Goal: Task Accomplishment & Management: Manage account settings

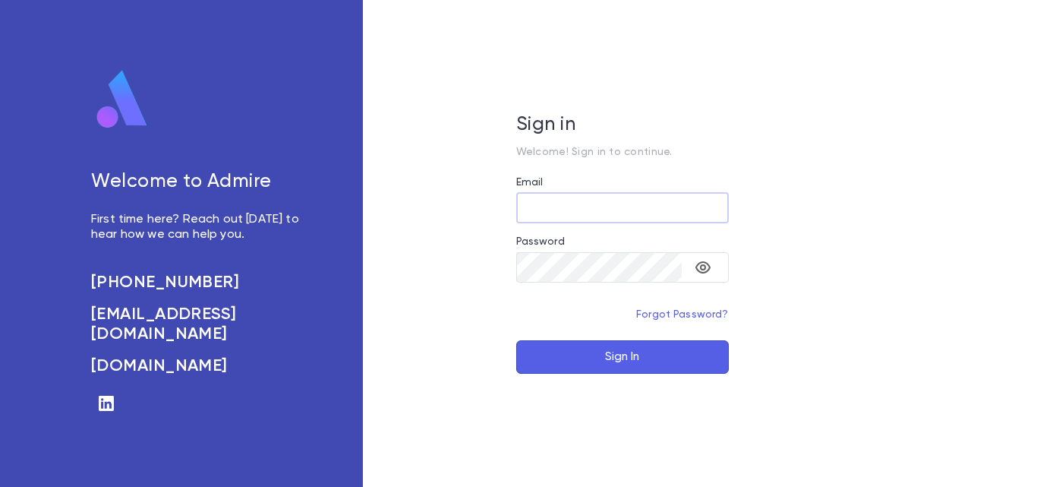
type input "**********"
click at [580, 344] on button "Sign In" at bounding box center [622, 356] width 213 height 33
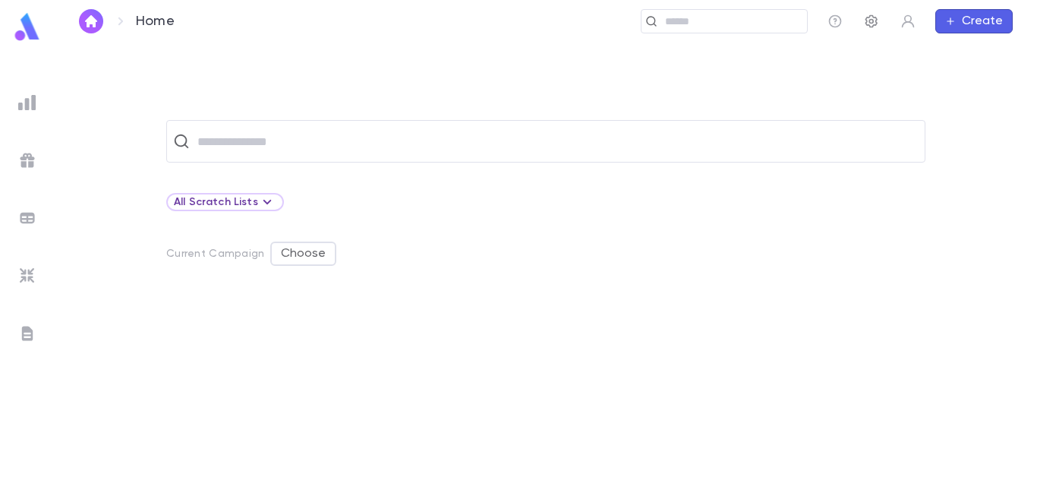
click at [872, 15] on icon "button" at bounding box center [871, 21] width 12 height 13
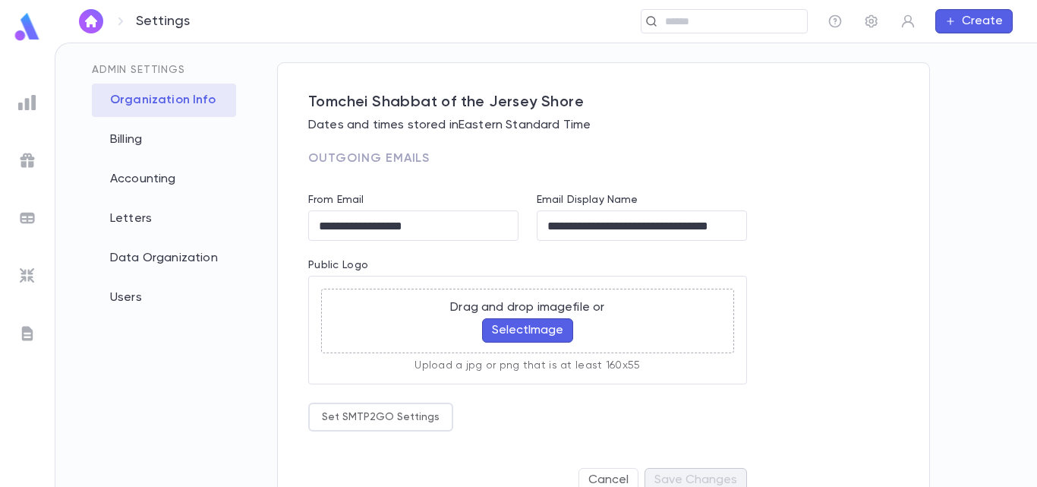
scroll to position [64, 0]
click at [522, 328] on button "Select Image" at bounding box center [527, 329] width 91 height 24
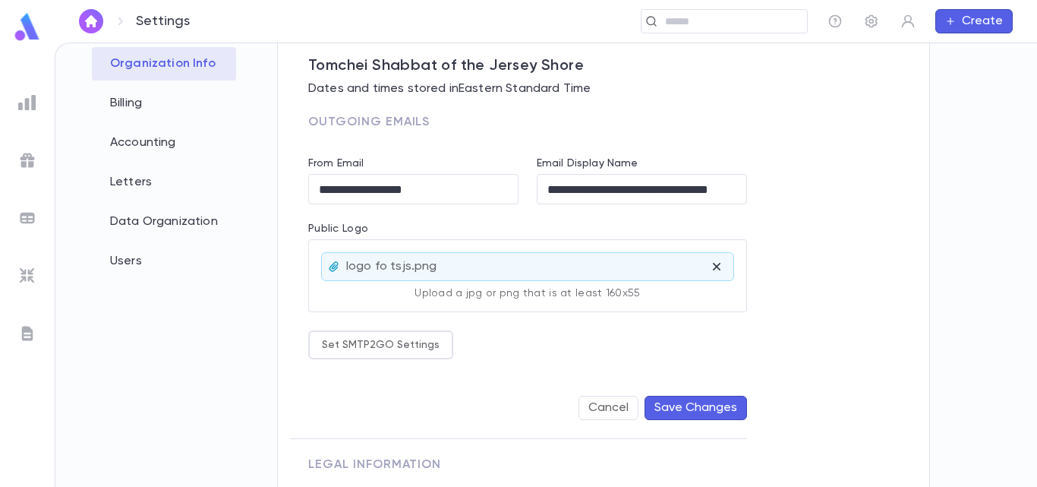
scroll to position [115, 0]
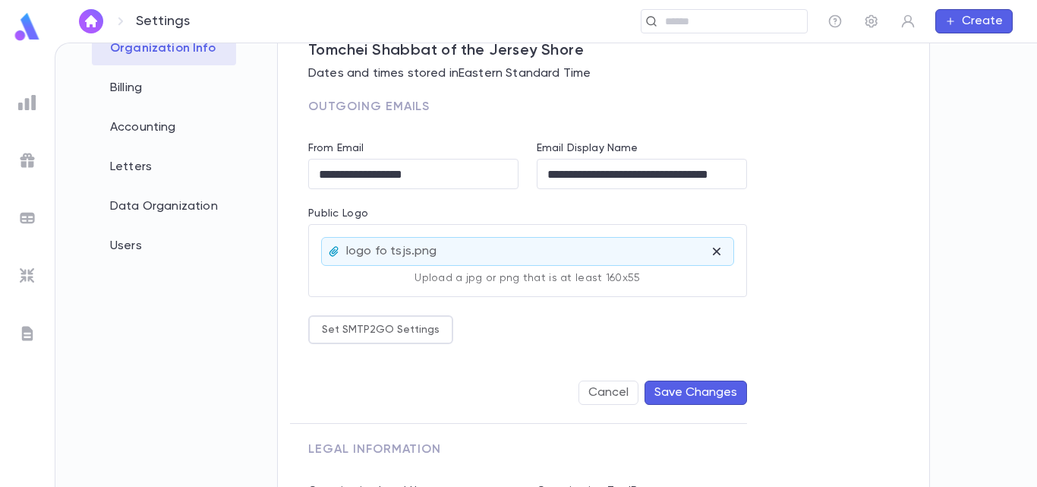
click at [703, 386] on button "Save Changes" at bounding box center [696, 392] width 102 height 24
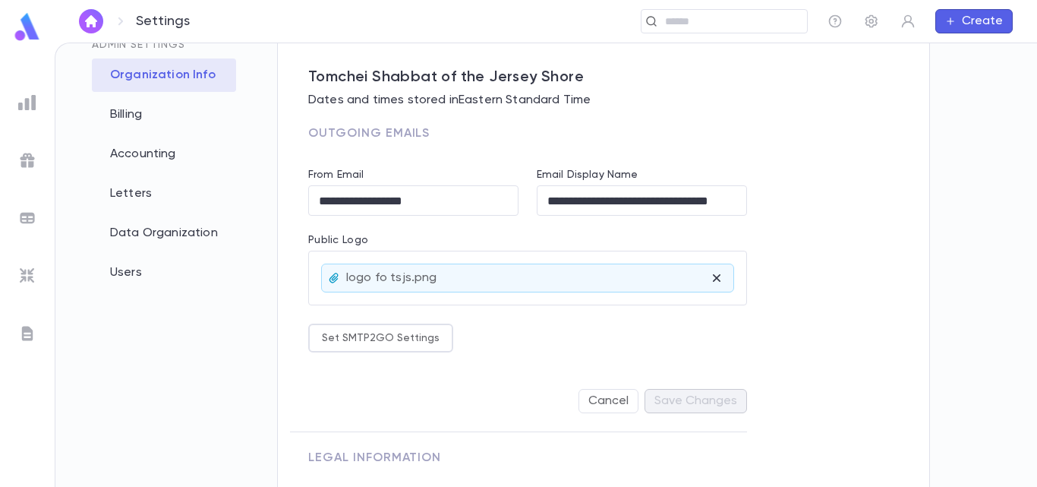
scroll to position [86, 0]
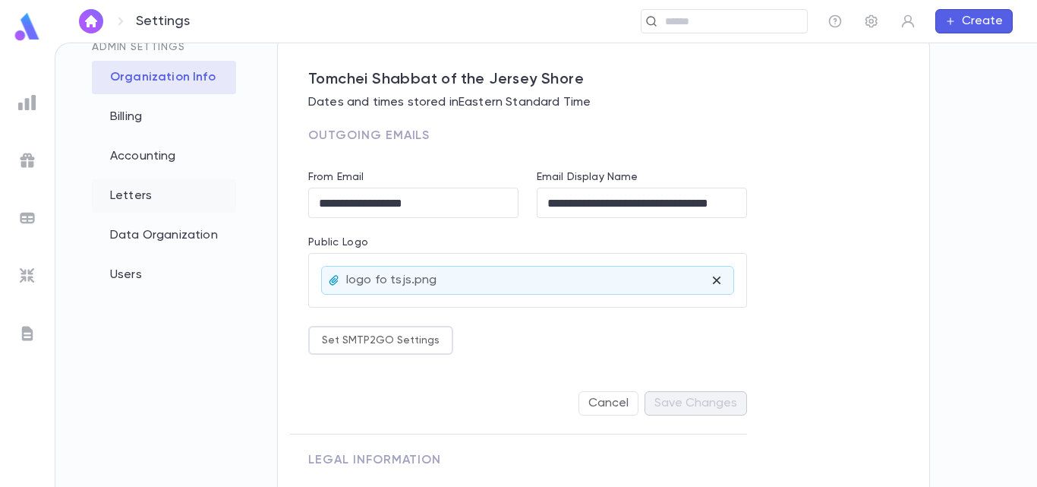
click at [160, 188] on div "Letters" at bounding box center [164, 195] width 144 height 33
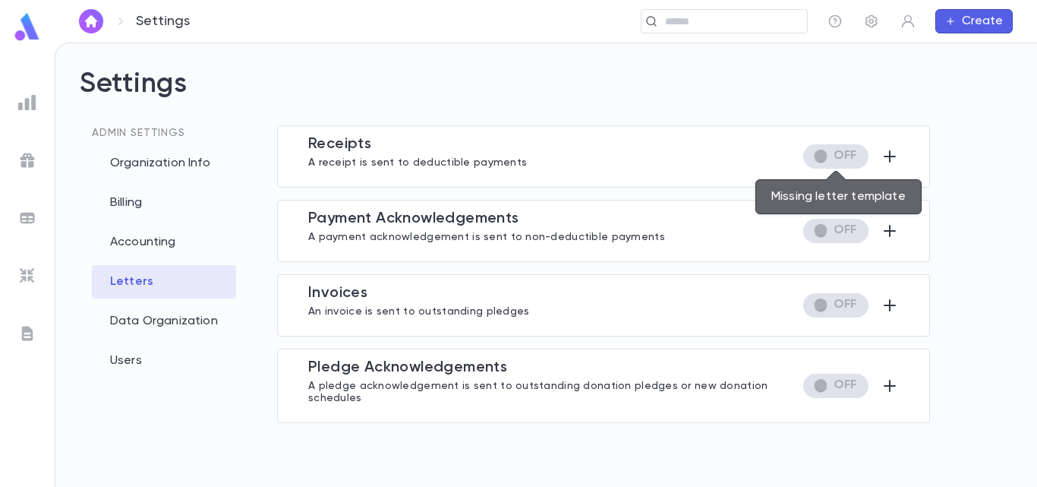
click at [849, 151] on span "Missing letter template" at bounding box center [835, 156] width 65 height 24
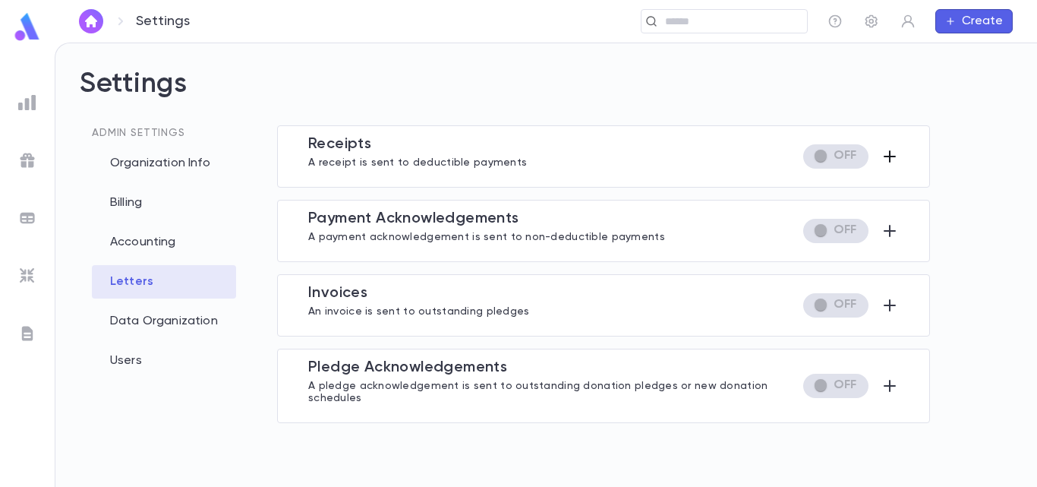
click at [894, 153] on icon "button" at bounding box center [890, 156] width 18 height 18
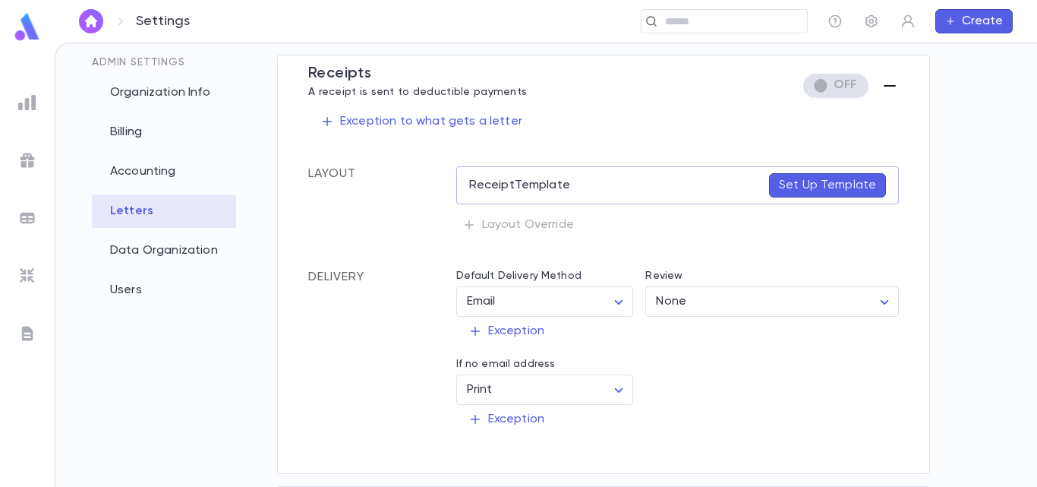
scroll to position [65, 0]
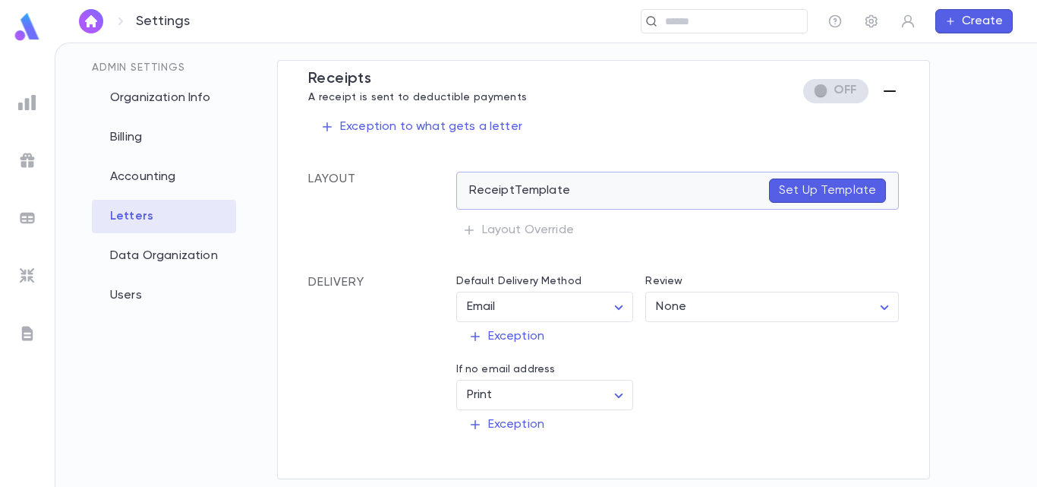
click at [859, 189] on p "Set Up Template" at bounding box center [827, 190] width 97 height 15
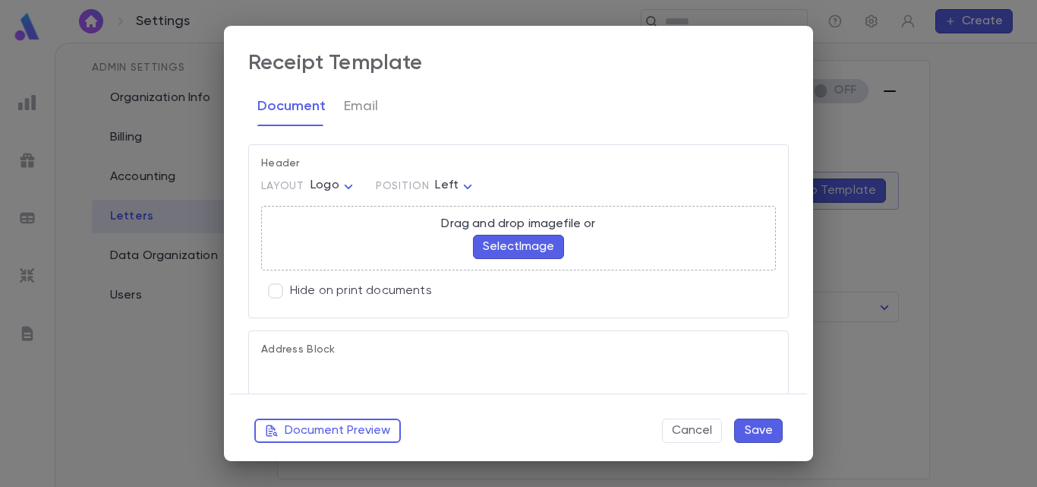
type textarea "**********"
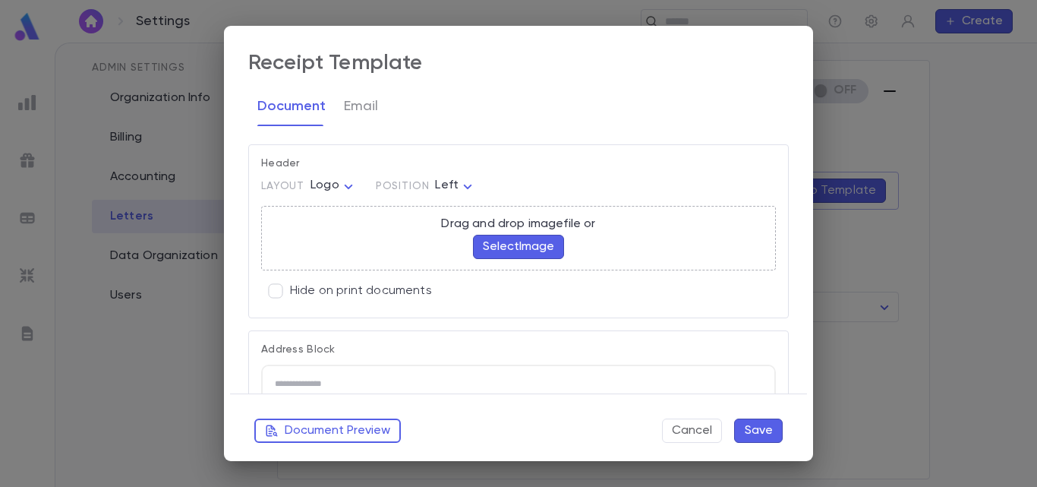
scroll to position [0, 0]
click at [495, 244] on button "Select Image" at bounding box center [518, 247] width 91 height 24
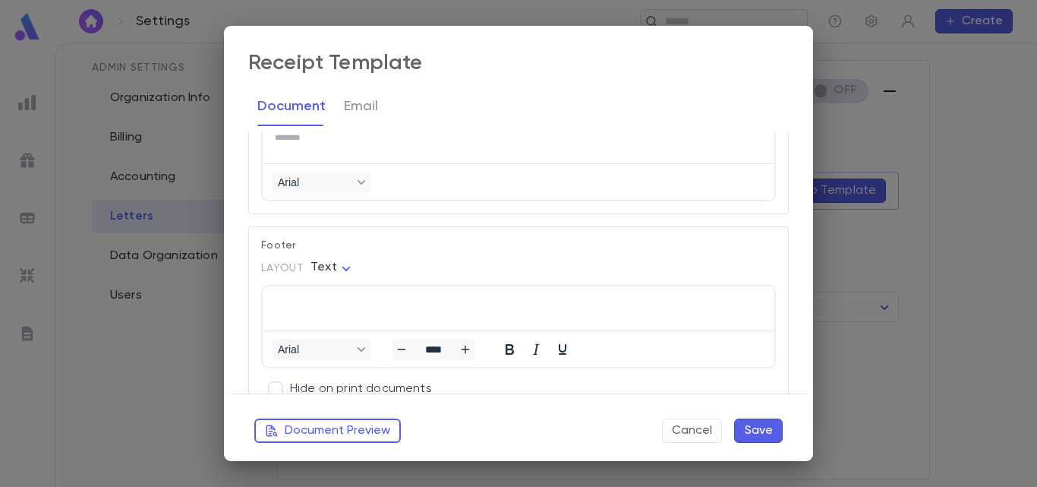
scroll to position [1250, 0]
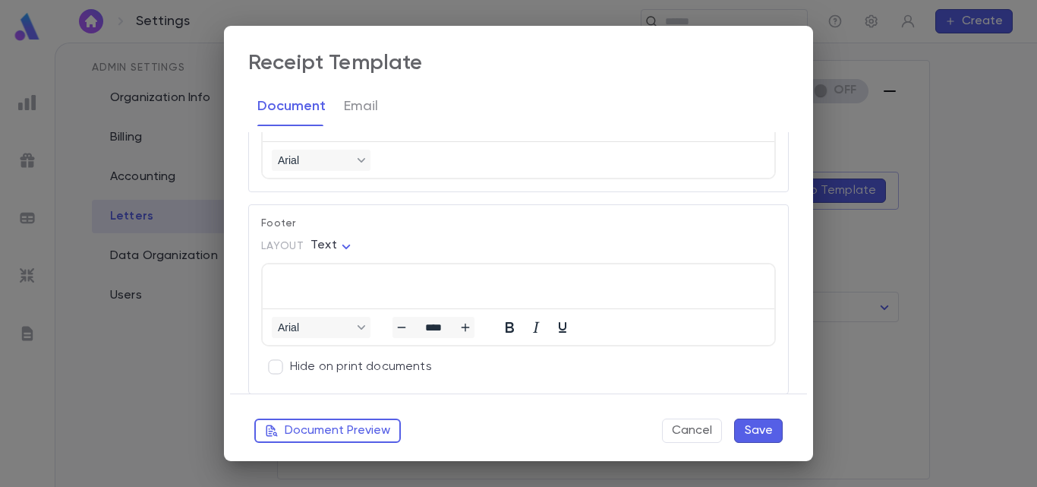
click at [755, 430] on button "Save" at bounding box center [758, 430] width 49 height 24
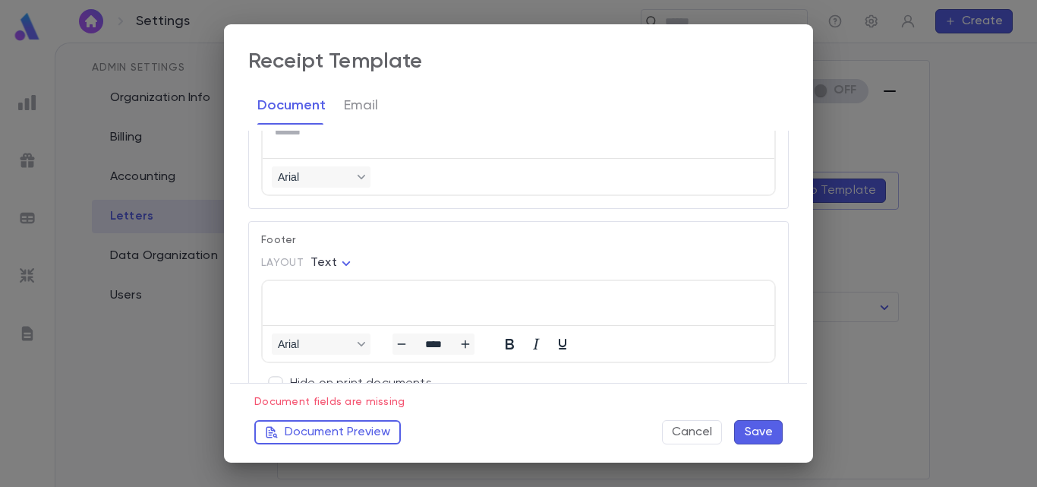
scroll to position [1268, 0]
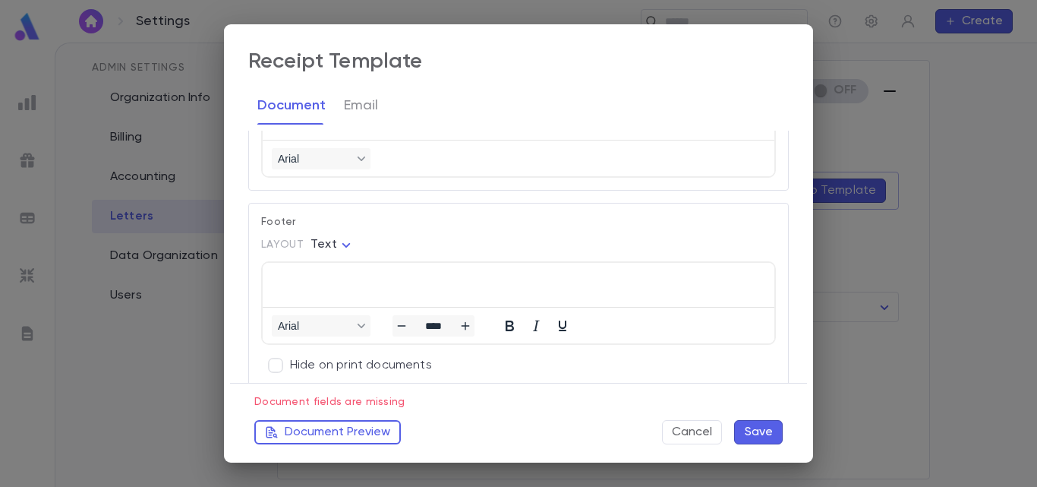
click at [755, 430] on button "Save" at bounding box center [758, 432] width 49 height 24
click at [377, 436] on button "Document Preview" at bounding box center [327, 432] width 147 height 24
click at [690, 422] on button "Cancel" at bounding box center [692, 432] width 60 height 24
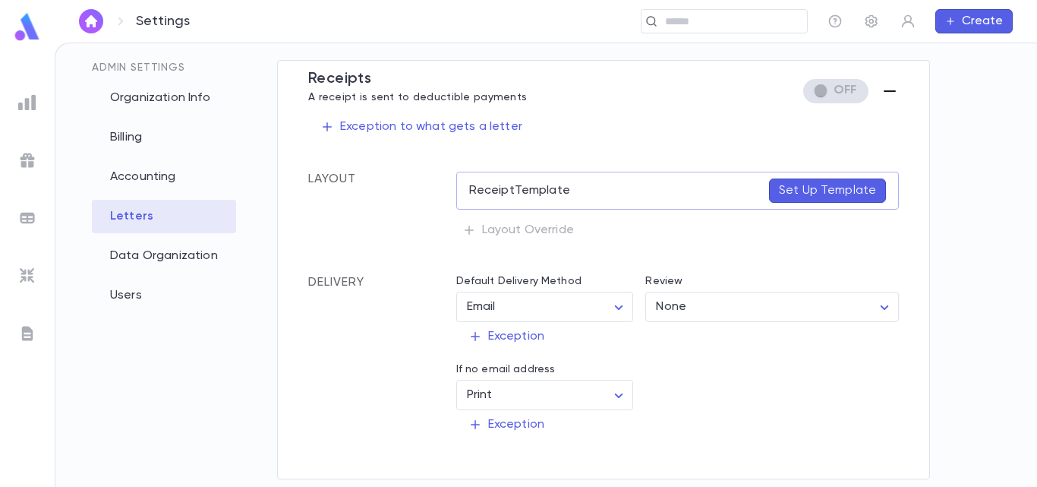
click at [887, 91] on icon "button" at bounding box center [890, 91] width 12 height 2
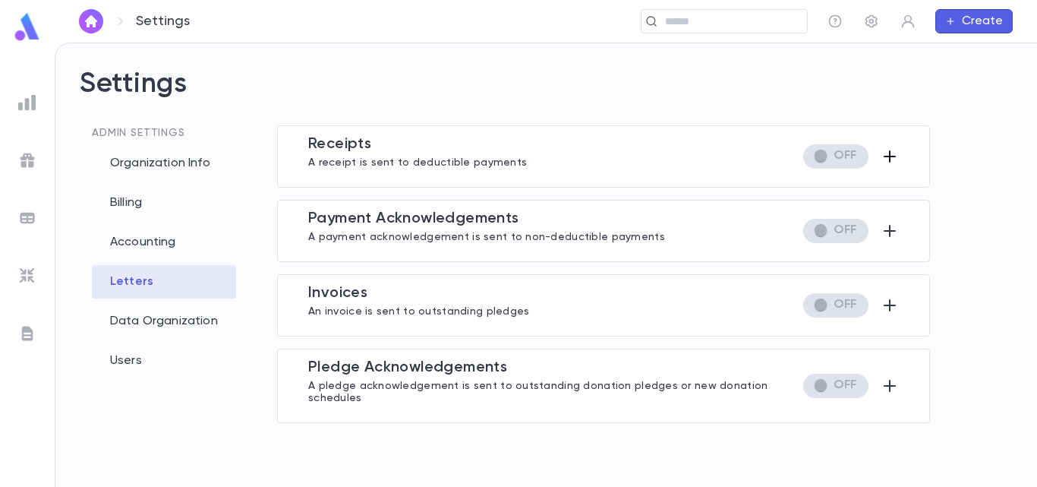
scroll to position [0, 0]
click at [725, 23] on input "text" at bounding box center [518, 21] width 565 height 14
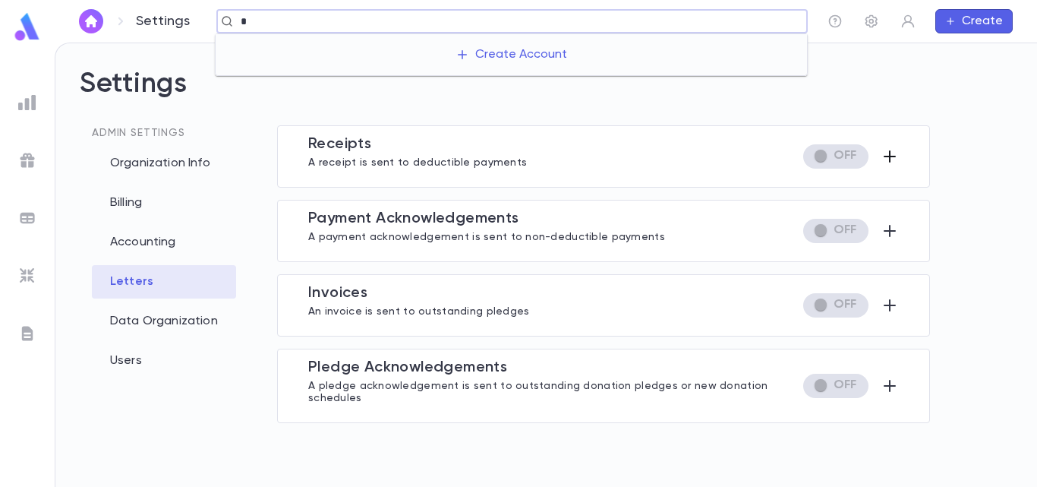
type input "*"
click at [892, 158] on icon "button" at bounding box center [890, 156] width 18 height 18
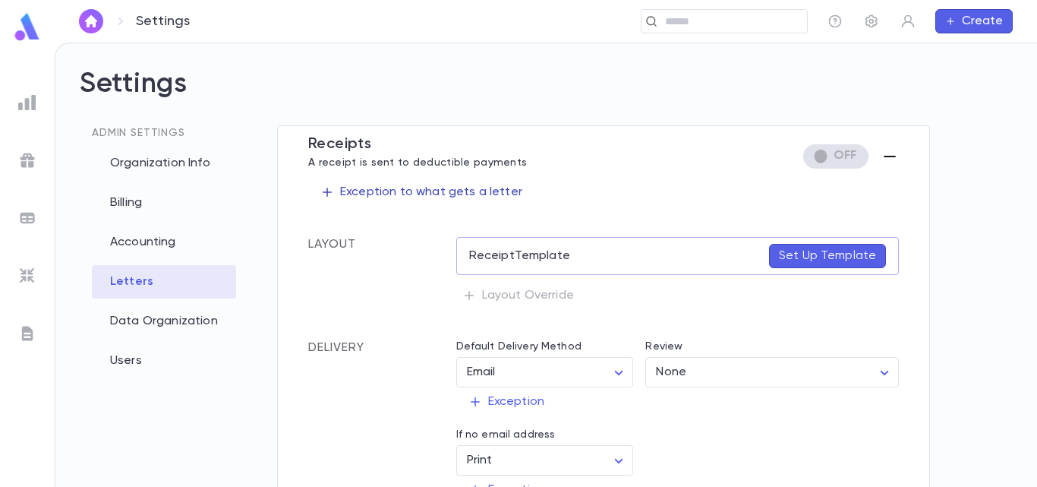
click at [492, 185] on p "Exception to what gets a letter" at bounding box center [421, 191] width 202 height 15
click at [420, 274] on li "Amount" at bounding box center [421, 272] width 219 height 24
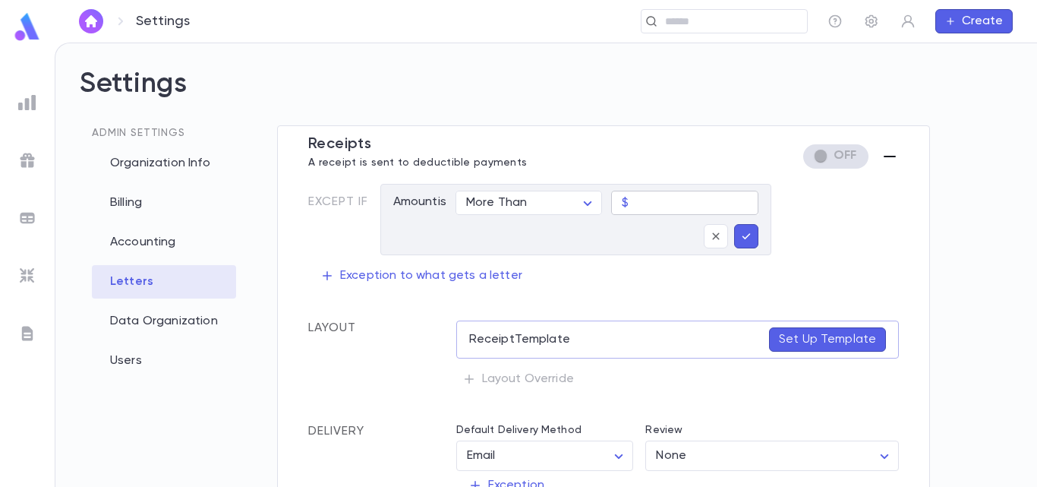
click at [642, 205] on input "text" at bounding box center [696, 203] width 123 height 24
type input "********"
click at [744, 240] on icon "button" at bounding box center [746, 236] width 14 height 15
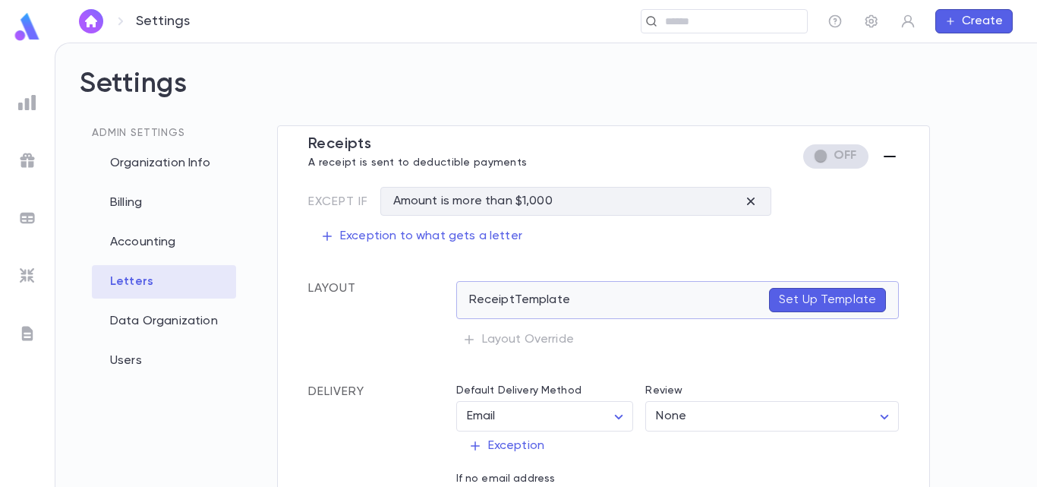
click at [809, 293] on p "Set Up Template" at bounding box center [827, 299] width 97 height 15
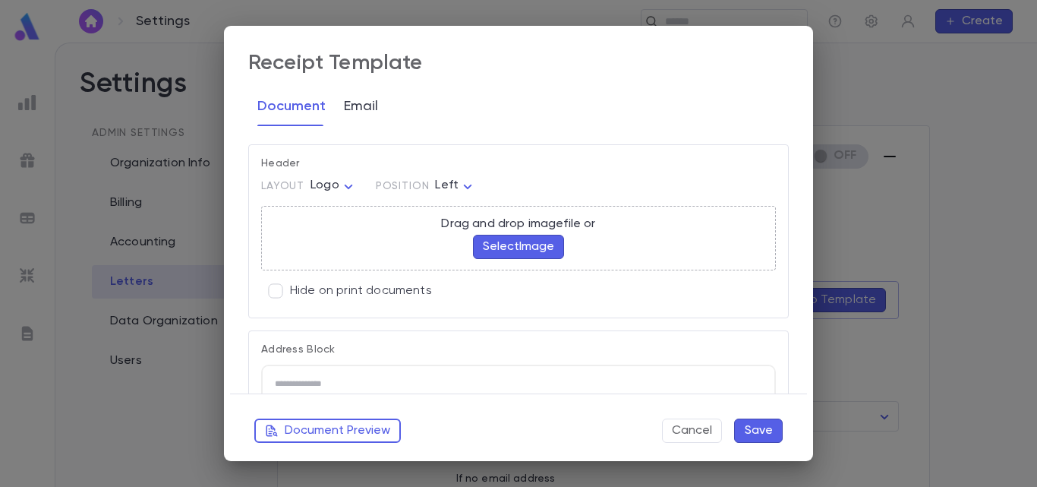
click at [370, 114] on button "Email" at bounding box center [361, 107] width 34 height 38
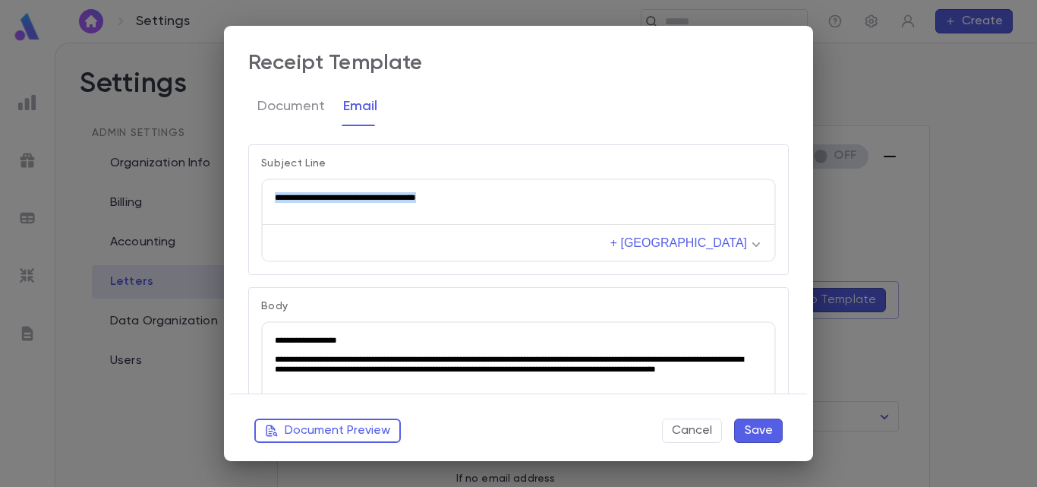
drag, startPoint x: 455, startPoint y: 197, endPoint x: 249, endPoint y: 200, distance: 205.8
click at [263, 200] on html "**********" at bounding box center [519, 196] width 512 height 35
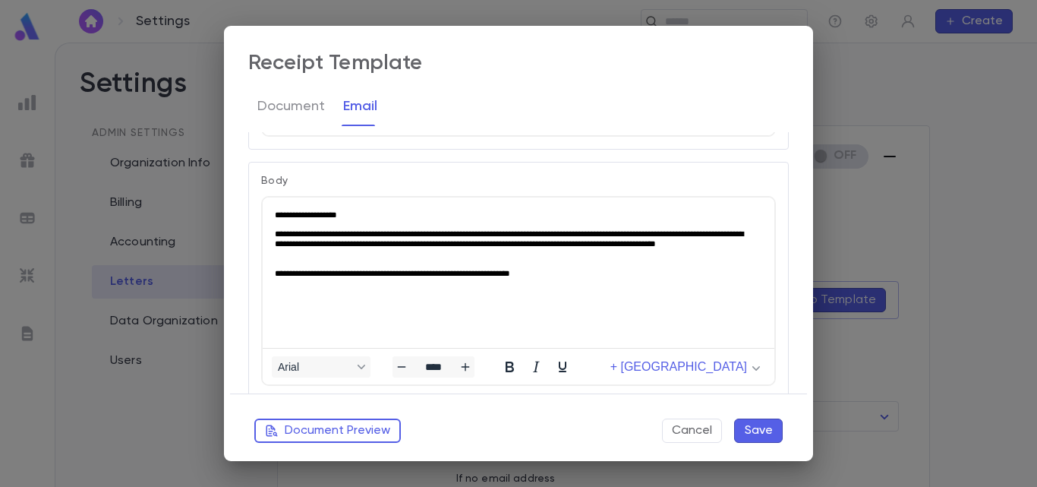
scroll to position [180, 0]
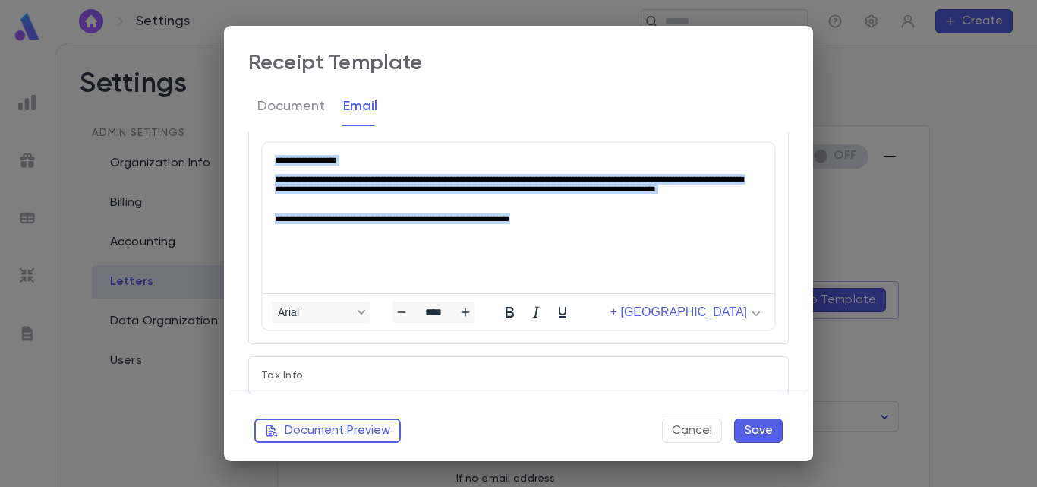
drag, startPoint x: 609, startPoint y: 210, endPoint x: 263, endPoint y: 149, distance: 351.5
click at [263, 149] on html "**********" at bounding box center [519, 188] width 512 height 93
click at [320, 169] on body "**********" at bounding box center [518, 188] width 487 height 69
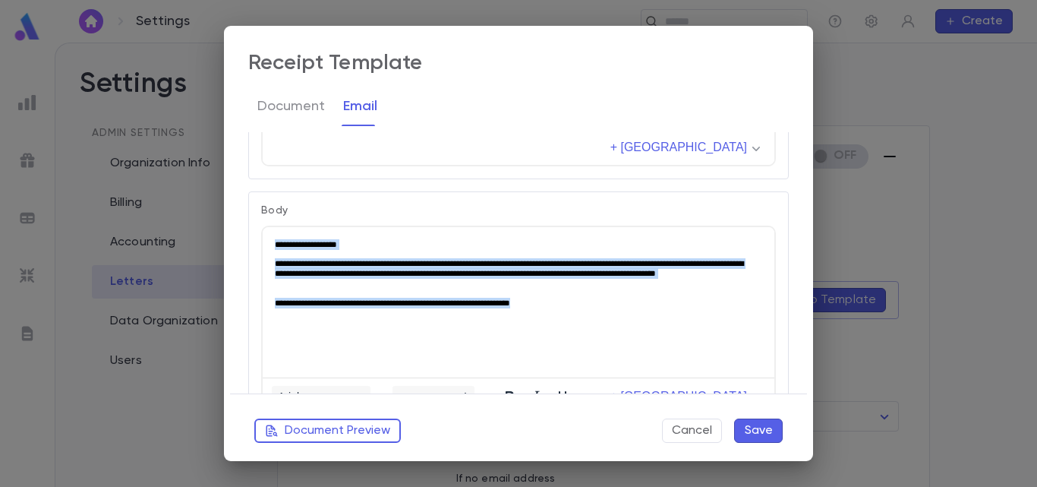
scroll to position [0, 0]
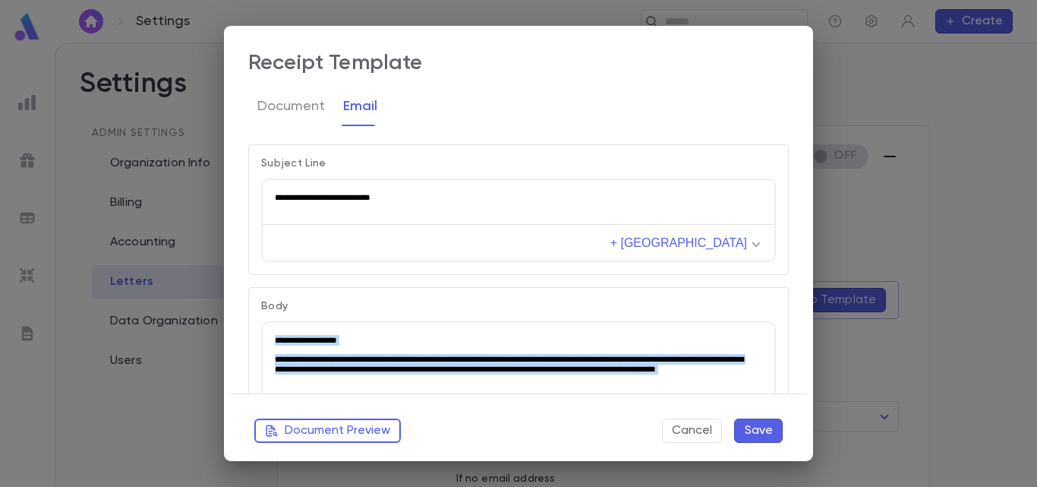
drag, startPoint x: 527, startPoint y: 402, endPoint x: 519, endPoint y: 610, distance: 207.4
click at [263, 322] on html "**********" at bounding box center [519, 368] width 512 height 93
paste body "Rich Text Area. Press ALT-0 for help."
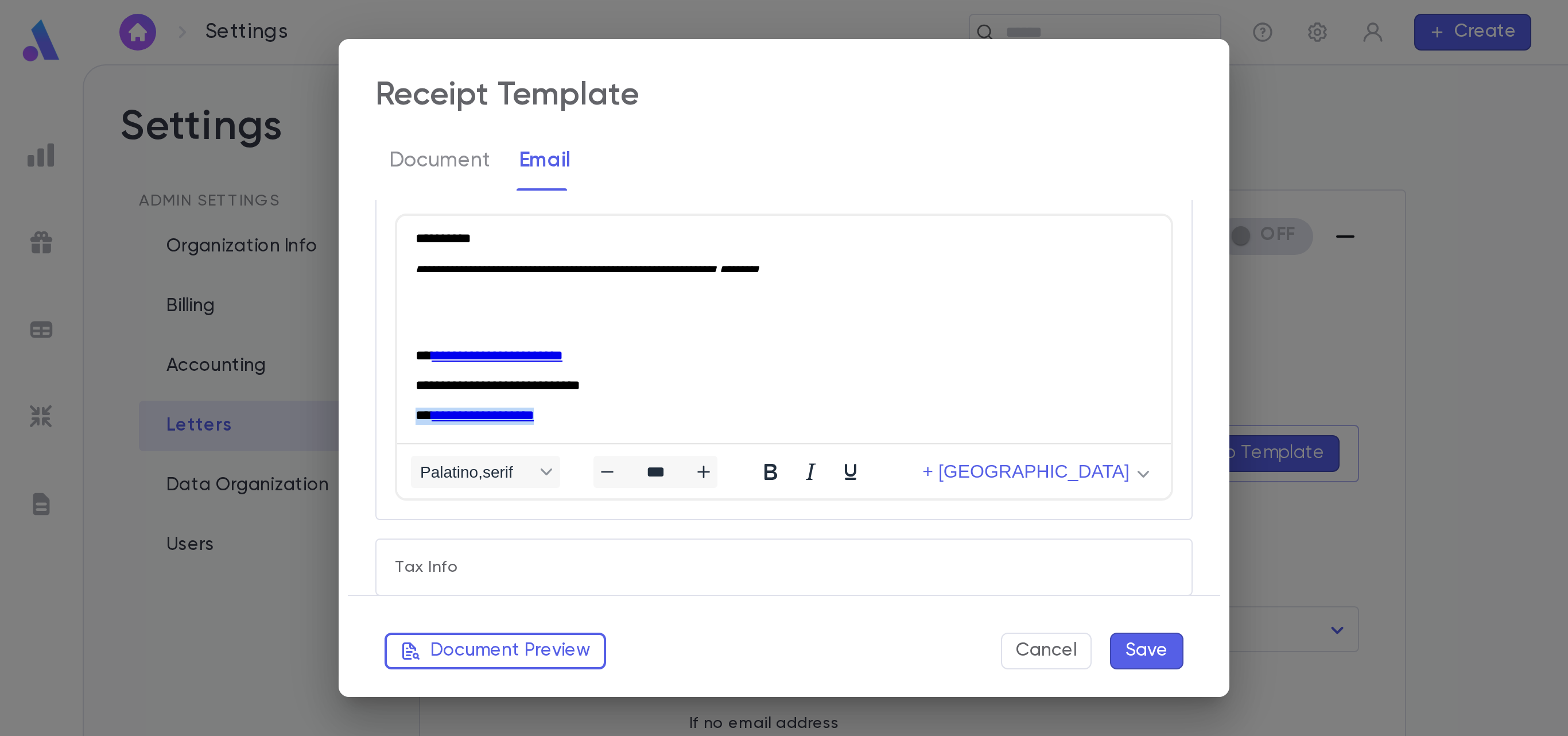
scroll to position [486, 0]
click at [469, 192] on p "**********" at bounding box center [392, 192] width 368 height 8
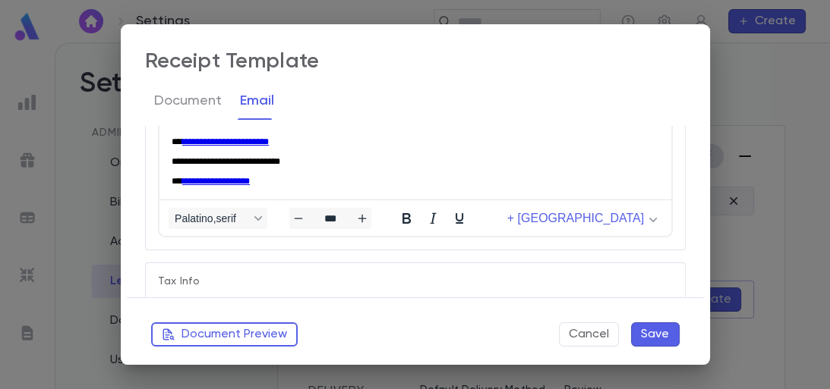
scroll to position [6, 0]
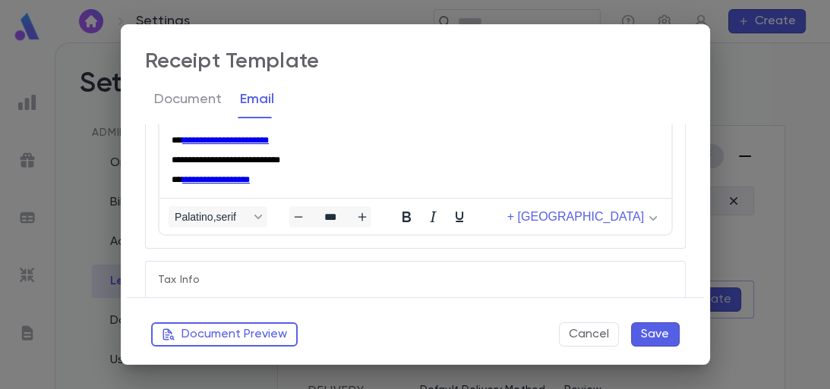
click at [693, 246] on div "**********" at bounding box center [415, 194] width 589 height 341
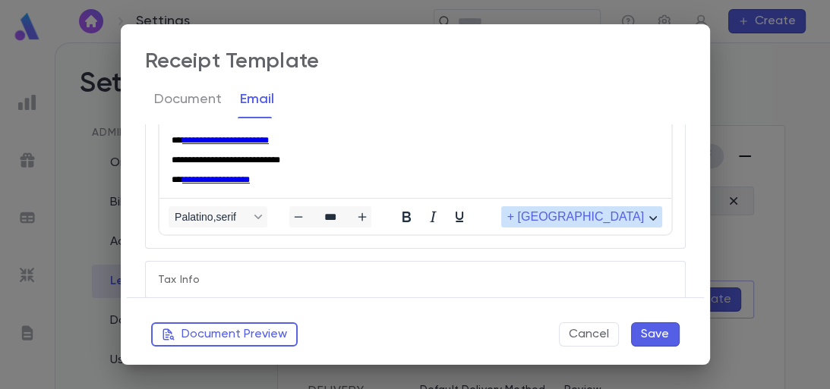
click at [624, 217] on span "+ Merge Field" at bounding box center [574, 217] width 137 height 14
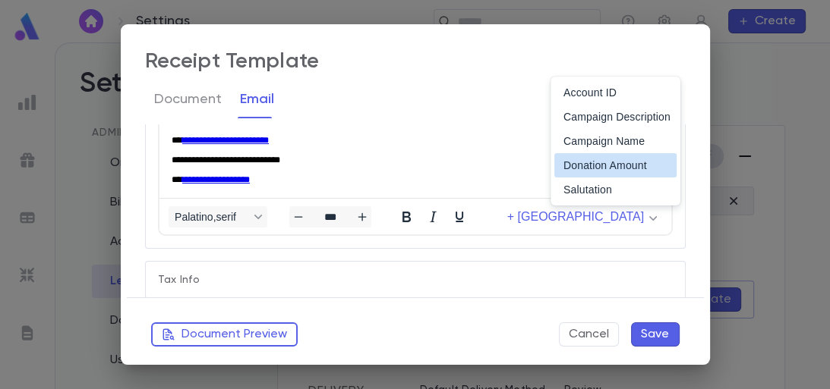
click at [651, 166] on div "Donation Amount" at bounding box center [616, 165] width 107 height 18
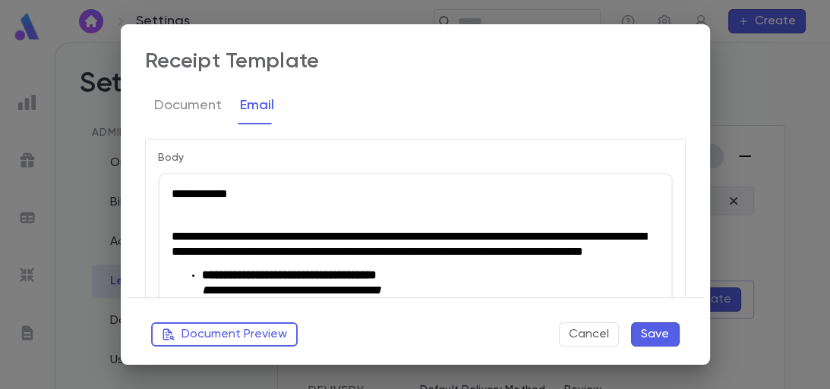
scroll to position [147, 0]
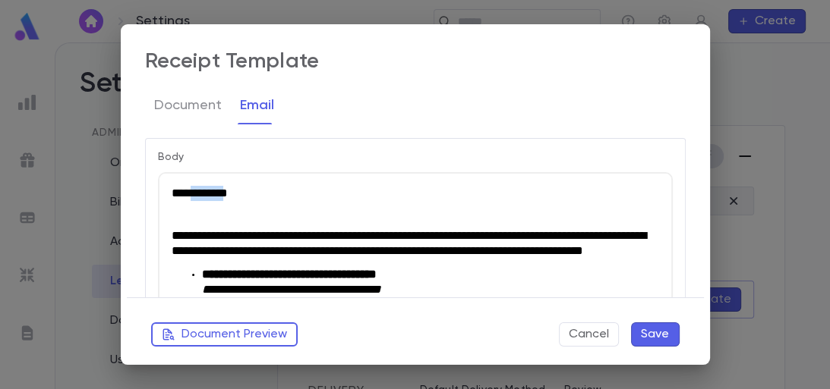
drag, startPoint x: 229, startPoint y: 191, endPoint x: 195, endPoint y: 184, distance: 34.1
click at [213, 192] on span "**********" at bounding box center [199, 193] width 56 height 11
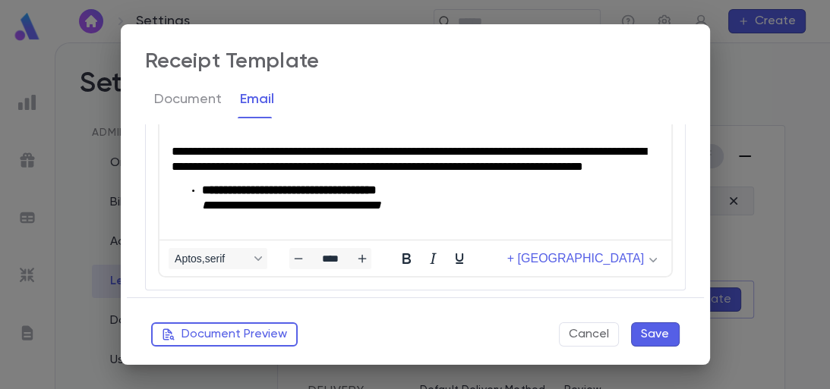
scroll to position [227, 0]
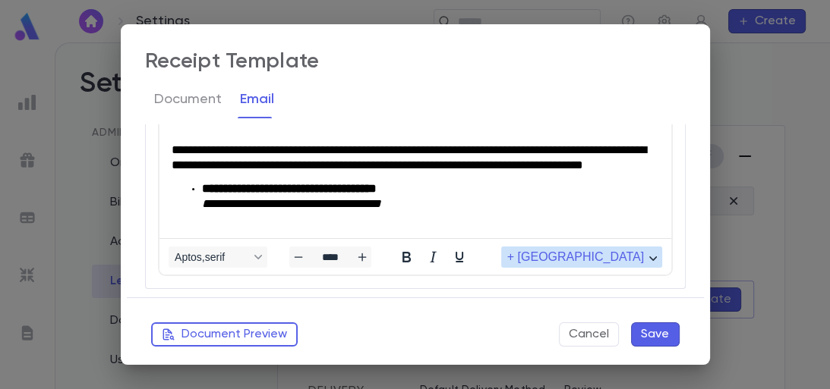
click at [610, 254] on span "+ Merge Field" at bounding box center [574, 258] width 137 height 14
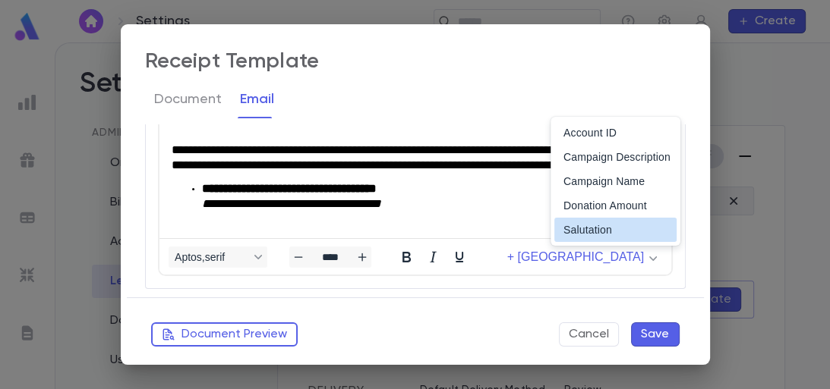
click at [604, 222] on div "Salutation" at bounding box center [616, 230] width 107 height 18
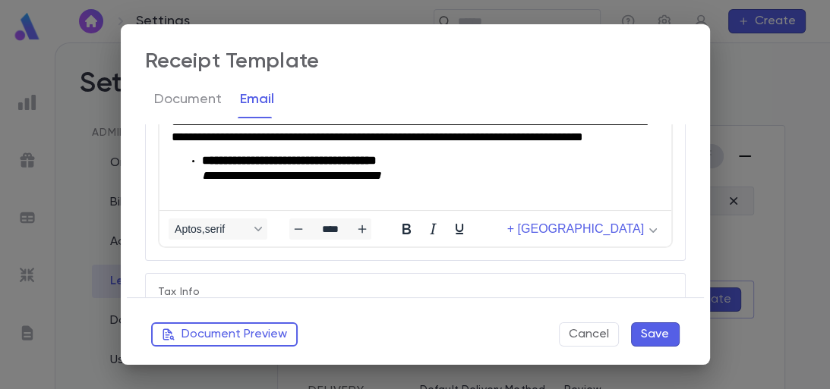
scroll to position [267, 0]
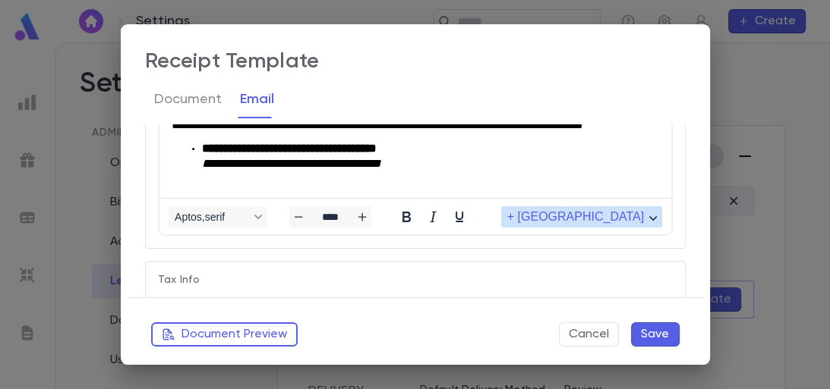
click at [604, 213] on span "+ Merge Field" at bounding box center [574, 217] width 137 height 14
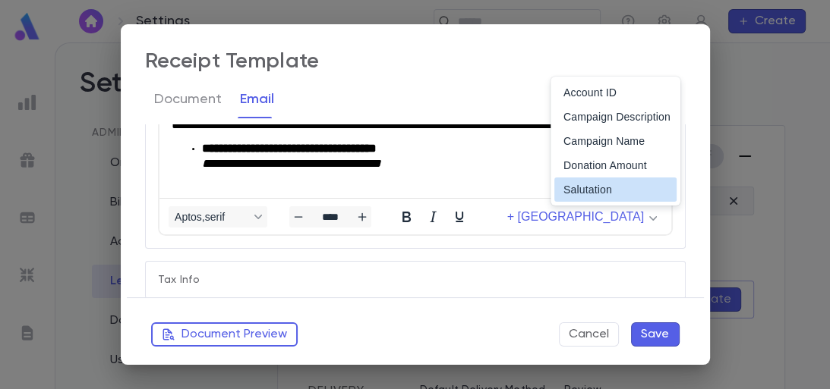
click at [531, 171] on li "**********" at bounding box center [429, 171] width 457 height 61
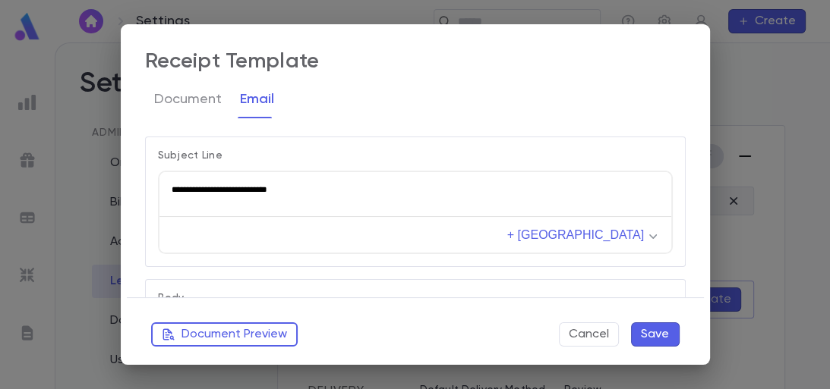
scroll to position [0, 0]
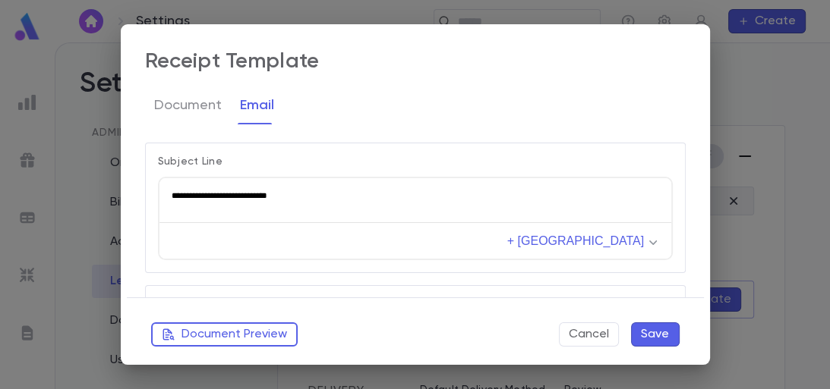
drag, startPoint x: 285, startPoint y: 456, endPoint x: 353, endPoint y: 585, distance: 145.7
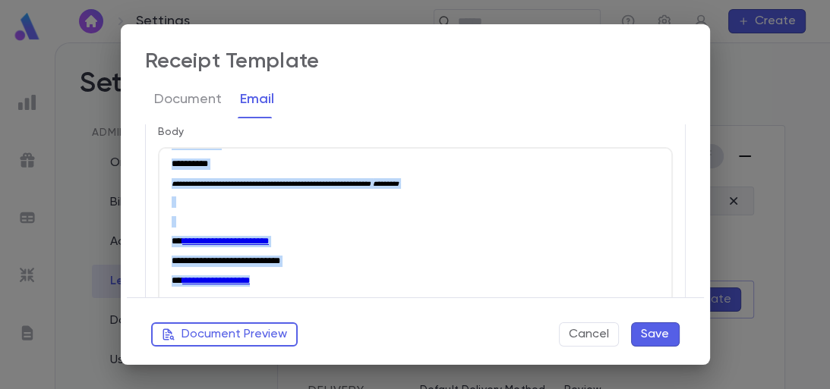
scroll to position [267, 0]
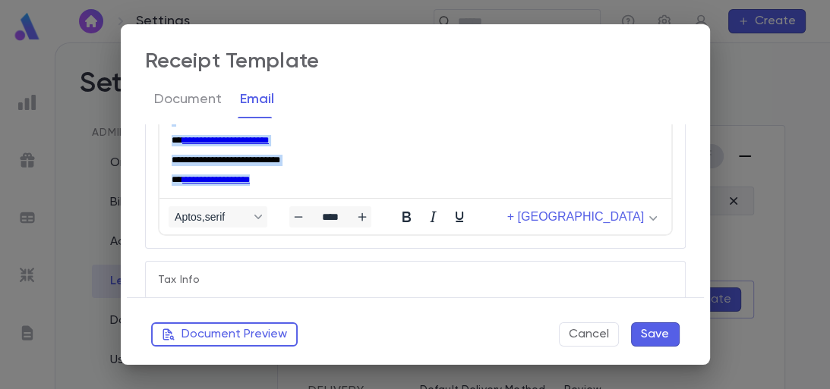
drag, startPoint x: 171, startPoint y: 64, endPoint x: 563, endPoint y: 319, distance: 467.4
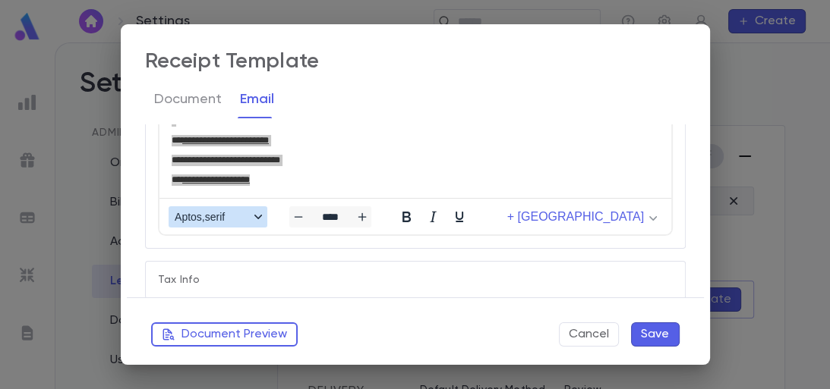
click at [249, 213] on button "Aptos,serif" at bounding box center [218, 216] width 99 height 21
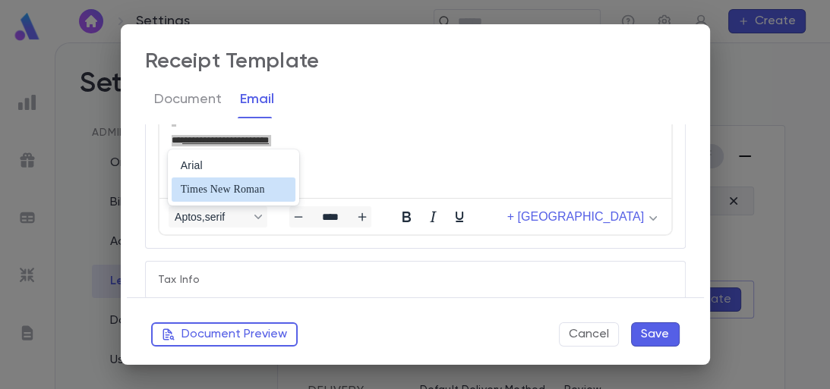
click at [275, 189] on div at bounding box center [280, 190] width 18 height 18
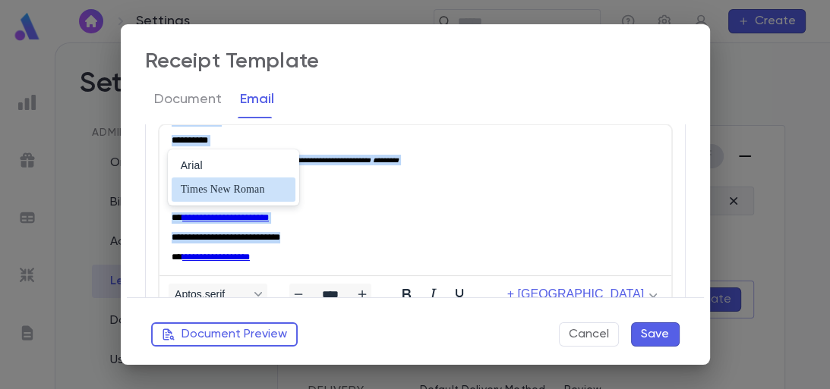
scroll to position [630, 0]
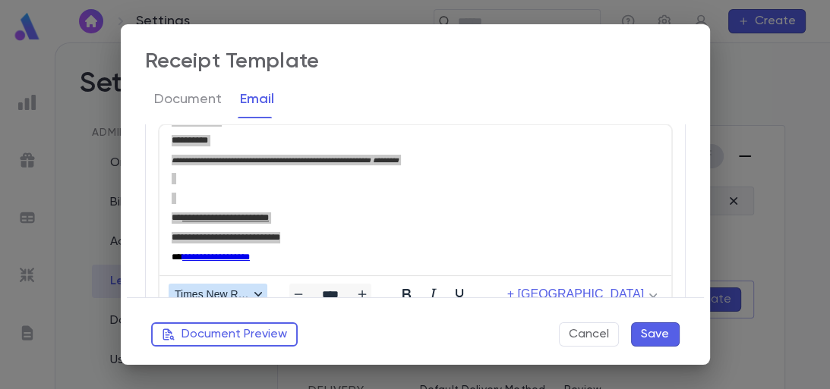
click at [234, 289] on span "Times New Roman" at bounding box center [212, 294] width 74 height 12
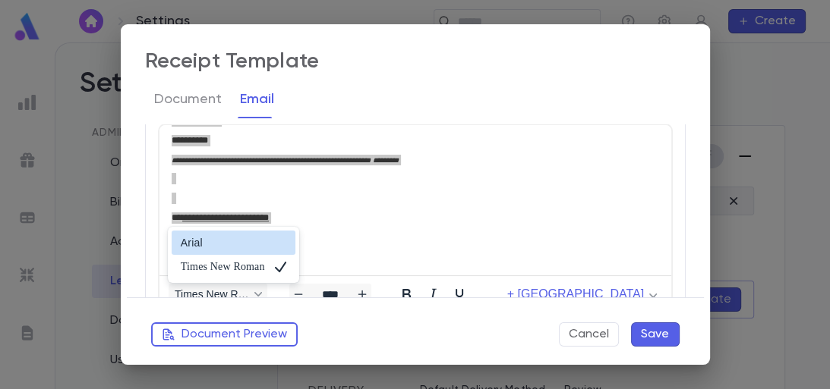
click at [261, 240] on div "Arial" at bounding box center [223, 243] width 84 height 18
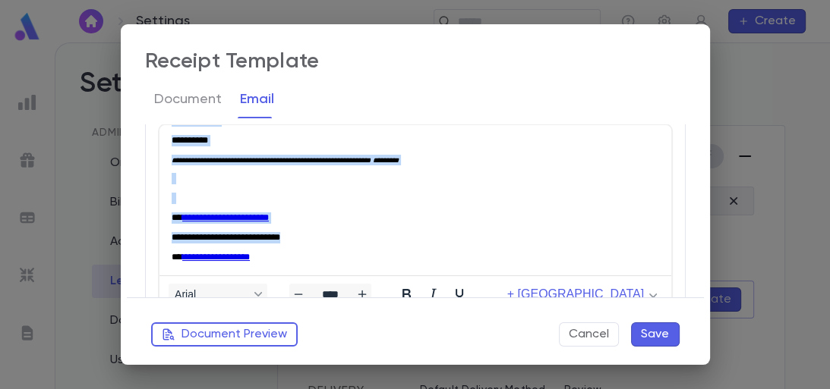
click at [360, 204] on p "Rich Text Area. Press ALT-0 for help." at bounding box center [414, 198] width 487 height 11
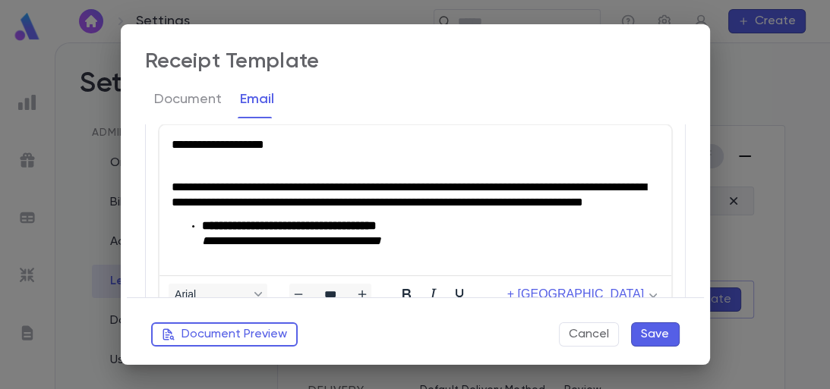
scroll to position [267, 0]
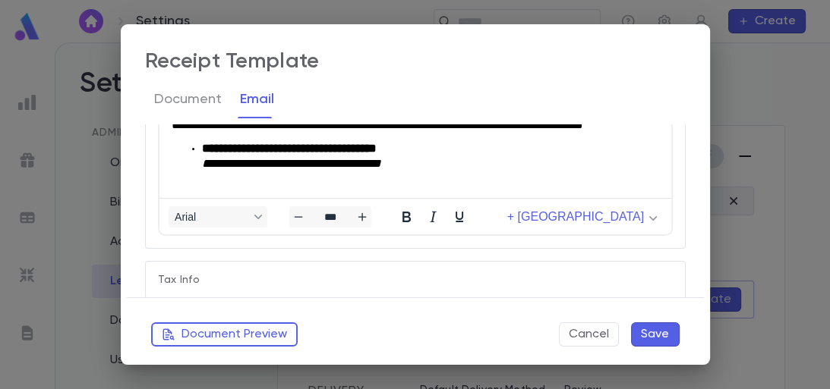
click at [656, 329] on button "Save" at bounding box center [655, 335] width 49 height 24
type input "****"
click at [632, 279] on p "Tax Info" at bounding box center [415, 280] width 515 height 12
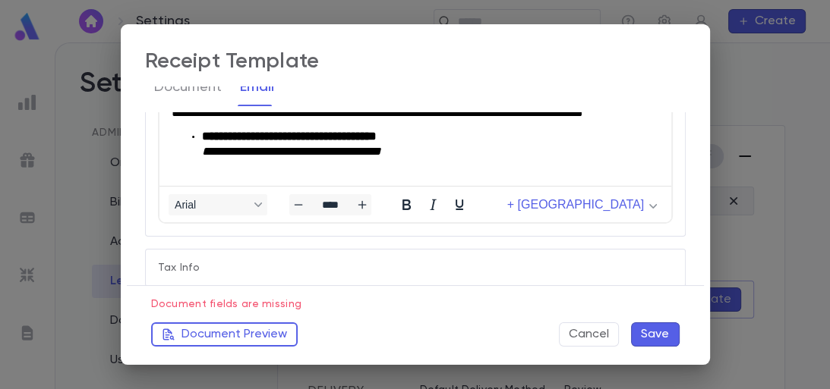
click at [569, 255] on div "Tax Info" at bounding box center [415, 268] width 541 height 38
click at [423, 279] on div "Tax Info" at bounding box center [415, 268] width 541 height 38
click at [500, 168] on li "**********" at bounding box center [429, 159] width 457 height 61
click at [498, 262] on p "Tax Info" at bounding box center [415, 268] width 515 height 12
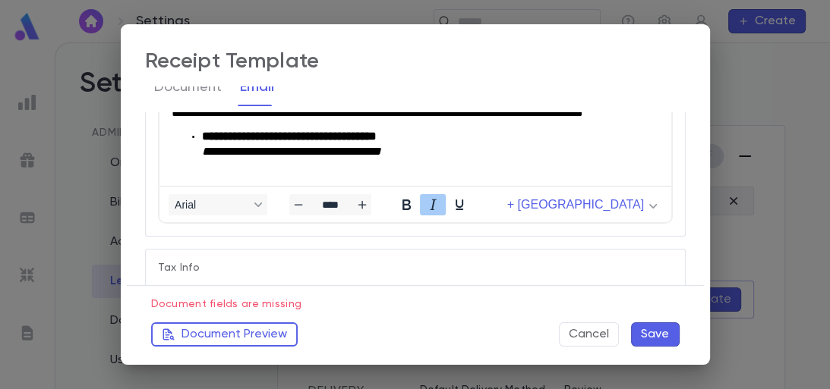
click at [498, 262] on p "Tax Info" at bounding box center [415, 268] width 515 height 12
click at [205, 270] on p "Tax Info" at bounding box center [415, 268] width 515 height 12
click at [225, 335] on button "Document Preview" at bounding box center [224, 335] width 147 height 24
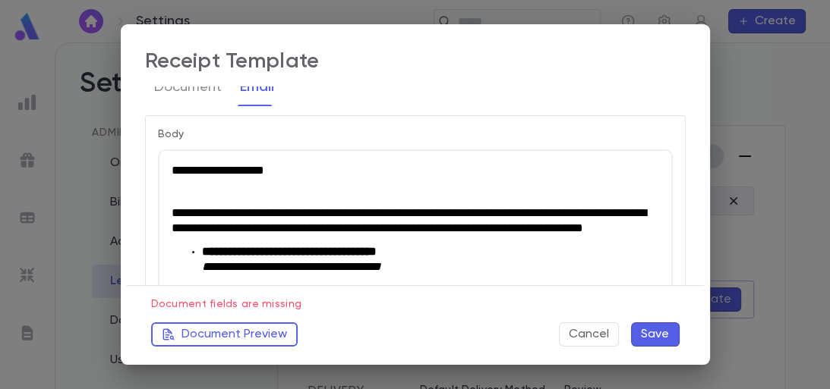
scroll to position [267, 0]
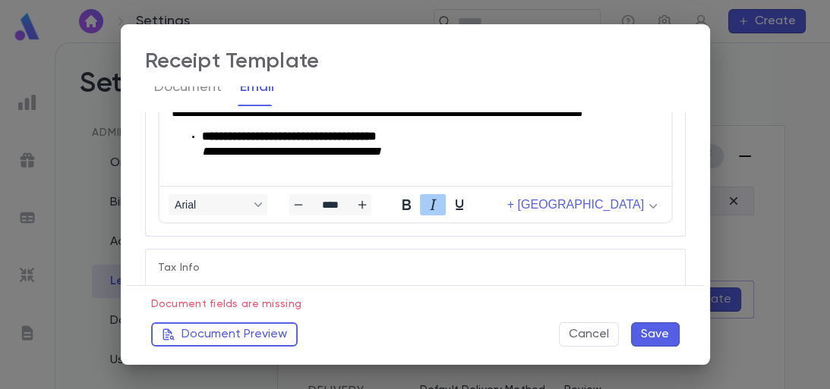
click at [620, 259] on div "Tax Info" at bounding box center [415, 268] width 541 height 38
click at [473, 264] on p "Tax Info" at bounding box center [415, 268] width 515 height 12
click at [267, 330] on button "Document Preview" at bounding box center [224, 335] width 147 height 24
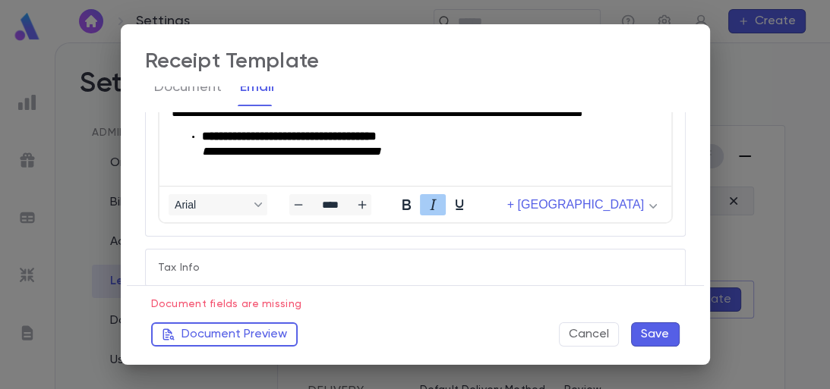
click at [647, 335] on button "Save" at bounding box center [655, 335] width 49 height 24
click at [594, 328] on button "Cancel" at bounding box center [589, 335] width 60 height 24
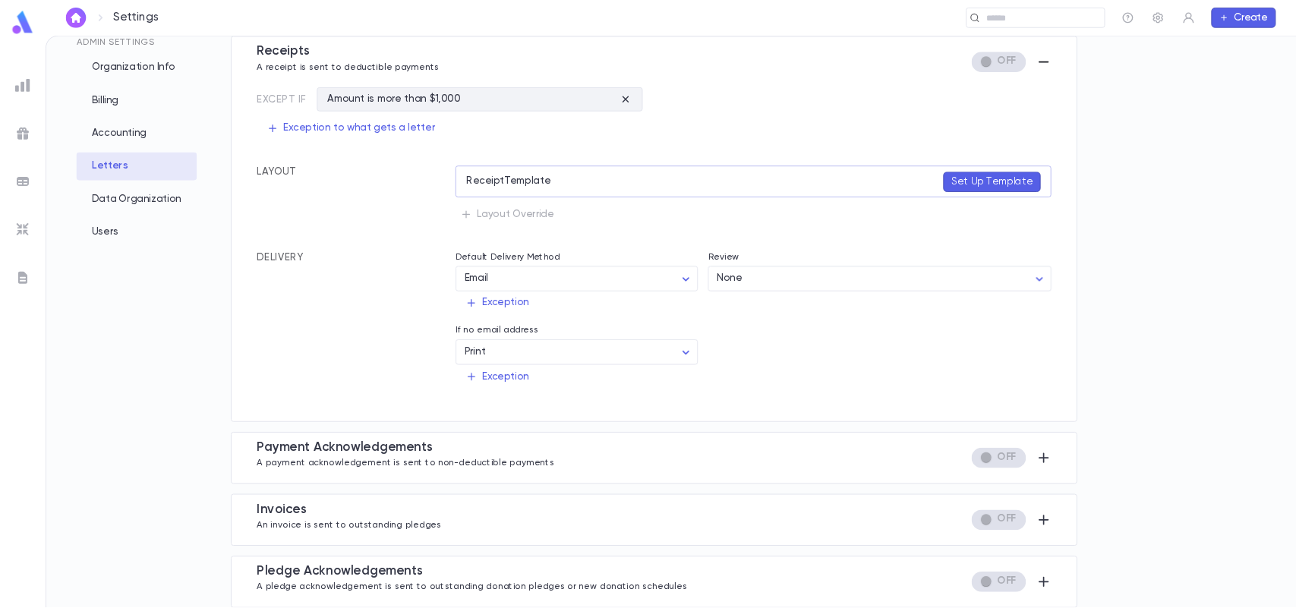
scroll to position [0, 0]
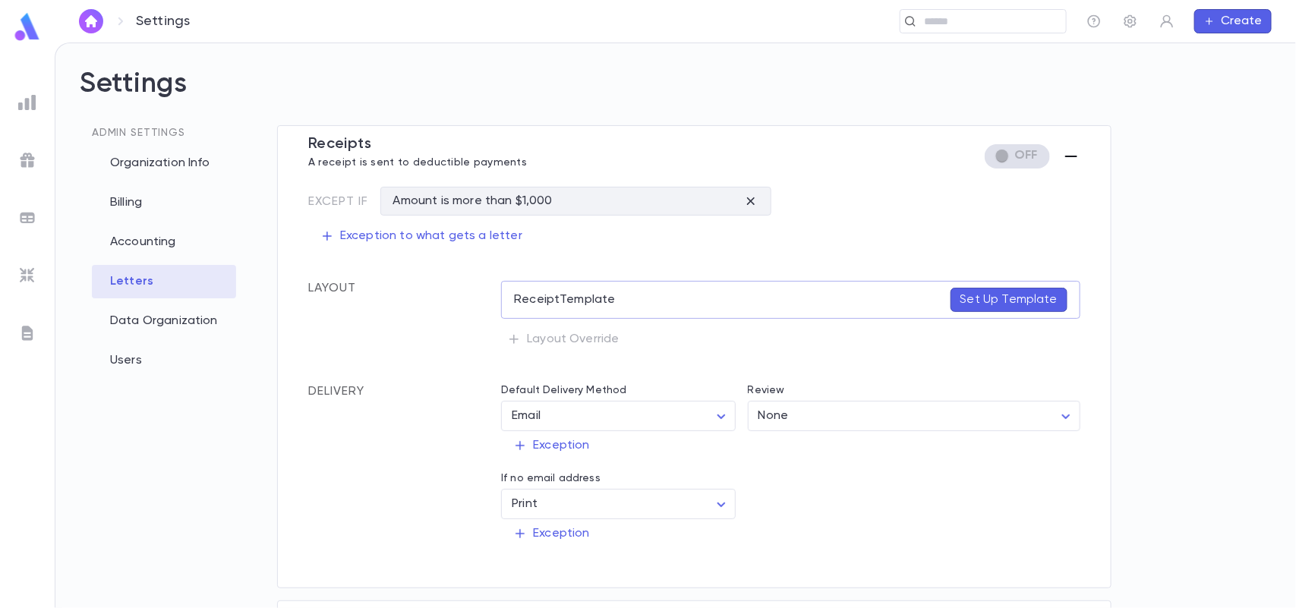
click at [175, 287] on div "Letters" at bounding box center [164, 281] width 144 height 33
click at [1036, 156] on icon "button" at bounding box center [1071, 157] width 12 height 2
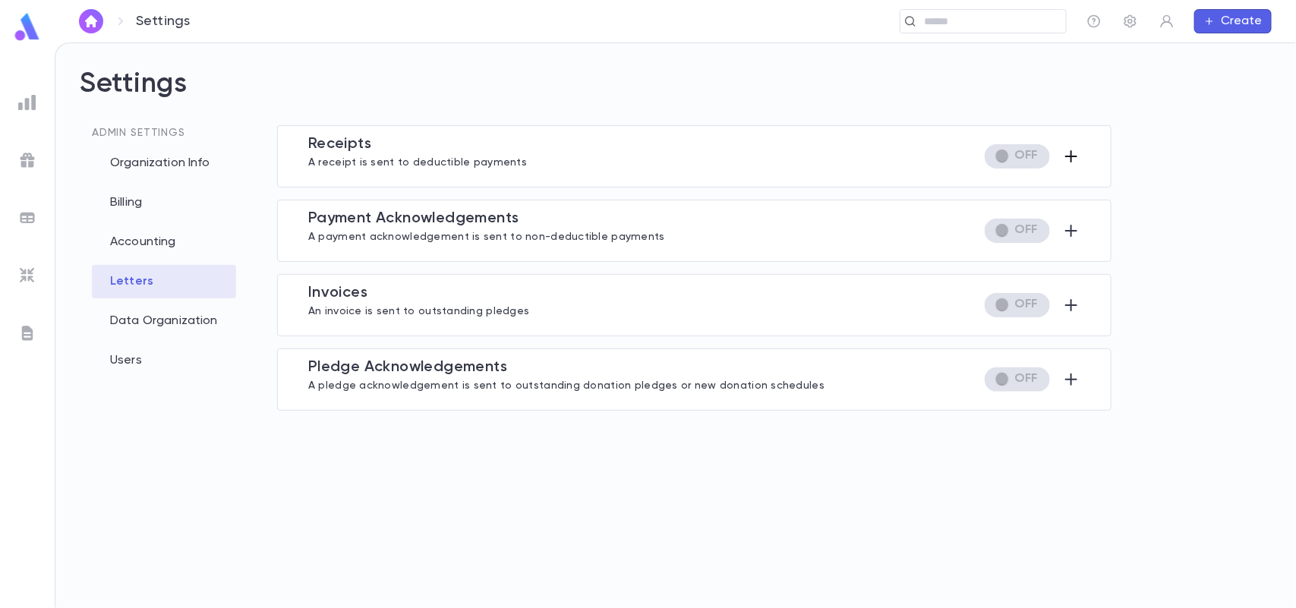
click at [1036, 24] on icon "button" at bounding box center [1209, 21] width 11 height 12
click at [1036, 61] on div at bounding box center [648, 304] width 1296 height 608
click at [961, 17] on input "text" at bounding box center [989, 21] width 140 height 14
type input "*"
click at [87, 19] on img "button" at bounding box center [91, 21] width 18 height 12
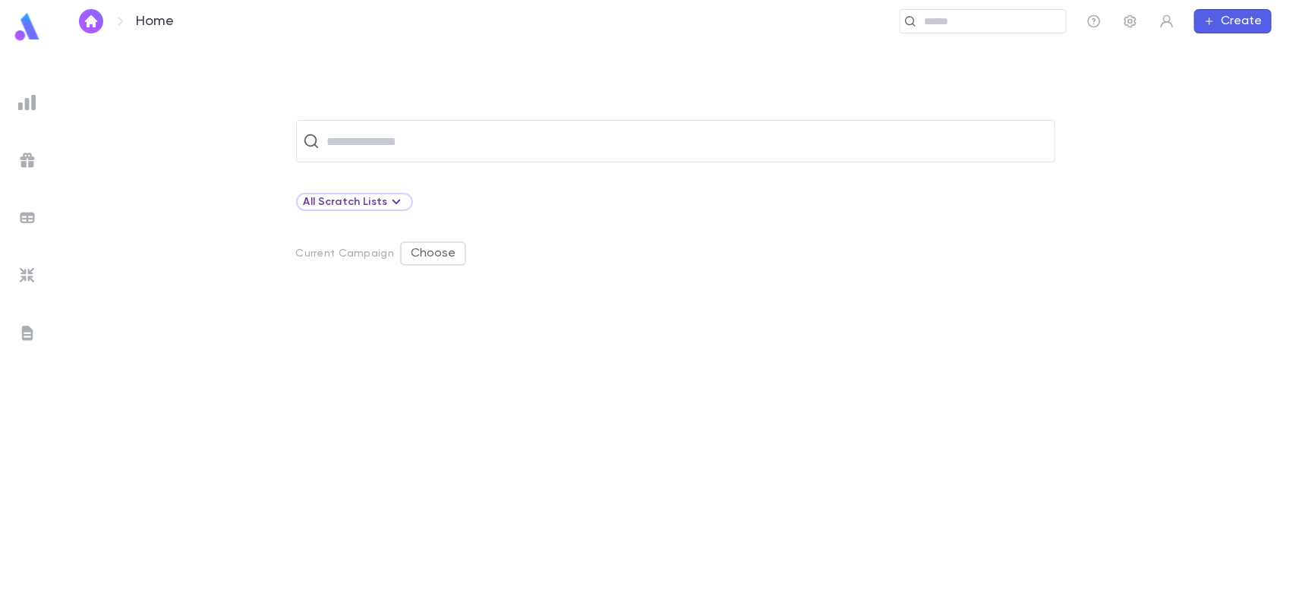
click at [27, 279] on img at bounding box center [27, 275] width 18 height 18
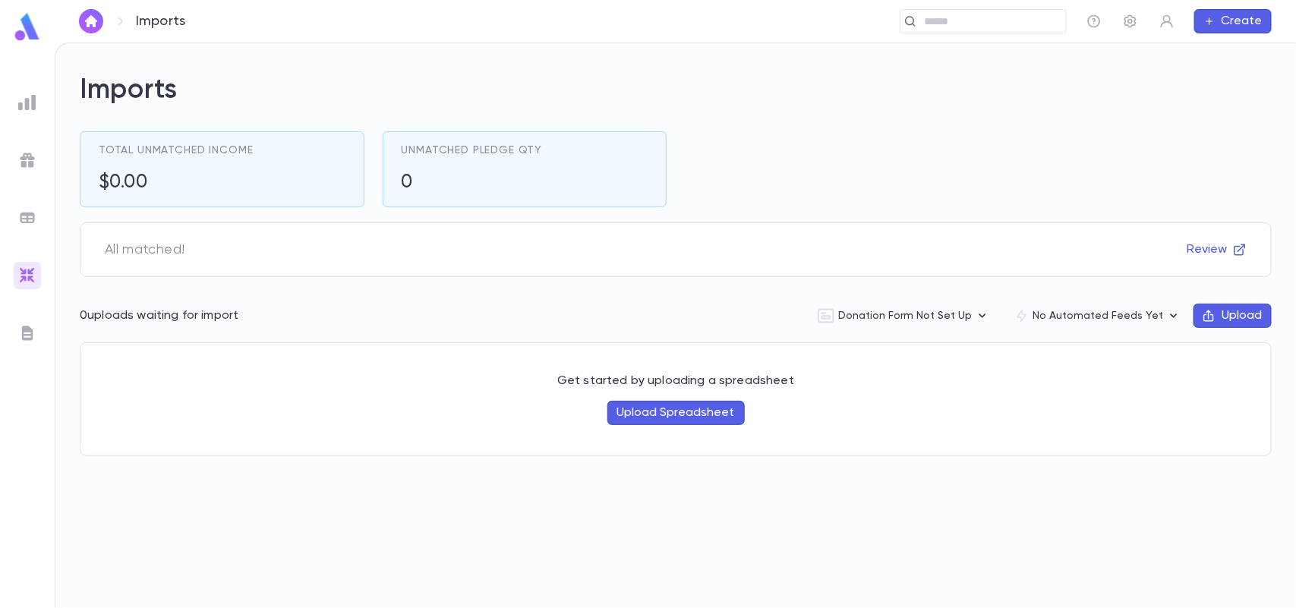
click at [27, 327] on img at bounding box center [27, 333] width 18 height 18
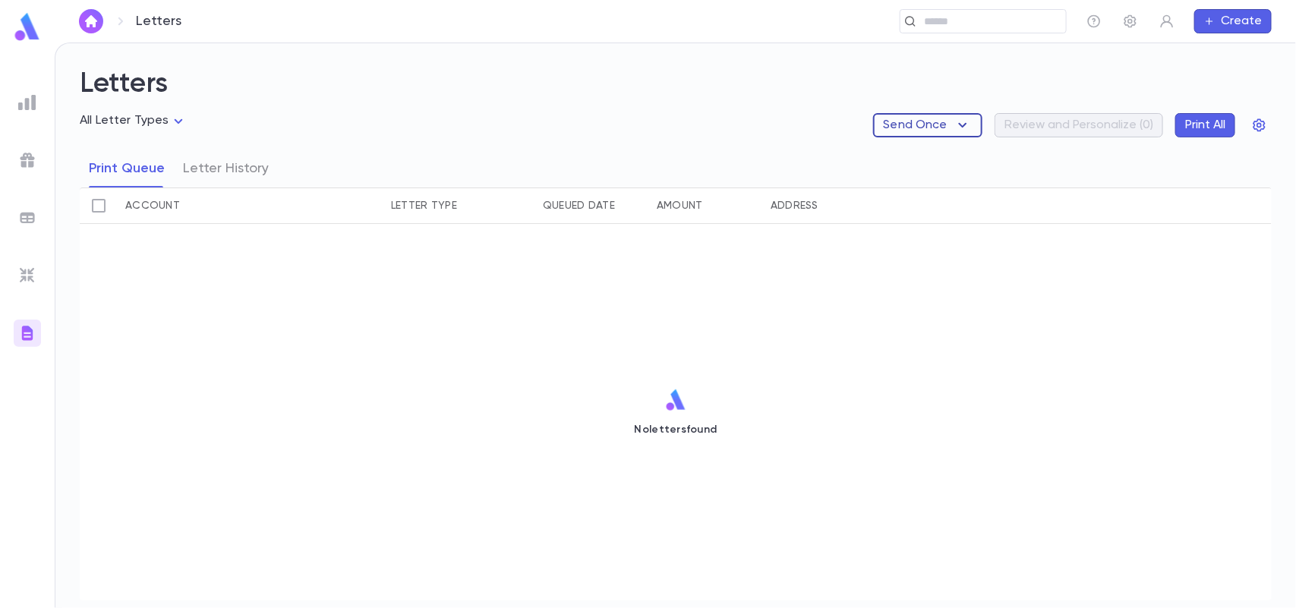
click at [962, 126] on icon "button" at bounding box center [963, 125] width 8 height 5
click at [1036, 153] on div at bounding box center [648, 304] width 1296 height 608
click at [222, 179] on button "Letter History" at bounding box center [226, 169] width 86 height 38
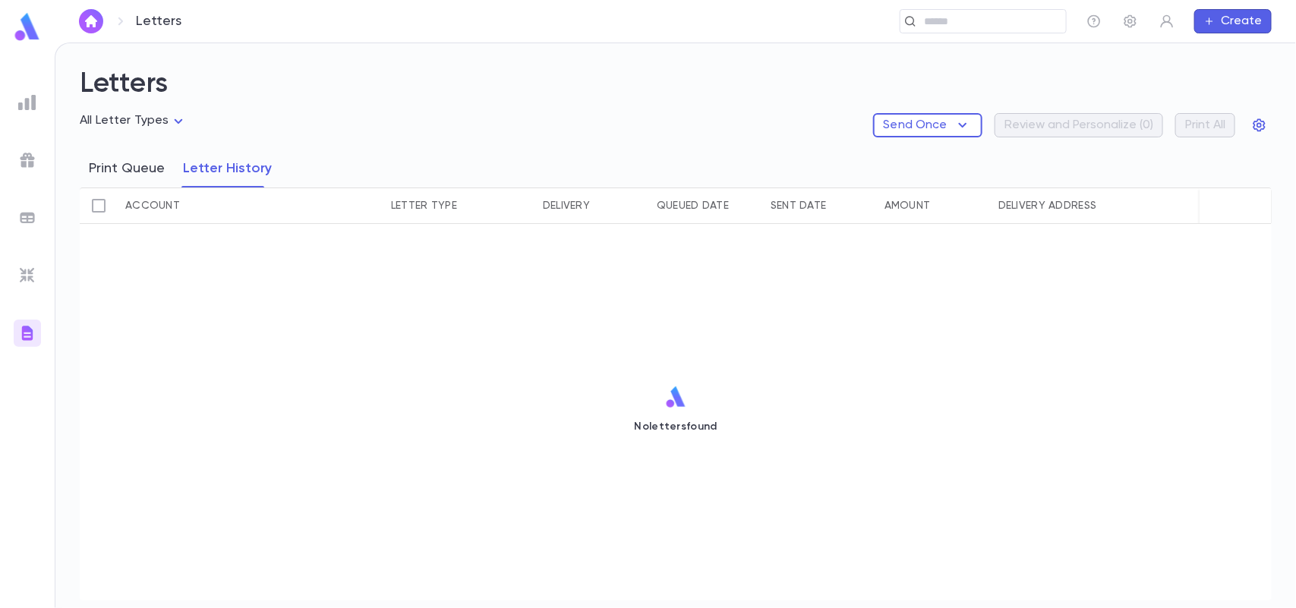
click at [128, 180] on button "Print Queue" at bounding box center [127, 169] width 76 height 38
click at [134, 126] on body "Letters ​ Create Letters All Letter Types Send Once Review and Personalize ( 0 …" at bounding box center [648, 326] width 1296 height 566
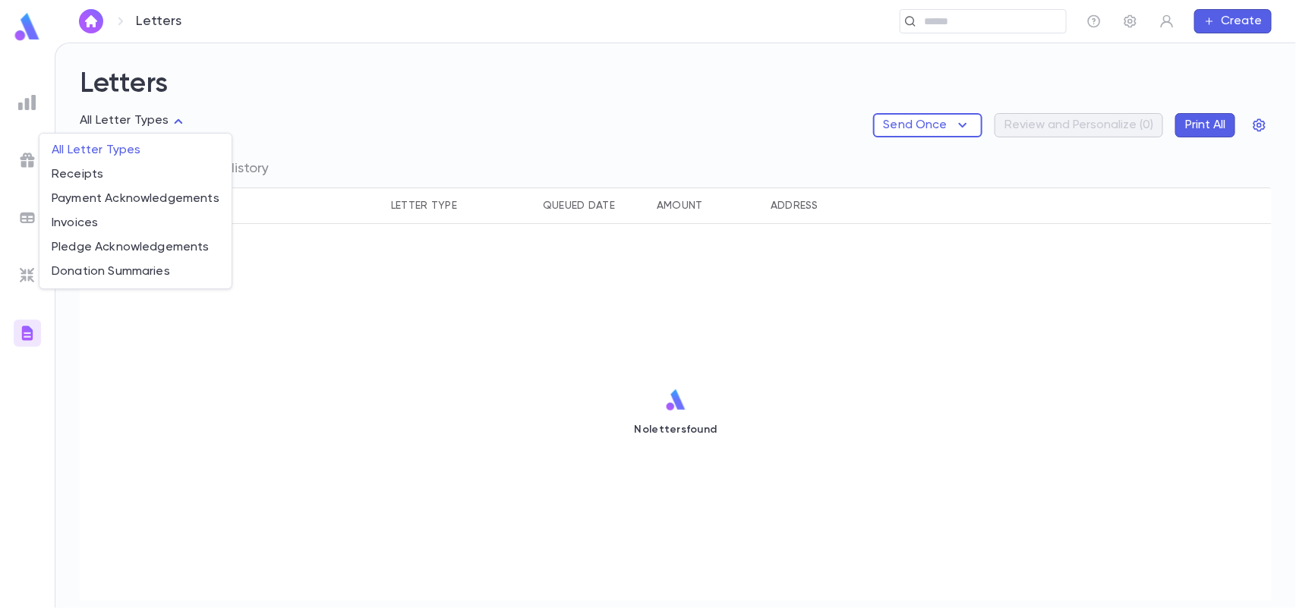
click at [433, 317] on div at bounding box center [648, 304] width 1296 height 608
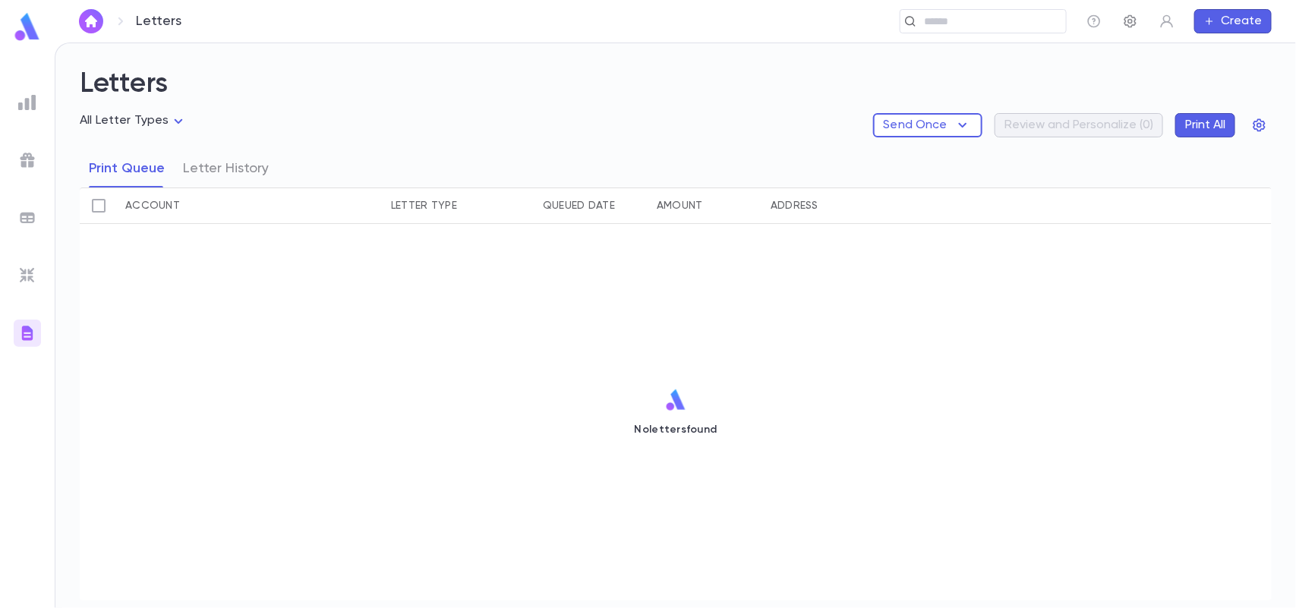
click at [1036, 21] on icon "button" at bounding box center [1130, 21] width 12 height 13
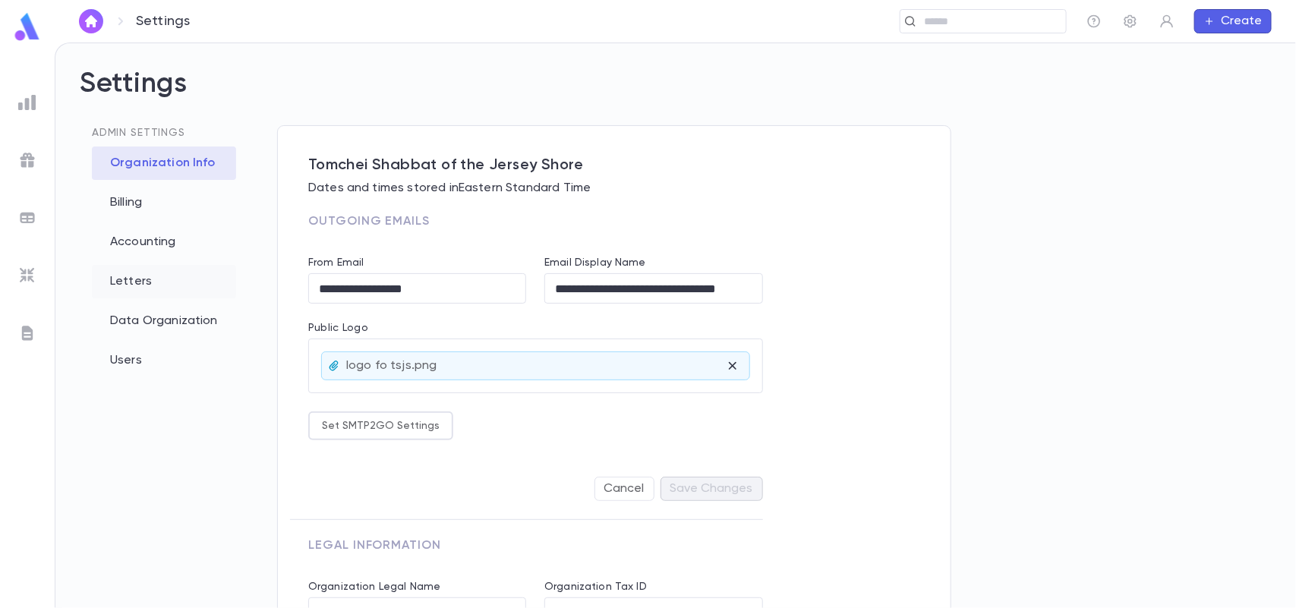
click at [106, 282] on div "Letters" at bounding box center [164, 281] width 144 height 33
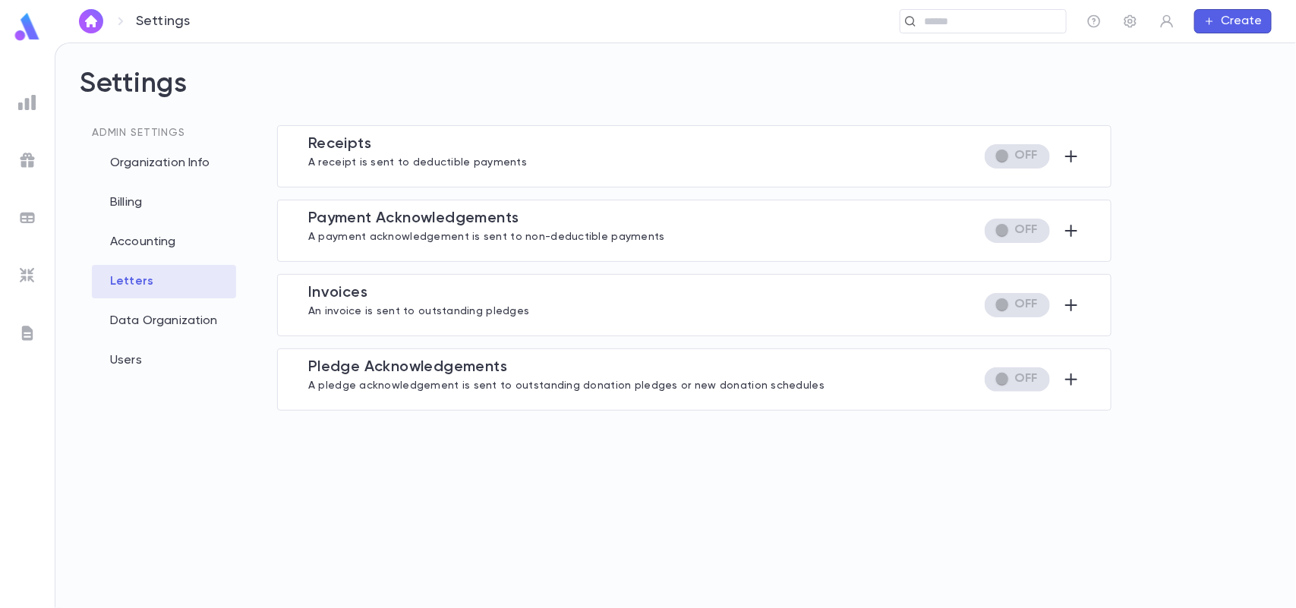
click at [1036, 248] on div "Settings Admin Settings Organization Info Billing Accounting Letters Data Organ…" at bounding box center [675, 325] width 1240 height 565
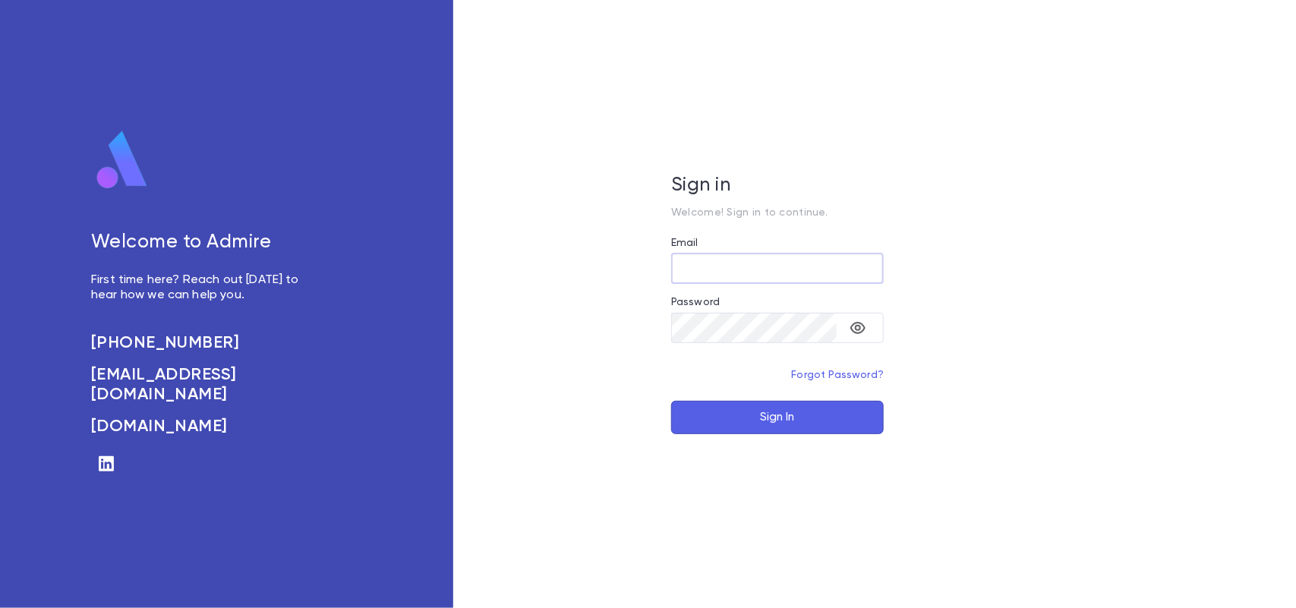
type input "**********"
click at [744, 414] on button "Sign In" at bounding box center [777, 417] width 213 height 33
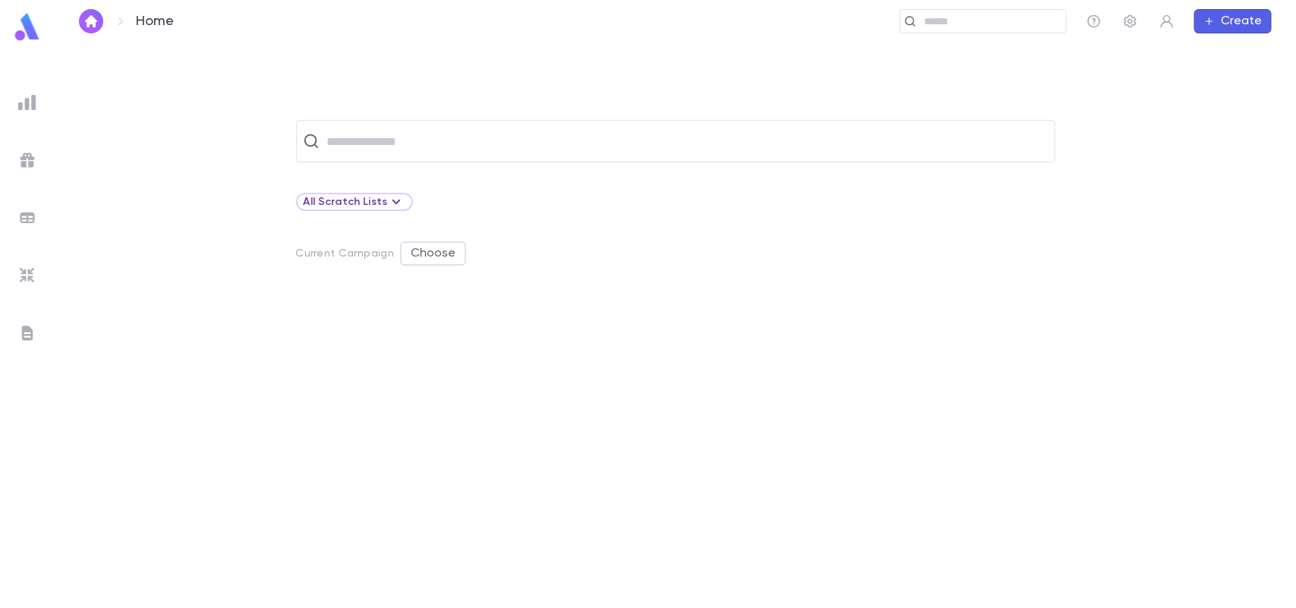
click at [87, 19] on img "button" at bounding box center [91, 21] width 18 height 12
click at [1141, 23] on button "button" at bounding box center [1130, 21] width 24 height 24
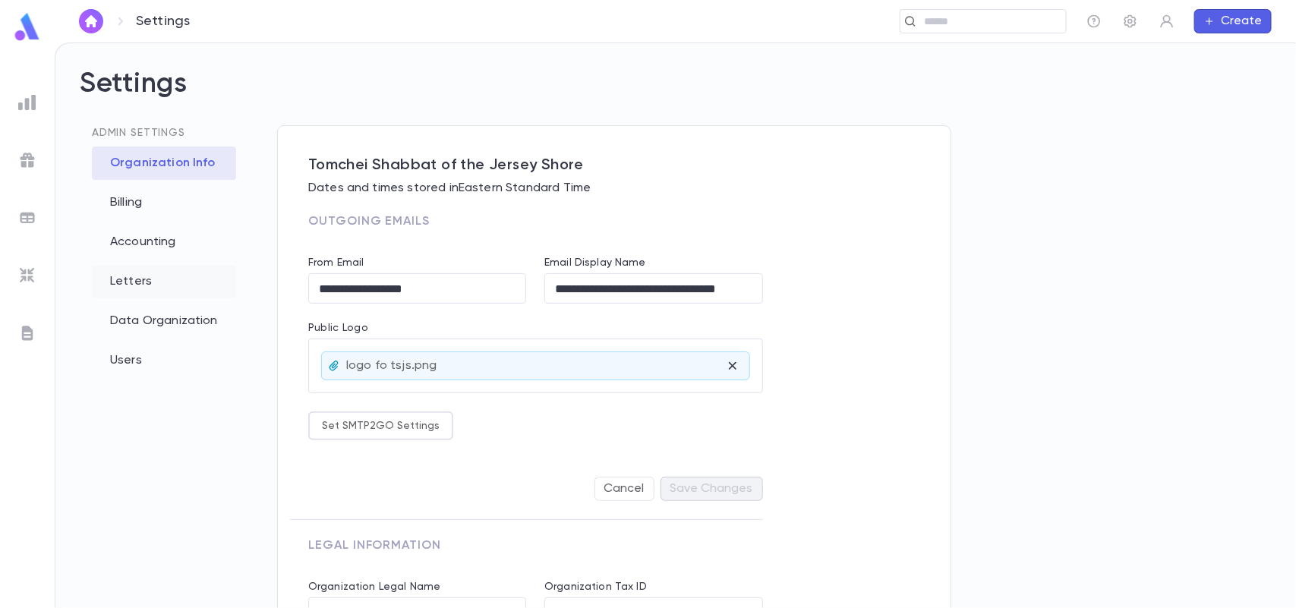
click at [164, 285] on div "Letters" at bounding box center [164, 281] width 144 height 33
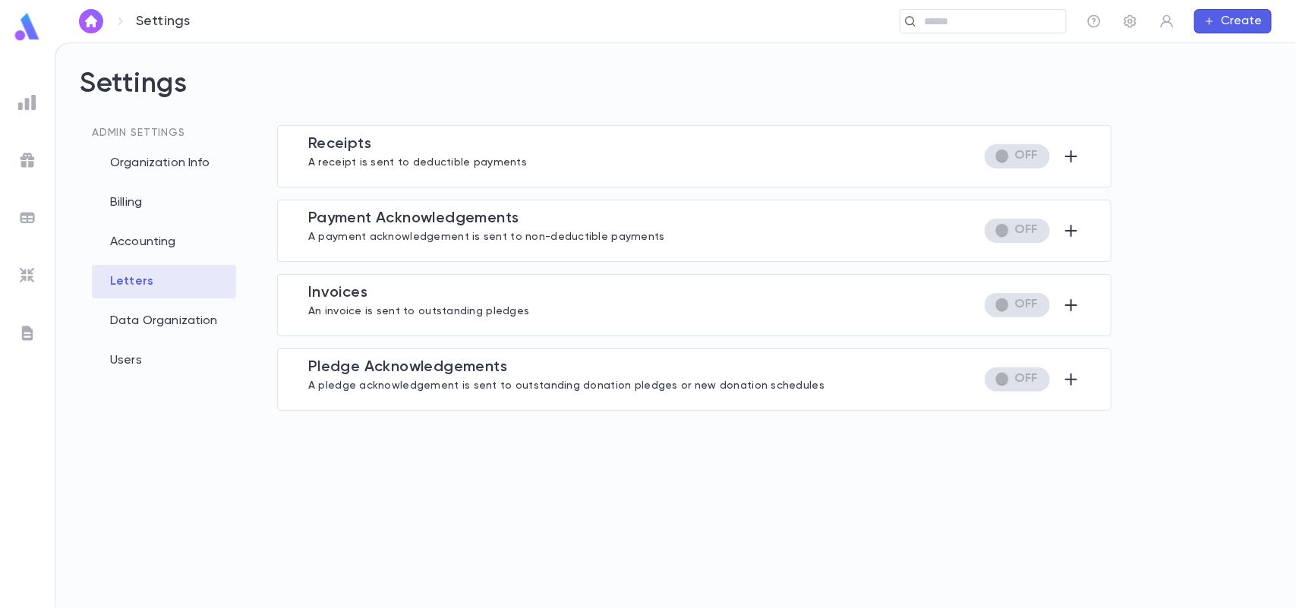
click at [123, 24] on icon at bounding box center [121, 21] width 18 height 18
click at [30, 104] on img at bounding box center [27, 102] width 18 height 18
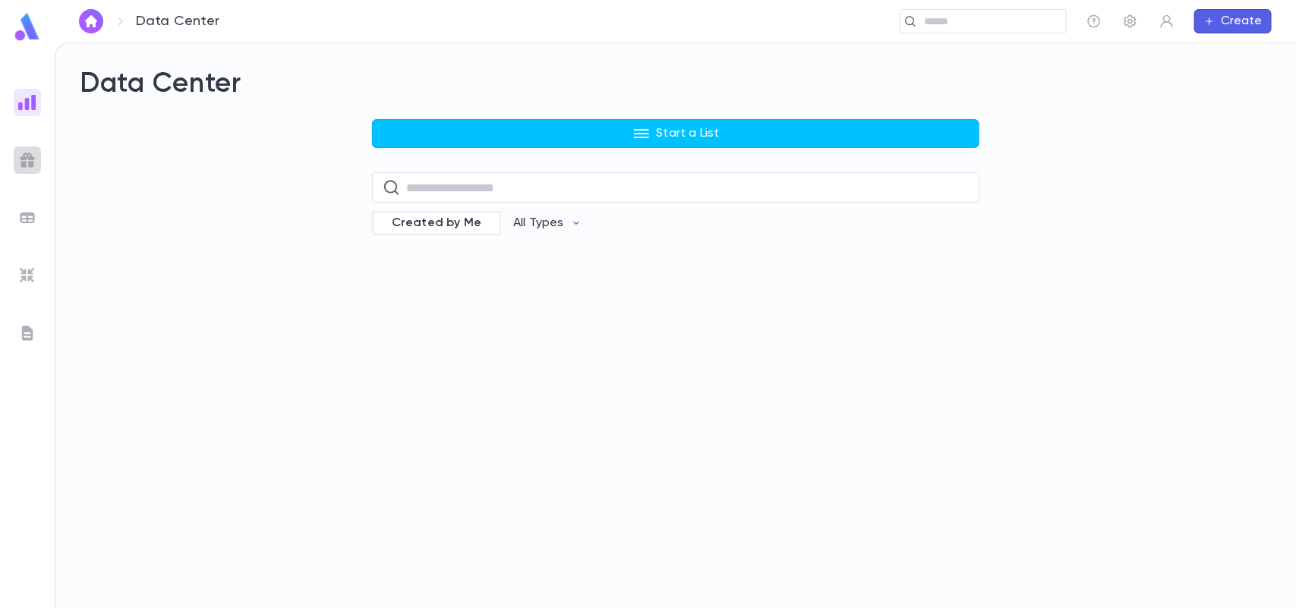
click at [30, 157] on img at bounding box center [27, 160] width 18 height 18
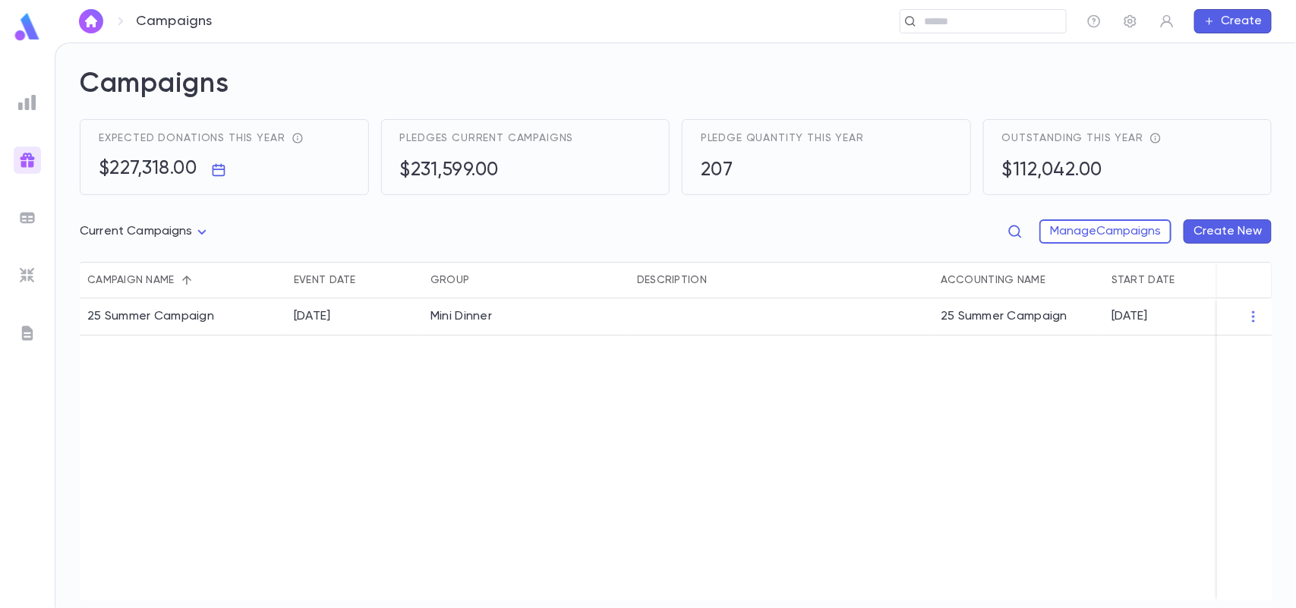
click at [23, 213] on img at bounding box center [27, 218] width 18 height 18
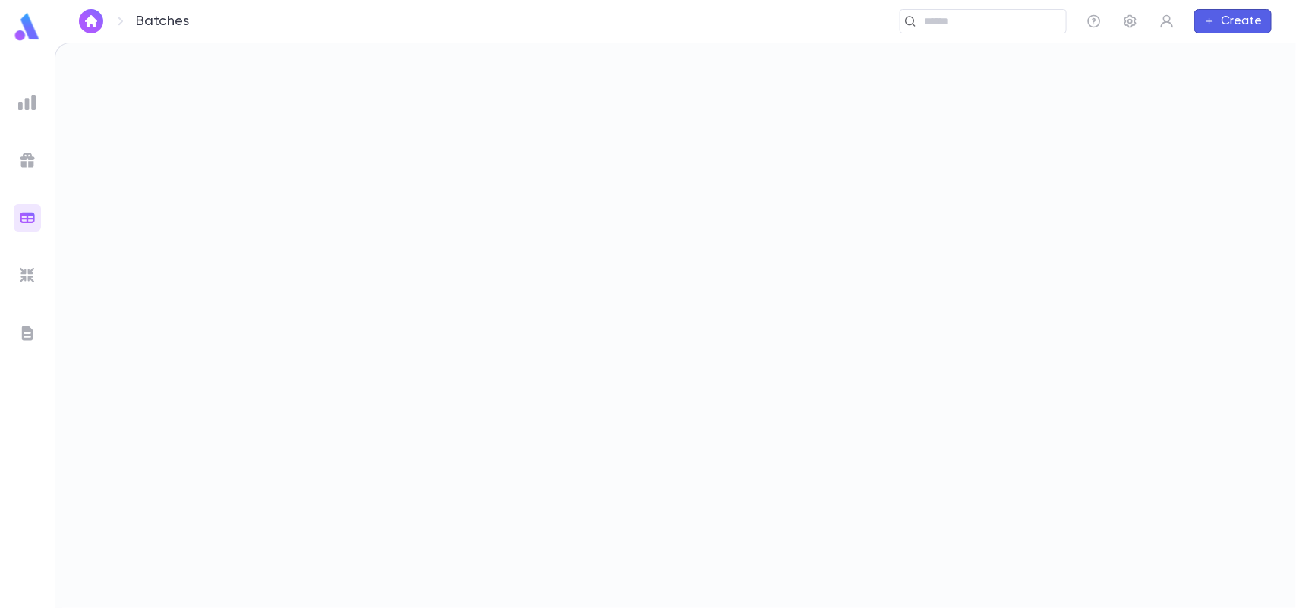
click at [23, 213] on img at bounding box center [27, 218] width 18 height 18
click at [27, 270] on img at bounding box center [27, 275] width 18 height 18
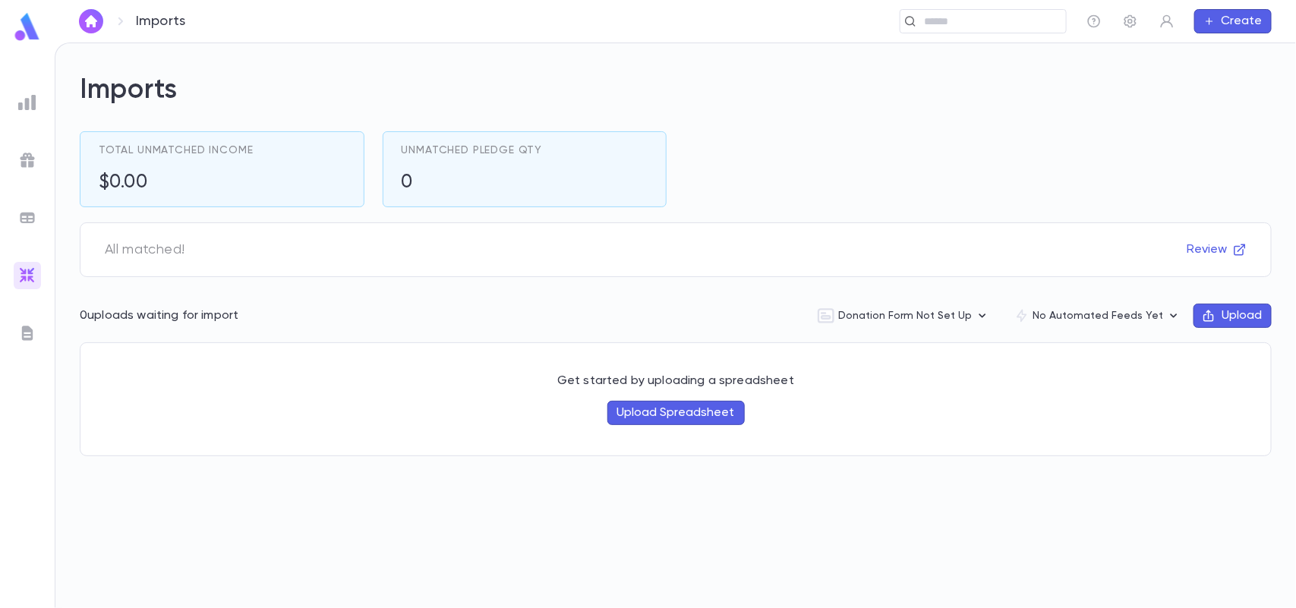
click at [25, 329] on img at bounding box center [27, 333] width 18 height 18
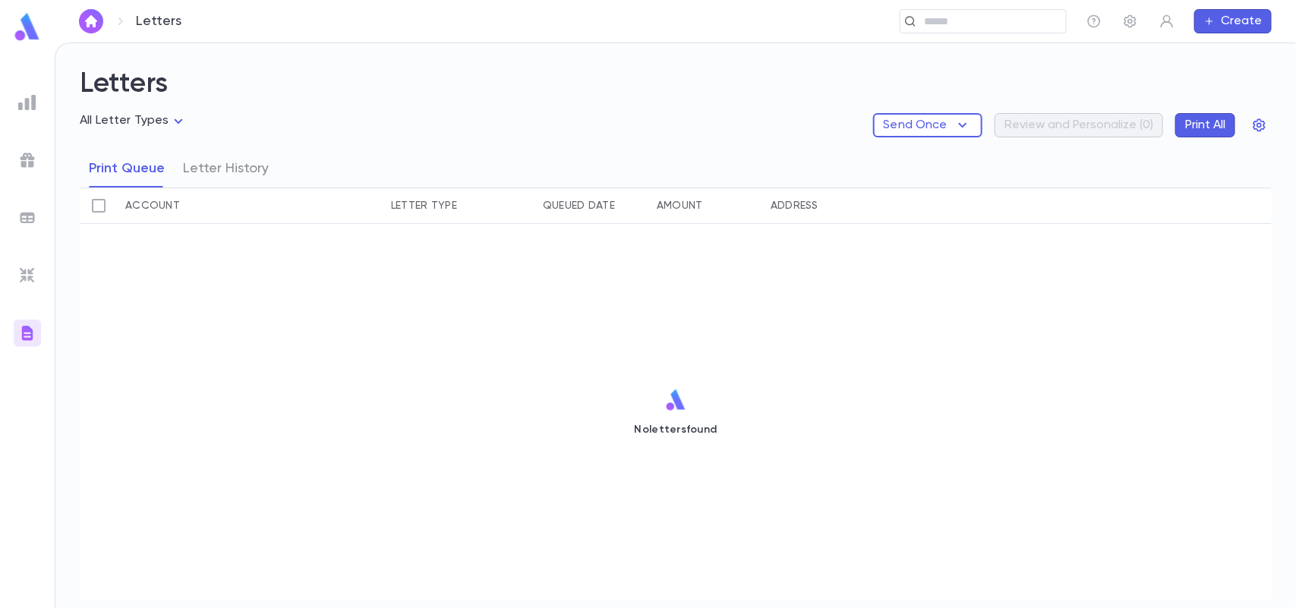
click at [103, 119] on body "Letters ​ Create Letters All Letter Types Send Once Review and Personalize ( 0 …" at bounding box center [648, 326] width 1296 height 566
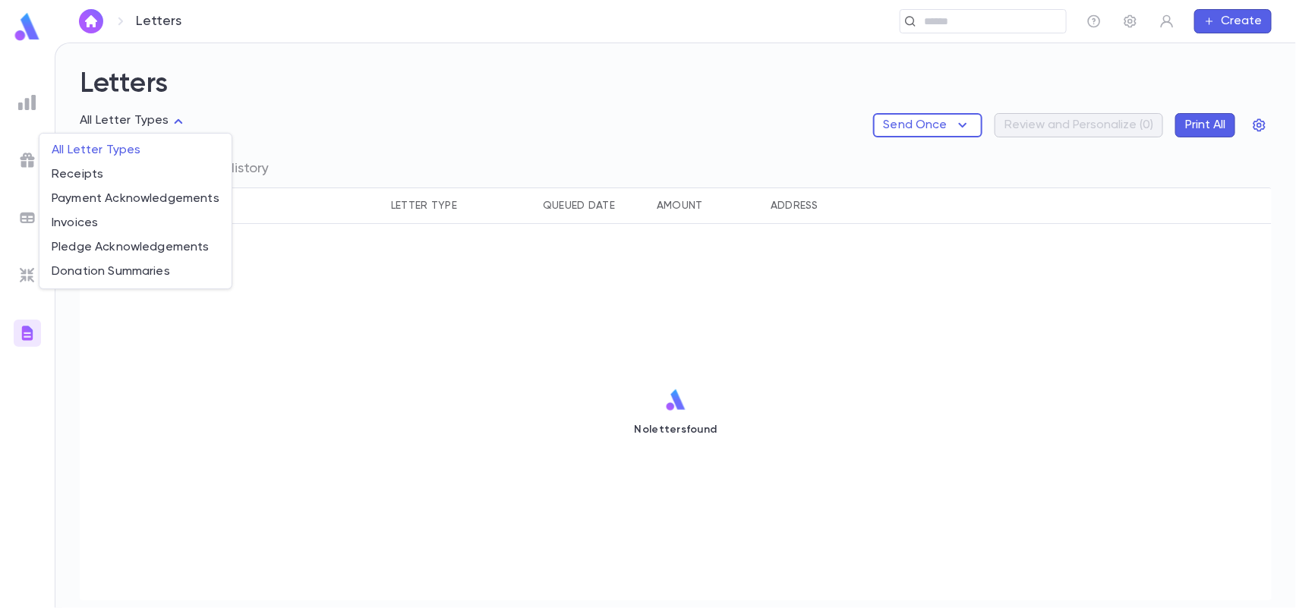
click at [1255, 124] on div at bounding box center [648, 304] width 1296 height 608
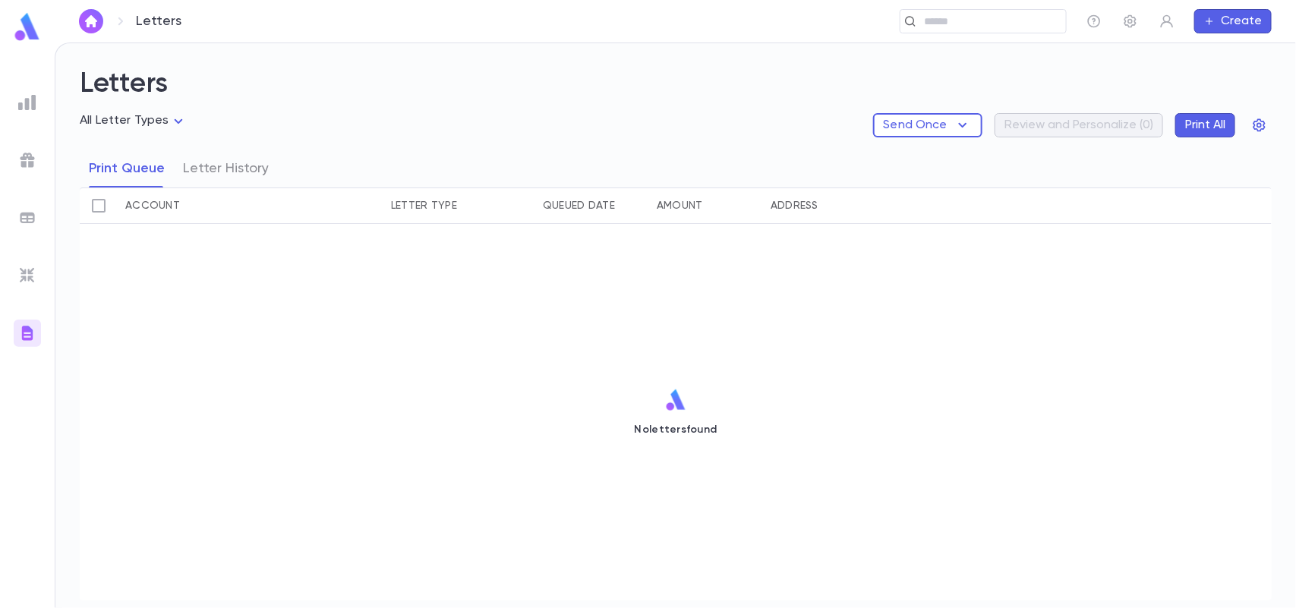
click at [1255, 124] on icon "button" at bounding box center [1259, 125] width 15 height 15
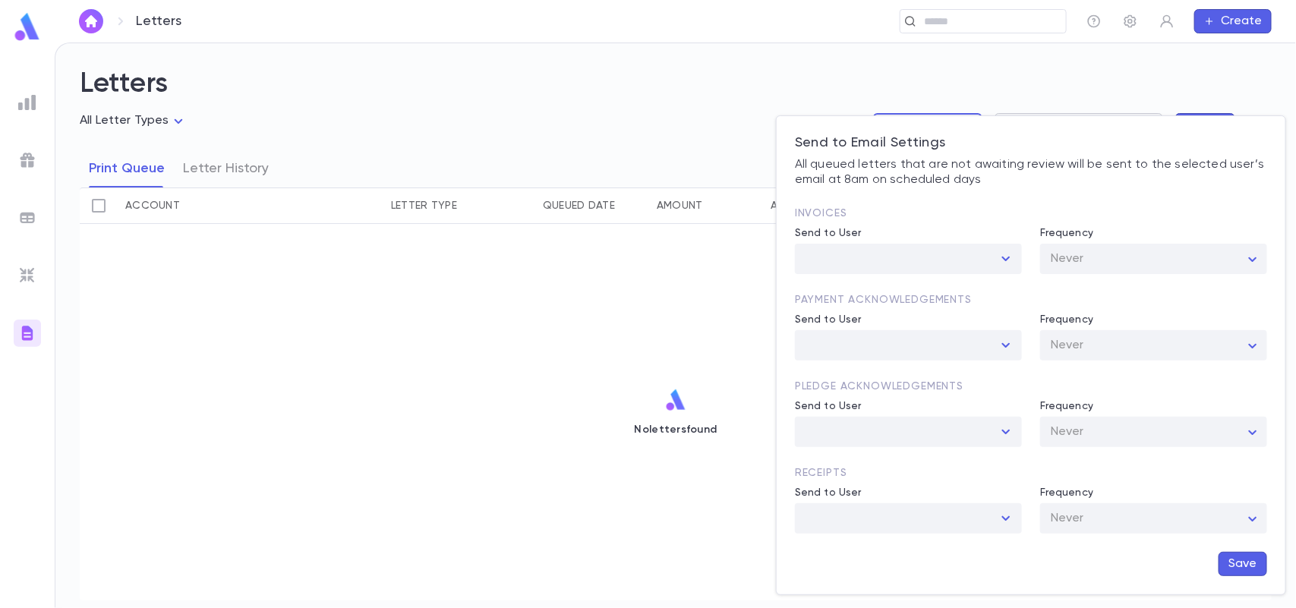
click at [1294, 566] on div at bounding box center [648, 304] width 1296 height 608
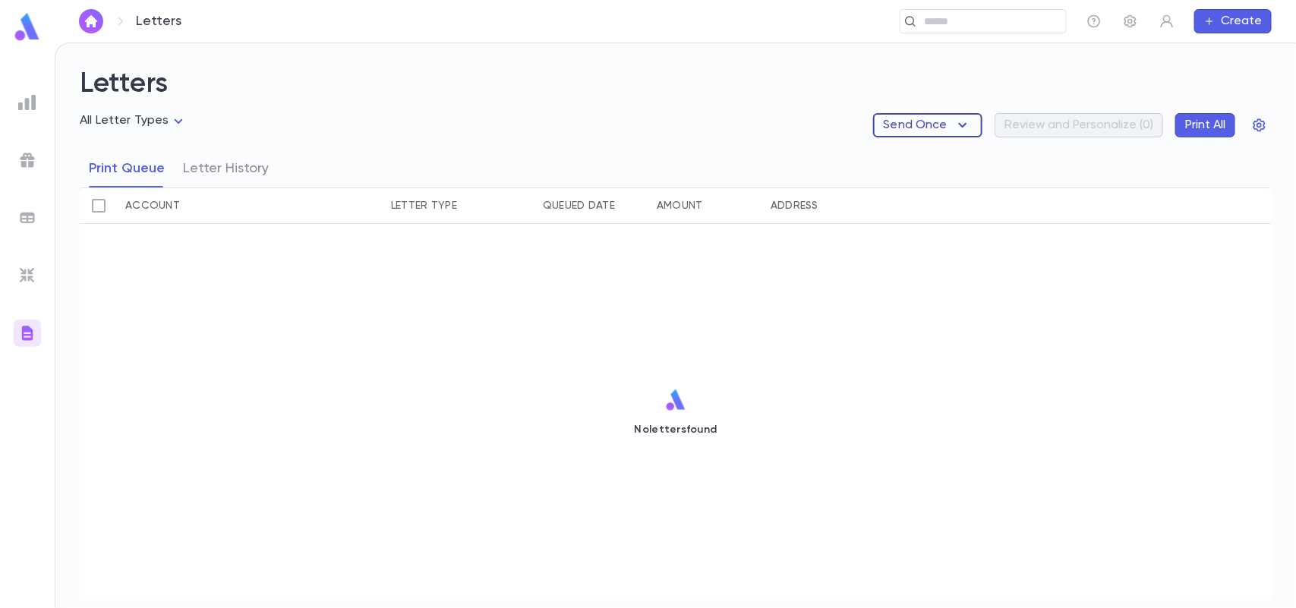
click at [969, 120] on icon "button" at bounding box center [962, 125] width 18 height 18
click at [1093, 156] on div at bounding box center [648, 304] width 1296 height 608
click at [1103, 118] on div "Send Once Review and Personalize ( 0 ) Print All" at bounding box center [1072, 125] width 399 height 24
click at [1094, 20] on icon "button" at bounding box center [1094, 21] width 13 height 13
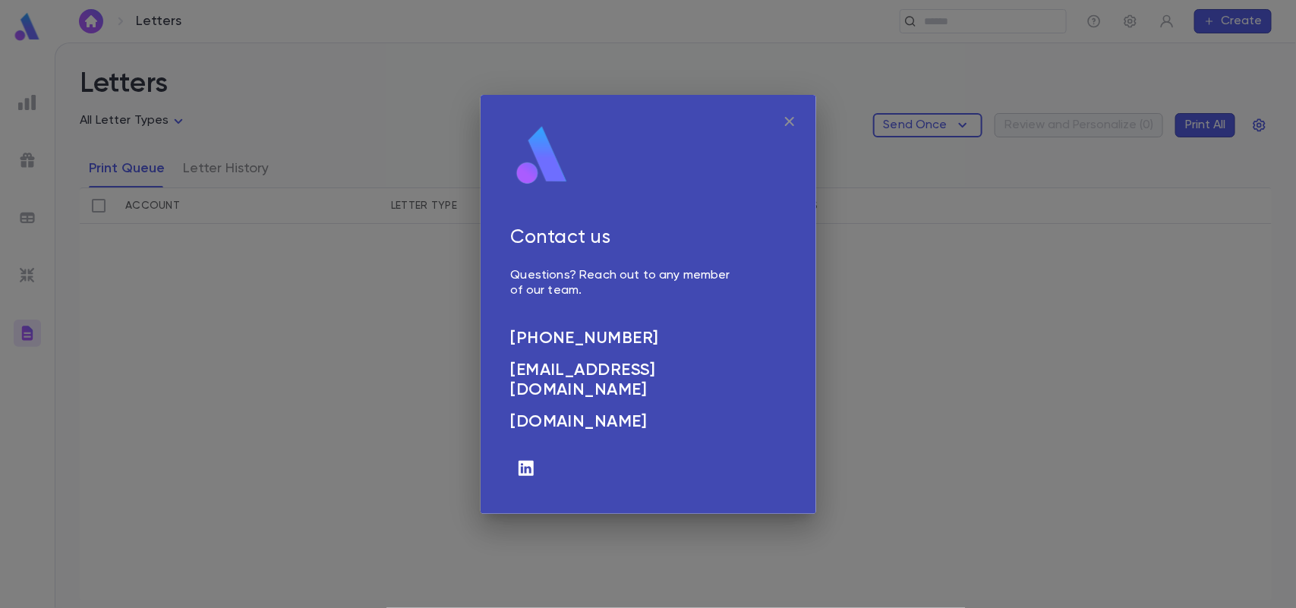
click at [799, 118] on button "button" at bounding box center [789, 121] width 29 height 29
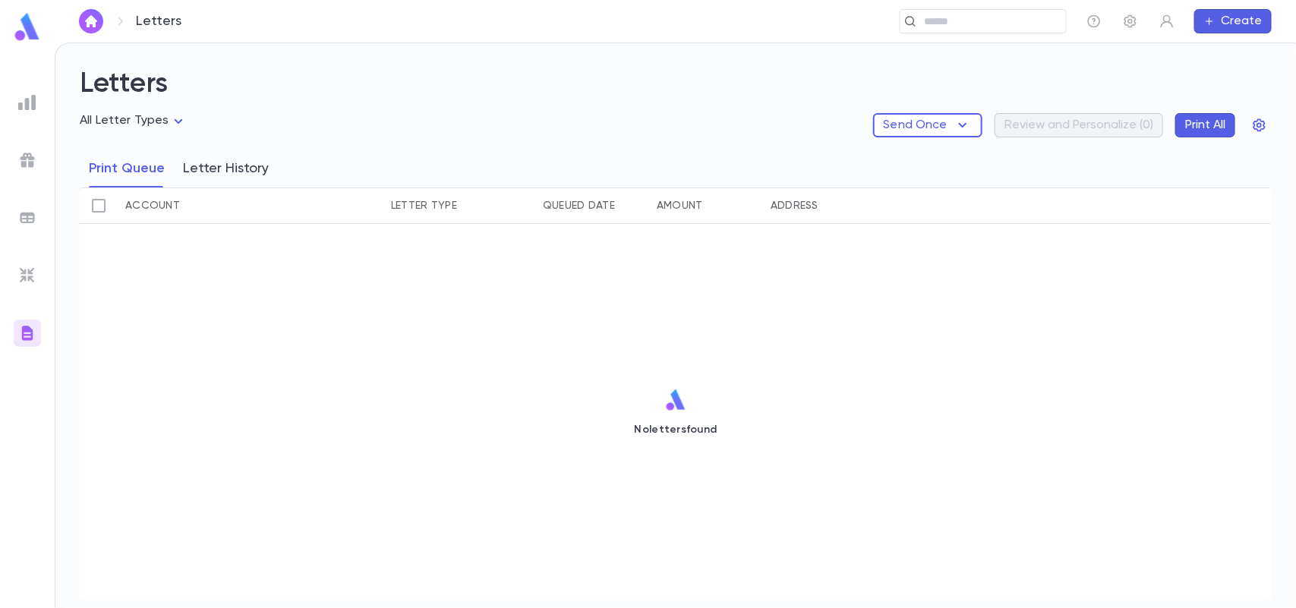
click at [224, 181] on button "Letter History" at bounding box center [226, 169] width 86 height 38
click at [162, 122] on body "Letters ​ Create Letters All Letter Types Send Once Review and Personalize ( 0 …" at bounding box center [648, 326] width 1296 height 566
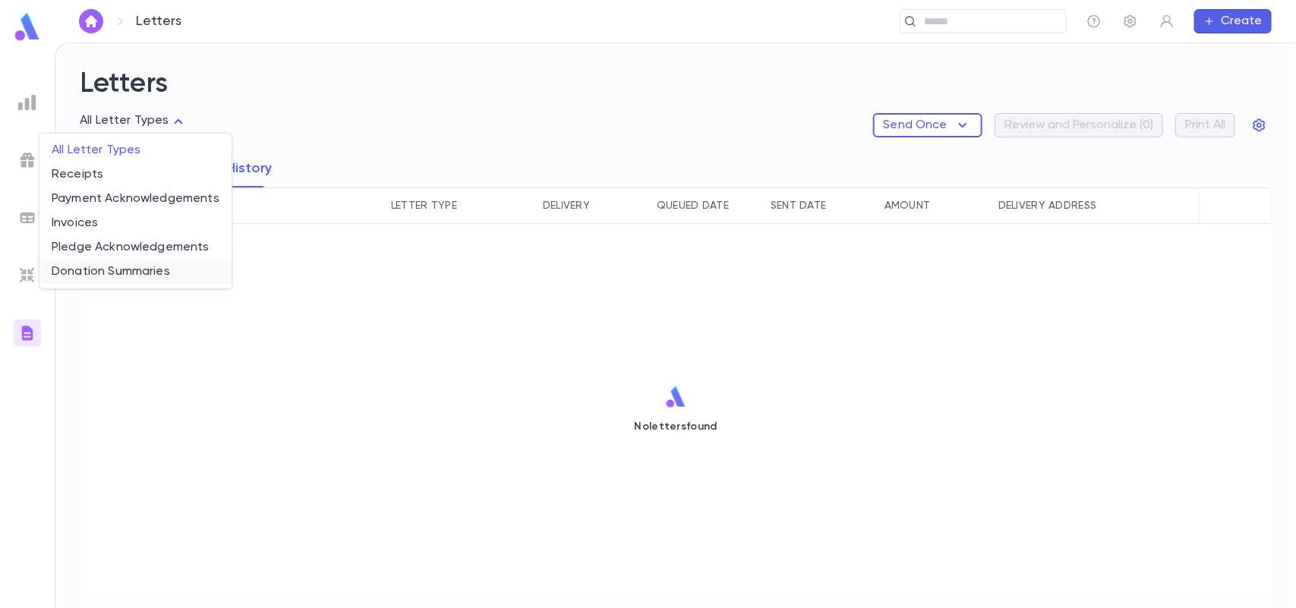
click at [115, 266] on span "Donation Summaries" at bounding box center [136, 271] width 168 height 15
type input "**********"
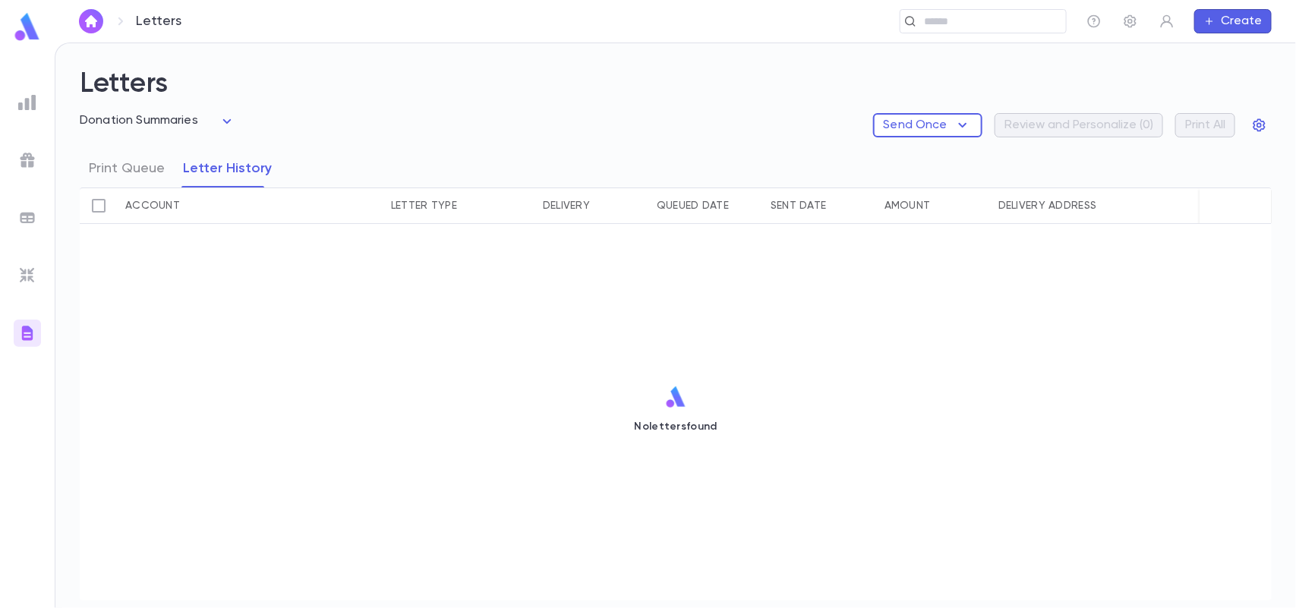
click at [217, 126] on body "**********" at bounding box center [648, 326] width 1296 height 566
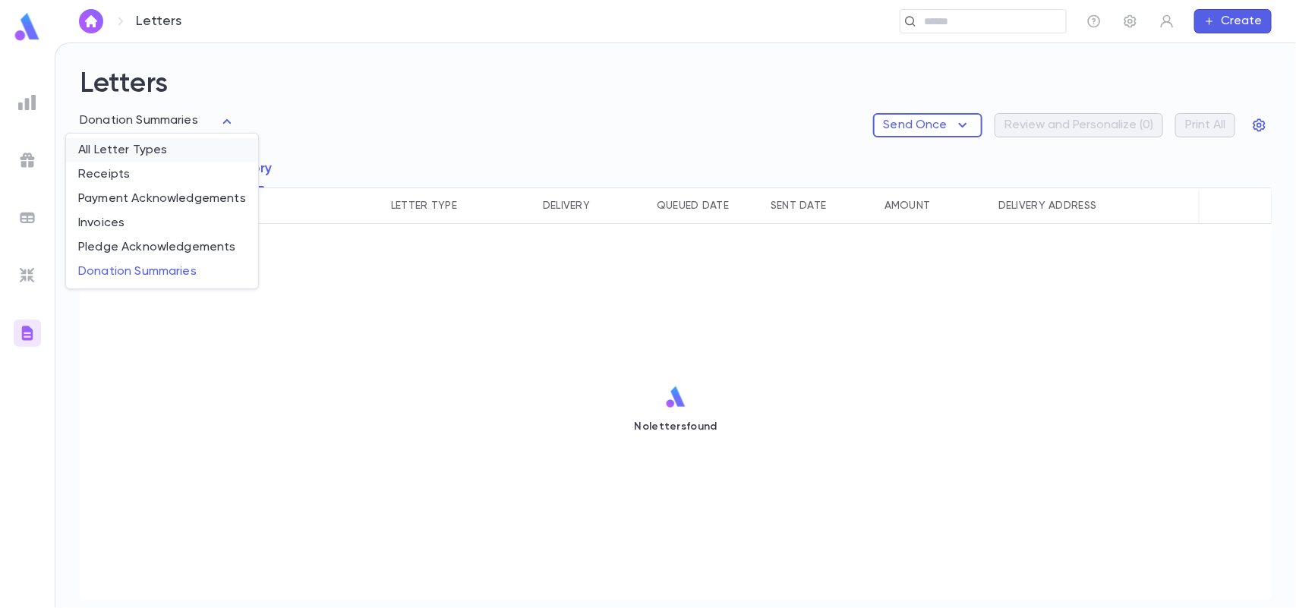
click at [191, 138] on li "All Letter Types" at bounding box center [162, 150] width 192 height 24
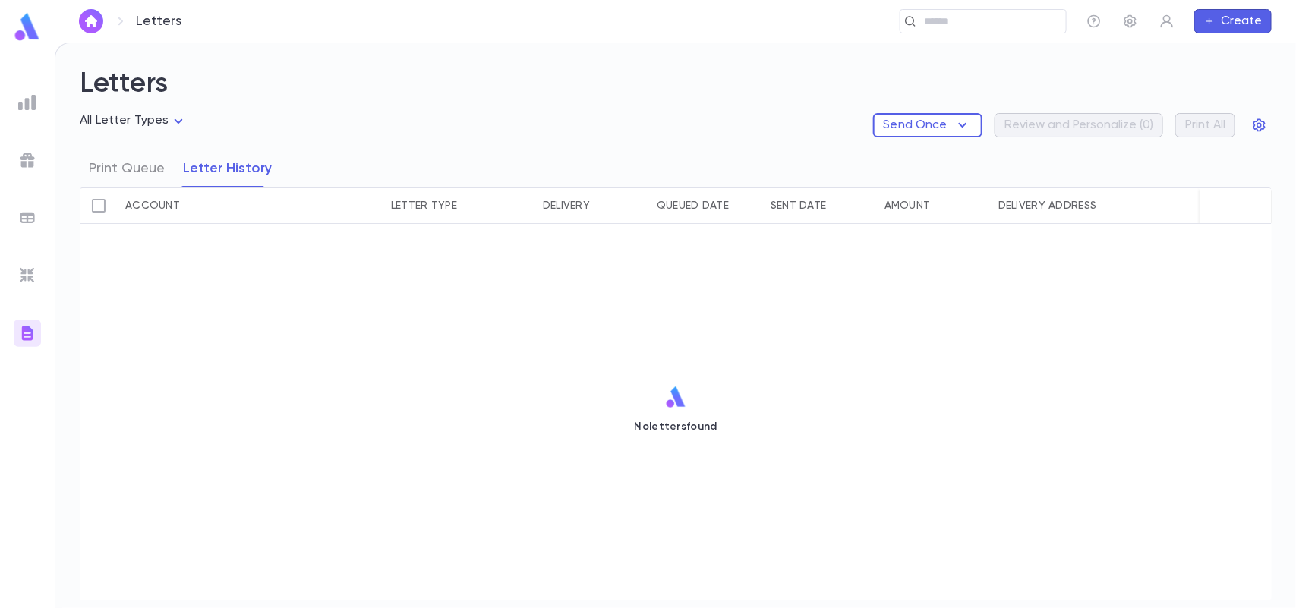
click at [1250, 20] on button "Create" at bounding box center [1232, 21] width 77 height 24
click at [1253, 87] on li "Payment" at bounding box center [1236, 99] width 77 height 24
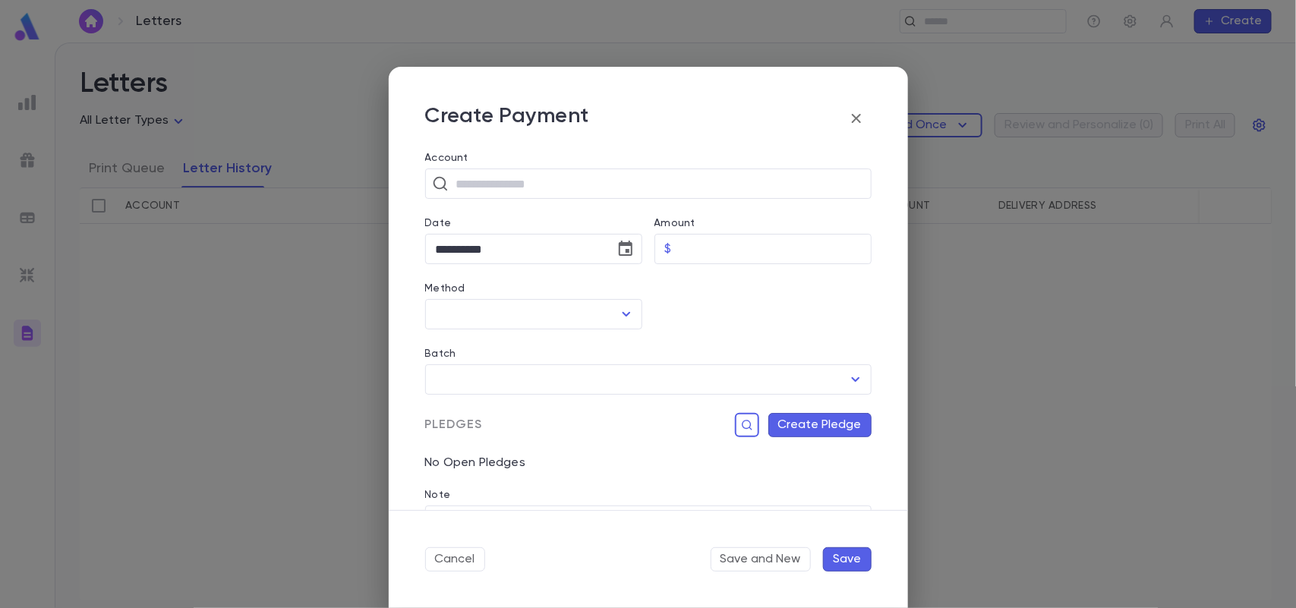
click at [853, 116] on icon "button" at bounding box center [856, 118] width 18 height 18
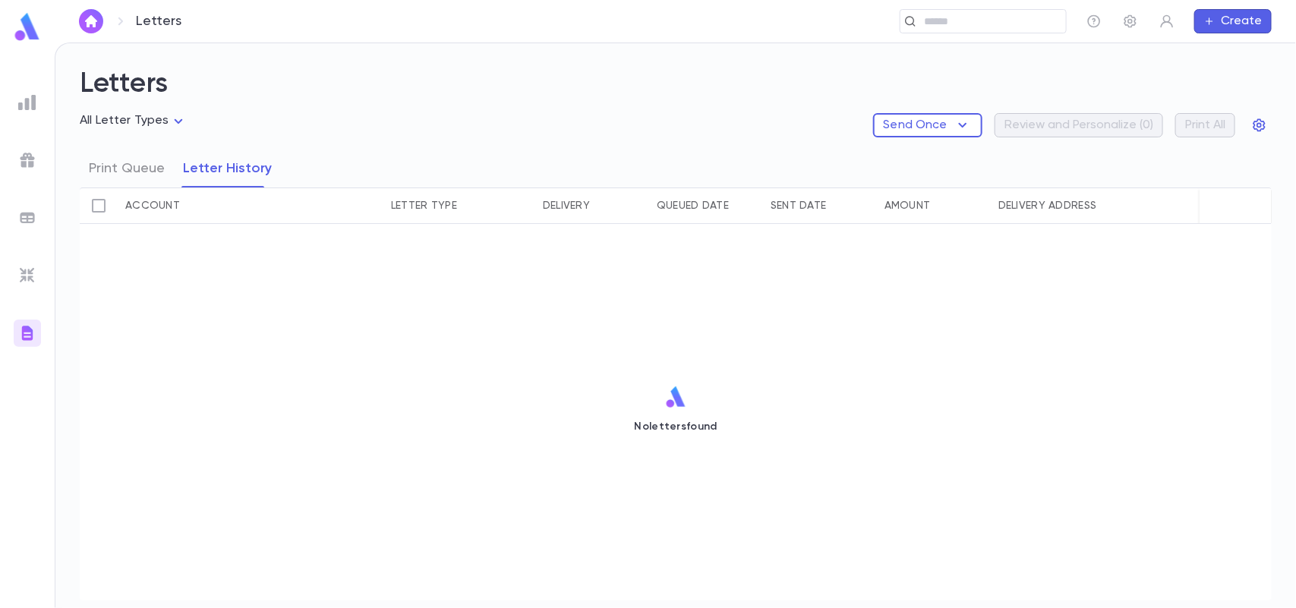
click at [35, 107] on img at bounding box center [27, 102] width 18 height 18
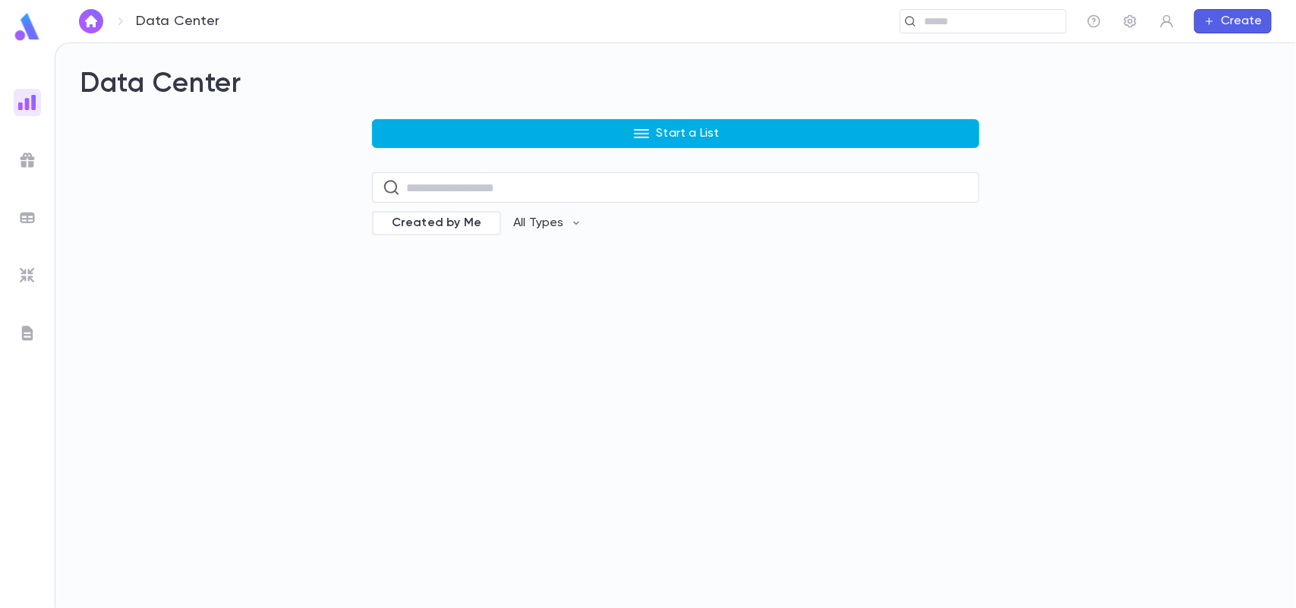
click at [534, 147] on button "Start a List" at bounding box center [675, 133] width 607 height 29
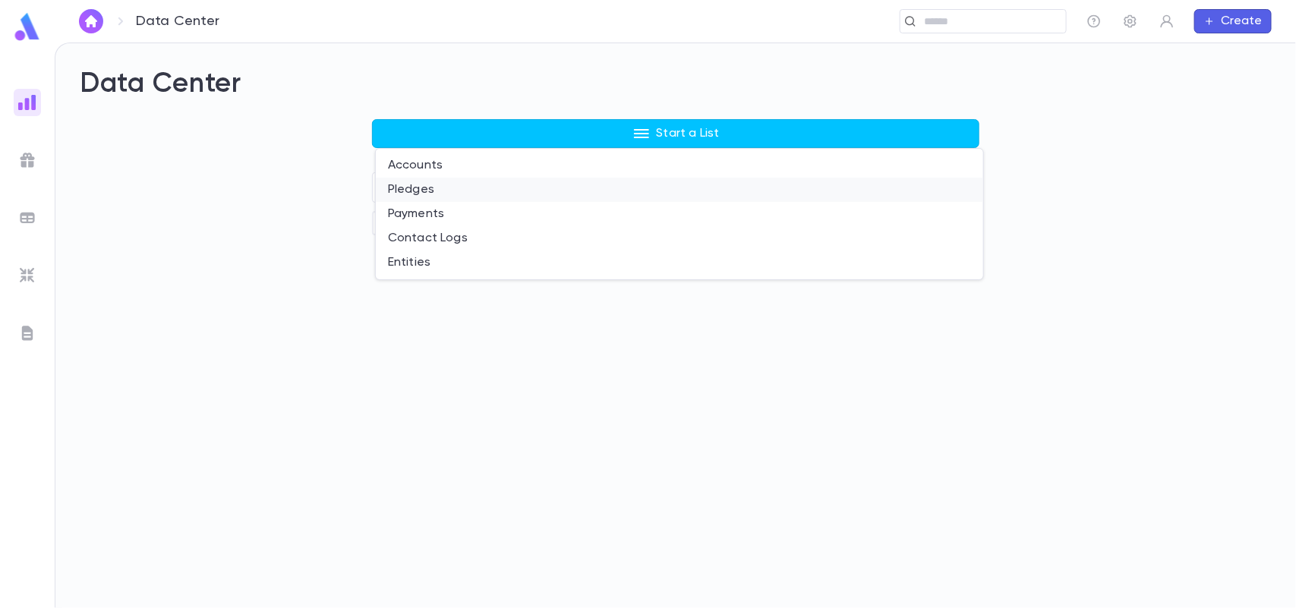
click at [460, 184] on li "Pledges" at bounding box center [679, 190] width 607 height 24
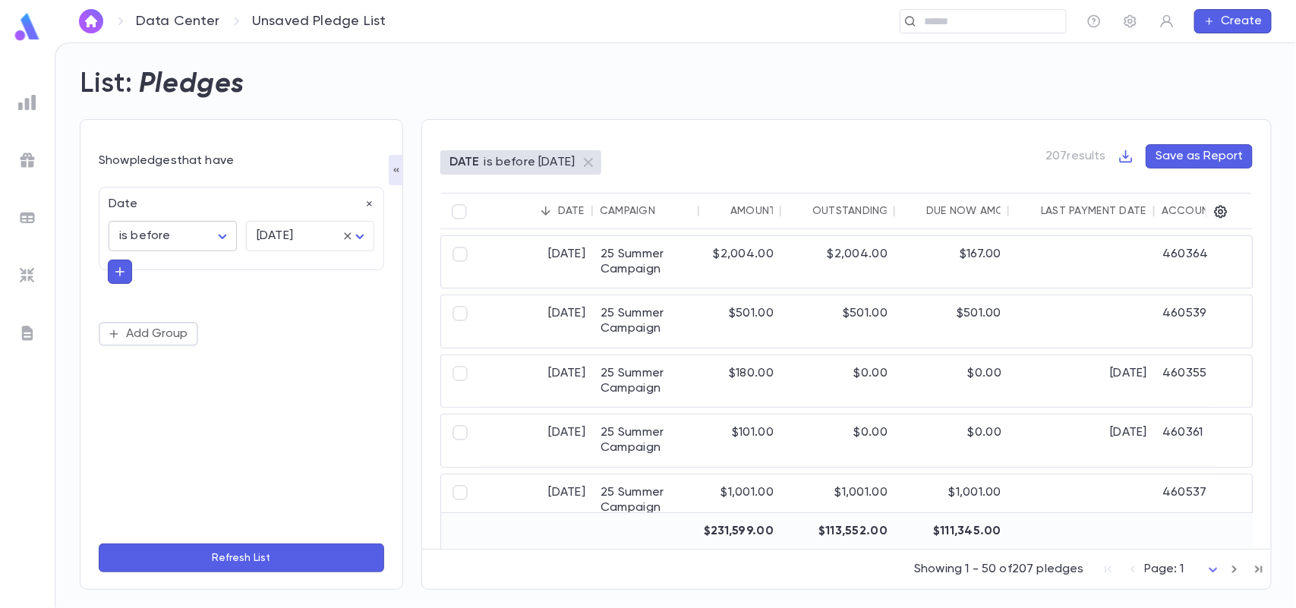
click at [218, 225] on body "Data Center Unsaved Pledge List ​ Create List: Pledges Show pledges that have D…" at bounding box center [648, 326] width 1296 height 566
click at [203, 274] on span "is" at bounding box center [175, 268] width 102 height 15
type input "******"
click at [323, 229] on body "Data Center Unsaved Pledge List ​ Create List: Pledges Show pledges that have D…" at bounding box center [648, 326] width 1296 height 566
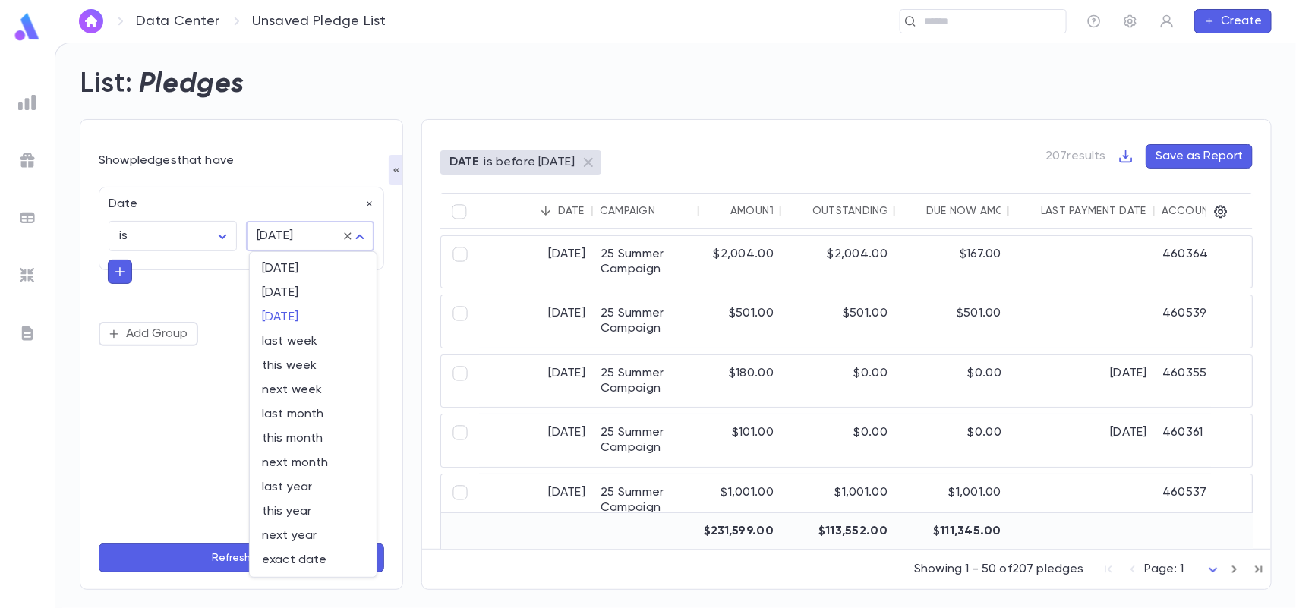
click at [225, 479] on div at bounding box center [648, 304] width 1296 height 608
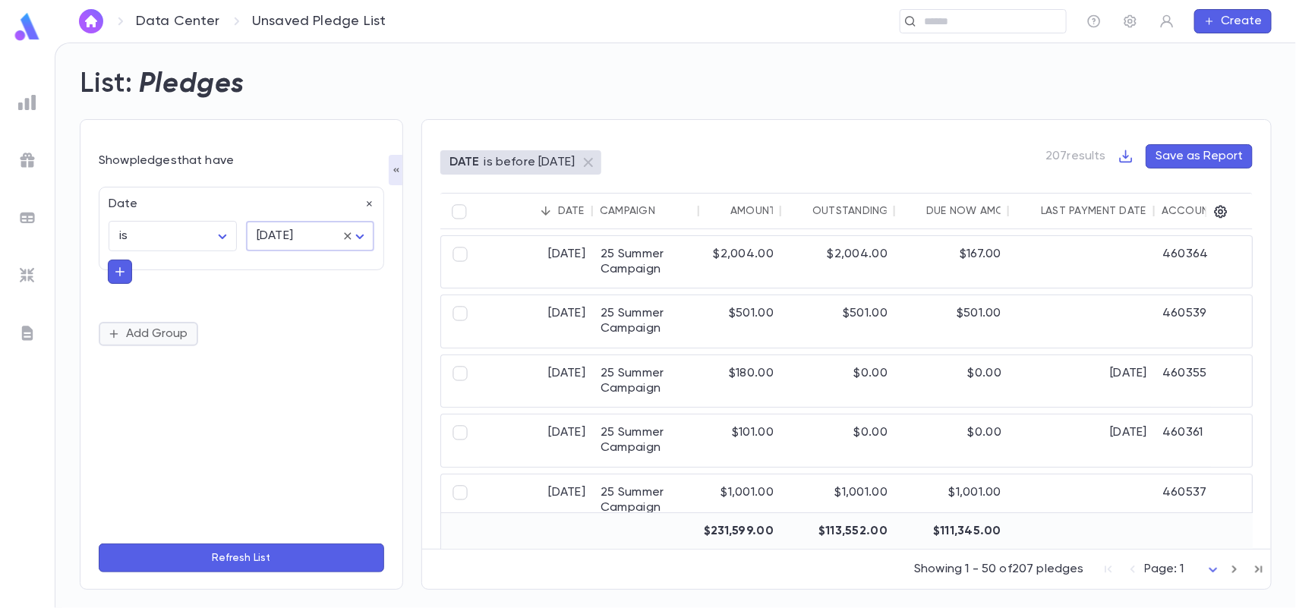
click at [172, 330] on button "Add Group" at bounding box center [148, 334] width 99 height 24
click at [191, 361] on input "**********" at bounding box center [234, 358] width 221 height 21
type input "**********"
click at [367, 201] on icon "button" at bounding box center [369, 204] width 11 height 11
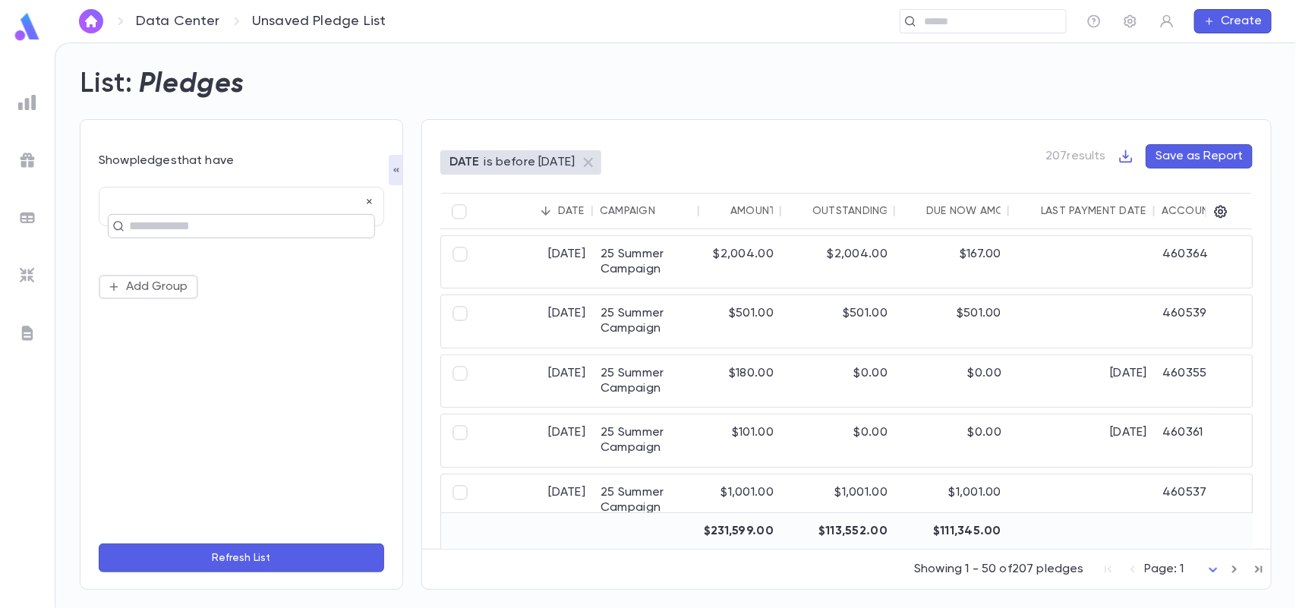
click at [297, 226] on input "text" at bounding box center [234, 226] width 221 height 21
type input "*********"
click at [163, 289] on button "Add Group" at bounding box center [148, 287] width 99 height 24
type input "**********"
click at [235, 559] on button "Refresh List" at bounding box center [241, 558] width 285 height 29
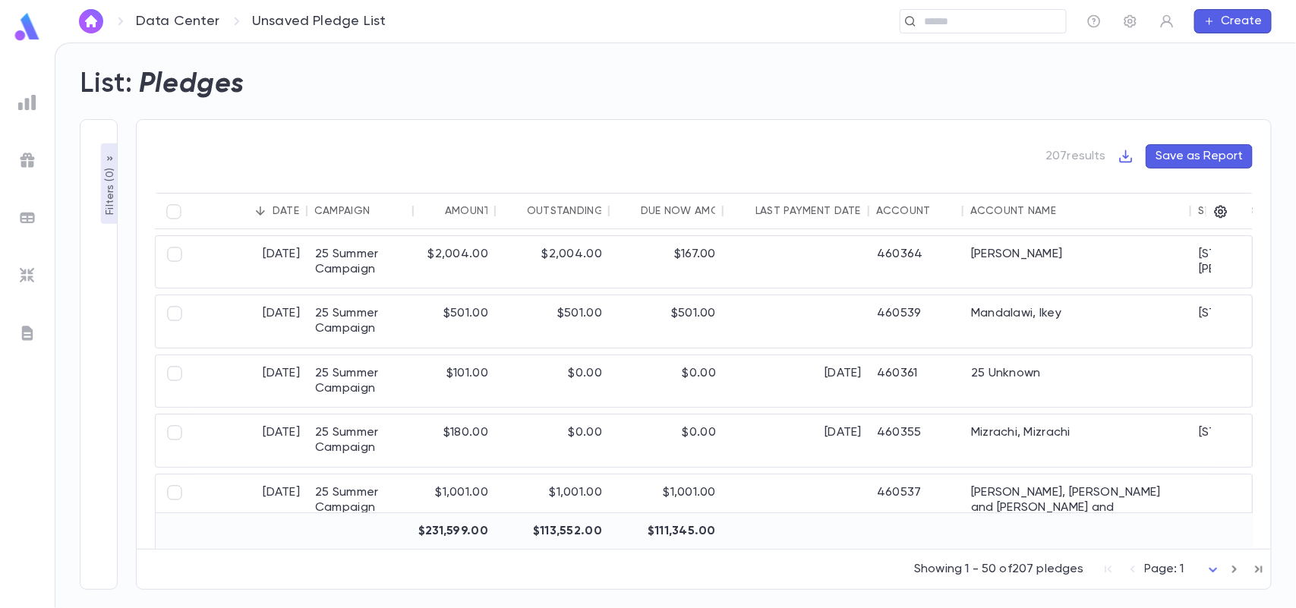
click at [111, 182] on p "Filters ( 0 )" at bounding box center [109, 190] width 15 height 50
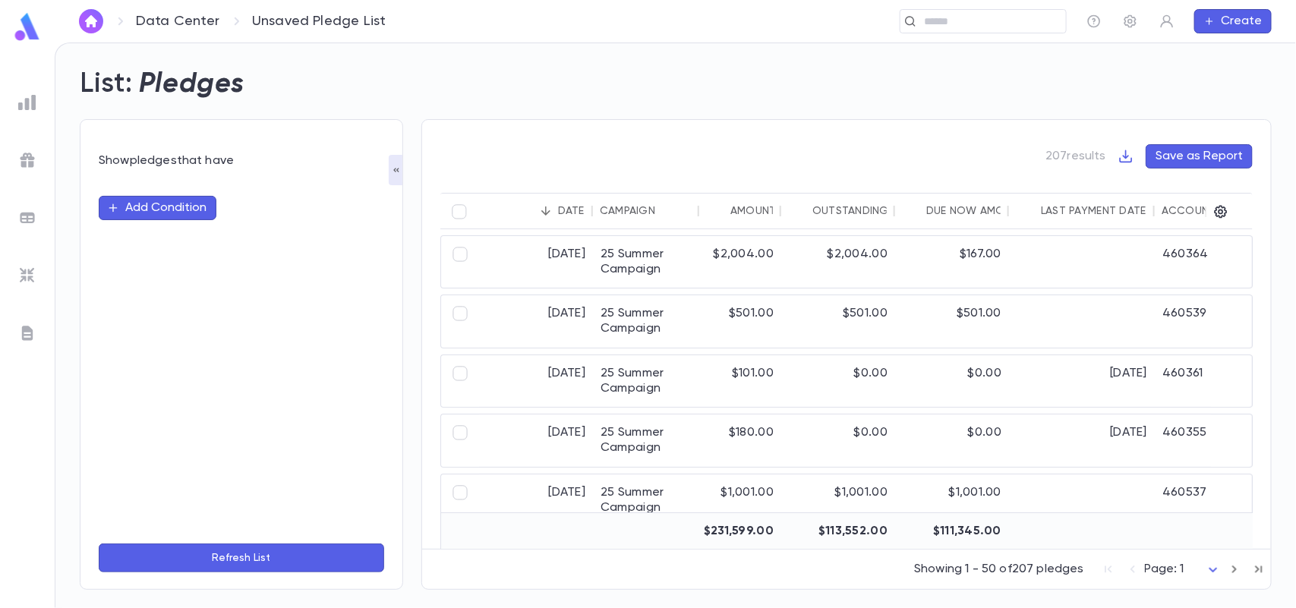
click at [153, 206] on button "Add Condition" at bounding box center [158, 208] width 118 height 24
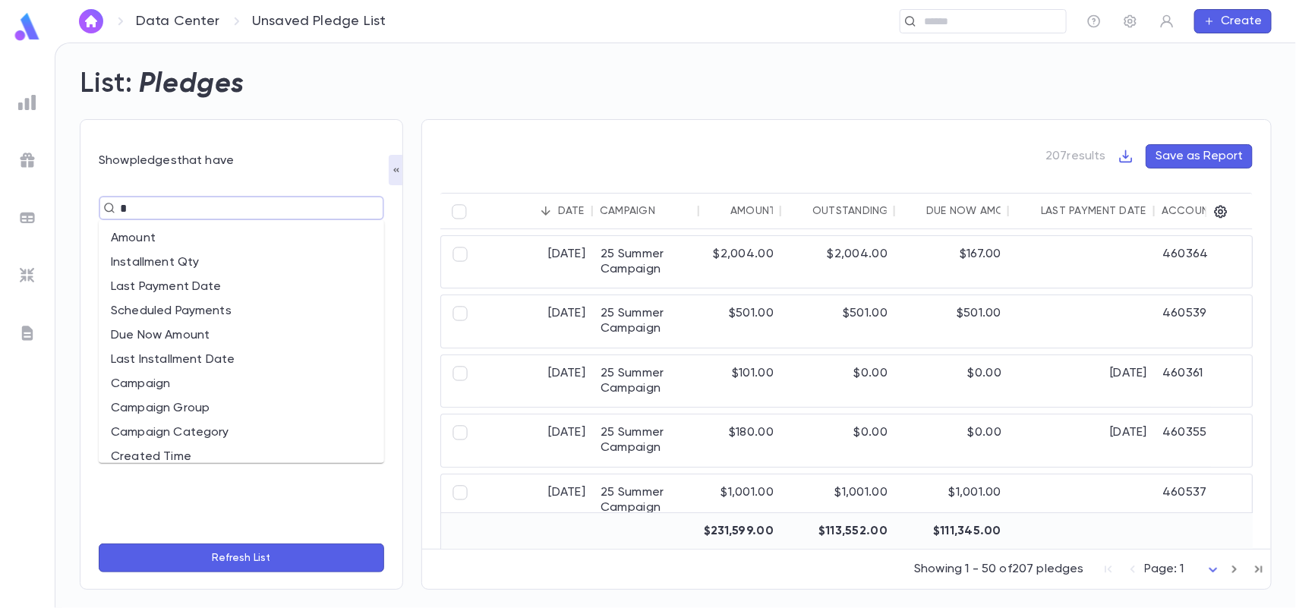
type input "**"
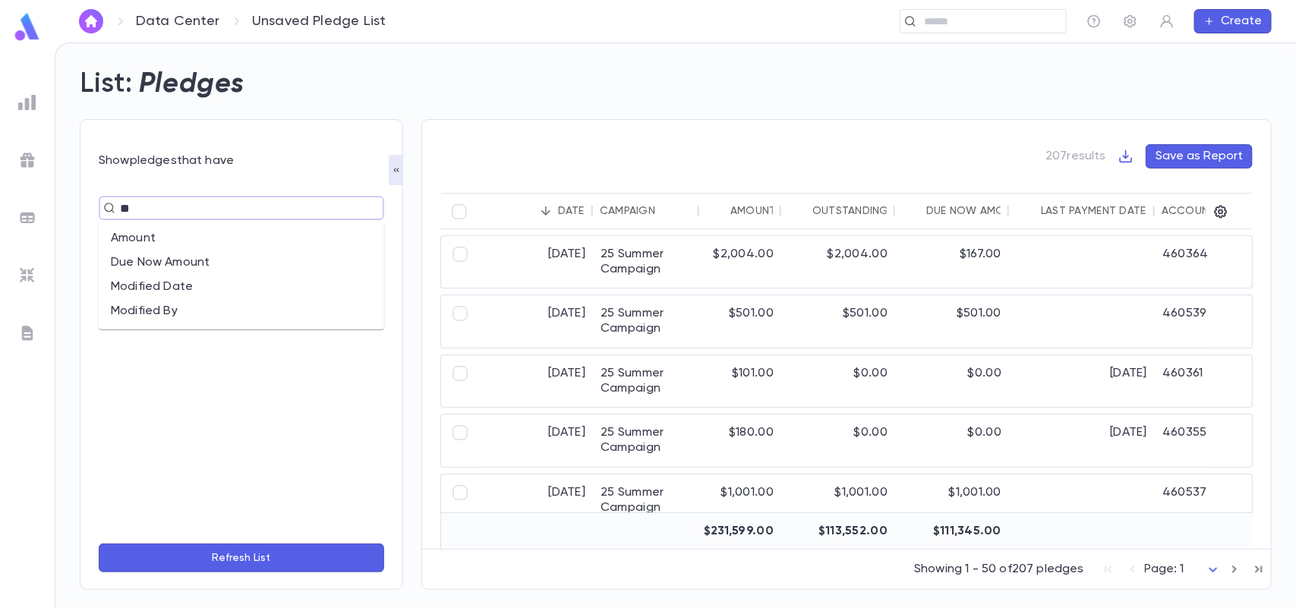
click at [164, 233] on li "Amount" at bounding box center [241, 238] width 285 height 24
click at [285, 240] on input "text" at bounding box center [321, 237] width 105 height 30
click at [210, 244] on body "Data Center Unsaved Pledge List ​ Create List: Pledges Show pledges that have A…" at bounding box center [648, 326] width 1296 height 566
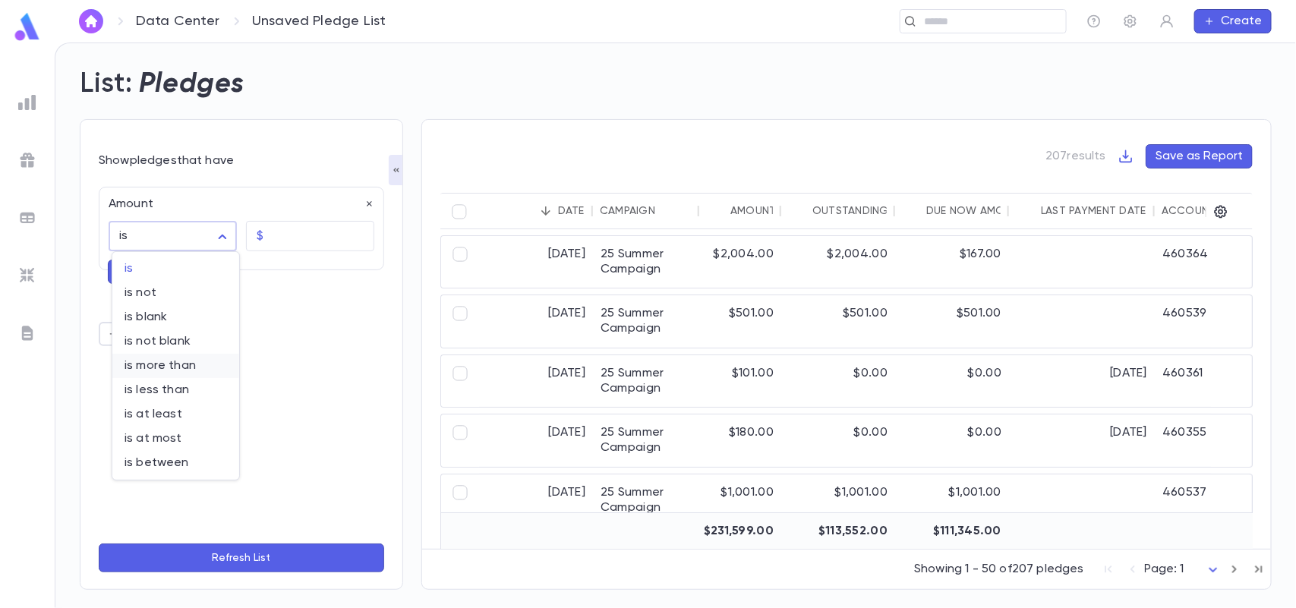
click at [198, 364] on span "is more than" at bounding box center [175, 365] width 102 height 15
type input "**********"
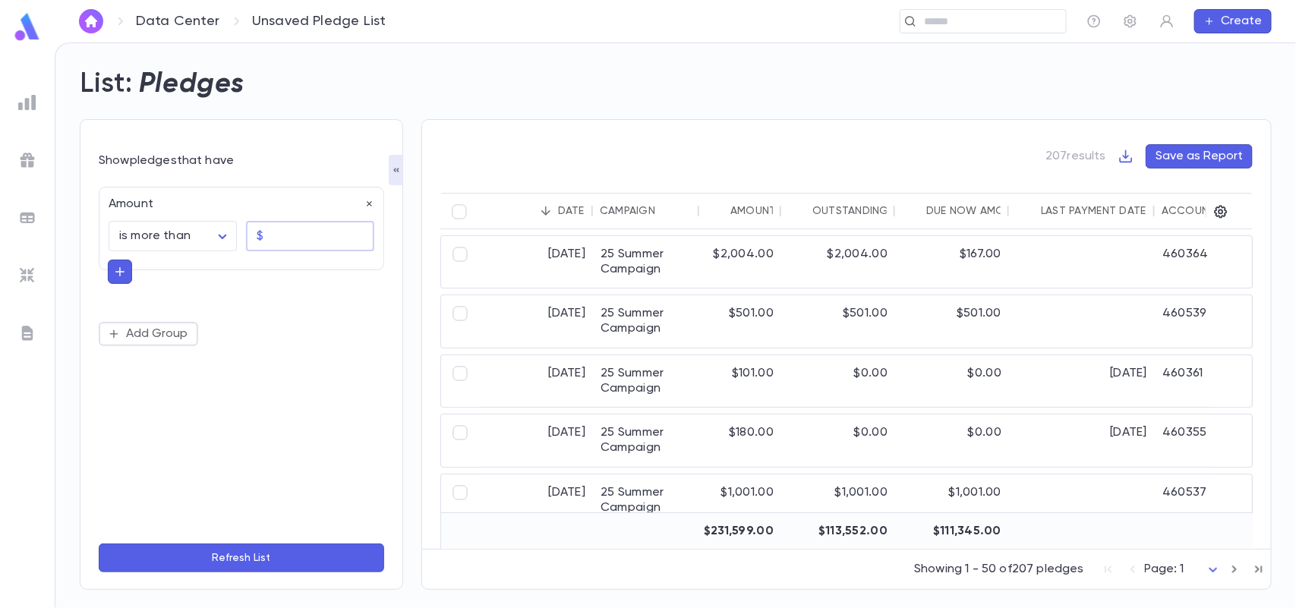
click at [289, 240] on input "text" at bounding box center [321, 237] width 105 height 30
type input "****"
click at [315, 233] on input "******" at bounding box center [321, 237] width 105 height 30
type input "******"
click at [122, 281] on button "button" at bounding box center [120, 272] width 24 height 24
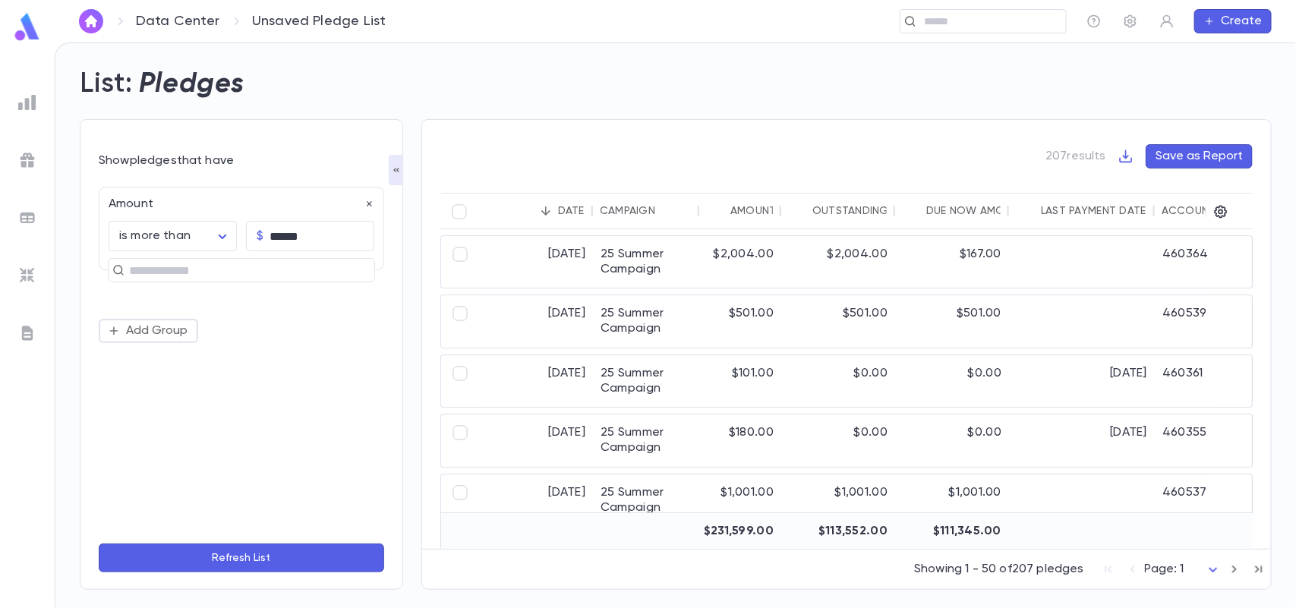
click at [257, 558] on button "Refresh List" at bounding box center [241, 558] width 285 height 29
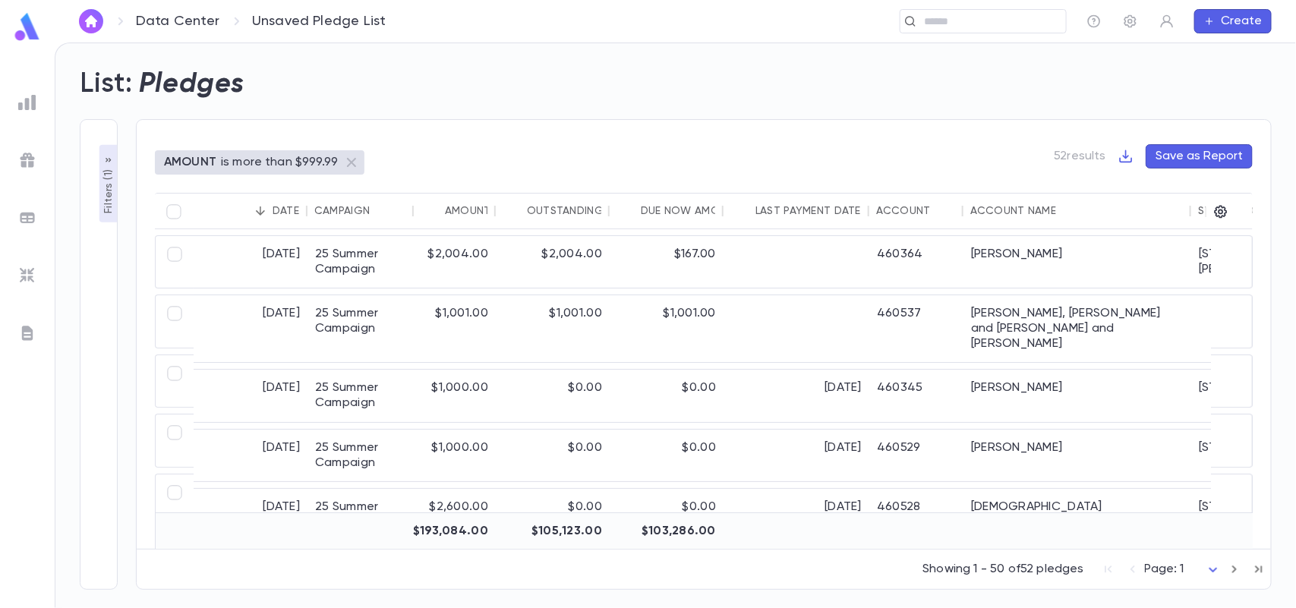
click at [1235, 156] on button "Save as Report" at bounding box center [1199, 156] width 107 height 24
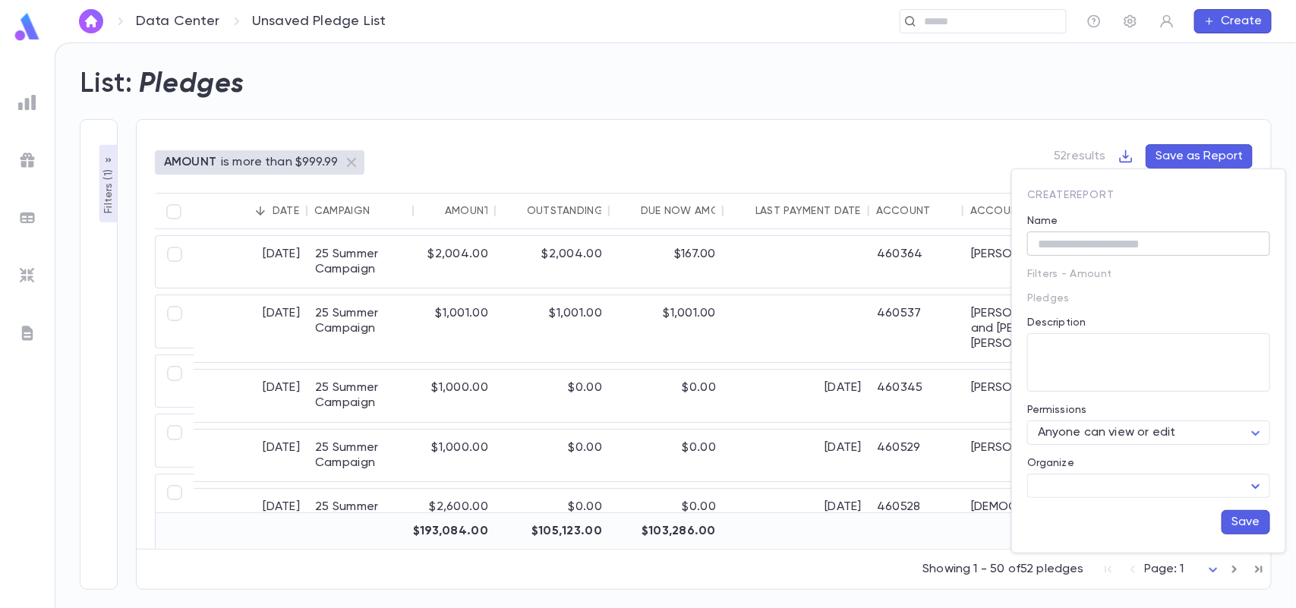
click at [1140, 237] on input "Name" at bounding box center [1148, 244] width 243 height 24
type input "*"
type input "**********"
click at [1247, 528] on button "Save" at bounding box center [1245, 522] width 49 height 24
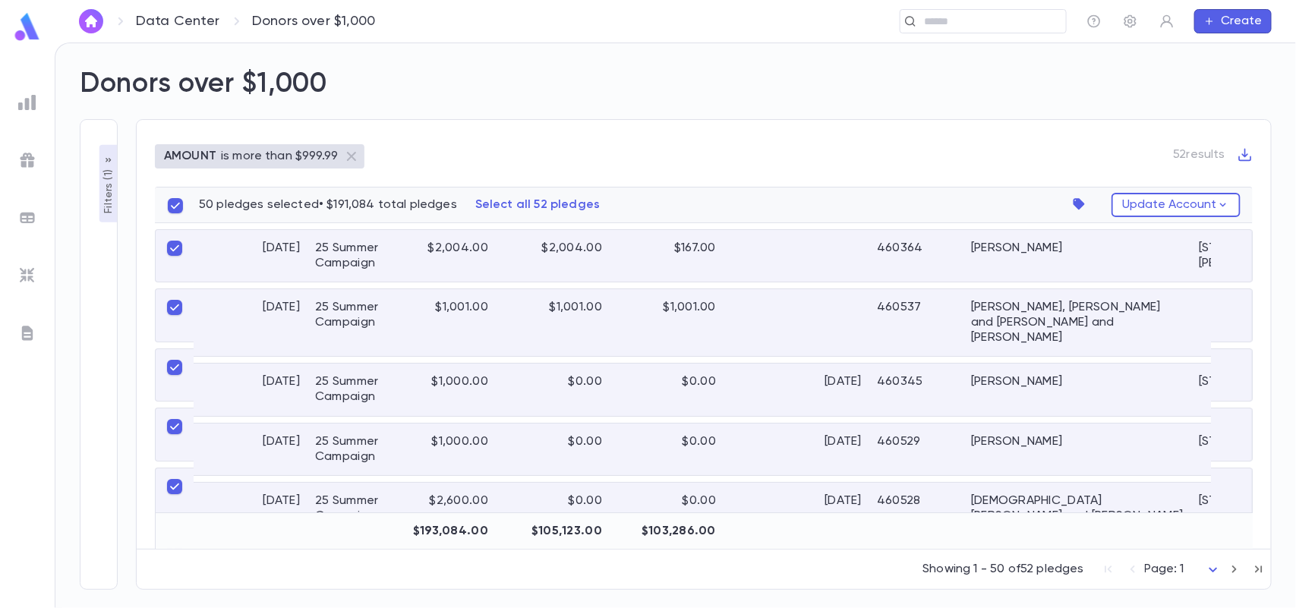
click at [549, 203] on p "Select all 52 pledges" at bounding box center [537, 204] width 124 height 15
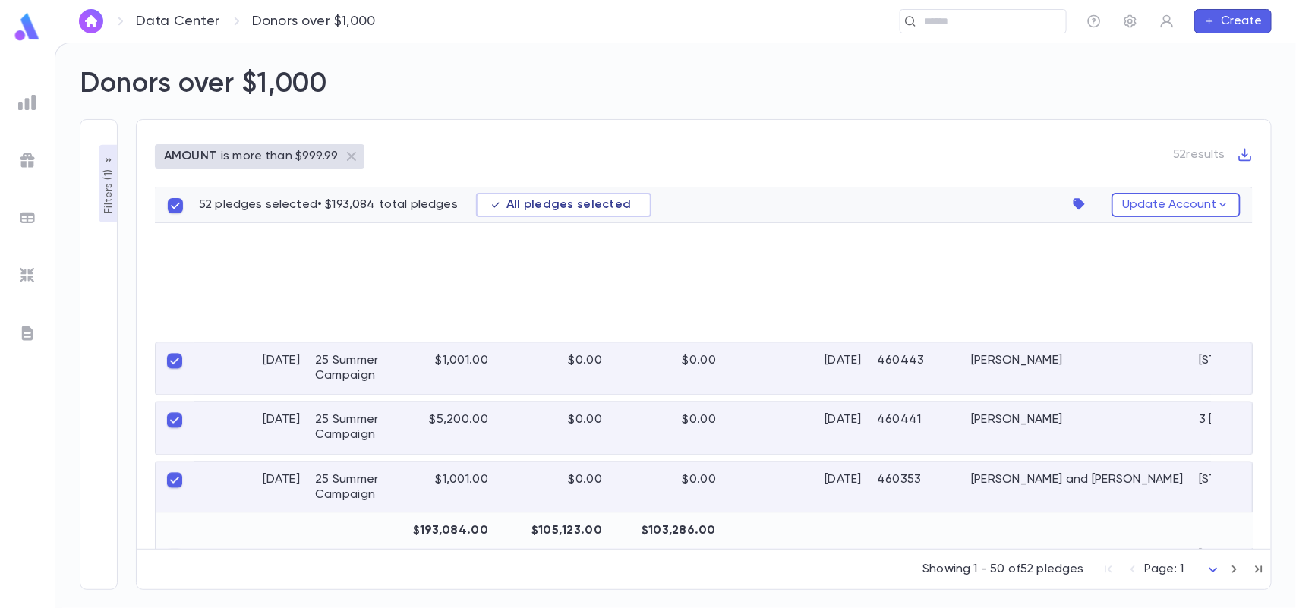
scroll to position [2471, 0]
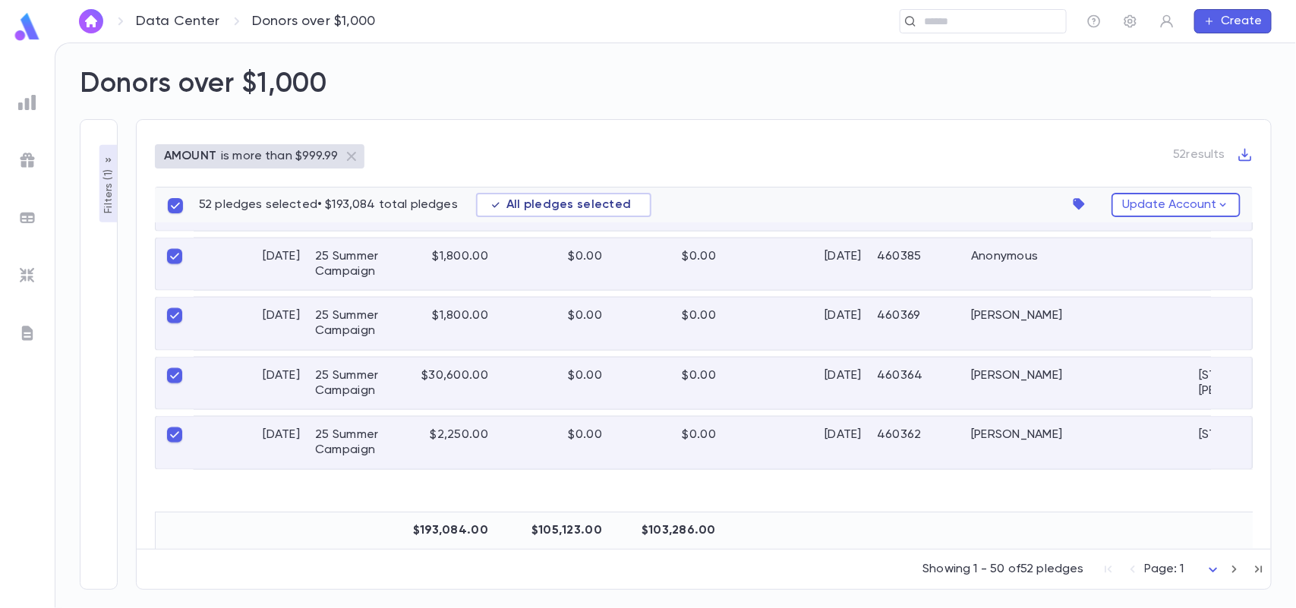
click at [1234, 568] on icon "button" at bounding box center [1234, 569] width 17 height 18
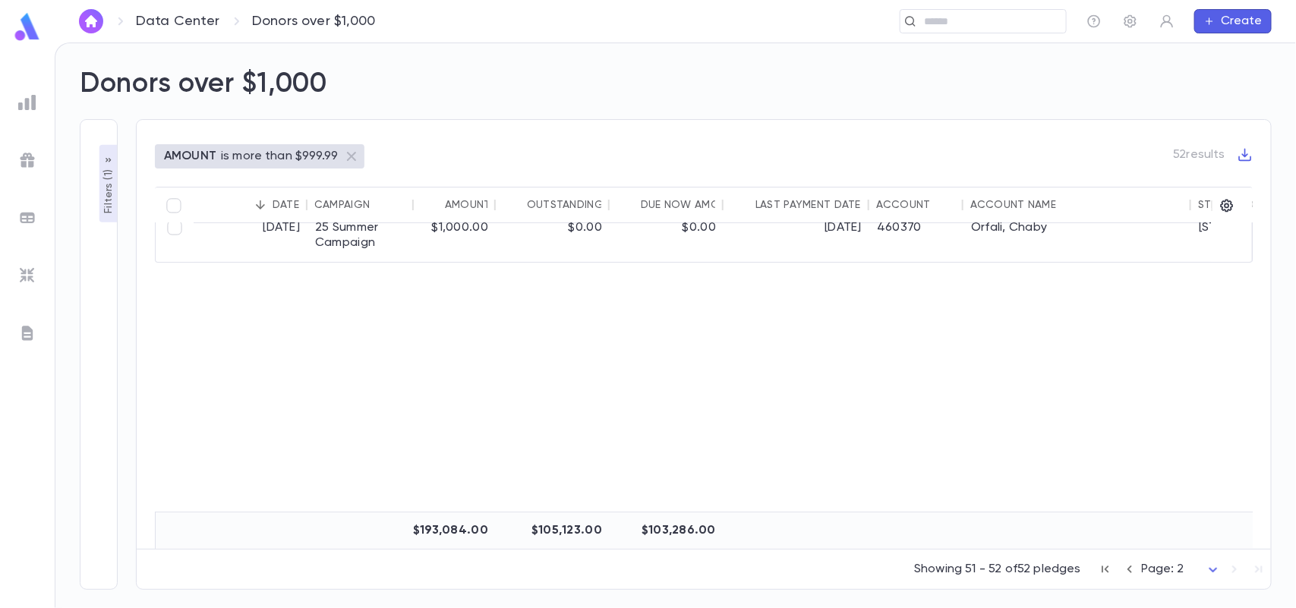
scroll to position [80, 0]
click at [1234, 568] on div "Showing 51 - 52 of 52 pledges Page: 2 *" at bounding box center [704, 566] width 1134 height 33
click at [1205, 568] on body "**********" at bounding box center [648, 326] width 1296 height 566
click at [30, 99] on div at bounding box center [648, 304] width 1296 height 608
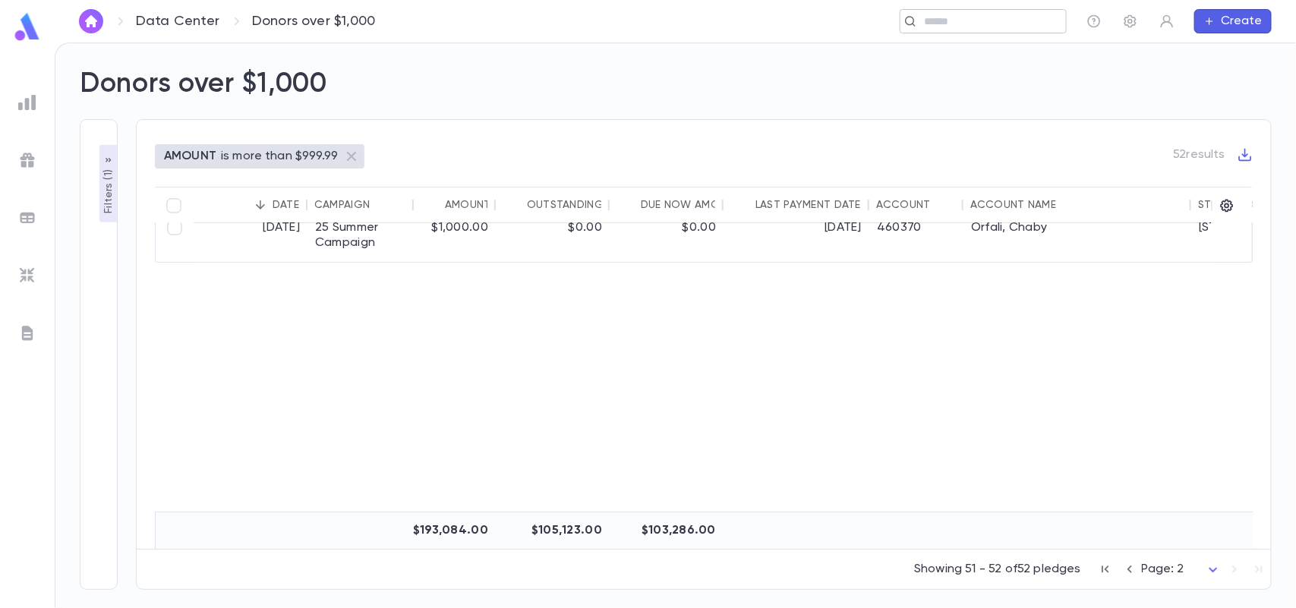
click at [960, 19] on input "text" at bounding box center [989, 21] width 140 height 14
type input "*******"
click at [84, 19] on img "button" at bounding box center [91, 21] width 18 height 12
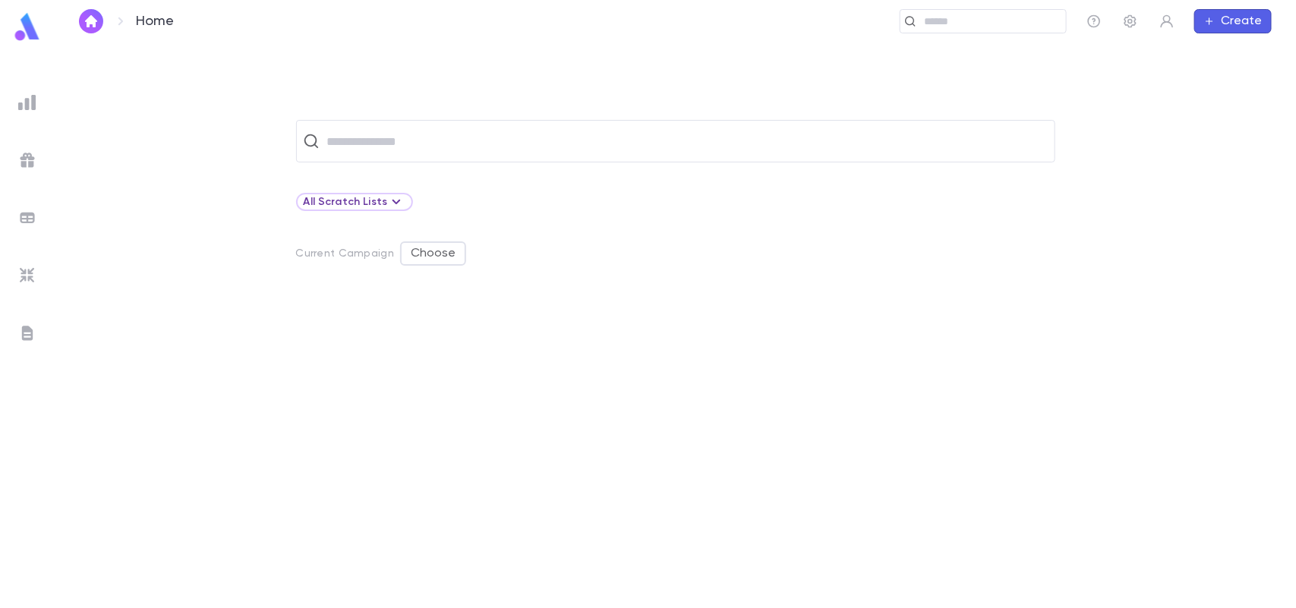
click at [27, 112] on div at bounding box center [27, 102] width 27 height 27
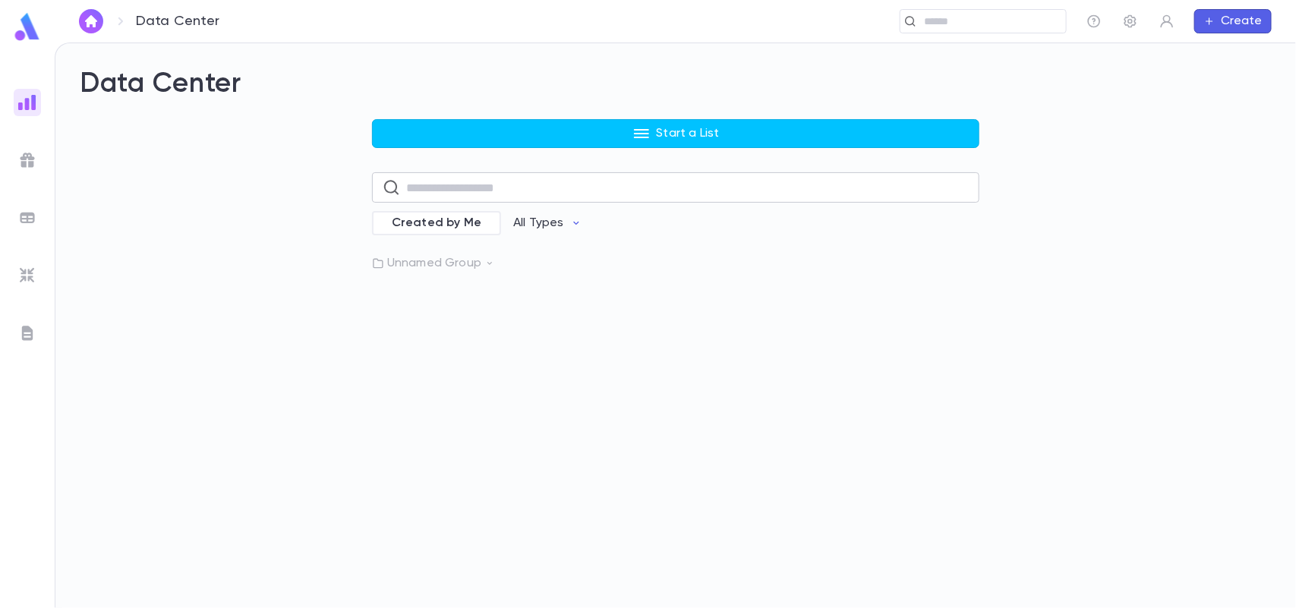
click at [484, 186] on input "text" at bounding box center [687, 188] width 563 height 30
type input "*****"
click at [592, 274] on div "Donors over $1,000" at bounding box center [528, 273] width 295 height 15
click at [544, 183] on input "text" at bounding box center [687, 188] width 563 height 30
type input "*****"
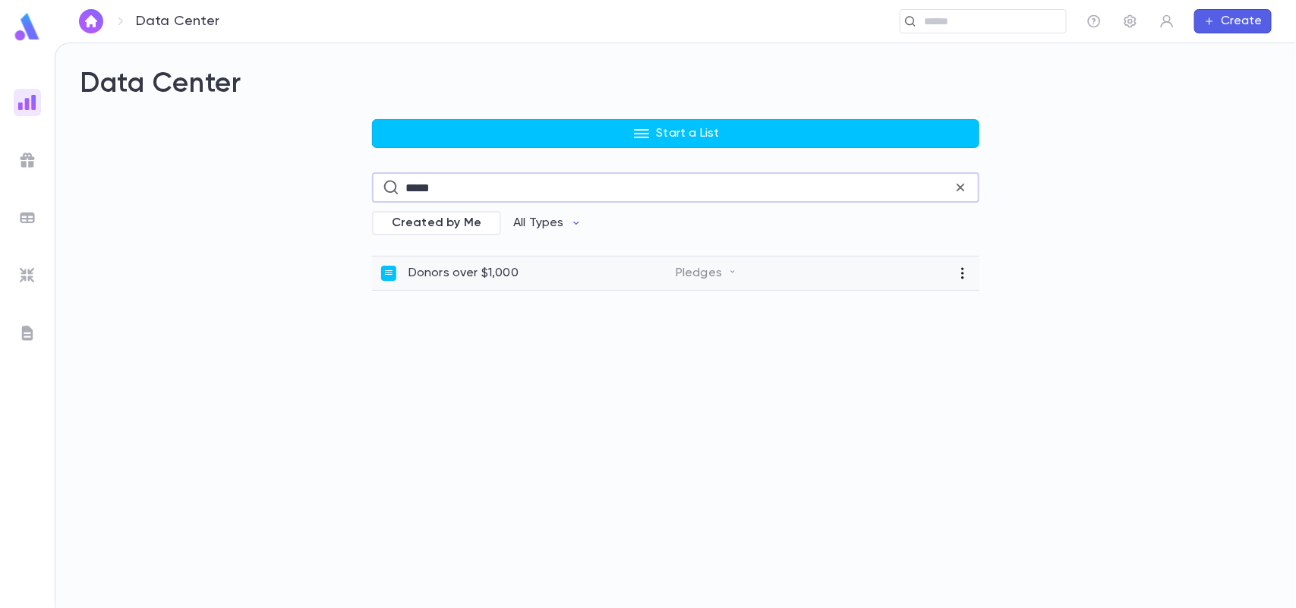
click at [966, 277] on icon "button" at bounding box center [962, 273] width 15 height 15
click at [852, 332] on div at bounding box center [648, 304] width 1296 height 608
click at [723, 279] on span at bounding box center [726, 285] width 15 height 15
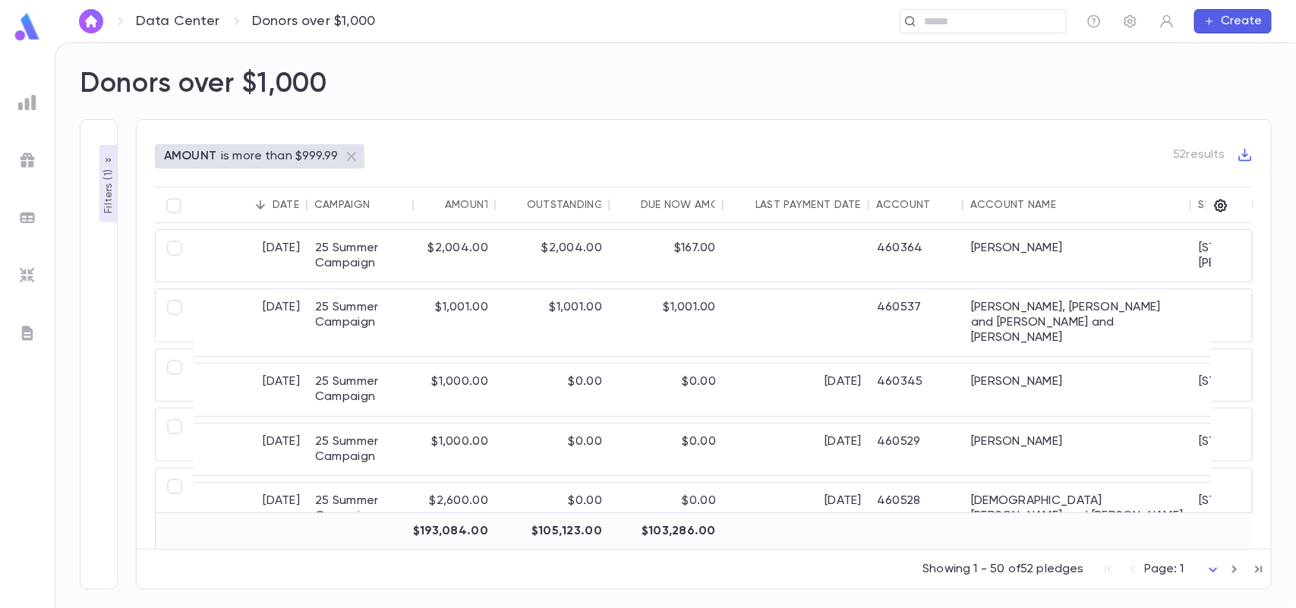
click at [1216, 200] on icon "button" at bounding box center [1220, 205] width 15 height 15
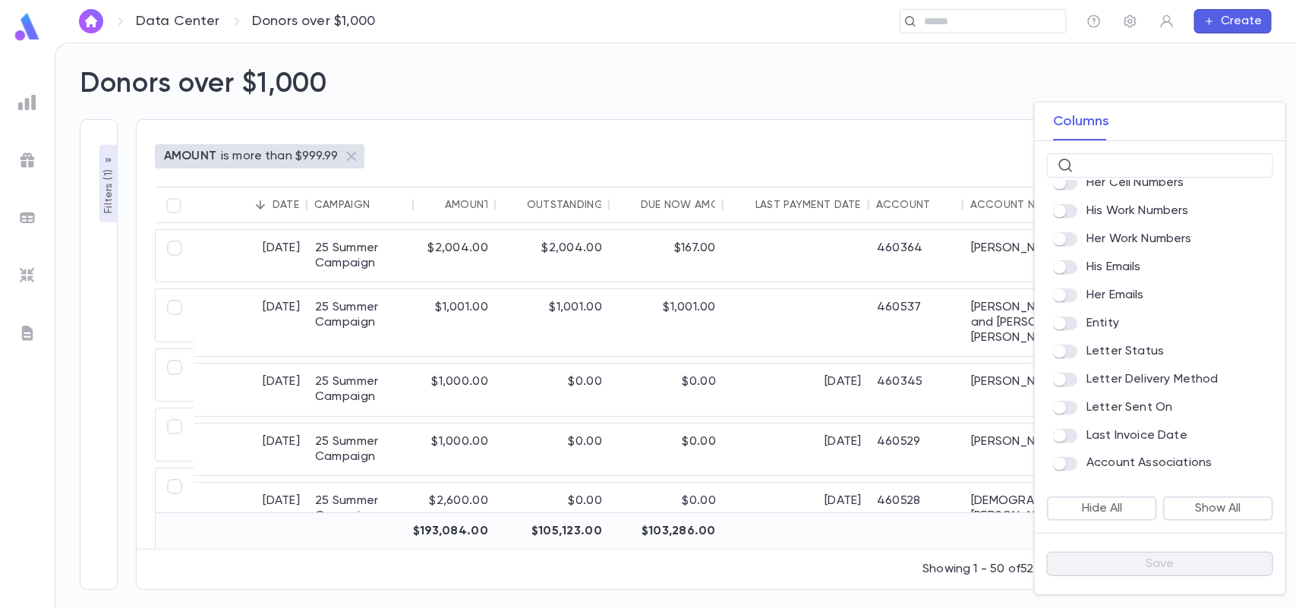
scroll to position [1061, 0]
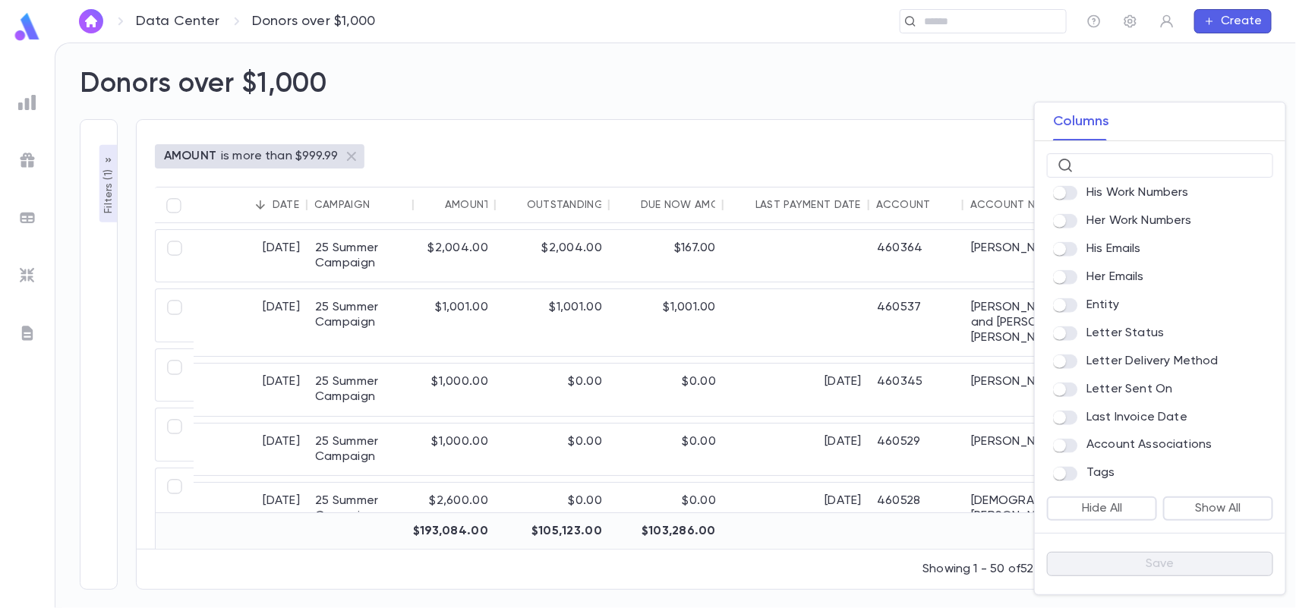
click at [958, 180] on div at bounding box center [648, 304] width 1296 height 608
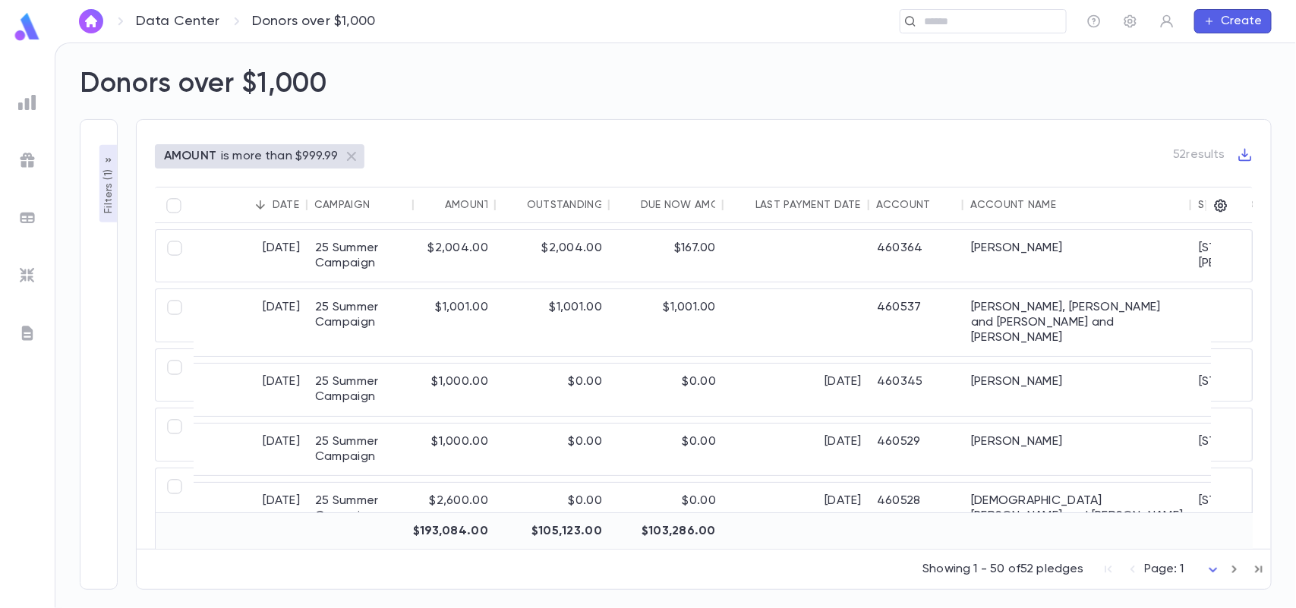
click at [28, 270] on img at bounding box center [27, 275] width 18 height 18
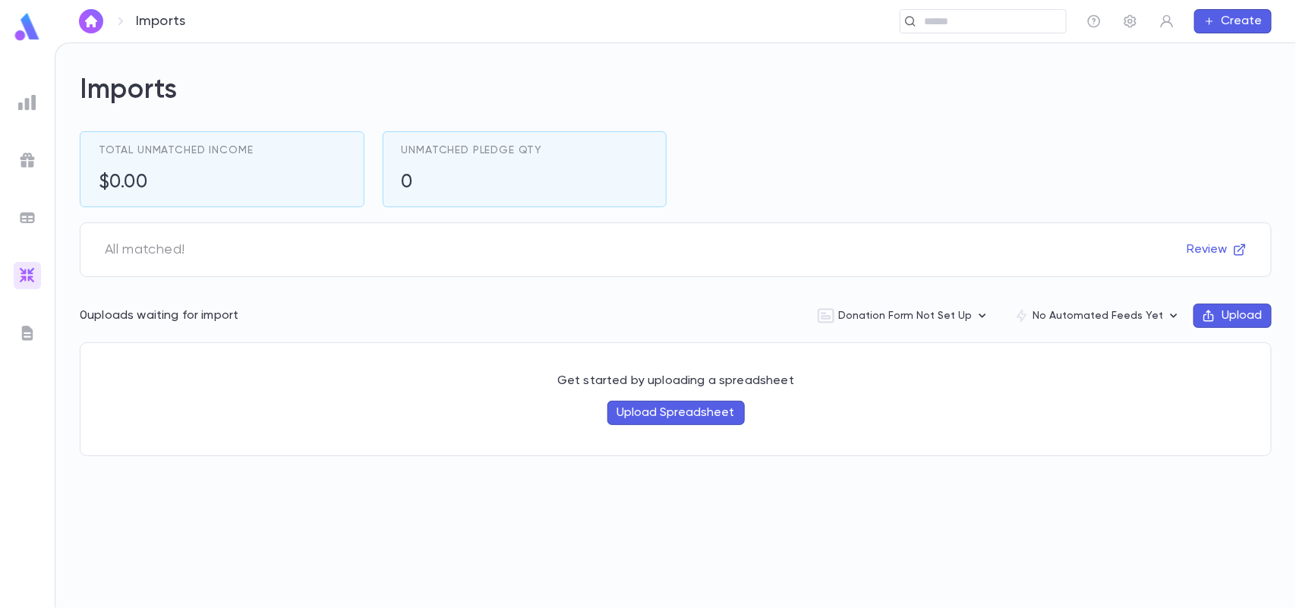
click at [93, 21] on img "button" at bounding box center [91, 21] width 18 height 12
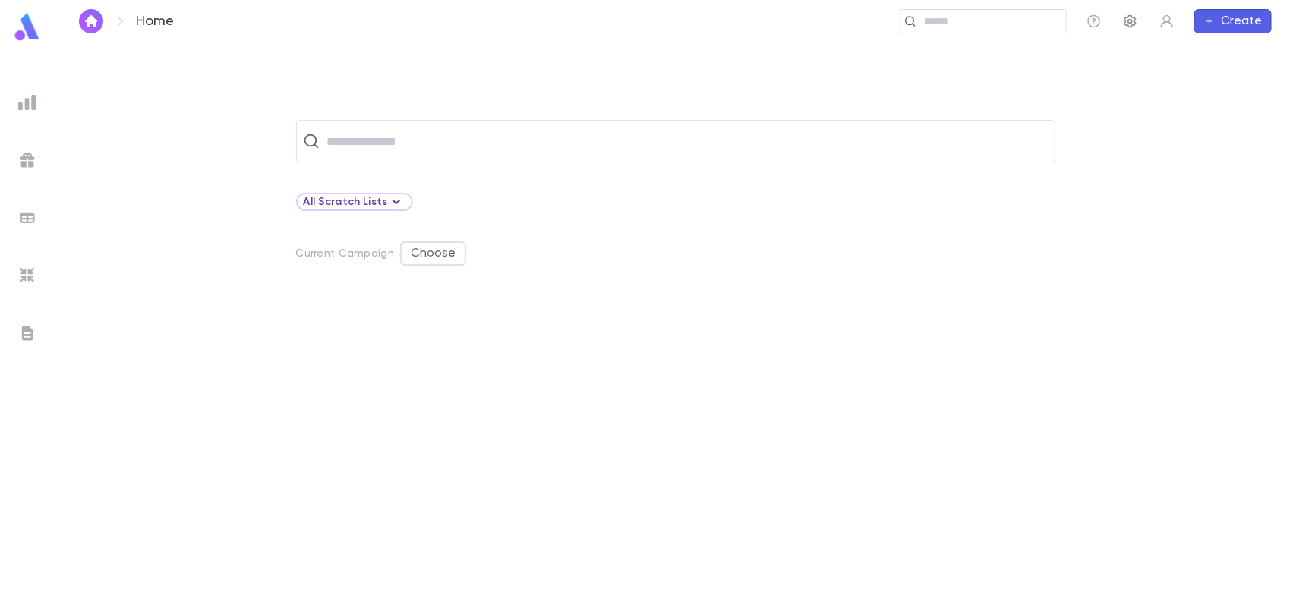
click at [1131, 24] on icon "button" at bounding box center [1130, 21] width 15 height 15
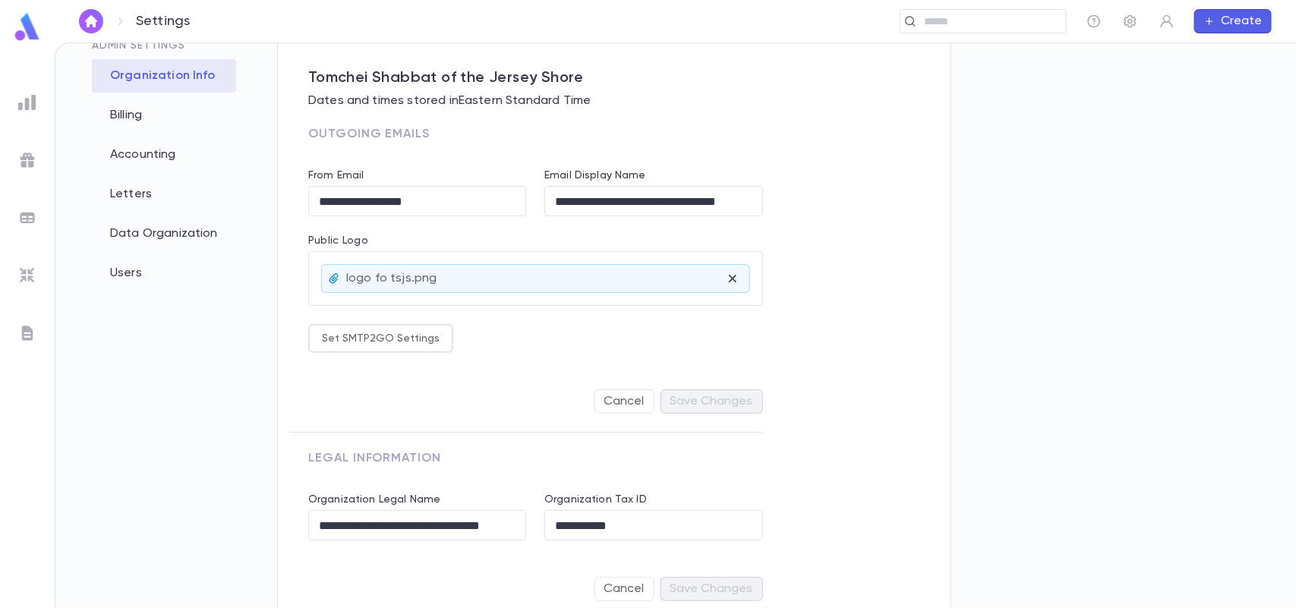
scroll to position [114, 0]
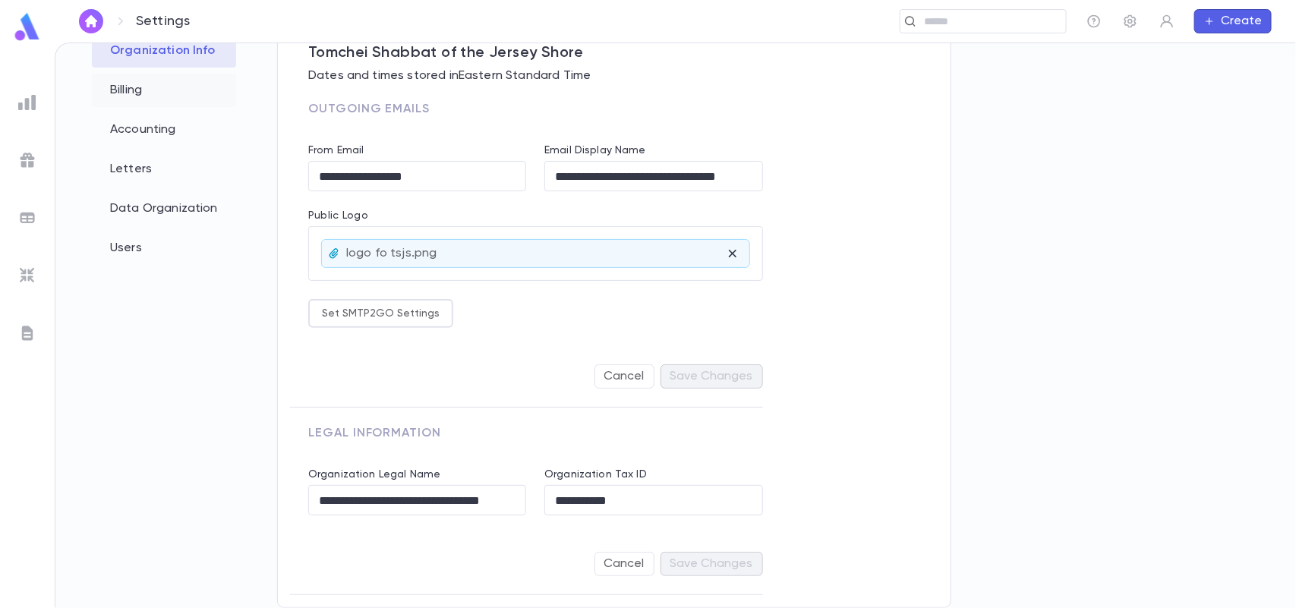
click at [169, 91] on div "Billing" at bounding box center [164, 90] width 144 height 33
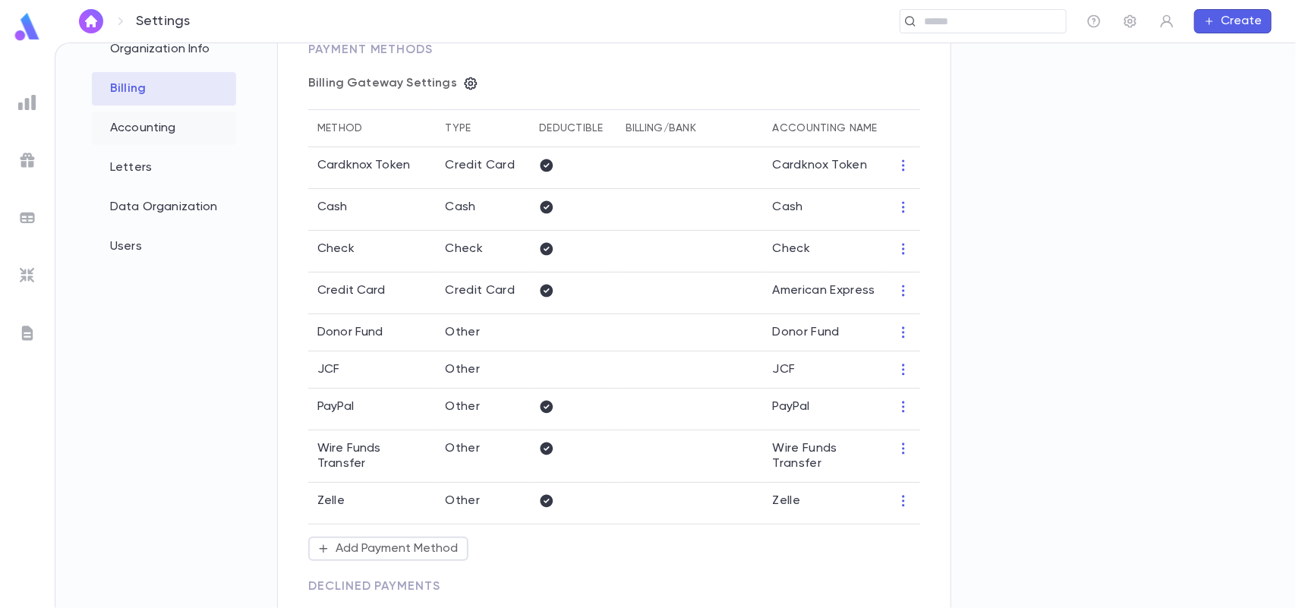
click at [171, 125] on div "Accounting" at bounding box center [164, 128] width 144 height 33
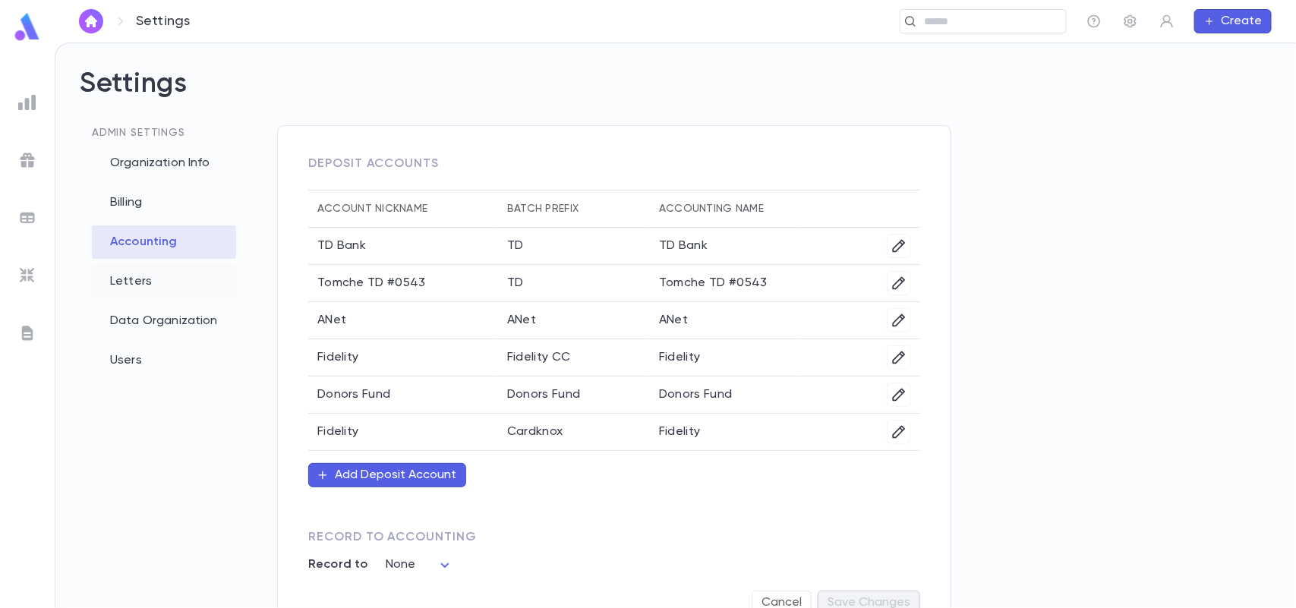
click at [159, 279] on div "Letters" at bounding box center [164, 281] width 144 height 33
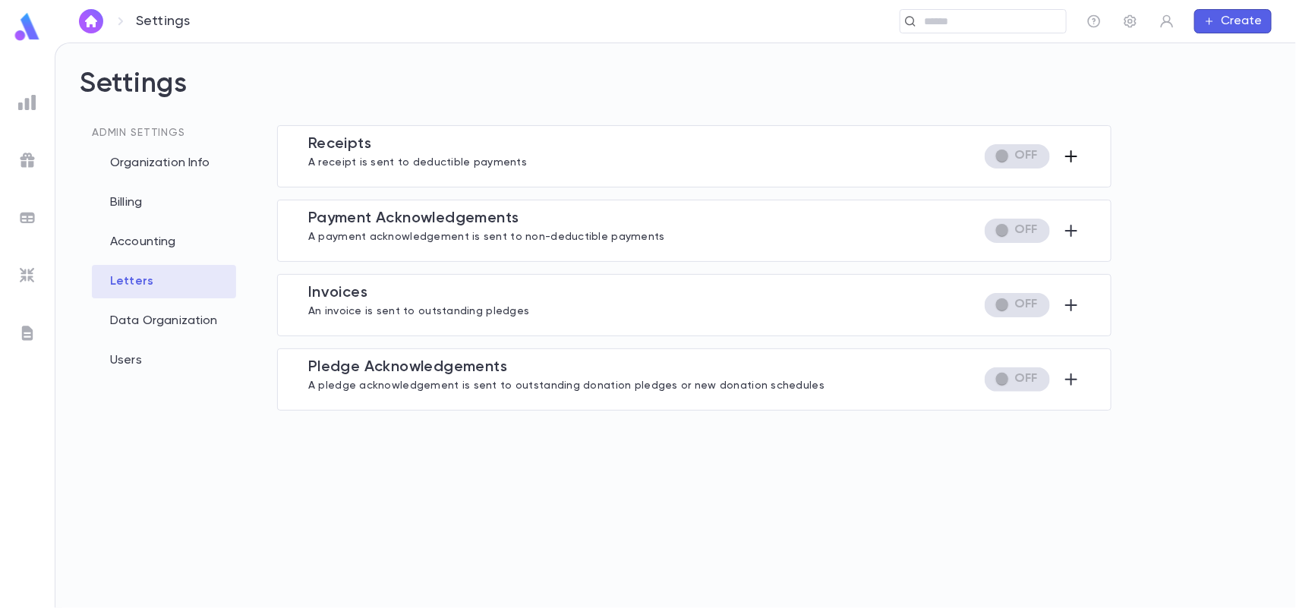
click at [1075, 163] on icon "button" at bounding box center [1071, 156] width 18 height 18
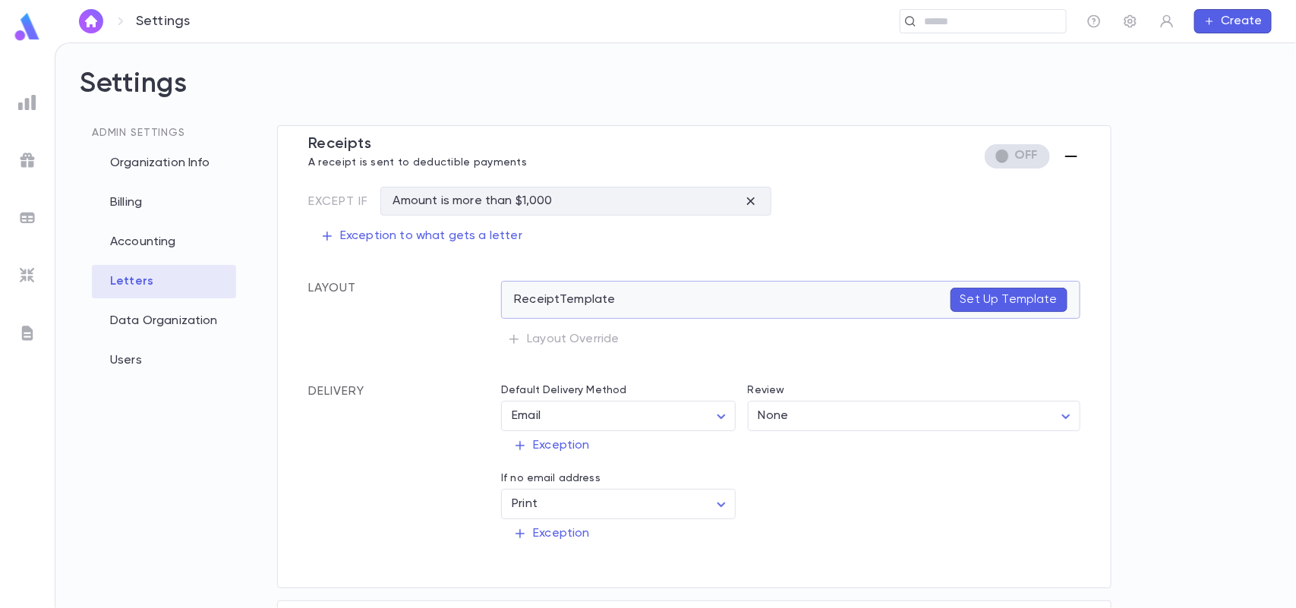
click at [995, 306] on p "Set Up Template" at bounding box center [1008, 299] width 97 height 15
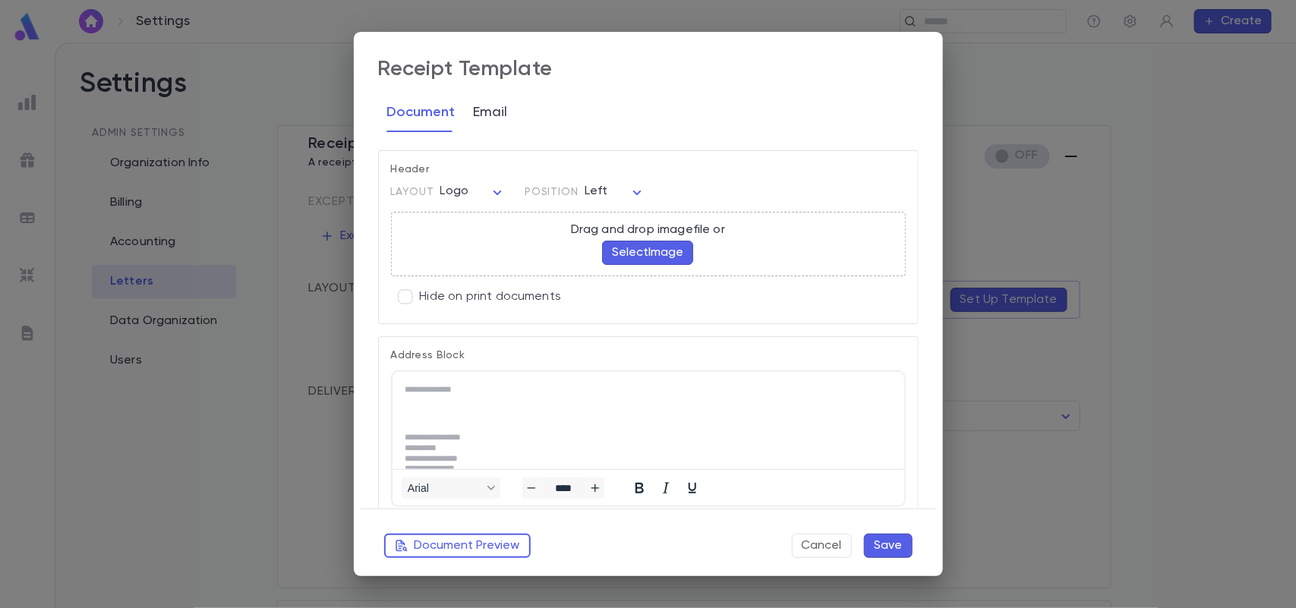
click at [476, 112] on button "Email" at bounding box center [491, 113] width 34 height 38
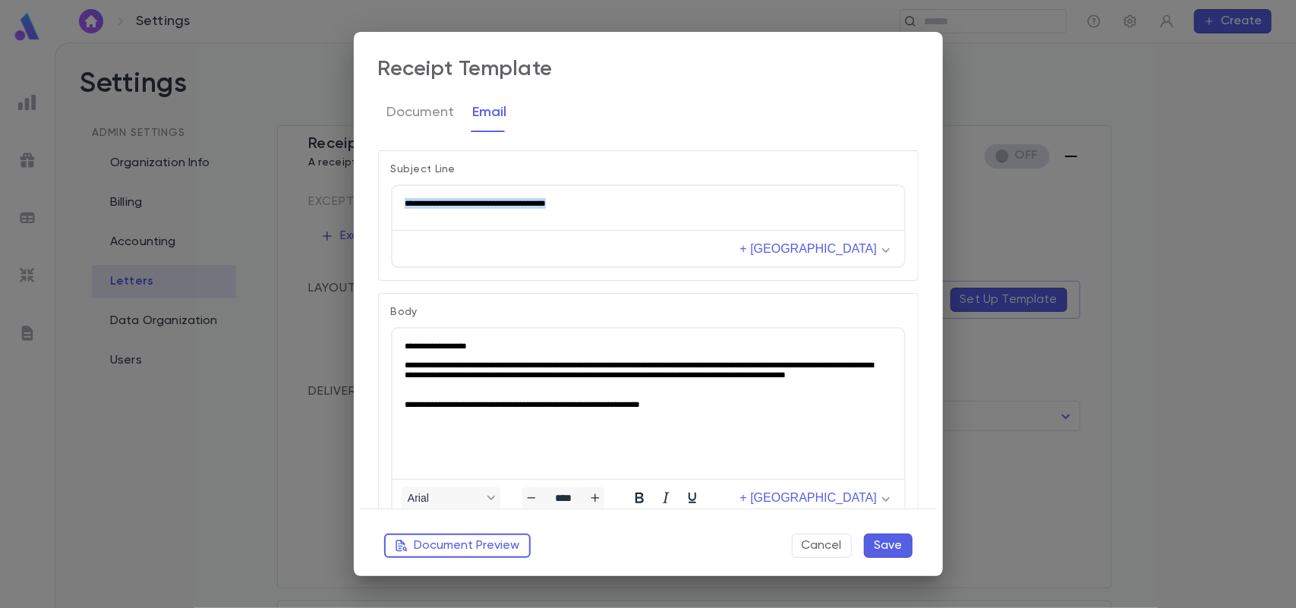
drag, startPoint x: 599, startPoint y: 202, endPoint x: 777, endPoint y: 373, distance: 247.5
click at [392, 188] on html "**********" at bounding box center [648, 202] width 512 height 35
paste body "Rich Text Area. Press ALT-0 for help."
drag, startPoint x: 726, startPoint y: 414, endPoint x: 616, endPoint y: 386, distance: 113.6
click at [624, 383] on html "**********" at bounding box center [648, 374] width 512 height 93
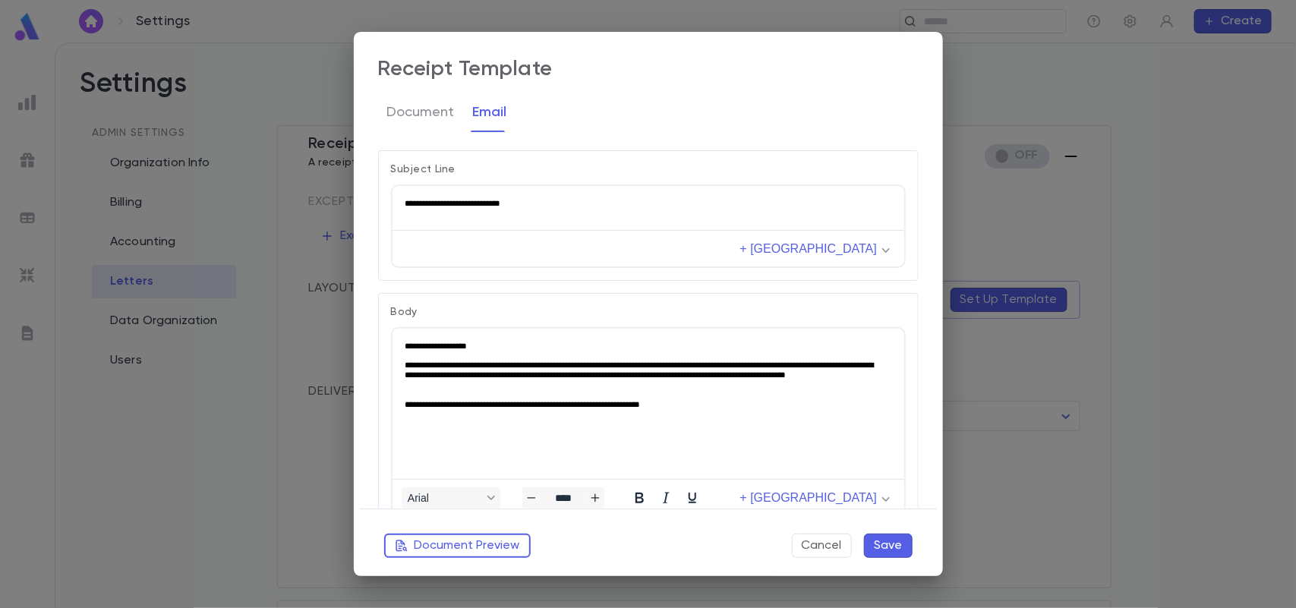
drag, startPoint x: 401, startPoint y: 341, endPoint x: 454, endPoint y: 412, distance: 89.0
click at [453, 412] on html "**********" at bounding box center [648, 374] width 512 height 93
click at [457, 387] on p "**********" at bounding box center [645, 374] width 483 height 31
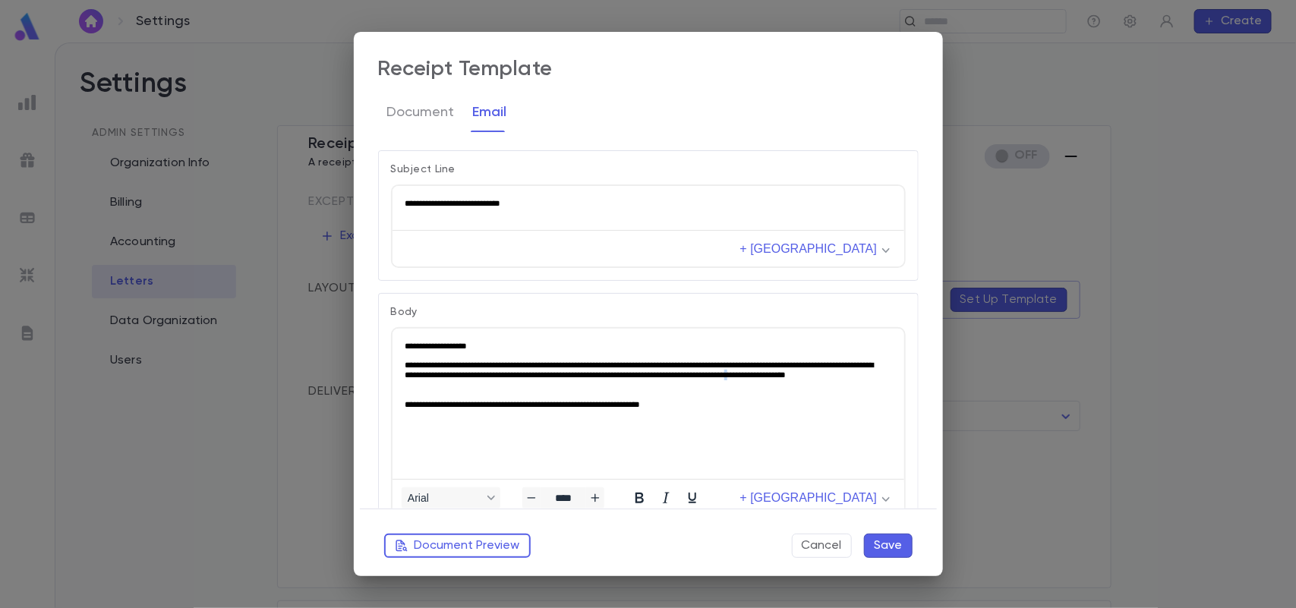
click at [457, 387] on p "**********" at bounding box center [645, 374] width 483 height 31
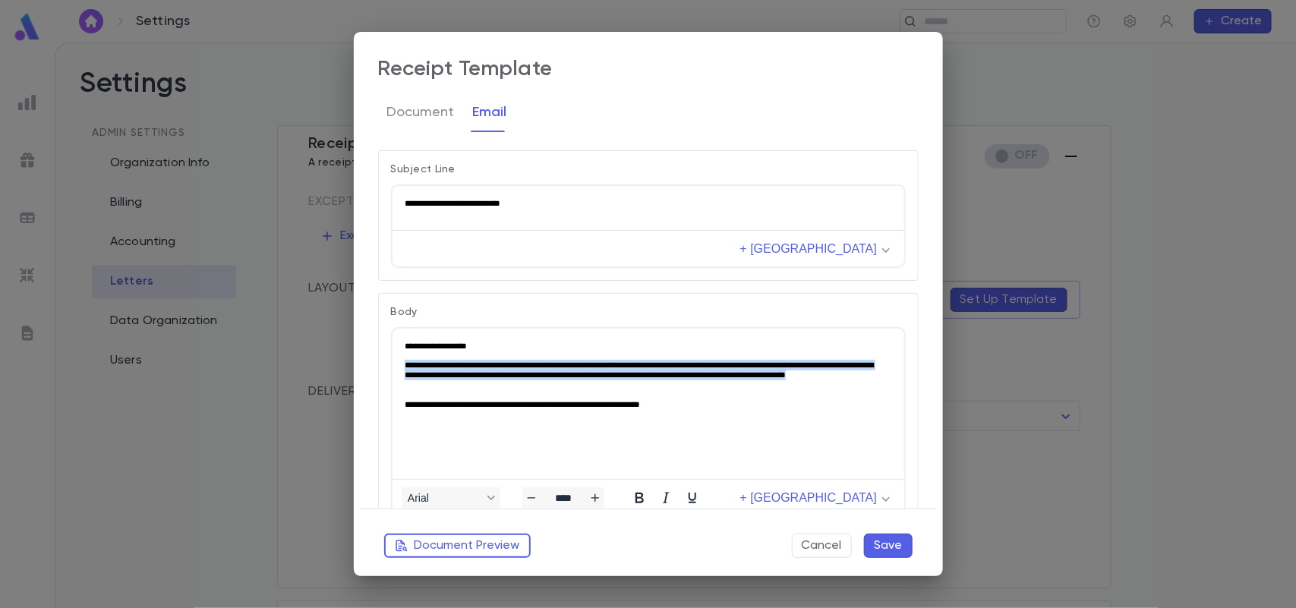
click at [457, 387] on p "**********" at bounding box center [645, 374] width 483 height 31
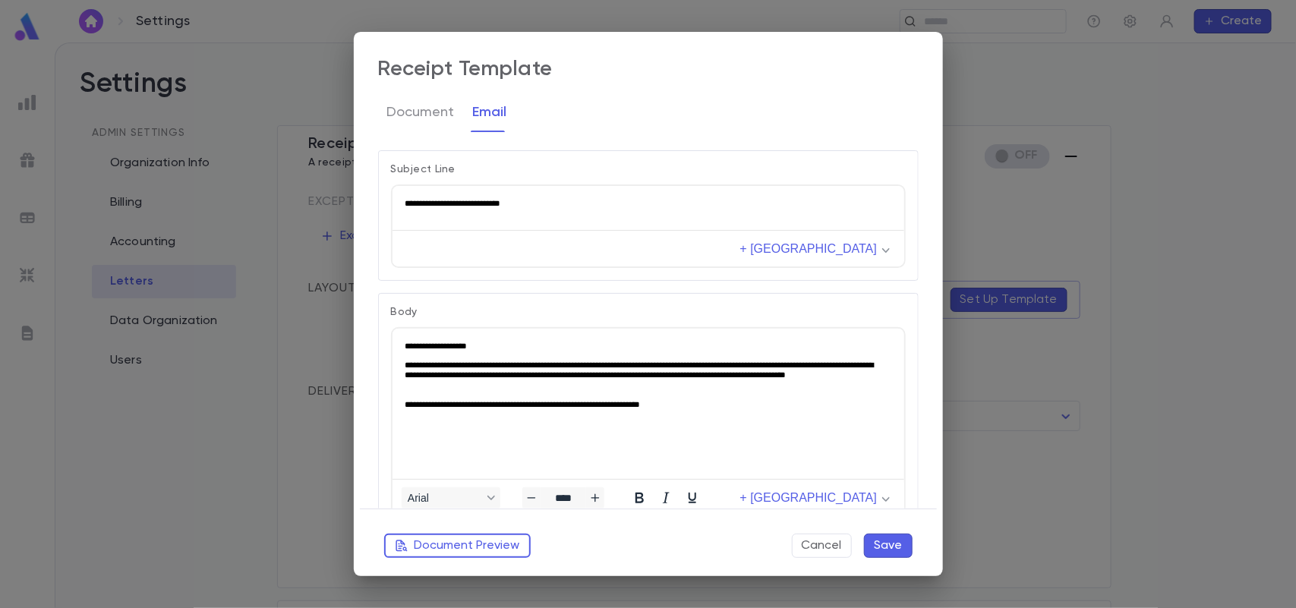
drag, startPoint x: 730, startPoint y: 412, endPoint x: 594, endPoint y: 397, distance: 137.5
click at [594, 397] on html "**********" at bounding box center [648, 374] width 512 height 93
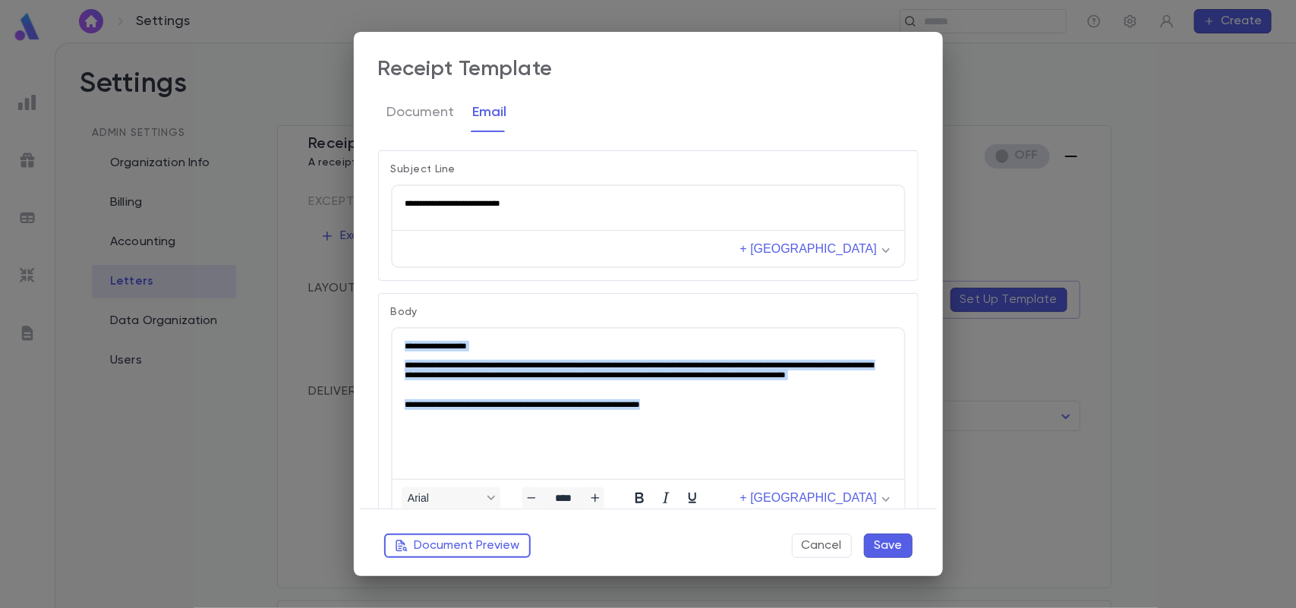
drag, startPoint x: 671, startPoint y: 395, endPoint x: 388, endPoint y: 302, distance: 297.9
click at [392, 328] on html "**********" at bounding box center [648, 374] width 512 height 93
paste body "Rich Text Area. Press ALT-0 for help."
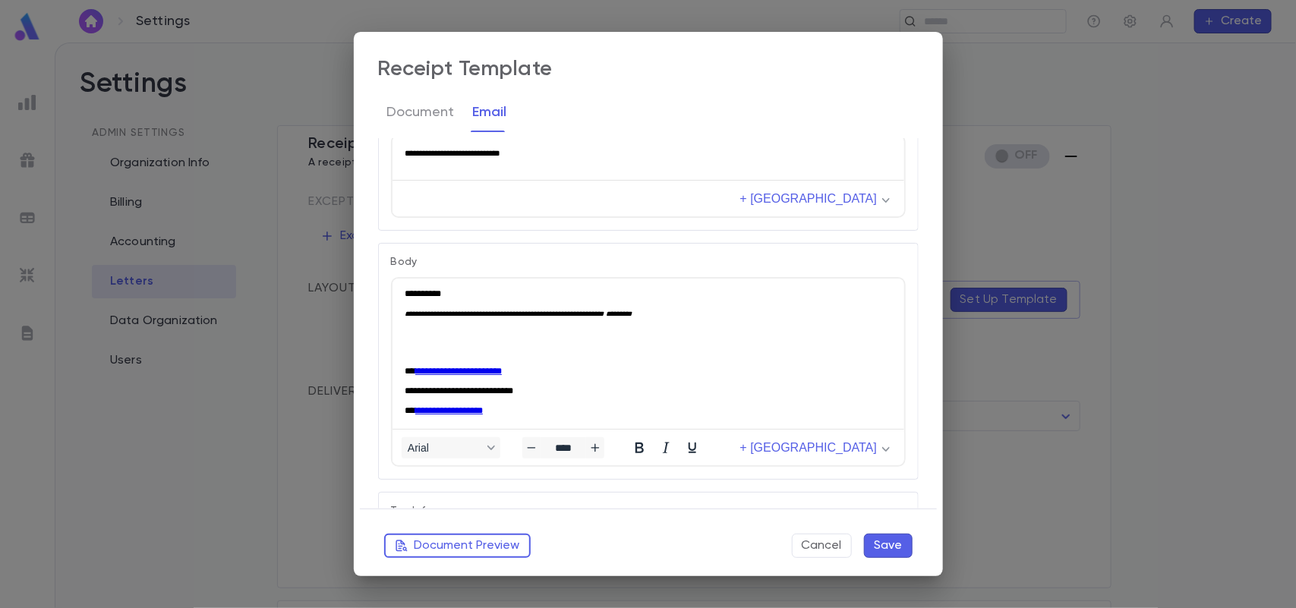
scroll to position [71, 0]
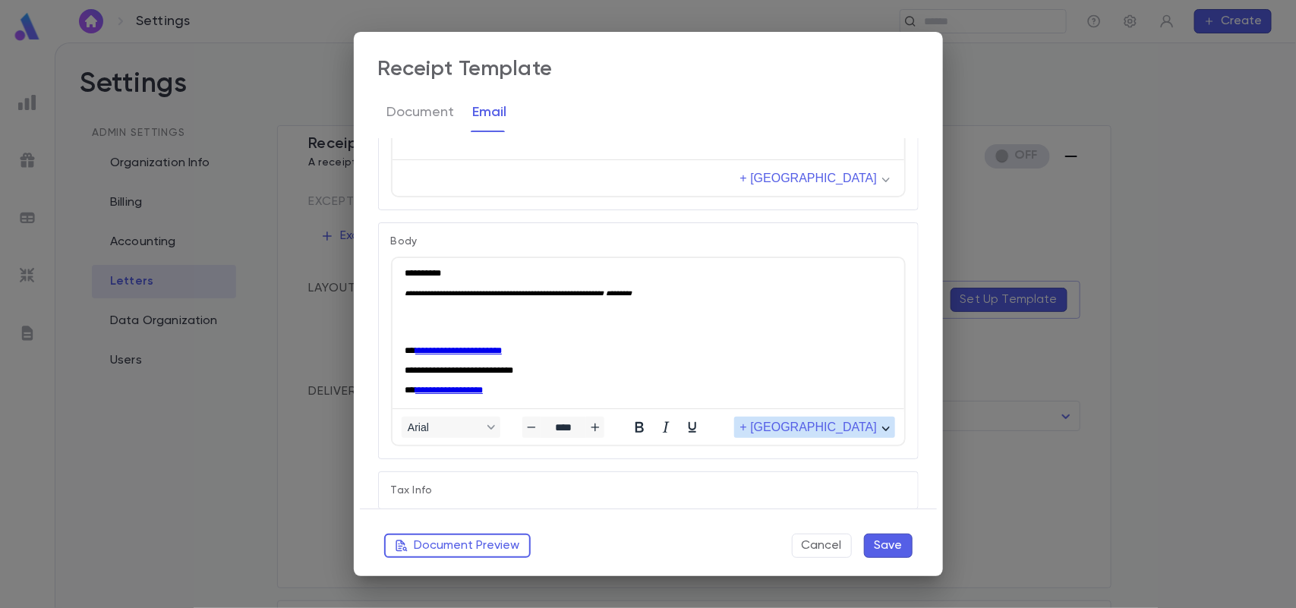
click at [848, 422] on span "+ Merge Field" at bounding box center [807, 428] width 137 height 14
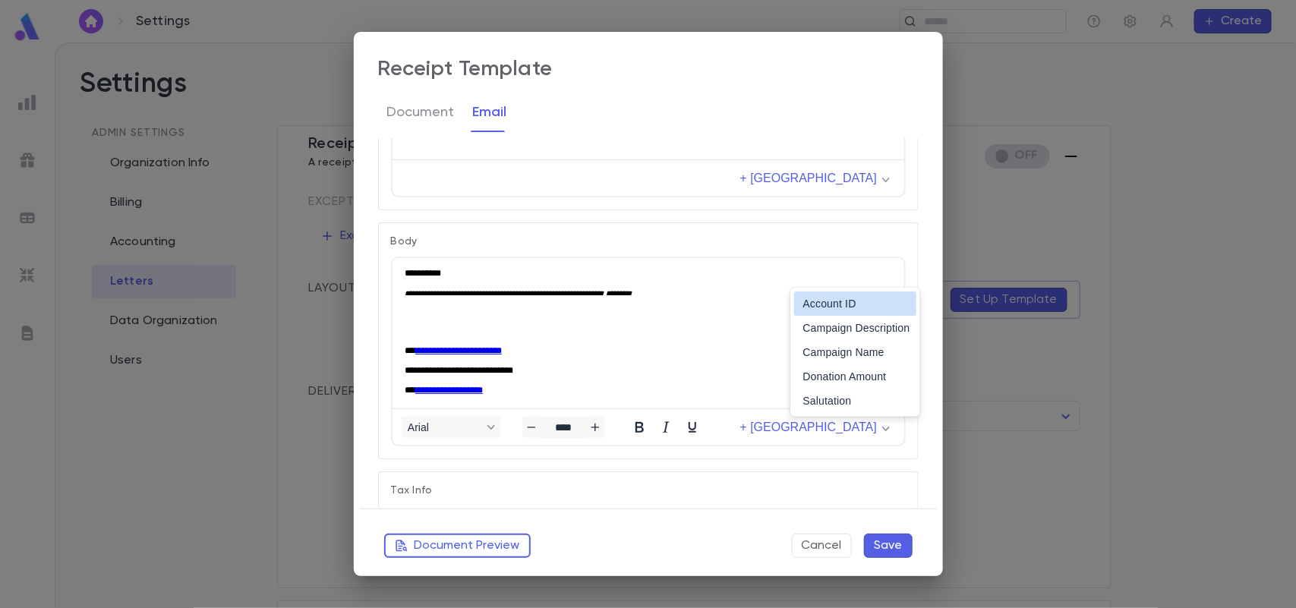
click at [912, 476] on div "Tax Info" at bounding box center [648, 490] width 541 height 38
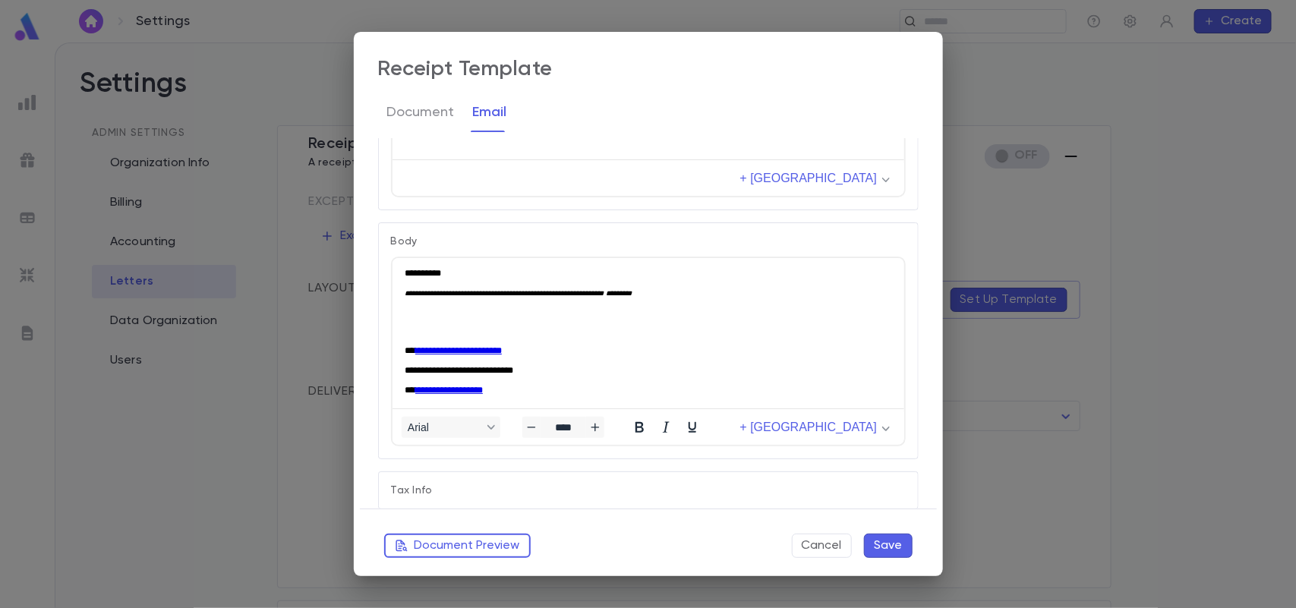
click at [911, 496] on div "Tax Info" at bounding box center [648, 490] width 541 height 38
drag, startPoint x: 404, startPoint y: 271, endPoint x: 684, endPoint y: 497, distance: 360.1
click at [684, 408] on html "**********" at bounding box center [648, 26] width 512 height 763
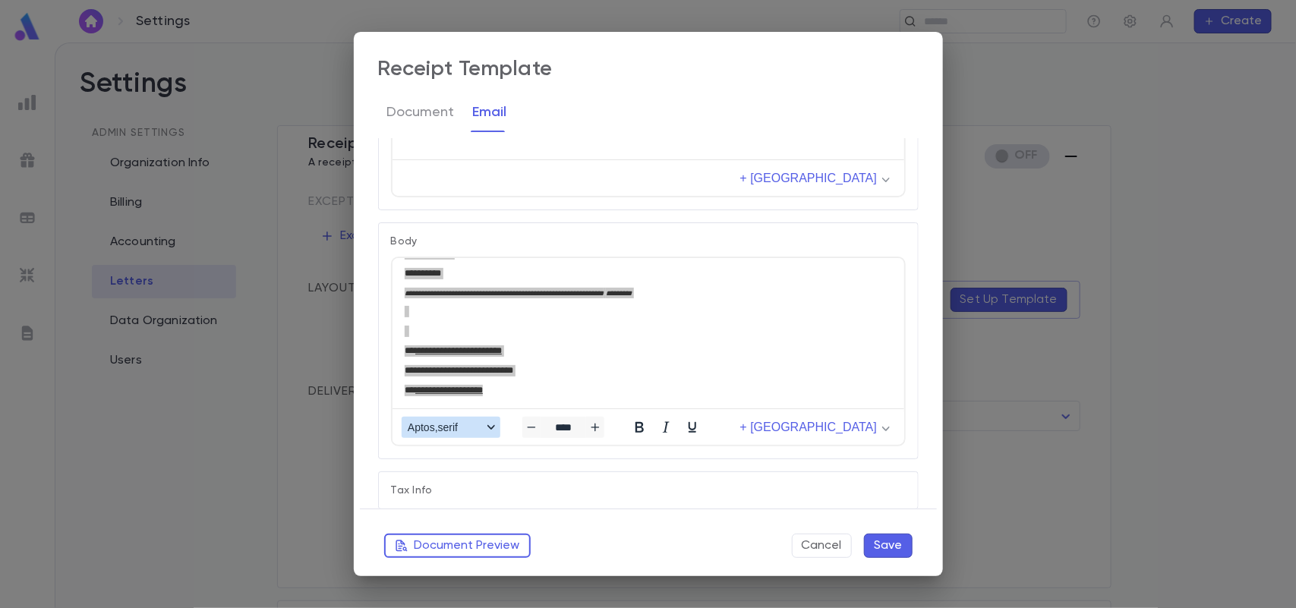
click at [483, 419] on button "Aptos,serif" at bounding box center [451, 427] width 99 height 21
click at [468, 400] on div "Times New Roman" at bounding box center [456, 401] width 84 height 18
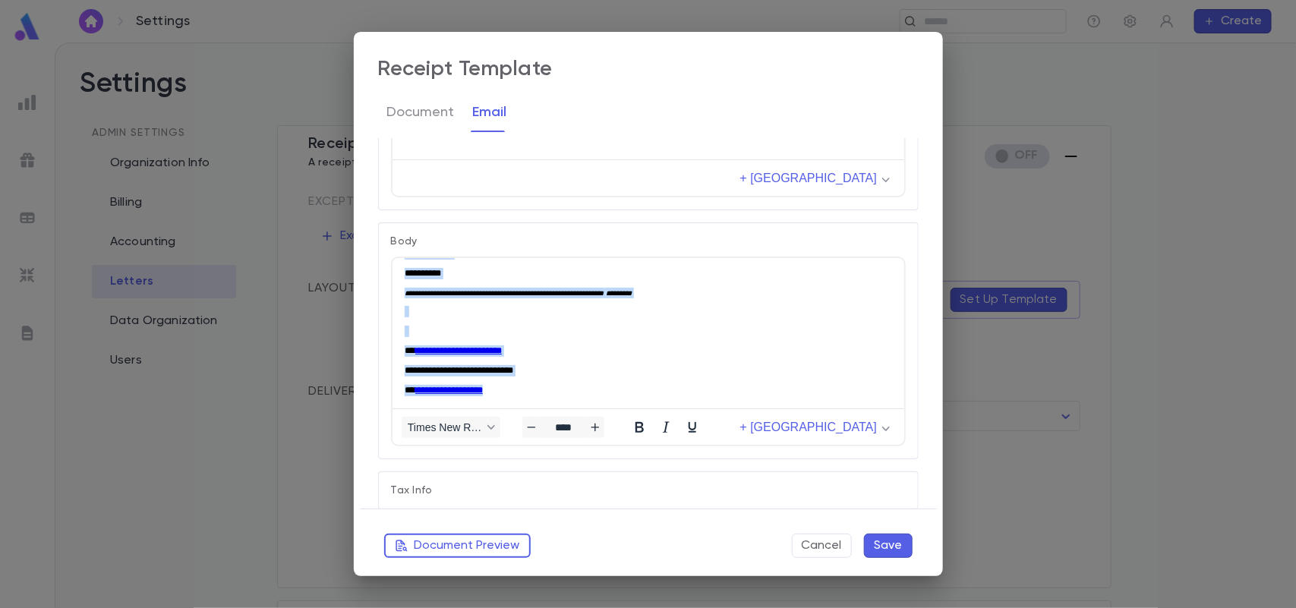
scroll to position [630, 0]
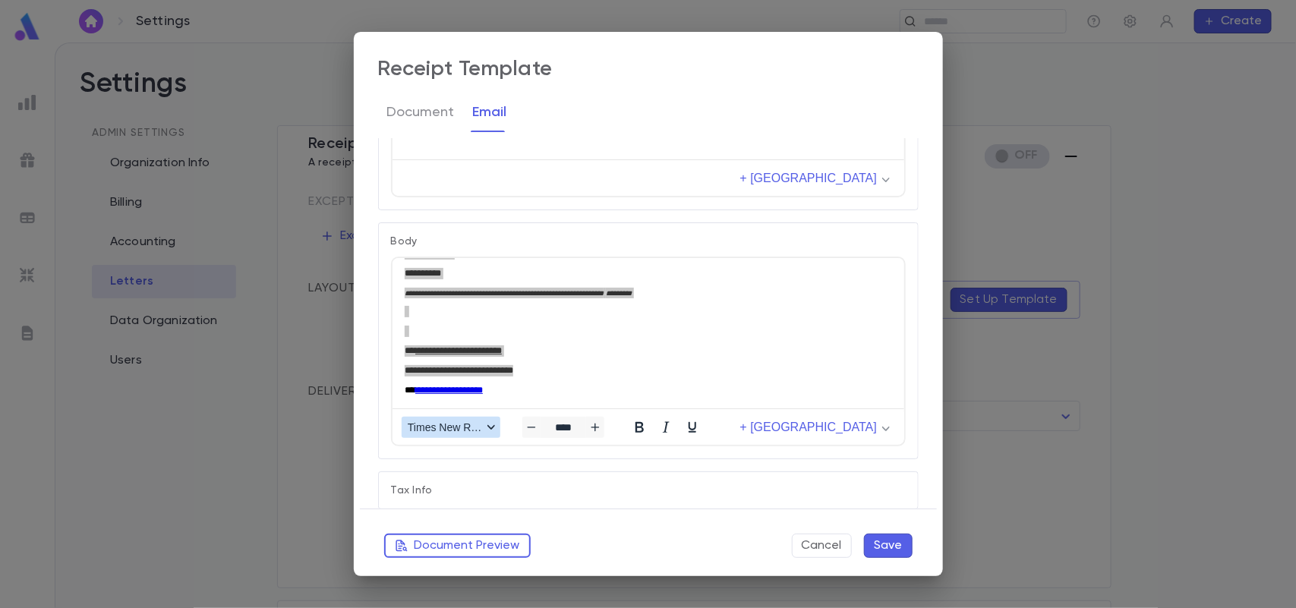
click at [472, 423] on span "Times New Roman" at bounding box center [445, 427] width 74 height 12
click at [446, 382] on div "Arial" at bounding box center [456, 376] width 84 height 18
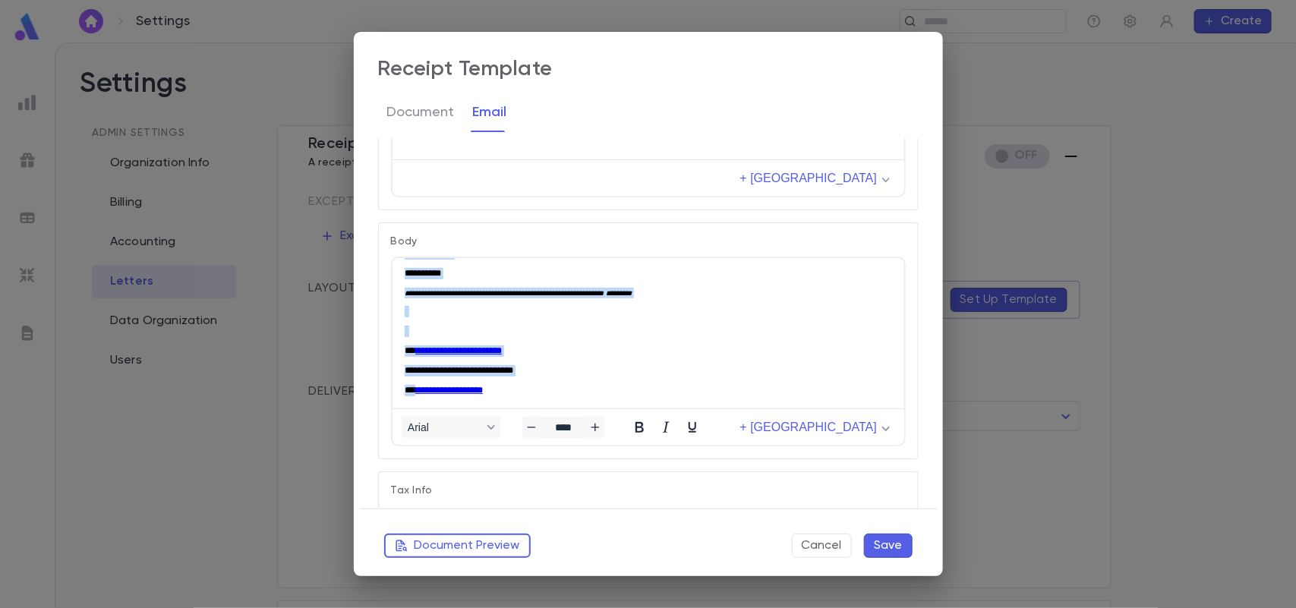
click at [669, 376] on p "**********" at bounding box center [647, 369] width 487 height 11
drag, startPoint x: 912, startPoint y: 499, endPoint x: 913, endPoint y: 509, distance: 10.0
click at [913, 509] on div "**********" at bounding box center [648, 304] width 589 height 545
click at [878, 547] on button "Save" at bounding box center [888, 546] width 49 height 24
type input "****"
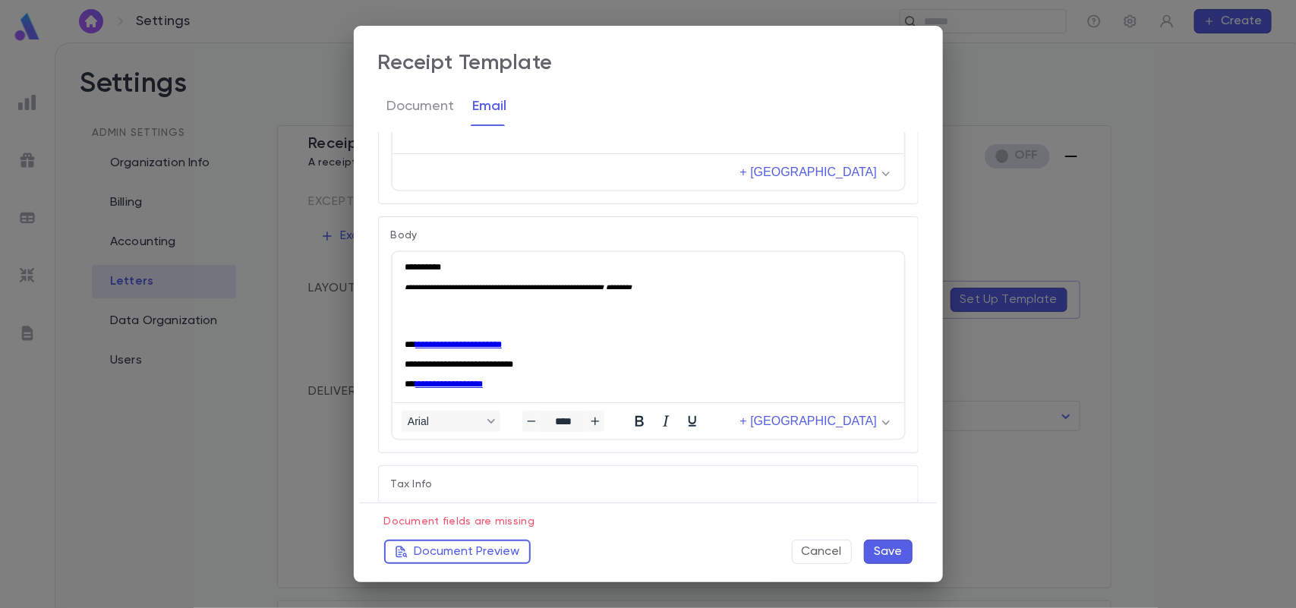
click at [810, 483] on p "Tax Info" at bounding box center [648, 484] width 515 height 12
click at [512, 544] on button "Document Preview" at bounding box center [457, 552] width 147 height 24
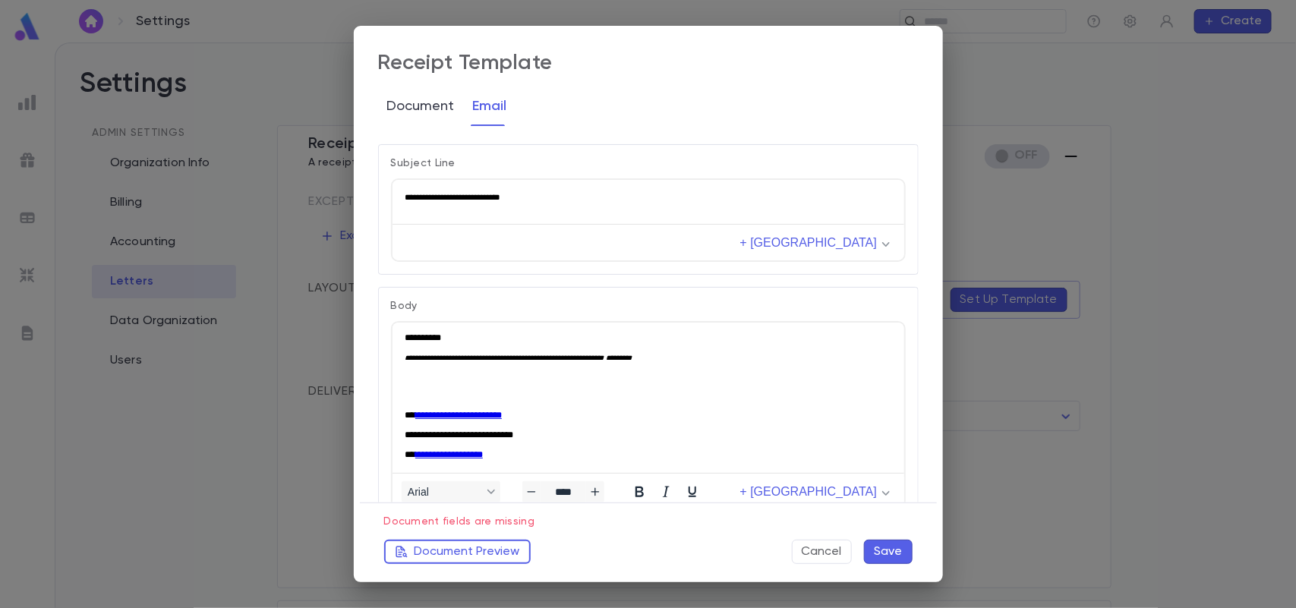
click at [418, 115] on button "Document" at bounding box center [421, 107] width 68 height 38
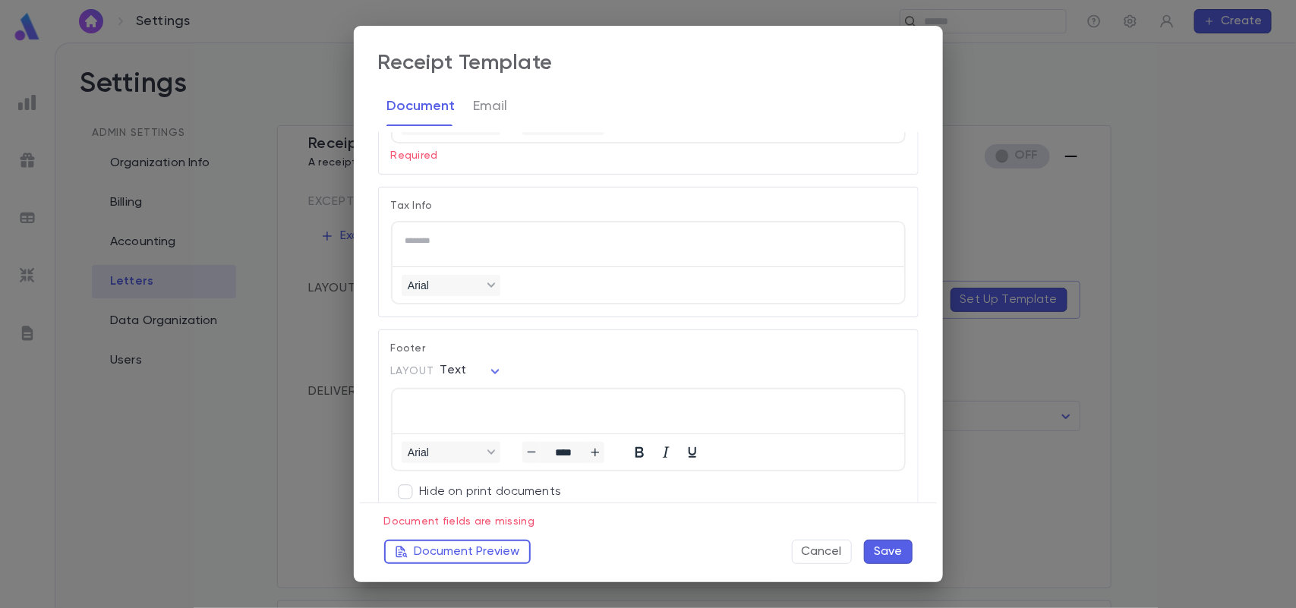
scroll to position [1234, 0]
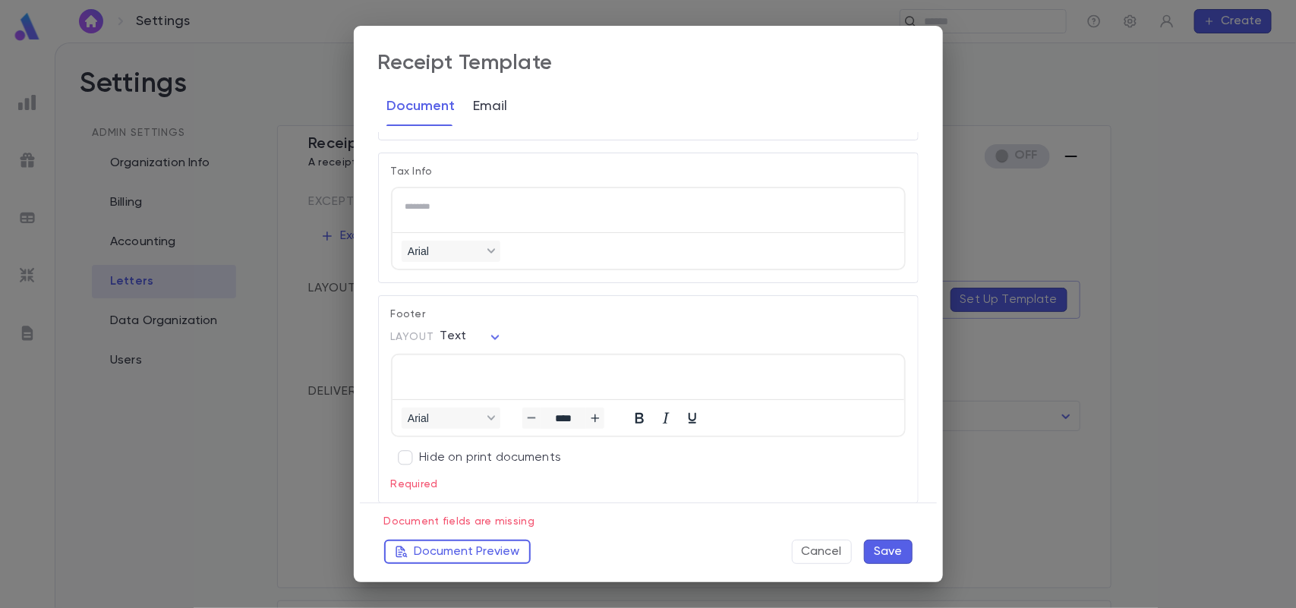
click at [498, 99] on button "Email" at bounding box center [491, 107] width 34 height 38
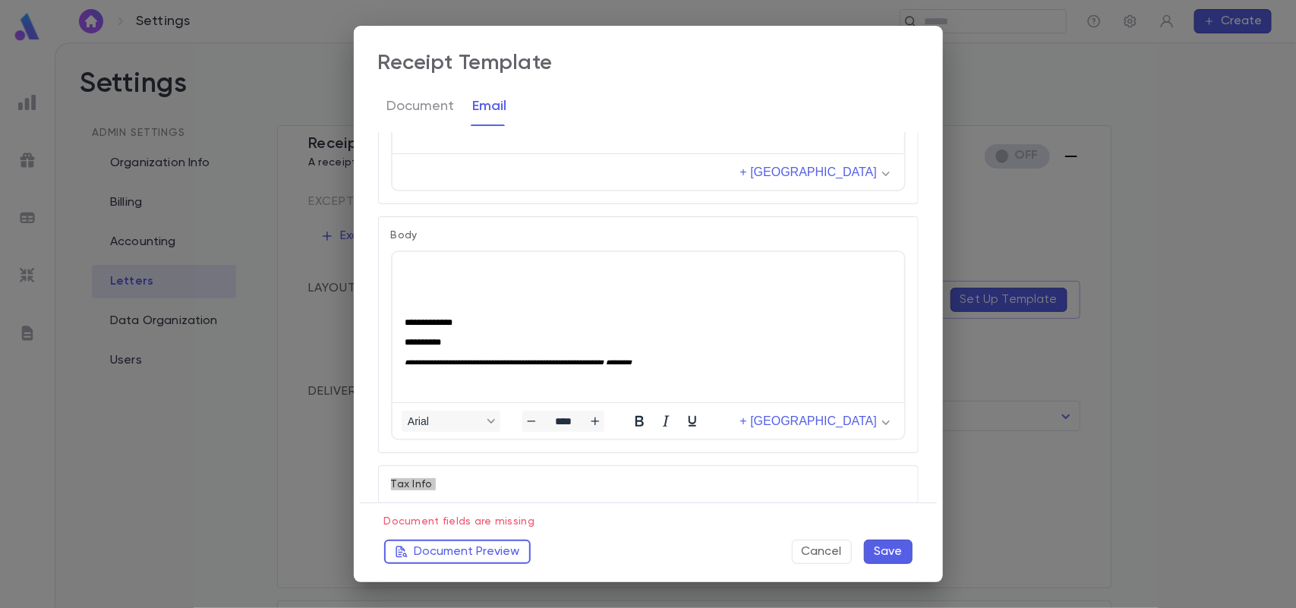
scroll to position [642, 0]
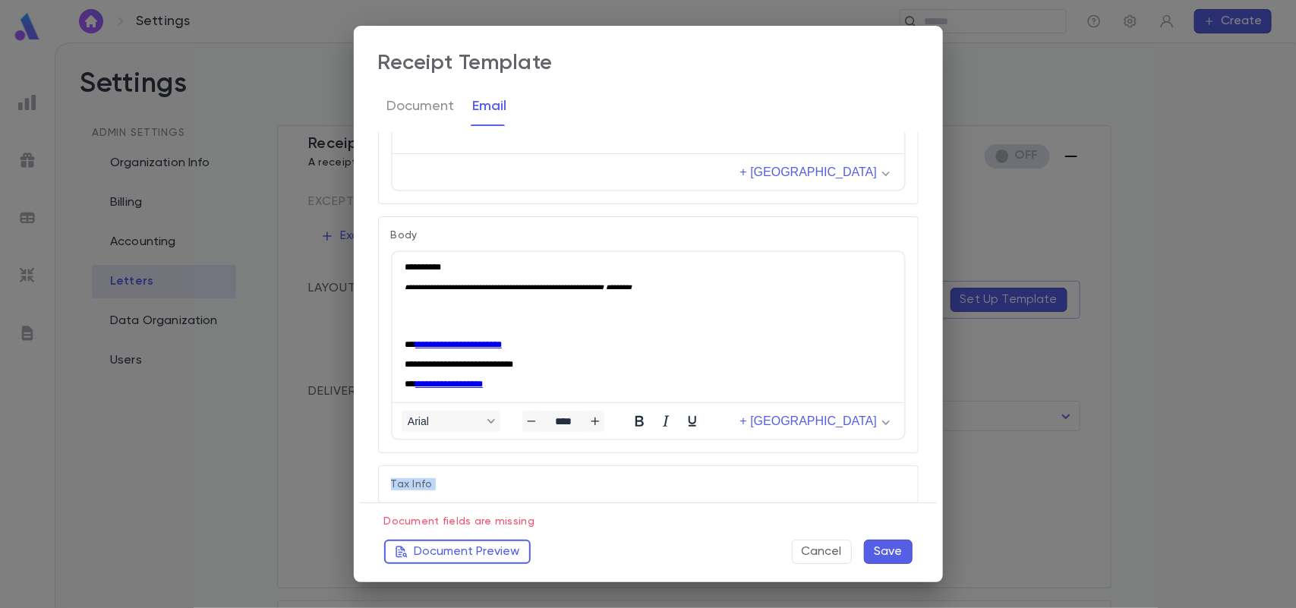
click at [771, 478] on p "Tax Info" at bounding box center [648, 484] width 515 height 12
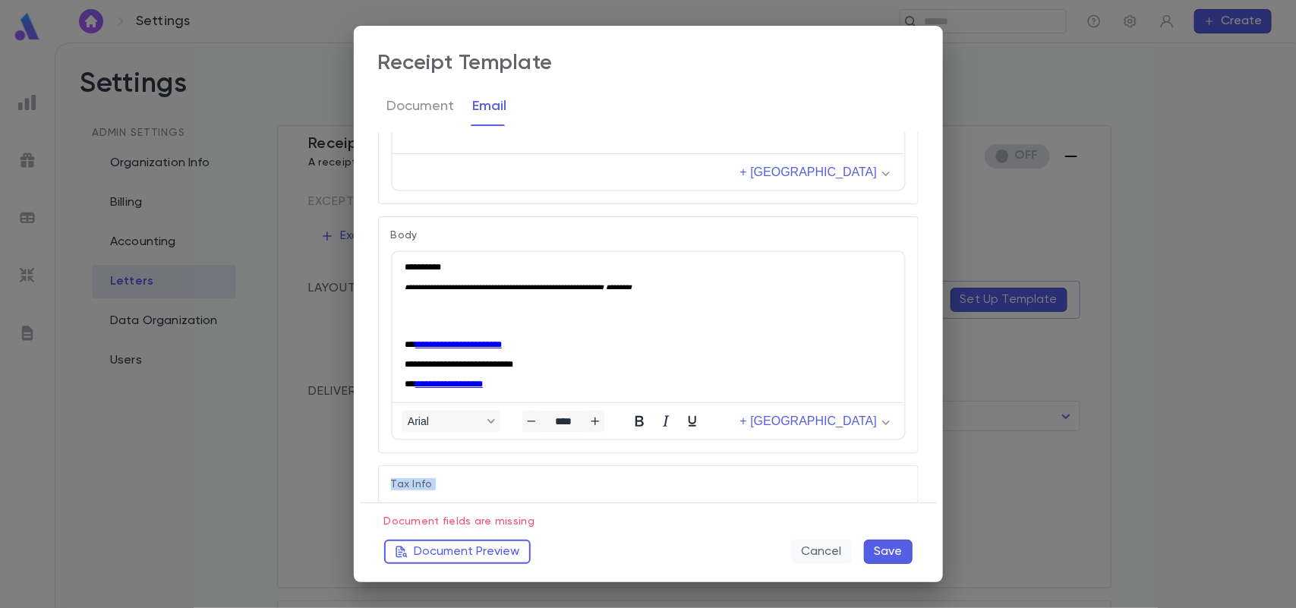
click at [840, 558] on button "Cancel" at bounding box center [822, 552] width 60 height 24
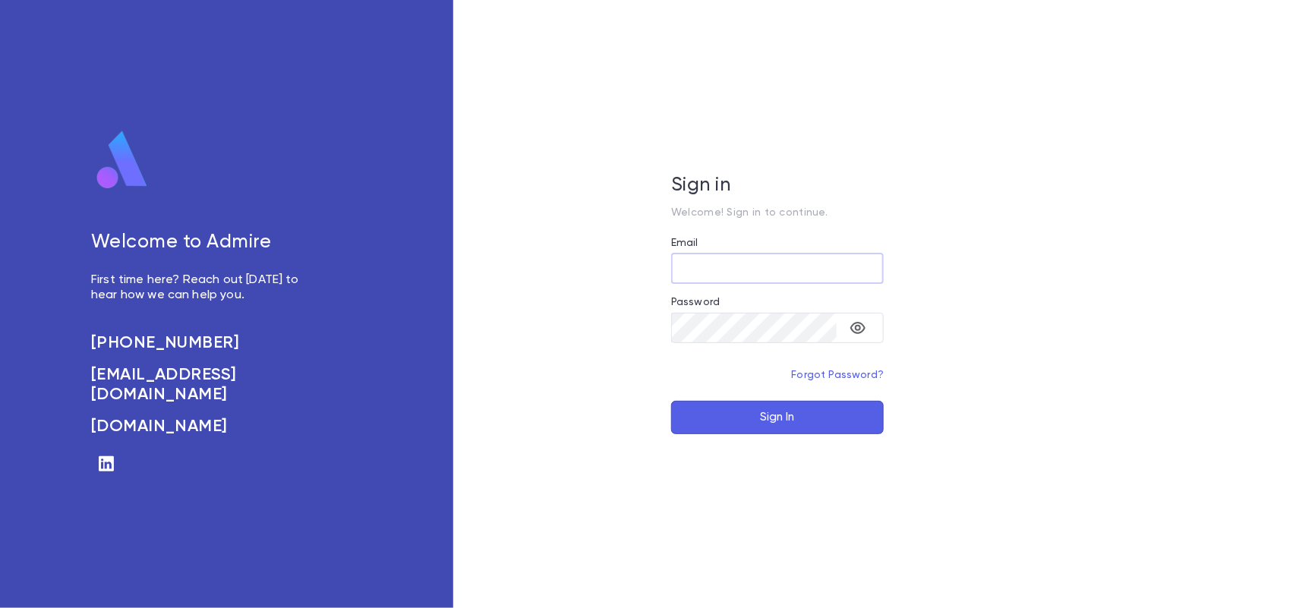
type input "**********"
click at [769, 422] on button "Sign In" at bounding box center [777, 417] width 213 height 33
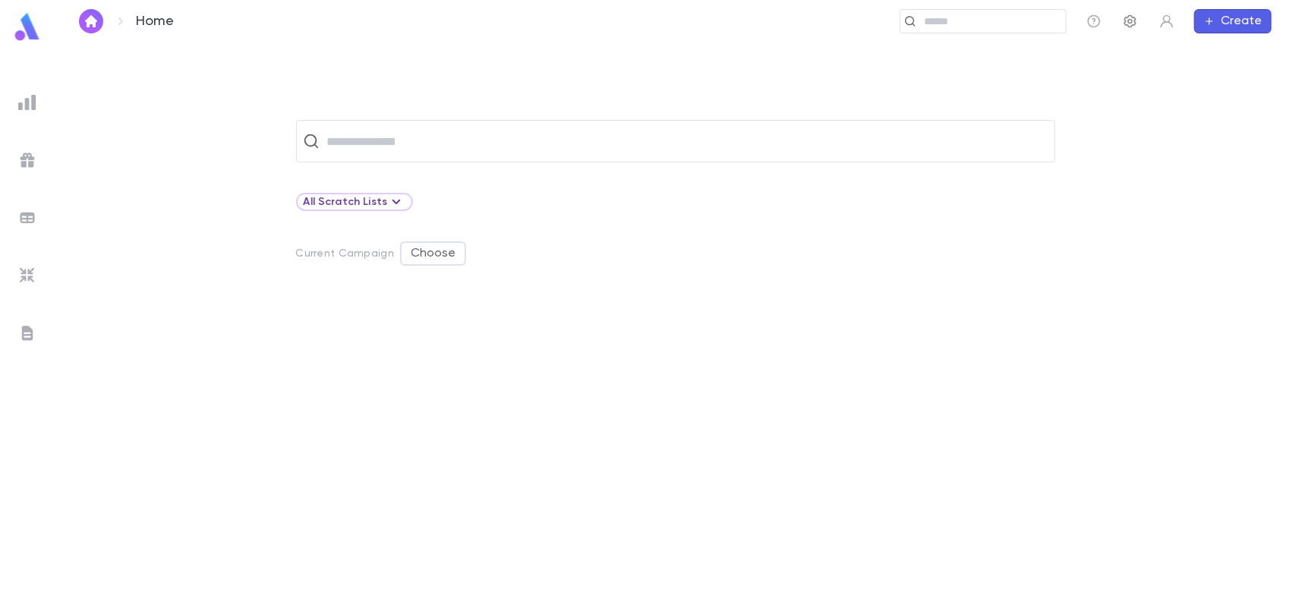
click at [1130, 24] on icon "button" at bounding box center [1130, 21] width 15 height 15
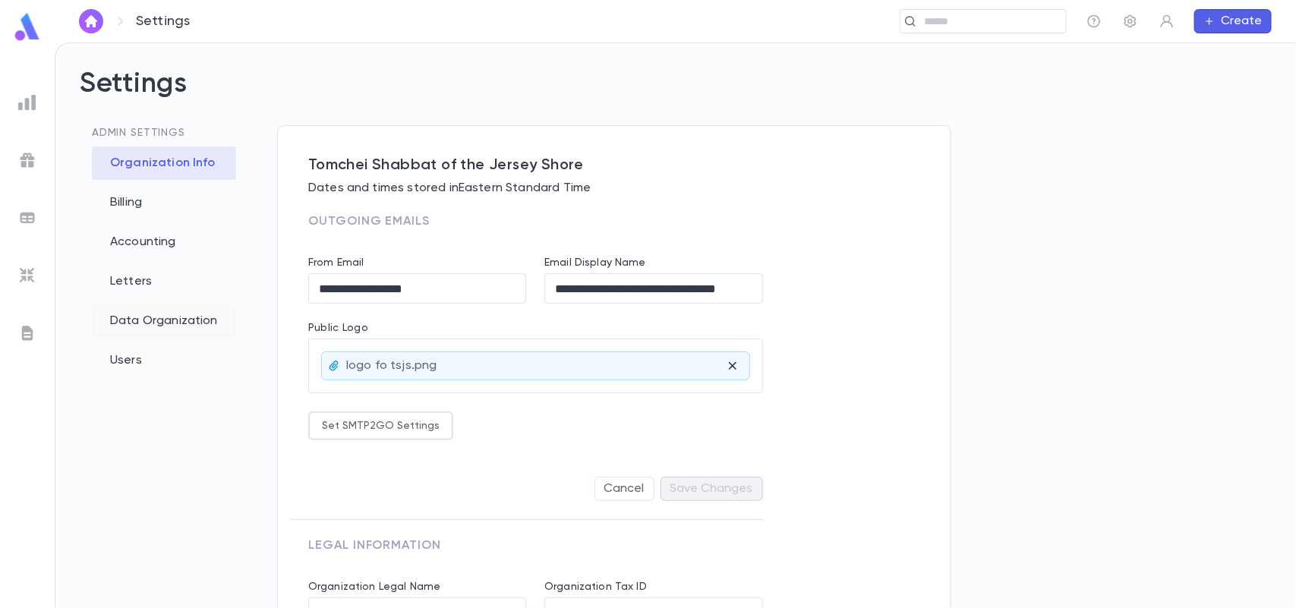
click at [156, 326] on div "Data Organization" at bounding box center [164, 320] width 144 height 33
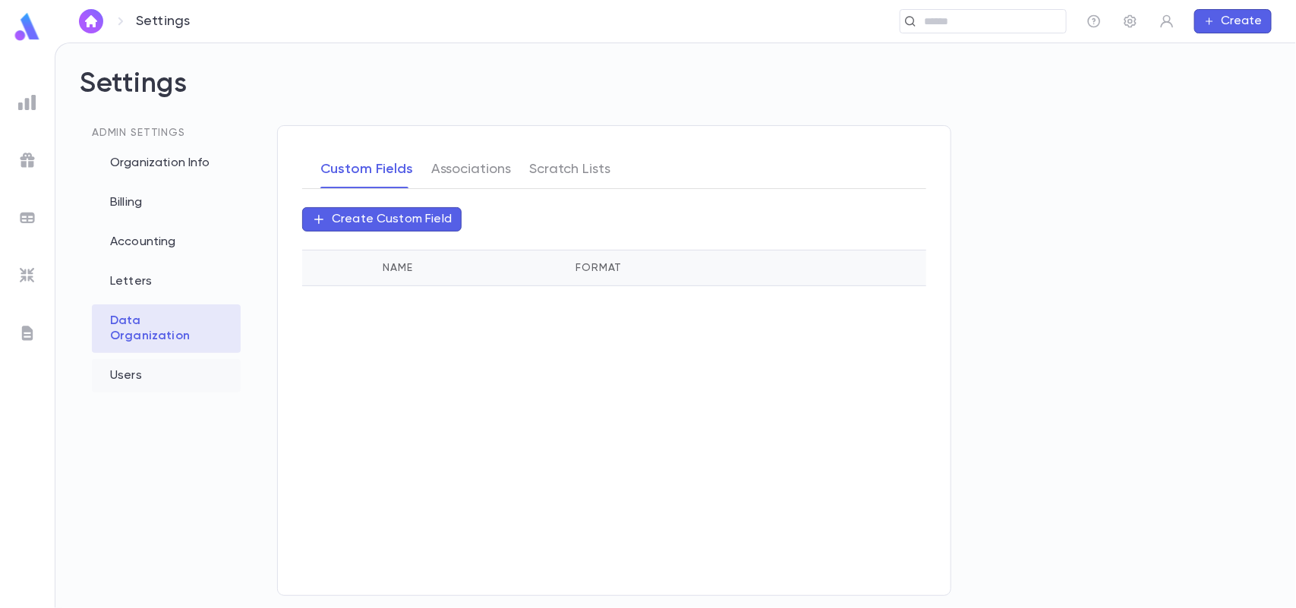
click at [121, 359] on div "Users" at bounding box center [166, 375] width 149 height 33
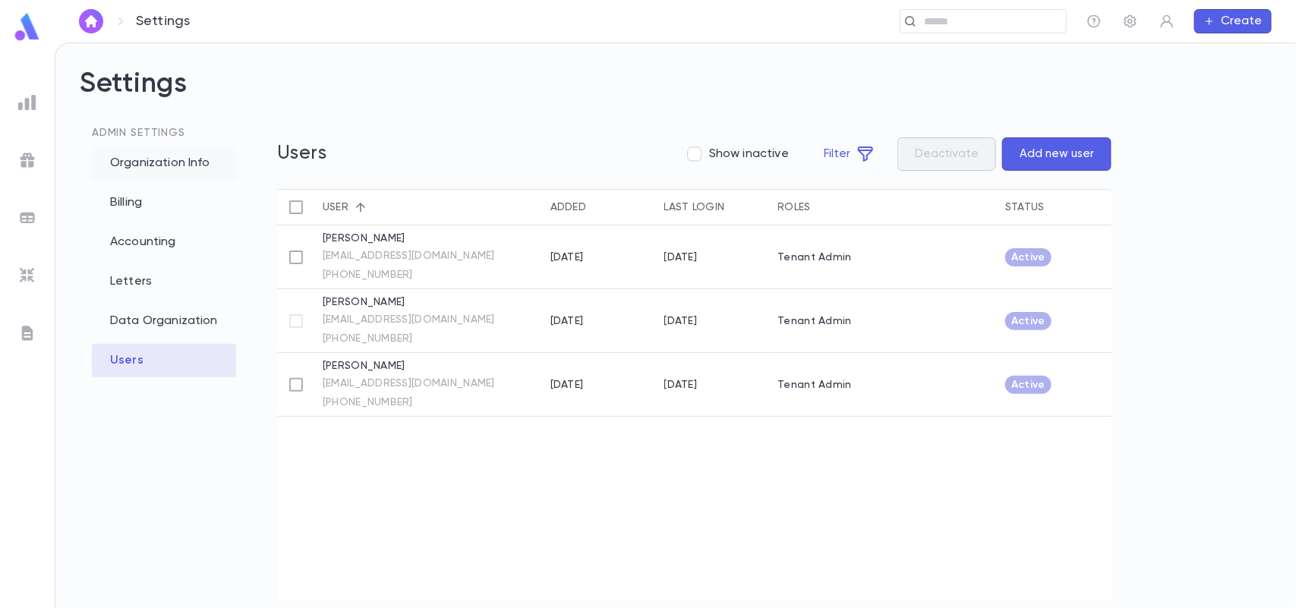
click at [181, 159] on div "Organization Info" at bounding box center [164, 163] width 144 height 33
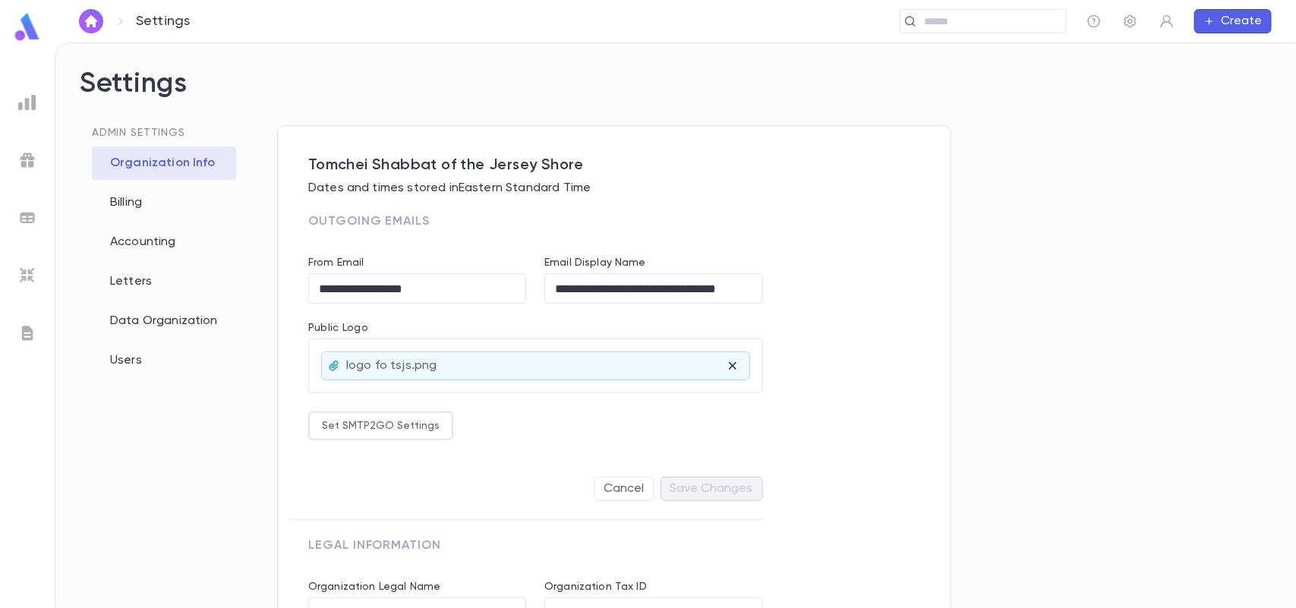
click at [23, 101] on img at bounding box center [27, 102] width 18 height 18
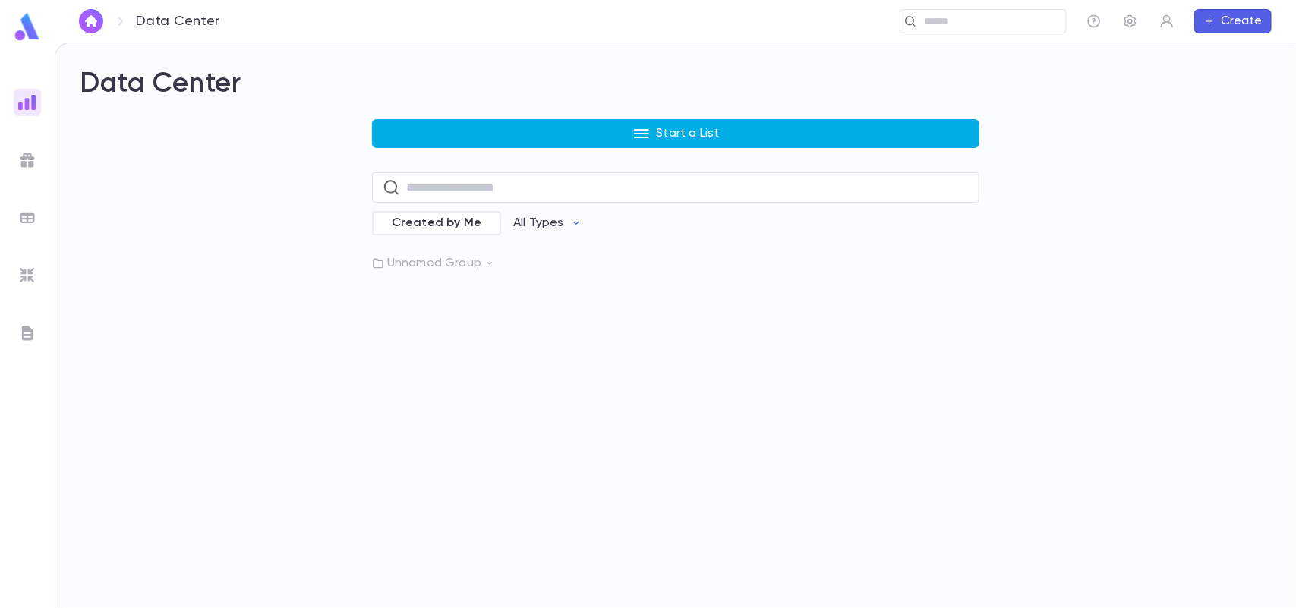
click at [449, 141] on button "Start a List" at bounding box center [675, 133] width 607 height 29
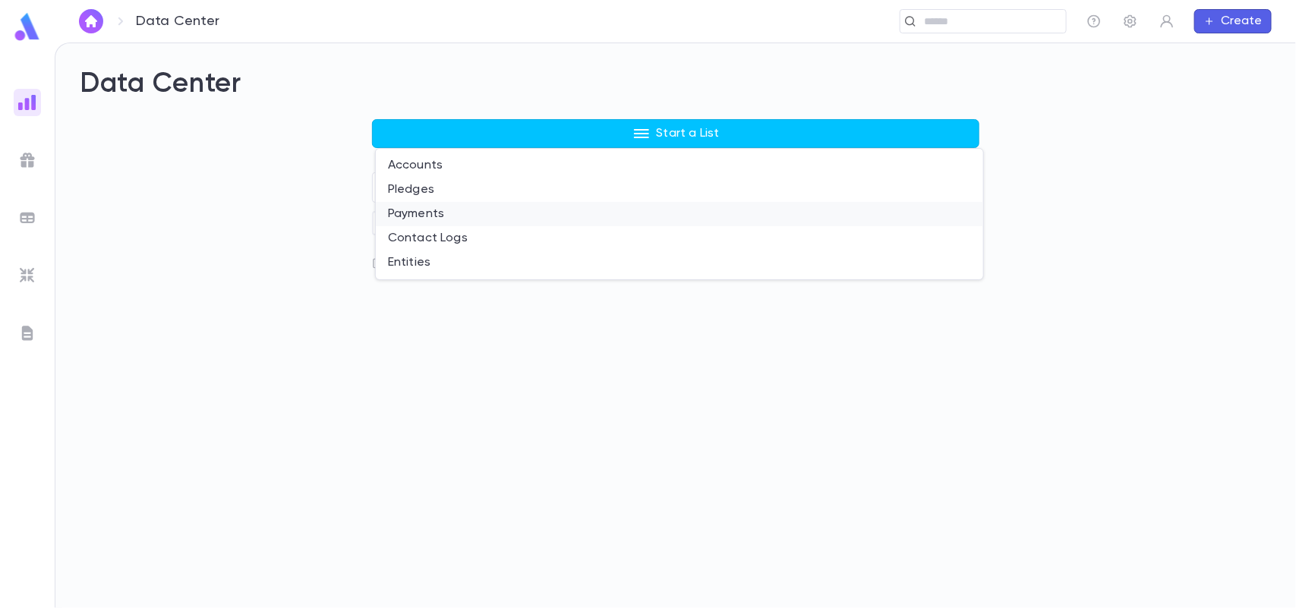
click at [427, 209] on li "Payments" at bounding box center [679, 214] width 607 height 24
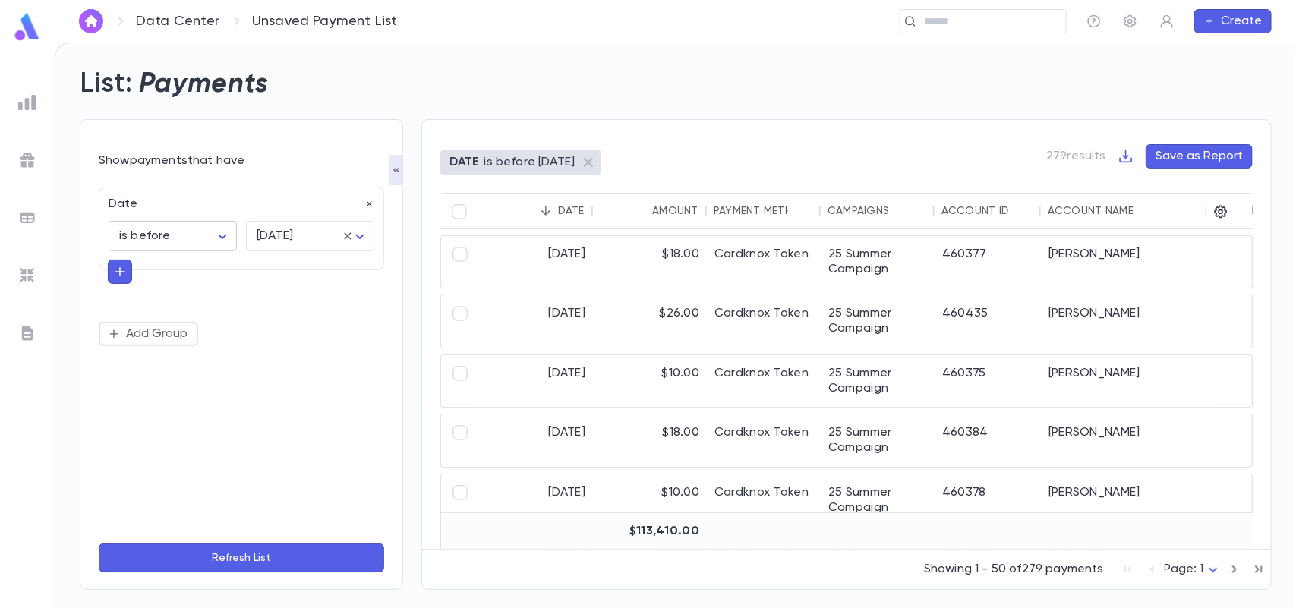
click at [209, 238] on body "Data Center Unsaved Payment List ​ Create List: Payments Show payments that hav…" at bounding box center [648, 326] width 1296 height 566
click at [202, 267] on span "is" at bounding box center [175, 268] width 102 height 15
type input "******"
click at [127, 330] on button "Add Group" at bounding box center [148, 334] width 99 height 24
click at [370, 203] on icon "button" at bounding box center [369, 204] width 5 height 5
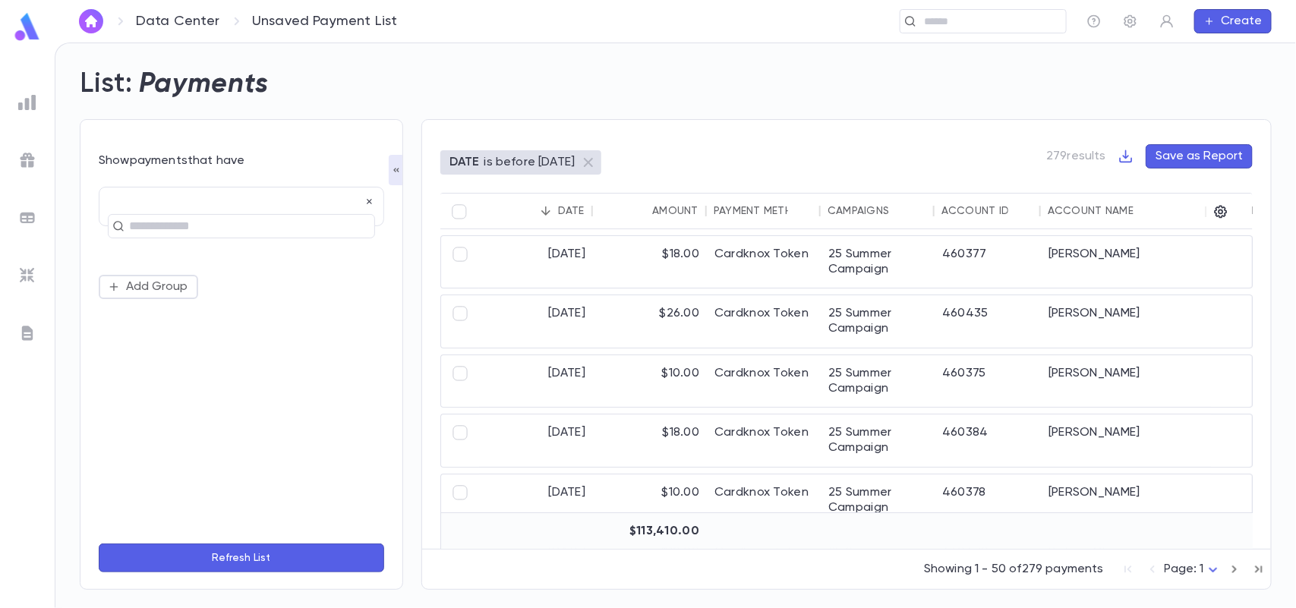
click at [395, 177] on button "button" at bounding box center [396, 170] width 15 height 30
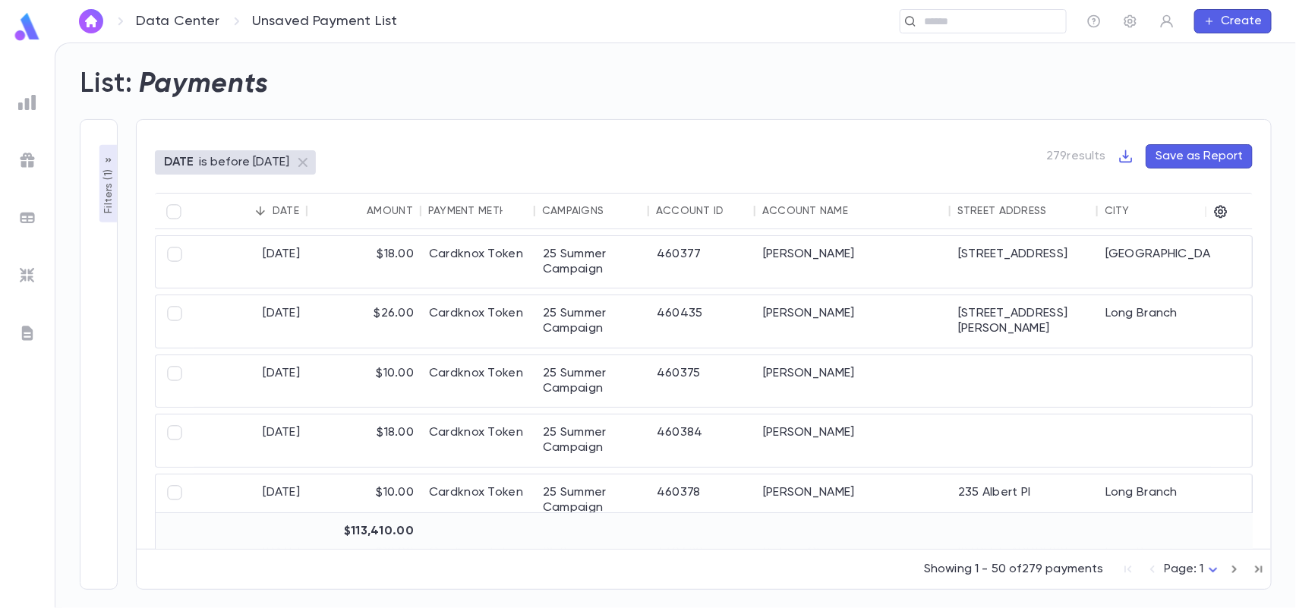
click at [109, 190] on p "Filters ( 1 )" at bounding box center [108, 189] width 15 height 47
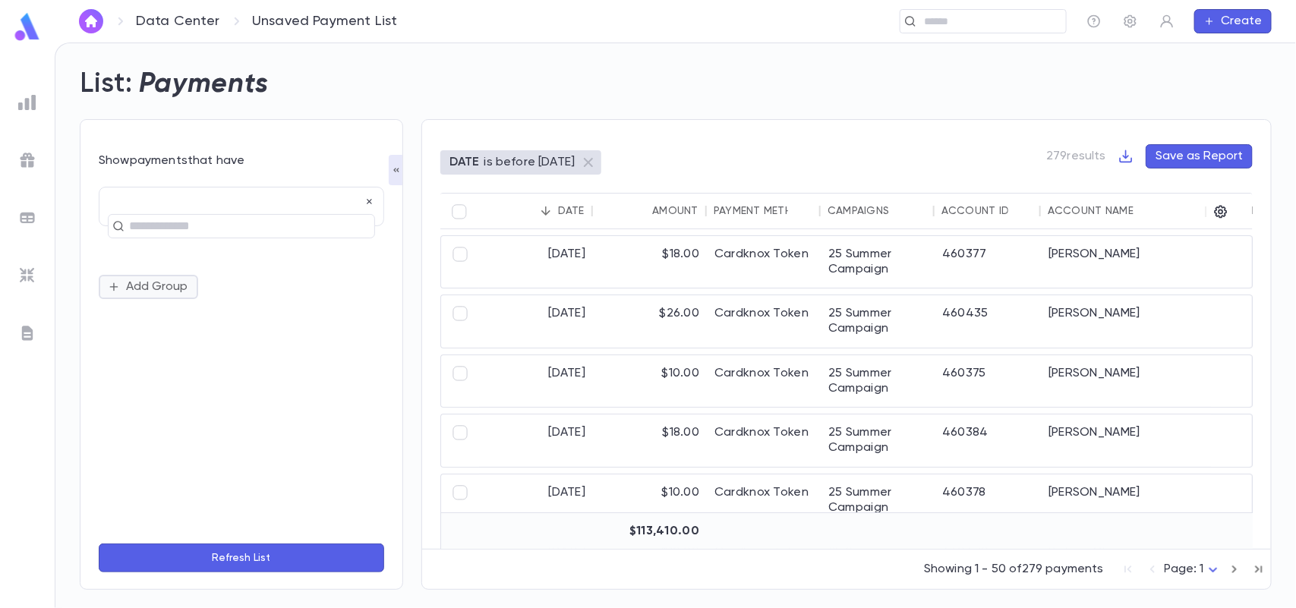
click at [171, 279] on button "Add Group" at bounding box center [148, 287] width 99 height 24
click at [169, 232] on input "text" at bounding box center [234, 226] width 221 height 21
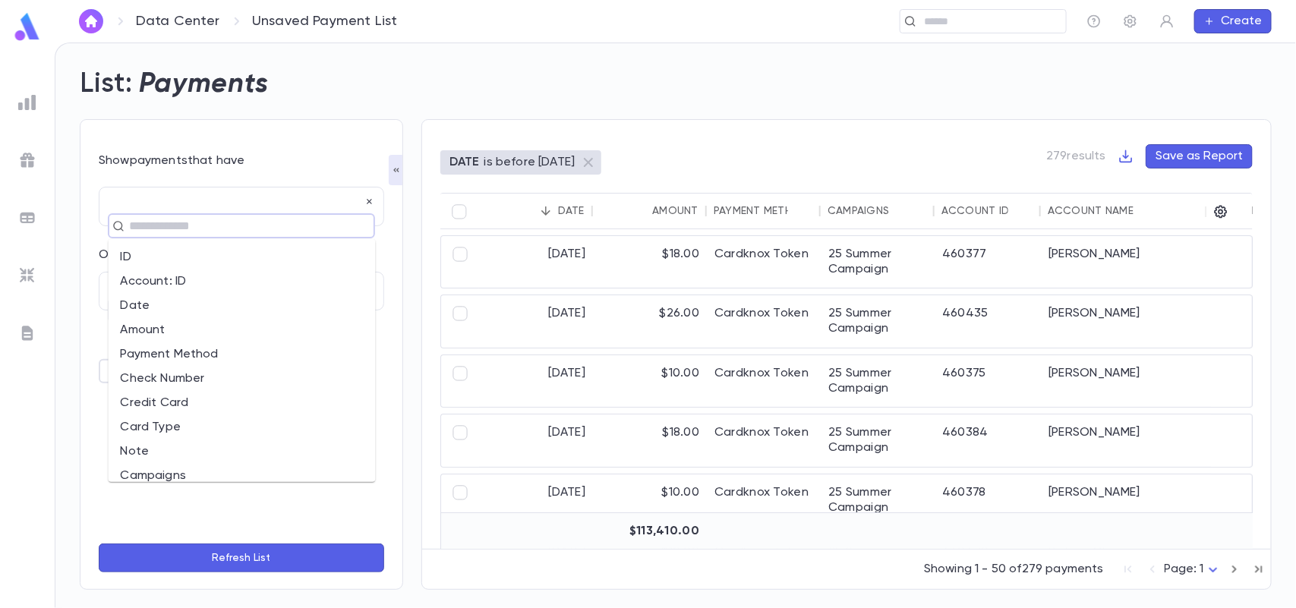
click at [306, 328] on li "Amount" at bounding box center [242, 330] width 267 height 24
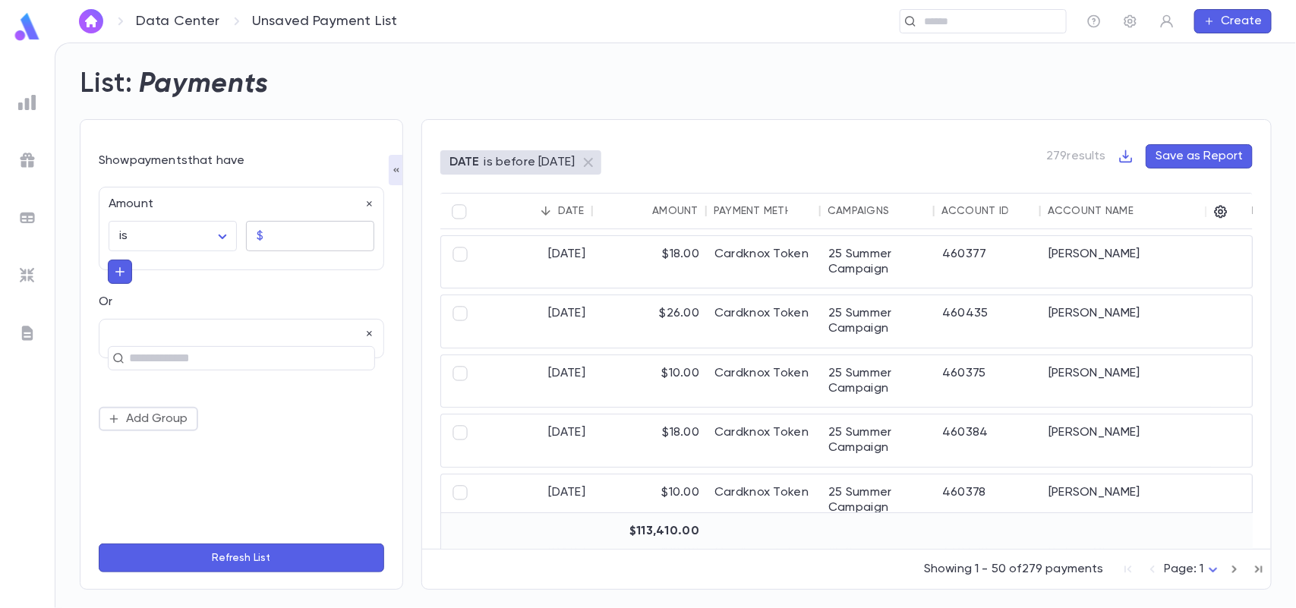
click at [271, 235] on input "text" at bounding box center [321, 237] width 105 height 30
click at [210, 237] on body "Data Center Unsaved Payment List ​ Create List: Payments Show payments that hav…" at bounding box center [648, 326] width 1296 height 566
click at [184, 359] on span "is more than" at bounding box center [175, 365] width 102 height 15
type input "**********"
click at [281, 241] on input "text" at bounding box center [321, 237] width 105 height 30
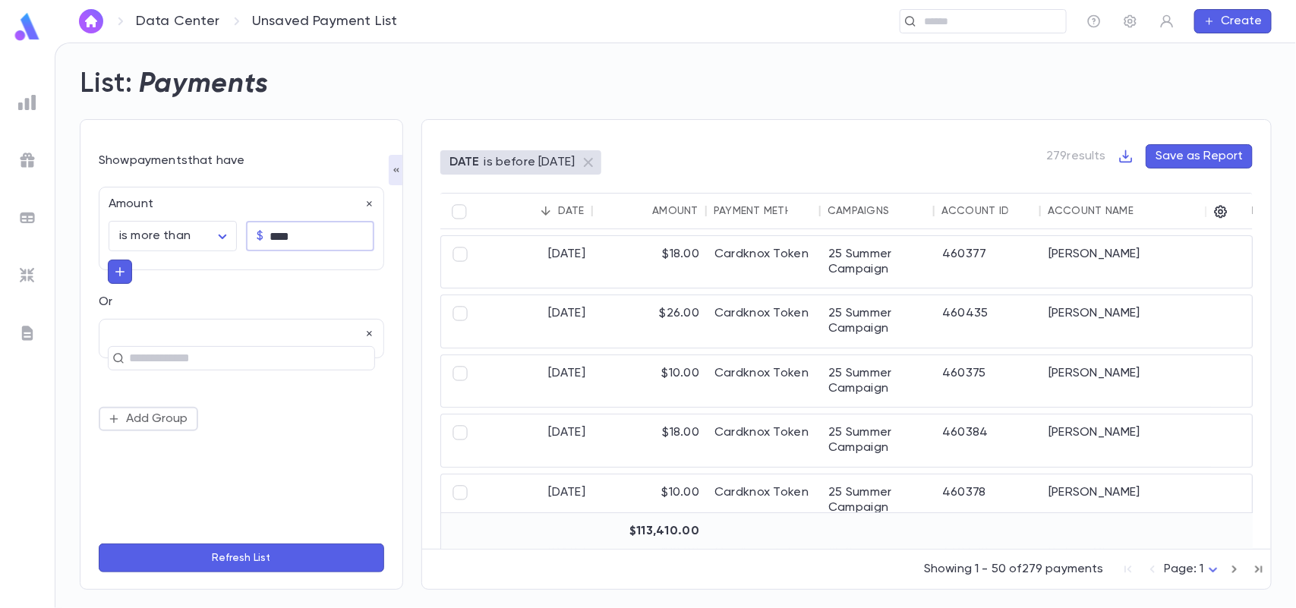
type input "****"
click at [235, 558] on button "Refresh List" at bounding box center [241, 558] width 285 height 29
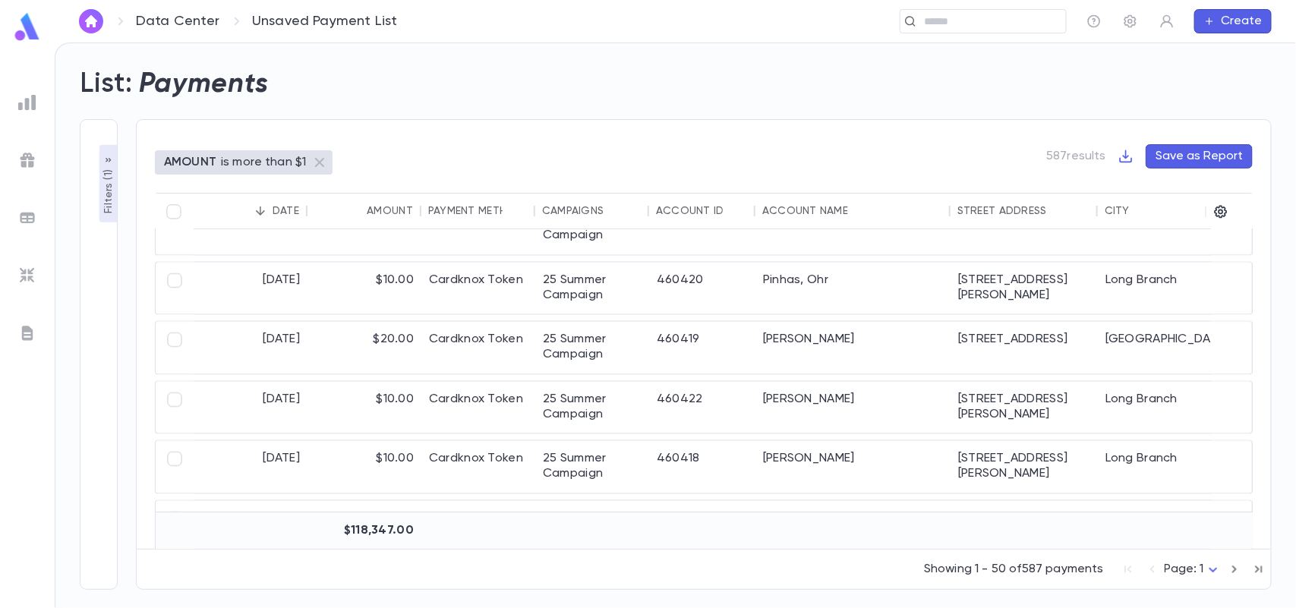
scroll to position [2466, 0]
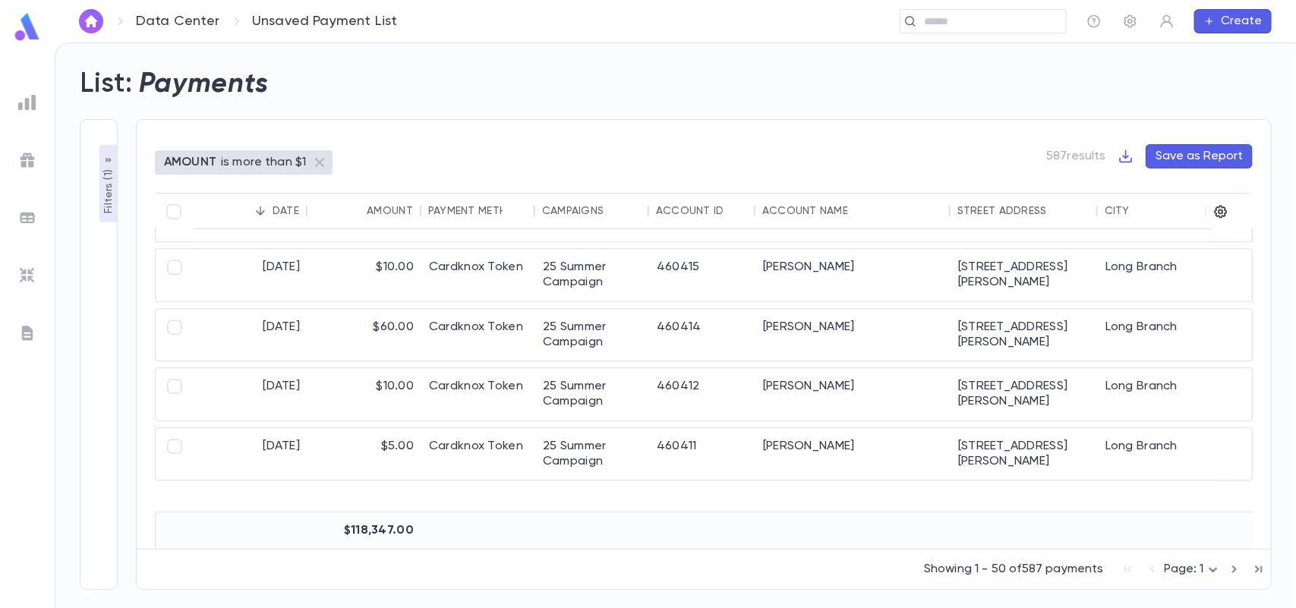
click at [1249, 255] on div "[DATE] $10.00 Cardknox Token 25 Summer Campaign 460422 [GEOGRAPHIC_DATA][PERSON…" at bounding box center [704, 389] width 1098 height 320
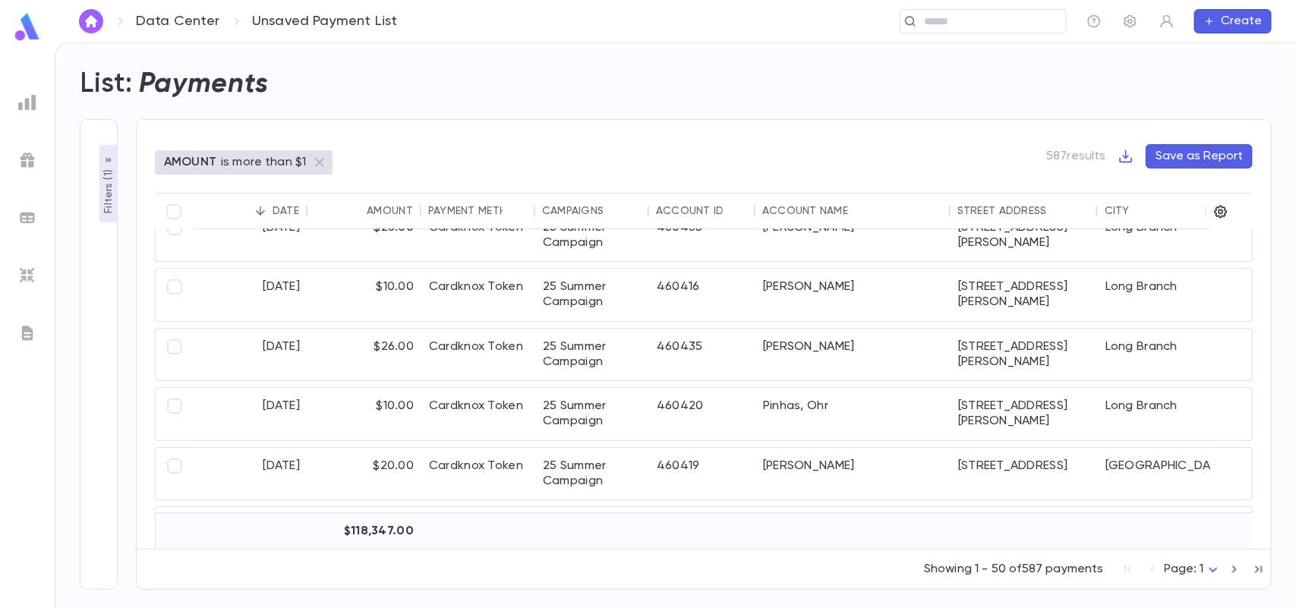
scroll to position [0, 0]
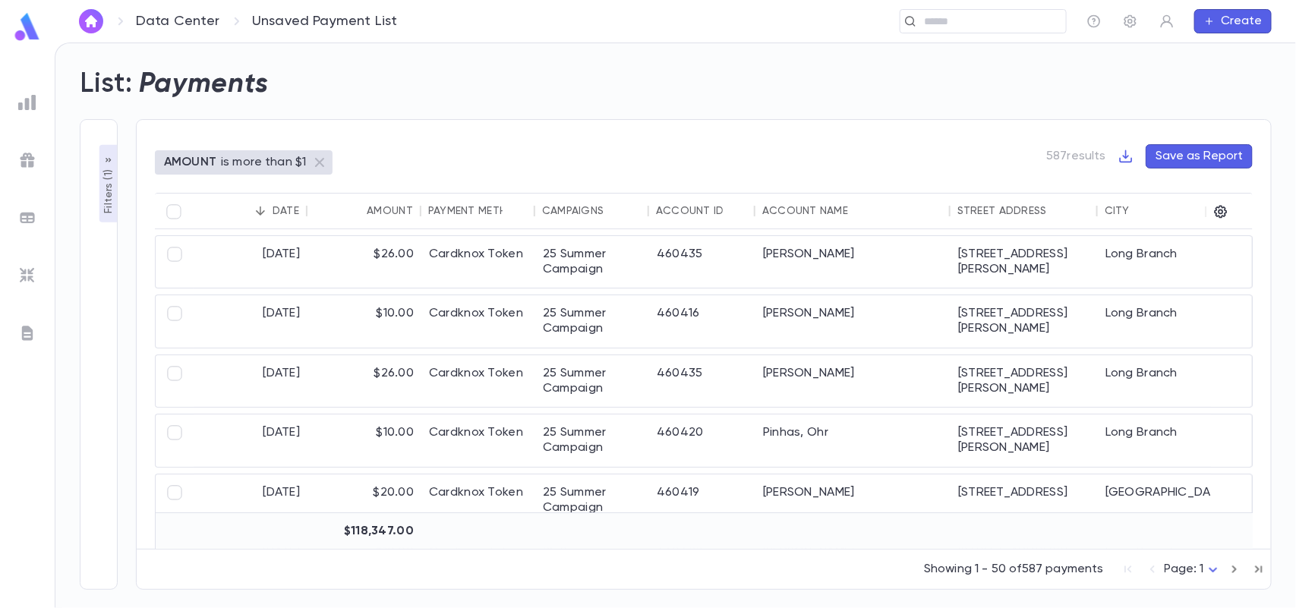
click at [112, 169] on p "Filters ( 1 )" at bounding box center [108, 189] width 15 height 47
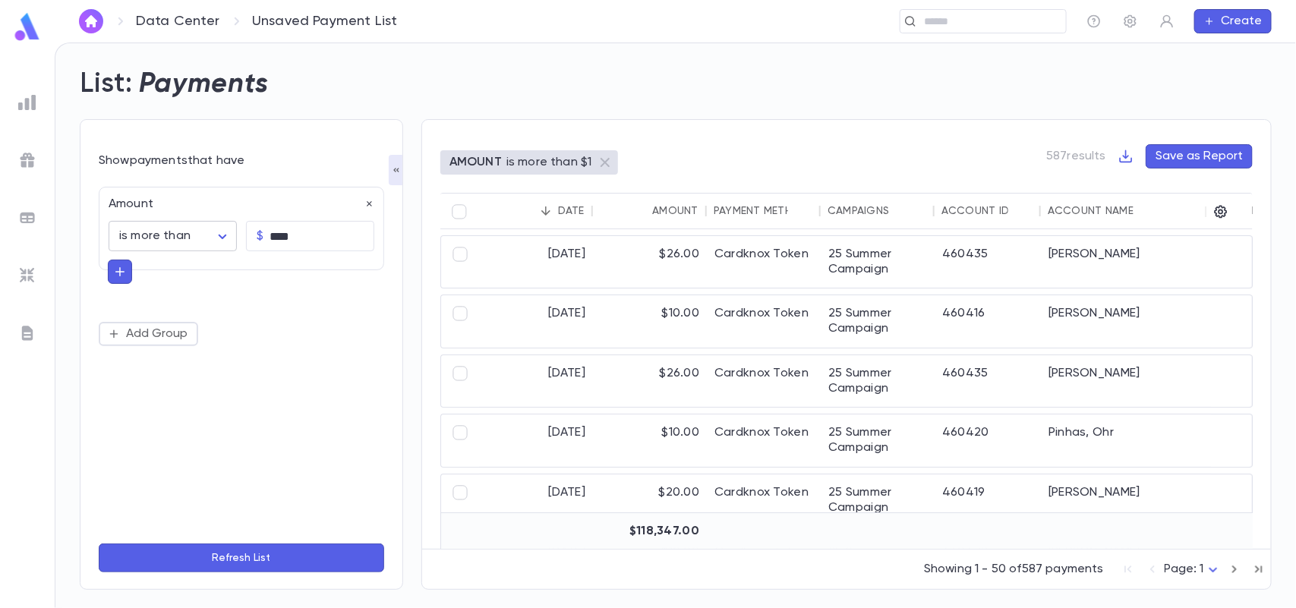
click at [217, 233] on body "**********" at bounding box center [648, 326] width 1296 height 566
click at [326, 313] on div at bounding box center [648, 304] width 1296 height 608
click at [171, 331] on button "Add Group" at bounding box center [148, 334] width 99 height 24
click at [188, 348] on input "text" at bounding box center [234, 358] width 221 height 21
type input "******"
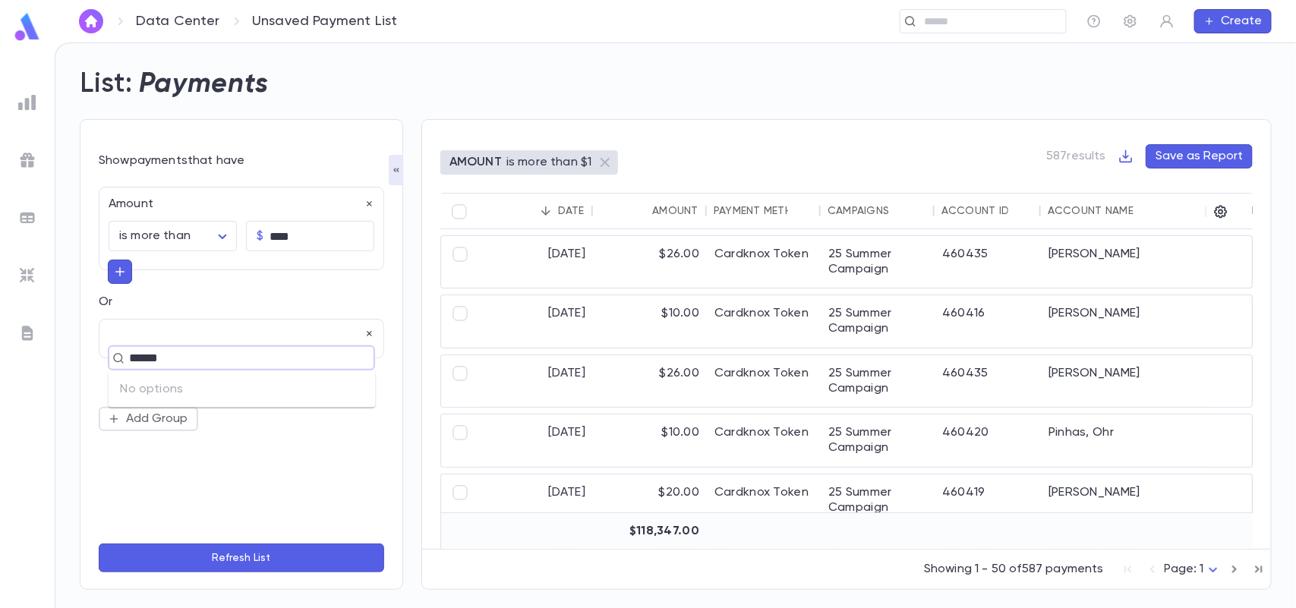
click at [99, 544] on button "Refresh List" at bounding box center [241, 558] width 285 height 29
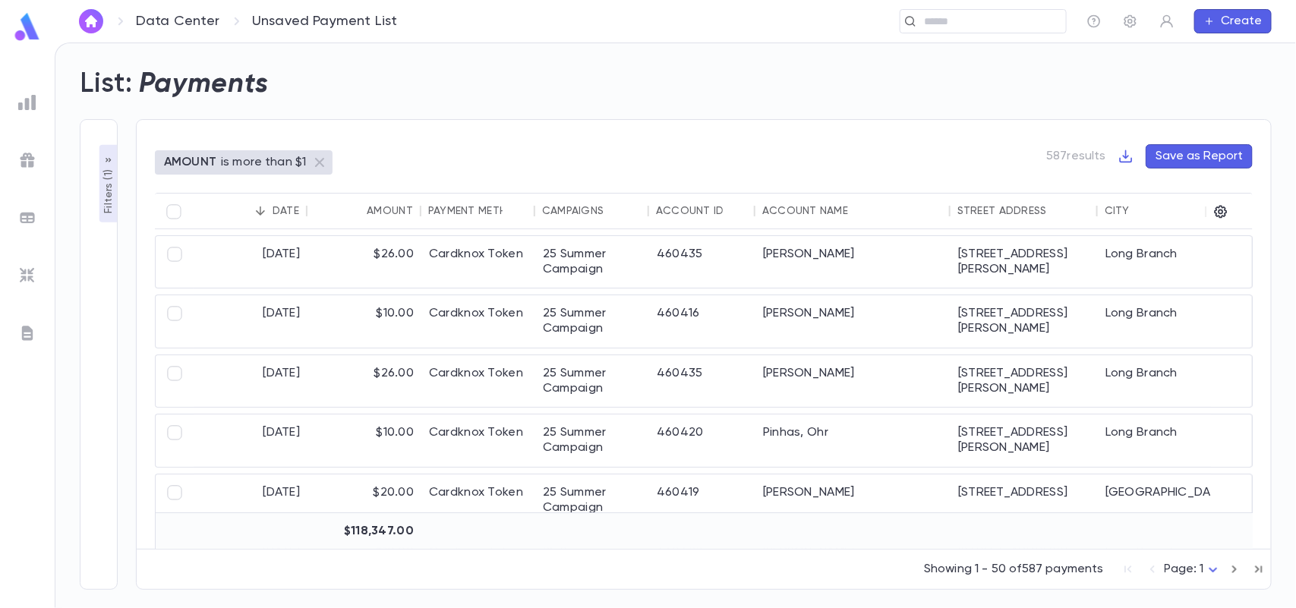
click at [111, 209] on p "Filters ( 1 )" at bounding box center [108, 189] width 15 height 47
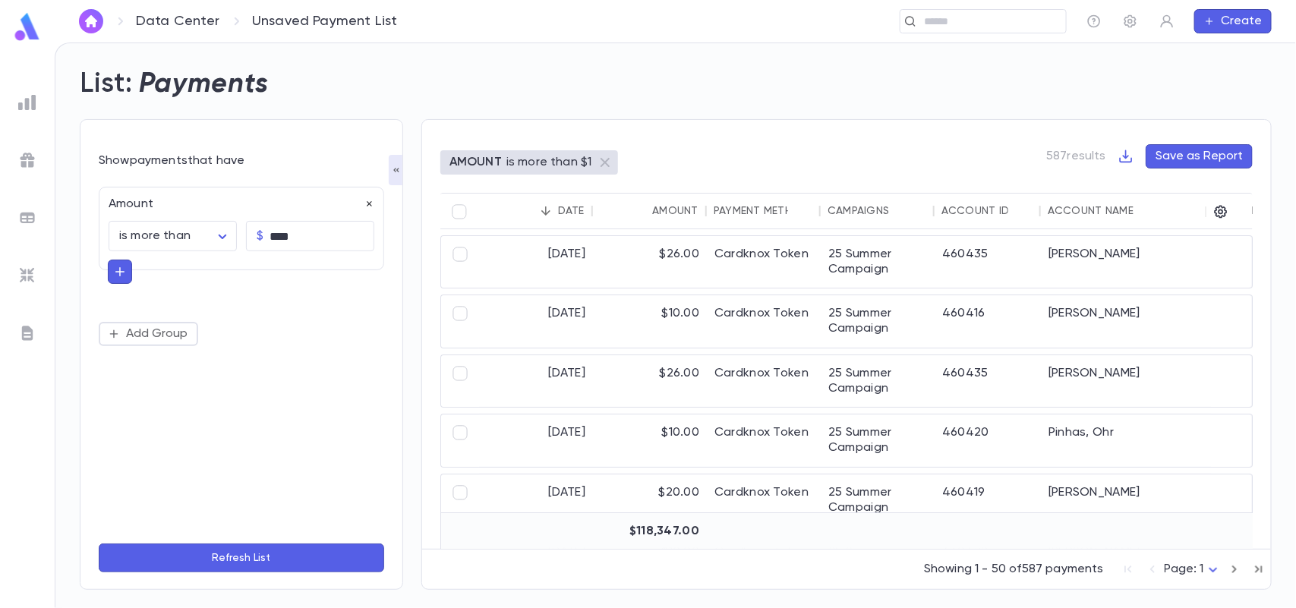
click at [366, 206] on icon "button" at bounding box center [369, 204] width 11 height 11
click at [201, 206] on button "Add Condition" at bounding box center [158, 208] width 118 height 24
type input "******"
click at [229, 564] on button "Refresh List" at bounding box center [241, 558] width 285 height 29
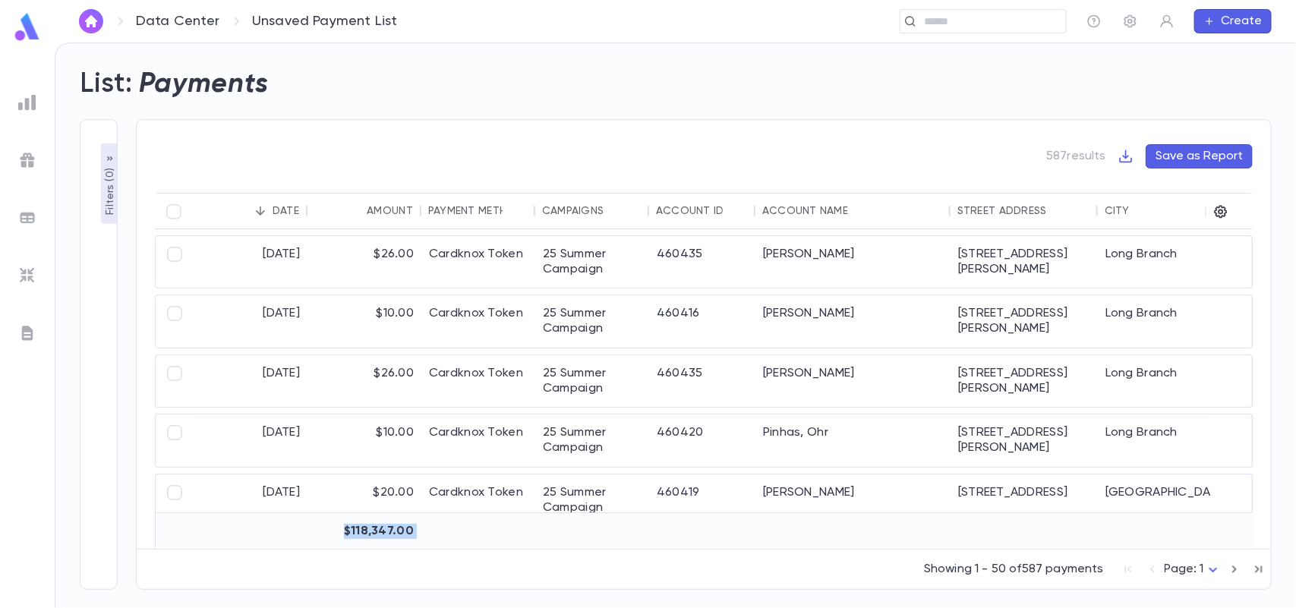
scroll to position [2, 0]
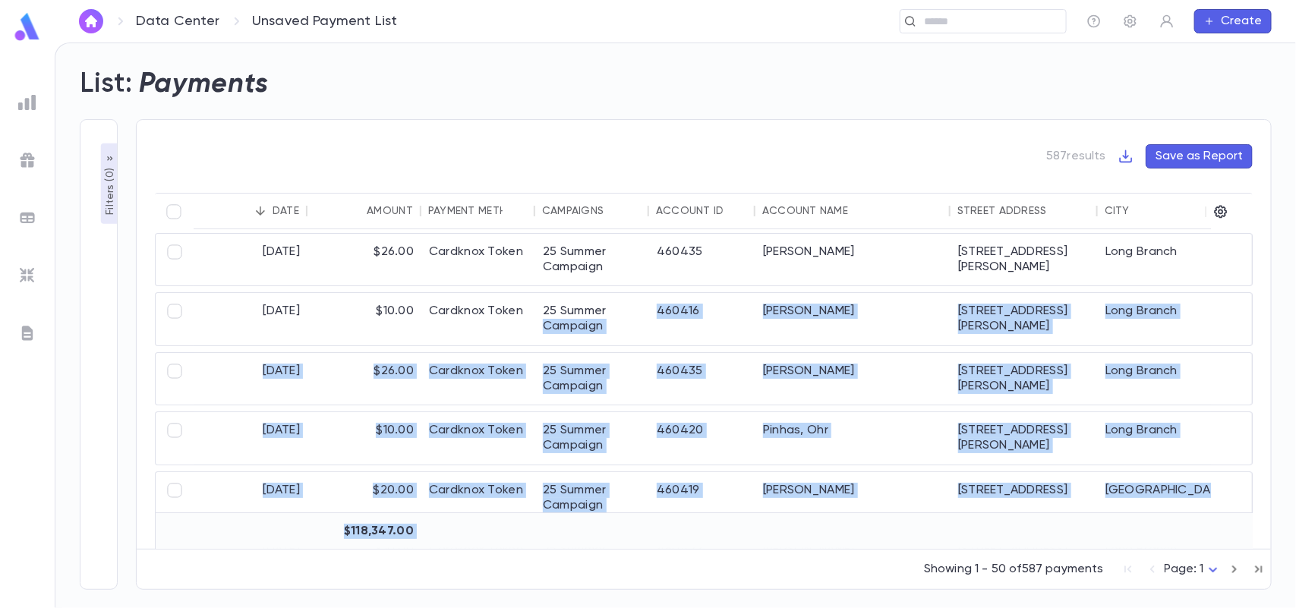
drag, startPoint x: 229, startPoint y: 564, endPoint x: 651, endPoint y: 286, distance: 505.3
click at [651, 286] on div "Date Amount Payment Method Campaigns Account ID Account Name Street Address Cit…" at bounding box center [704, 382] width 1098 height 378
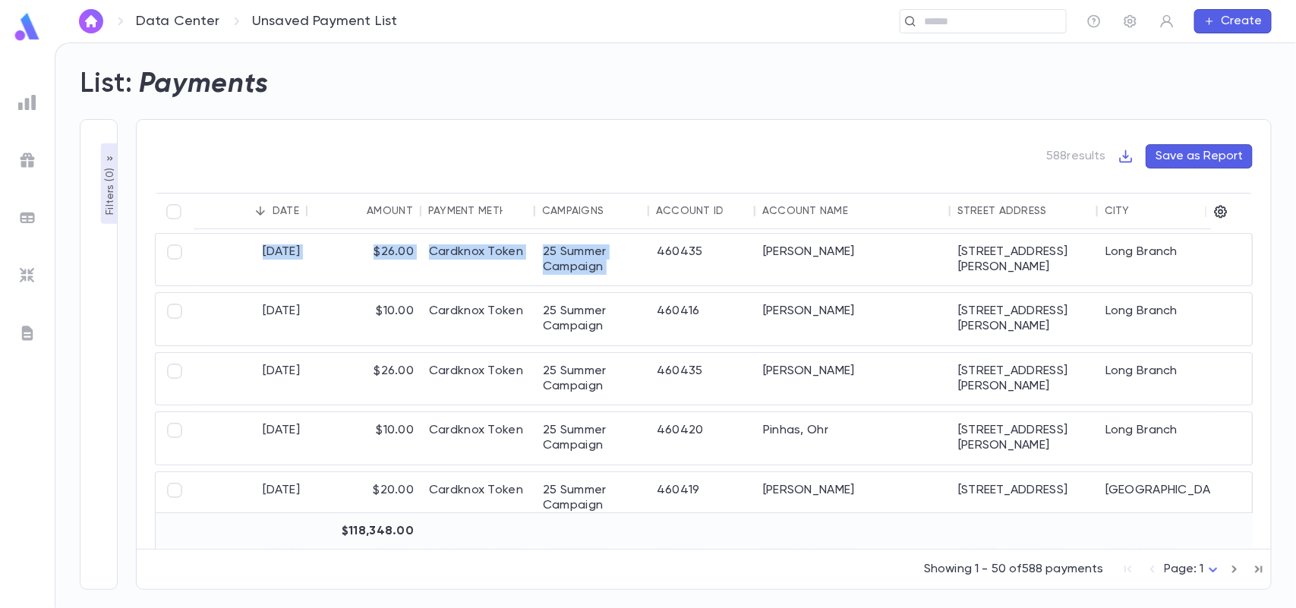
click at [416, 194] on div at bounding box center [420, 211] width 18 height 36
click at [251, 142] on div "588 results Save as Report Date Amount Payment Method Campaigns Account ID Acco…" at bounding box center [704, 354] width 1136 height 471
click at [104, 210] on p "Filters ( 0 )" at bounding box center [109, 190] width 15 height 50
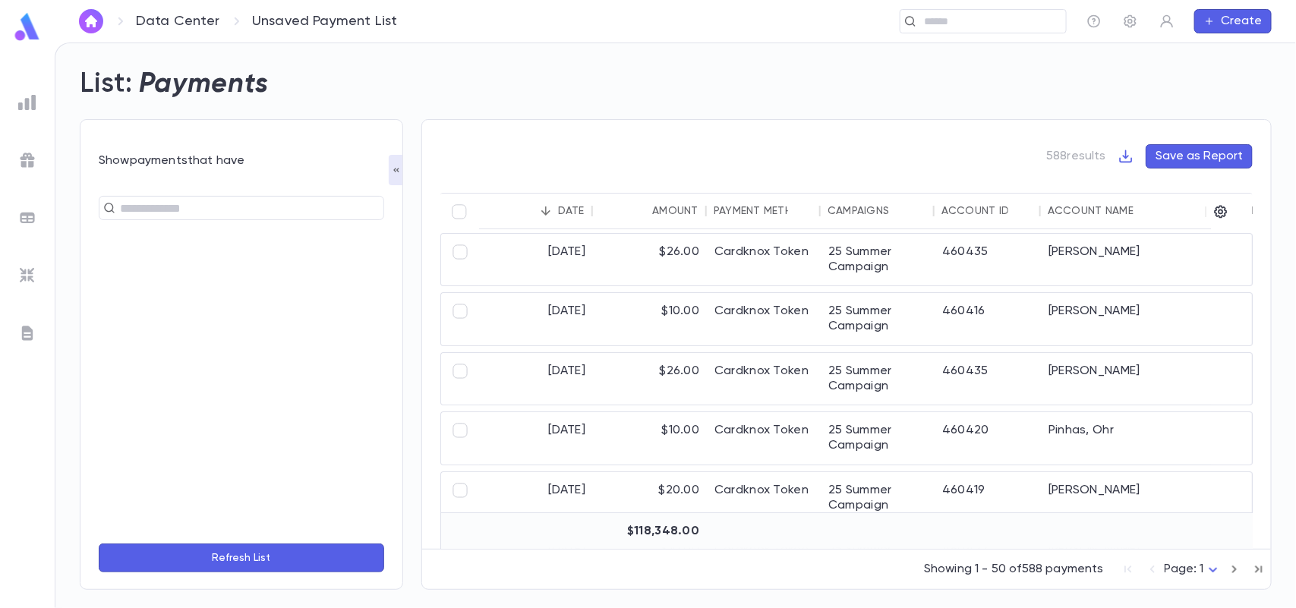
click at [173, 191] on div "​" at bounding box center [241, 355] width 285 height 354
click at [173, 206] on input "text" at bounding box center [234, 207] width 239 height 21
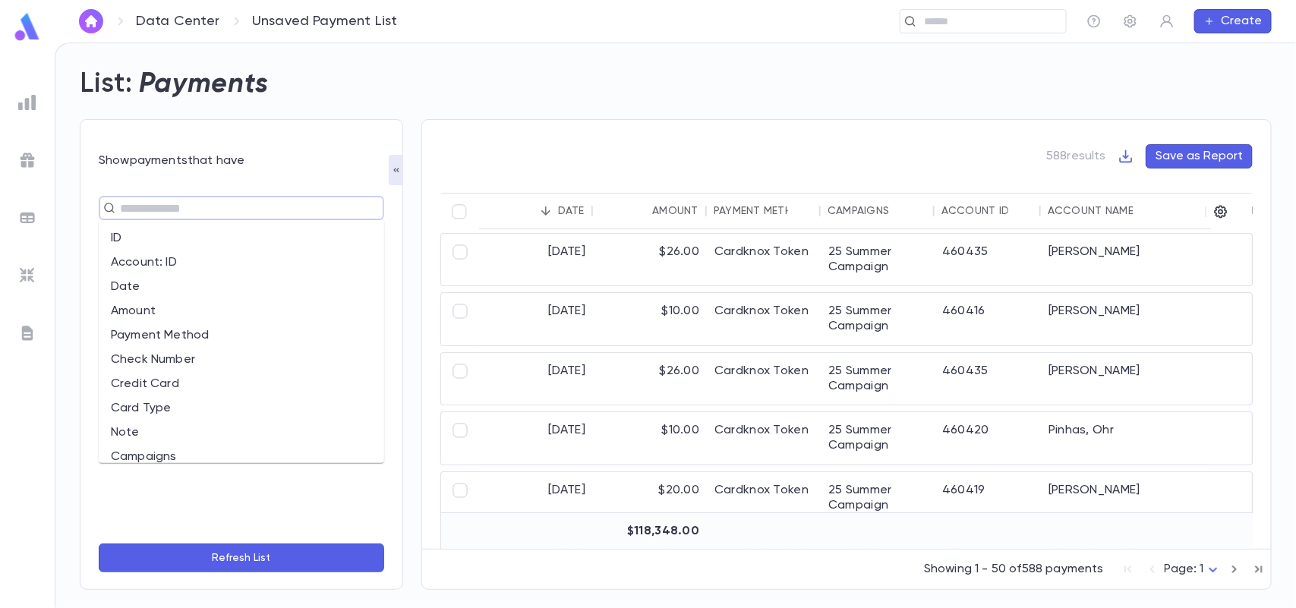
click at [184, 256] on li "Account: ID" at bounding box center [241, 263] width 285 height 24
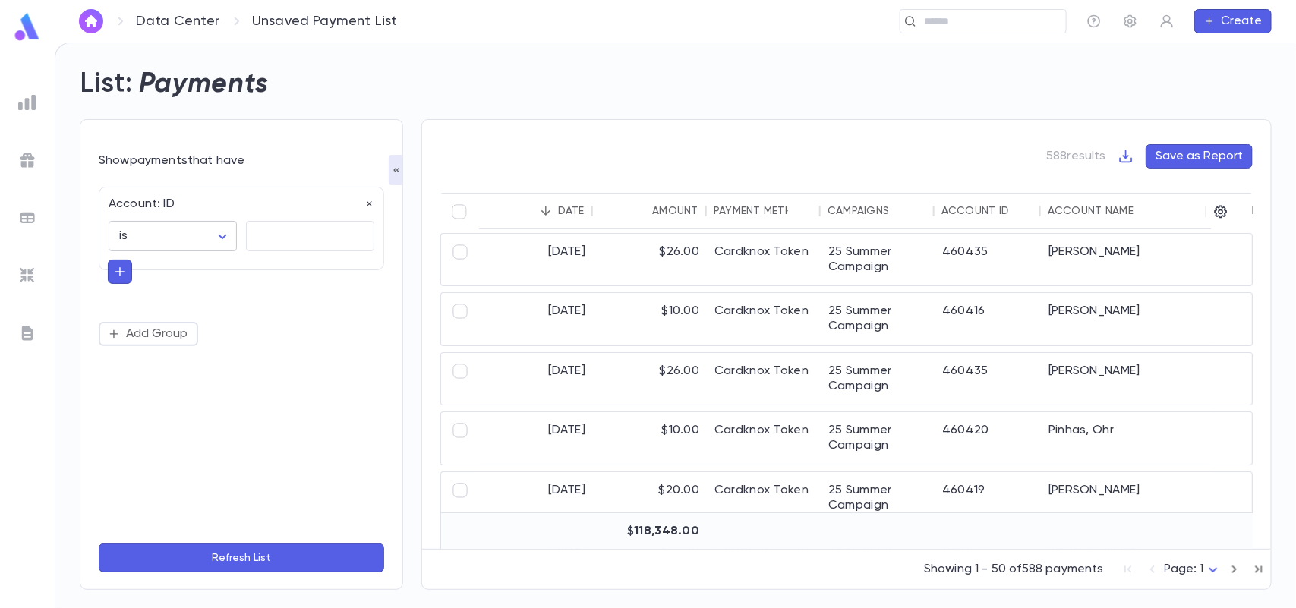
click at [205, 226] on body "Data Center Unsaved Payment List ​ Create List: Payments Show payments that hav…" at bounding box center [648, 326] width 1296 height 566
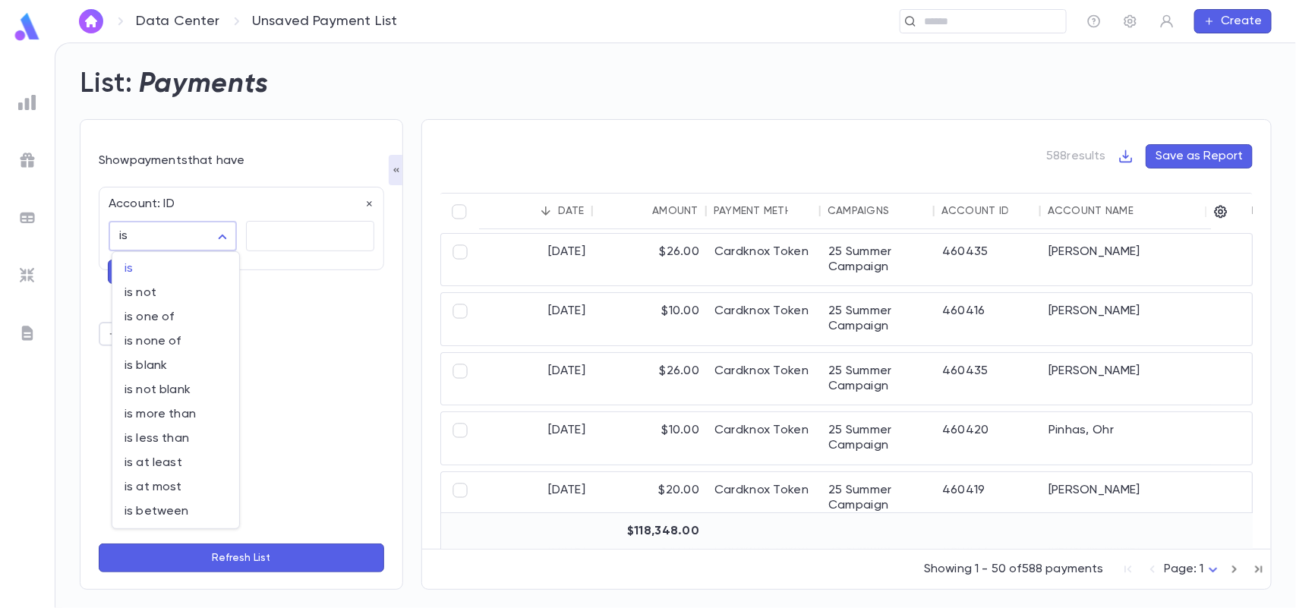
click at [279, 225] on div at bounding box center [648, 304] width 1296 height 608
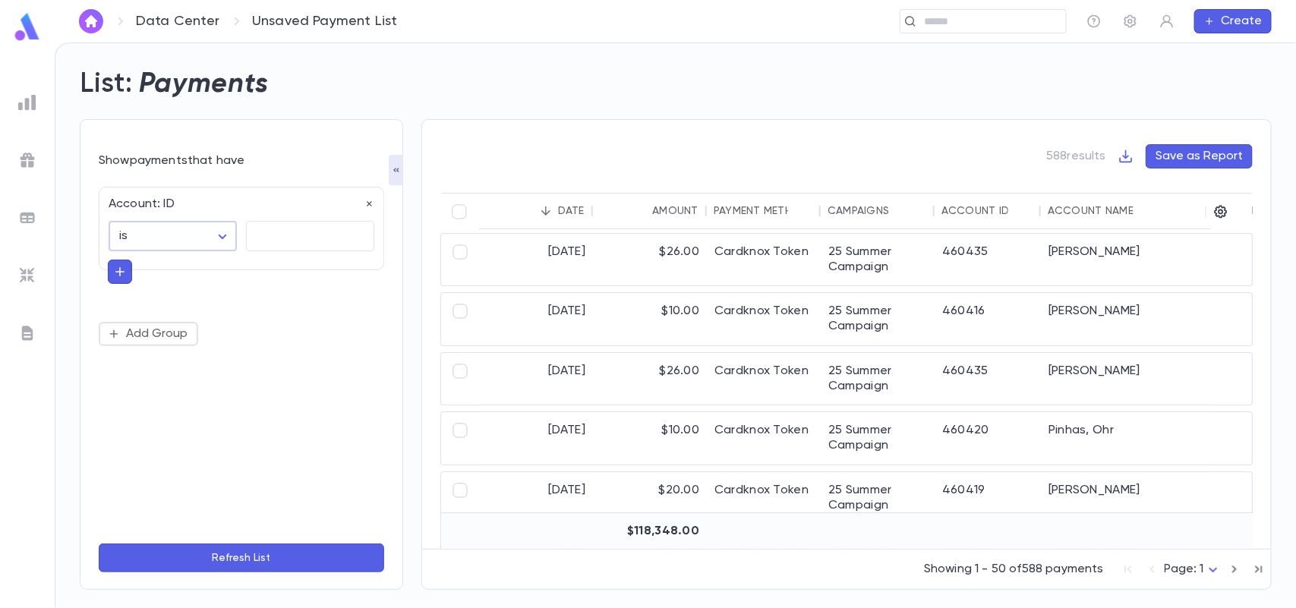
click at [279, 225] on input "text" at bounding box center [310, 237] width 128 height 30
click at [32, 101] on img at bounding box center [27, 102] width 18 height 18
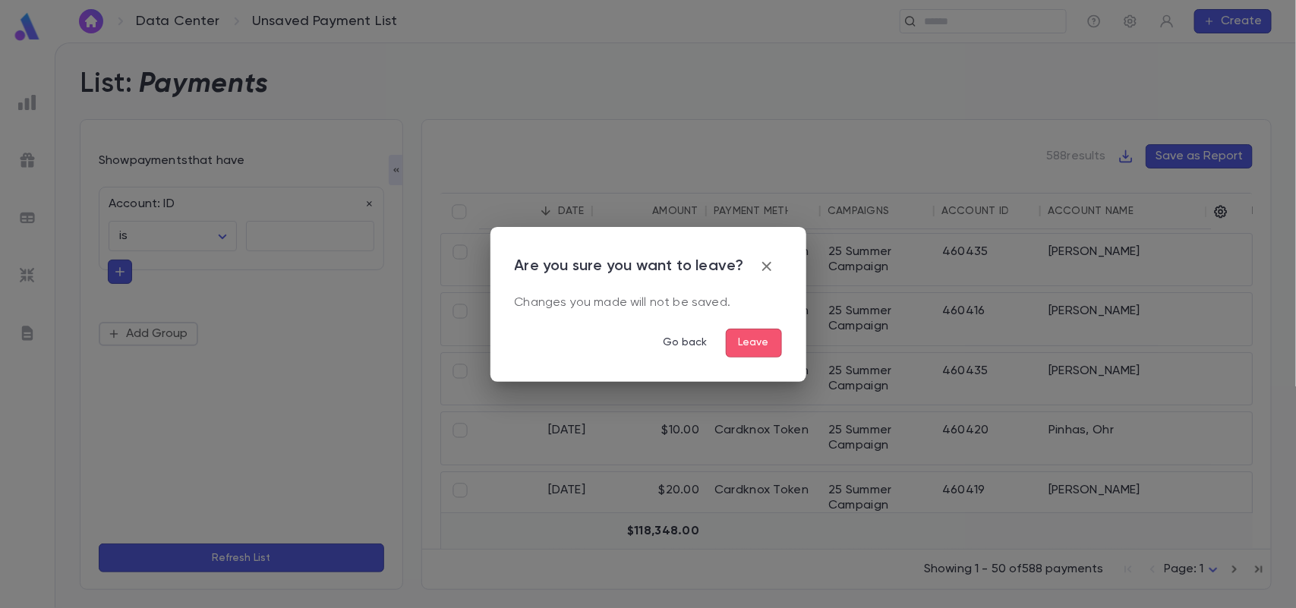
click at [755, 349] on button "Leave" at bounding box center [754, 343] width 56 height 29
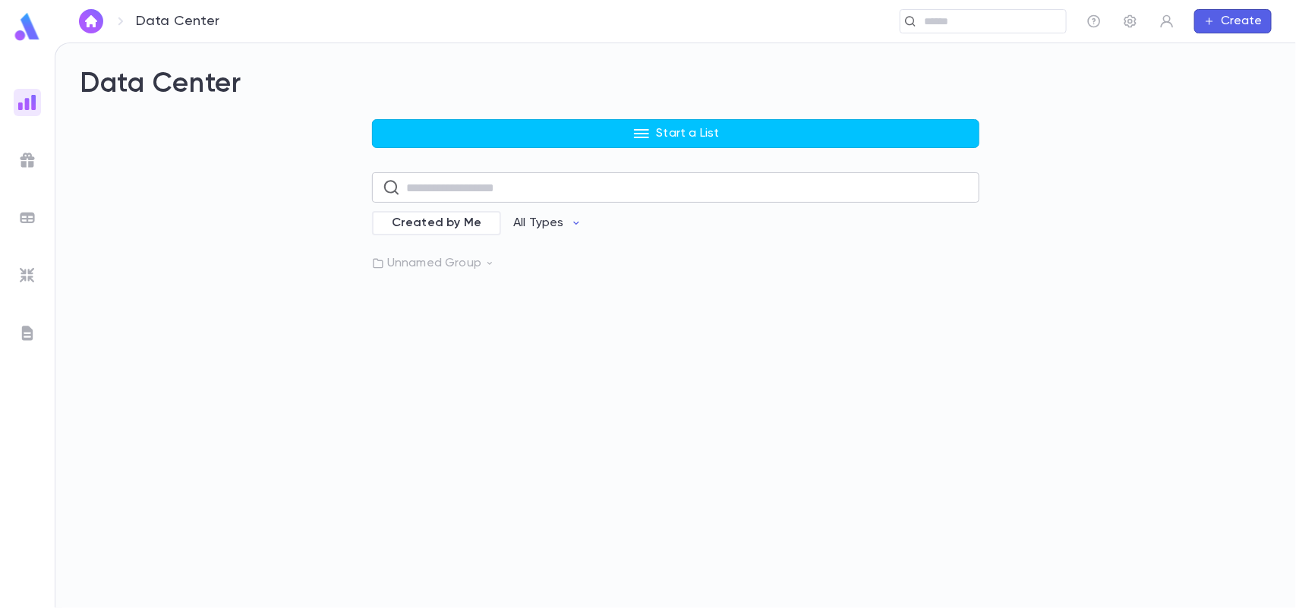
click at [560, 201] on input "text" at bounding box center [687, 188] width 563 height 30
type input "*****"
click at [528, 270] on div "Donors over $1,000" at bounding box center [528, 273] width 295 height 15
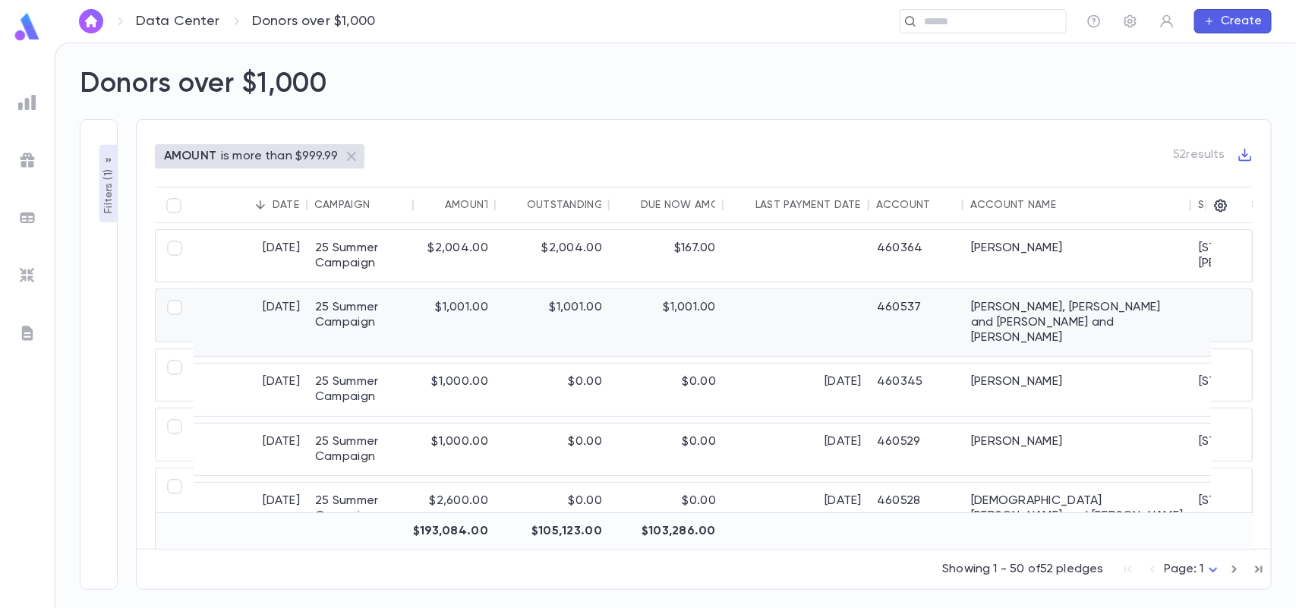
click at [953, 301] on div "460537" at bounding box center [916, 322] width 94 height 67
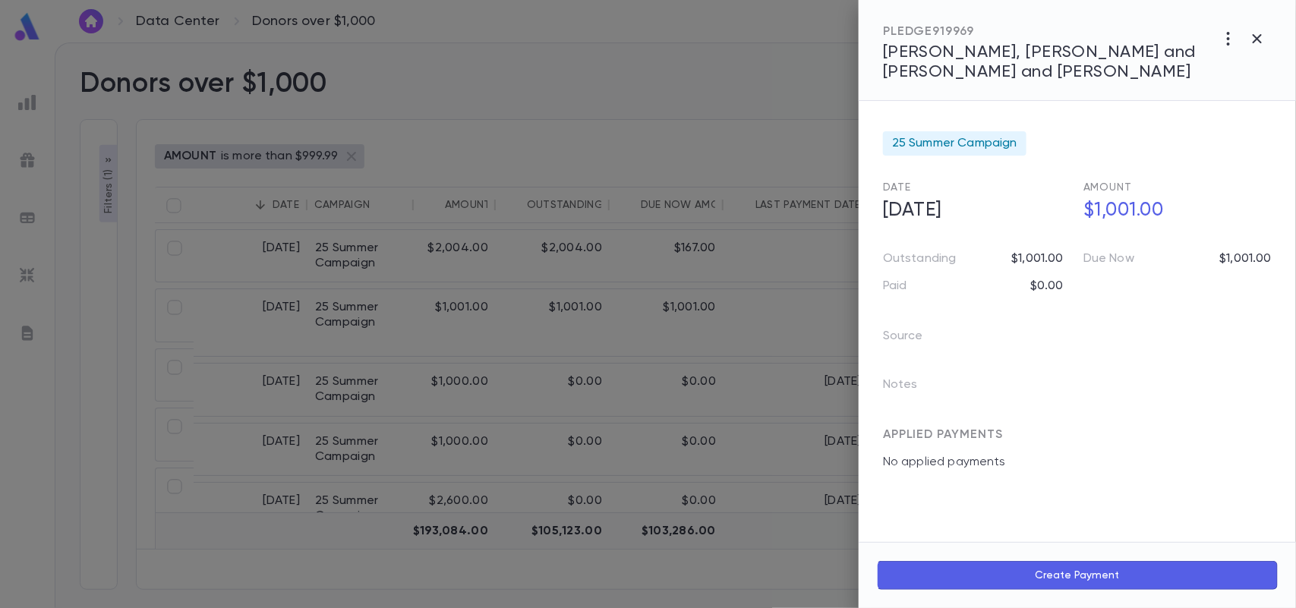
click at [1120, 61] on span "[PERSON_NAME], [PERSON_NAME] and [PERSON_NAME] and [PERSON_NAME]" at bounding box center [1039, 62] width 313 height 36
click at [1261, 36] on icon "button" at bounding box center [1257, 38] width 9 height 9
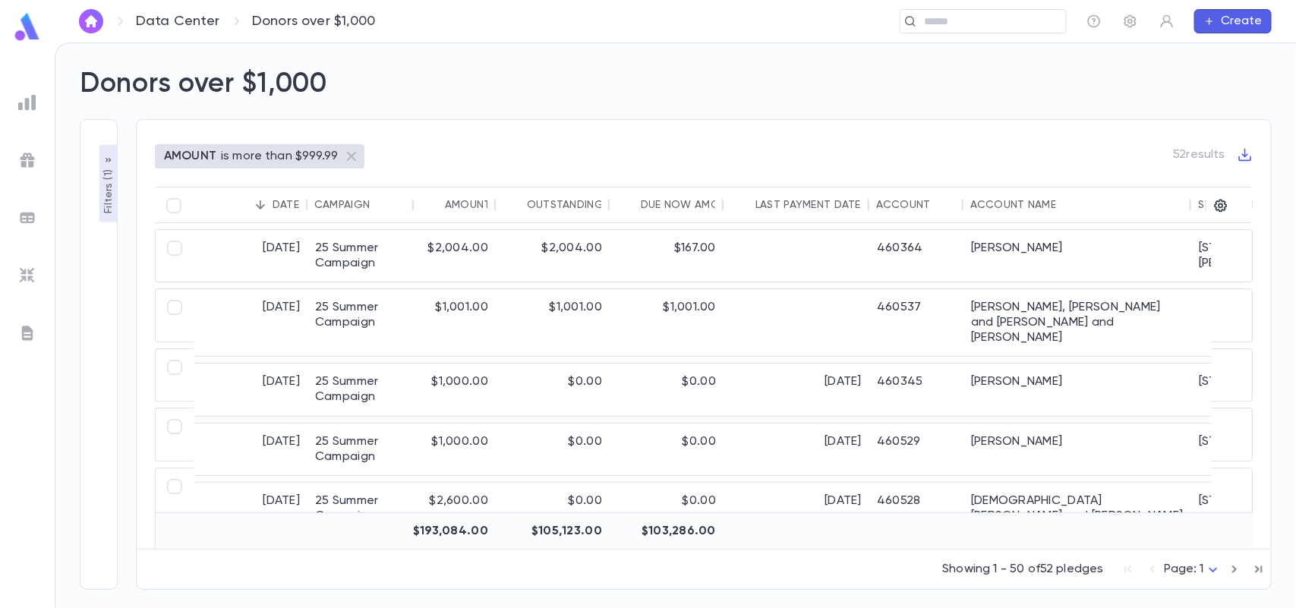
click at [29, 106] on img at bounding box center [27, 102] width 18 height 18
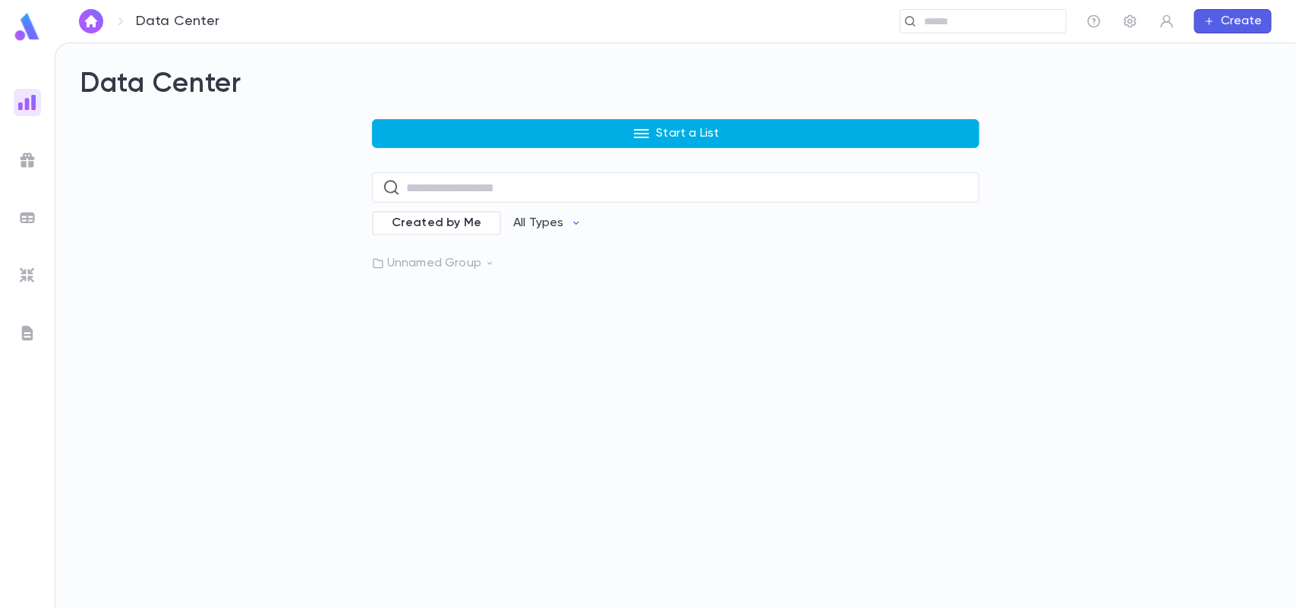
click at [617, 135] on button "Start a List" at bounding box center [675, 133] width 607 height 29
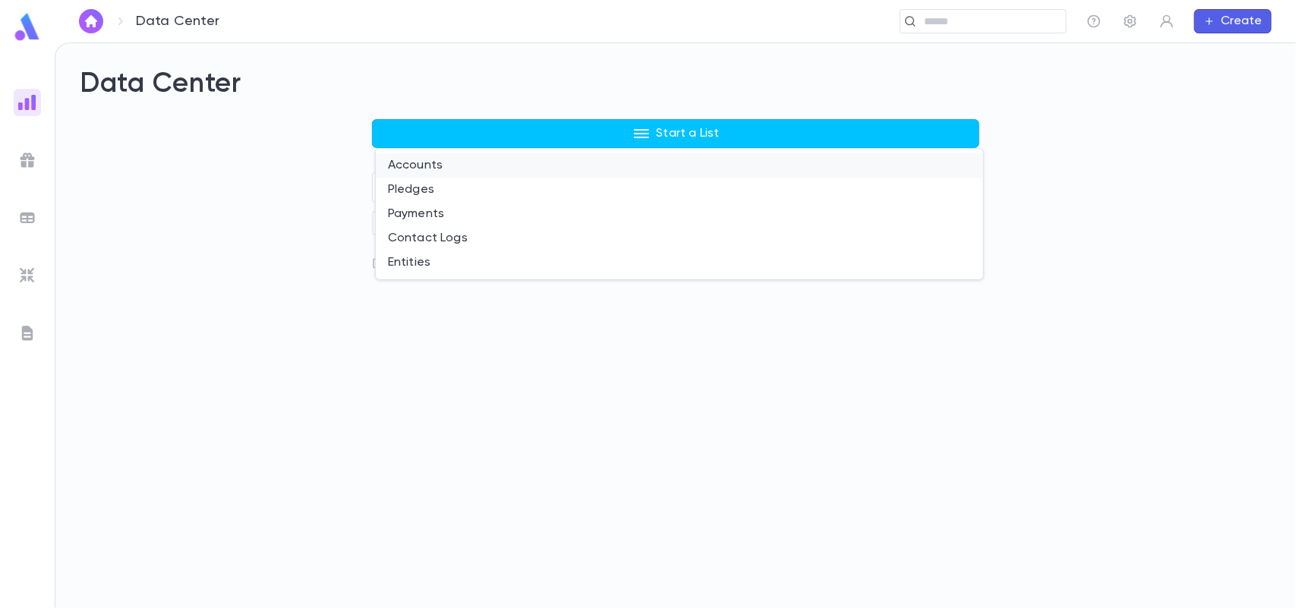
click at [592, 168] on li "Accounts" at bounding box center [679, 165] width 607 height 24
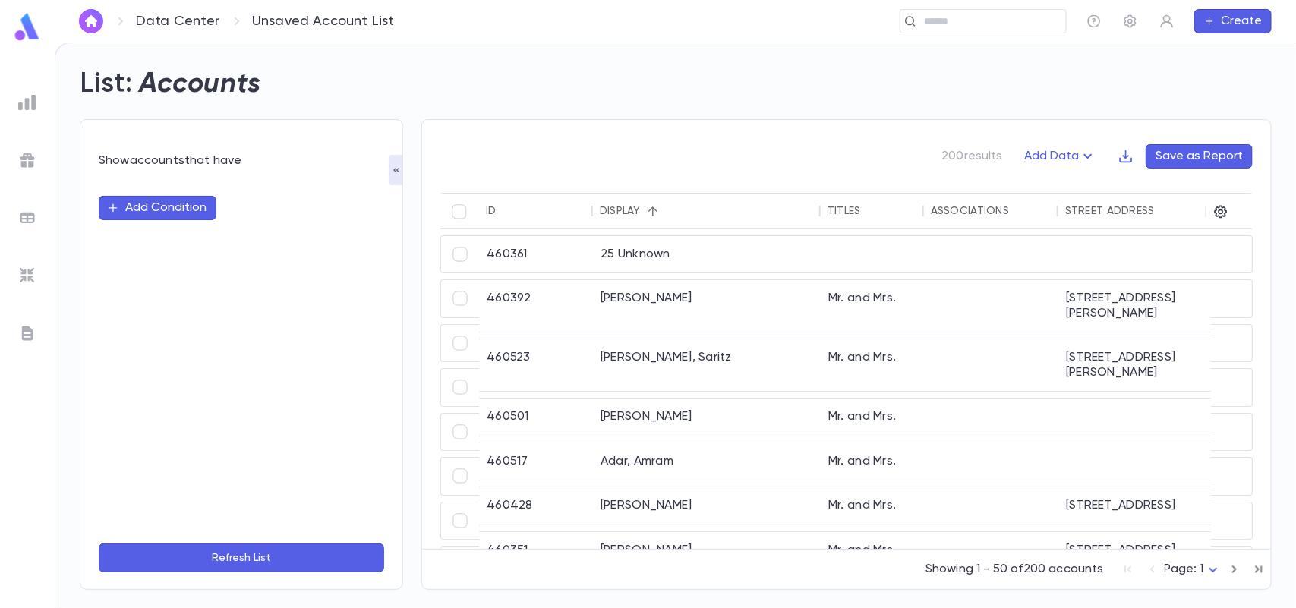
click at [168, 200] on button "Add Condition" at bounding box center [158, 208] width 118 height 24
click at [168, 200] on input "text" at bounding box center [234, 207] width 239 height 21
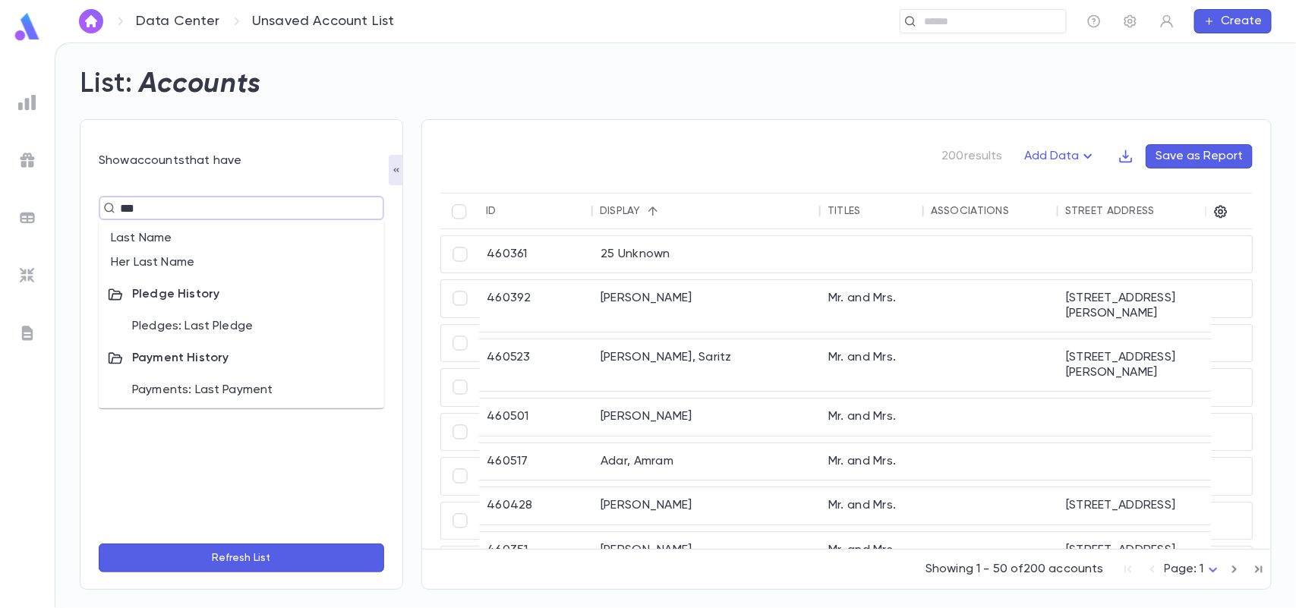
type input "****"
click at [158, 241] on li "Last Name" at bounding box center [241, 238] width 285 height 24
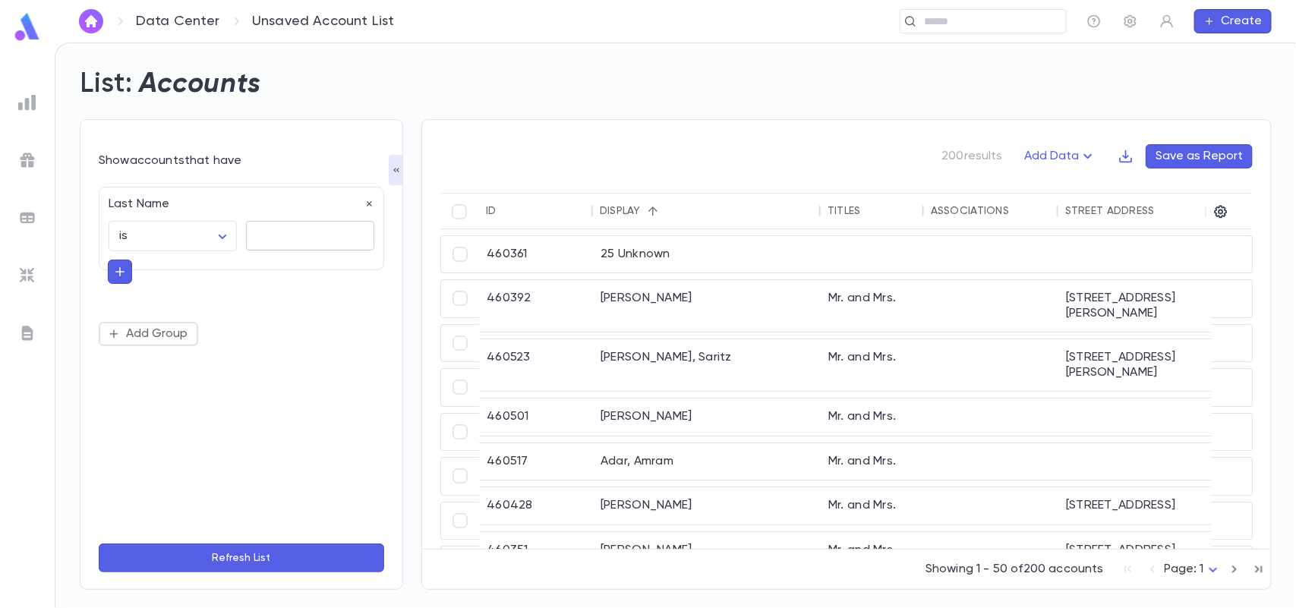
click at [269, 236] on textarea at bounding box center [310, 236] width 107 height 30
type textarea "*********"
click at [249, 556] on button "Refresh List" at bounding box center [241, 558] width 285 height 29
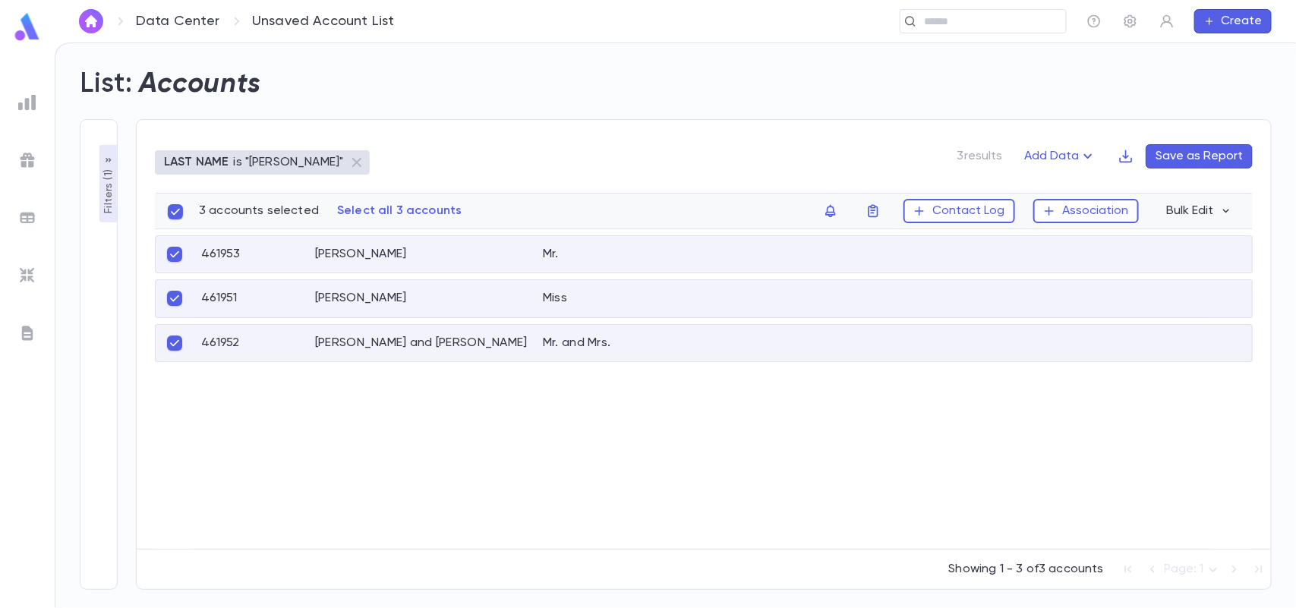
click at [1202, 158] on button "Save as Report" at bounding box center [1199, 156] width 107 height 24
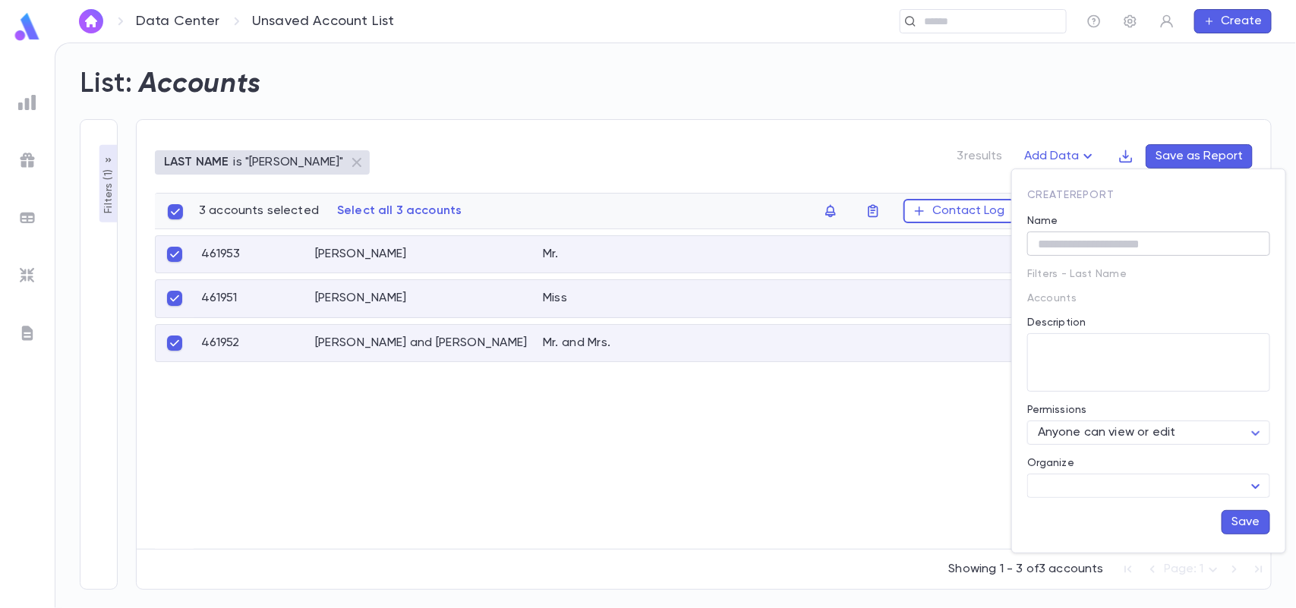
click at [1178, 243] on input "Name" at bounding box center [1148, 244] width 243 height 24
type input "*******"
click at [1256, 512] on button "Save" at bounding box center [1245, 522] width 49 height 24
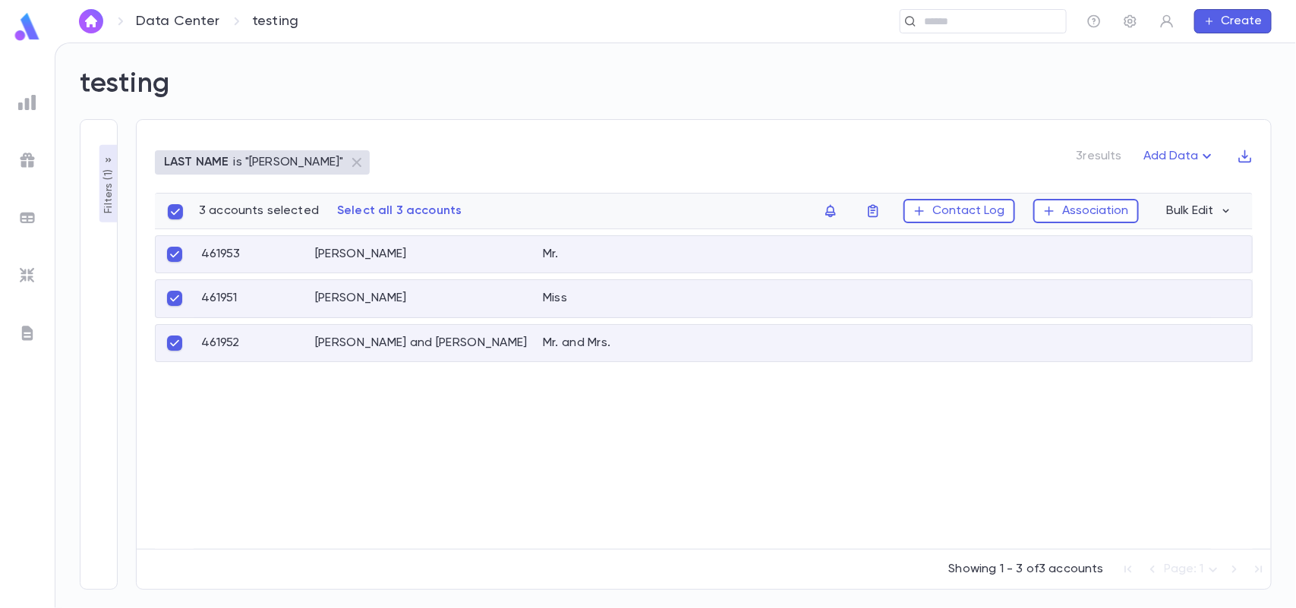
click at [31, 108] on img at bounding box center [27, 102] width 18 height 18
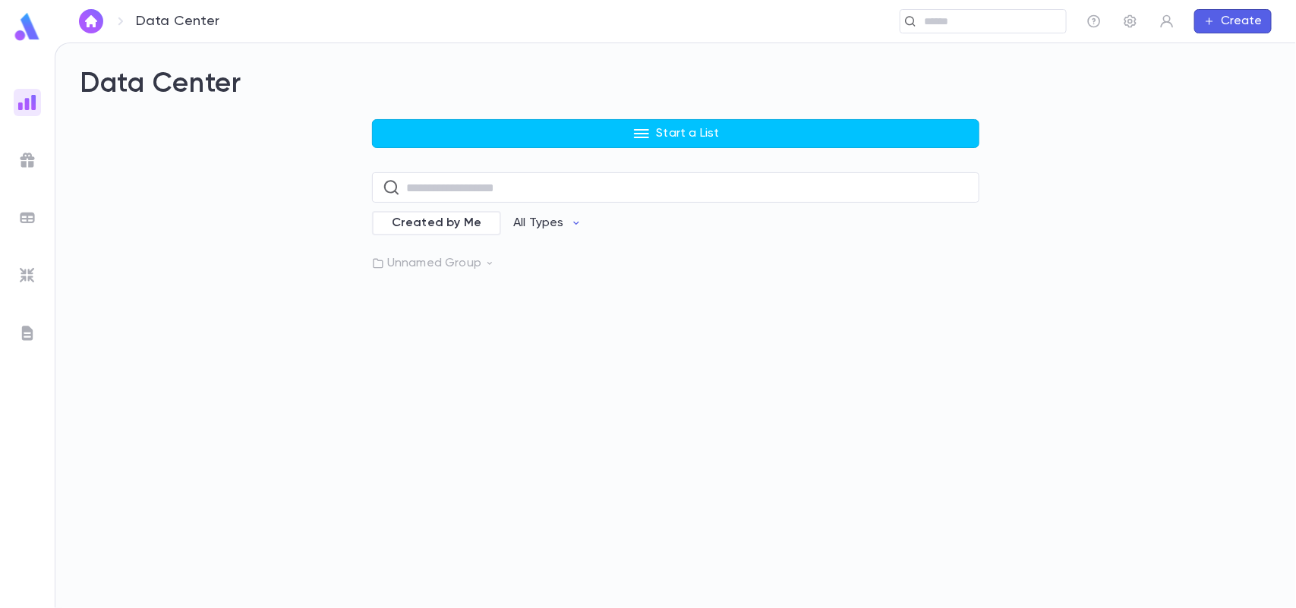
click at [93, 20] on img "button" at bounding box center [91, 21] width 18 height 12
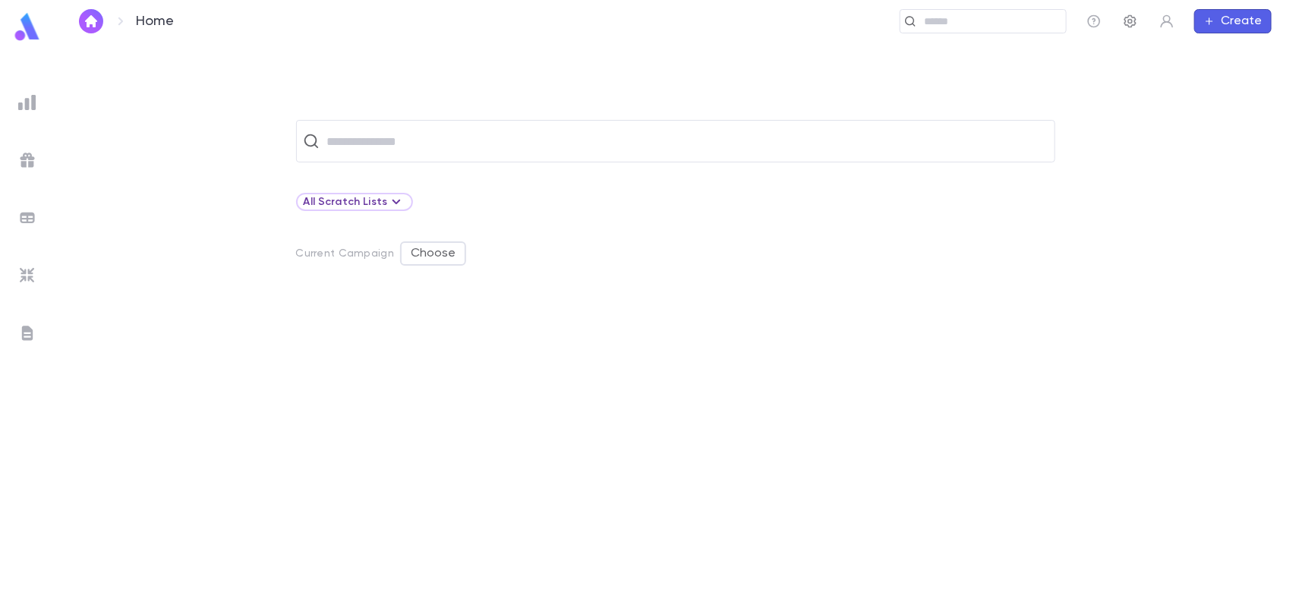
click at [1133, 19] on icon "button" at bounding box center [1130, 21] width 15 height 15
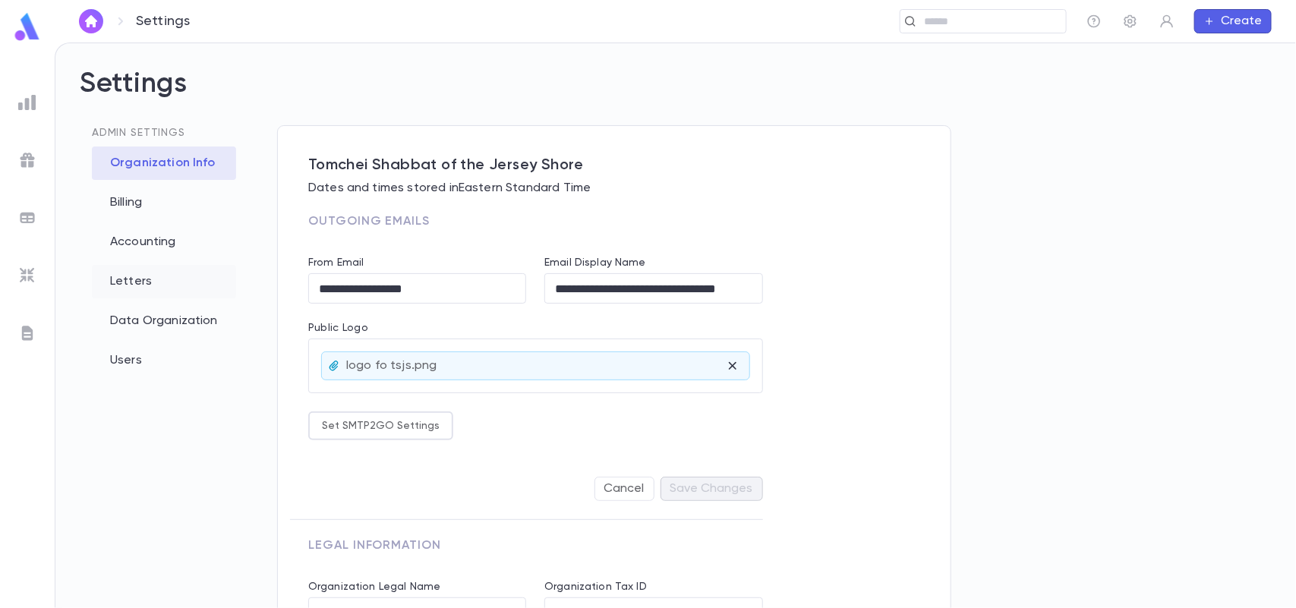
click at [144, 281] on div "Letters" at bounding box center [164, 281] width 144 height 33
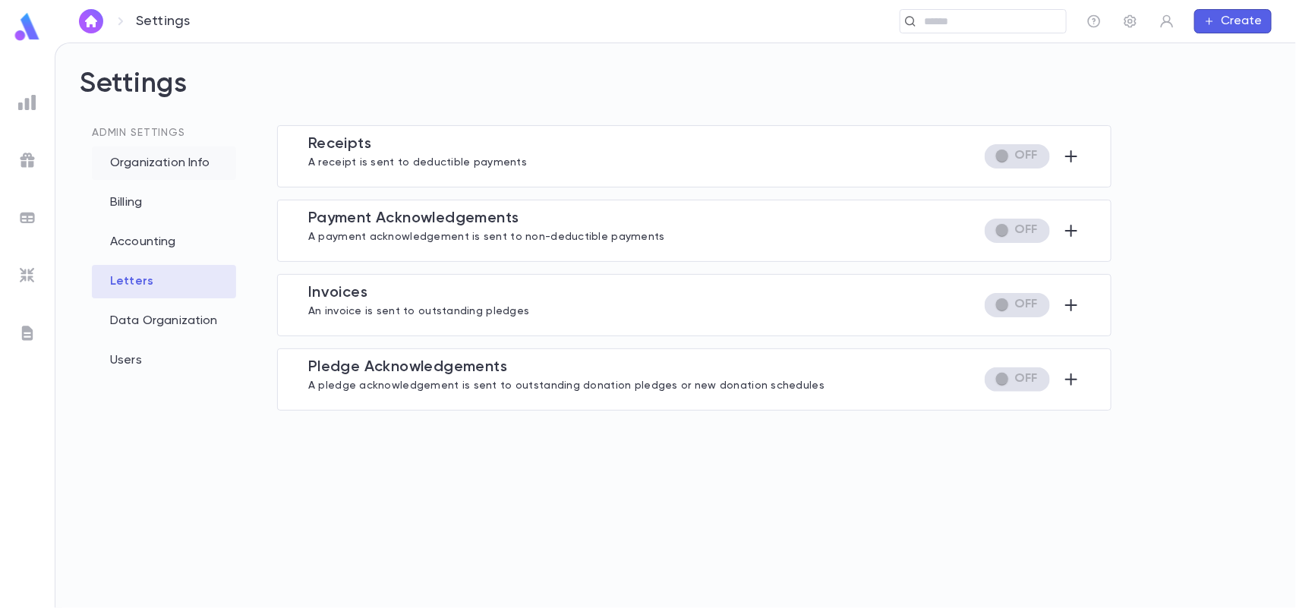
click at [165, 164] on div "Organization Info" at bounding box center [164, 163] width 144 height 33
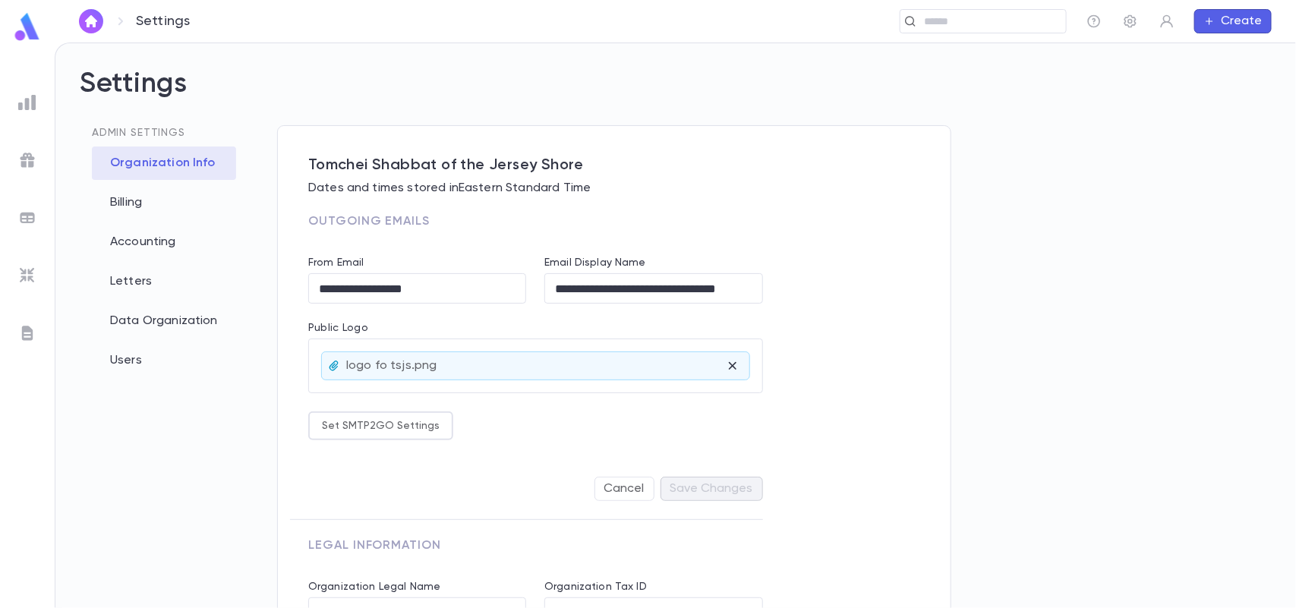
scroll to position [114, 0]
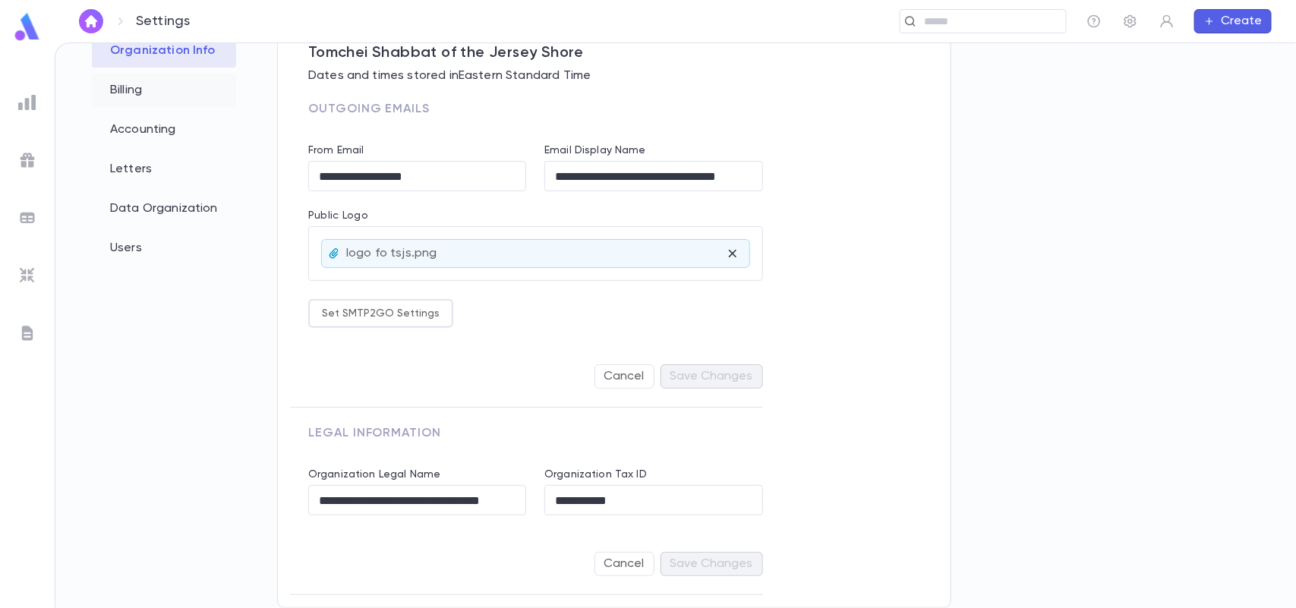
click at [160, 102] on div "Billing" at bounding box center [164, 90] width 144 height 33
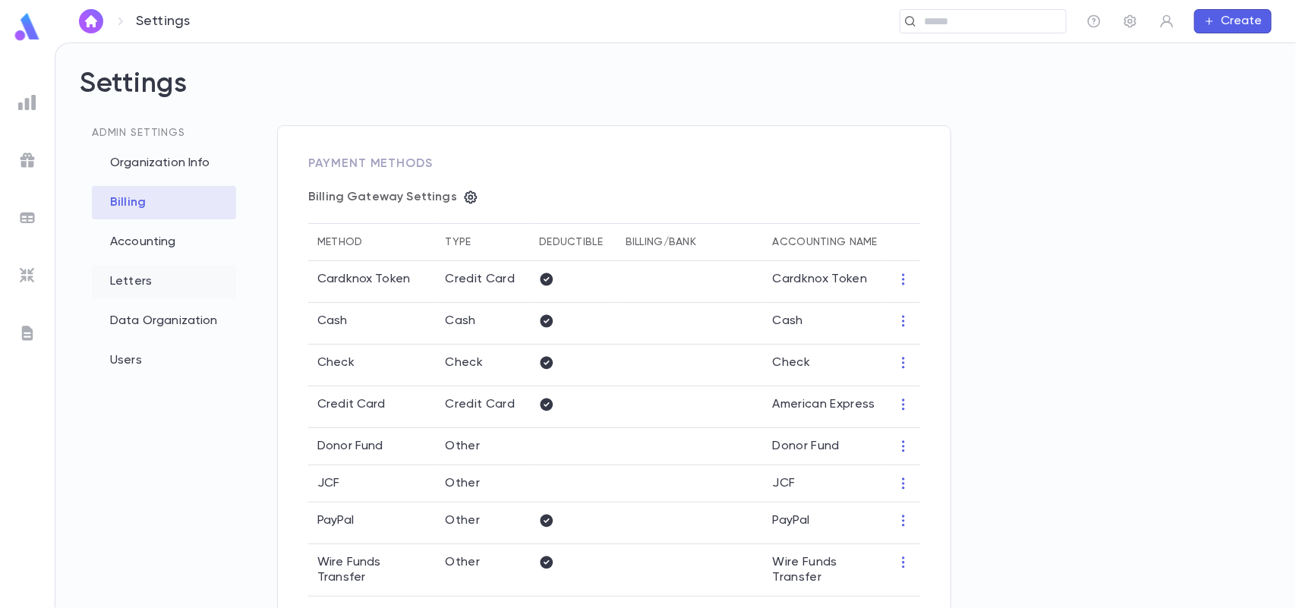
click at [161, 273] on div "Letters" at bounding box center [164, 281] width 144 height 33
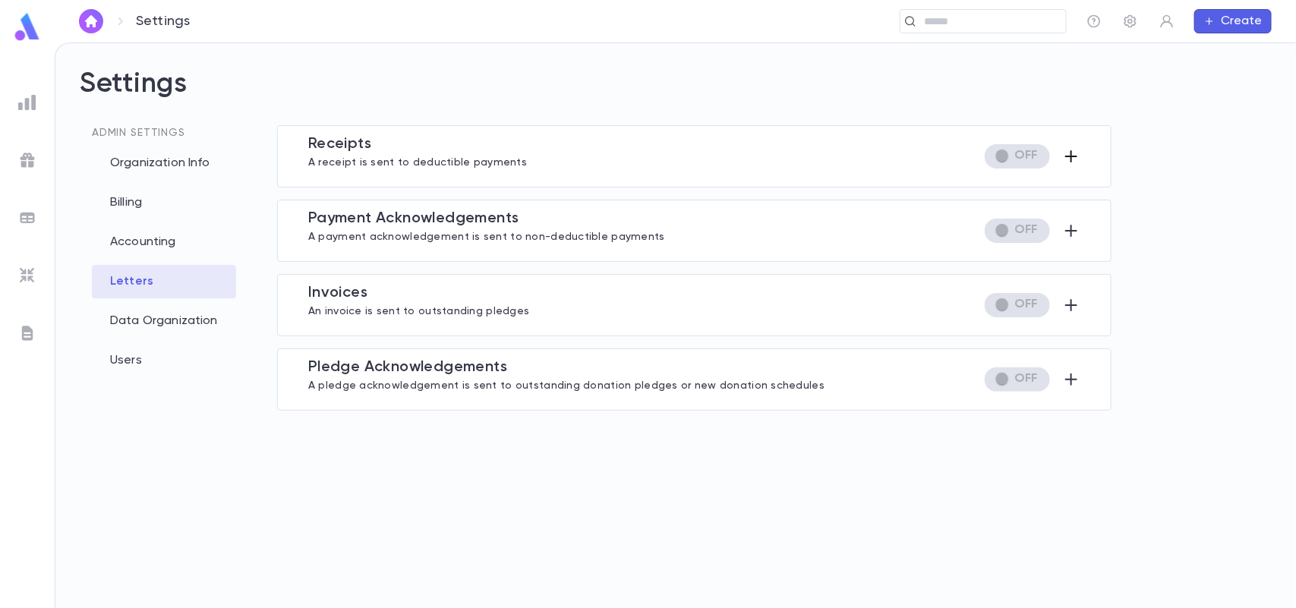
click at [1073, 154] on icon "button" at bounding box center [1071, 156] width 18 height 18
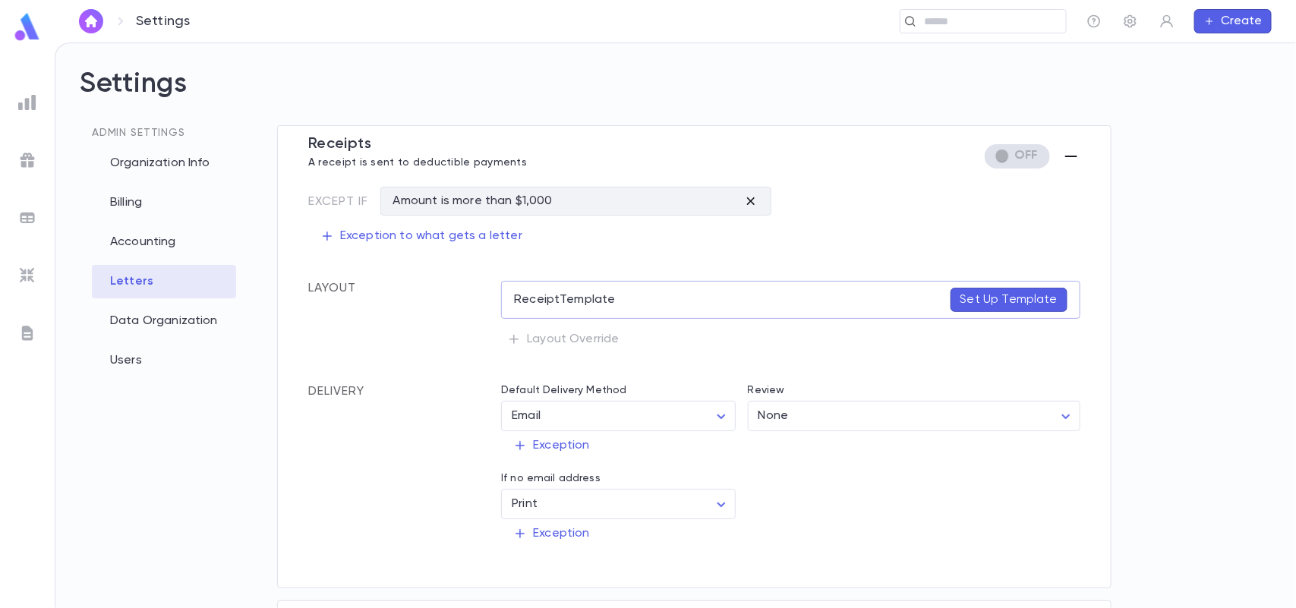
click at [749, 201] on icon "button" at bounding box center [750, 201] width 15 height 15
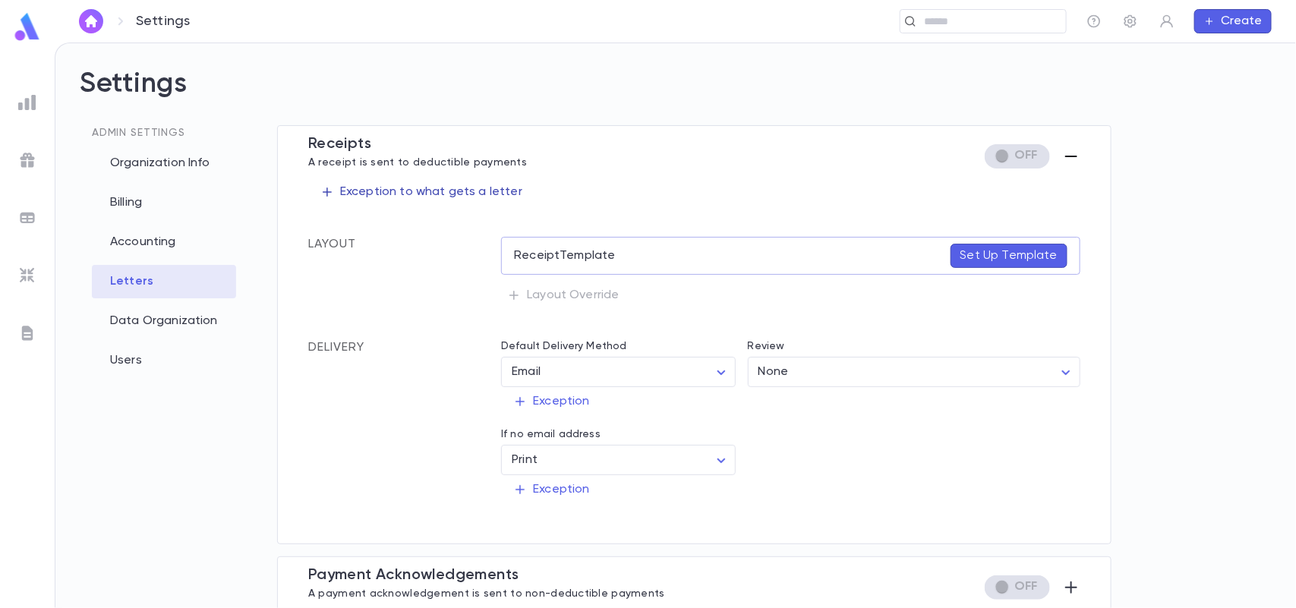
click at [430, 186] on p "Exception to what gets a letter" at bounding box center [421, 191] width 202 height 15
click at [845, 278] on div at bounding box center [648, 304] width 1296 height 608
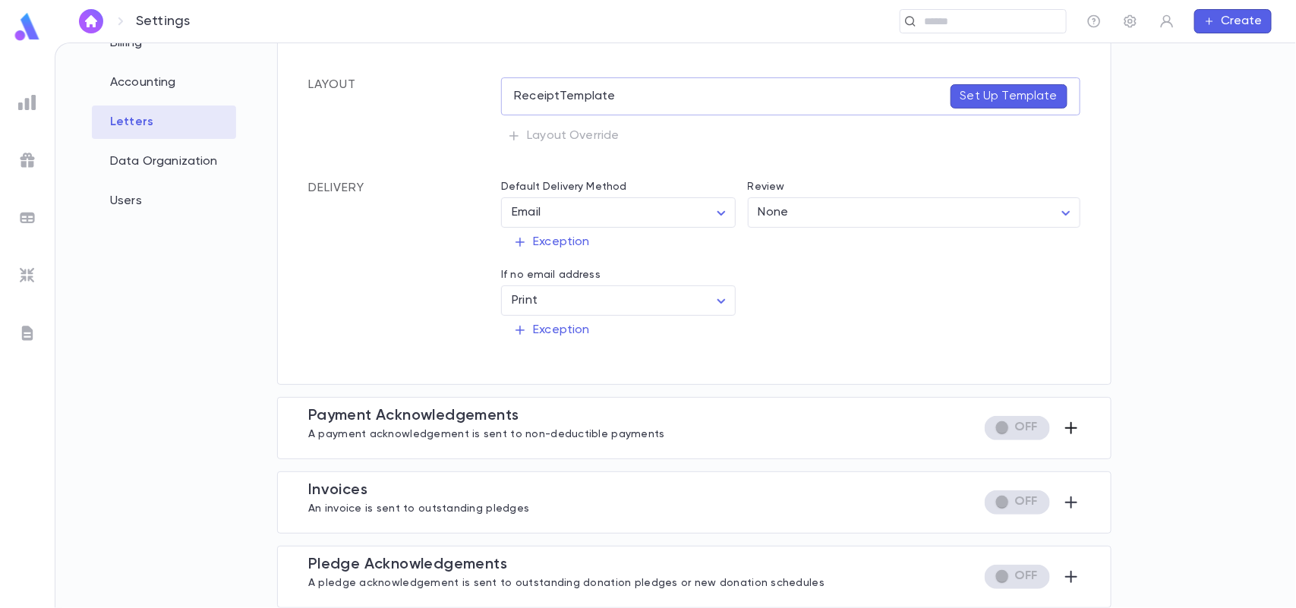
click at [1062, 433] on icon "button" at bounding box center [1071, 428] width 18 height 18
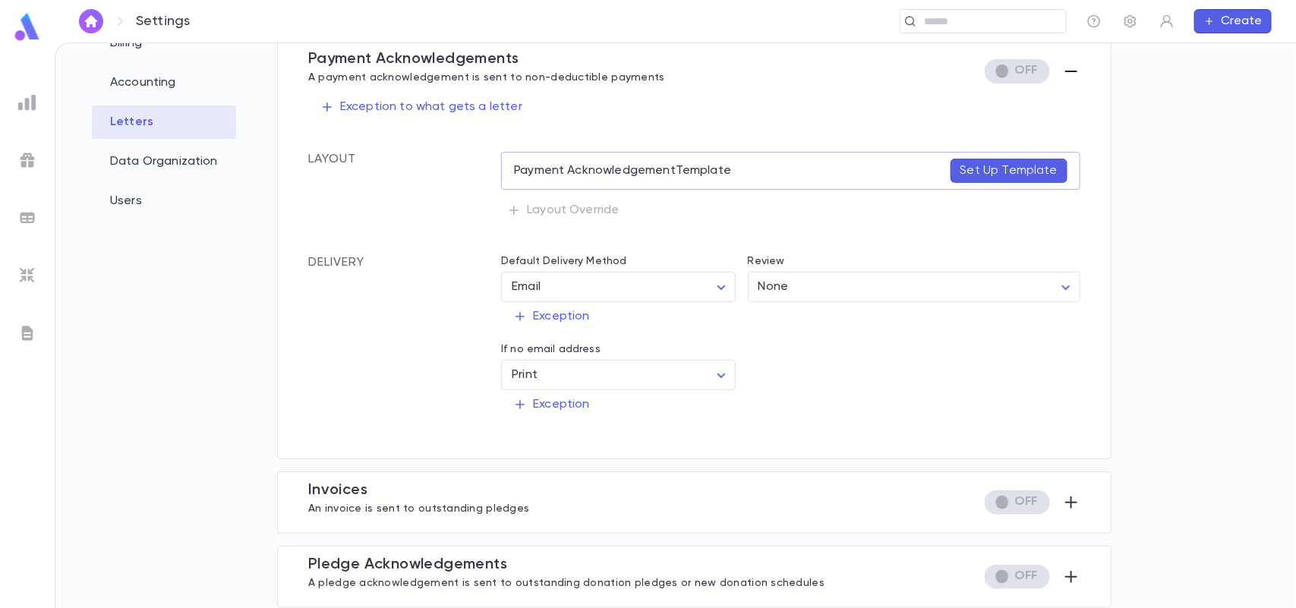
scroll to position [0, 0]
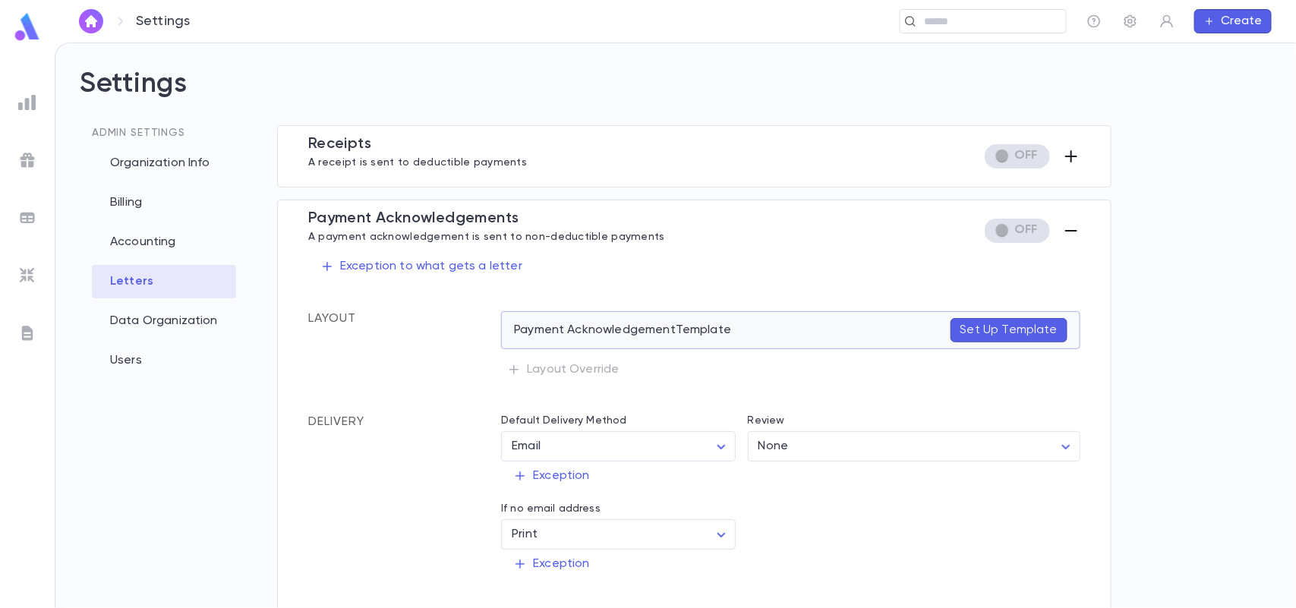
click at [1004, 325] on p "Set Up Template" at bounding box center [1008, 330] width 97 height 15
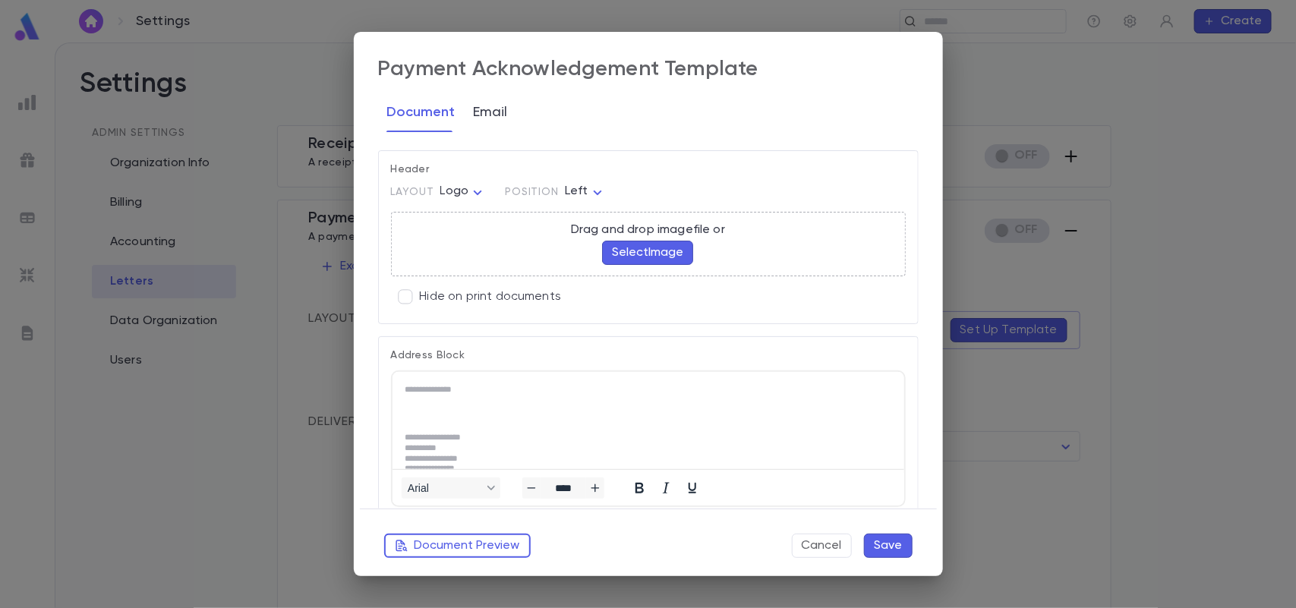
click at [491, 106] on button "Email" at bounding box center [491, 113] width 34 height 38
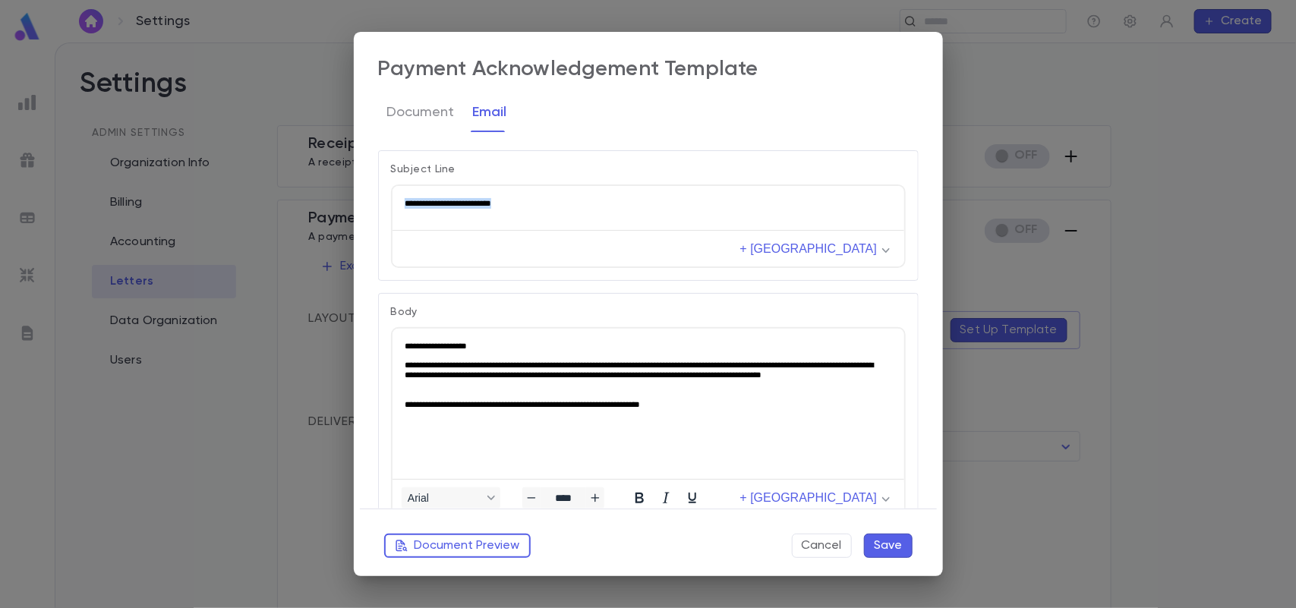
drag, startPoint x: 528, startPoint y: 203, endPoint x: 355, endPoint y: 194, distance: 173.3
click at [392, 194] on html "**********" at bounding box center [648, 202] width 512 height 35
click at [656, 421] on html "**********" at bounding box center [648, 374] width 512 height 93
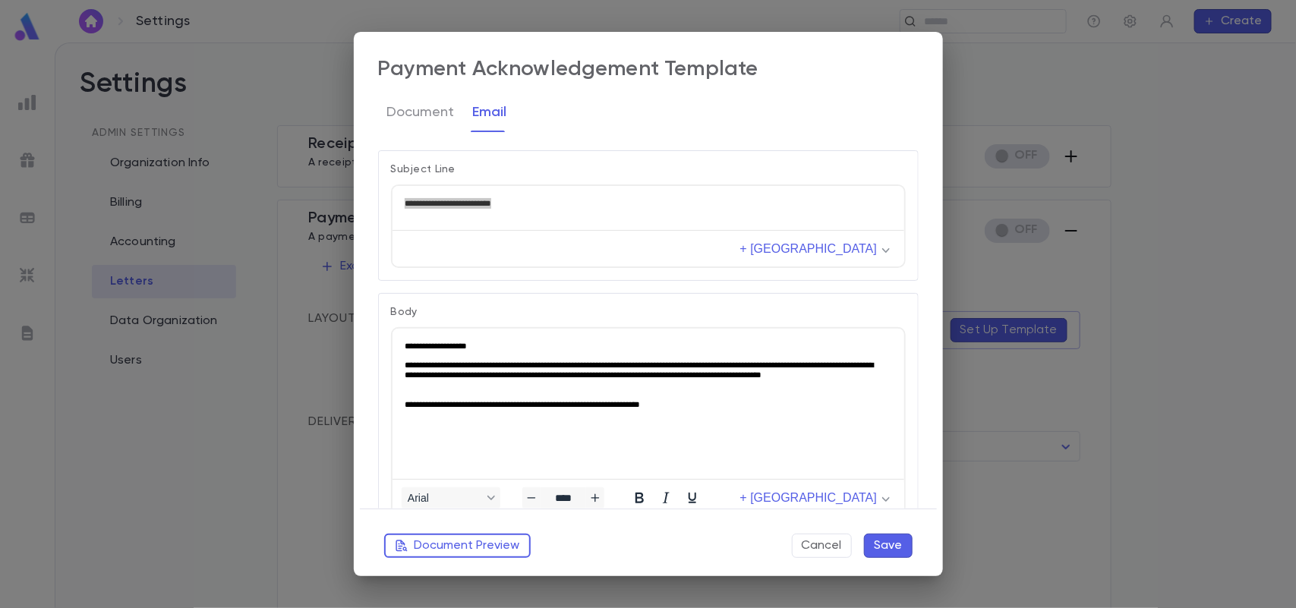
drag, startPoint x: 712, startPoint y: 411, endPoint x: 534, endPoint y: 380, distance: 181.2
click at [534, 380] on html "**********" at bounding box center [648, 374] width 512 height 93
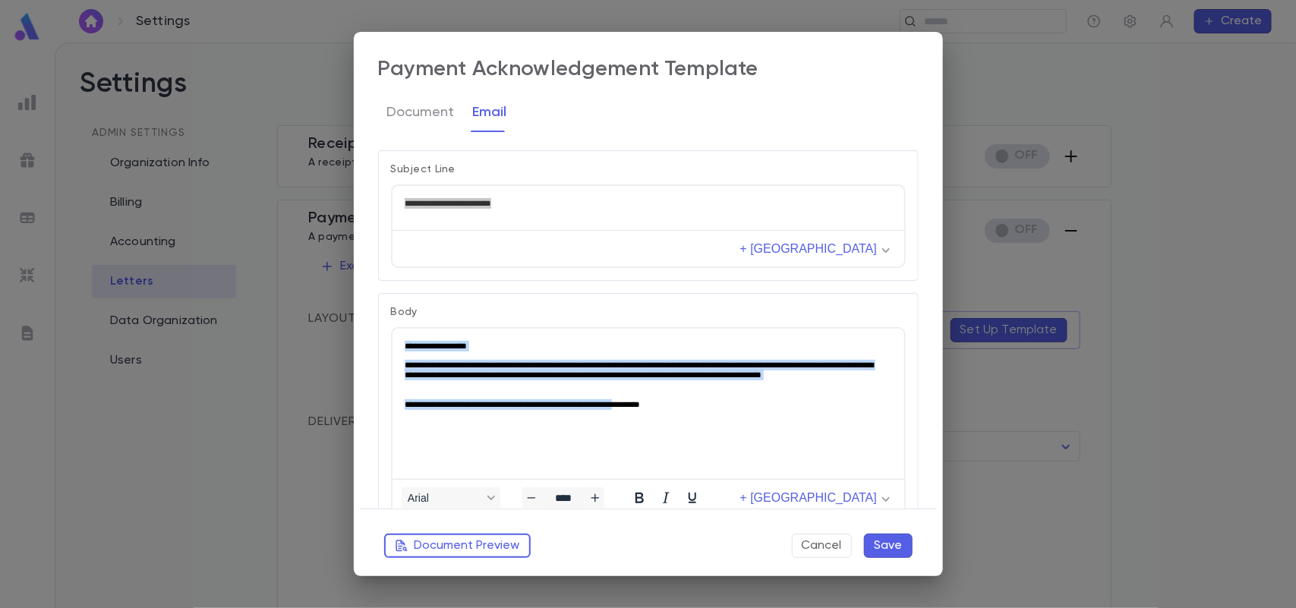
drag, startPoint x: 601, startPoint y: 393, endPoint x: 776, endPoint y: 663, distance: 321.1
click at [392, 334] on html "**********" at bounding box center [648, 374] width 512 height 93
drag, startPoint x: 769, startPoint y: 405, endPoint x: 764, endPoint y: 663, distance: 258.2
click at [392, 336] on html "**********" at bounding box center [648, 374] width 512 height 93
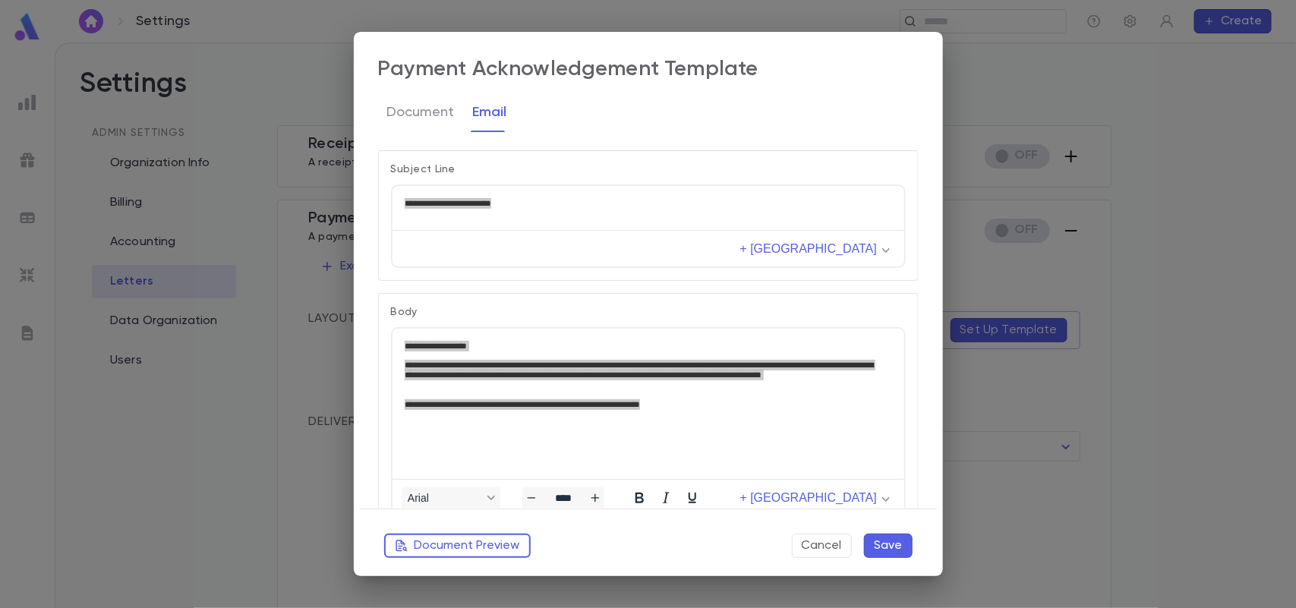
click at [372, 336] on div "**********" at bounding box center [648, 304] width 589 height 545
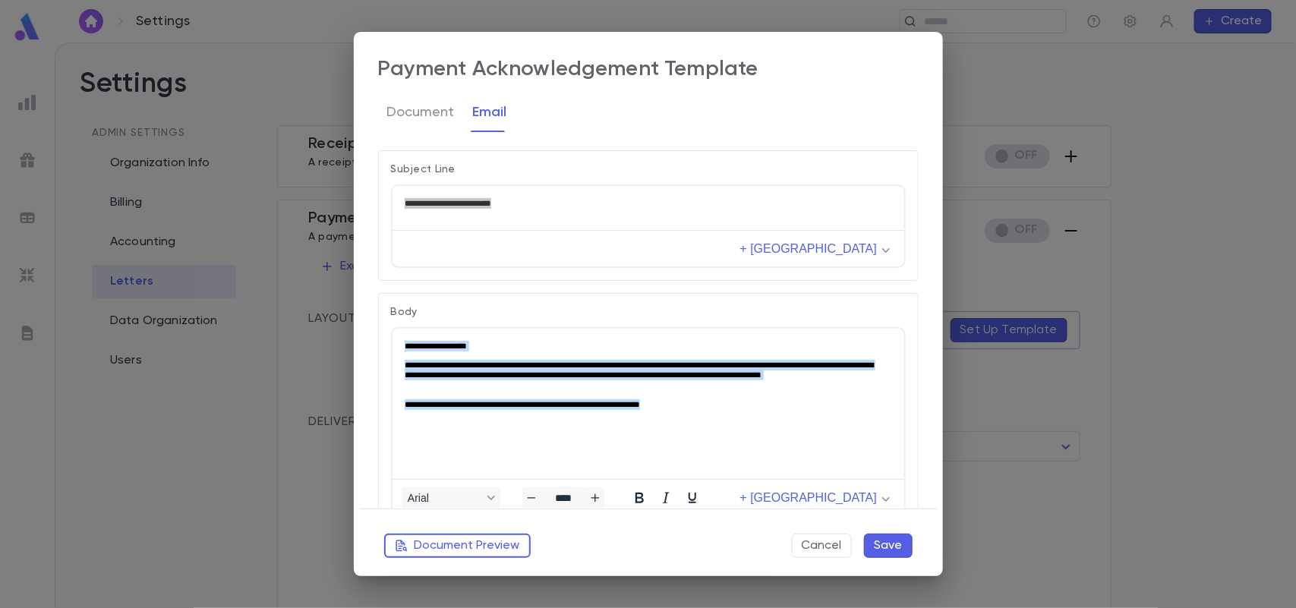
click at [498, 380] on p "**********" at bounding box center [645, 374] width 483 height 31
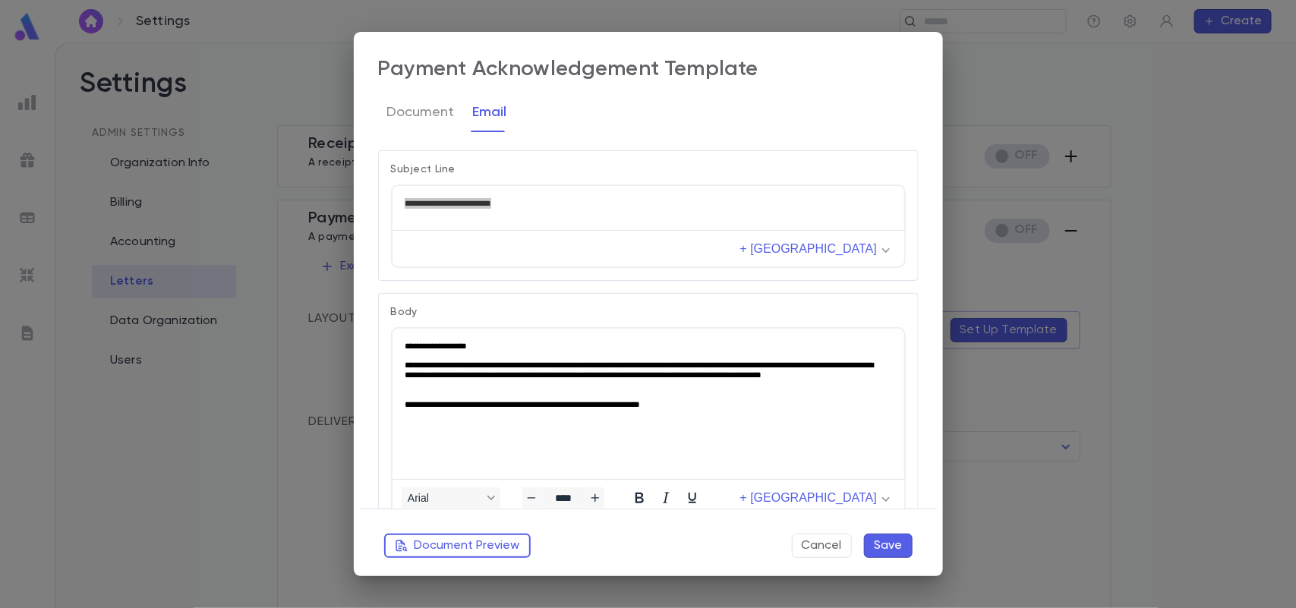
click at [498, 380] on p "**********" at bounding box center [645, 374] width 483 height 31
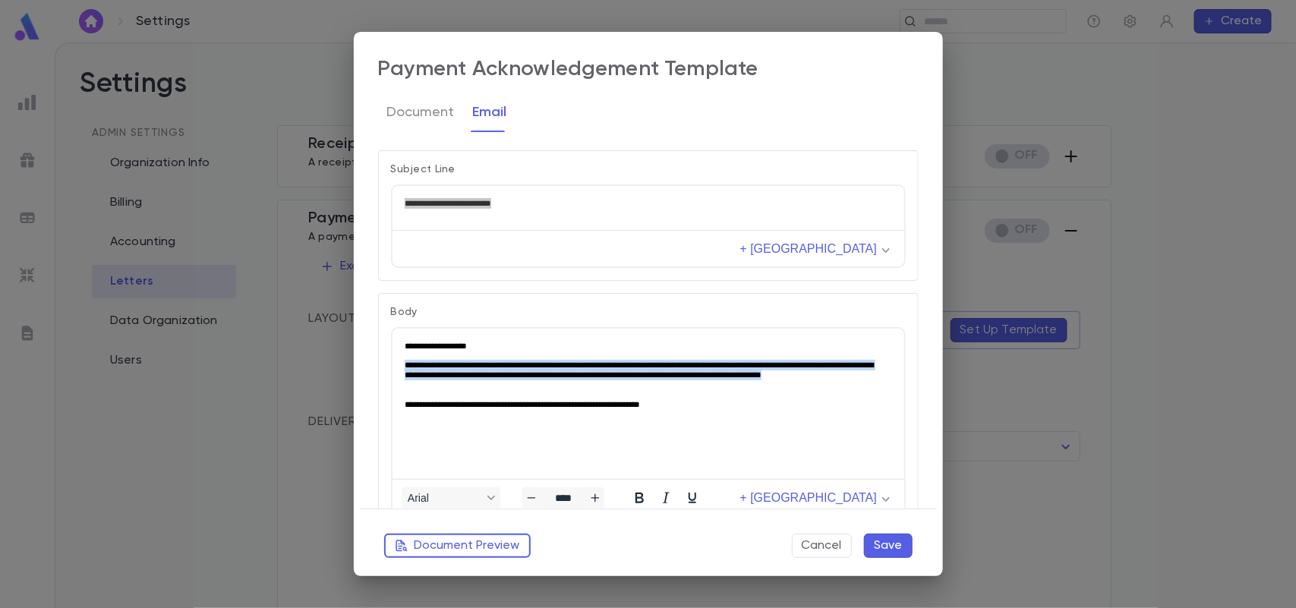
click at [498, 380] on p "**********" at bounding box center [645, 374] width 483 height 31
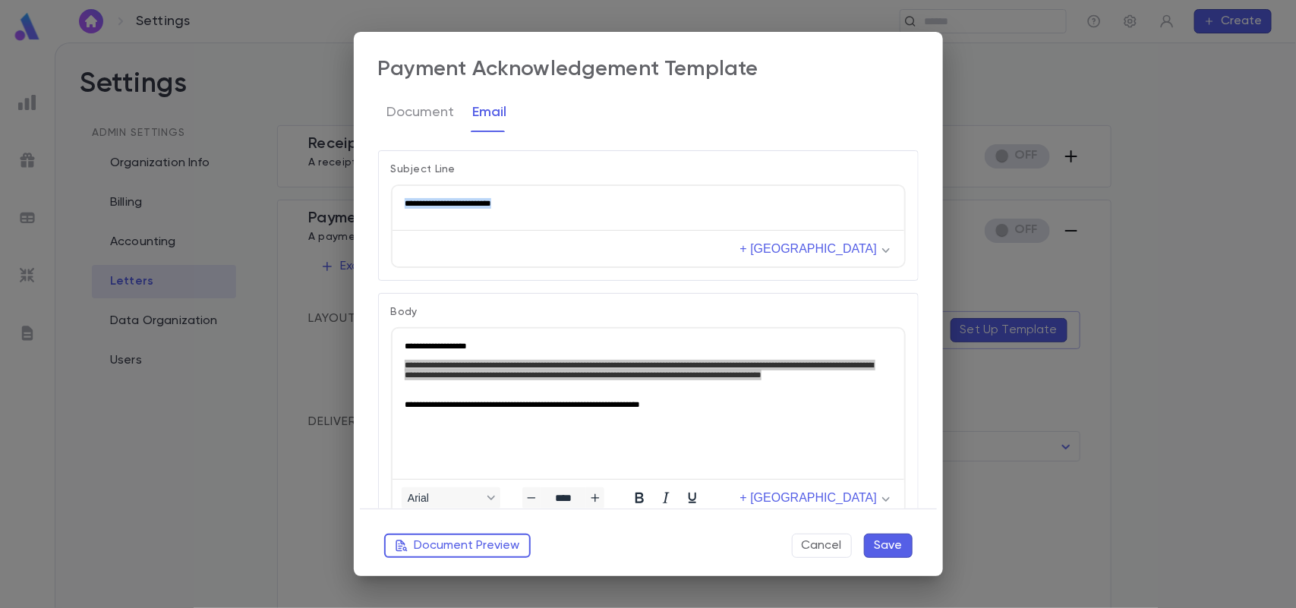
click at [555, 194] on html "**********" at bounding box center [648, 202] width 512 height 35
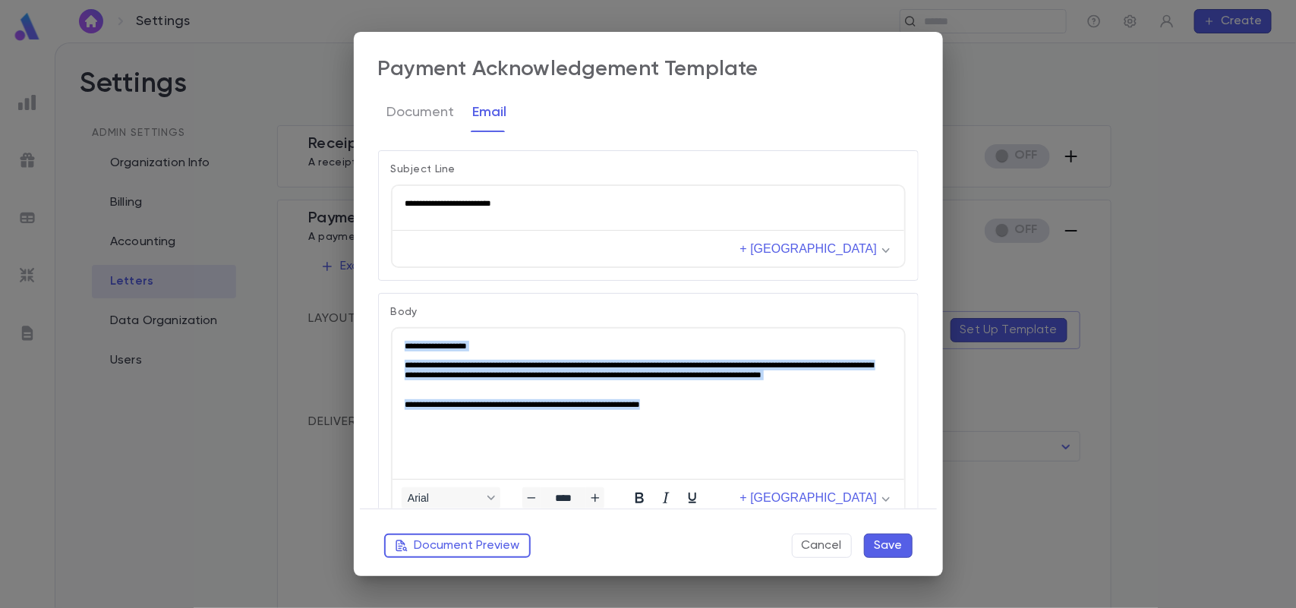
drag, startPoint x: 612, startPoint y: 397, endPoint x: 375, endPoint y: 333, distance: 245.5
click at [392, 333] on html "**********" at bounding box center [648, 374] width 512 height 93
paste body "Rich Text Area. Press ALT-0 for help."
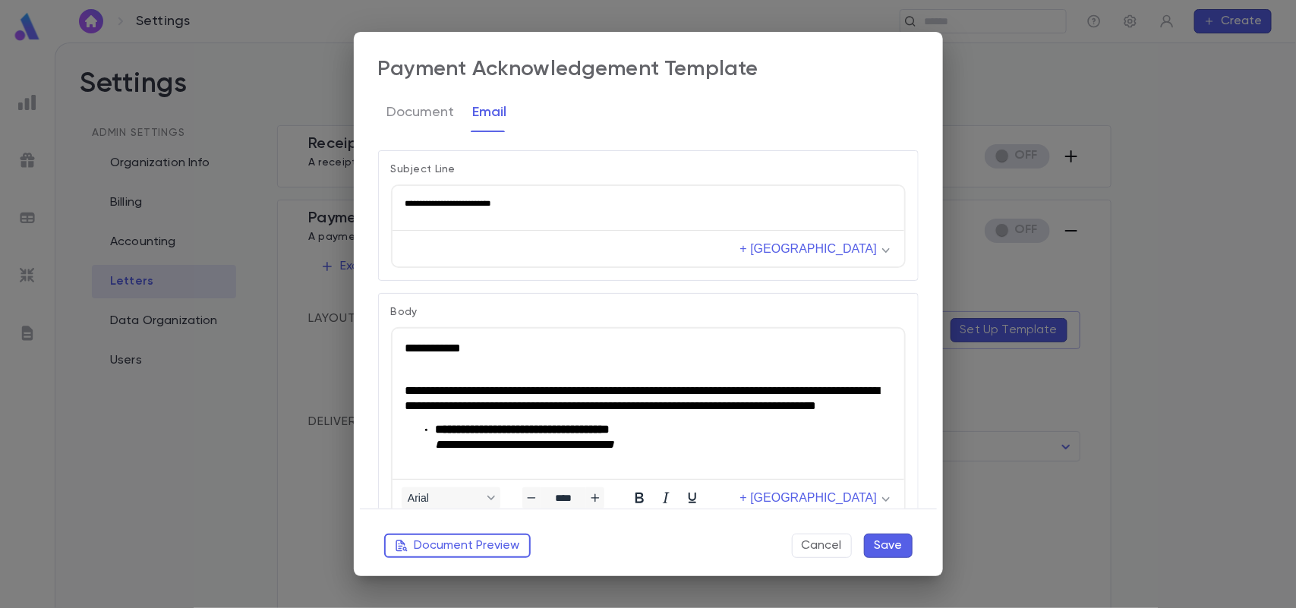
scroll to position [629, 0]
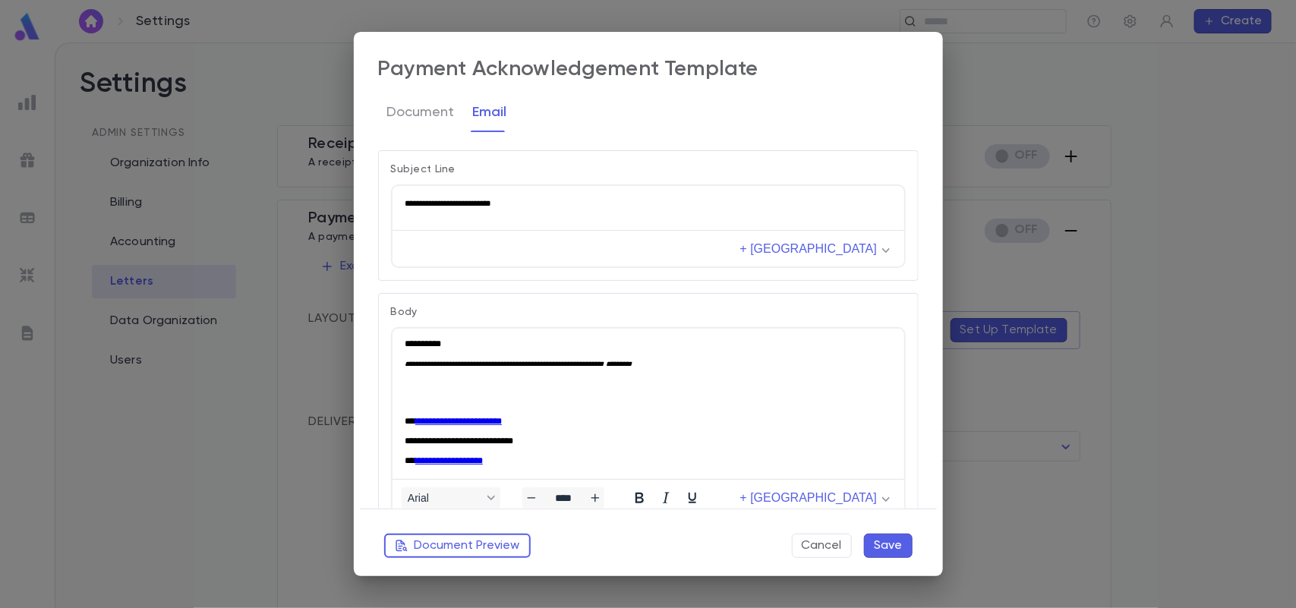
drag, startPoint x: 544, startPoint y: 211, endPoint x: 512, endPoint y: 201, distance: 34.1
click at [512, 201] on html "**********" at bounding box center [648, 202] width 512 height 35
drag, startPoint x: 511, startPoint y: 201, endPoint x: 774, endPoint y: 402, distance: 330.4
click at [392, 216] on html "**********" at bounding box center [648, 202] width 512 height 35
click at [471, 203] on p "**********" at bounding box center [645, 202] width 483 height 11
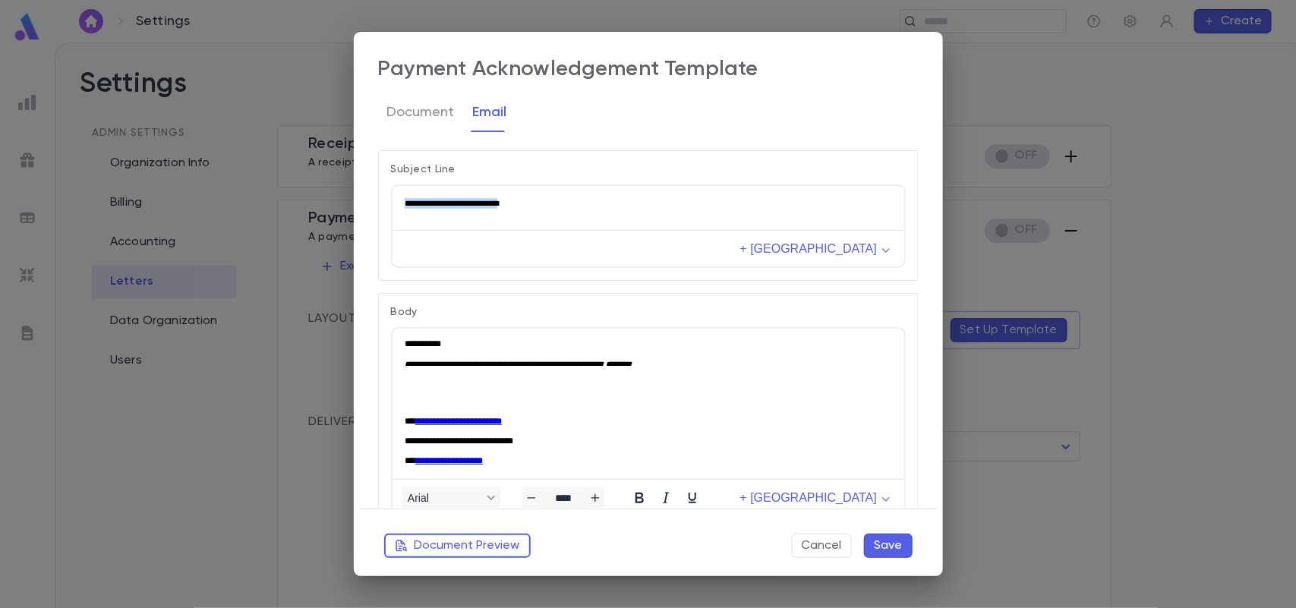
drag, startPoint x: 428, startPoint y: 229, endPoint x: 386, endPoint y: 225, distance: 42.7
click at [392, 220] on html "**********" at bounding box center [648, 202] width 512 height 35
drag, startPoint x: 494, startPoint y: 199, endPoint x: 388, endPoint y: 207, distance: 106.6
click at [392, 207] on html "**********" at bounding box center [648, 202] width 512 height 35
click at [880, 251] on div "button" at bounding box center [886, 249] width 12 height 10
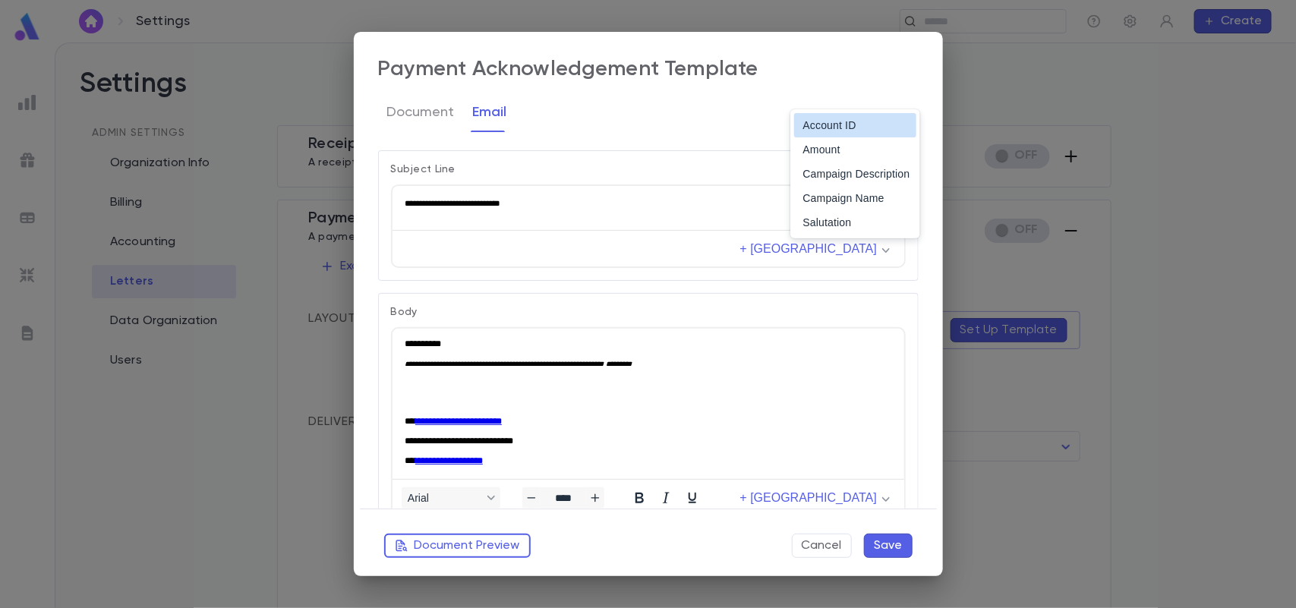
click at [870, 131] on div "Account ID" at bounding box center [856, 125] width 107 height 18
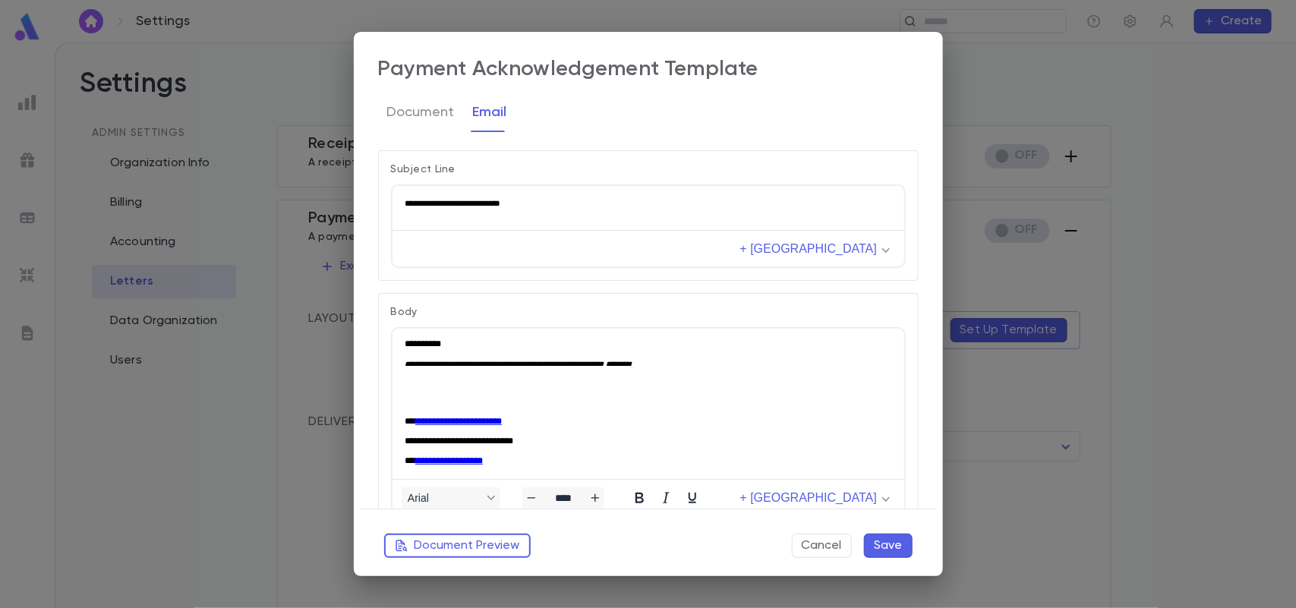
scroll to position [642, 0]
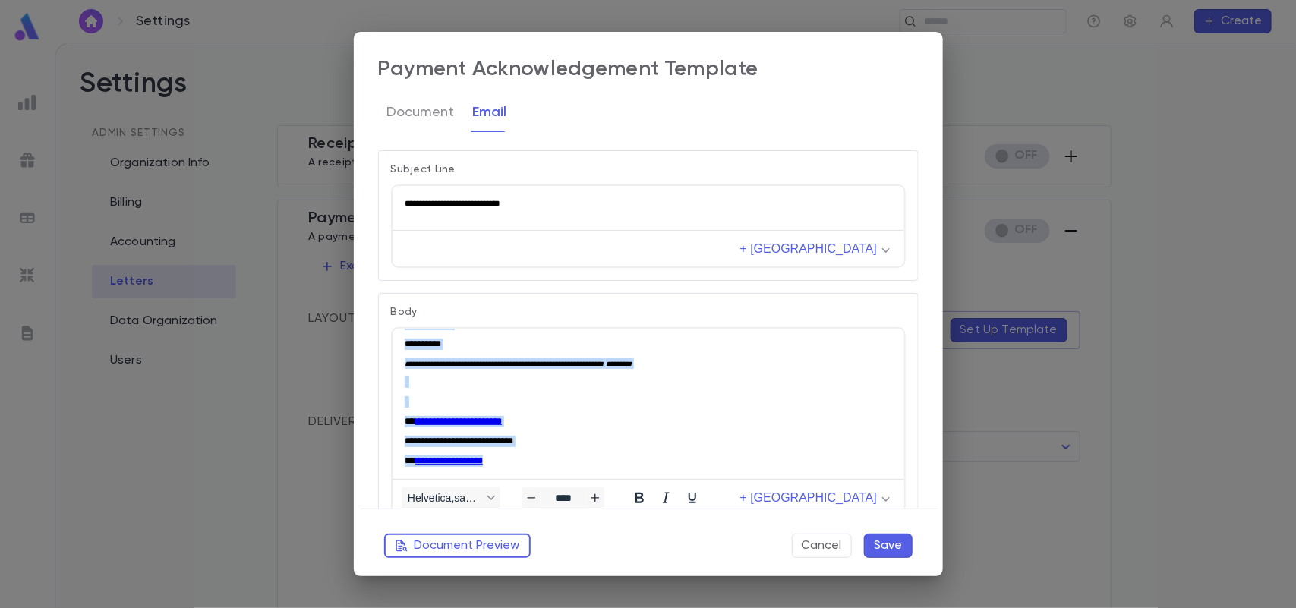
type input "****"
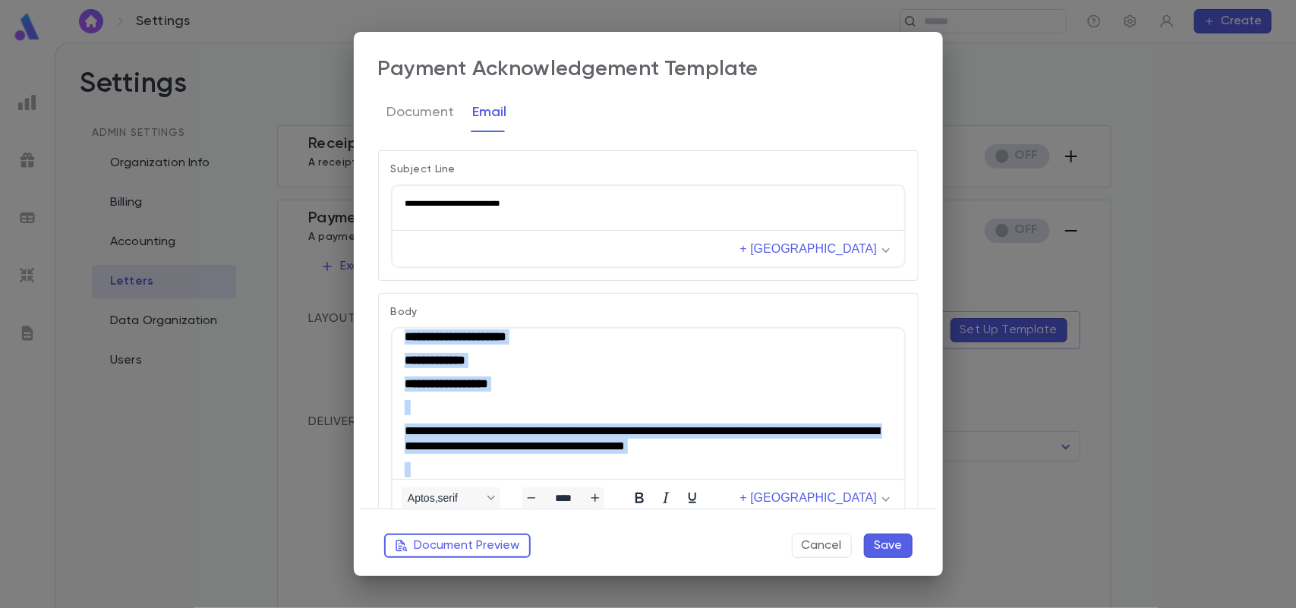
scroll to position [0, 0]
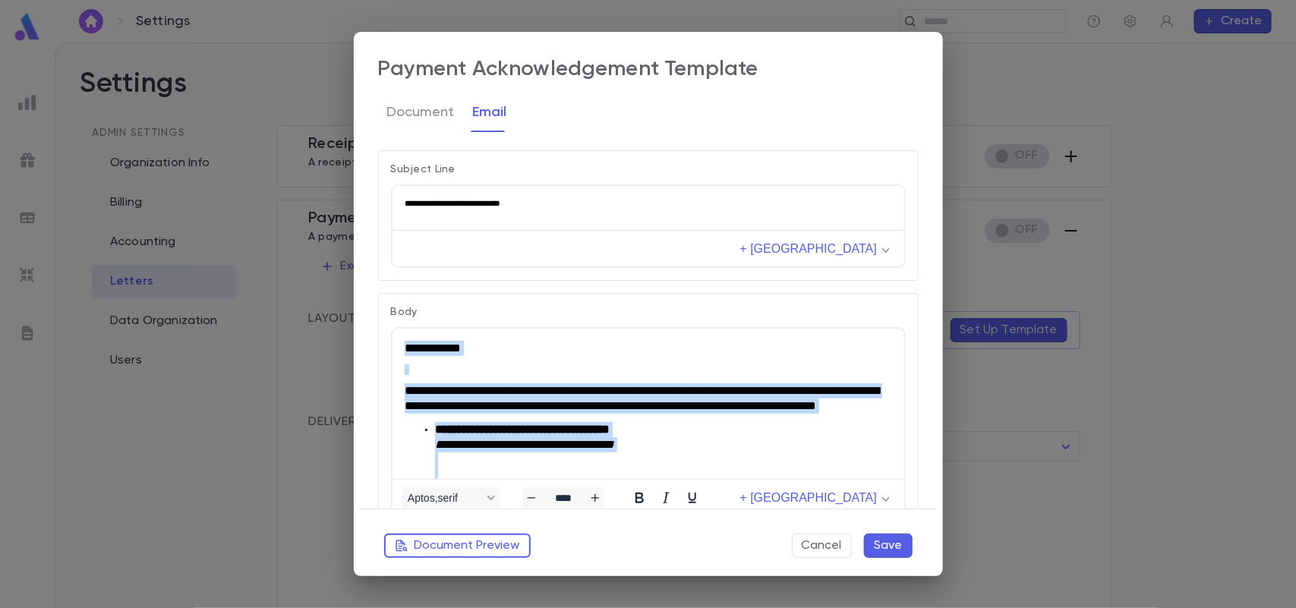
drag, startPoint x: 519, startPoint y: 468, endPoint x: 749, endPoint y: 635, distance: 283.6
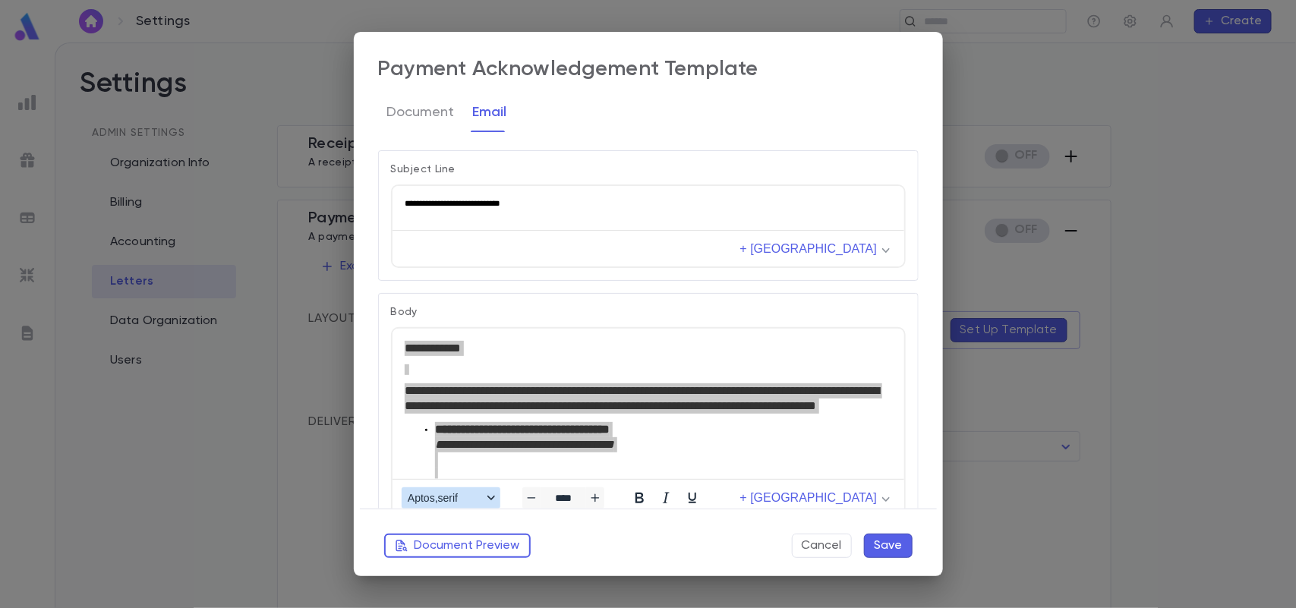
click at [437, 502] on span "Aptos,serif" at bounding box center [445, 498] width 74 height 12
click at [443, 446] on div "Arial" at bounding box center [456, 447] width 84 height 18
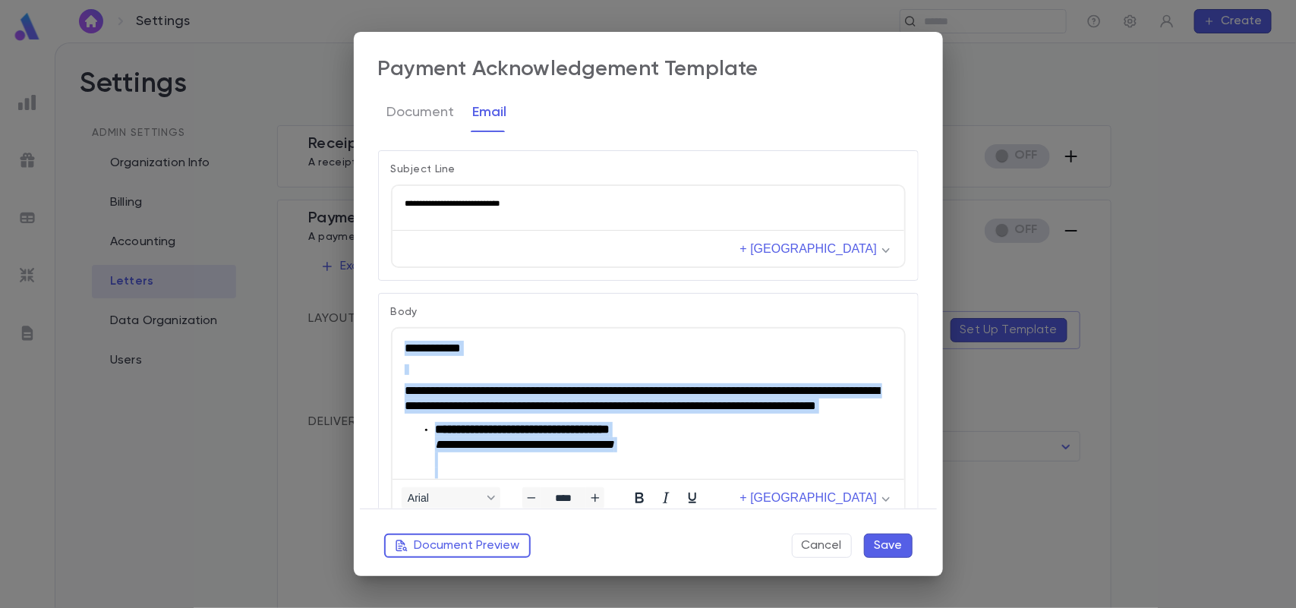
scroll to position [12, 0]
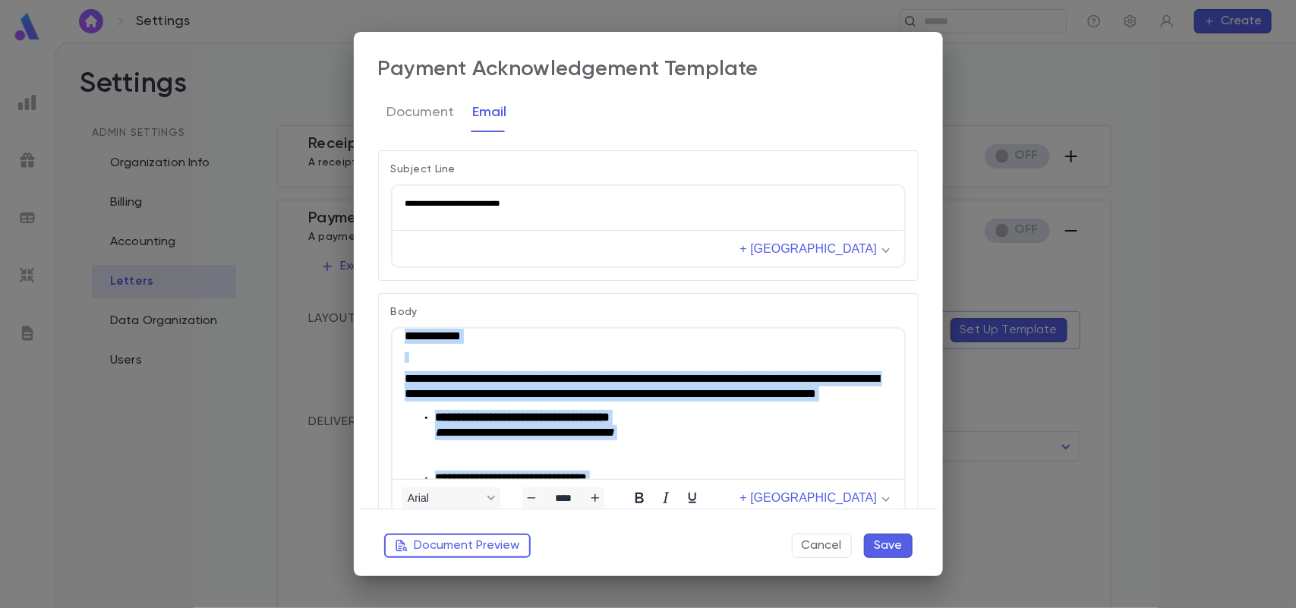
click at [777, 440] on li "**********" at bounding box center [662, 439] width 457 height 61
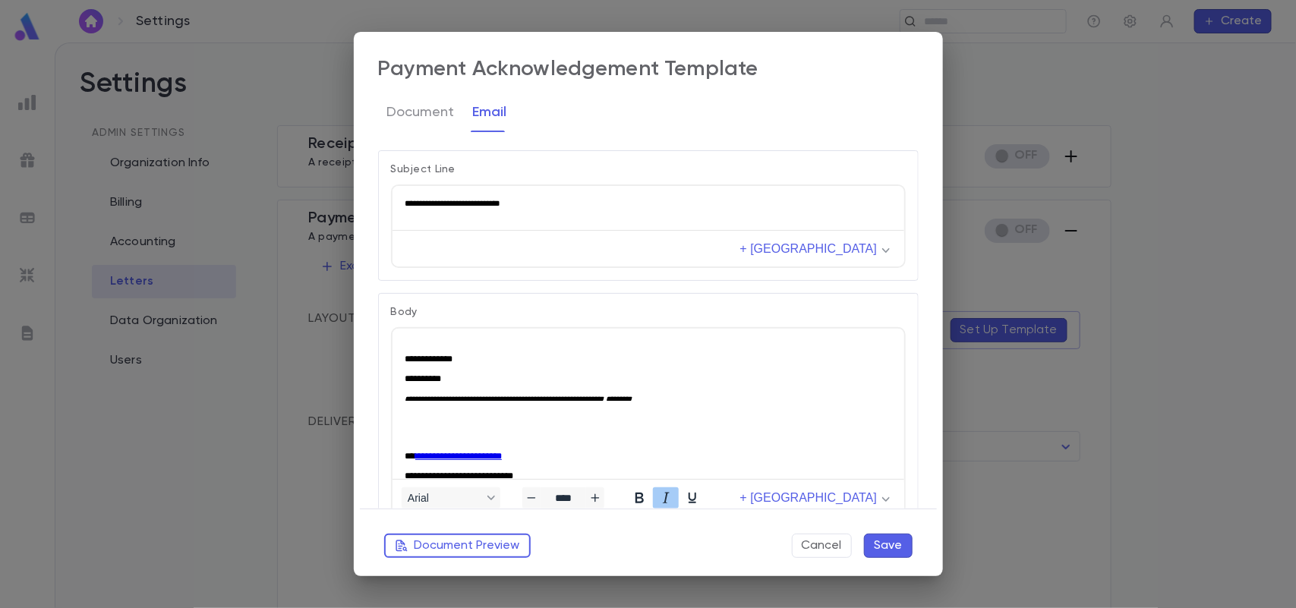
scroll to position [642, 0]
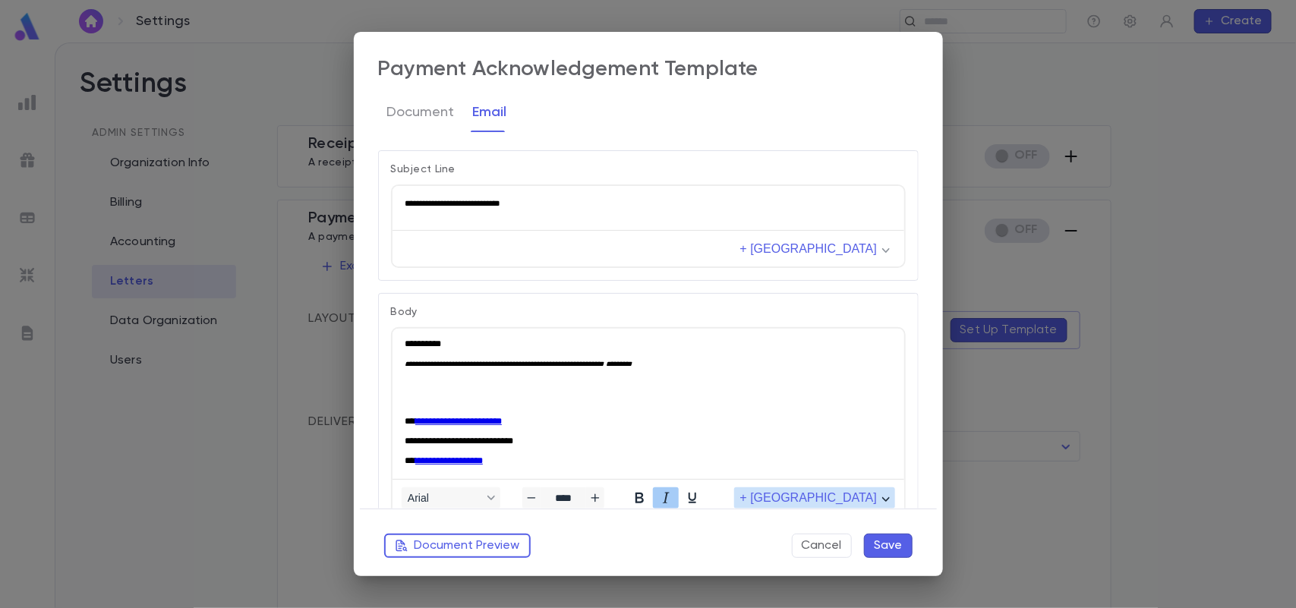
click at [844, 503] on span "+ Merge Field" at bounding box center [807, 498] width 137 height 14
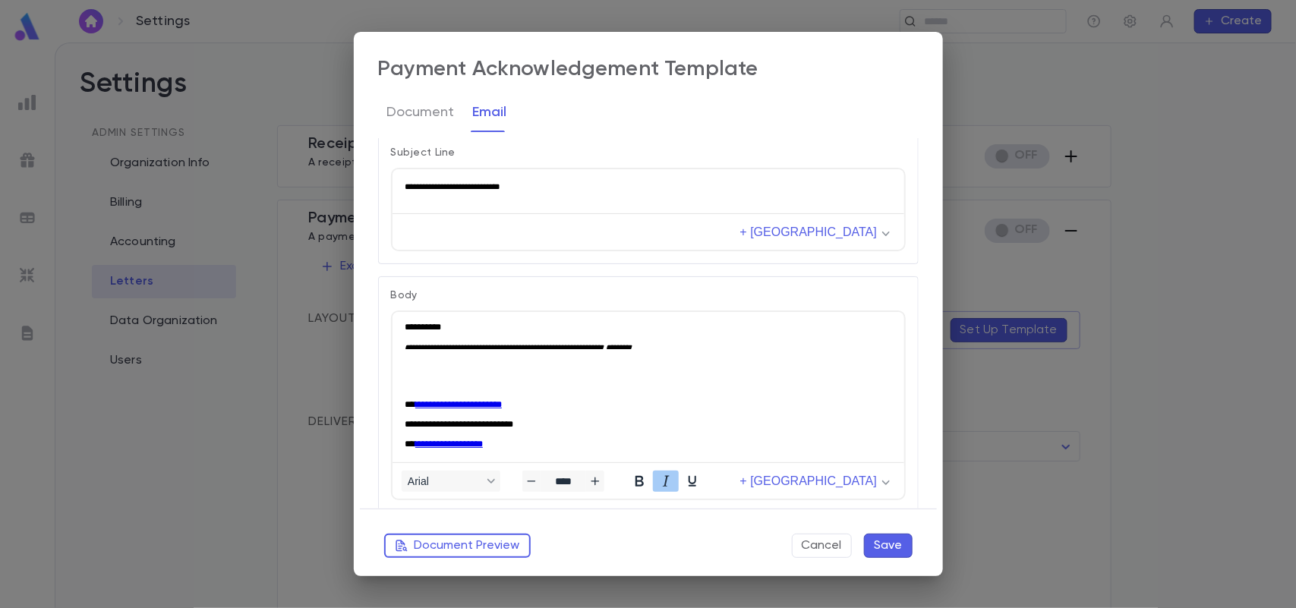
scroll to position [21, 0]
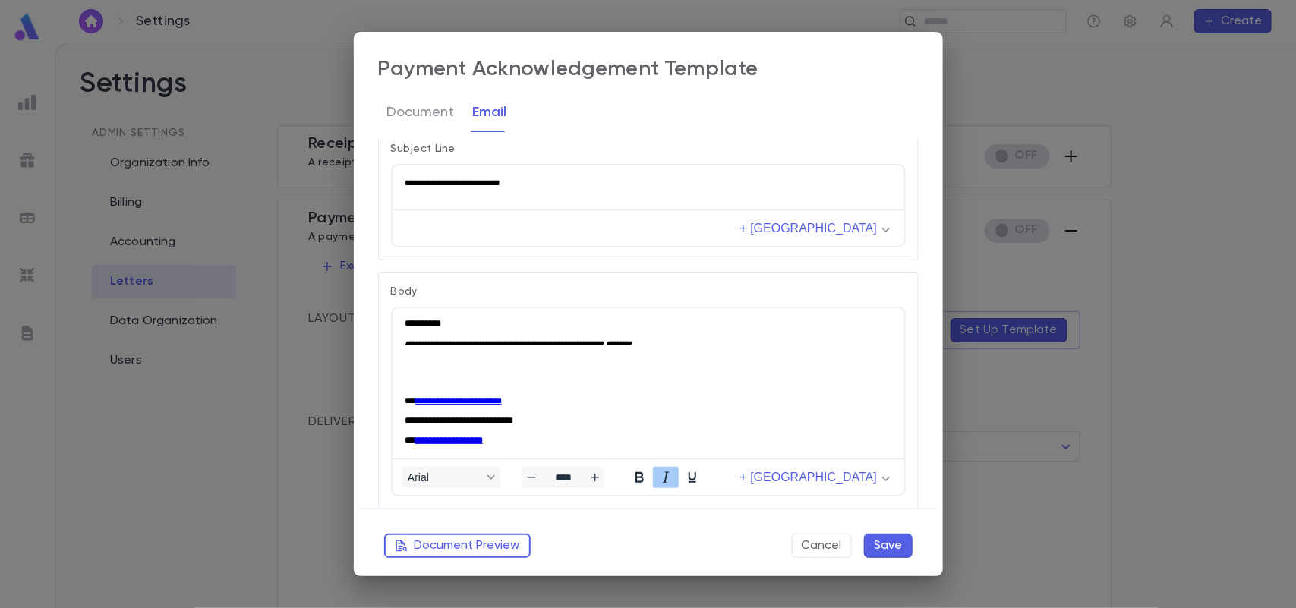
drag, startPoint x: 919, startPoint y: 492, endPoint x: 916, endPoint y: 515, distance: 22.9
click at [916, 515] on div "**********" at bounding box center [648, 304] width 589 height 545
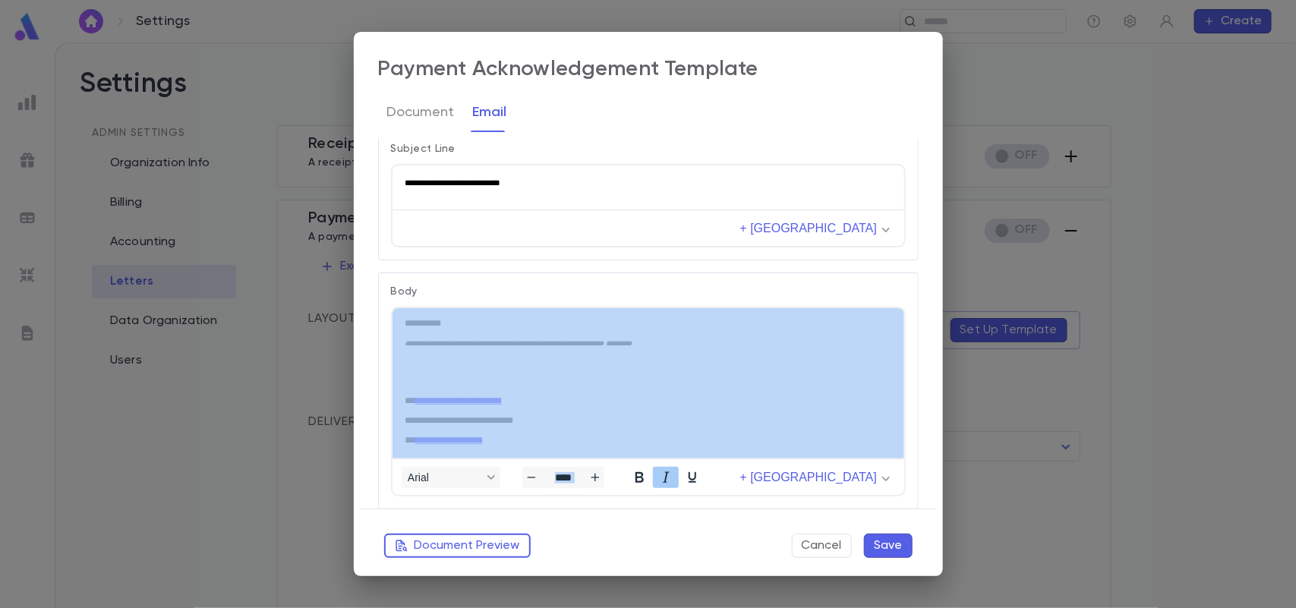
drag, startPoint x: 907, startPoint y: 414, endPoint x: 911, endPoint y: 459, distance: 45.7
click at [911, 459] on div "**********" at bounding box center [648, 391] width 541 height 237
click at [931, 438] on div "**********" at bounding box center [648, 304] width 589 height 545
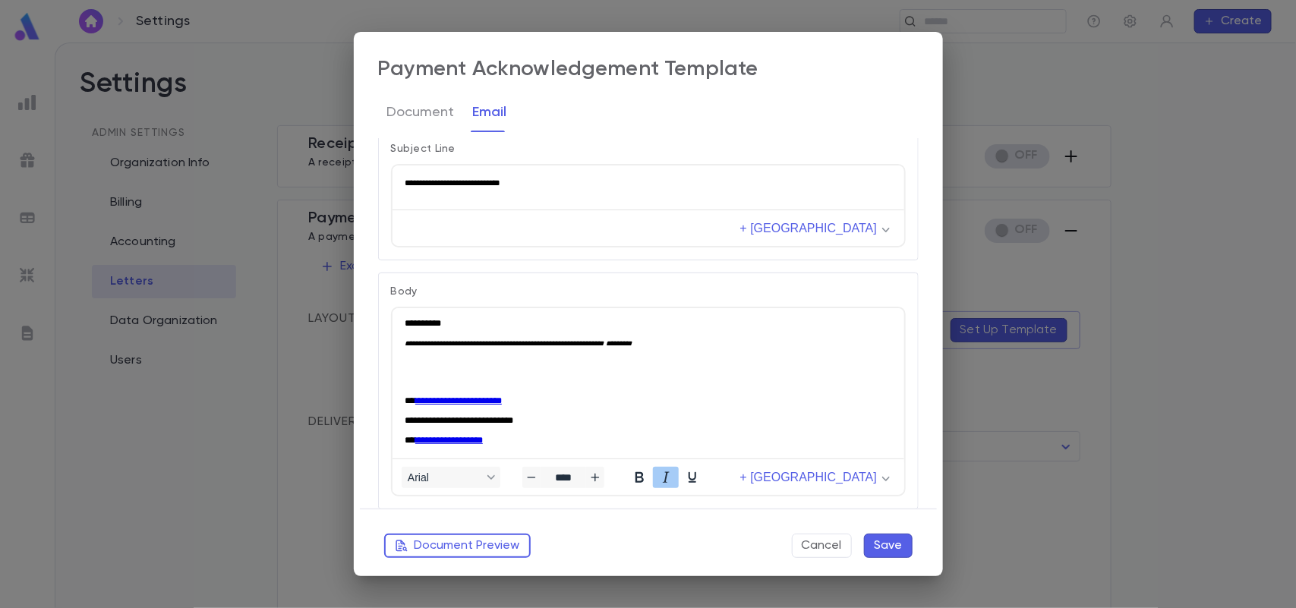
click at [897, 200] on html "**********" at bounding box center [648, 182] width 512 height 35
drag, startPoint x: 906, startPoint y: 219, endPoint x: 921, endPoint y: 285, distance: 68.5
click at [921, 285] on div "**********" at bounding box center [648, 304] width 589 height 545
click at [498, 547] on button "Document Preview" at bounding box center [457, 546] width 147 height 24
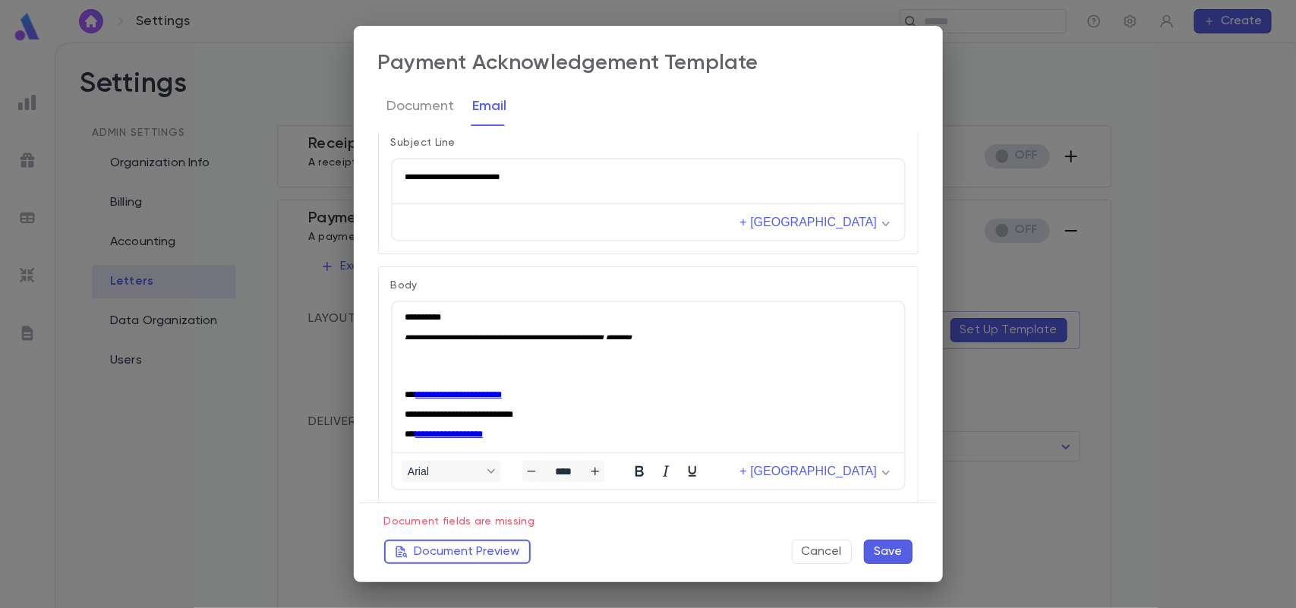
scroll to position [642, 0]
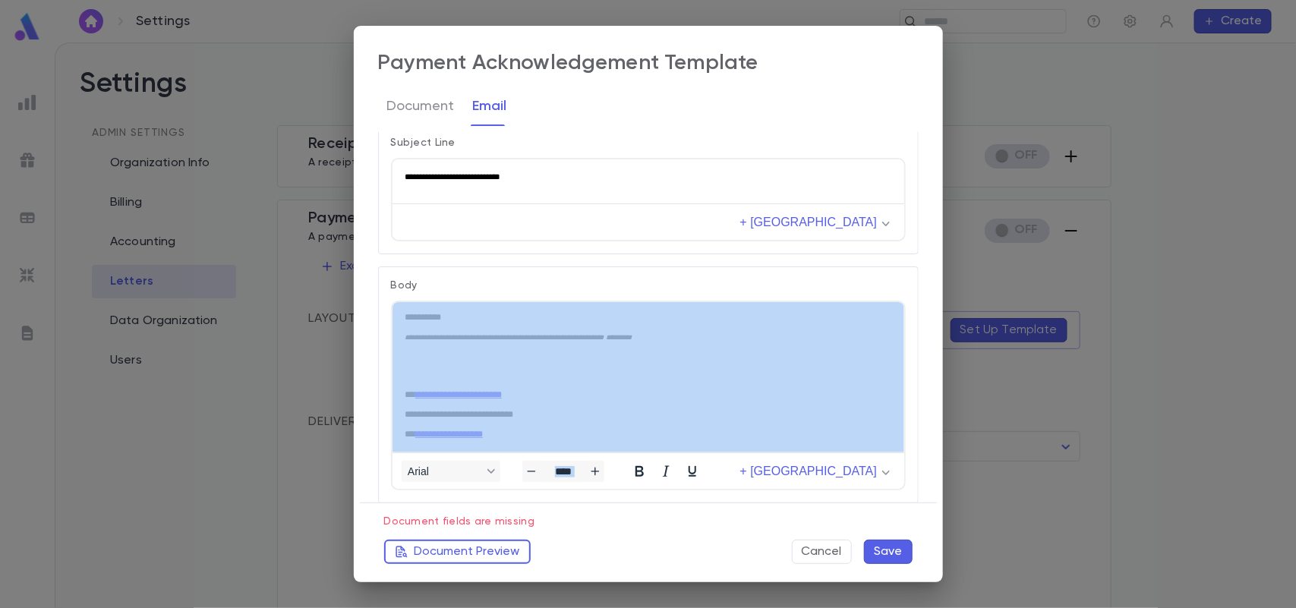
drag, startPoint x: 911, startPoint y: 449, endPoint x: 913, endPoint y: 471, distance: 22.1
click at [913, 471] on div "**********" at bounding box center [642, 317] width 553 height 371
click at [879, 145] on p "Subject Line" at bounding box center [648, 143] width 515 height 12
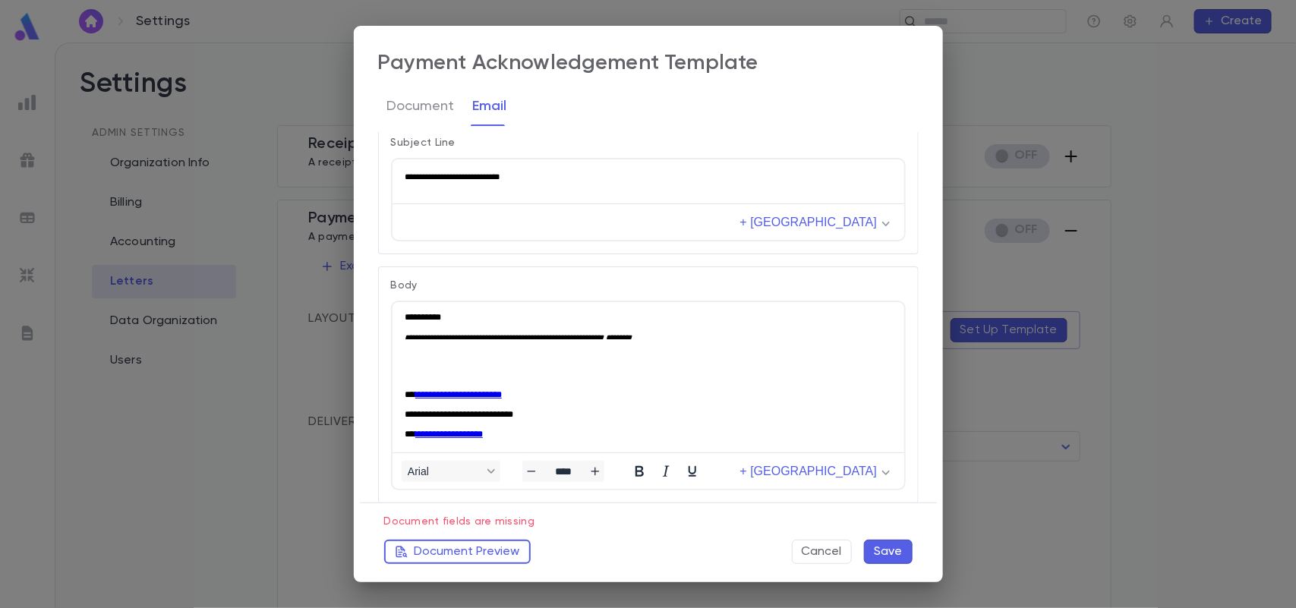
click at [908, 552] on button "Save" at bounding box center [888, 552] width 49 height 24
click at [497, 525] on p "Document fields are missing" at bounding box center [648, 518] width 528 height 18
click at [839, 549] on button "Cancel" at bounding box center [822, 552] width 60 height 24
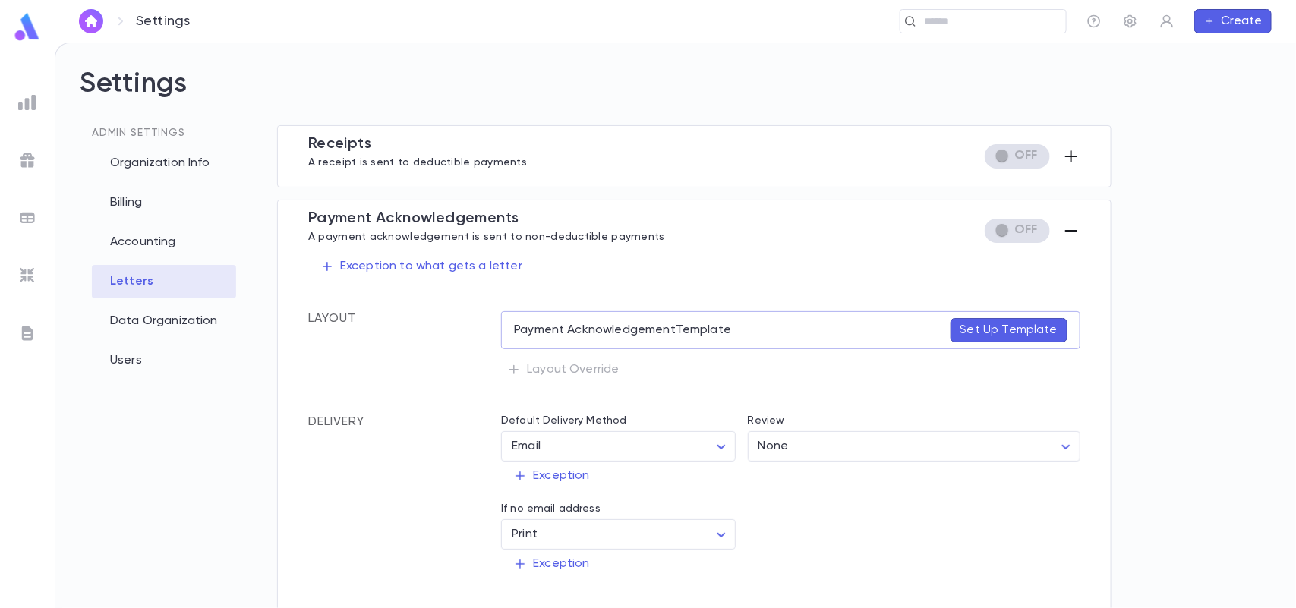
scroll to position [161, 0]
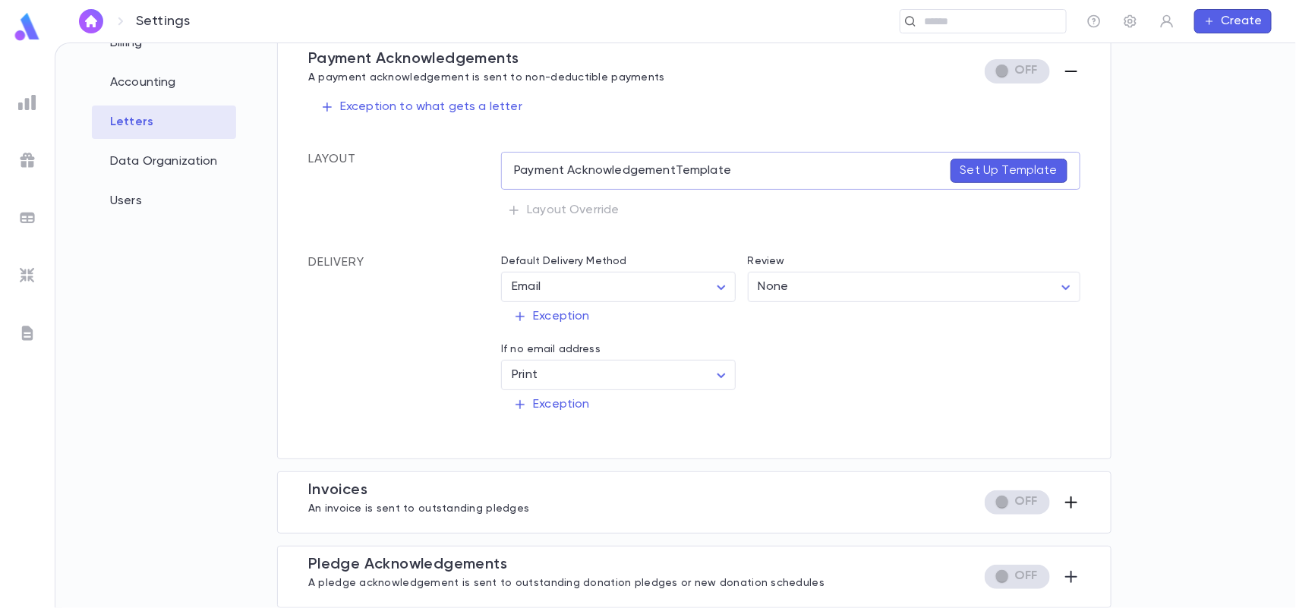
click at [1074, 499] on icon "button" at bounding box center [1071, 502] width 18 height 18
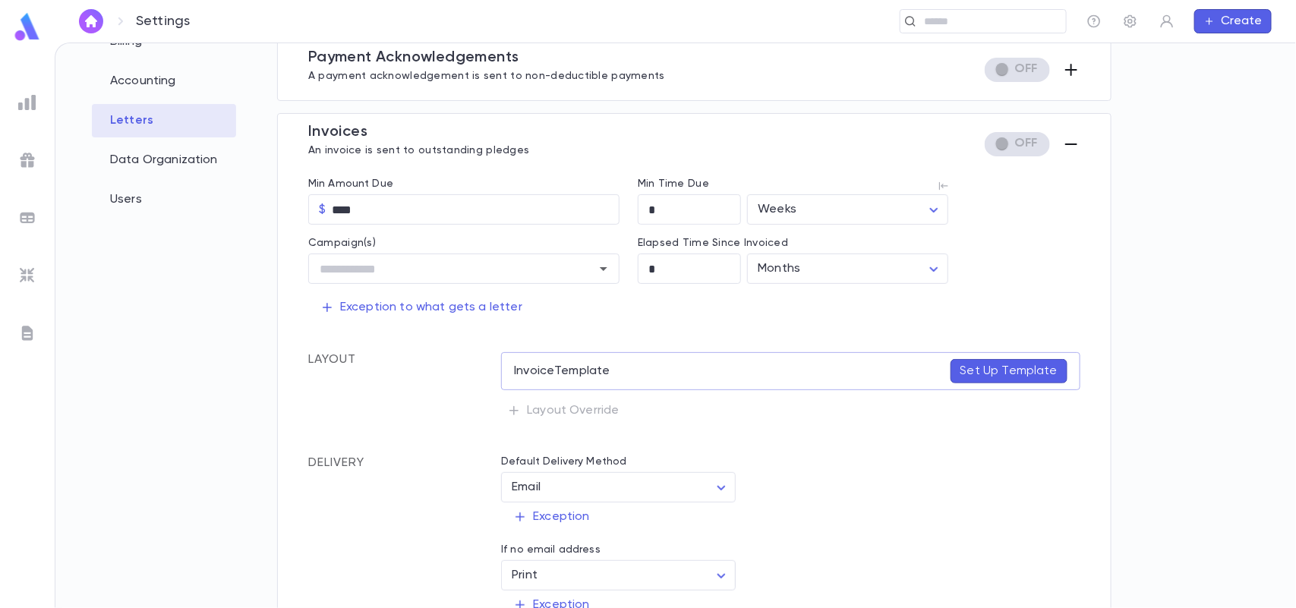
click at [1073, 149] on icon "button" at bounding box center [1071, 144] width 18 height 18
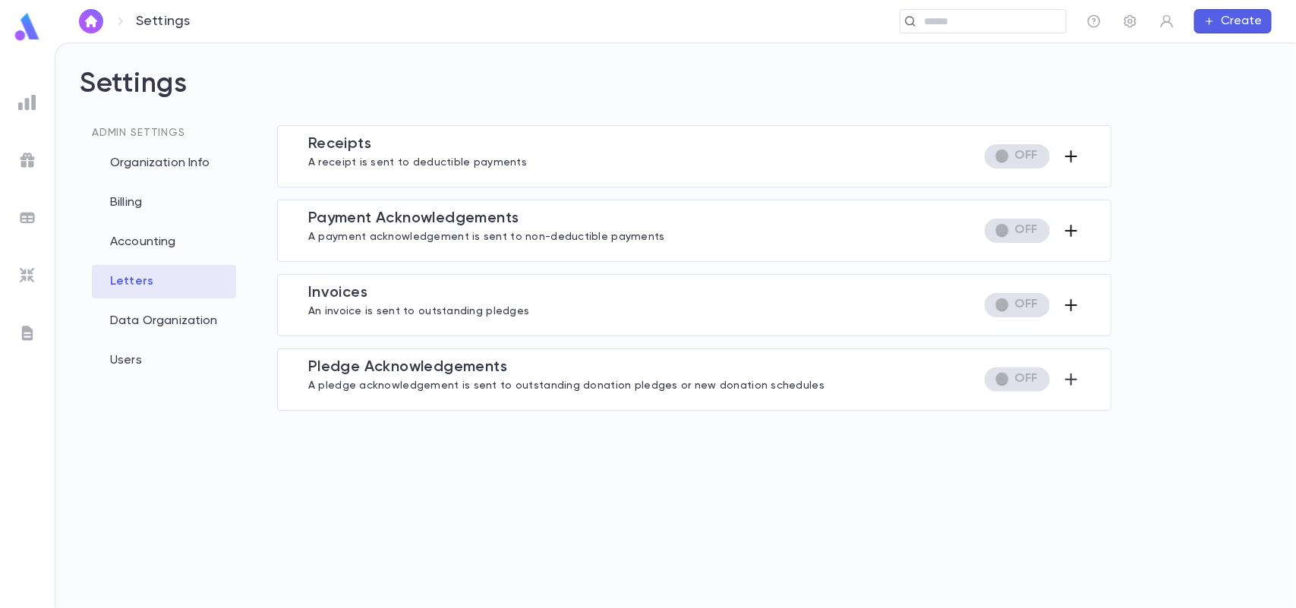
scroll to position [0, 0]
click at [1071, 377] on icon "button" at bounding box center [1071, 379] width 12 height 12
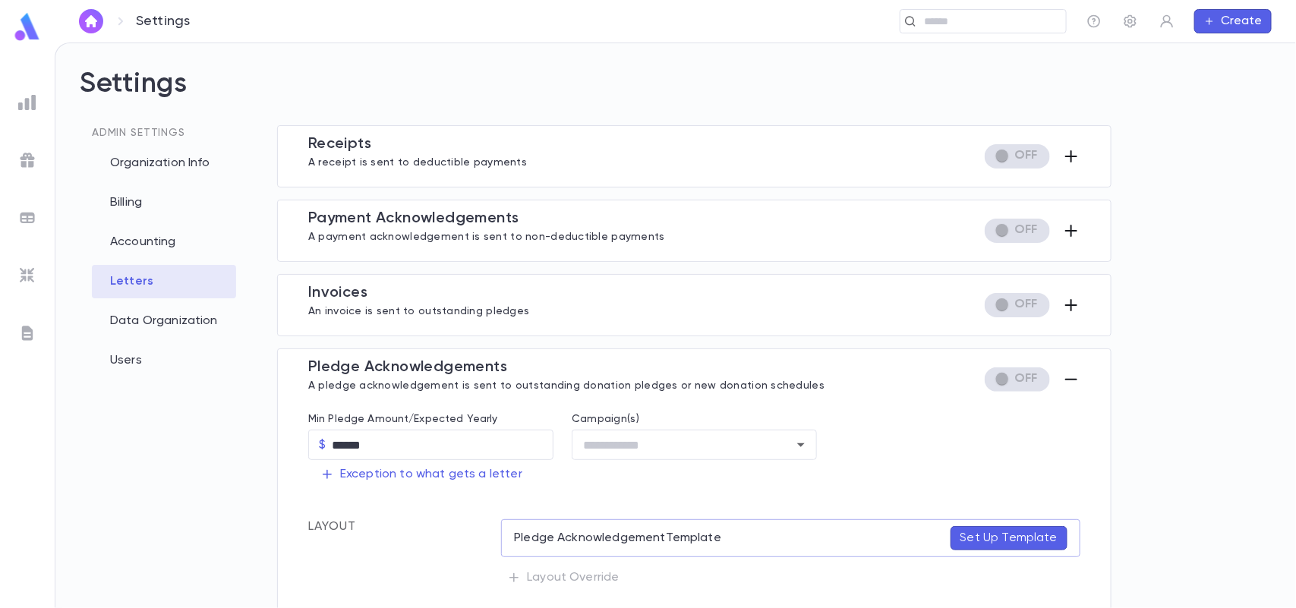
click at [1067, 386] on icon "button" at bounding box center [1071, 379] width 18 height 18
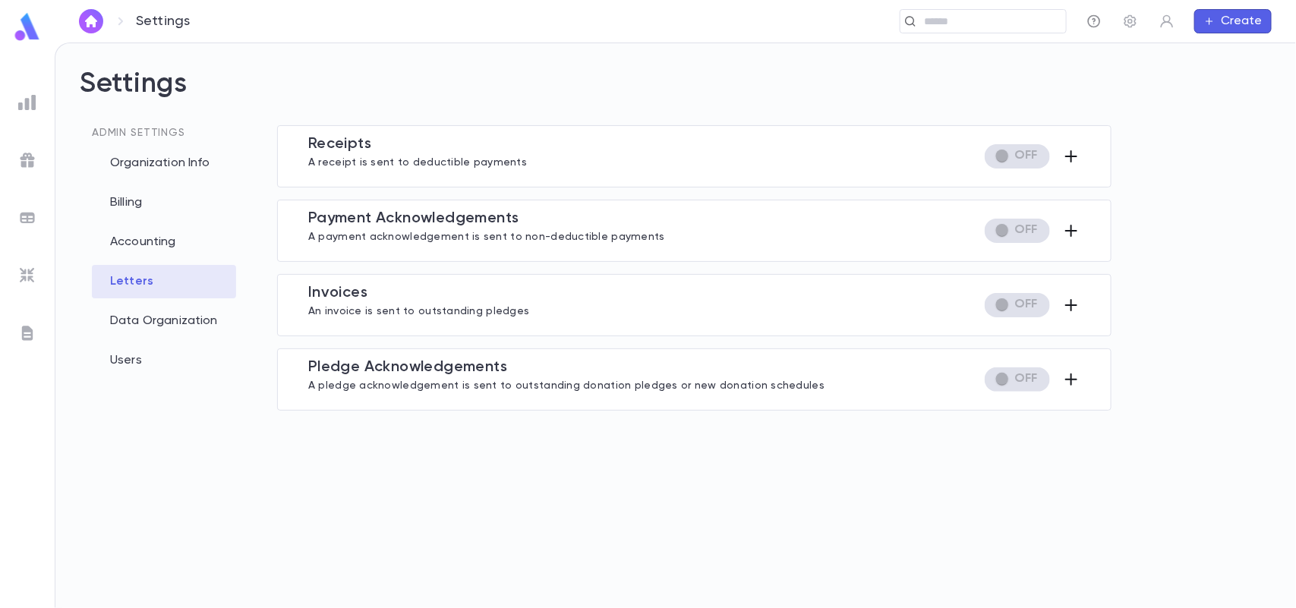
click at [1097, 24] on icon "button" at bounding box center [1093, 21] width 15 height 15
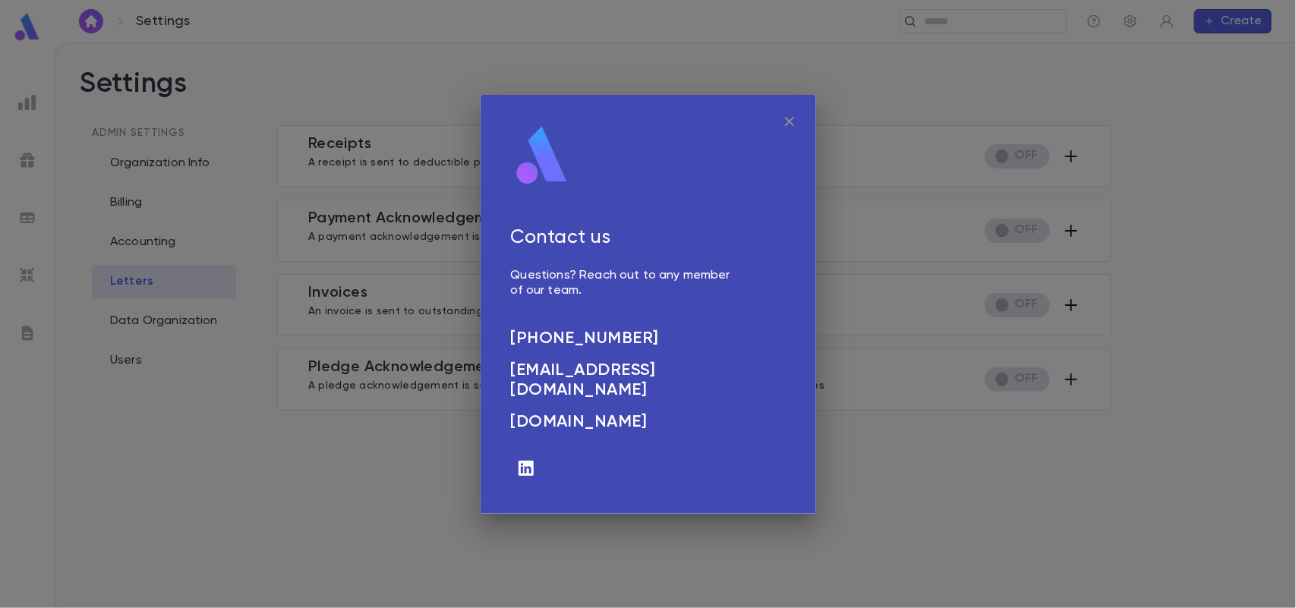
click at [784, 116] on icon "button" at bounding box center [789, 121] width 18 height 18
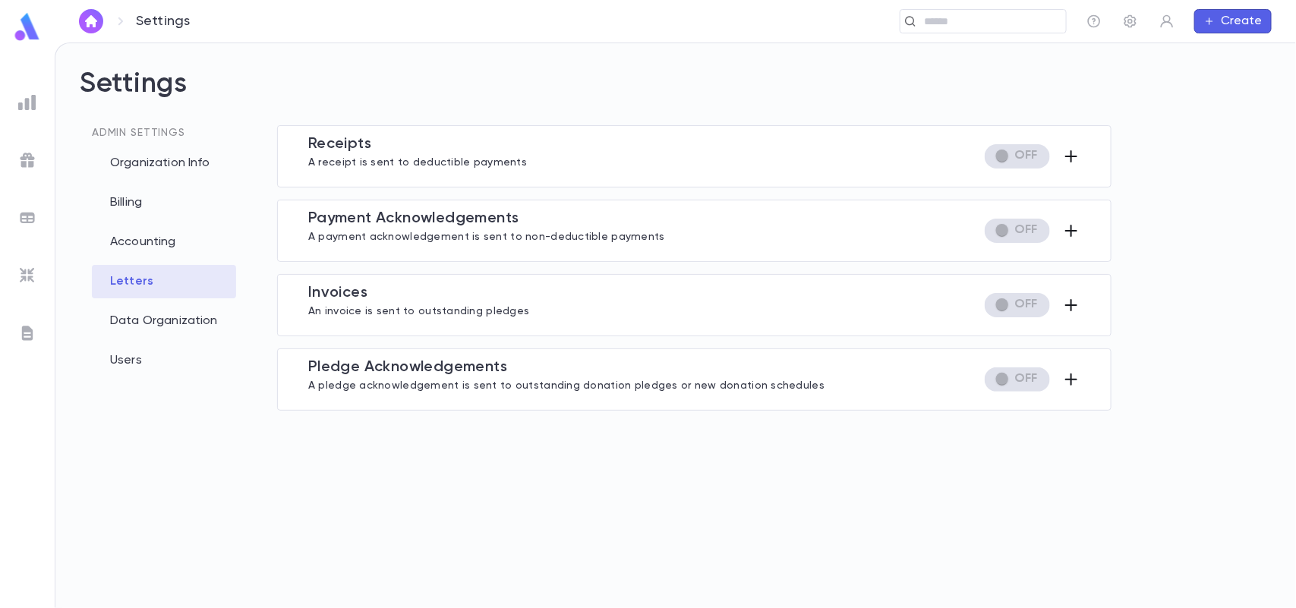
click at [714, 550] on div "Receipt s A receipt is sent to deductible payments Exception to what gets a let…" at bounding box center [694, 366] width 834 height 483
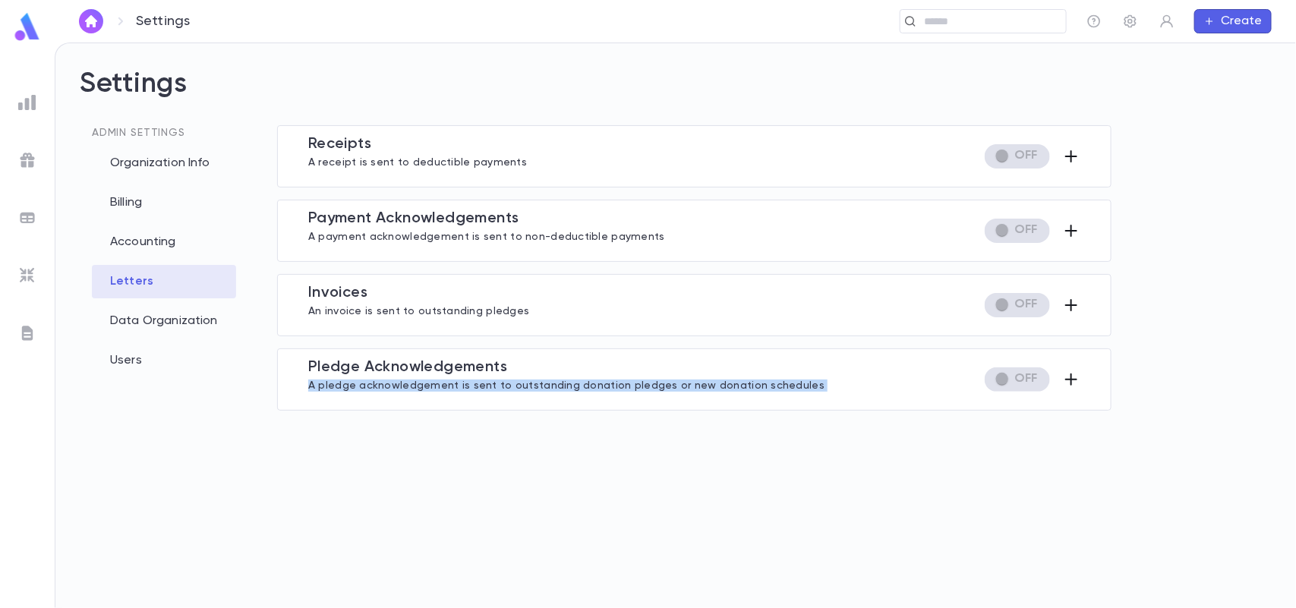
click at [714, 550] on div "Receipt s A receipt is sent to deductible payments Exception to what gets a let…" at bounding box center [694, 366] width 834 height 483
click at [711, 549] on div "Receipt s A receipt is sent to deductible payments Exception to what gets a let…" at bounding box center [694, 366] width 834 height 483
click at [1295, 501] on div "Settings Admin Settings Organization Info Billing Accounting Letters Data Organ…" at bounding box center [675, 325] width 1240 height 565
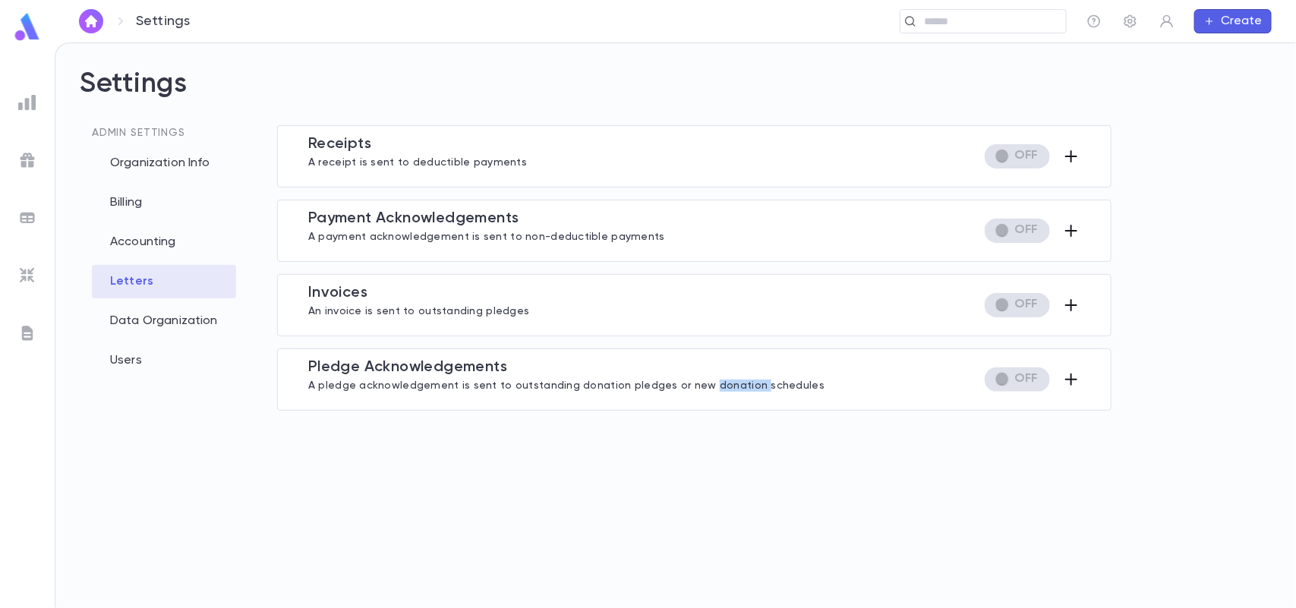
click at [1295, 501] on div "Settings Admin Settings Organization Info Billing Accounting Letters Data Organ…" at bounding box center [675, 325] width 1240 height 565
click at [177, 467] on div "Admin Settings Organization Info Billing Accounting Letters Data Organization U…" at bounding box center [166, 366] width 173 height 483
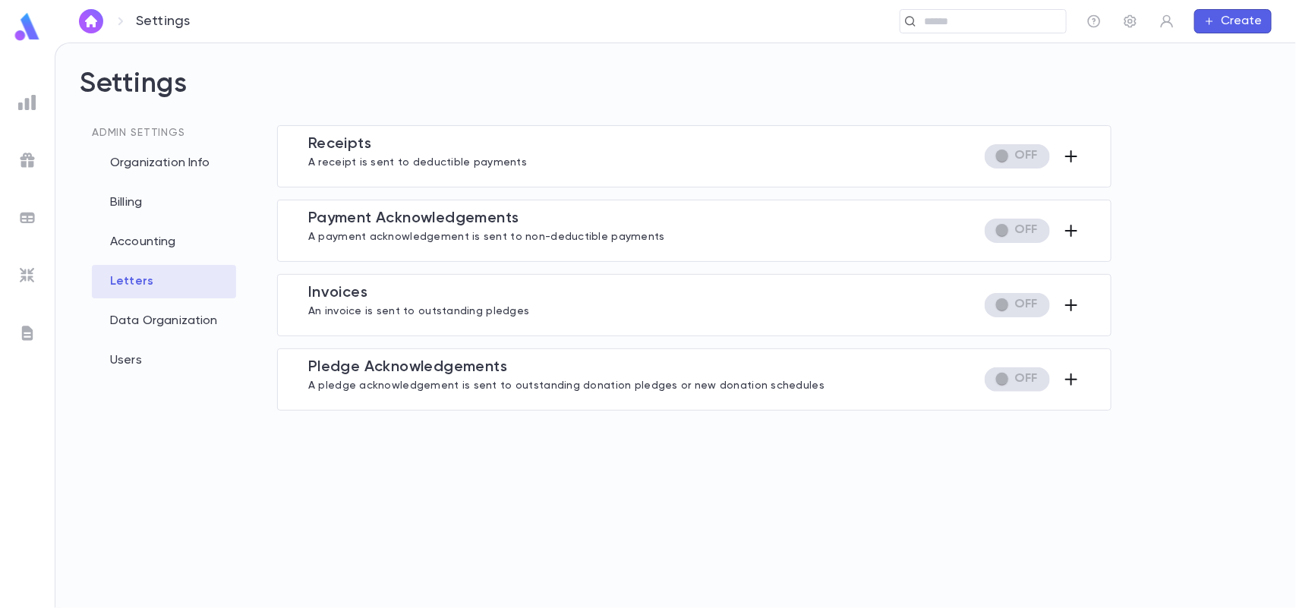
click at [18, 272] on img at bounding box center [27, 275] width 18 height 18
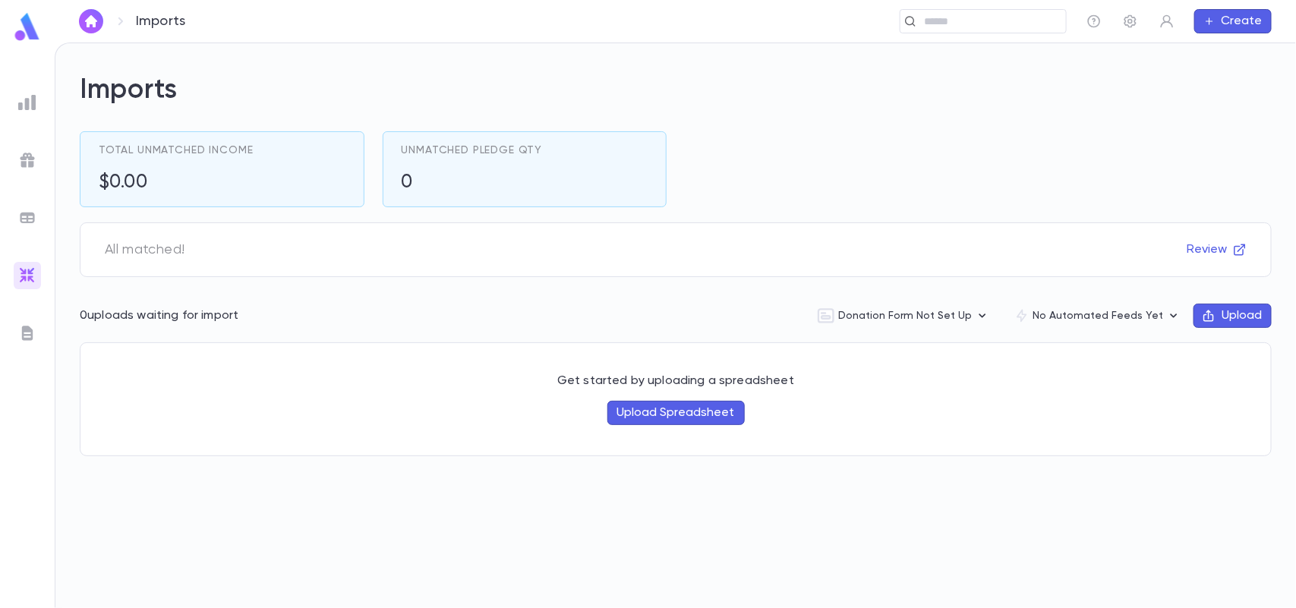
click at [30, 216] on img at bounding box center [27, 218] width 18 height 18
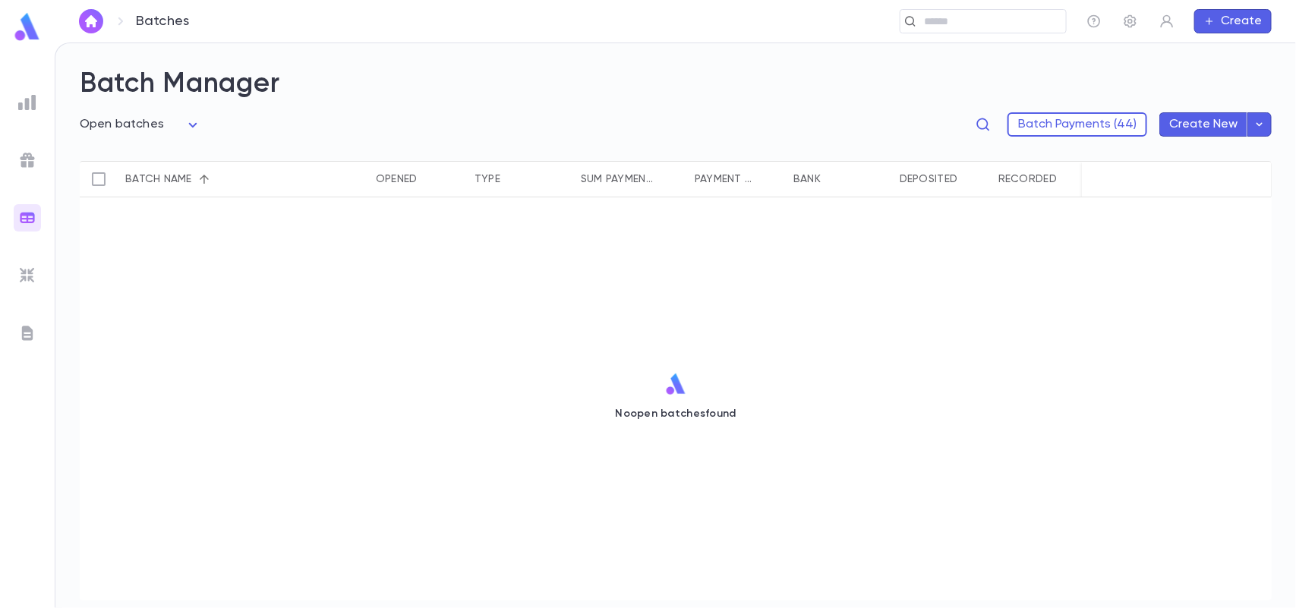
click at [20, 169] on div at bounding box center [27, 160] width 27 height 27
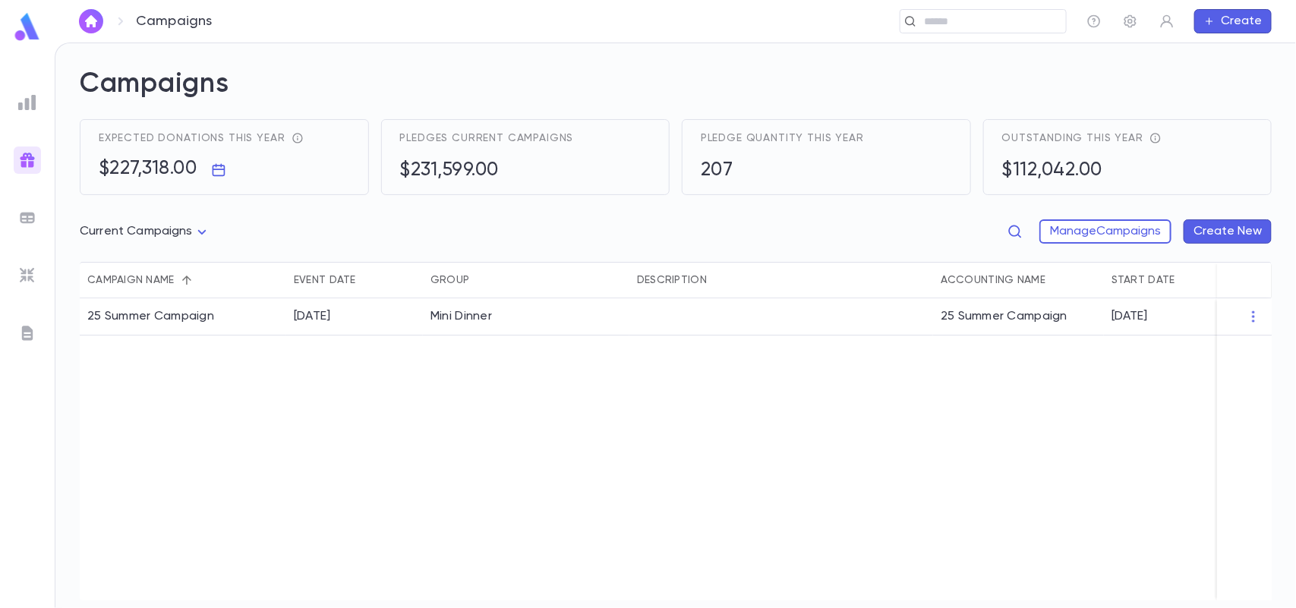
click at [23, 100] on img at bounding box center [27, 102] width 18 height 18
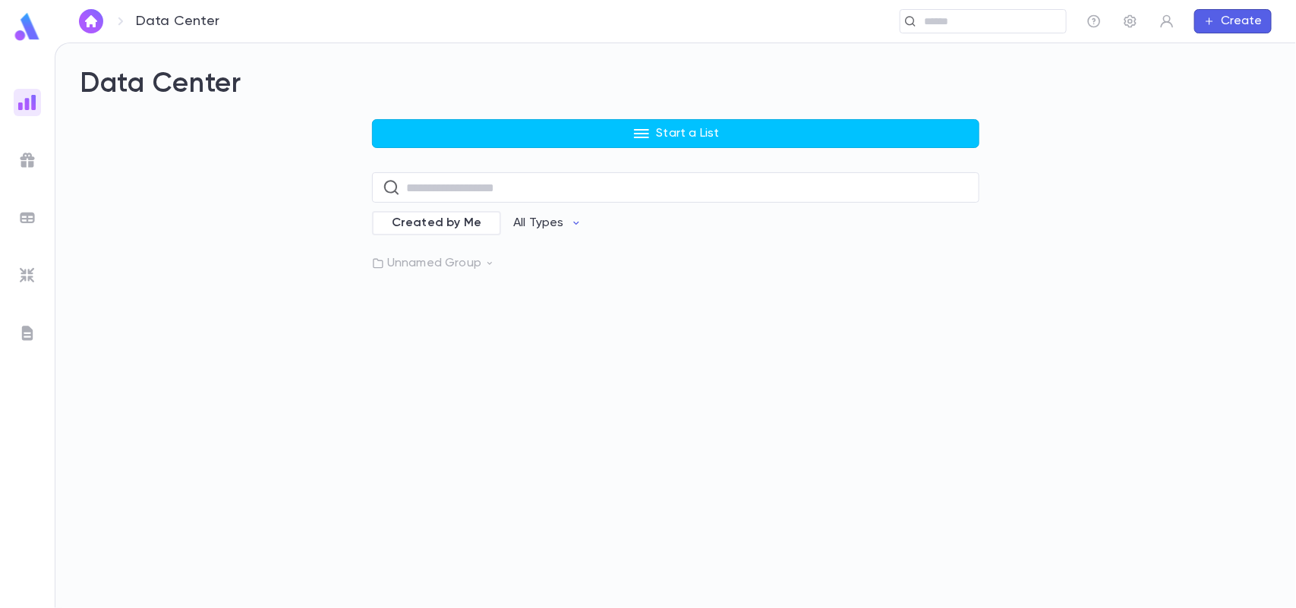
click at [95, 24] on img "button" at bounding box center [91, 21] width 18 height 12
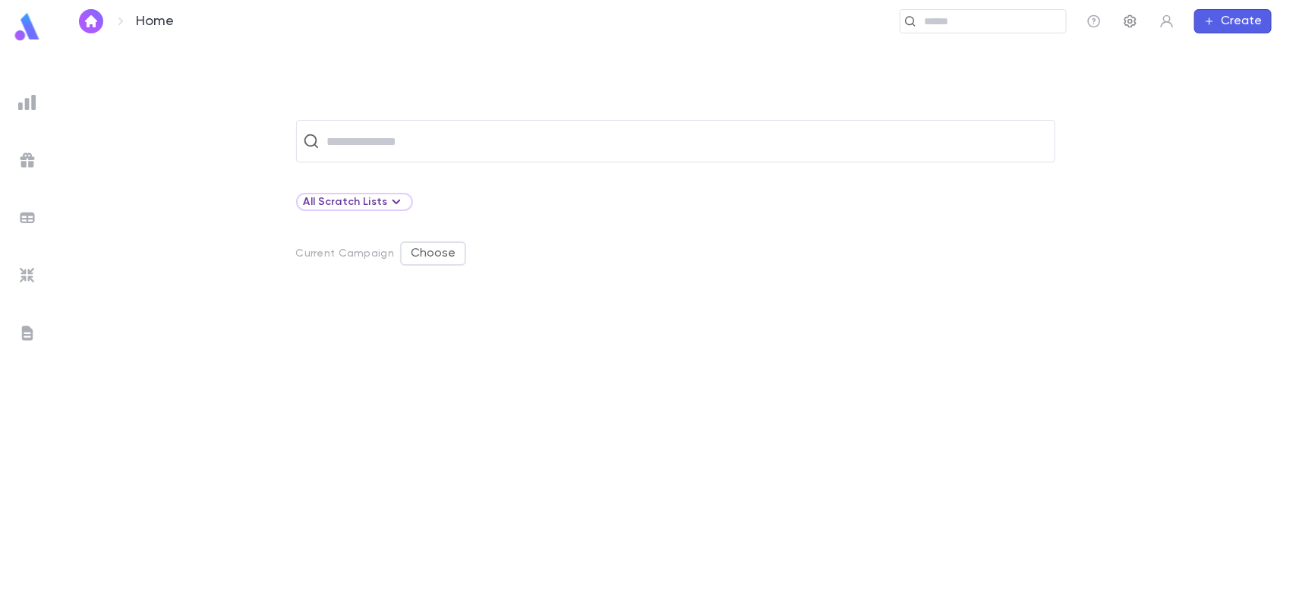
click at [1125, 24] on icon "button" at bounding box center [1130, 21] width 12 height 13
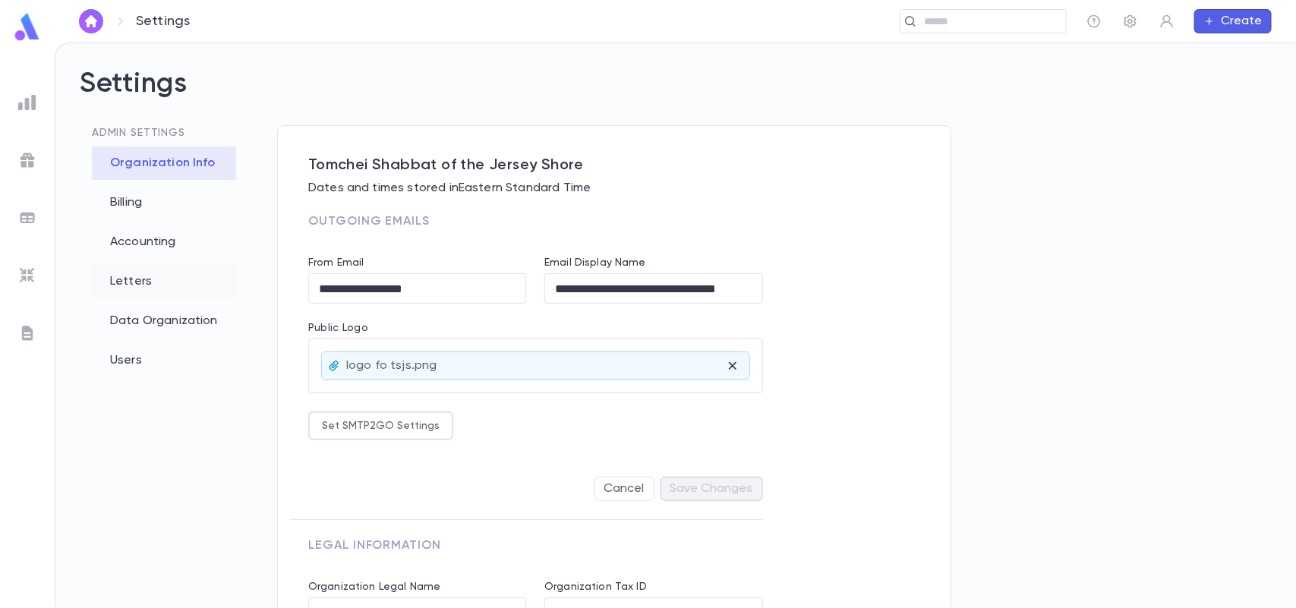
click at [165, 287] on div "Letters" at bounding box center [164, 281] width 144 height 33
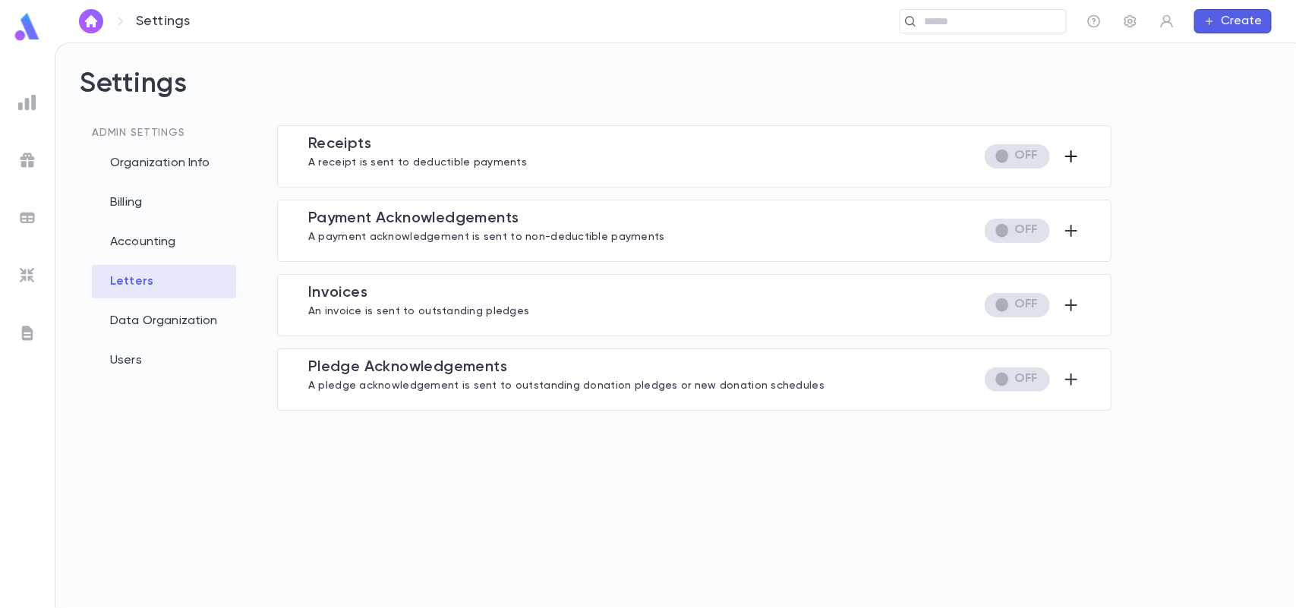
click at [1068, 157] on icon "button" at bounding box center [1071, 156] width 18 height 18
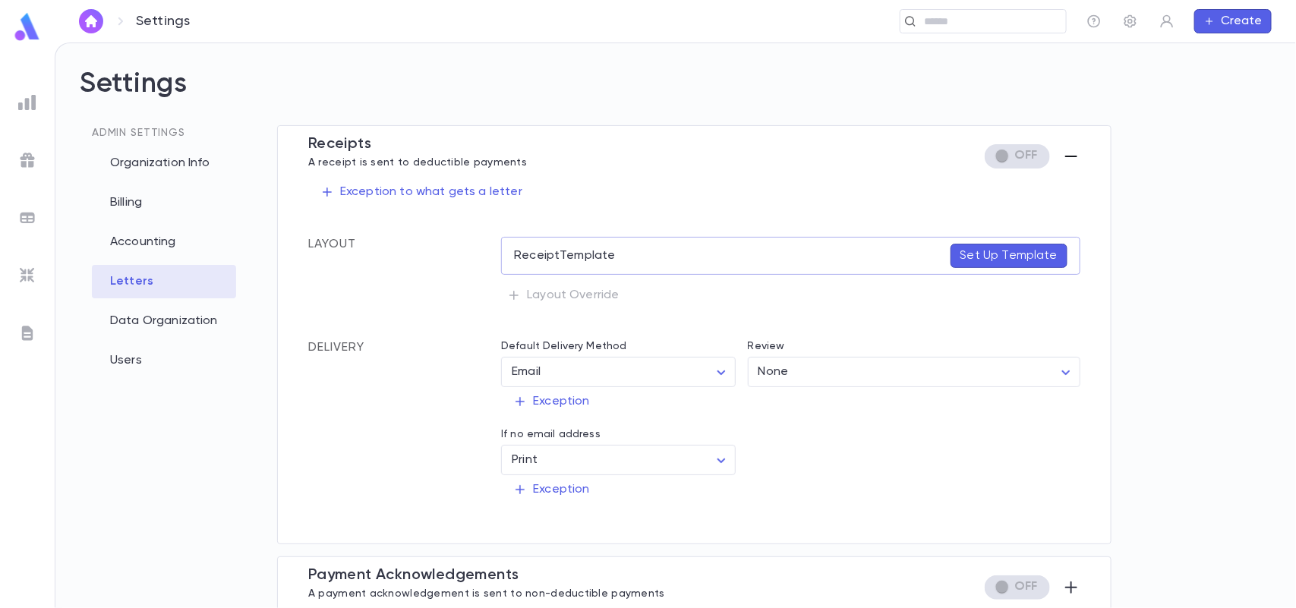
click at [609, 291] on div "Receipt Template Set Up Template Layout Override" at bounding box center [790, 273] width 579 height 73
click at [733, 251] on div "Receipt Template Set Up Template" at bounding box center [790, 256] width 579 height 38
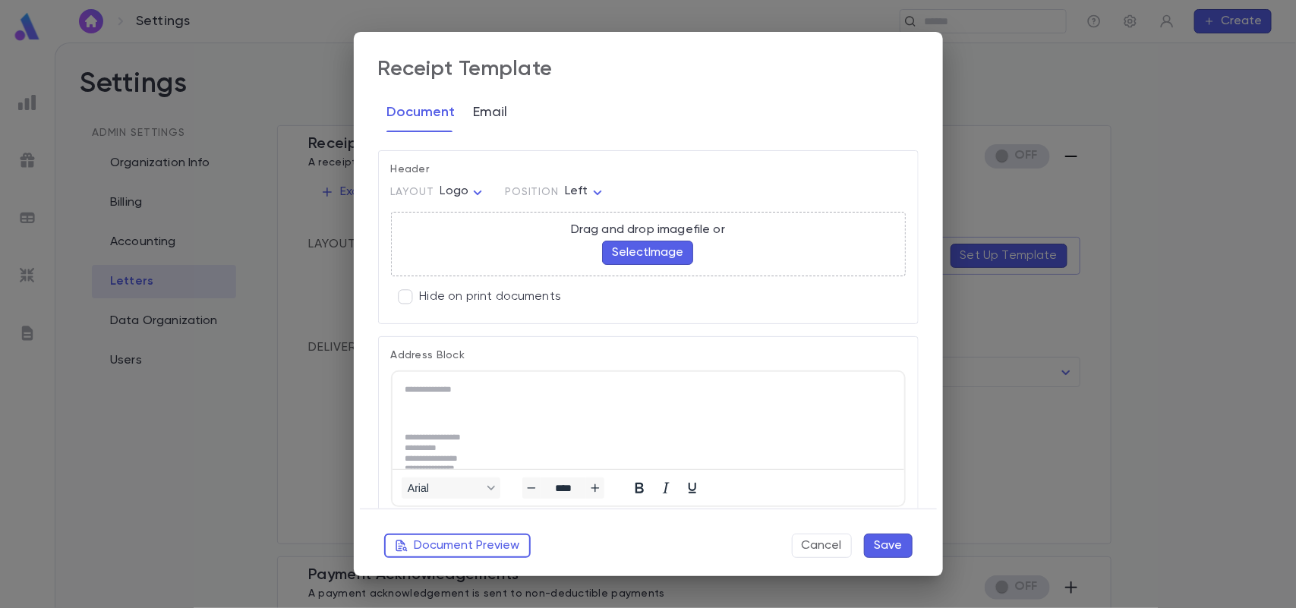
click at [481, 111] on button "Email" at bounding box center [491, 113] width 34 height 38
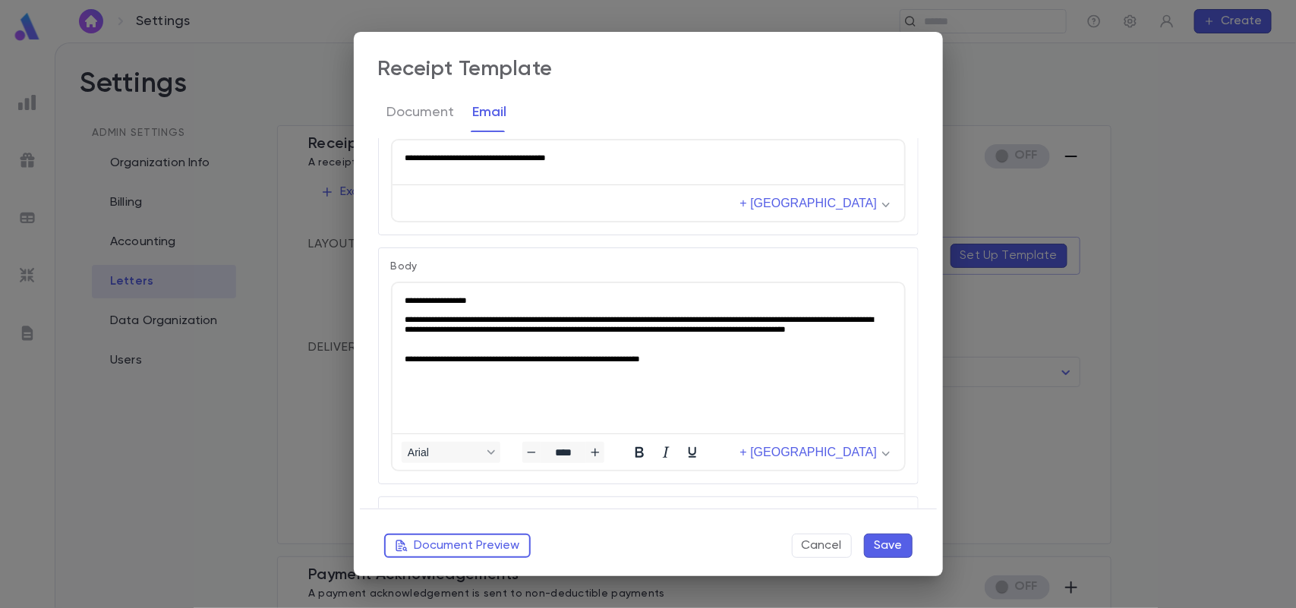
scroll to position [71, 0]
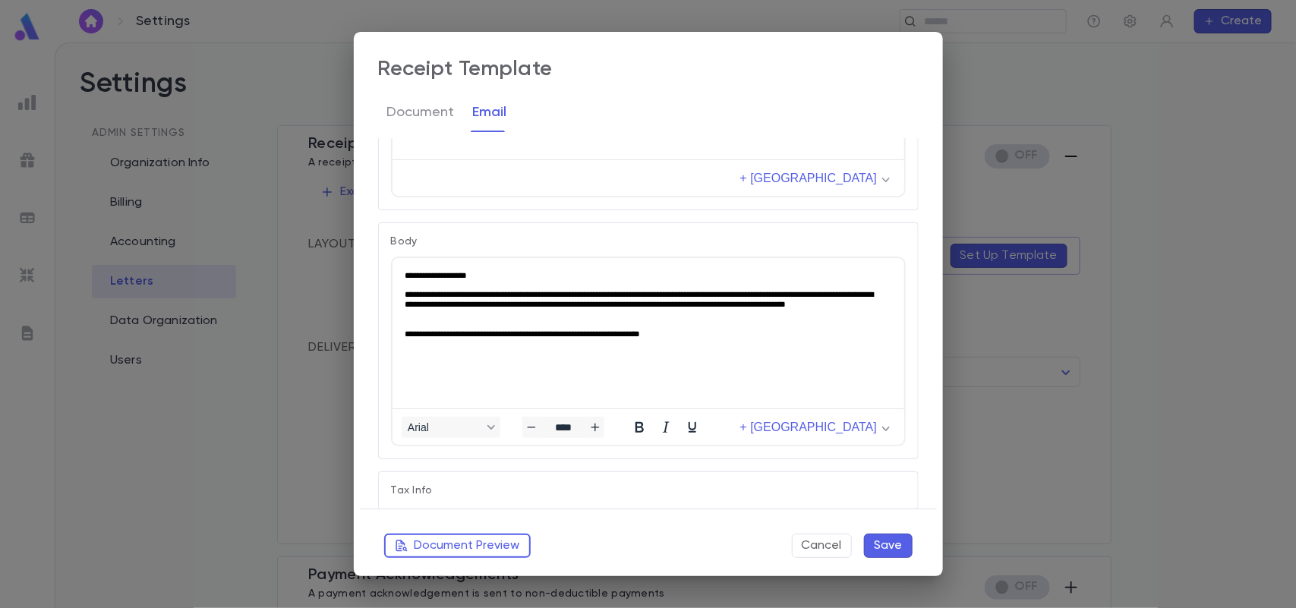
click at [843, 486] on p "Tax Info" at bounding box center [648, 490] width 515 height 12
click at [433, 111] on button "Document" at bounding box center [421, 113] width 68 height 38
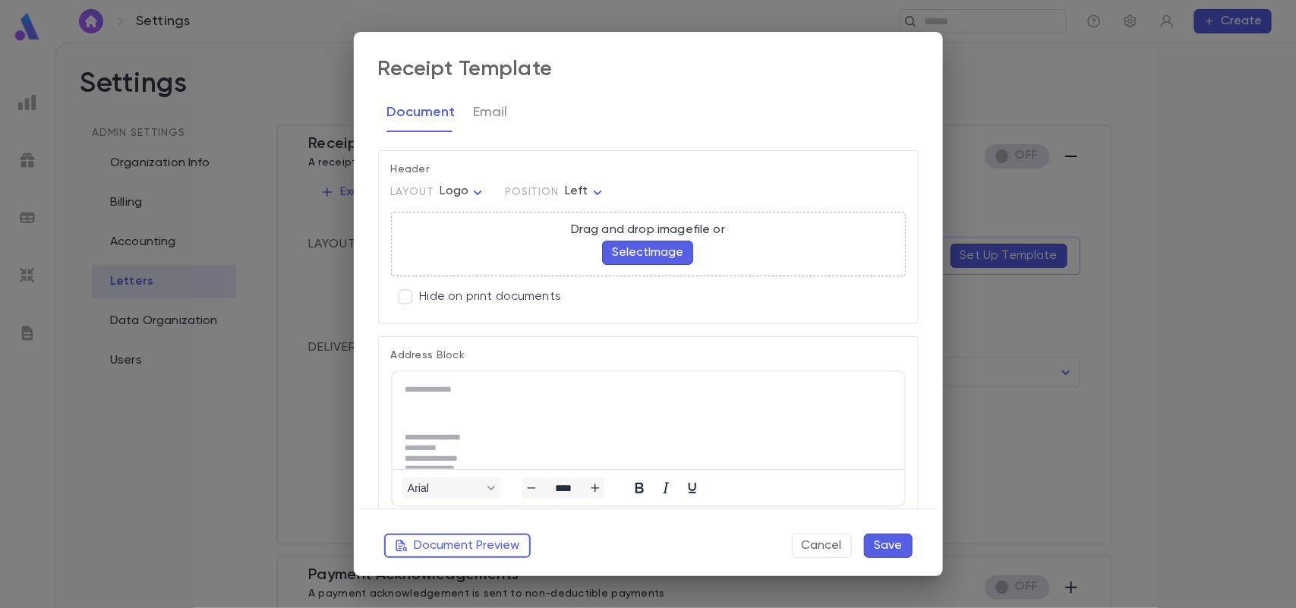
click at [640, 258] on button "Select Image" at bounding box center [647, 253] width 91 height 24
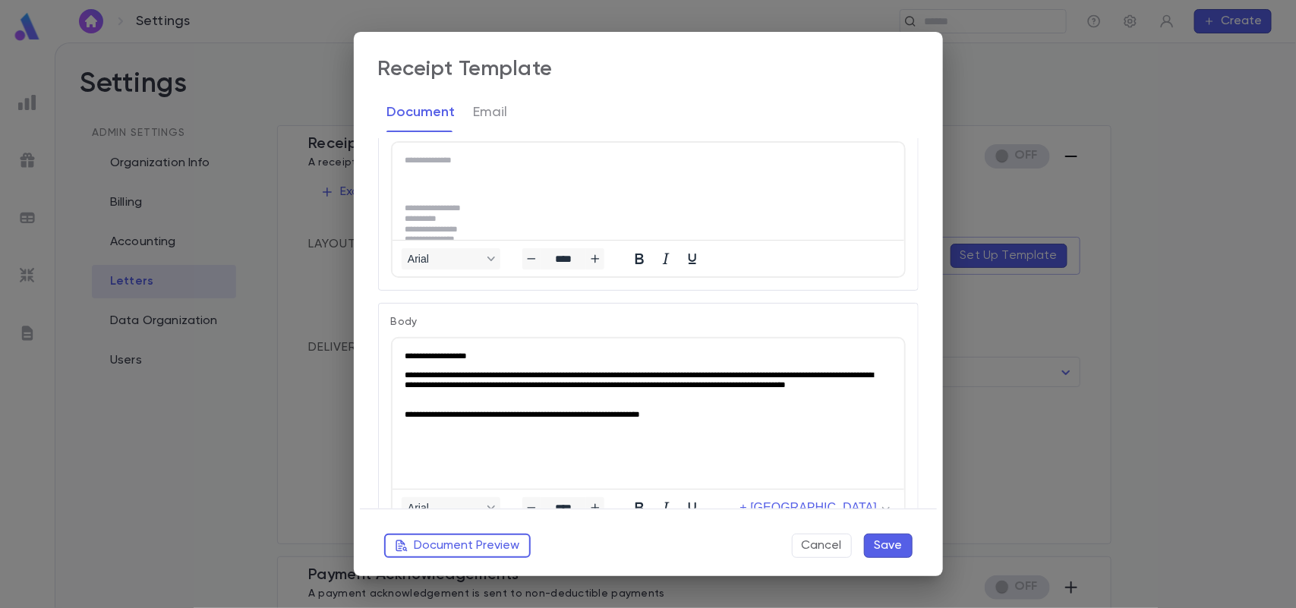
scroll to position [197, 0]
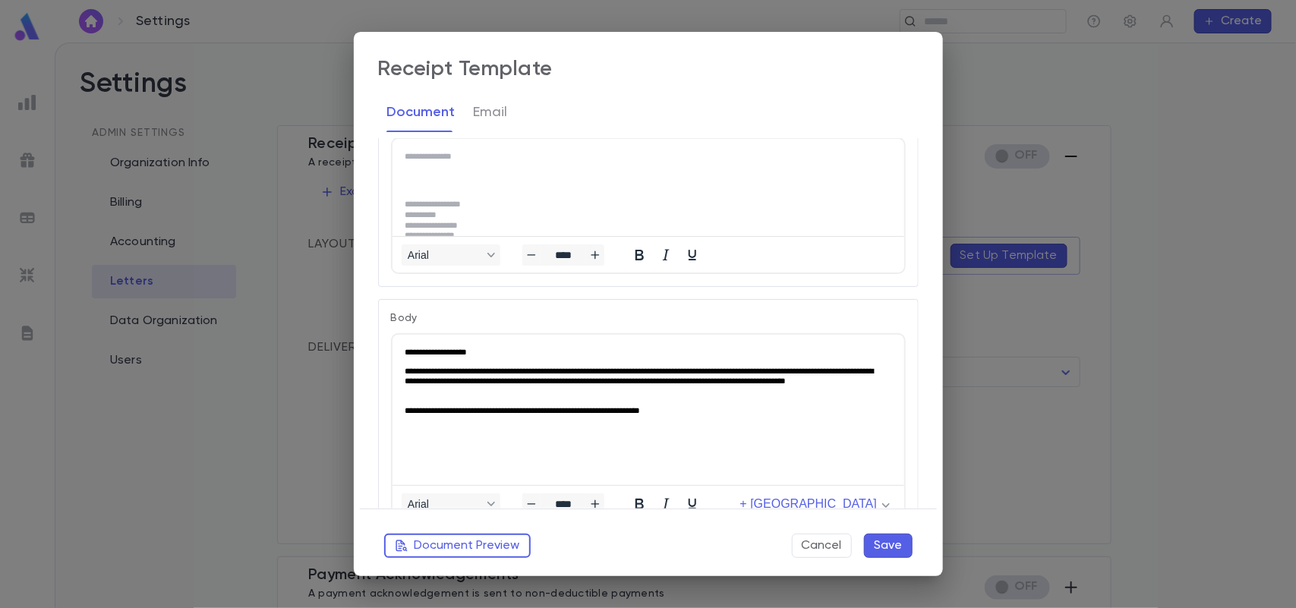
drag, startPoint x: 673, startPoint y: 417, endPoint x: 408, endPoint y: 354, distance: 272.3
click at [408, 354] on html "**********" at bounding box center [648, 380] width 512 height 93
drag, startPoint x: 405, startPoint y: 350, endPoint x: 441, endPoint y: 354, distance: 35.9
click at [440, 354] on html "**********" at bounding box center [648, 380] width 512 height 93
click at [432, 354] on p "**********" at bounding box center [645, 351] width 483 height 11
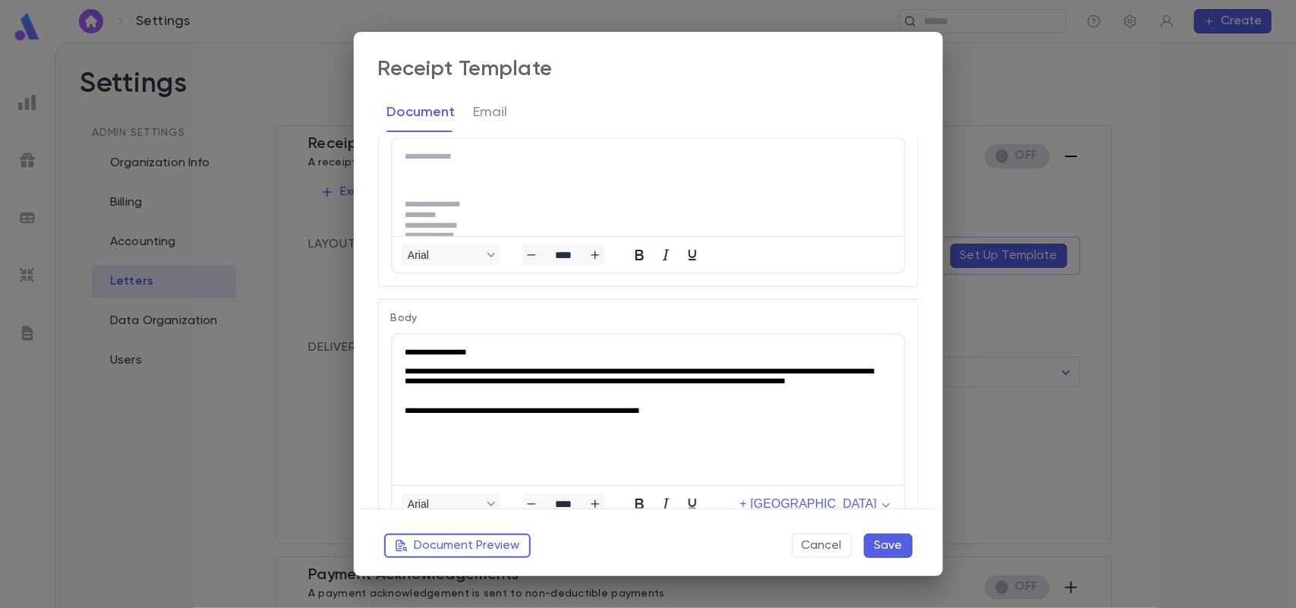
click at [433, 354] on p "**********" at bounding box center [645, 351] width 483 height 11
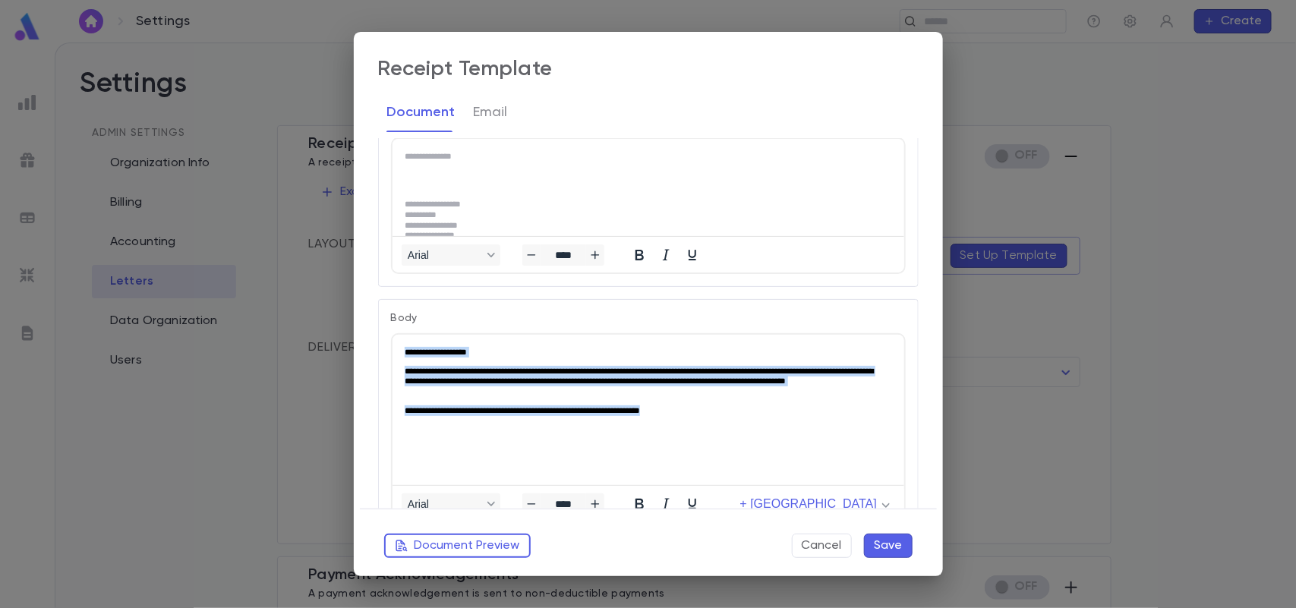
drag, startPoint x: 403, startPoint y: 350, endPoint x: 739, endPoint y: 436, distance: 347.1
click at [739, 427] on html "**********" at bounding box center [648, 380] width 512 height 93
paste body "Rich Text Area. Press ALT-0 for help."
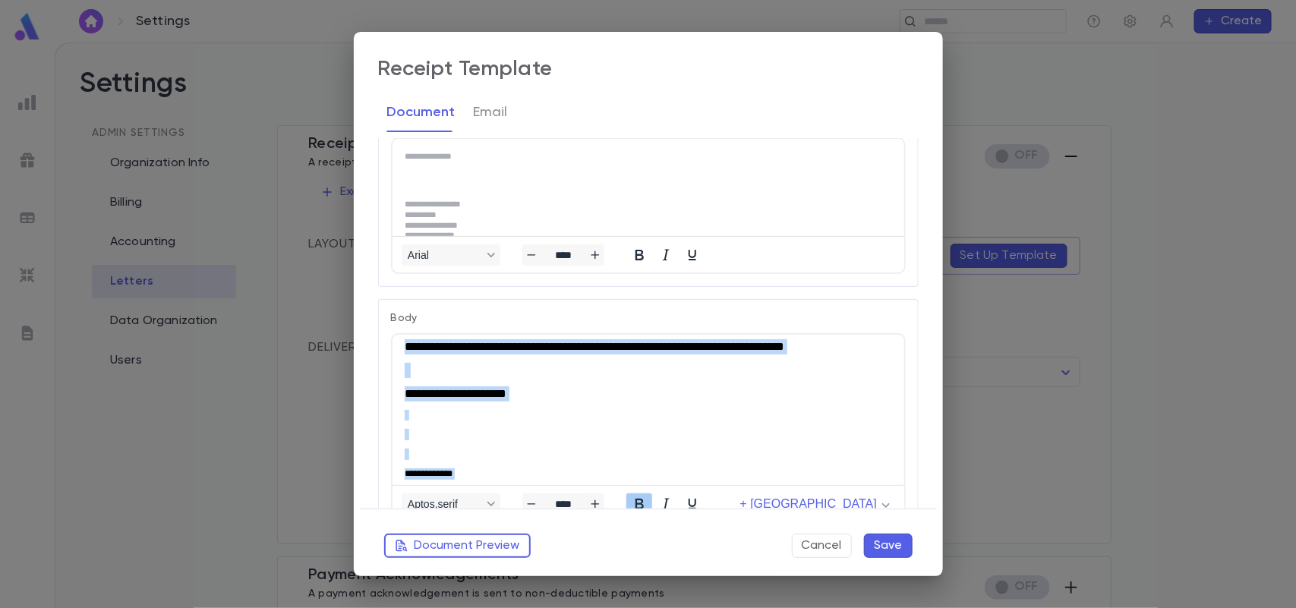
scroll to position [87, 0]
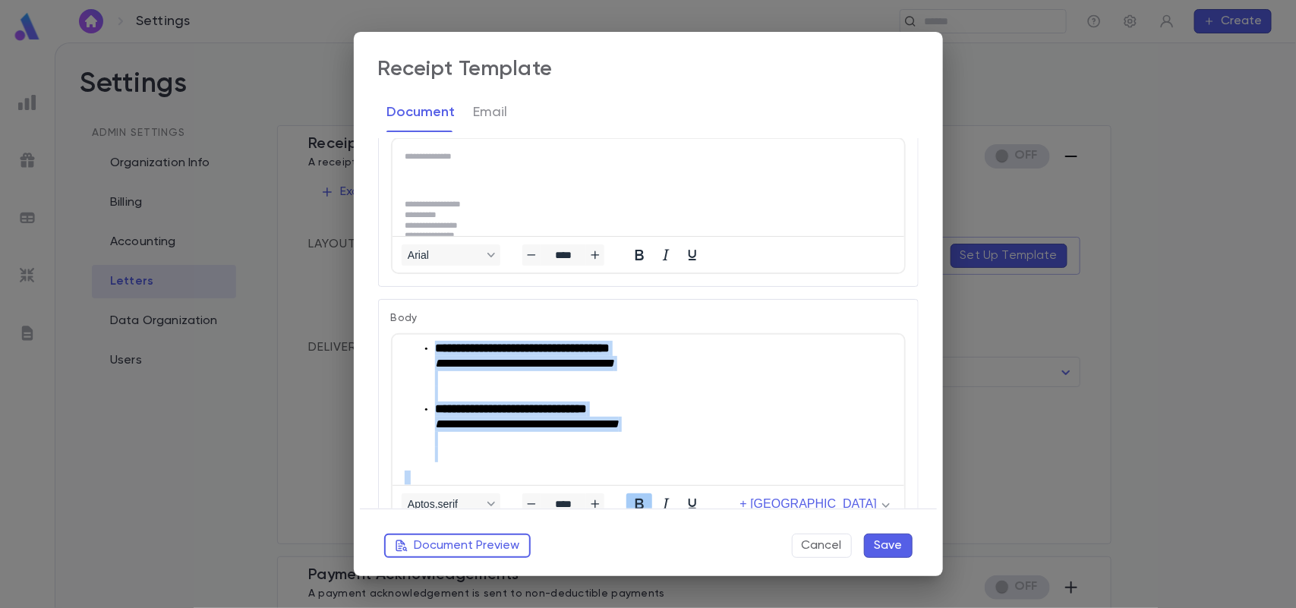
type input "****"
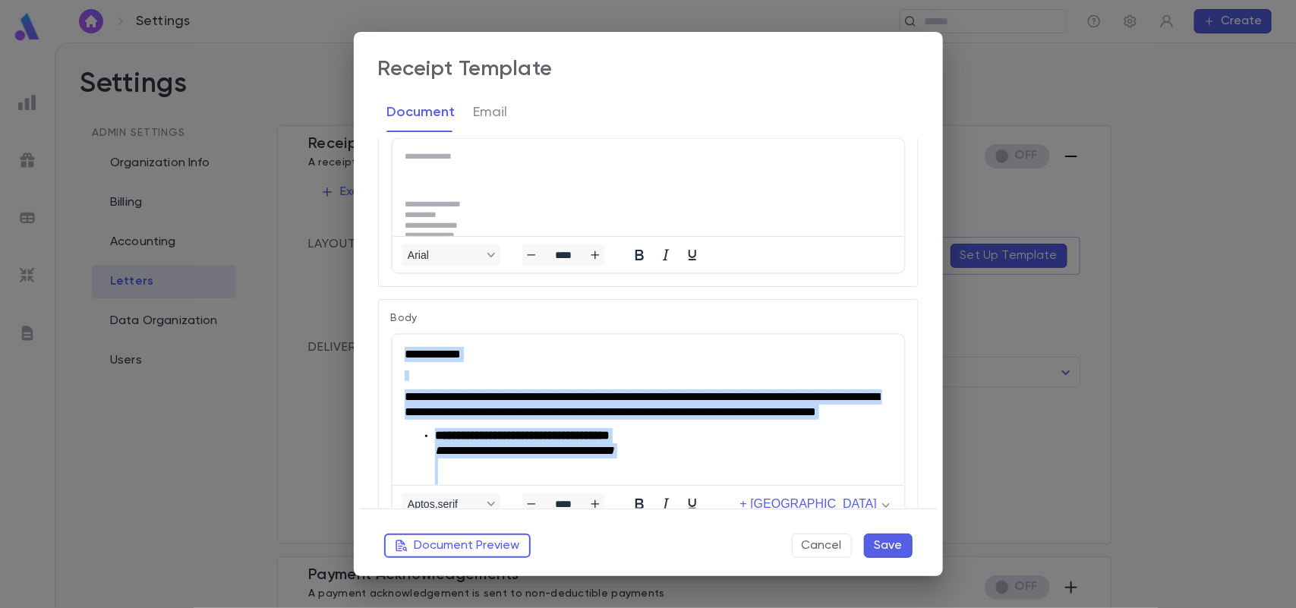
drag, startPoint x: 532, startPoint y: 460, endPoint x: 371, endPoint y: 294, distance: 231.4
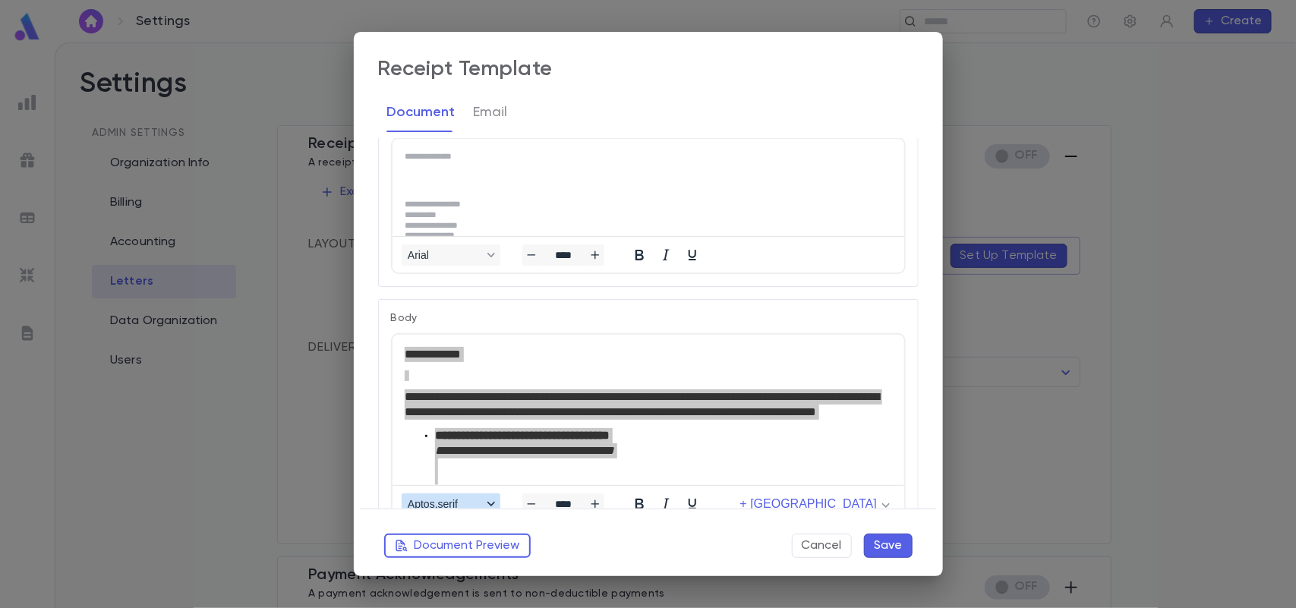
click at [465, 502] on span "Aptos,serif" at bounding box center [445, 504] width 74 height 12
click at [465, 453] on div "Arial" at bounding box center [456, 454] width 84 height 18
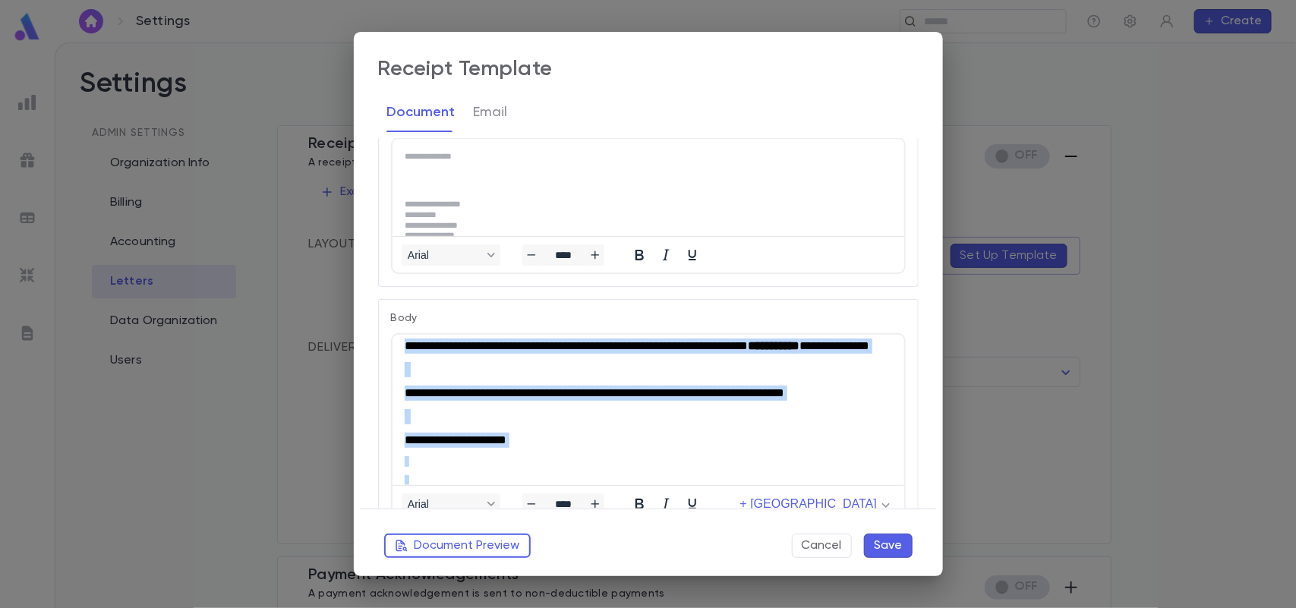
scroll to position [642, 0]
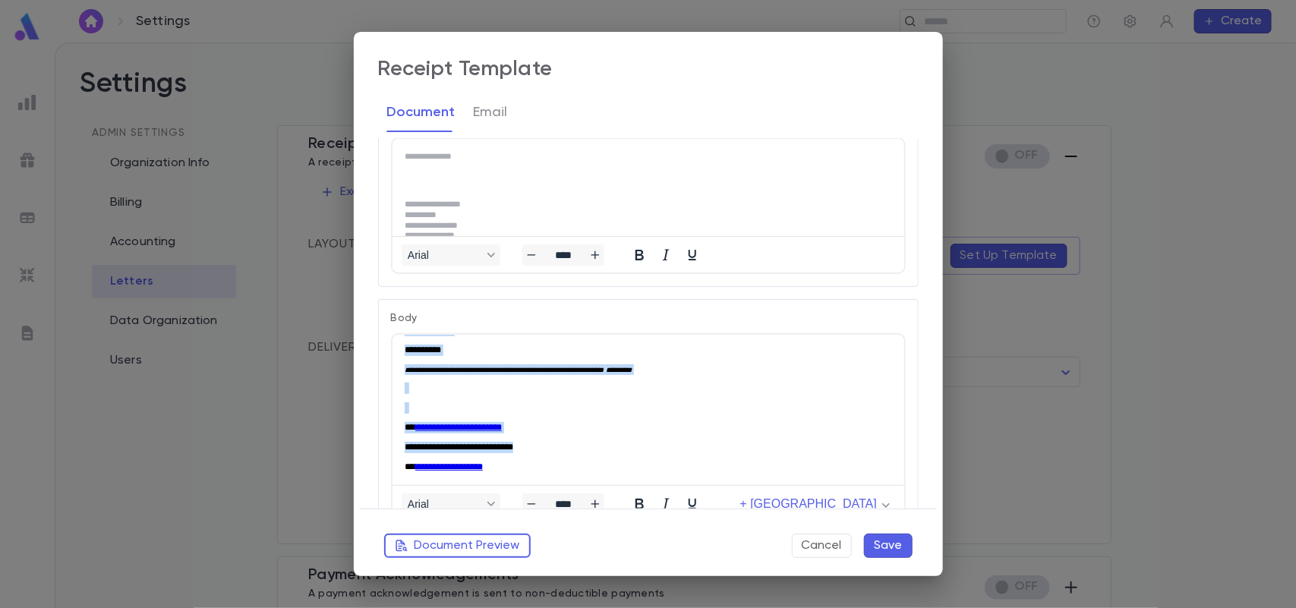
drag, startPoint x: 891, startPoint y: 362, endPoint x: 1284, endPoint y: 829, distance: 610.4
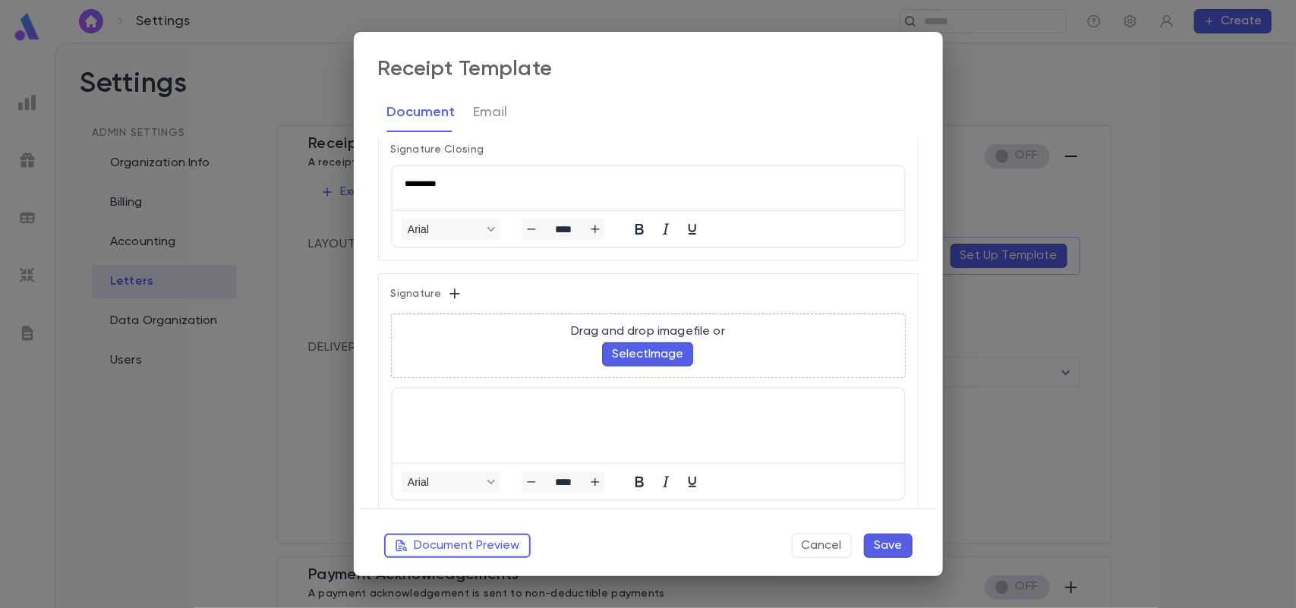
scroll to position [798, 0]
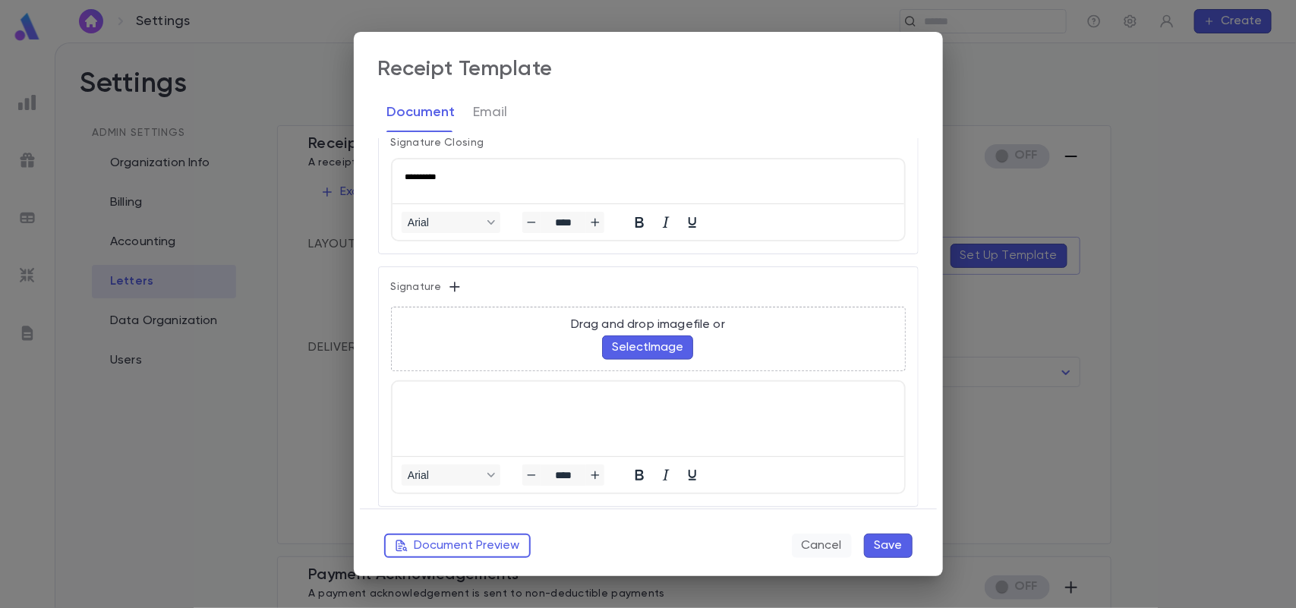
click at [814, 543] on button "Cancel" at bounding box center [822, 546] width 60 height 24
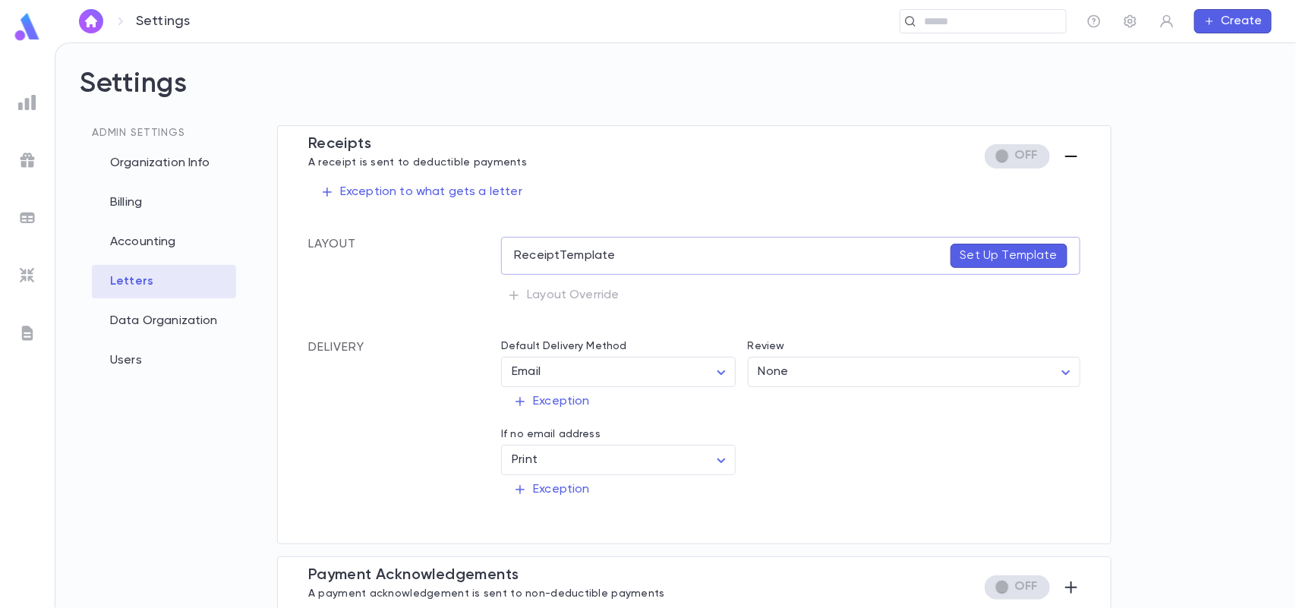
click at [31, 99] on img at bounding box center [27, 102] width 18 height 18
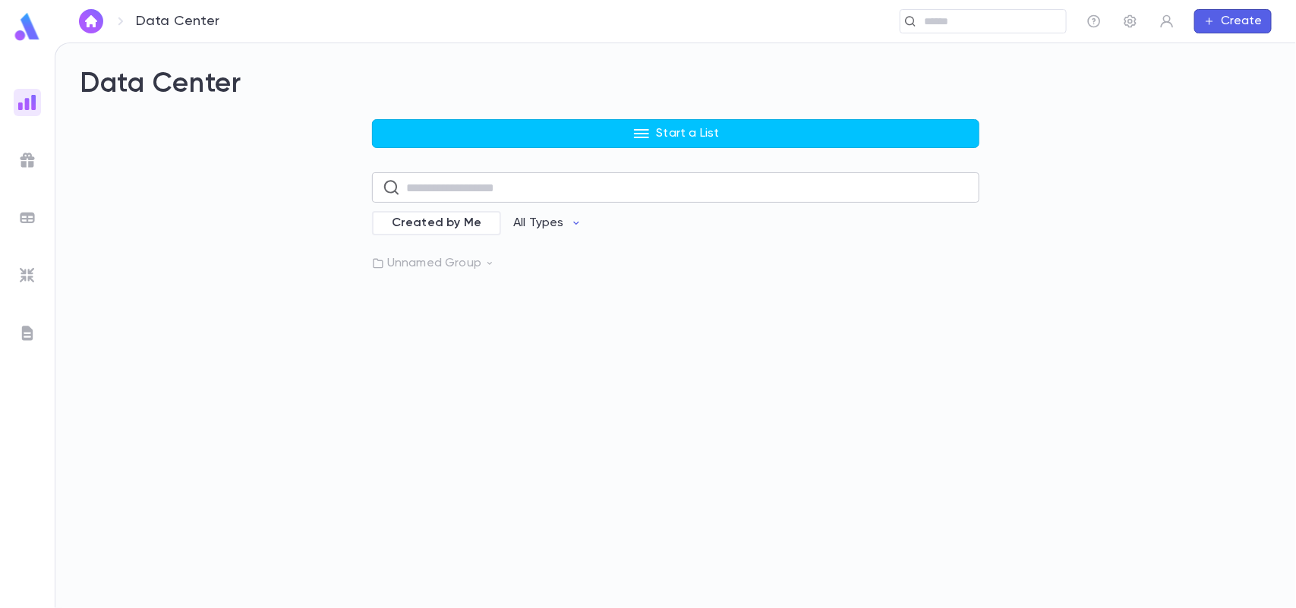
click at [536, 196] on input "text" at bounding box center [687, 188] width 563 height 30
type input "*****"
click at [539, 274] on div "Donors over $1,000" at bounding box center [528, 273] width 295 height 15
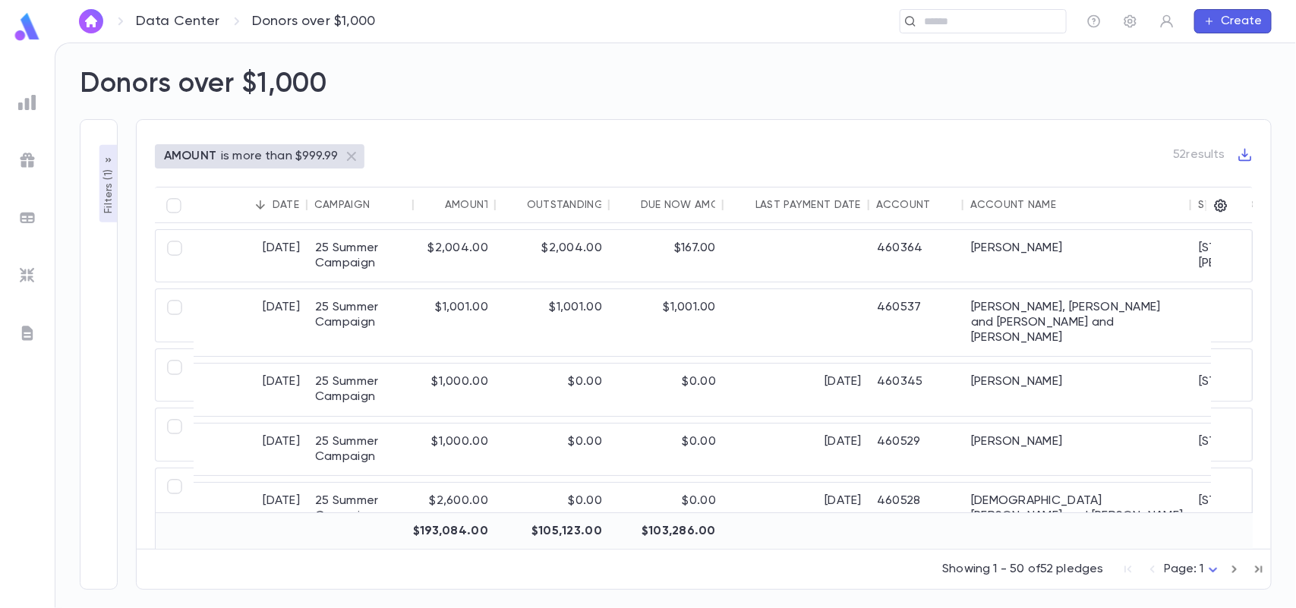
click at [111, 182] on p "Filters ( 1 )" at bounding box center [108, 189] width 15 height 47
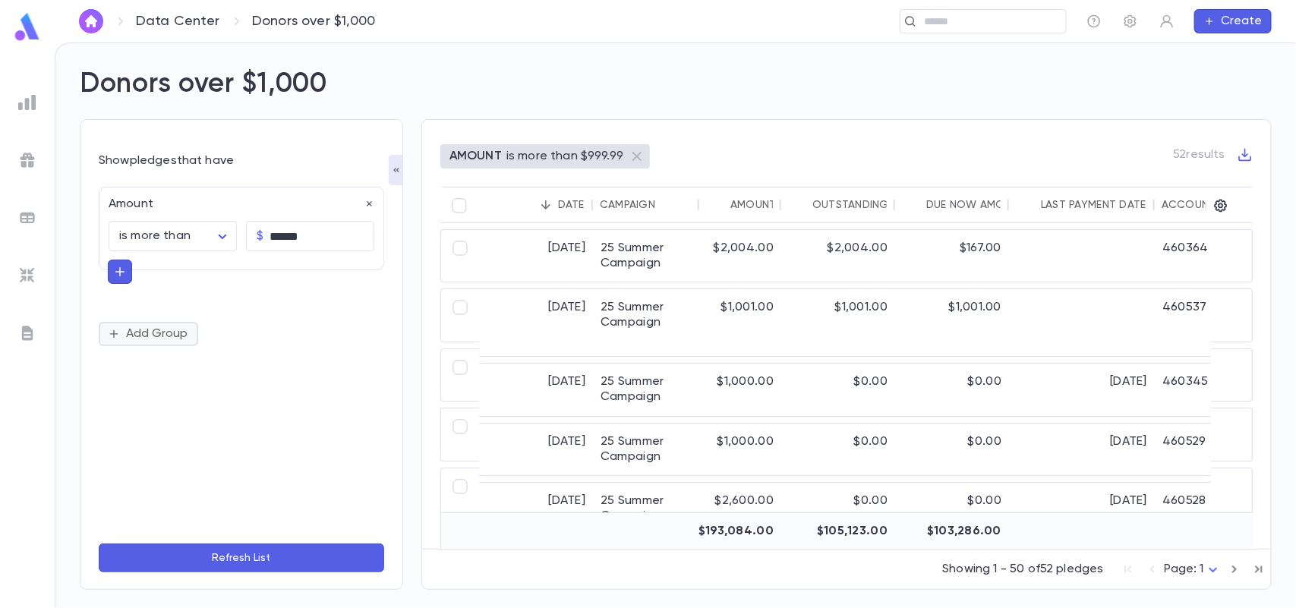
click at [160, 331] on button "Add Group" at bounding box center [148, 334] width 99 height 24
type input "*"
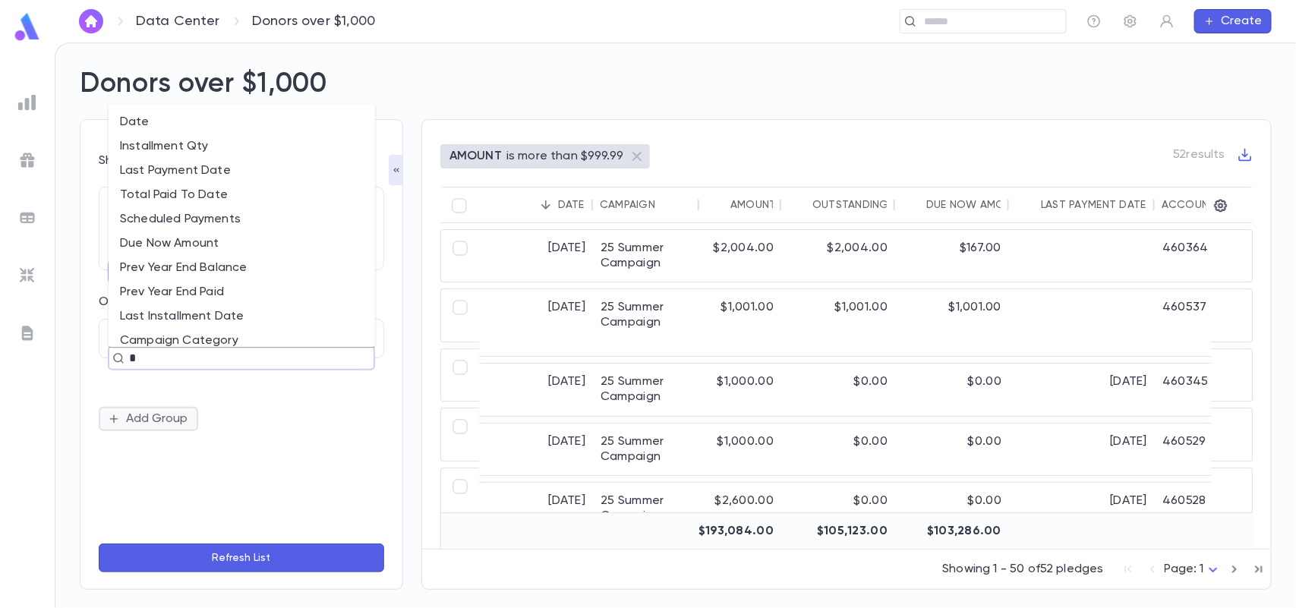
type input "**"
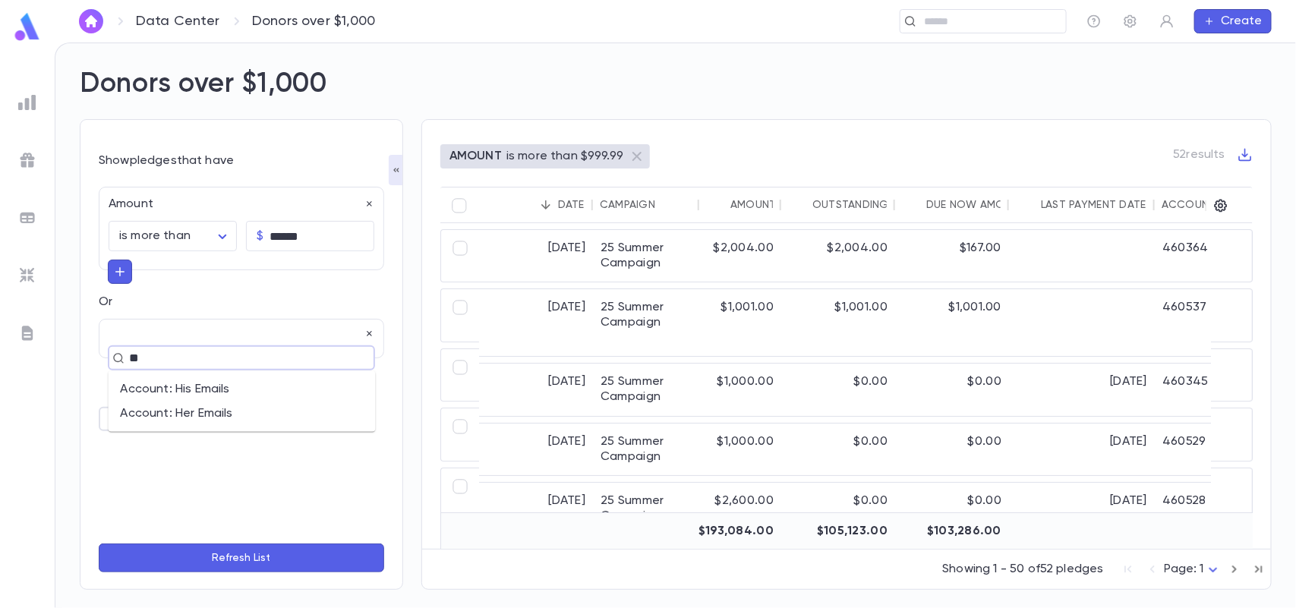
click at [178, 391] on li "Account: His Emails" at bounding box center [242, 389] width 267 height 24
click at [120, 406] on icon "button" at bounding box center [119, 403] width 9 height 9
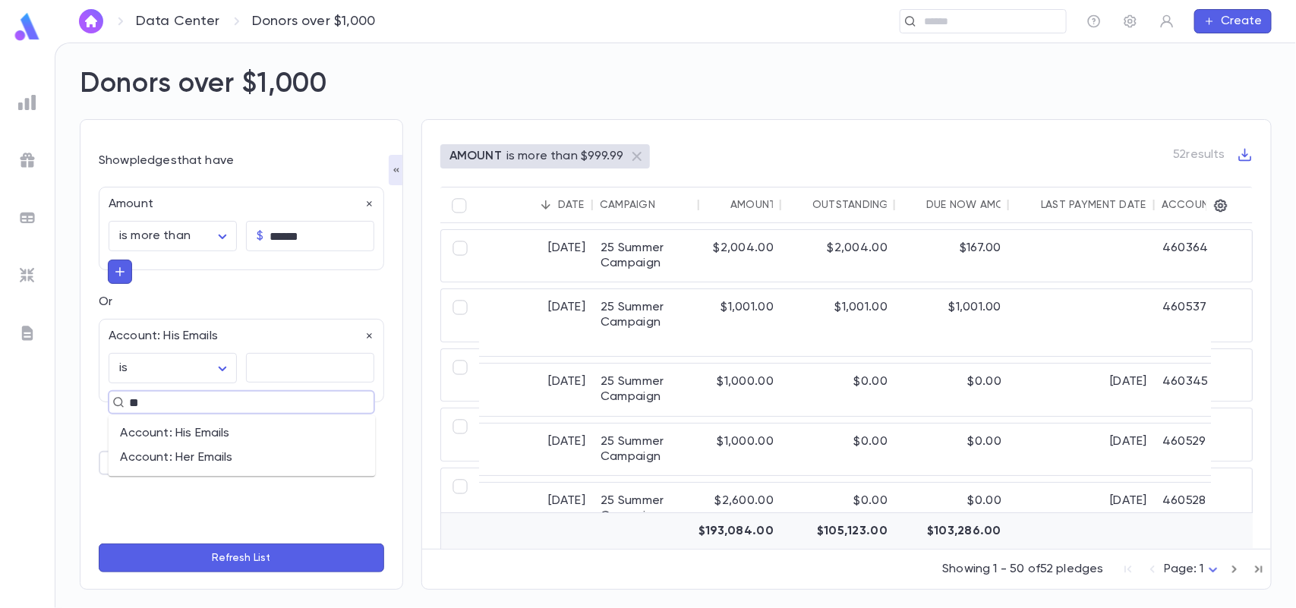
type input "**"
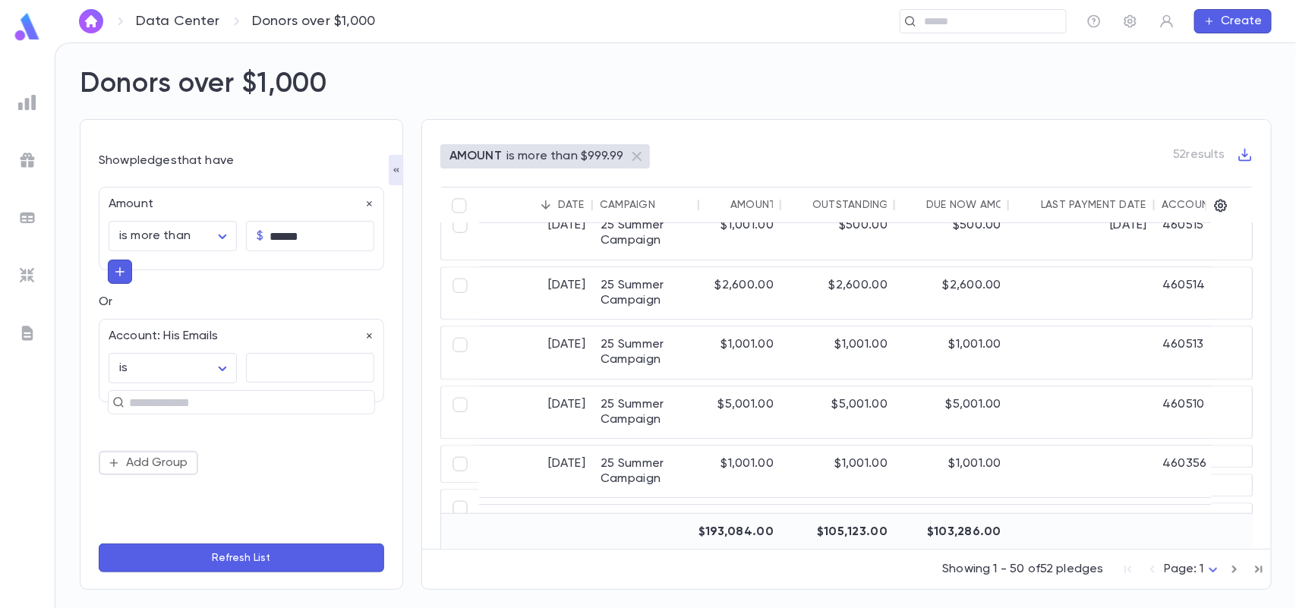
scroll to position [613, 0]
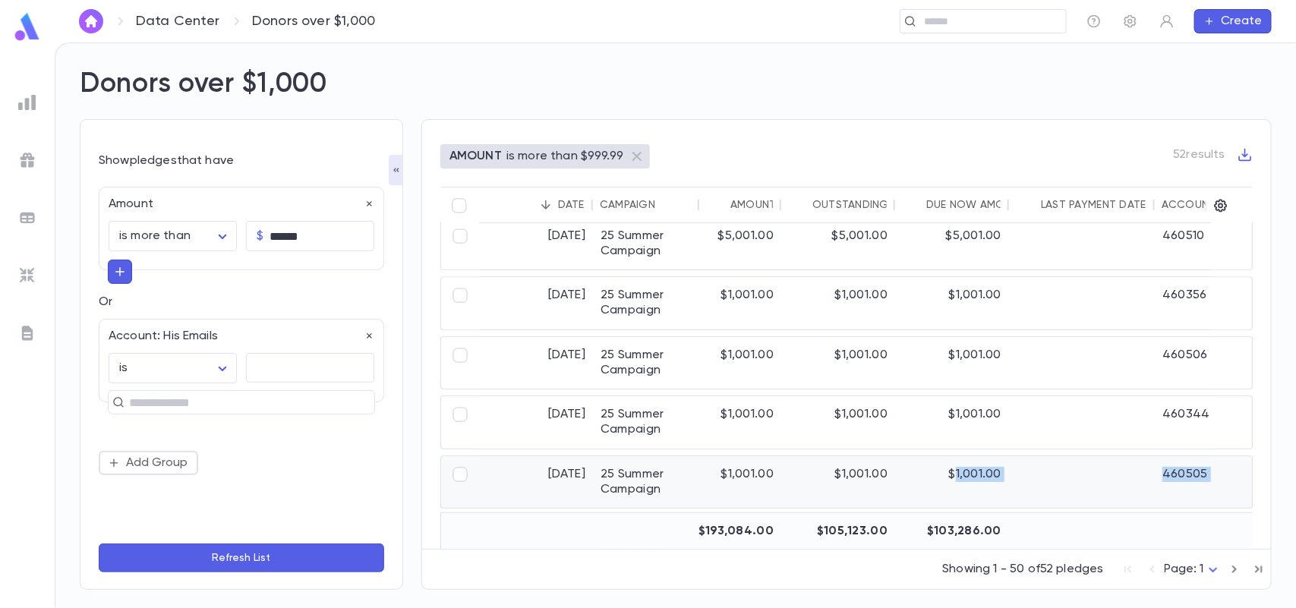
drag, startPoint x: 465, startPoint y: 541, endPoint x: 957, endPoint y: 493, distance: 494.2
click at [957, 493] on div "7/23/2025 25 Summer Campaign $2,600.00 $2,600.00 $2,600.00 460514 Kairy and Fam…" at bounding box center [846, 386] width 812 height 326
click at [430, 46] on div "**********" at bounding box center [675, 325] width 1240 height 565
click at [399, 172] on icon "button" at bounding box center [396, 170] width 12 height 12
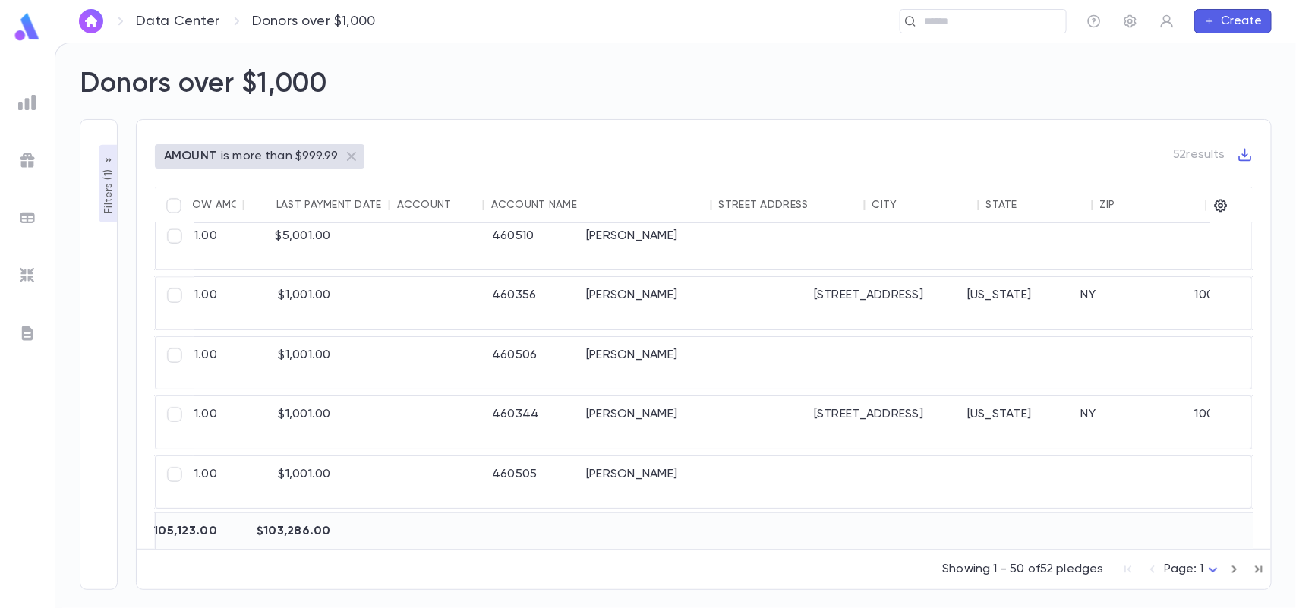
scroll to position [613, 479]
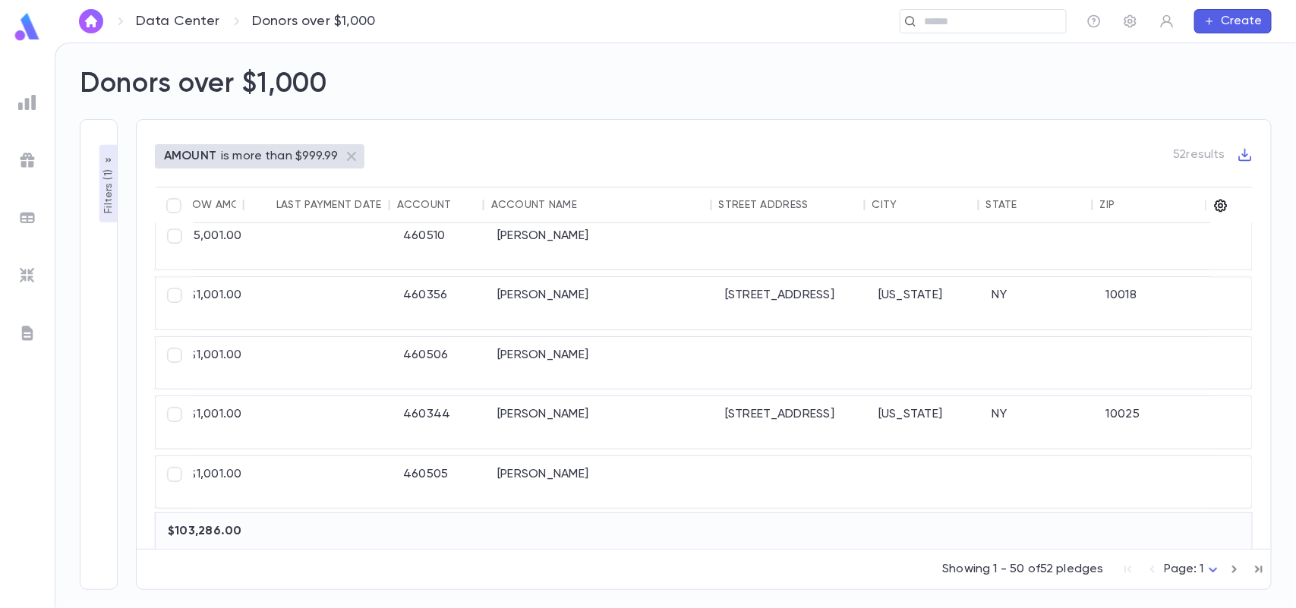
click at [1221, 203] on icon "button" at bounding box center [1220, 205] width 15 height 15
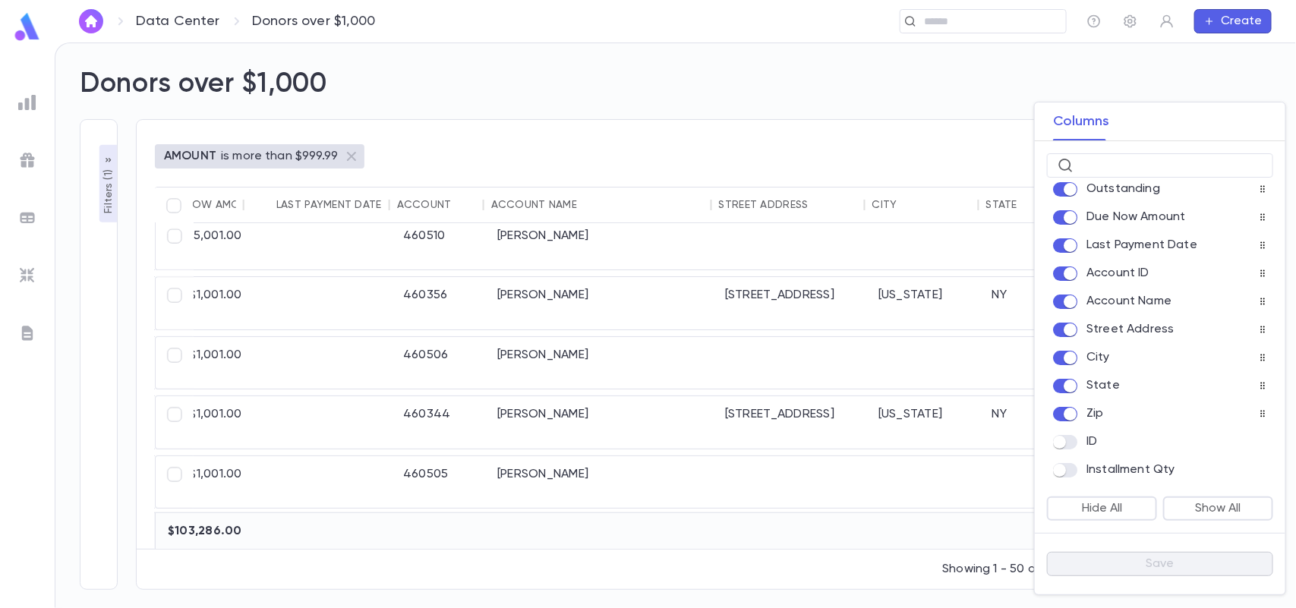
scroll to position [191, 0]
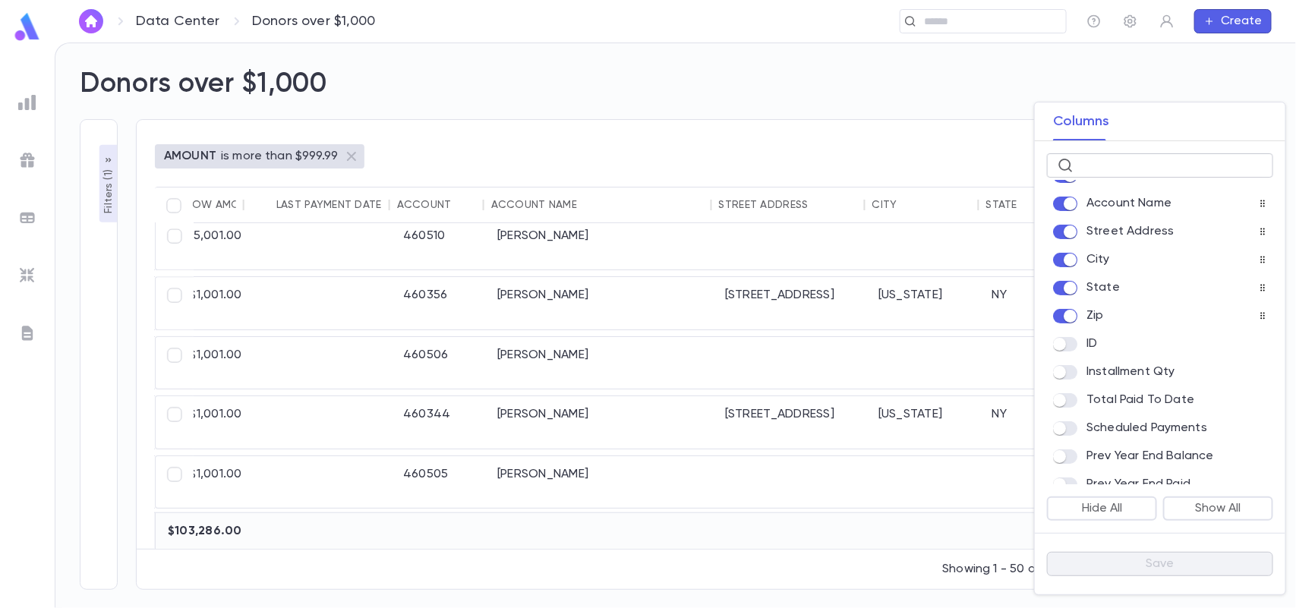
click at [1158, 165] on input "text" at bounding box center [1170, 166] width 183 height 24
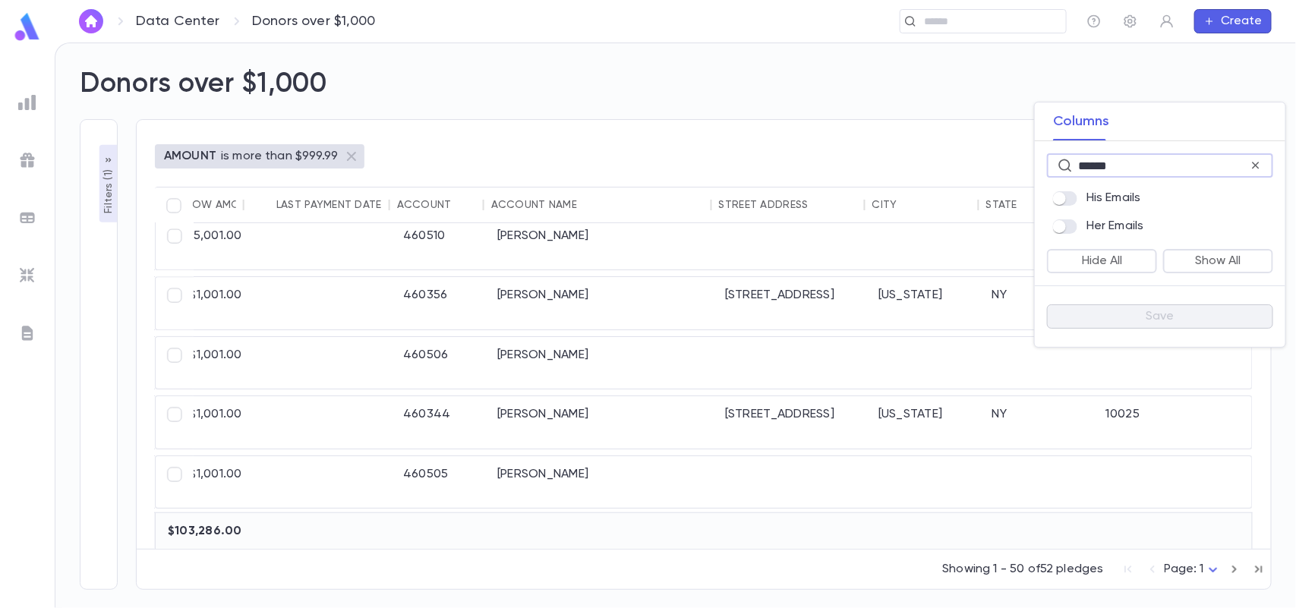
type input "******"
click at [1095, 312] on button "Save" at bounding box center [1160, 316] width 226 height 24
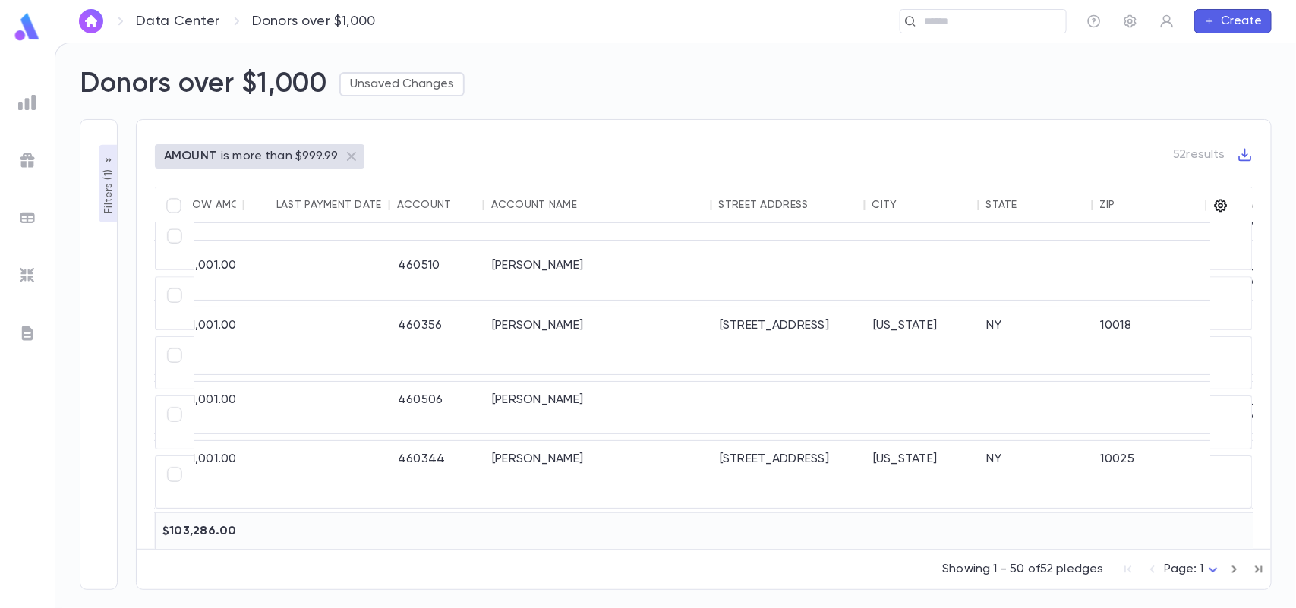
click at [1216, 203] on icon "button" at bounding box center [1221, 206] width 13 height 13
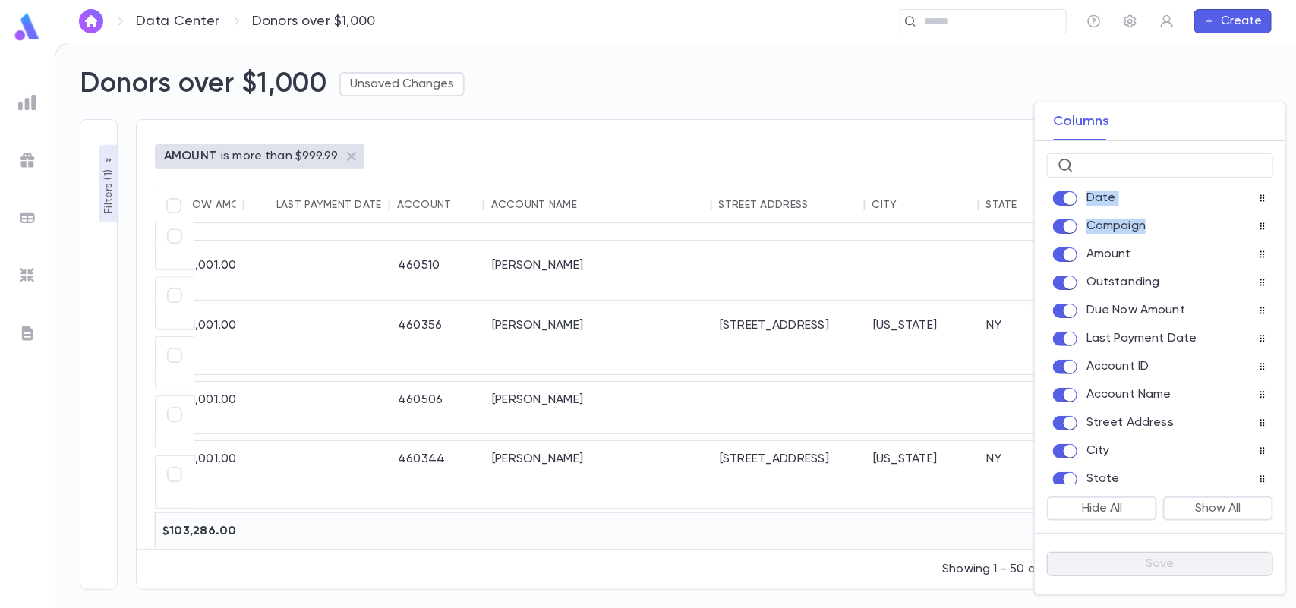
drag, startPoint x: 1285, startPoint y: 247, endPoint x: 1289, endPoint y: 269, distance: 22.3
click at [1289, 269] on div "Columns ​ Date Campaign Amount Outstanding Due Now Amount Last Payment Date Acc…" at bounding box center [648, 304] width 1296 height 608
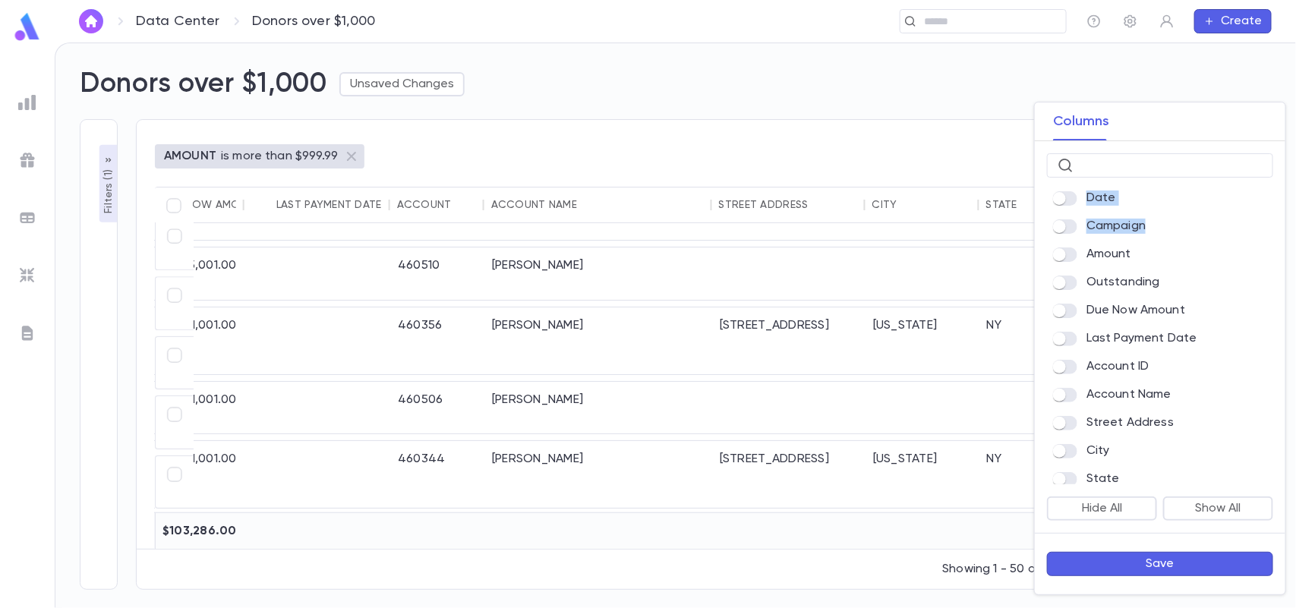
click at [1173, 566] on button "Save" at bounding box center [1160, 564] width 226 height 24
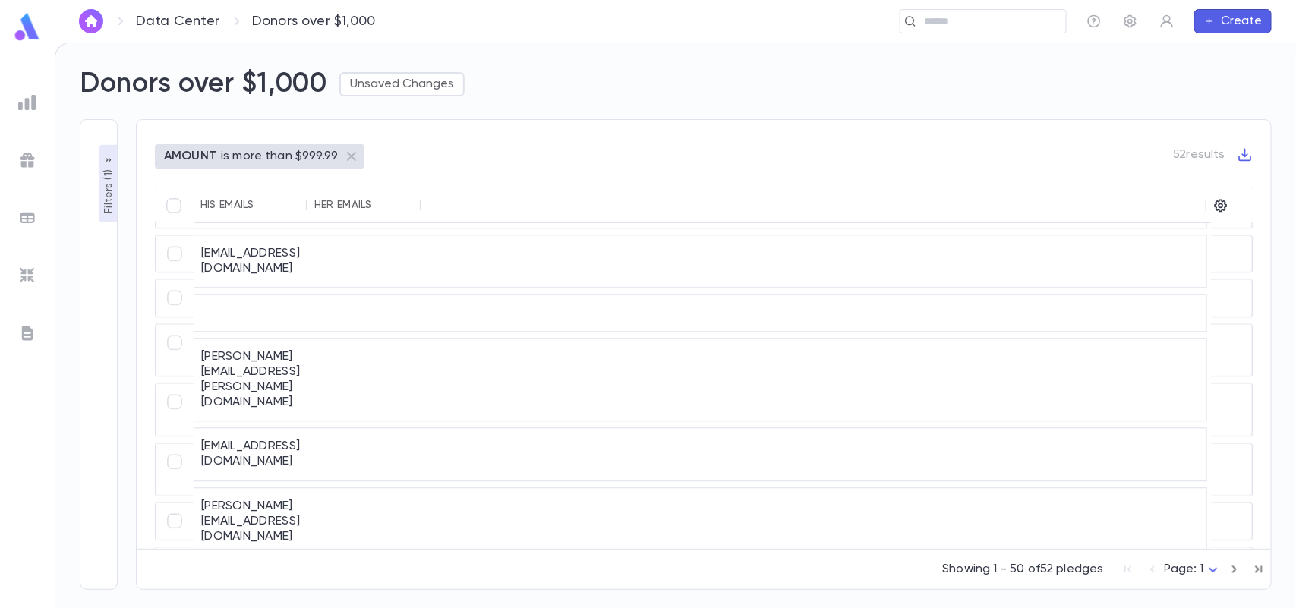
scroll to position [673, 0]
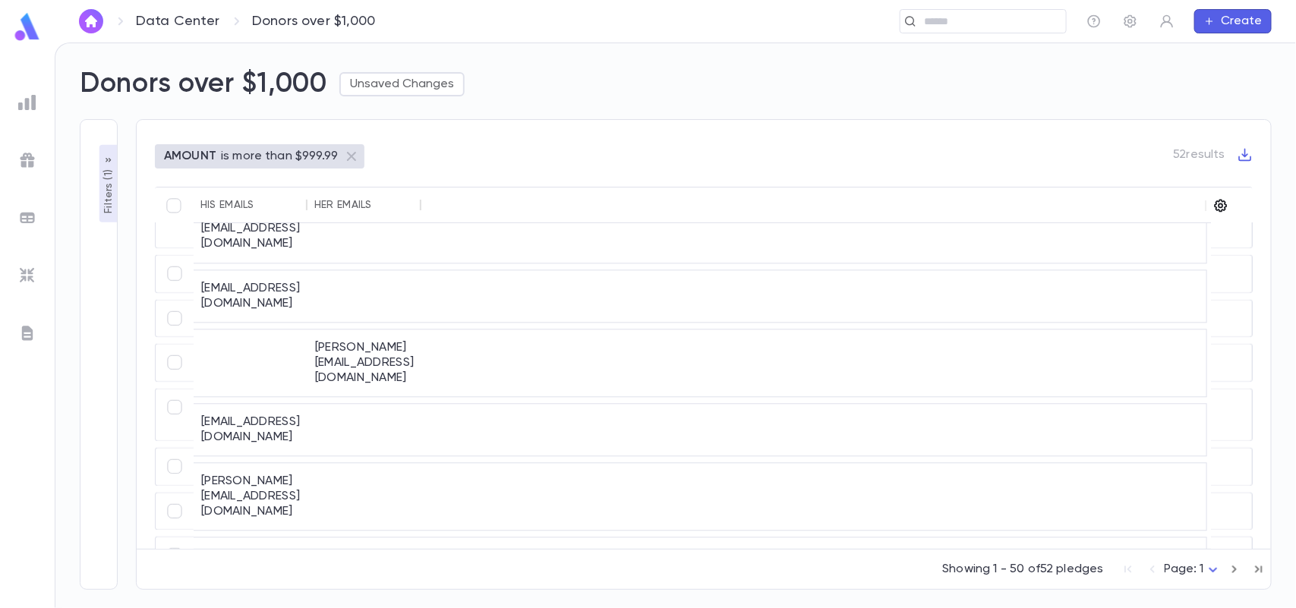
click at [1228, 207] on icon "button" at bounding box center [1220, 205] width 15 height 15
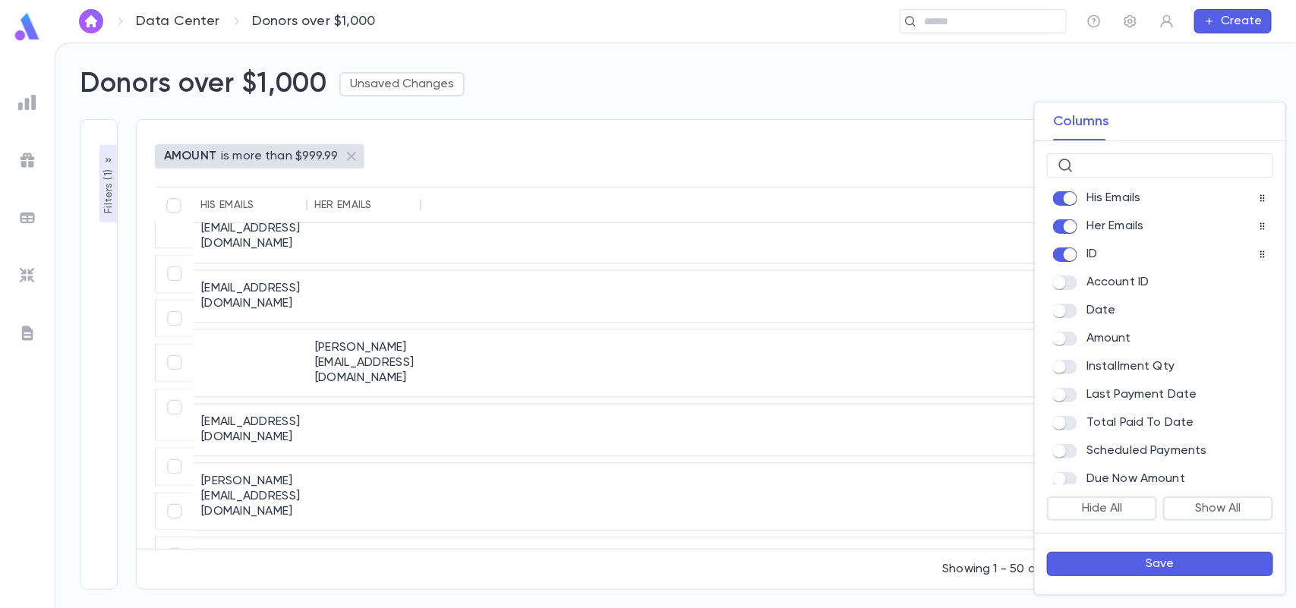
click at [1118, 563] on button "Save" at bounding box center [1160, 564] width 226 height 24
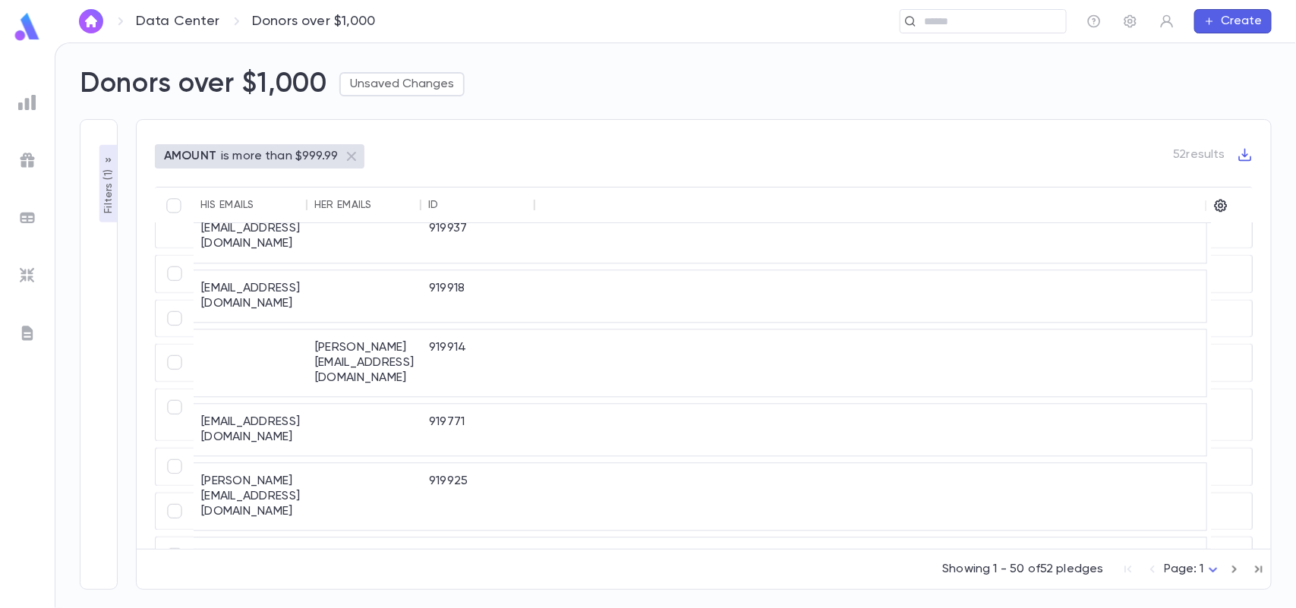
click at [1224, 196] on div at bounding box center [1226, 206] width 26 height 36
click at [1217, 203] on icon "button" at bounding box center [1220, 205] width 15 height 15
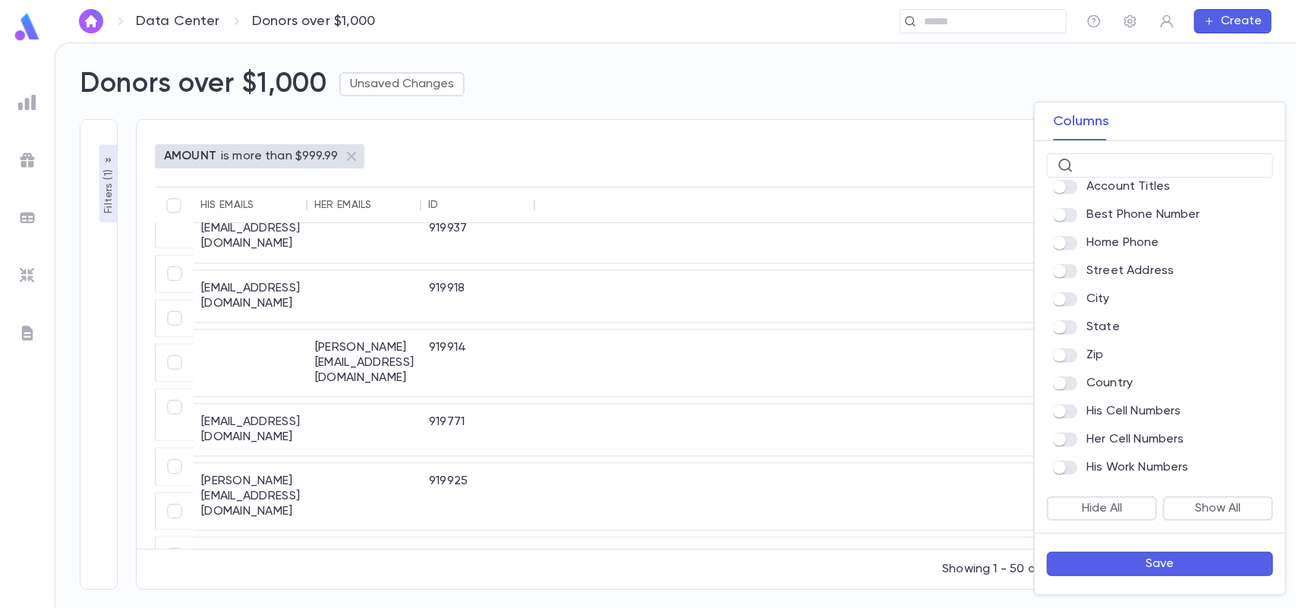
scroll to position [736, 0]
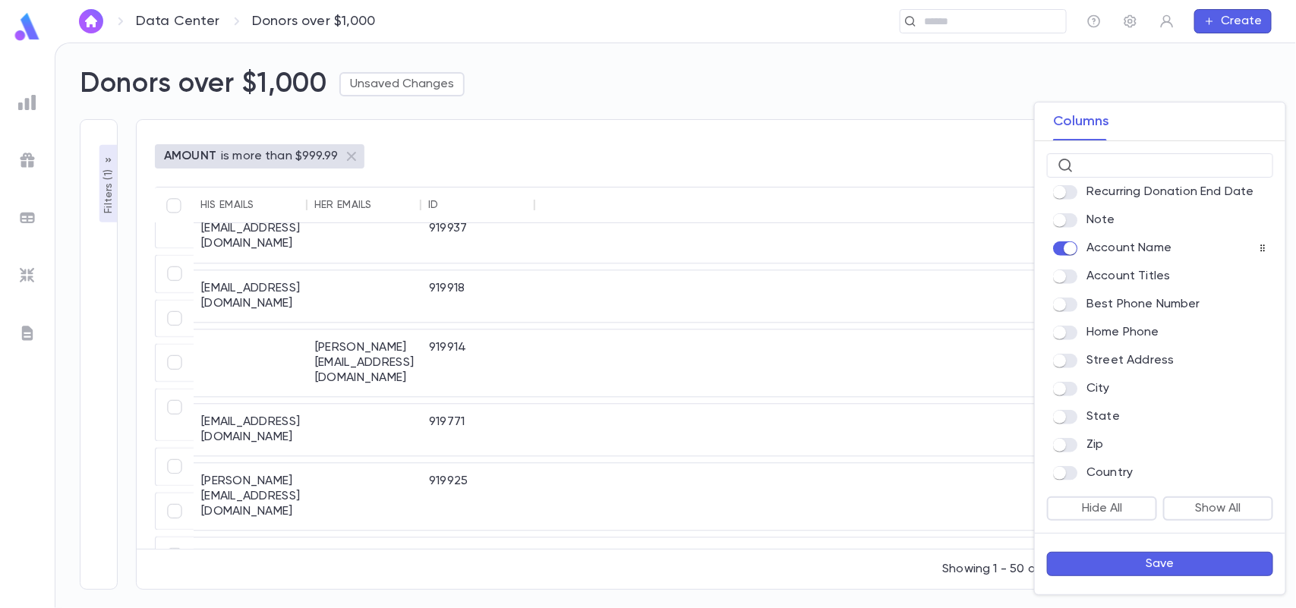
click at [1105, 566] on button "Save" at bounding box center [1160, 564] width 226 height 24
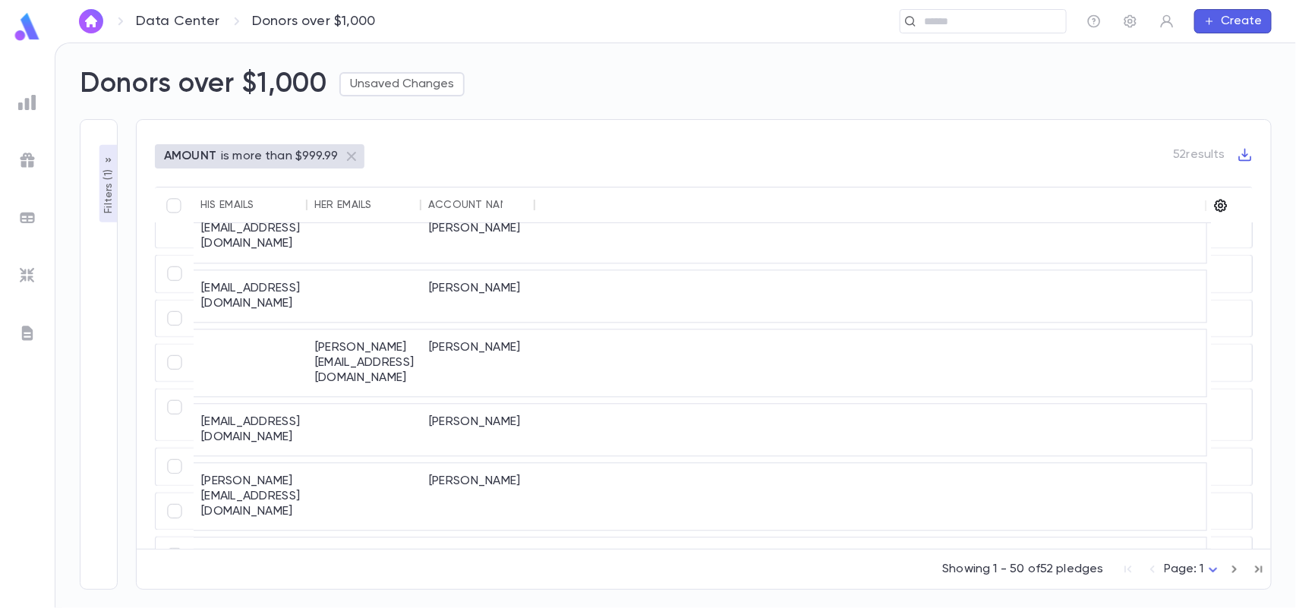
click at [1217, 206] on icon "button" at bounding box center [1220, 205] width 15 height 15
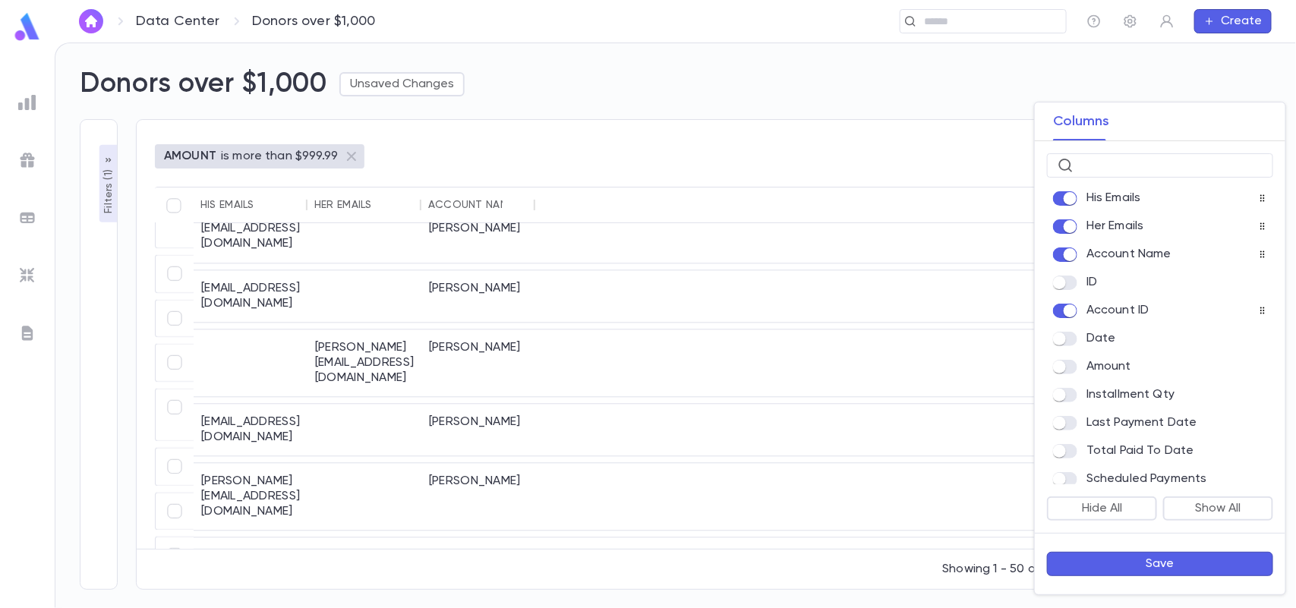
click at [1084, 566] on button "Save" at bounding box center [1160, 564] width 226 height 24
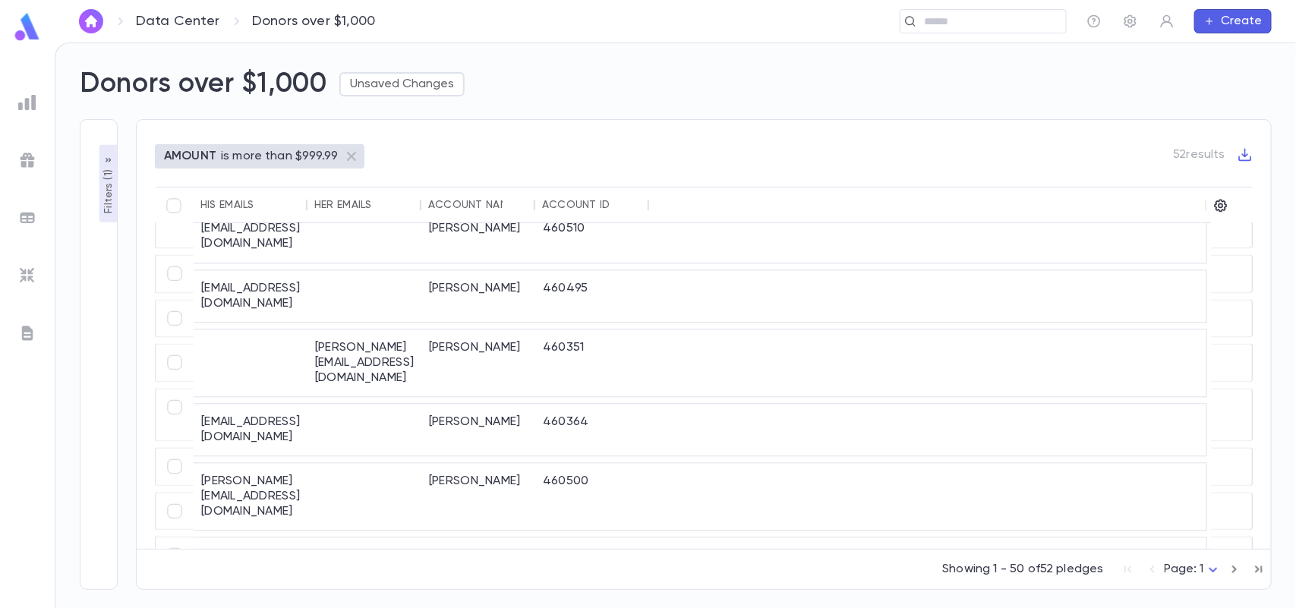
scroll to position [0, 0]
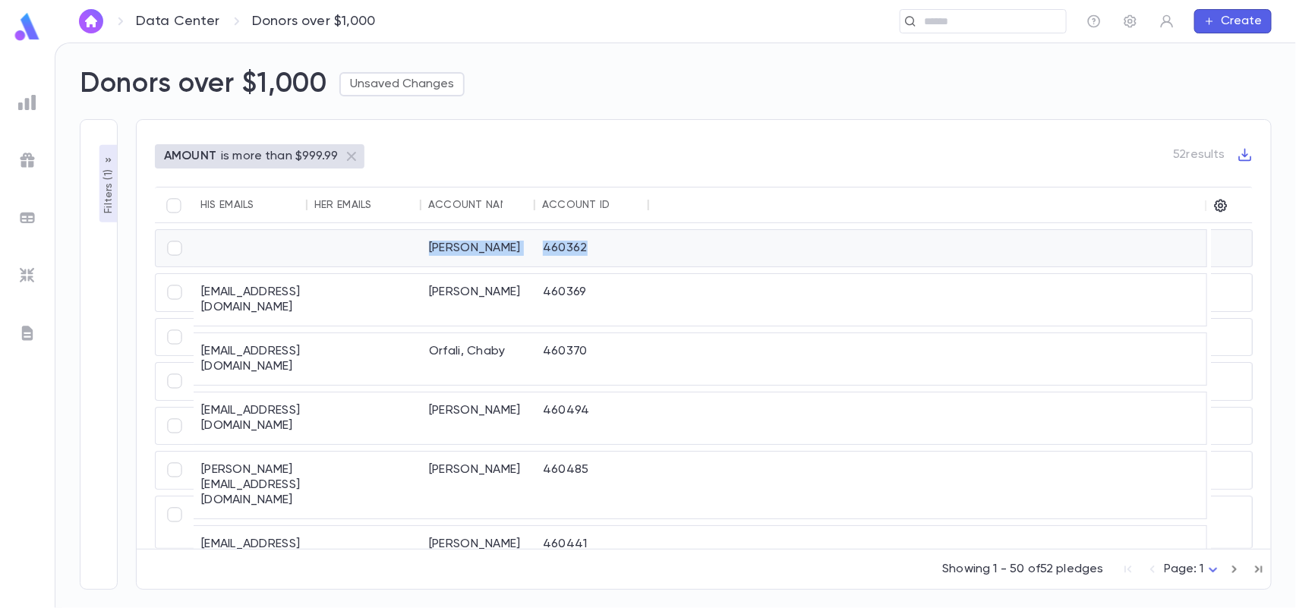
drag, startPoint x: 613, startPoint y: 245, endPoint x: 407, endPoint y: 241, distance: 206.5
click at [407, 241] on div "Betesh, Elliot 460362" at bounding box center [700, 248] width 1014 height 38
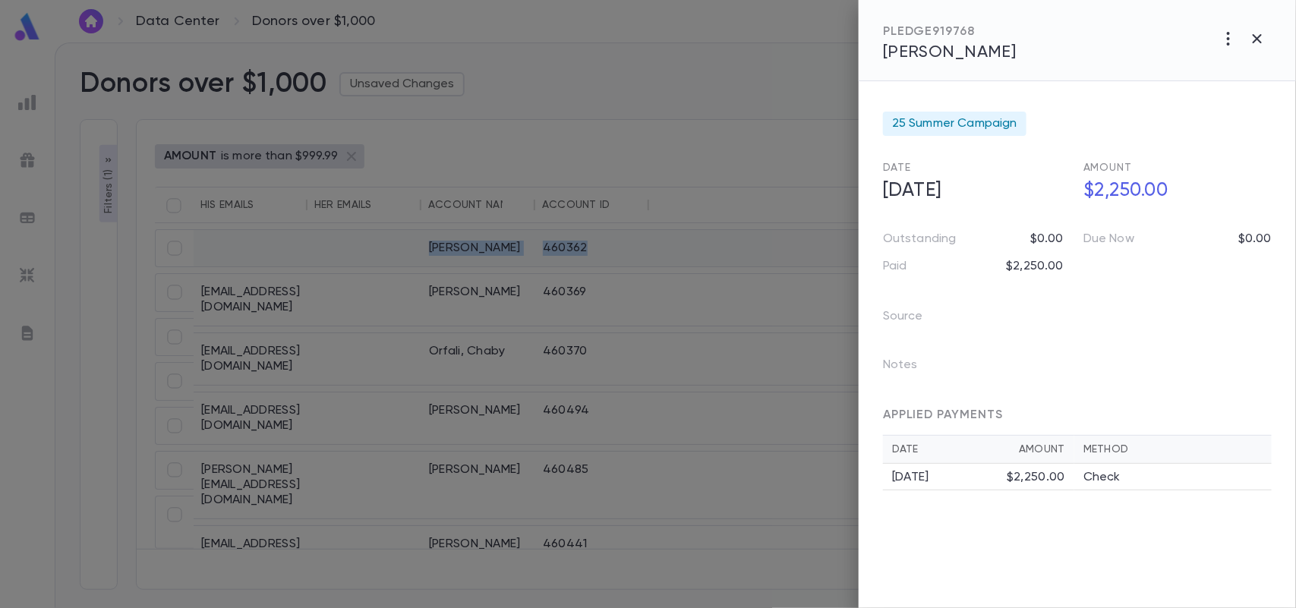
copy div "Betesh, Elliot 460362"
drag, startPoint x: 985, startPoint y: 54, endPoint x: 884, endPoint y: 24, distance: 105.4
click at [884, 24] on div "PLEDGE 919768 Betesh, Elliot" at bounding box center [1077, 40] width 437 height 81
copy div "PLEDGE 919768 Betesh, Elliot"
click at [1257, 36] on icon "button" at bounding box center [1257, 39] width 18 height 18
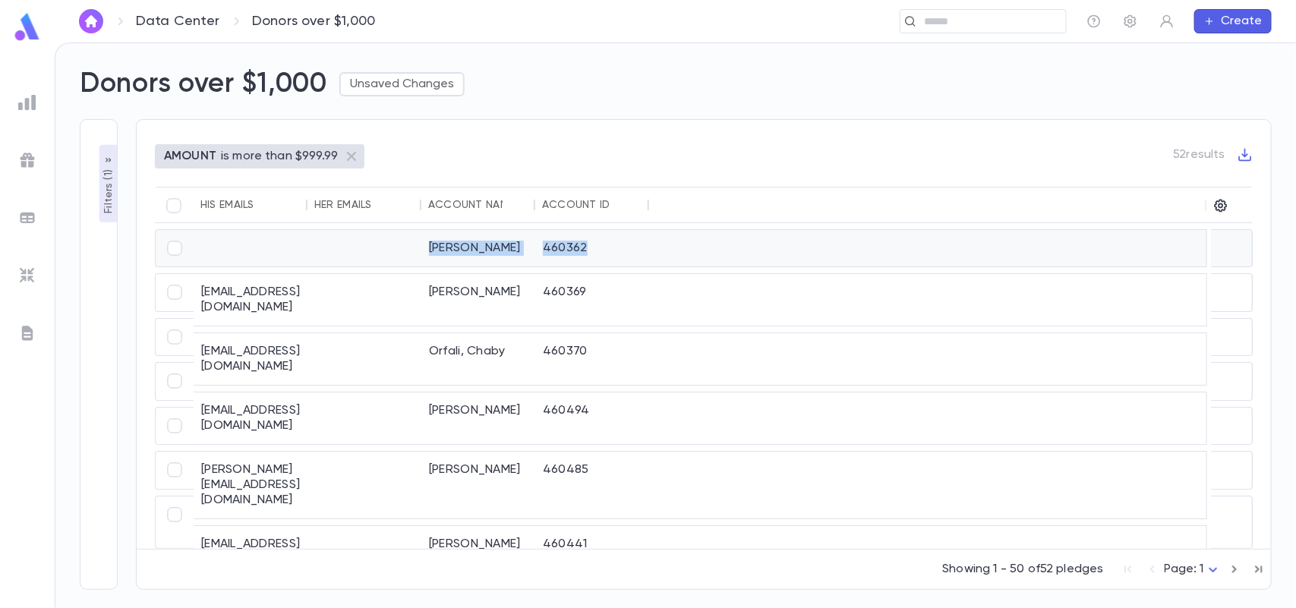
drag, startPoint x: 600, startPoint y: 247, endPoint x: 420, endPoint y: 245, distance: 180.7
click at [420, 245] on div "Betesh, Elliot 460362" at bounding box center [700, 248] width 1014 height 38
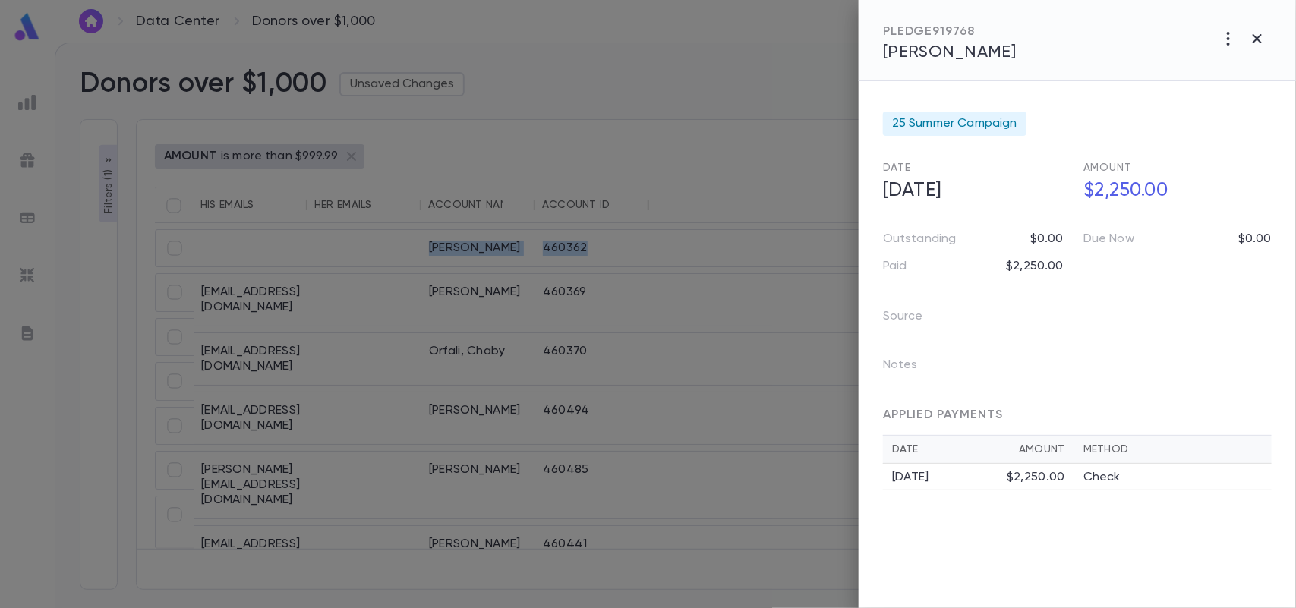
click at [911, 44] on span "Betesh, Elliot" at bounding box center [950, 52] width 134 height 17
click at [1255, 35] on icon "button" at bounding box center [1257, 39] width 18 height 18
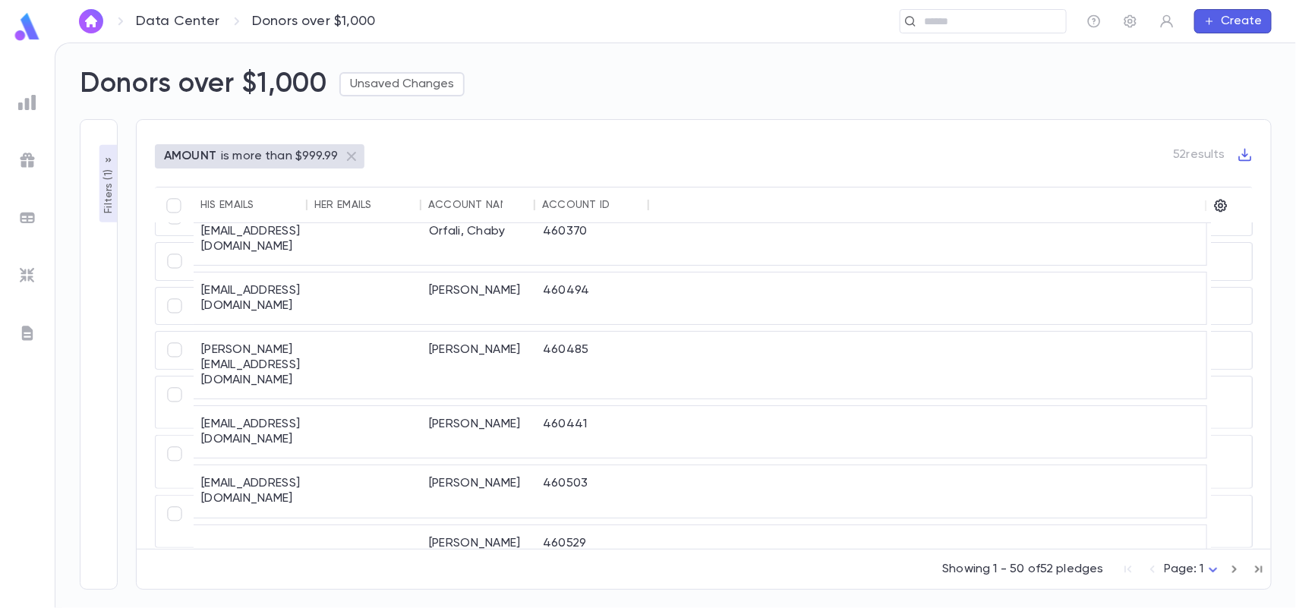
scroll to position [134, 0]
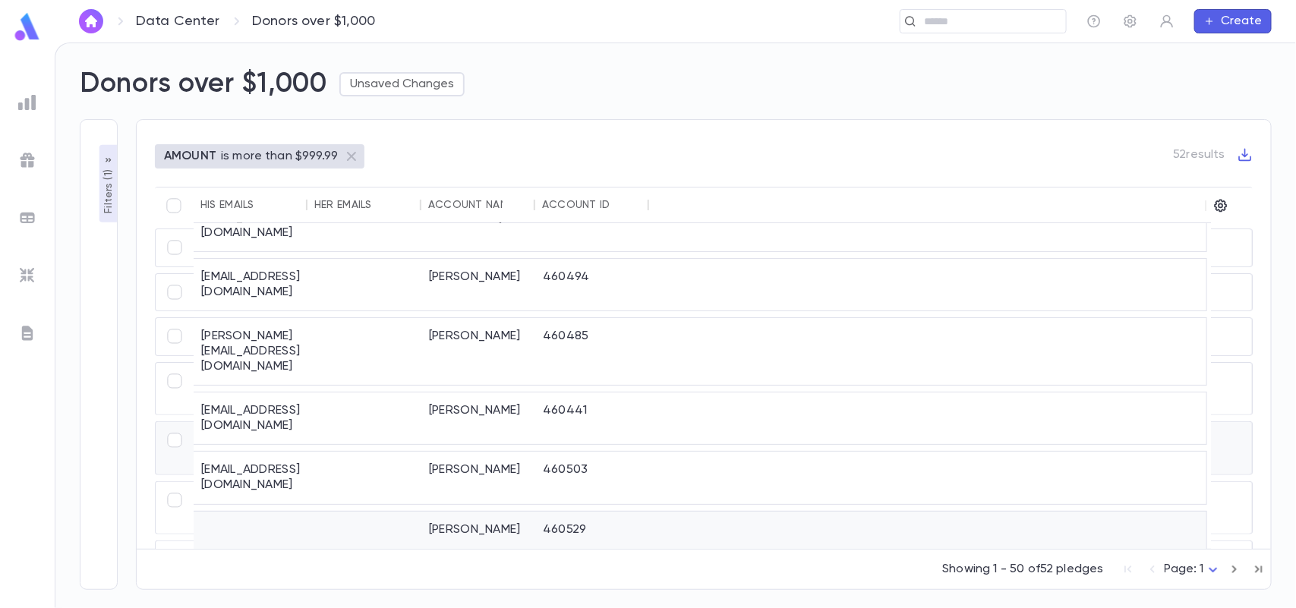
click at [589, 512] on div "460529" at bounding box center [592, 538] width 114 height 52
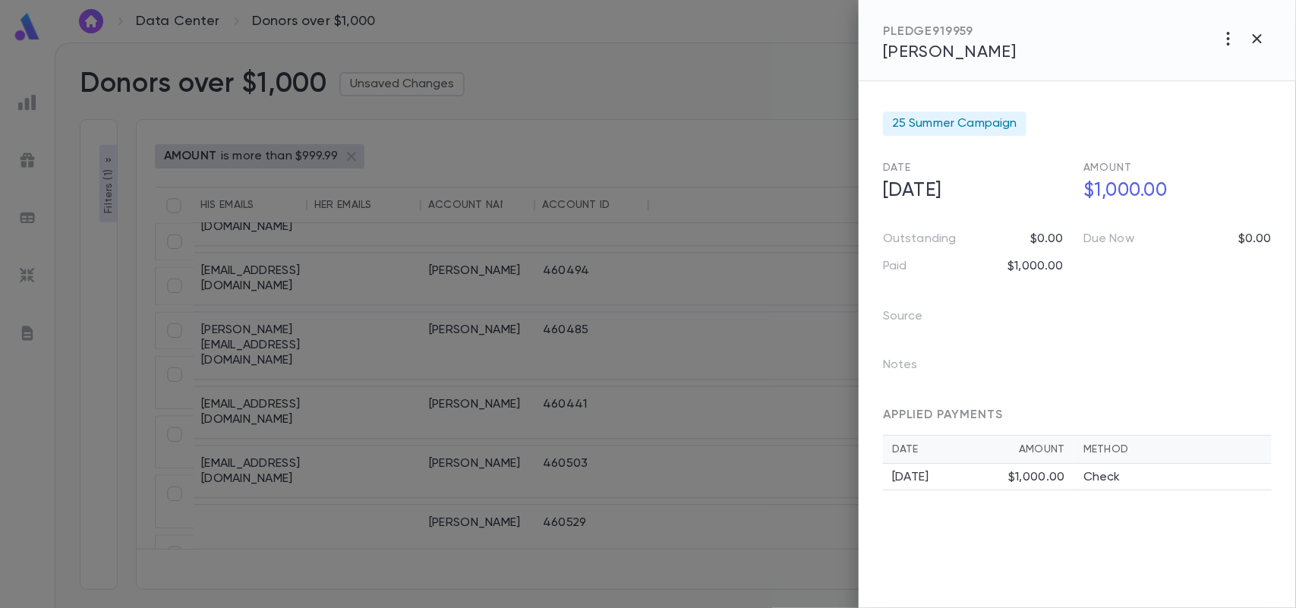
click at [930, 53] on span "Jemal, Joseph" at bounding box center [950, 52] width 134 height 17
click at [1258, 43] on icon "button" at bounding box center [1257, 39] width 18 height 18
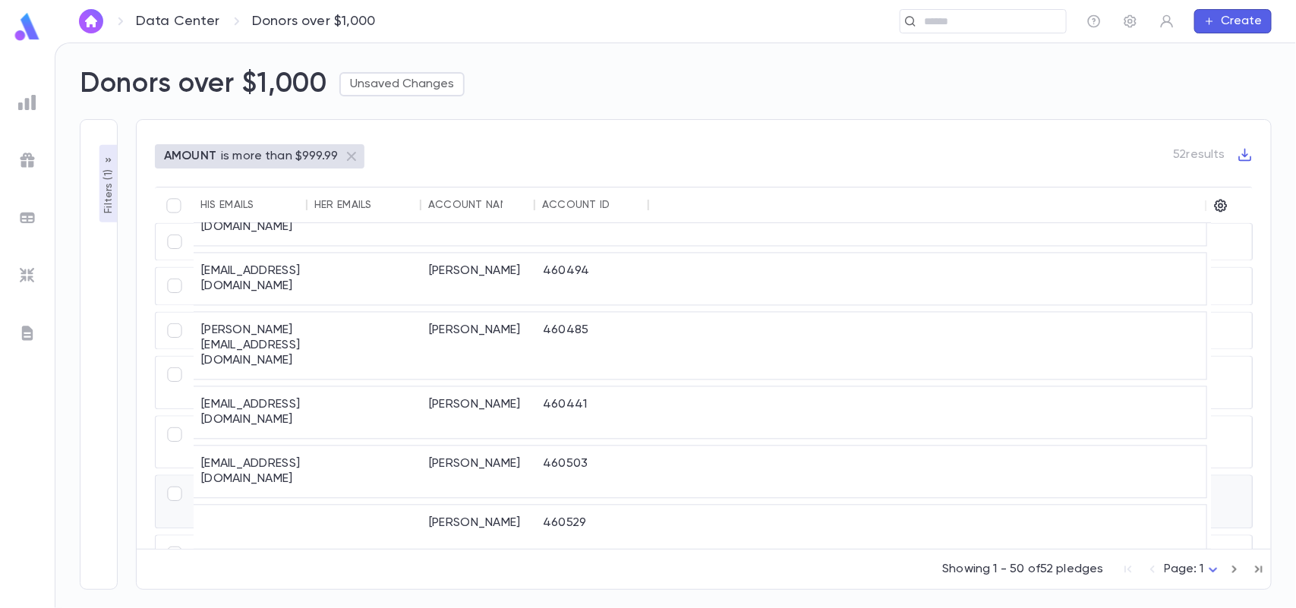
click at [509, 565] on div "Ashkenazi, Isaac and Rochel" at bounding box center [478, 598] width 114 height 67
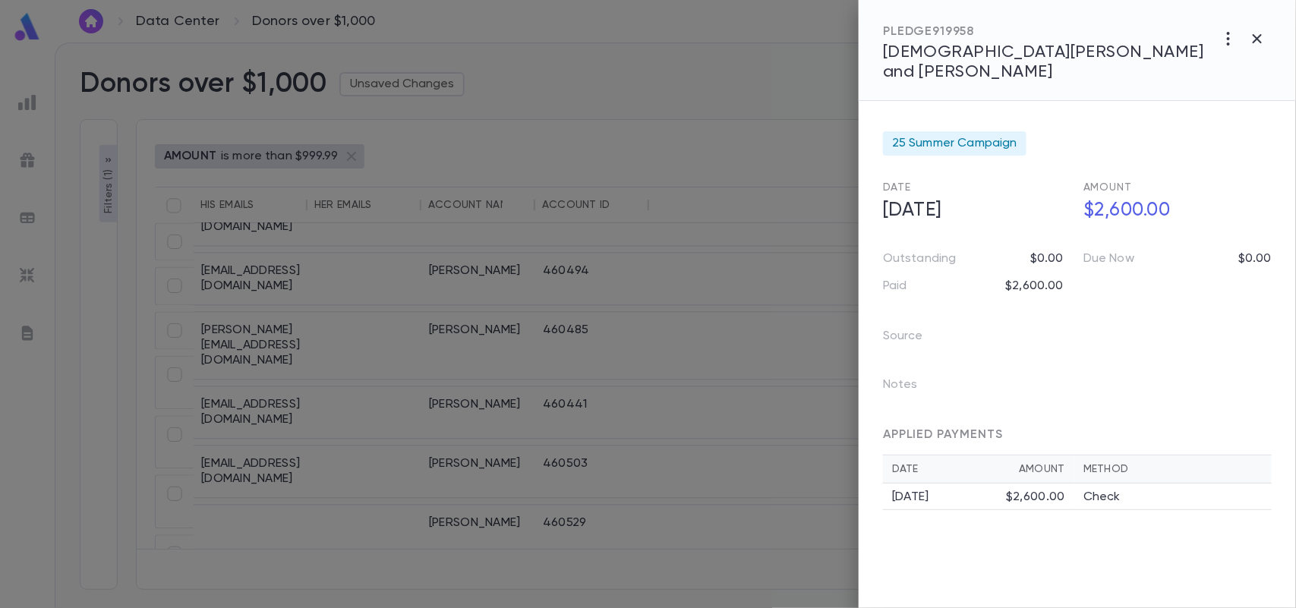
click at [1034, 54] on span "Ashkenazi, Isaac and Rochel" at bounding box center [1043, 62] width 321 height 36
click at [1261, 39] on icon "button" at bounding box center [1257, 39] width 18 height 18
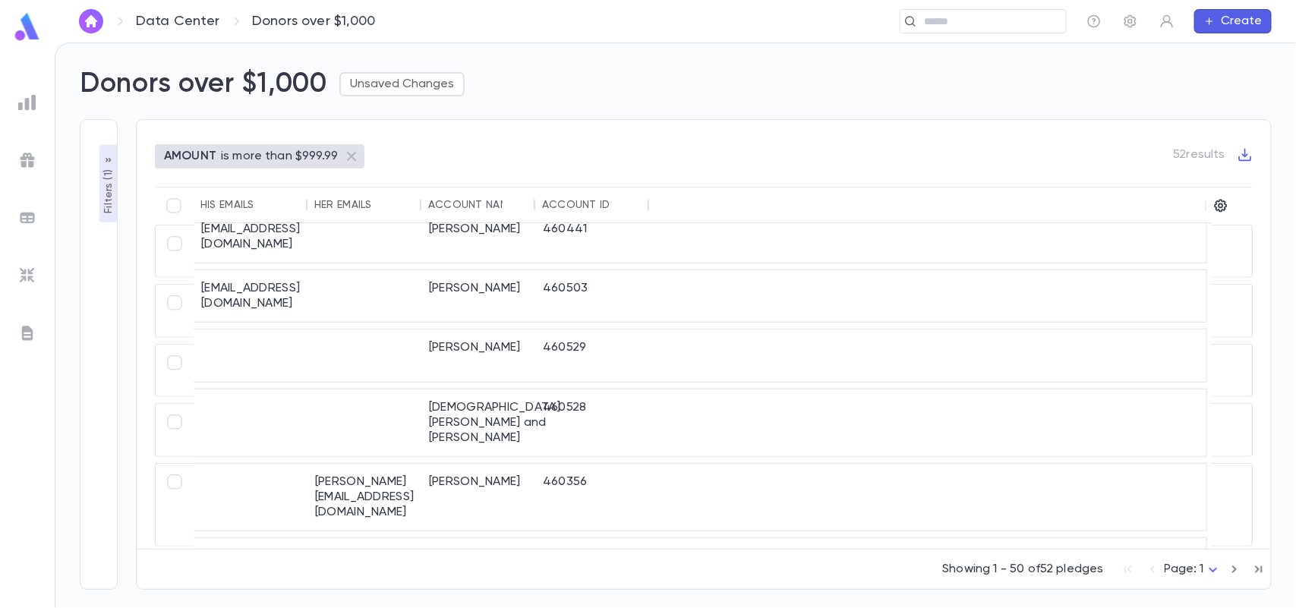
scroll to position [266, 0]
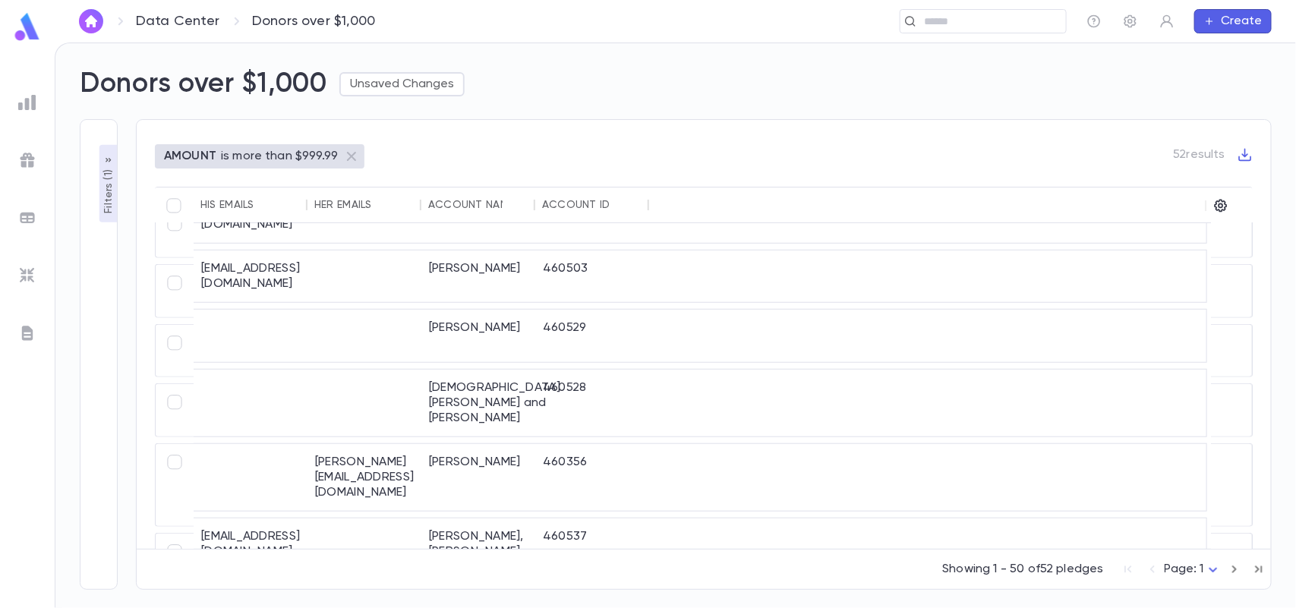
drag, startPoint x: 1253, startPoint y: 300, endPoint x: 1251, endPoint y: 312, distance: 12.2
click at [1251, 312] on div "joe@iconluxurygroup.com Edery, Joey 460485 stefanbetesh@gmail.com Betesh, Stefa…" at bounding box center [704, 386] width 1098 height 326
drag, startPoint x: 1253, startPoint y: 287, endPoint x: 1256, endPoint y: 304, distance: 17.9
click at [1256, 304] on div "AMOUNT is more than $999.99 52 results His Emails Her Emails Account Name Accou…" at bounding box center [704, 354] width 1136 height 471
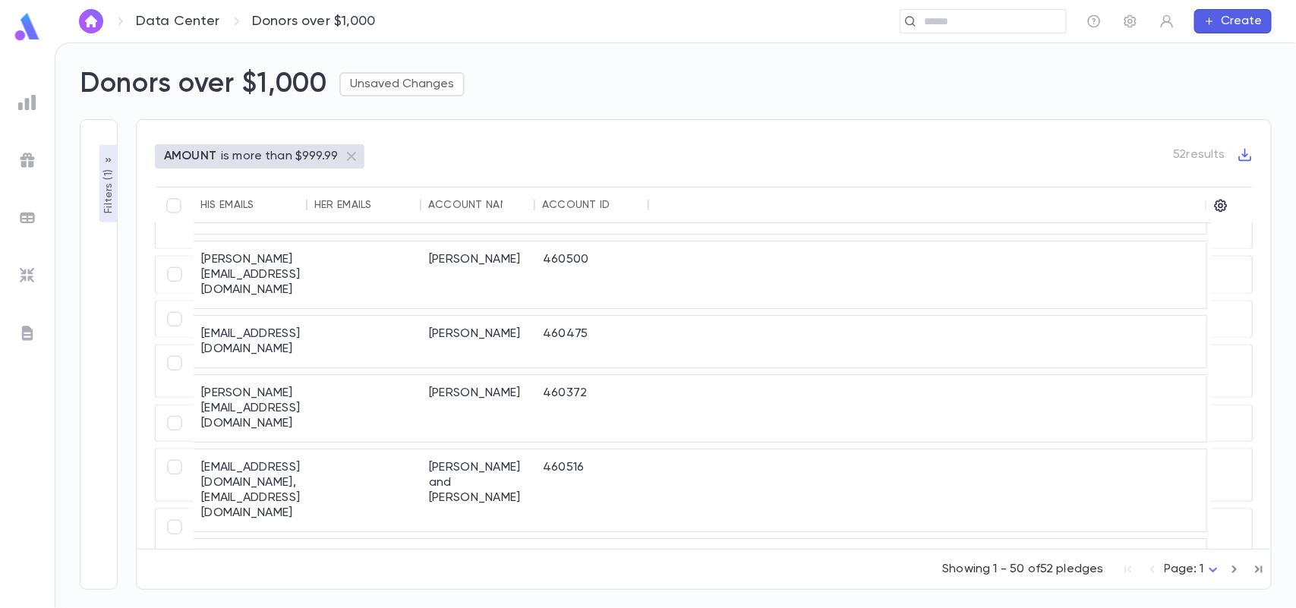
scroll to position [927, 0]
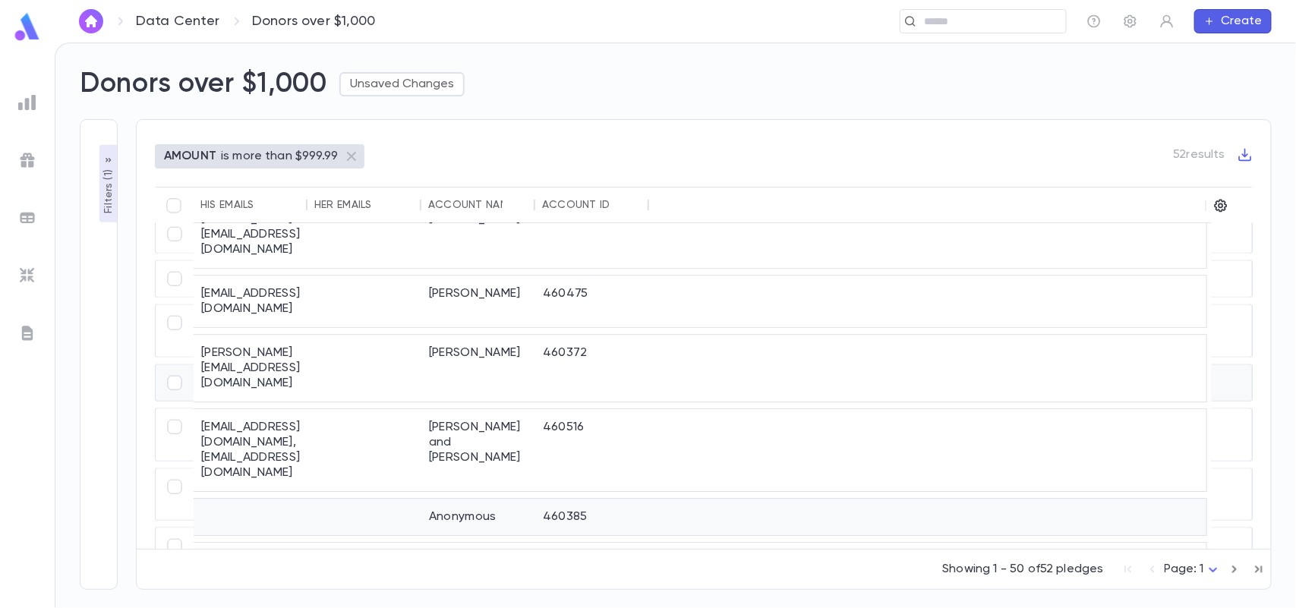
click at [767, 500] on div at bounding box center [927, 518] width 557 height 36
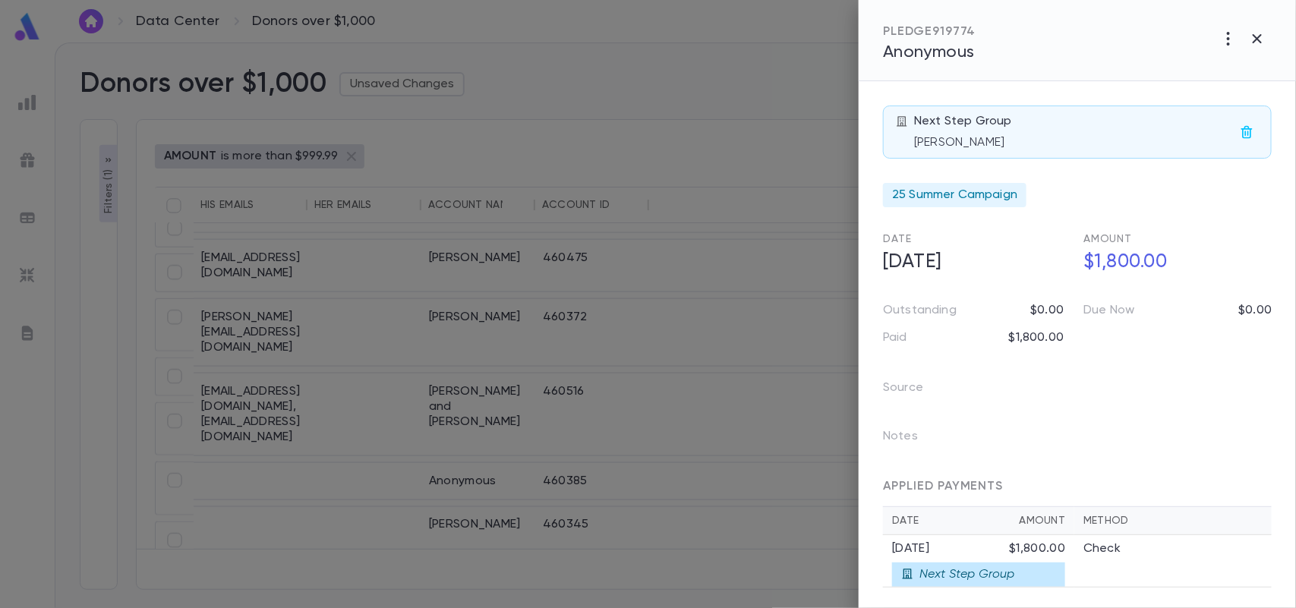
click at [960, 44] on span "Anonymous" at bounding box center [929, 52] width 92 height 17
click at [1259, 35] on icon "button" at bounding box center [1257, 39] width 18 height 18
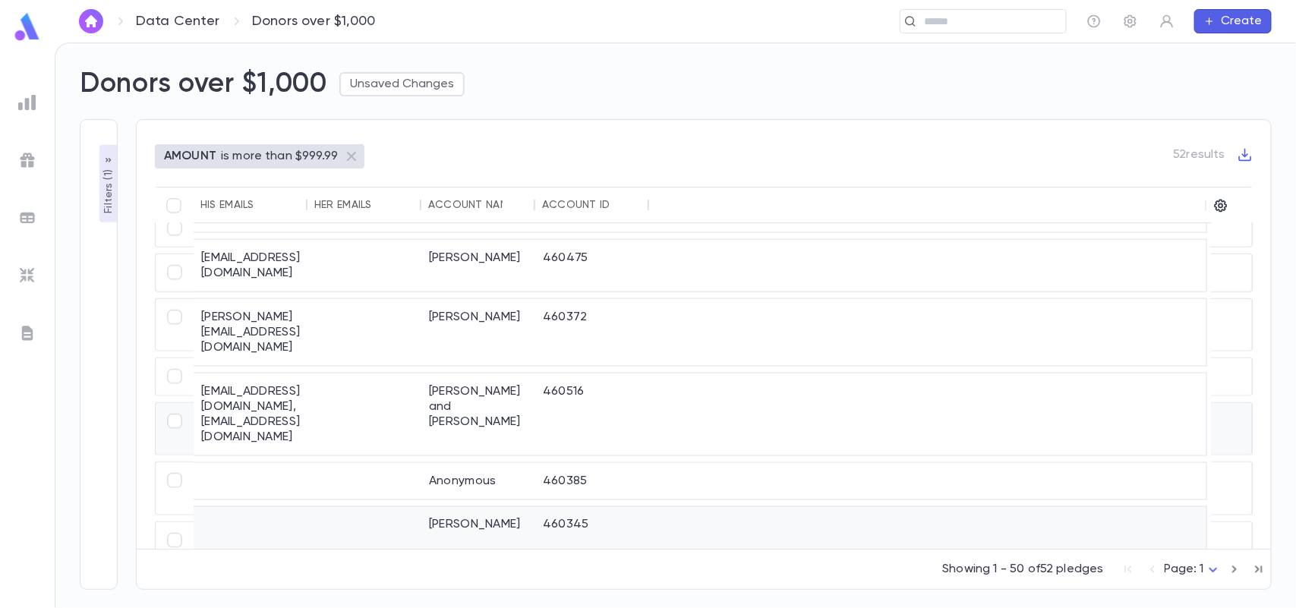
click at [545, 507] on div "460345" at bounding box center [592, 533] width 114 height 52
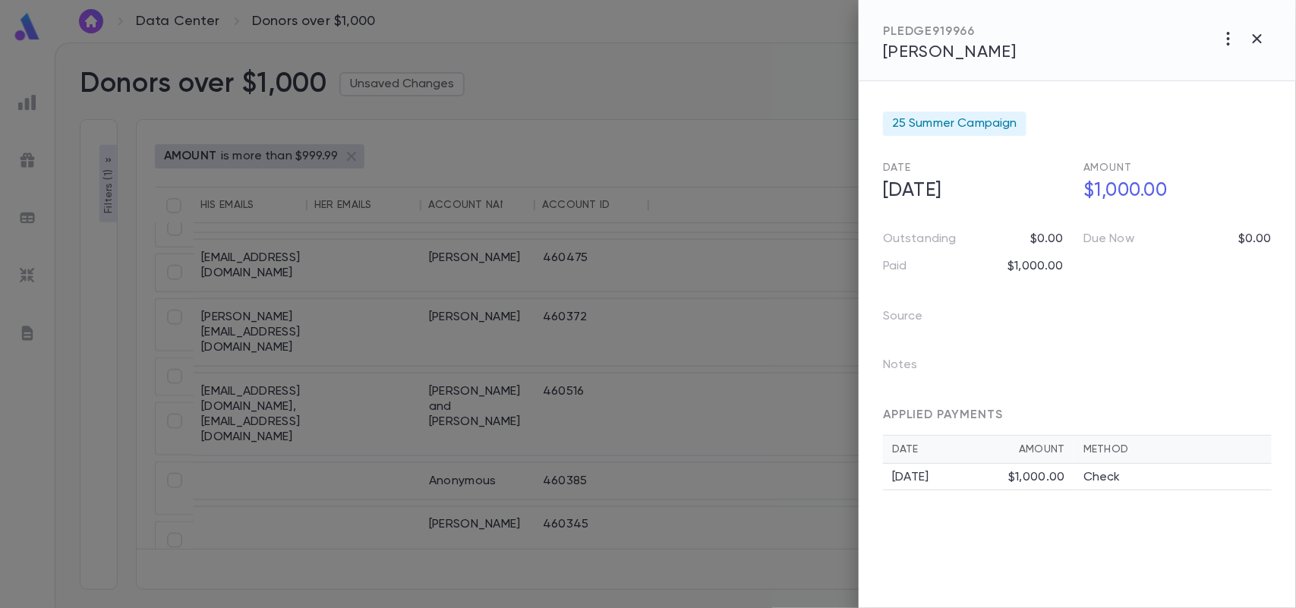
click at [1004, 44] on span "Chehebar, Gabe" at bounding box center [950, 52] width 134 height 17
click at [1258, 39] on icon "button" at bounding box center [1257, 38] width 9 height 9
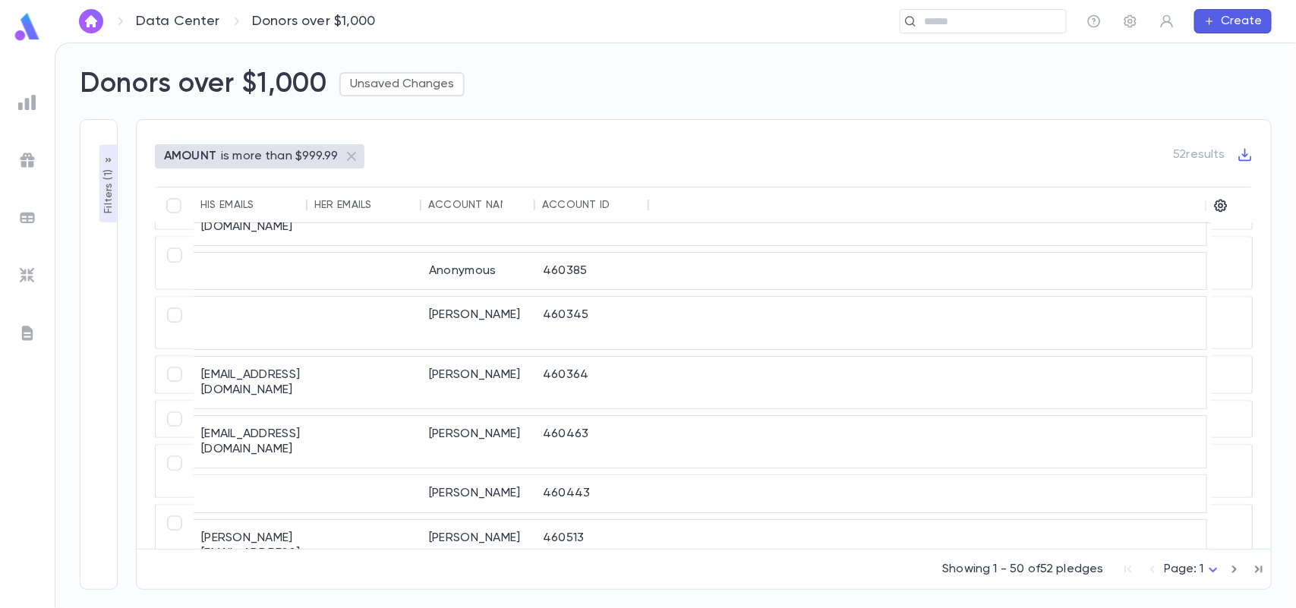
scroll to position [1087, 0]
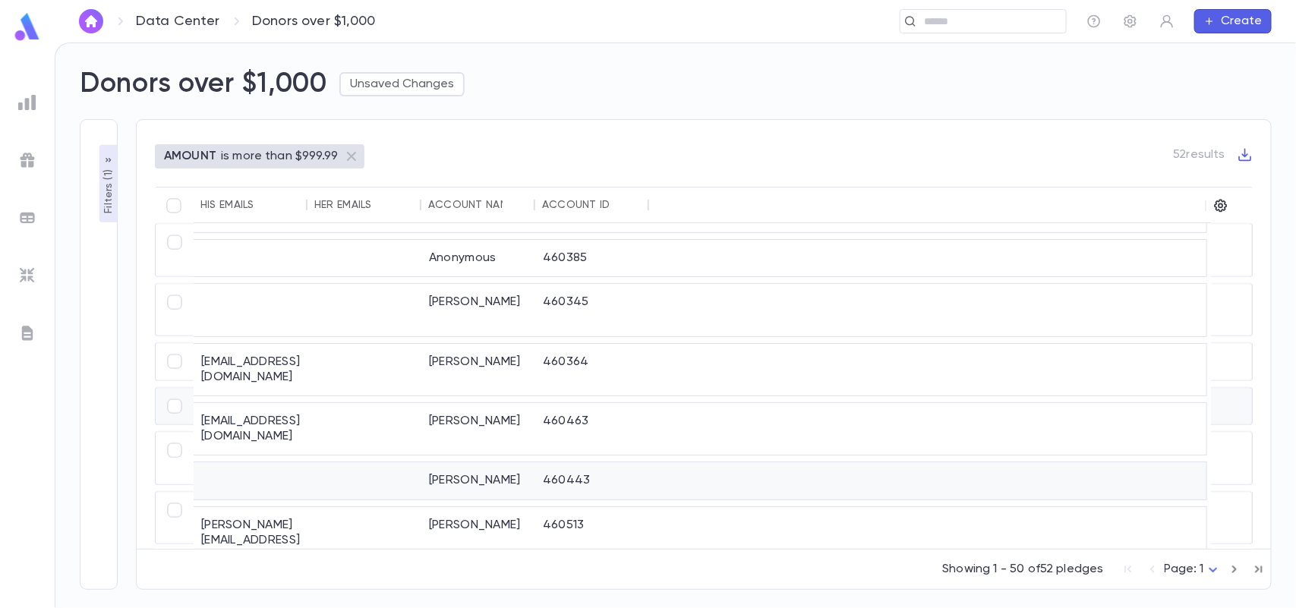
click at [449, 463] on div "Franco, Jack" at bounding box center [478, 481] width 114 height 36
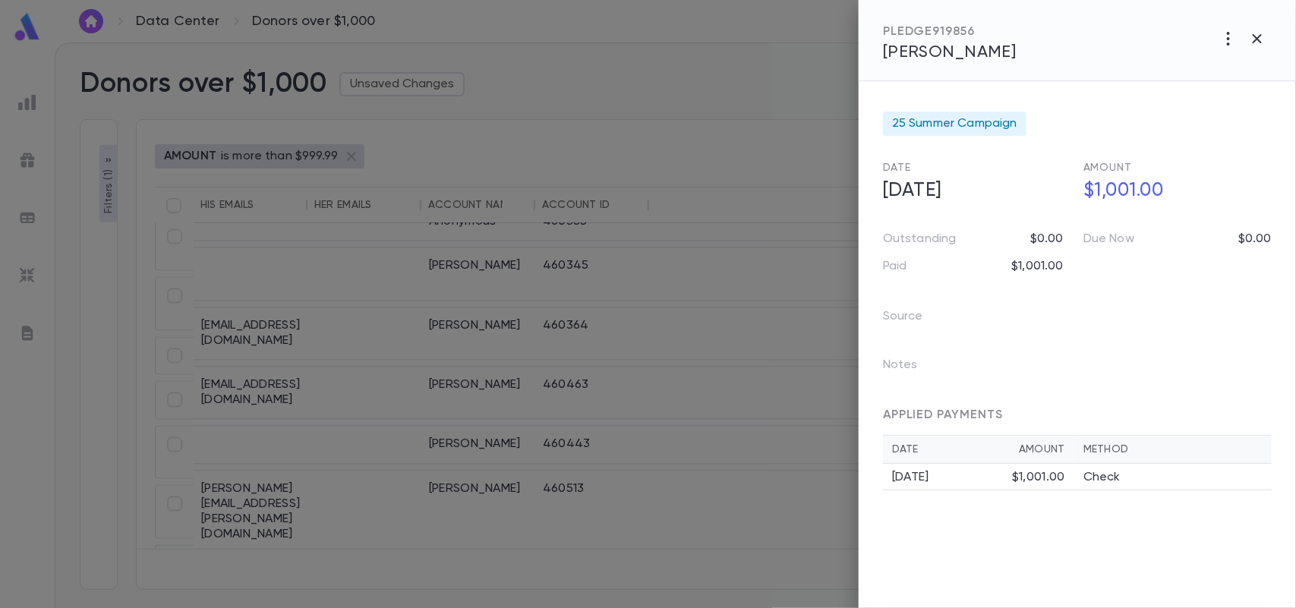
click at [923, 55] on span "Franco, Jack" at bounding box center [950, 52] width 134 height 17
click at [1261, 35] on icon "button" at bounding box center [1257, 38] width 9 height 9
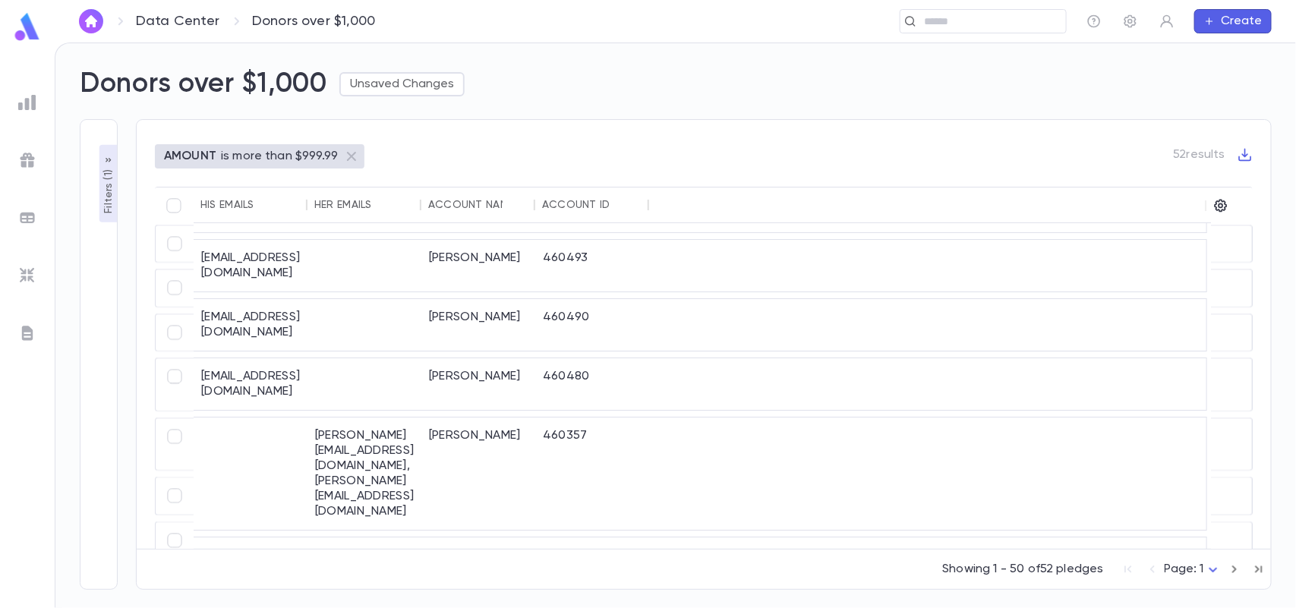
scroll to position [2009, 0]
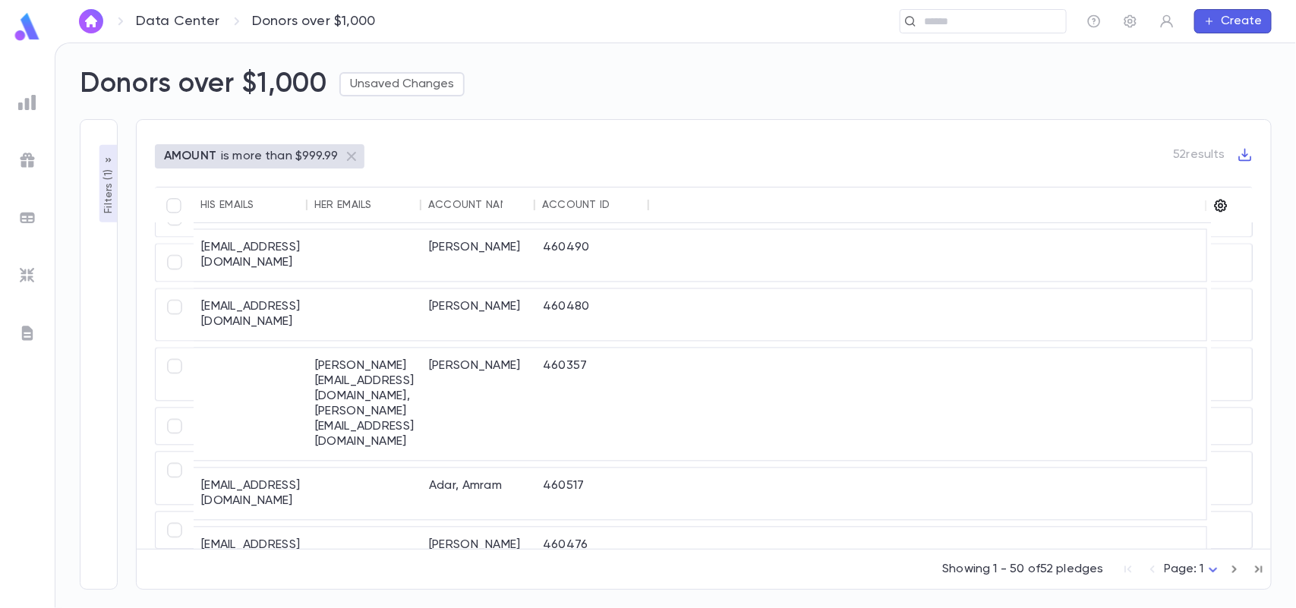
click at [1222, 200] on icon "button" at bounding box center [1221, 206] width 13 height 13
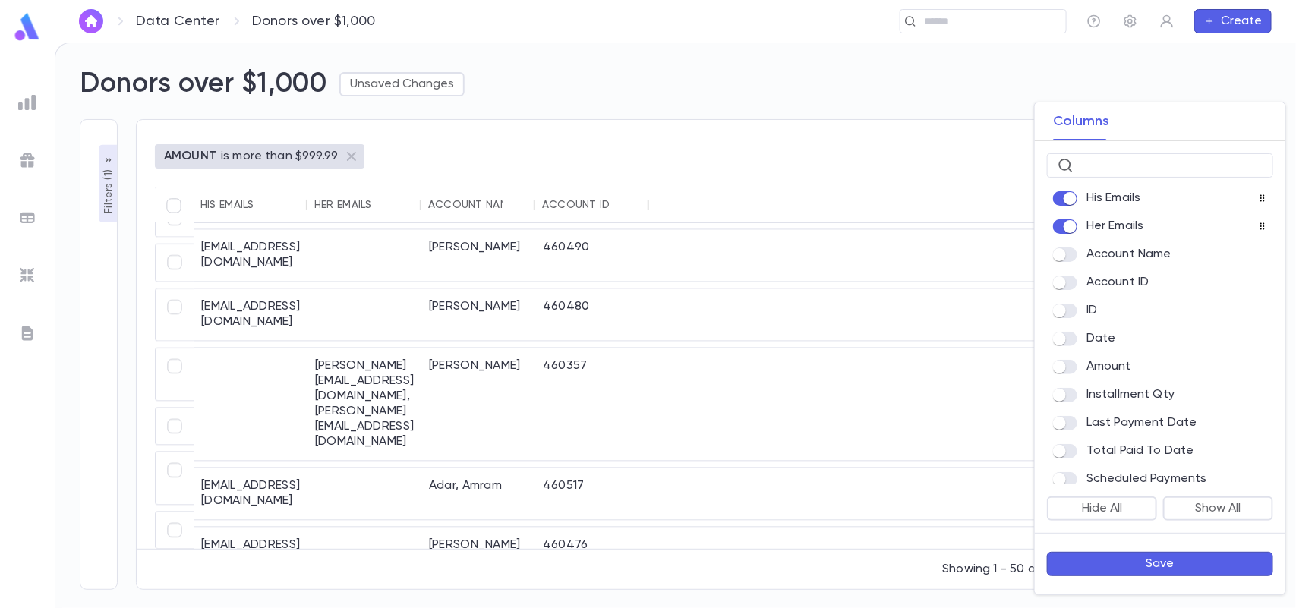
click at [1121, 566] on button "Save" at bounding box center [1160, 564] width 226 height 24
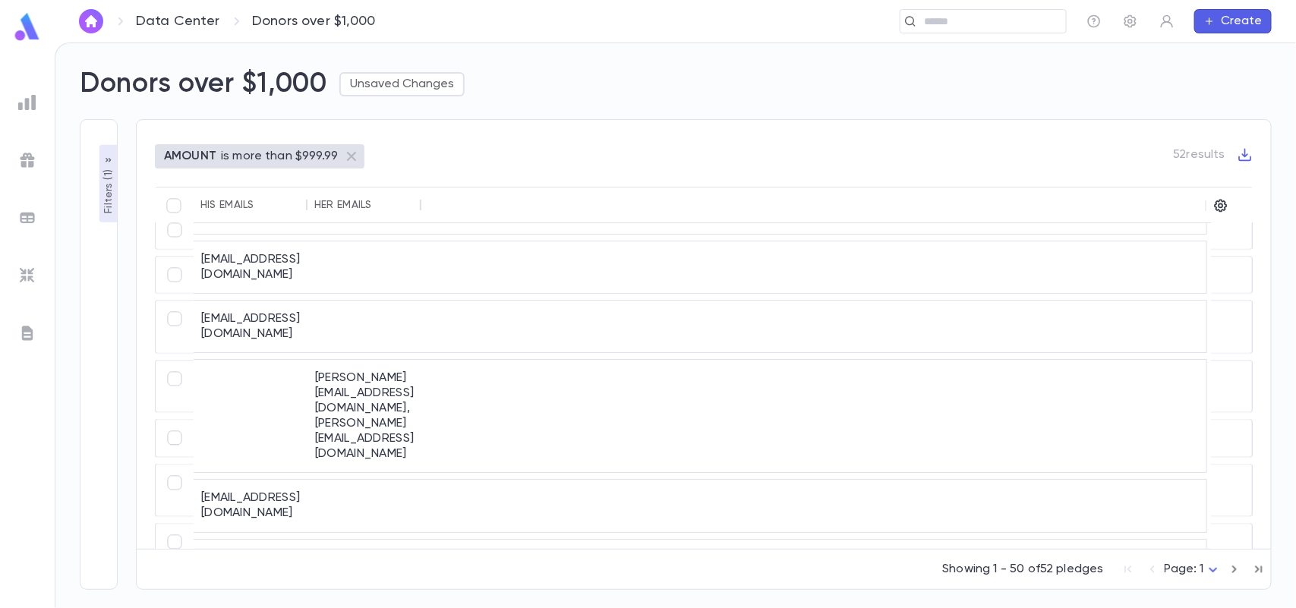
scroll to position [1956, 0]
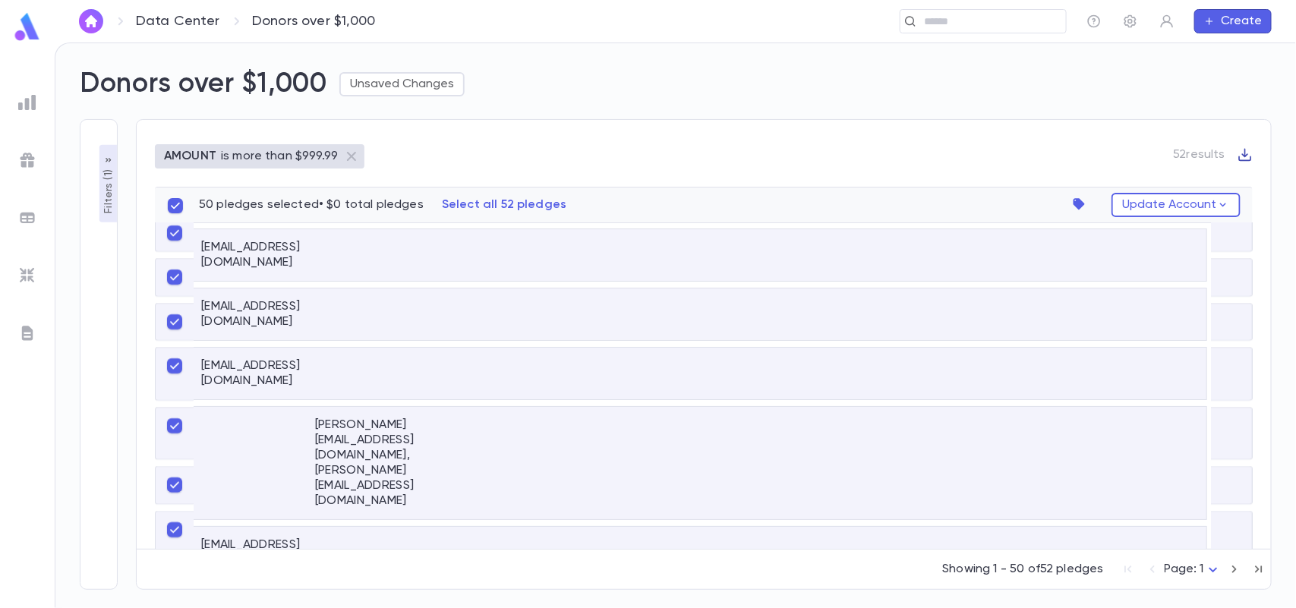
click at [1250, 159] on icon "button" at bounding box center [1244, 154] width 15 height 15
click at [1241, 201] on li "Download PDF" at bounding box center [1230, 204] width 109 height 24
click at [1242, 163] on div "AMOUNT is more than $999.99 52 results" at bounding box center [704, 165] width 1098 height 43
click at [1243, 159] on icon "button" at bounding box center [1244, 154] width 15 height 15
click at [1234, 172] on li "Download CSV" at bounding box center [1230, 180] width 109 height 24
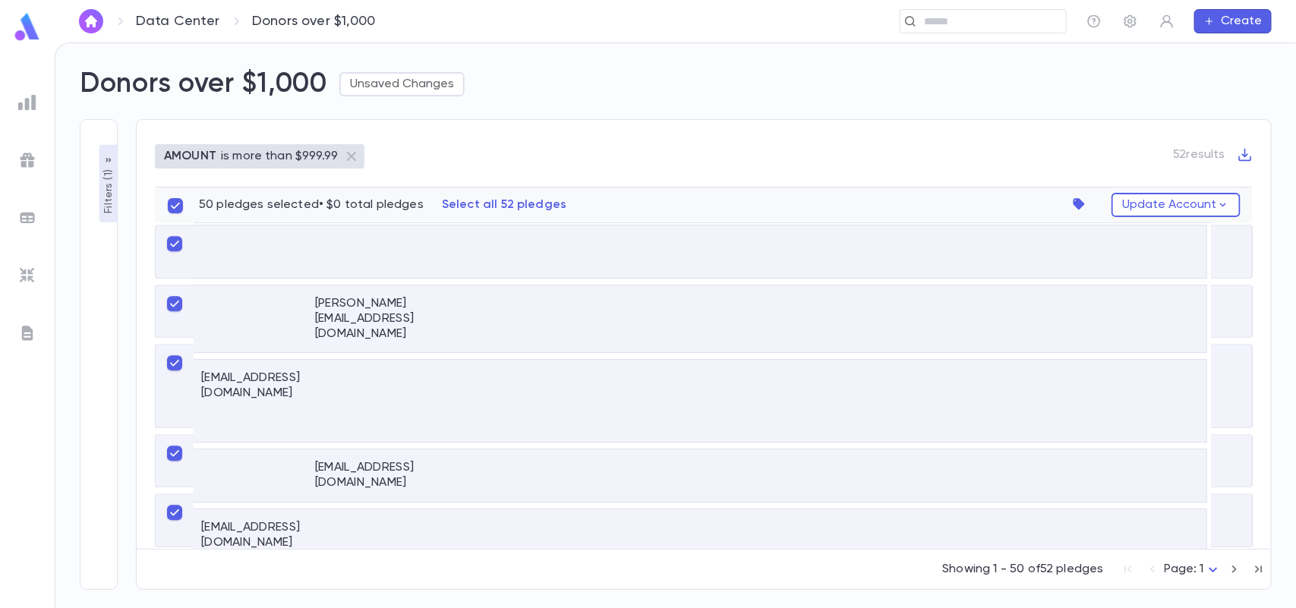
scroll to position [320, 0]
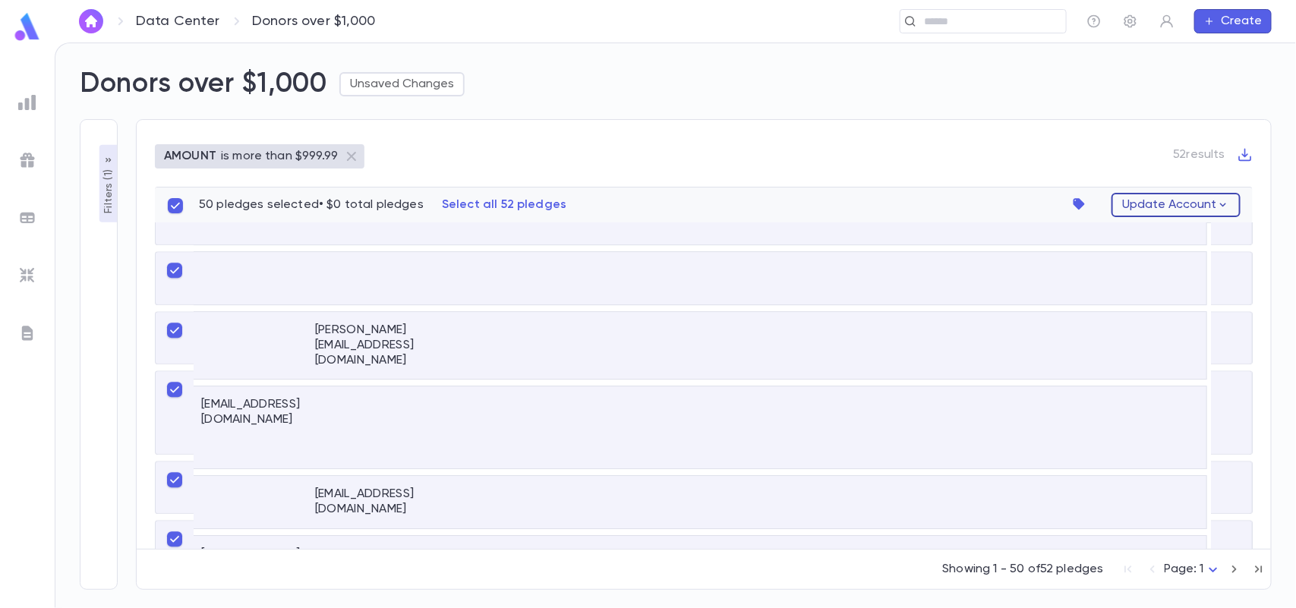
click at [1211, 201] on button "Update Account" at bounding box center [1175, 205] width 129 height 24
click at [1032, 203] on div at bounding box center [648, 304] width 1296 height 608
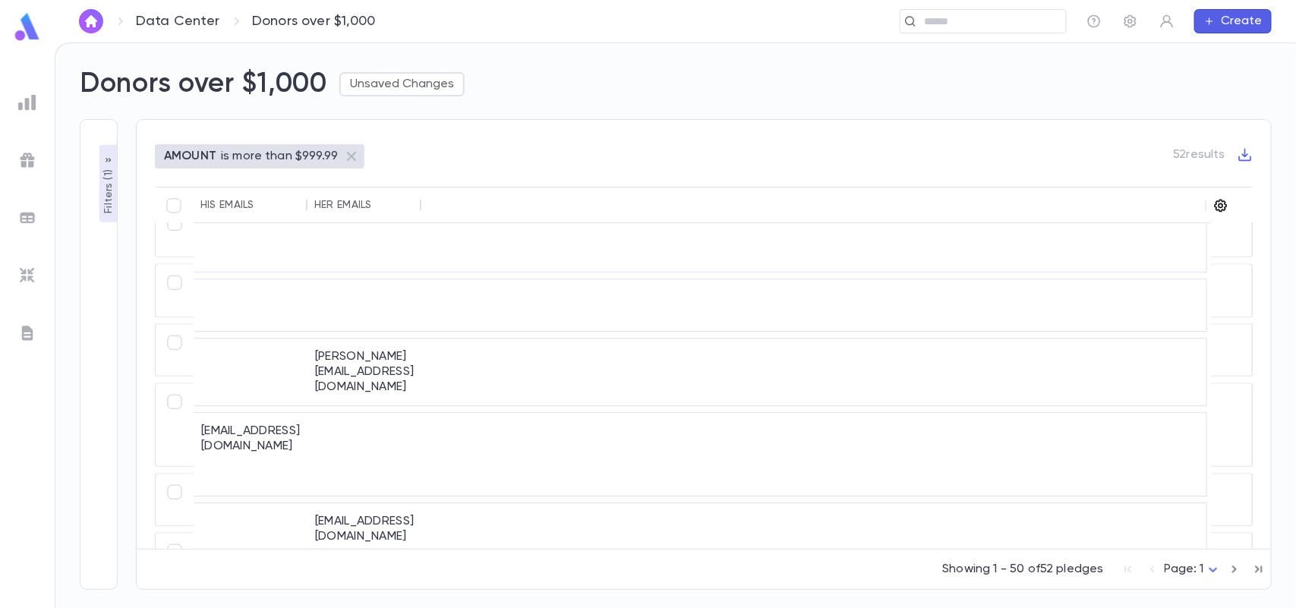
click at [1217, 210] on icon "button" at bounding box center [1221, 206] width 13 height 13
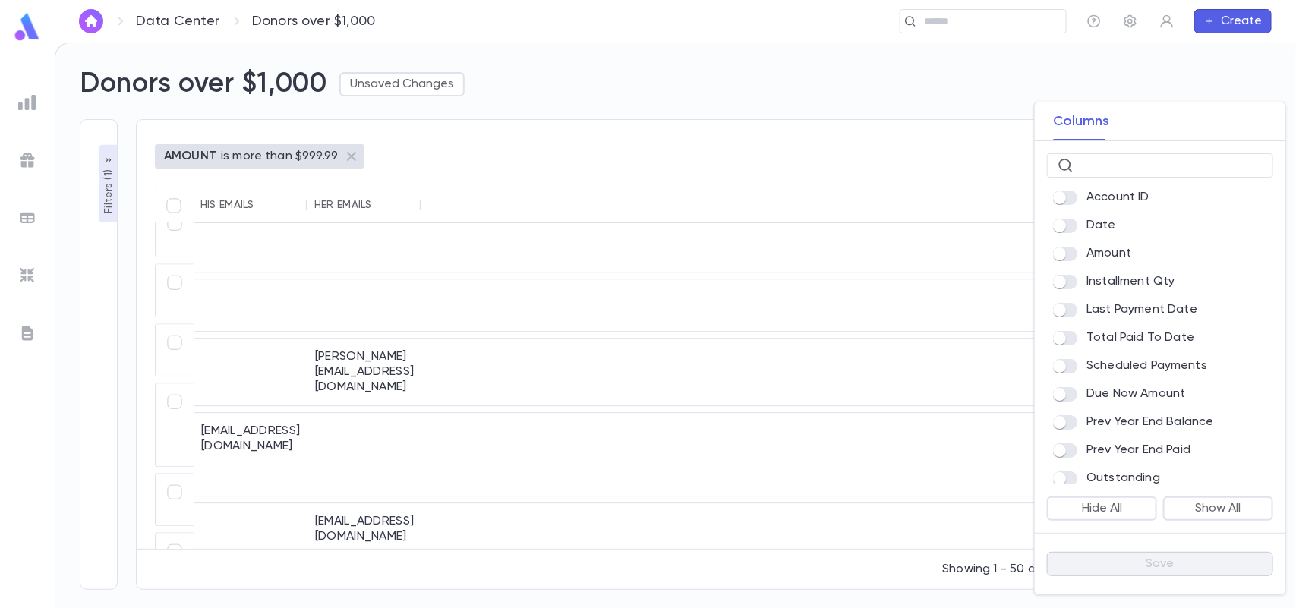
scroll to position [55, 0]
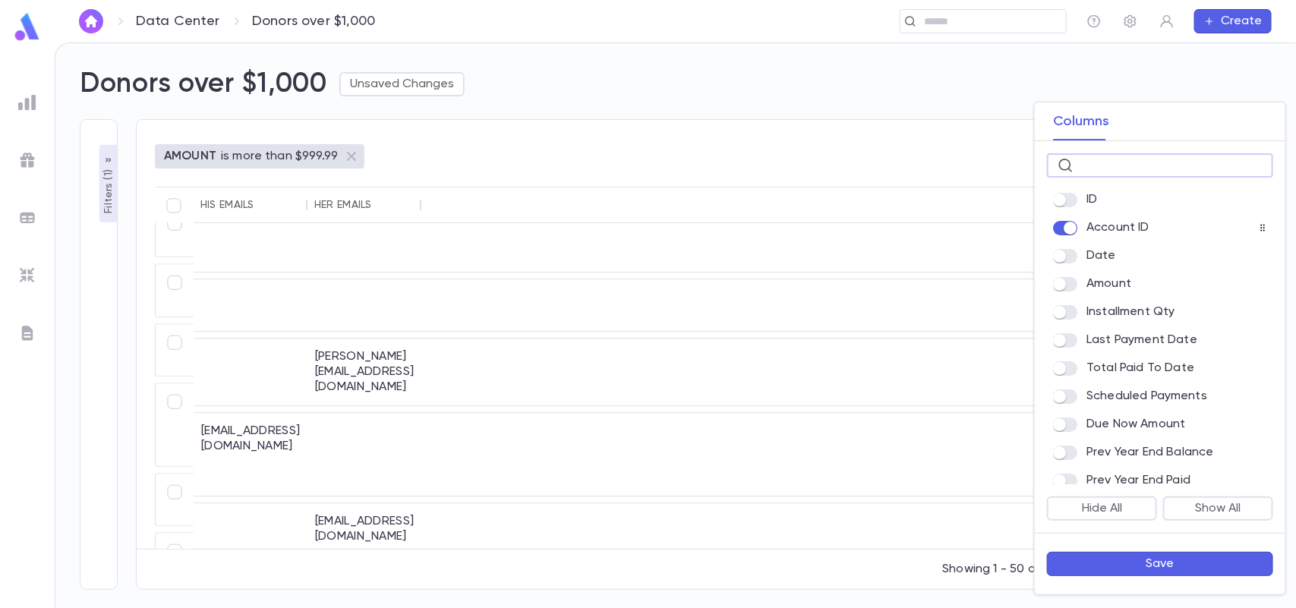
click at [1117, 168] on input "text" at bounding box center [1170, 166] width 183 height 24
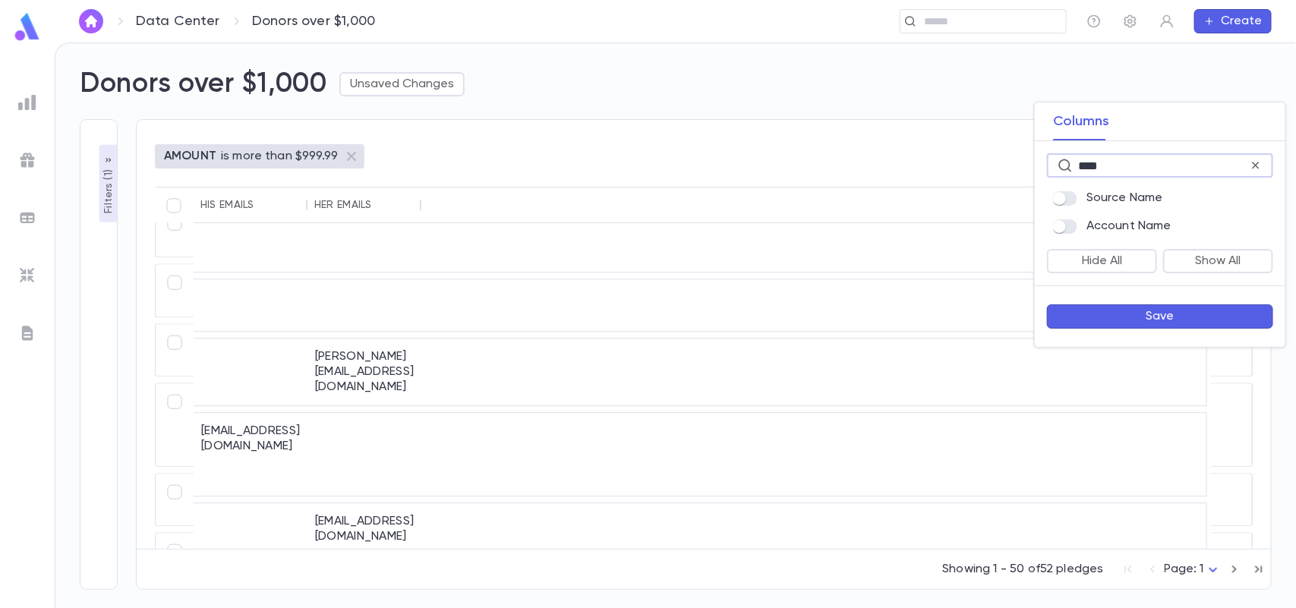
scroll to position [0, 0]
type input "****"
click at [1083, 307] on button "Save" at bounding box center [1160, 316] width 226 height 24
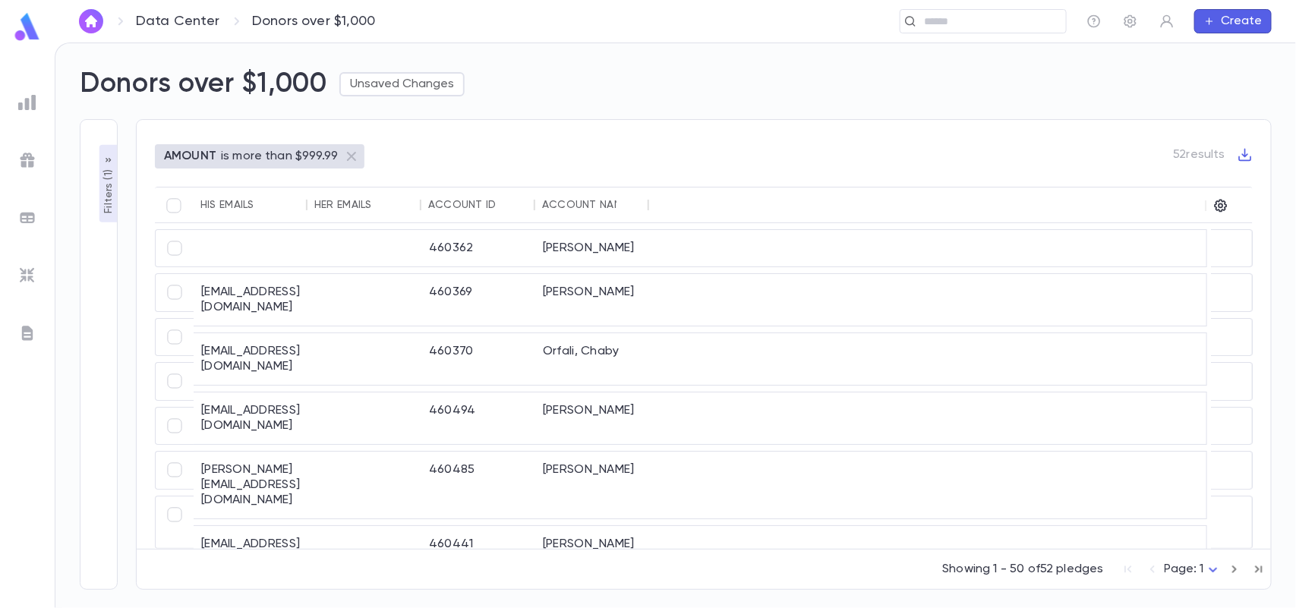
click at [108, 187] on p "Filters ( 1 )" at bounding box center [108, 189] width 15 height 47
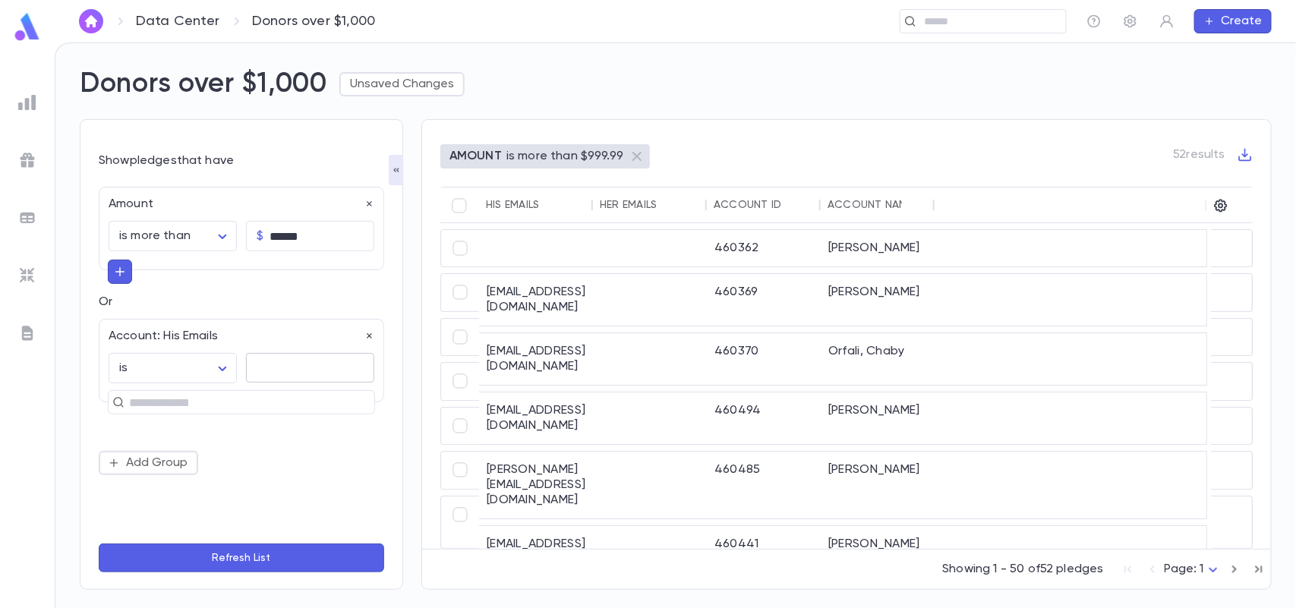
click at [259, 369] on textarea at bounding box center [310, 368] width 107 height 30
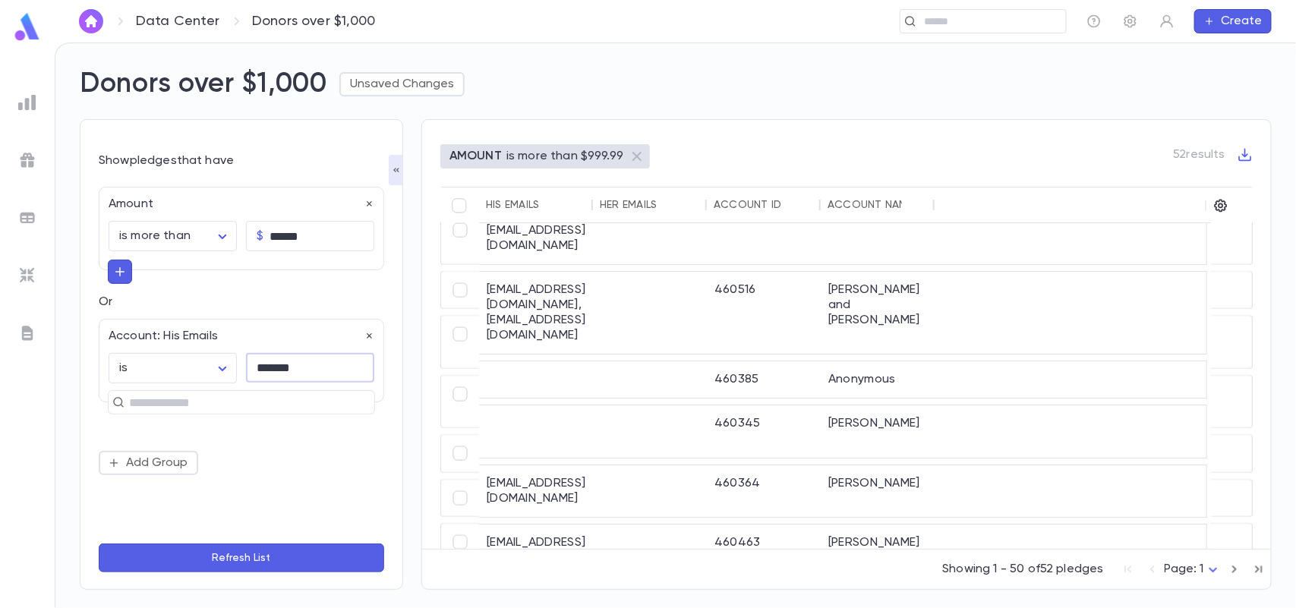
scroll to position [1061, 0]
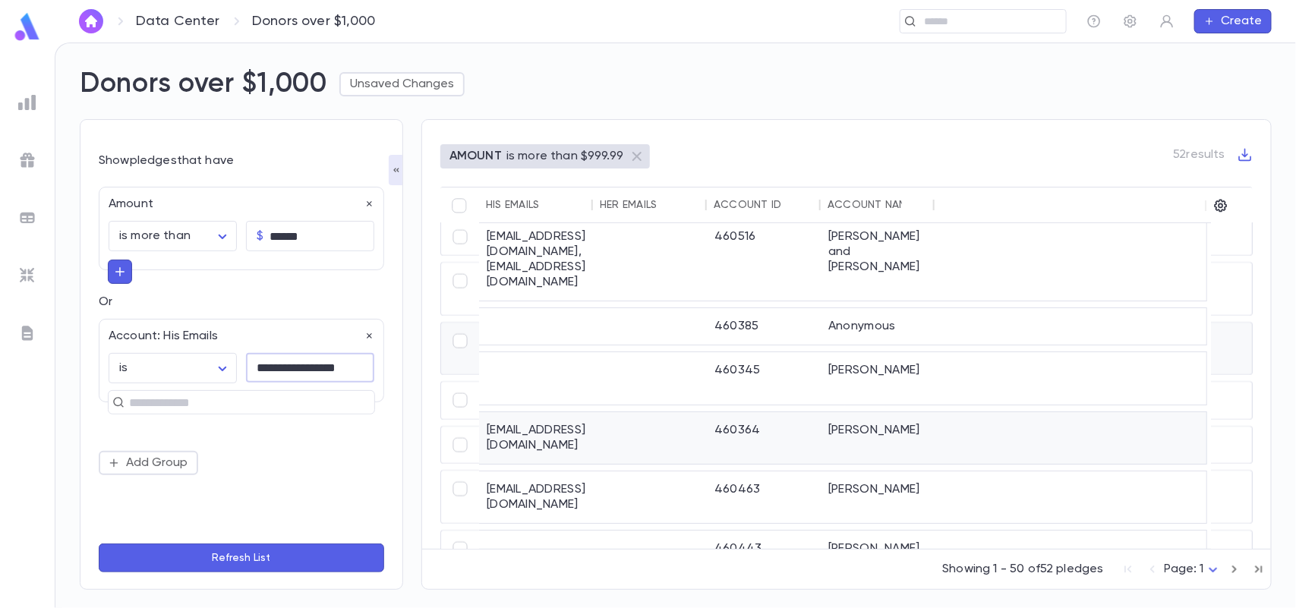
type textarea "**********"
click at [309, 556] on button "Refresh List" at bounding box center [241, 558] width 285 height 29
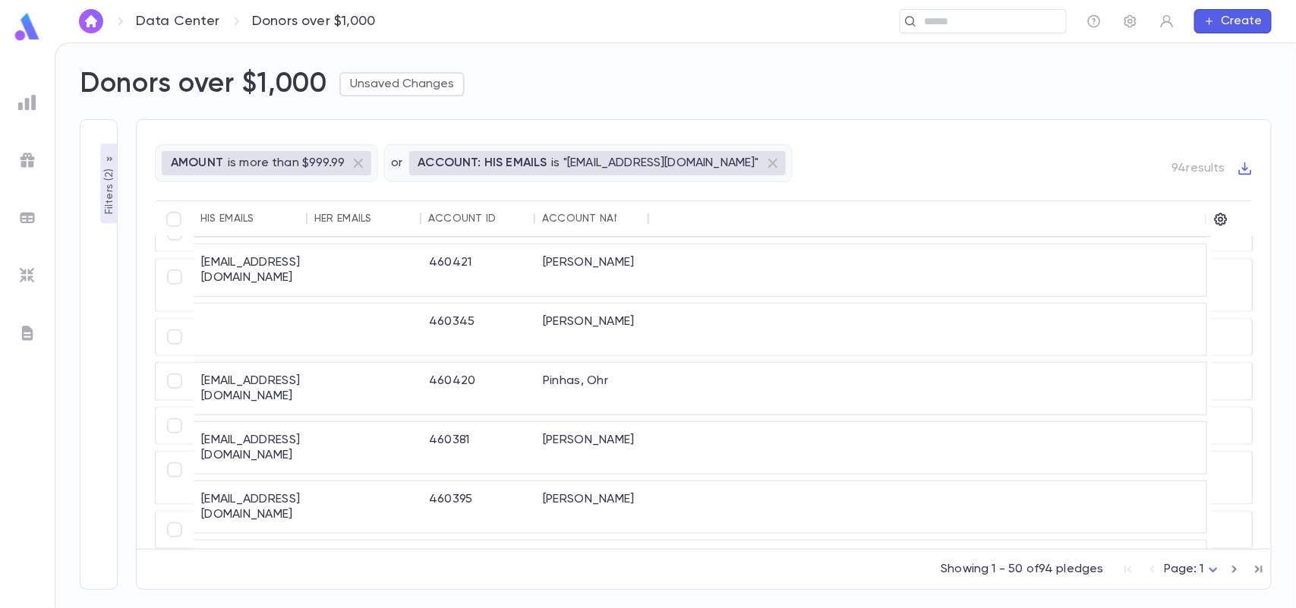
scroll to position [1850, 0]
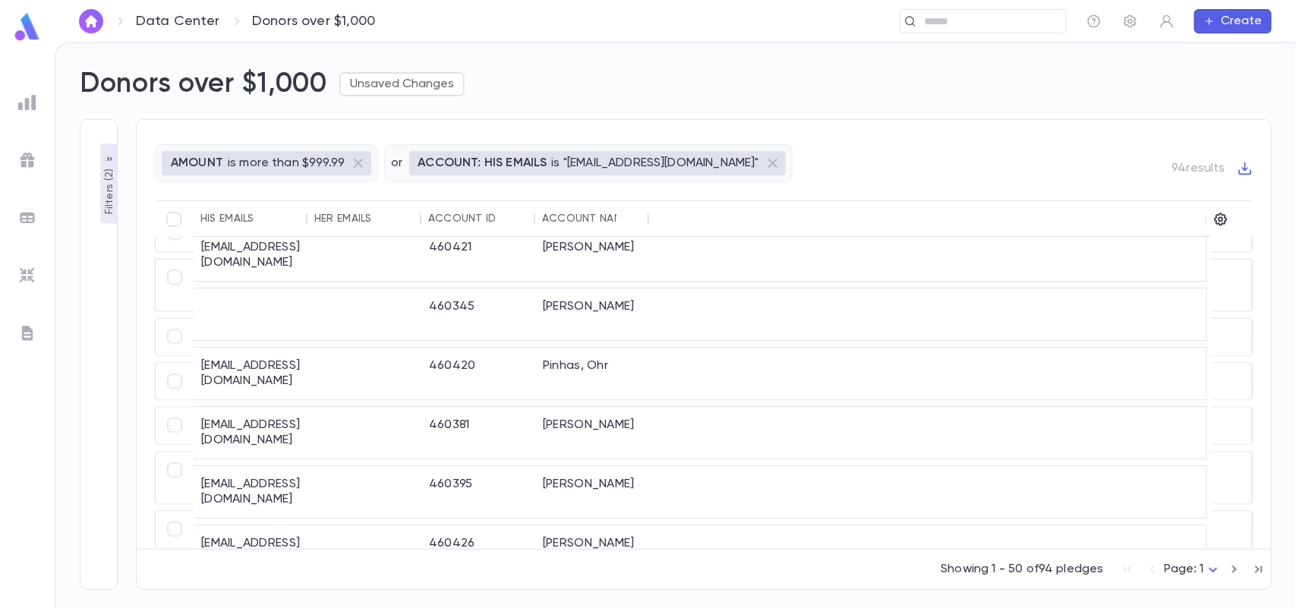
click at [112, 182] on p "Filters ( 2 )" at bounding box center [109, 189] width 15 height 49
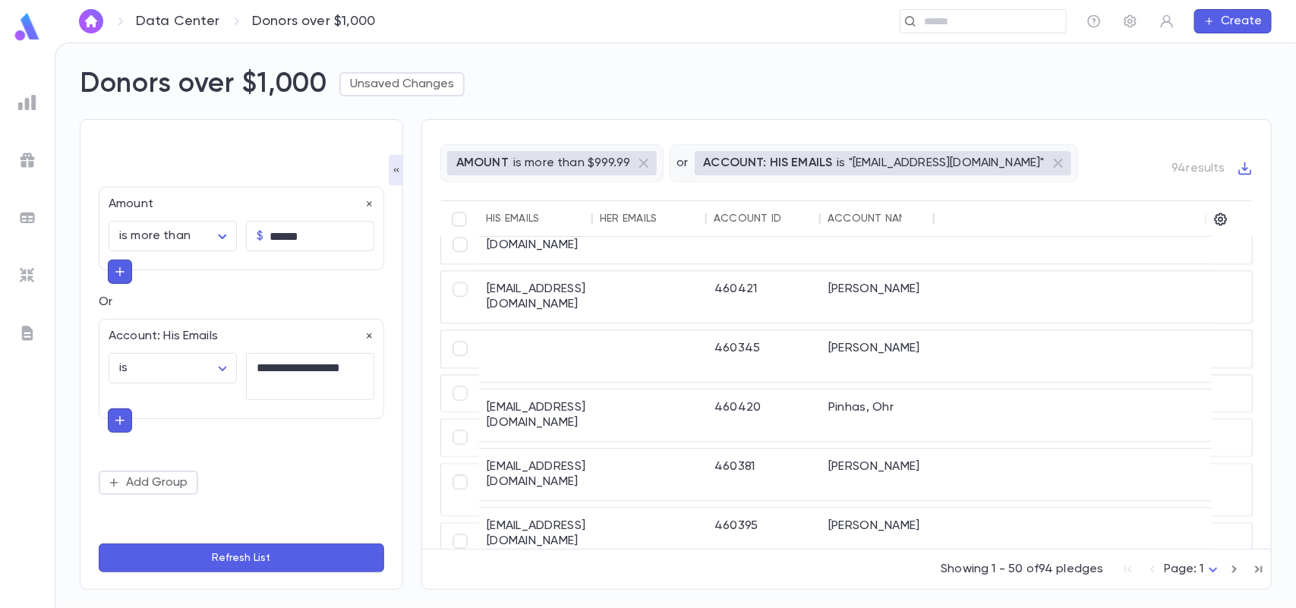
scroll to position [1812, 0]
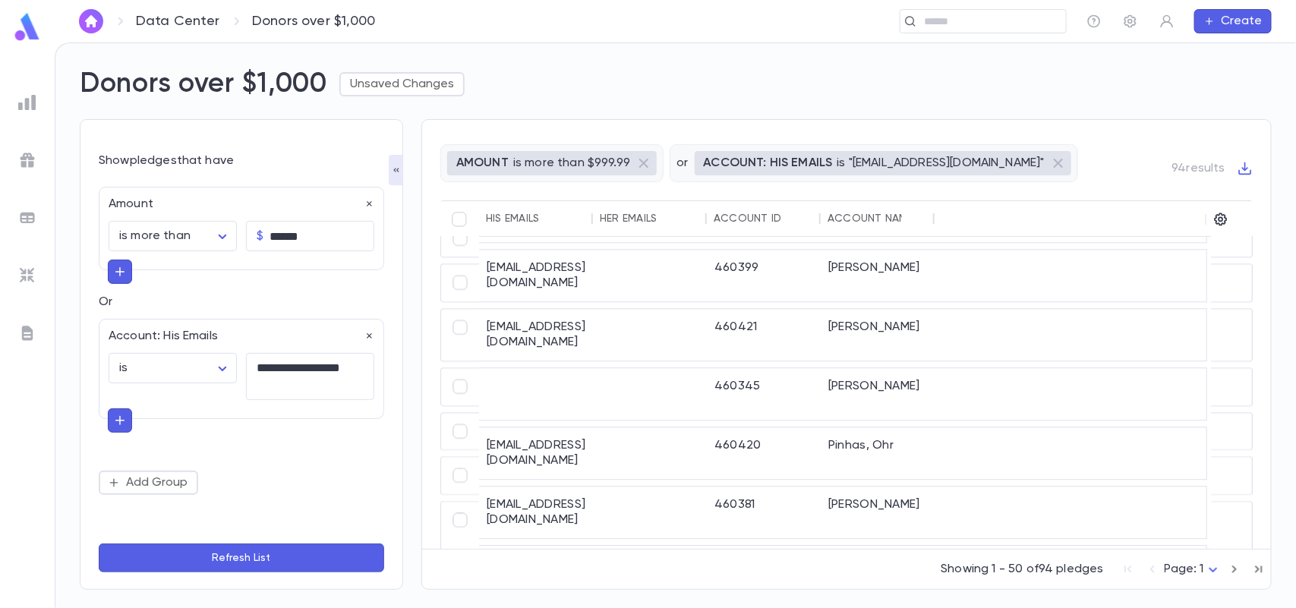
click at [262, 552] on button "Refresh List" at bounding box center [241, 558] width 285 height 29
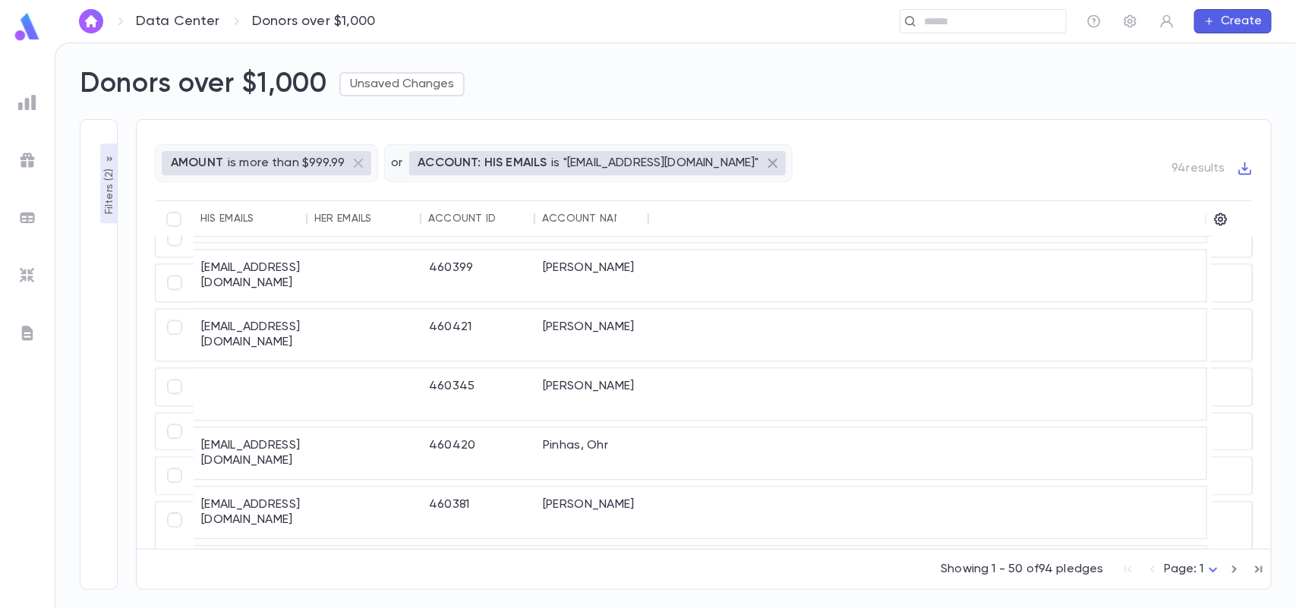
click at [764, 162] on icon at bounding box center [773, 163] width 18 height 18
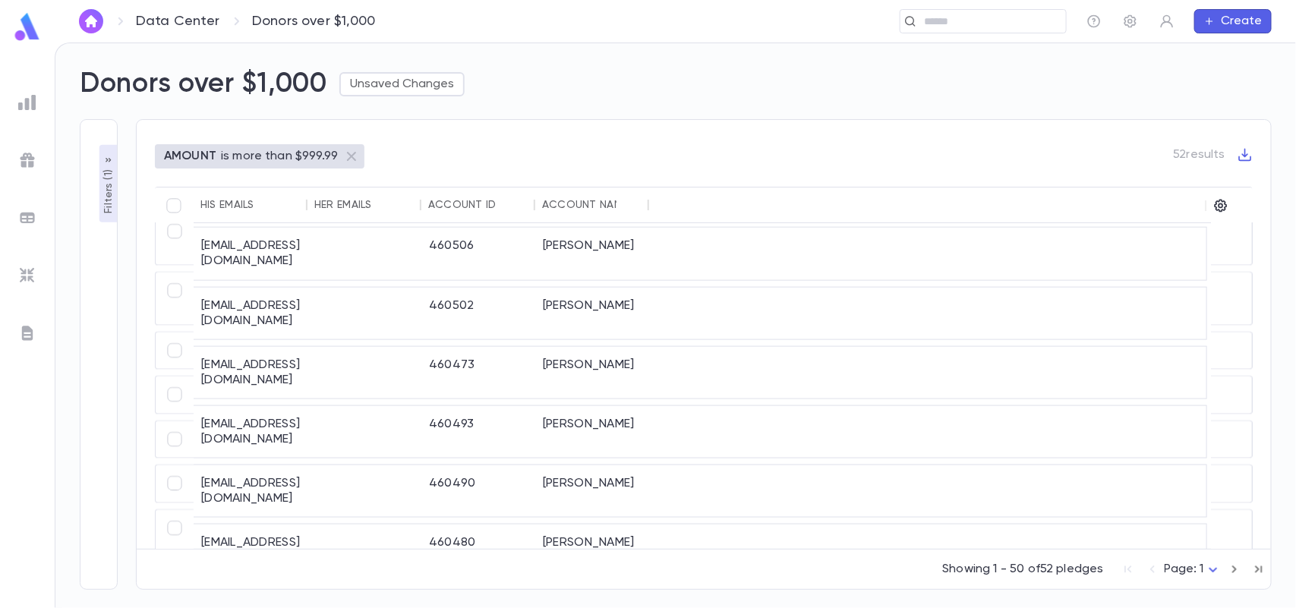
click at [108, 179] on p "Filters ( 1 )" at bounding box center [108, 189] width 15 height 47
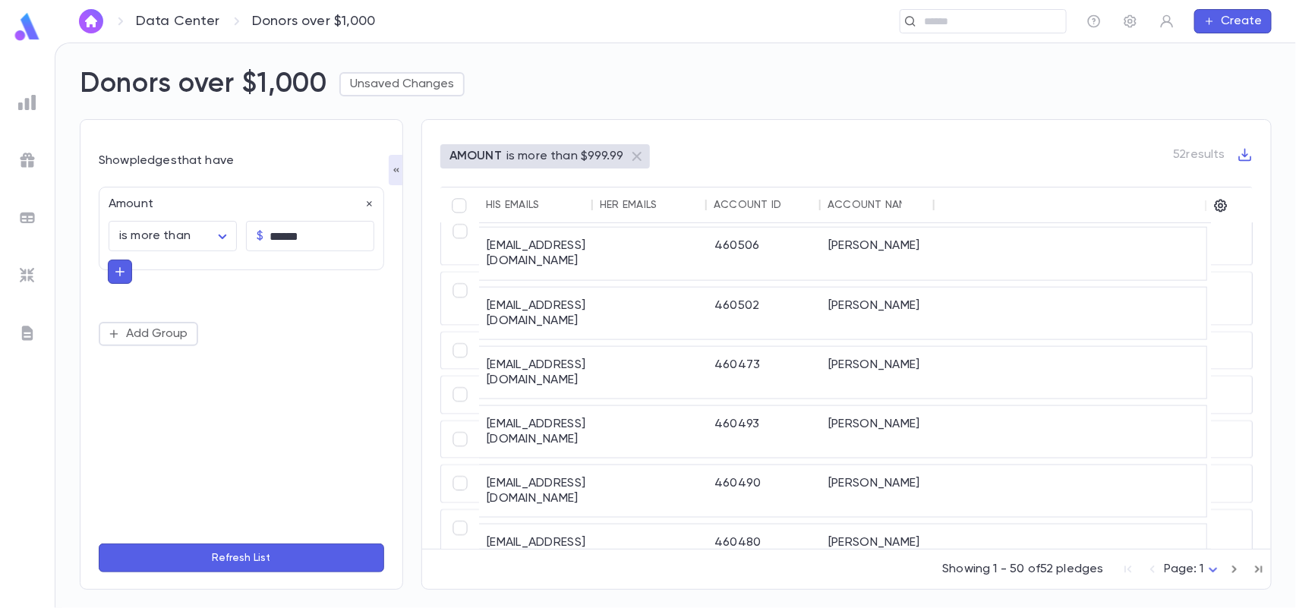
click at [127, 273] on button "button" at bounding box center [120, 272] width 24 height 24
type input "***"
click at [178, 298] on li "Account: His Emails" at bounding box center [242, 301] width 267 height 24
click at [281, 320] on textarea at bounding box center [310, 330] width 107 height 30
type textarea "**********"
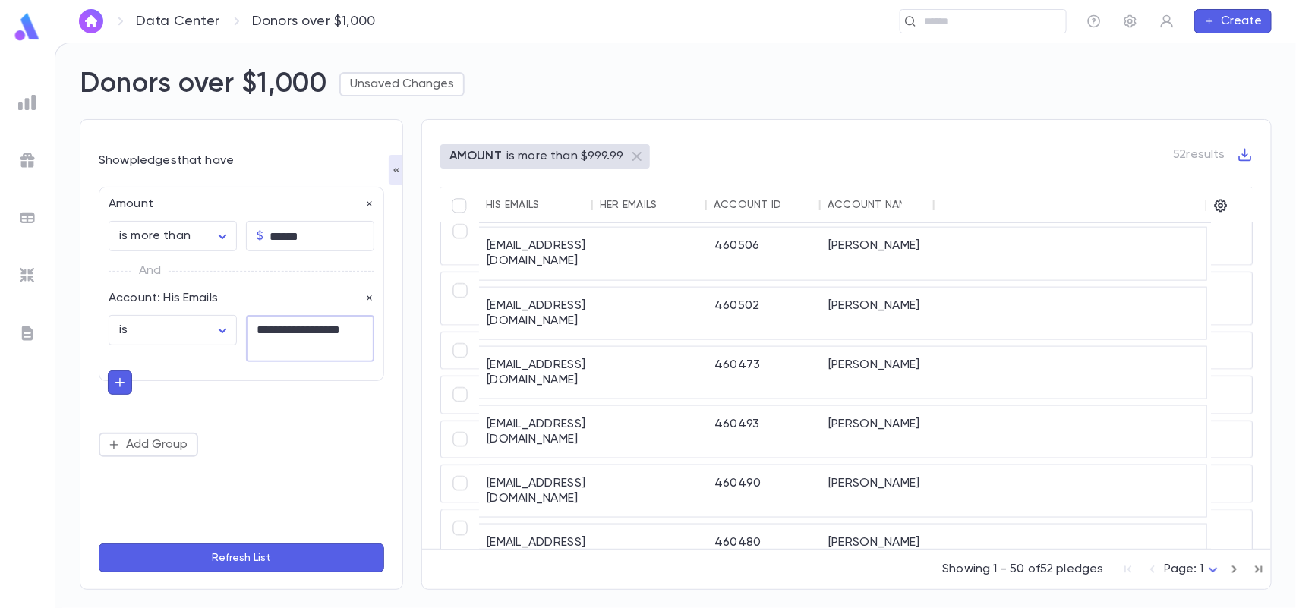
click at [220, 555] on button "Refresh List" at bounding box center [241, 558] width 285 height 29
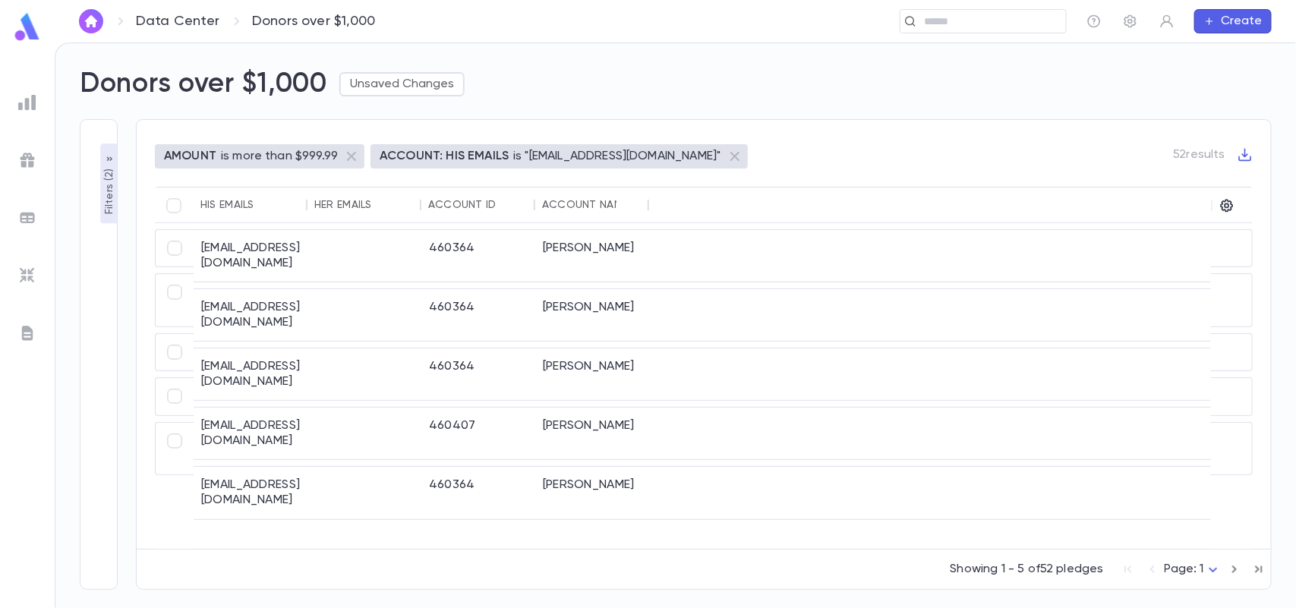
scroll to position [0, 0]
click at [726, 154] on icon at bounding box center [735, 156] width 18 height 18
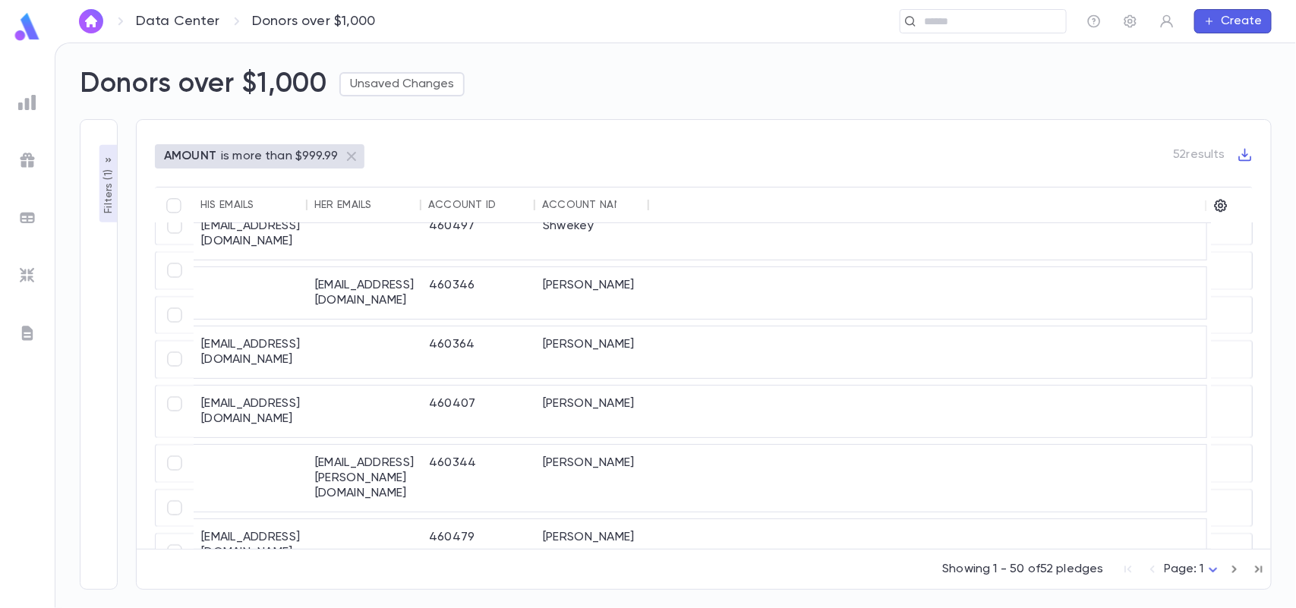
scroll to position [1447, 0]
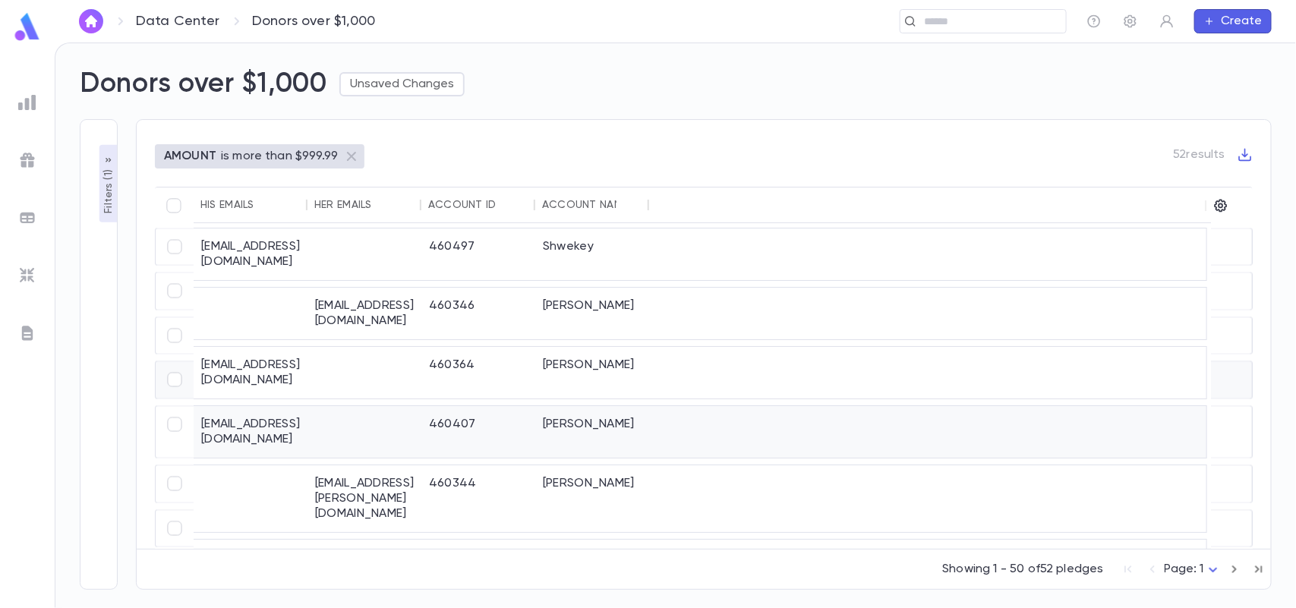
click at [726, 407] on div at bounding box center [927, 433] width 557 height 52
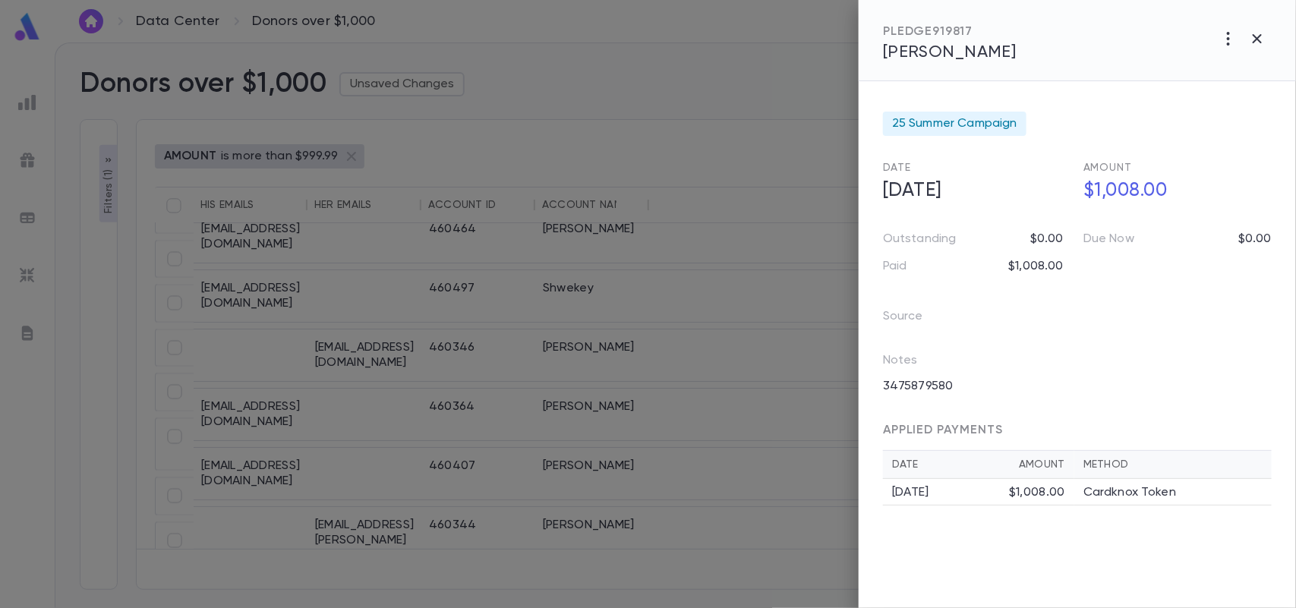
click at [932, 51] on span "[PERSON_NAME]" at bounding box center [950, 52] width 134 height 17
click at [1264, 35] on icon "button" at bounding box center [1257, 39] width 18 height 18
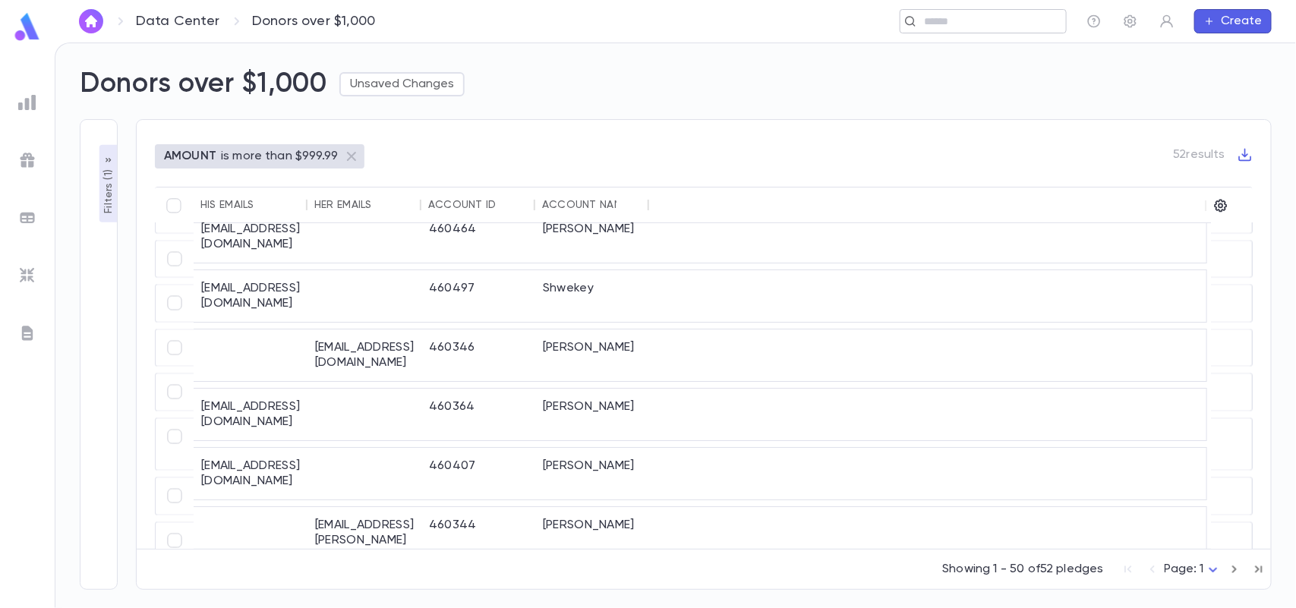
click at [1029, 9] on div "​" at bounding box center [983, 21] width 167 height 24
type input "*"
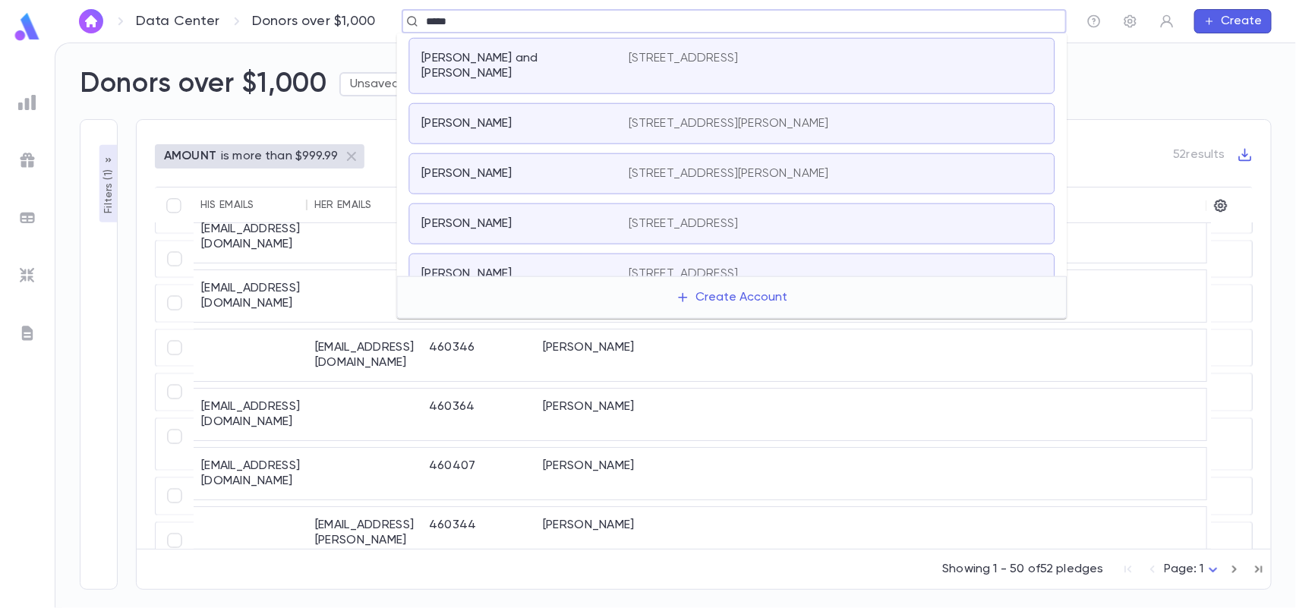
scroll to position [213, 0]
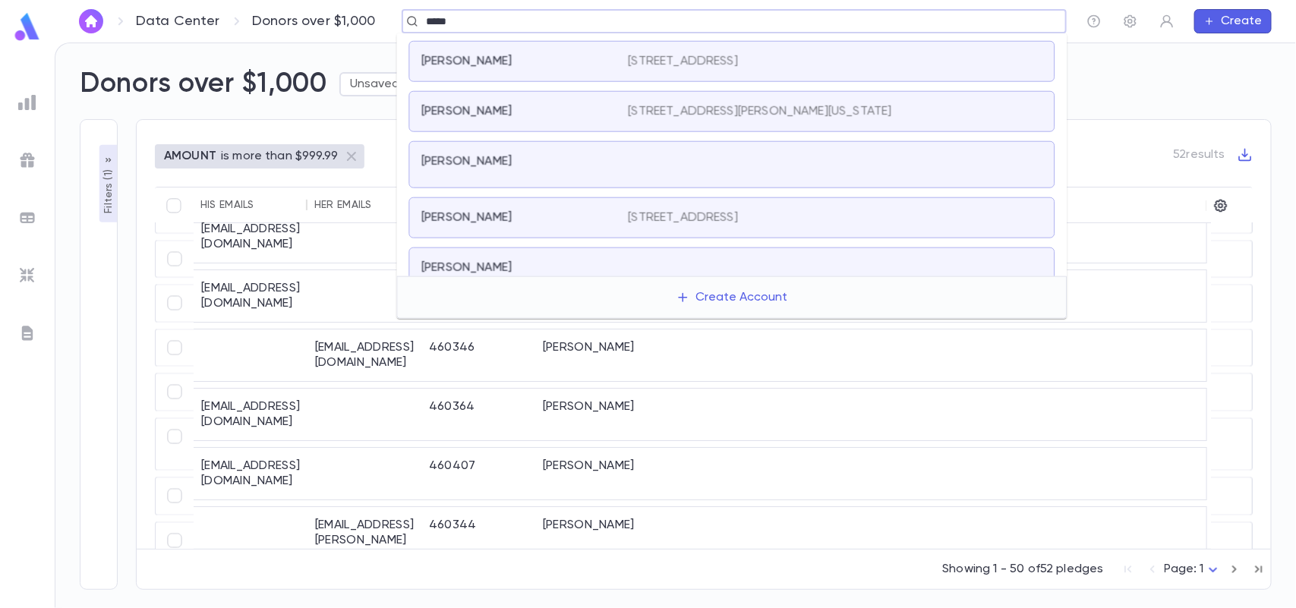
type input "*****"
click at [228, 61] on div "Donors over $1,000 Unsaved Changes" at bounding box center [666, 75] width 1210 height 52
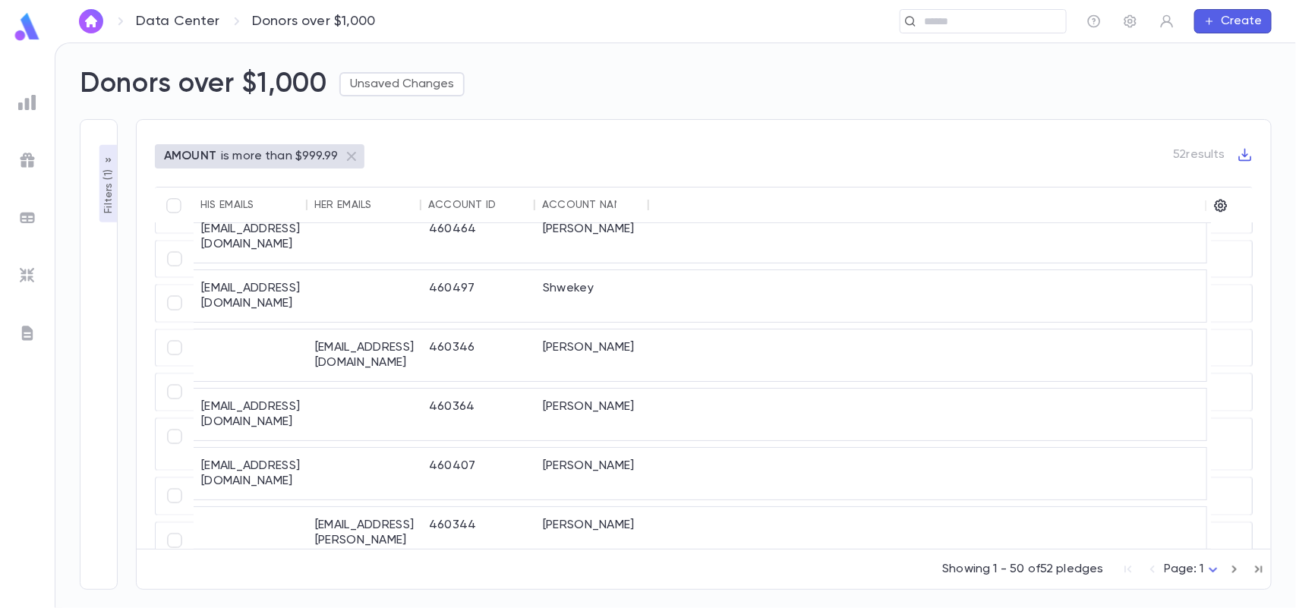
click at [24, 110] on img at bounding box center [27, 102] width 18 height 18
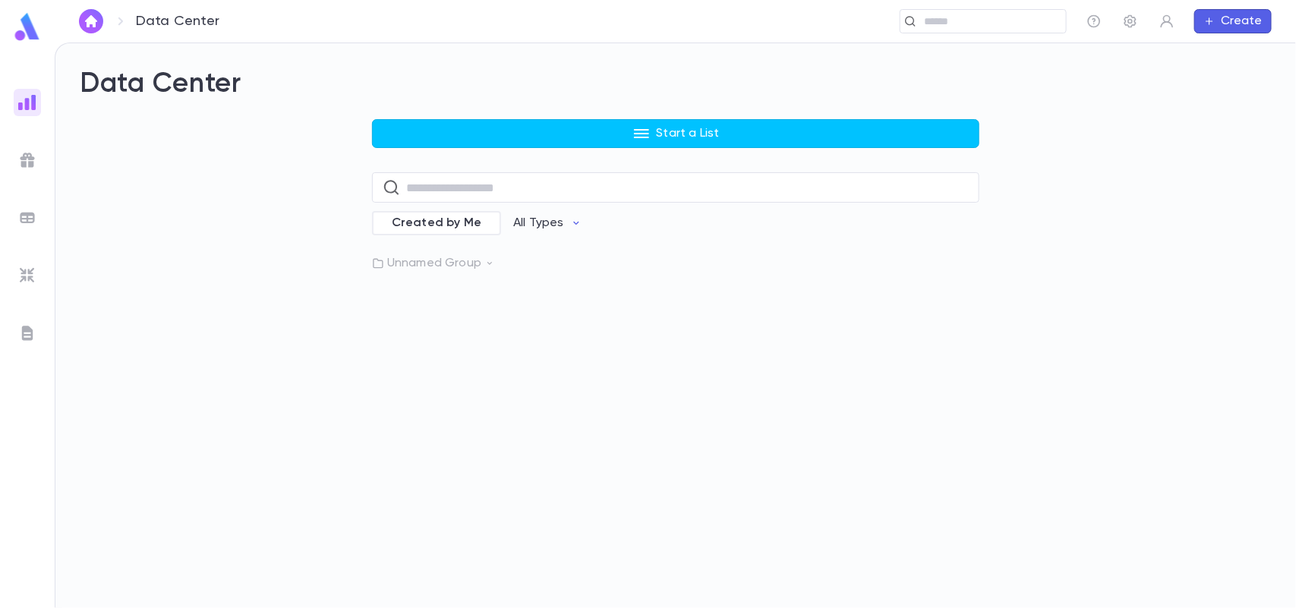
click at [99, 25] on img "button" at bounding box center [91, 21] width 18 height 12
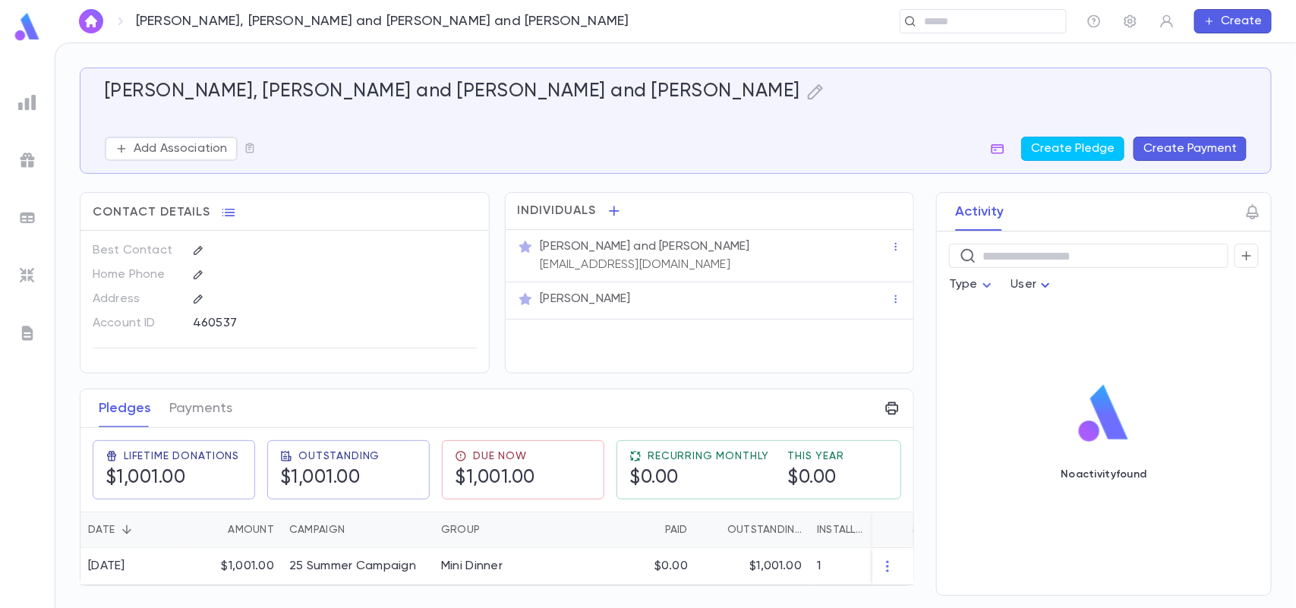
click at [1294, 581] on div "Laniado, Gabby Peretz and Danny and Danny Add Association Create Pledge Create …" at bounding box center [675, 325] width 1240 height 565
click at [1295, 563] on div "Laniado, Gabby Peretz and Danny and Danny Add Association Create Pledge Create …" at bounding box center [675, 325] width 1240 height 565
click at [87, 24] on img "button" at bounding box center [91, 21] width 18 height 12
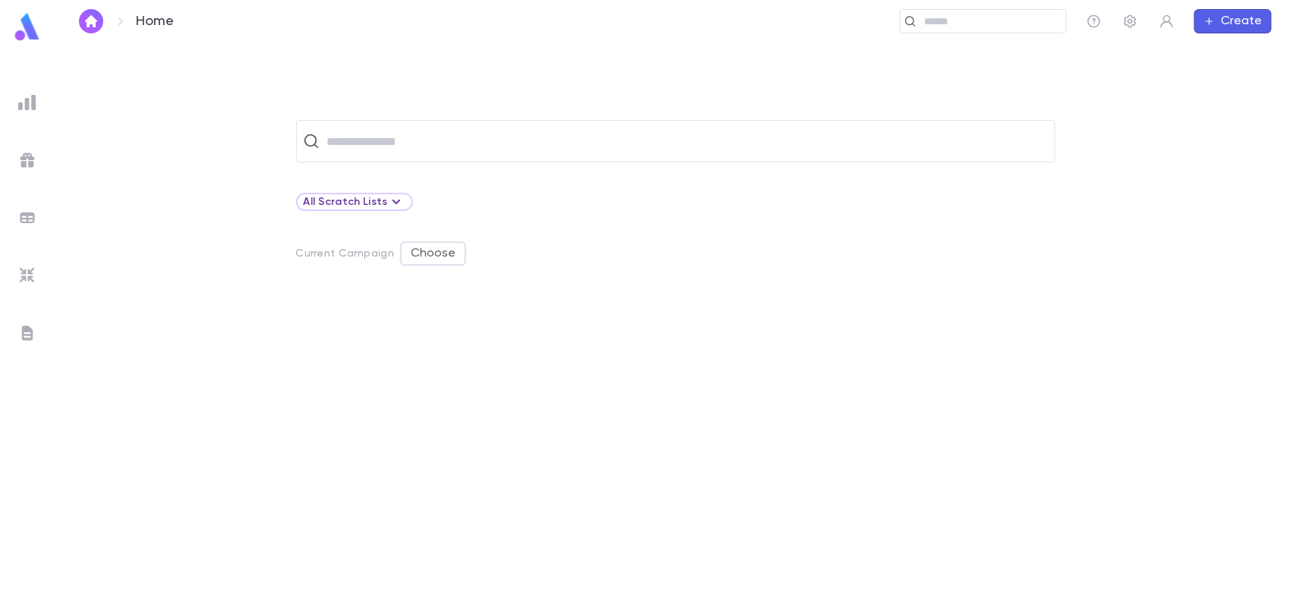
click at [147, 20] on p "Home" at bounding box center [155, 21] width 39 height 17
click at [97, 13] on button "button" at bounding box center [91, 21] width 24 height 24
click at [1132, 20] on icon "button" at bounding box center [1130, 21] width 12 height 13
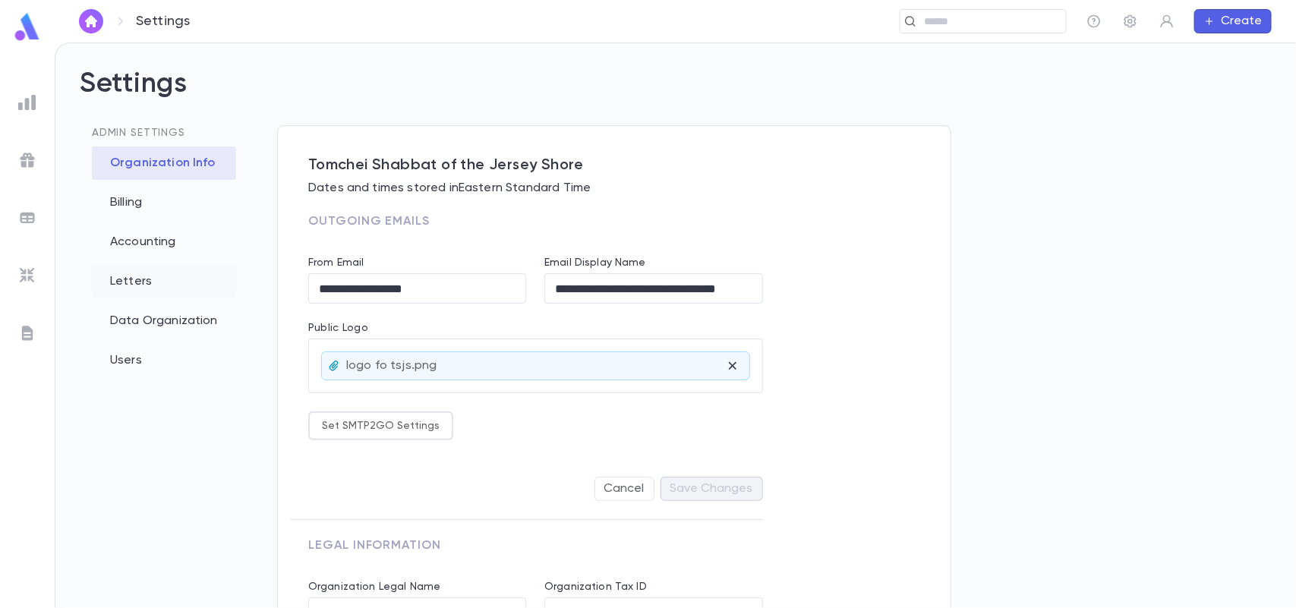
click at [187, 274] on div "Letters" at bounding box center [164, 281] width 144 height 33
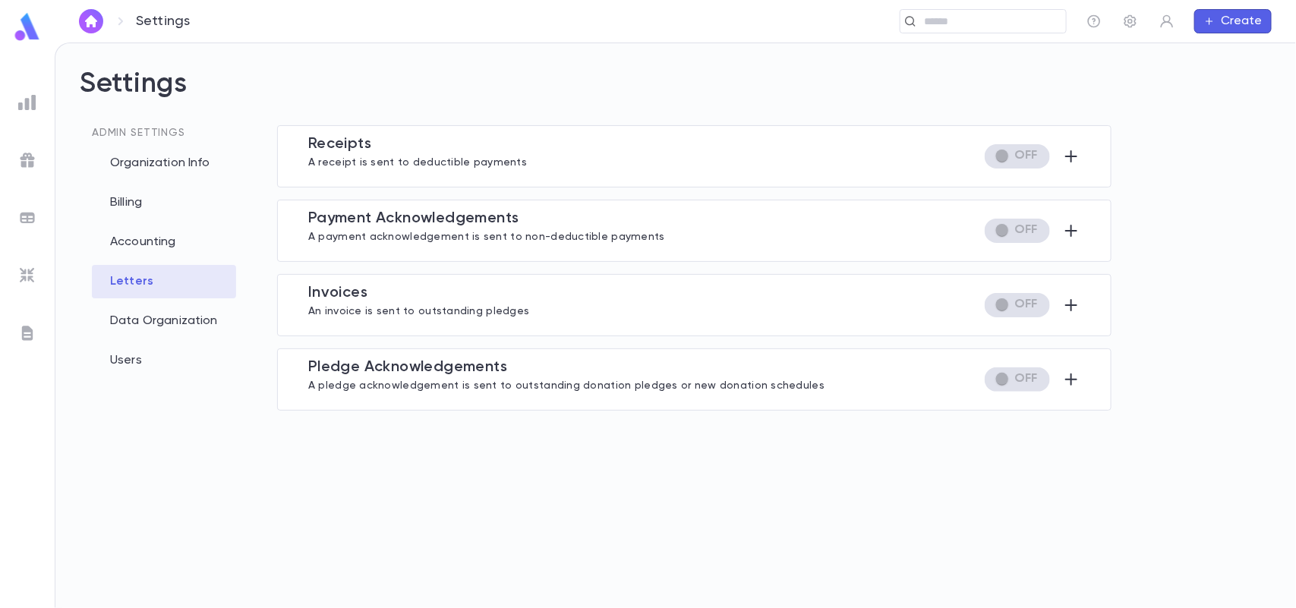
click at [1230, 9] on button "Create" at bounding box center [1232, 21] width 77 height 24
click at [1218, 55] on li "Account" at bounding box center [1236, 51] width 77 height 24
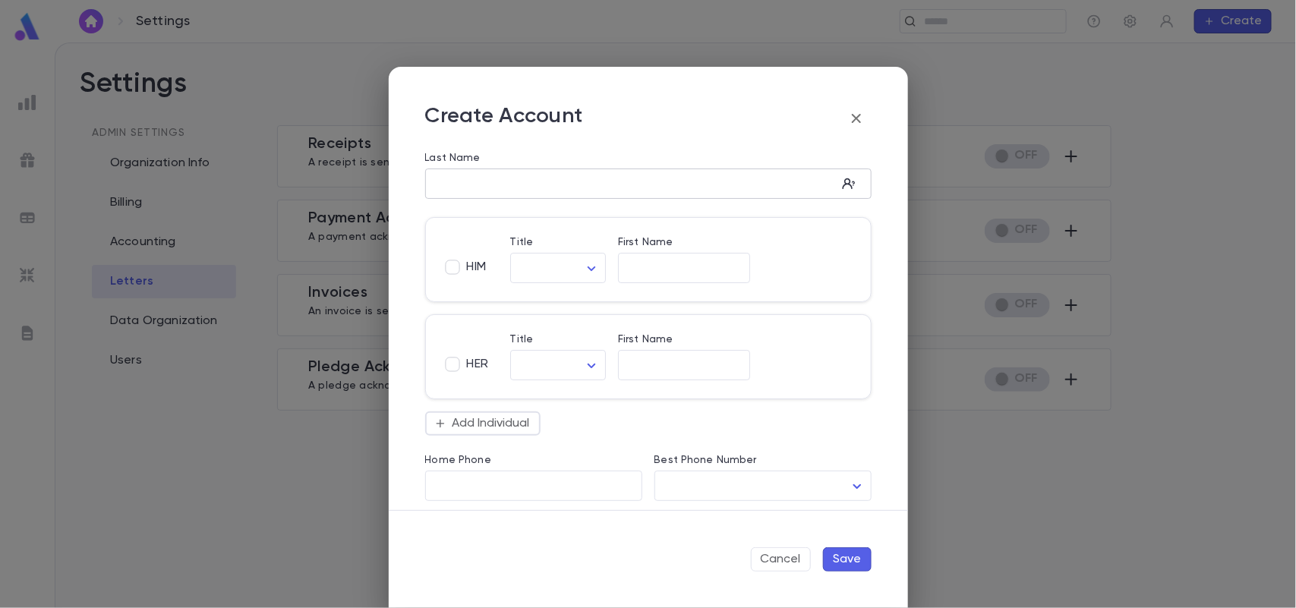
click at [619, 194] on div "​" at bounding box center [648, 184] width 446 height 30
type input "*********"
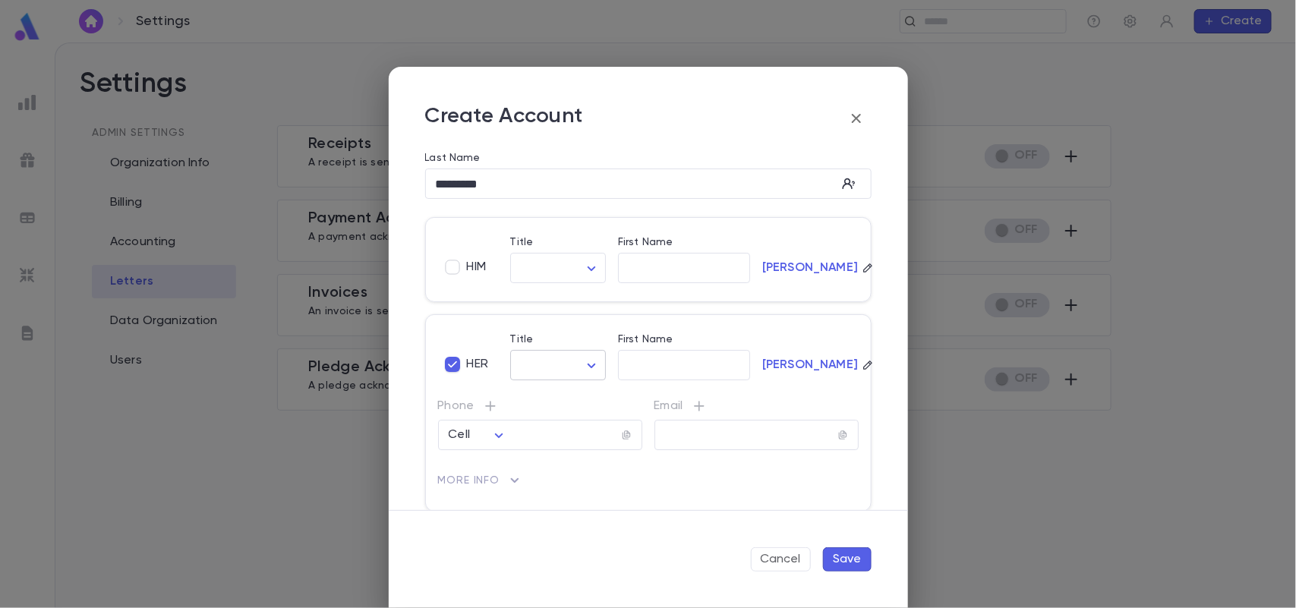
click at [563, 361] on body "Settings ​ Create Settings Admin Settings Organization Info Billing Accounting …" at bounding box center [648, 326] width 1296 height 566
click at [540, 453] on span "Miss" at bounding box center [559, 446] width 68 height 15
type input "****"
click at [662, 365] on input "First Name" at bounding box center [684, 365] width 132 height 17
type input "*****"
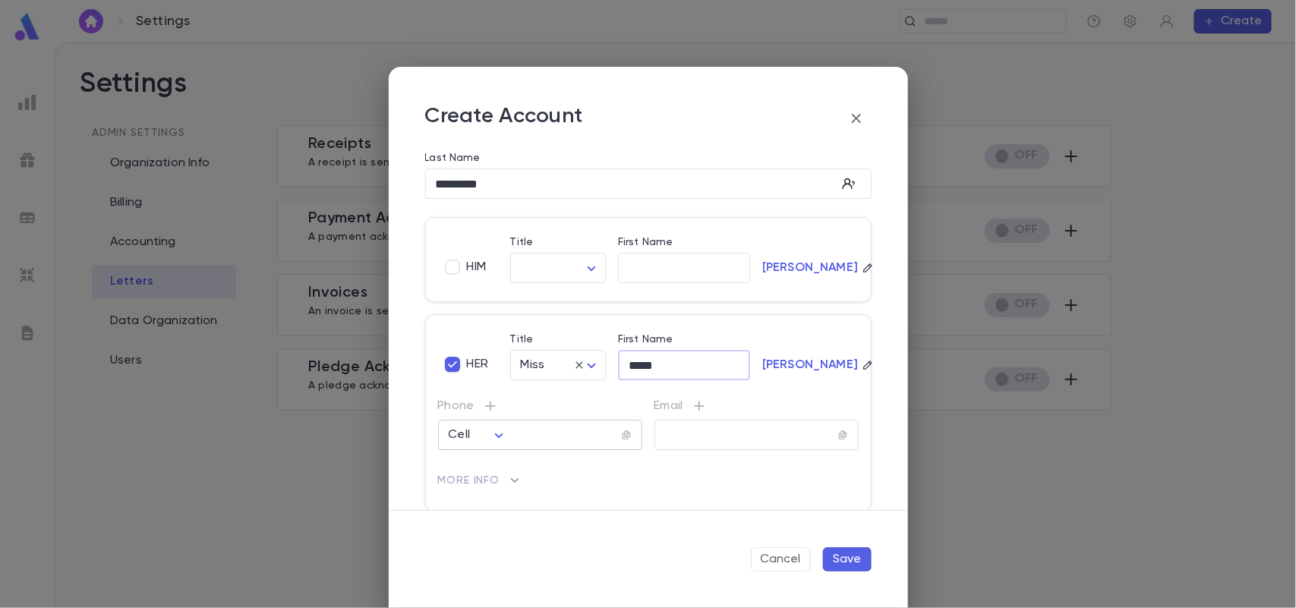
click at [563, 440] on input "tel" at bounding box center [562, 435] width 118 height 17
click at [567, 440] on input "**********" at bounding box center [562, 435] width 118 height 17
type input "**********"
click at [685, 442] on input "text" at bounding box center [746, 435] width 184 height 17
type input "**********"
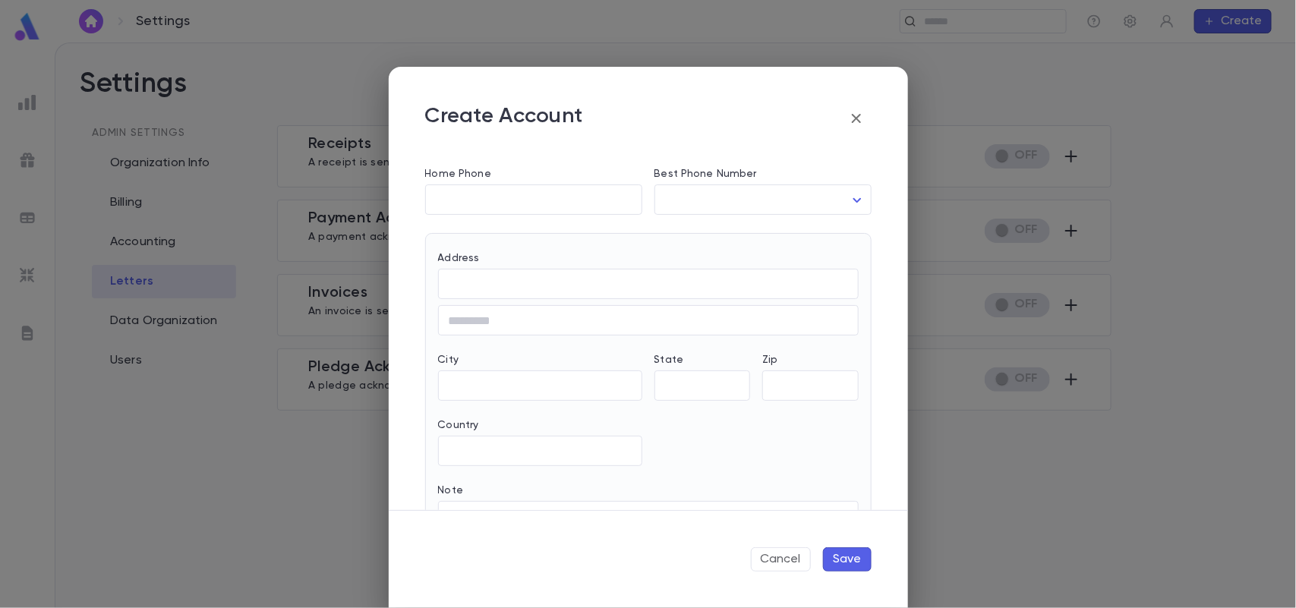
scroll to position [396, 0]
click at [739, 293] on input "Address" at bounding box center [648, 286] width 421 height 17
click at [843, 556] on button "Save" at bounding box center [847, 559] width 49 height 24
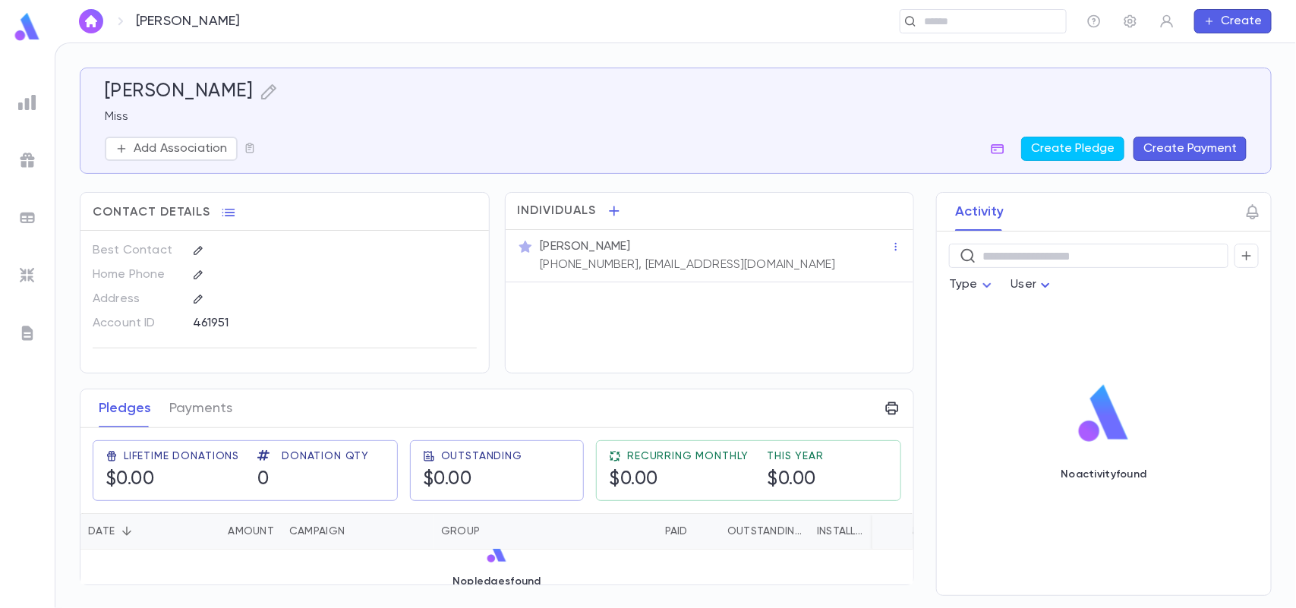
click at [1260, 17] on button "Create" at bounding box center [1232, 21] width 77 height 24
click at [1238, 55] on li "Account" at bounding box center [1236, 51] width 77 height 24
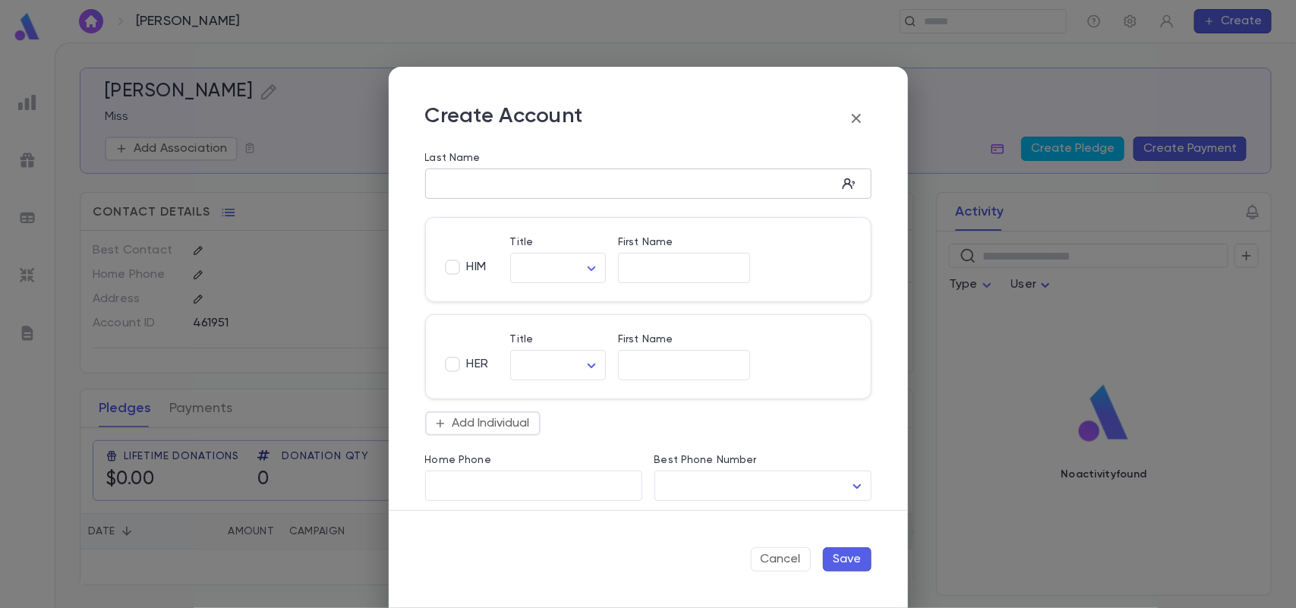
click at [695, 178] on input "Last Name" at bounding box center [630, 183] width 411 height 17
type input "*********"
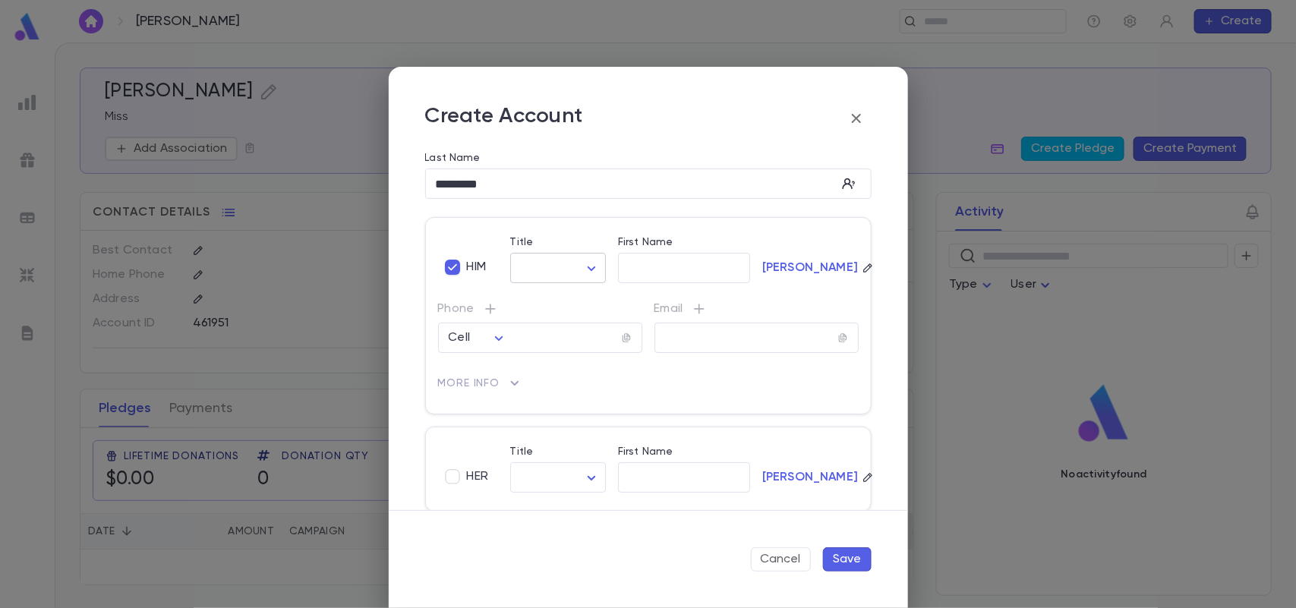
click at [544, 263] on body "Hirschman, Chani ​ Create Hirschman, Chani Miss Add Association Create Pledge C…" at bounding box center [648, 326] width 1296 height 566
click at [543, 305] on span "Mr." at bounding box center [590, 300] width 130 height 15
type input "***"
click at [659, 266] on input "First Name" at bounding box center [684, 268] width 132 height 17
type input "*********"
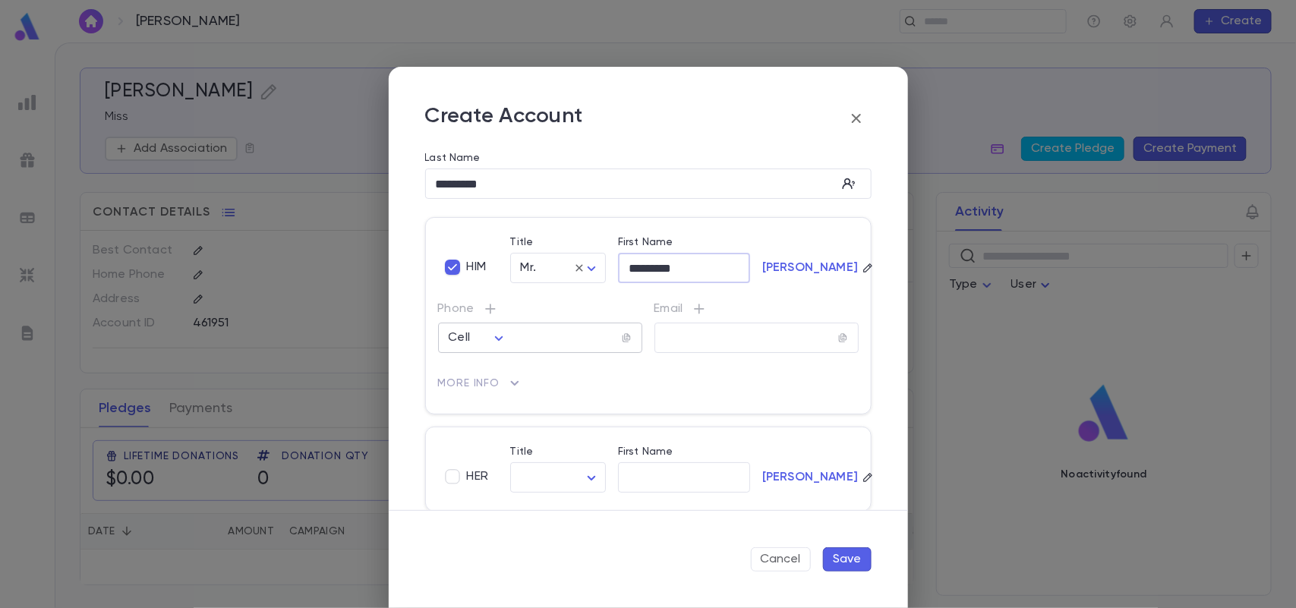
click at [577, 347] on input "tel" at bounding box center [562, 337] width 118 height 17
type input "**********"
click at [535, 469] on body "**********" at bounding box center [648, 326] width 1296 height 566
click at [540, 476] on span "Mrs." at bounding box center [559, 481] width 68 height 15
type input "****"
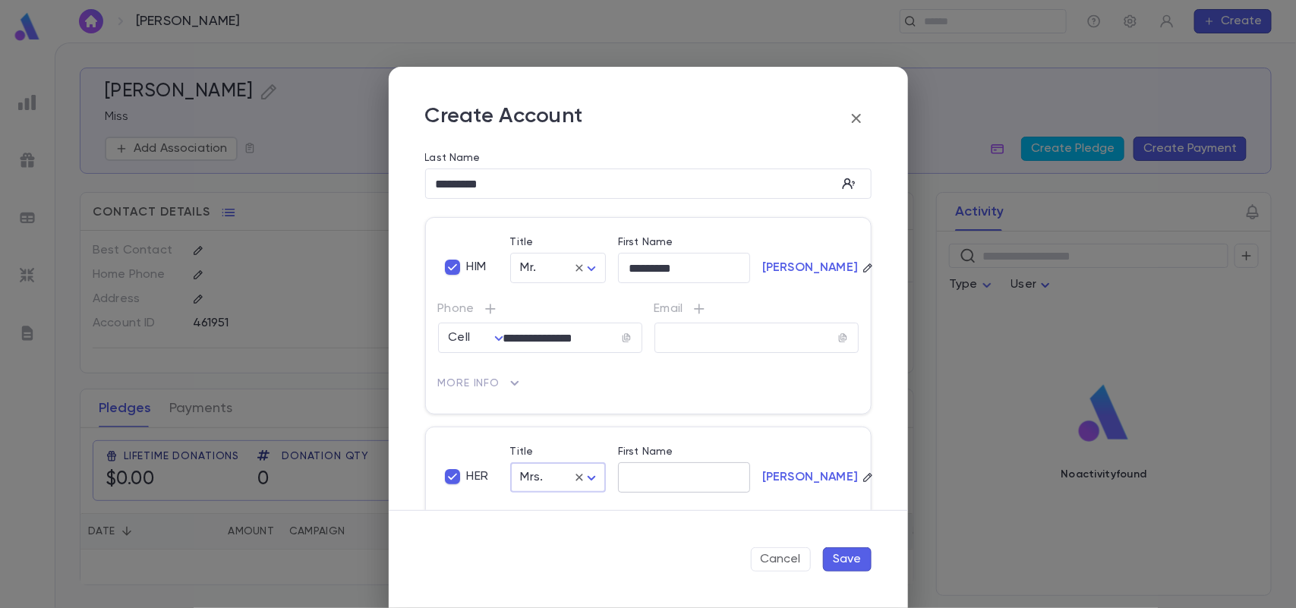
click at [654, 478] on input "First Name" at bounding box center [684, 477] width 132 height 17
type input "******"
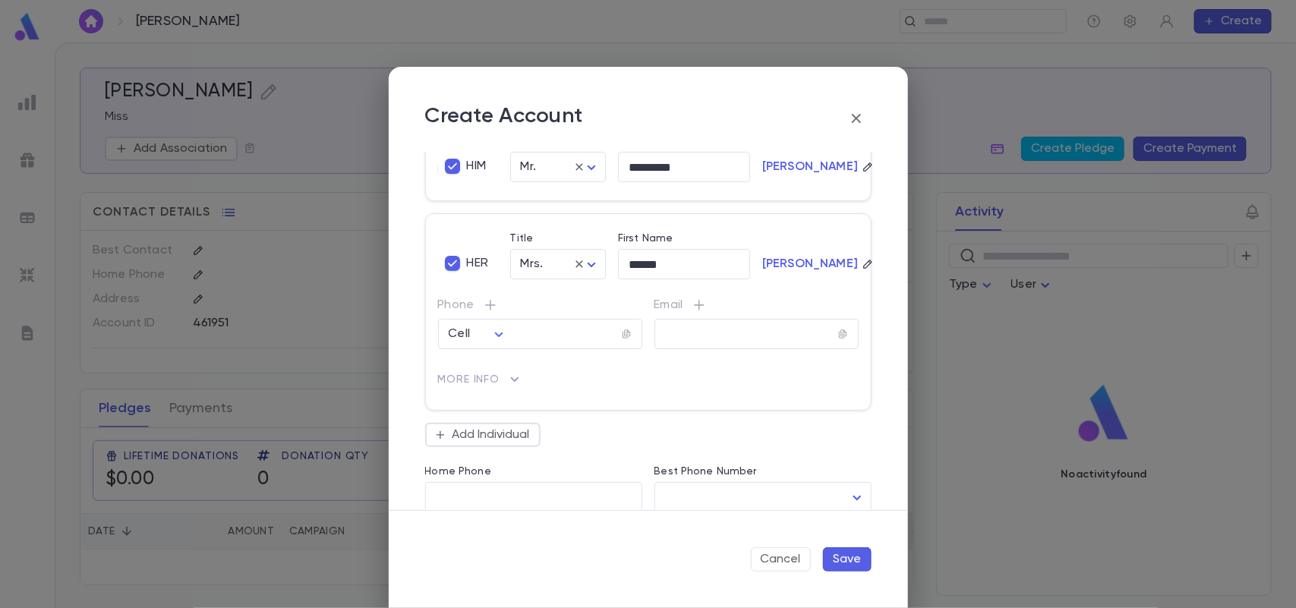
scroll to position [232, 0]
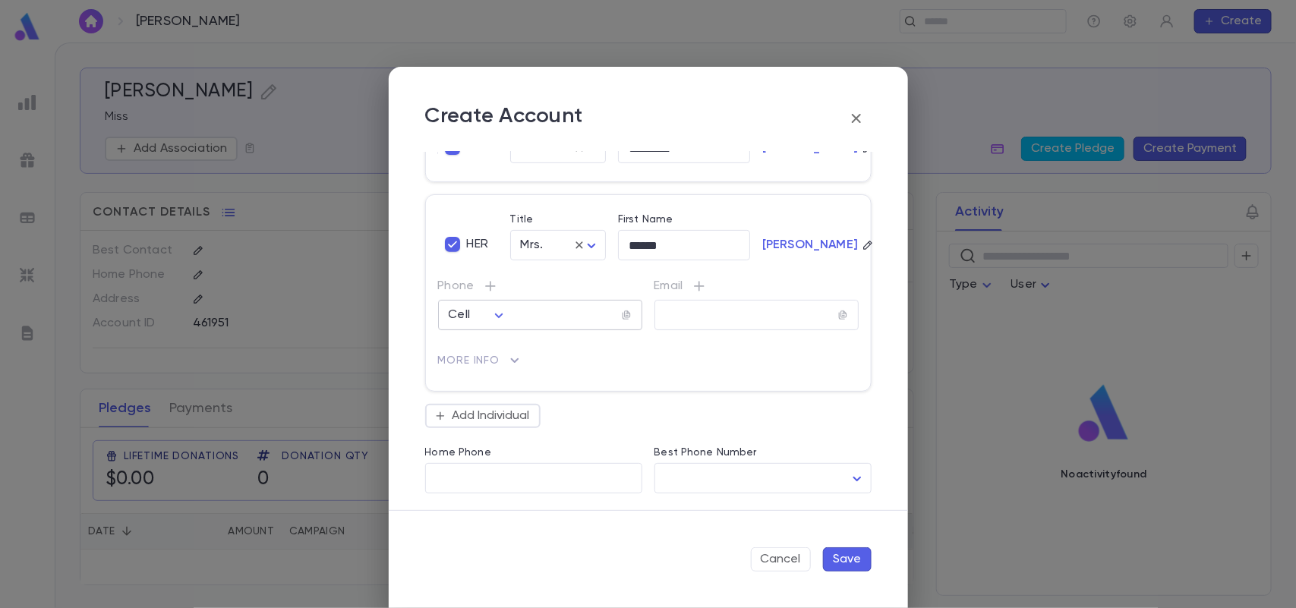
click at [593, 320] on input "tel" at bounding box center [562, 315] width 118 height 17
type input "**********"
click at [666, 315] on input "text" at bounding box center [746, 315] width 184 height 17
type input "**********"
click at [850, 553] on button "Save" at bounding box center [847, 559] width 49 height 24
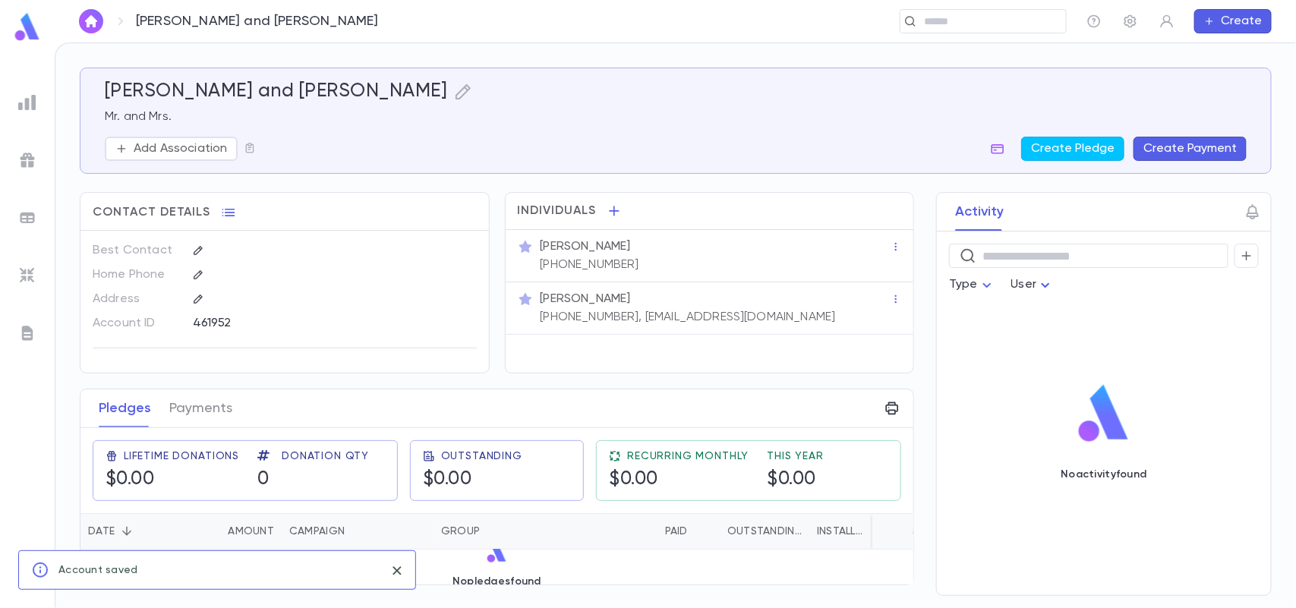
click at [1228, 21] on button "Create" at bounding box center [1232, 21] width 77 height 24
click at [1227, 51] on li "Account" at bounding box center [1236, 51] width 77 height 24
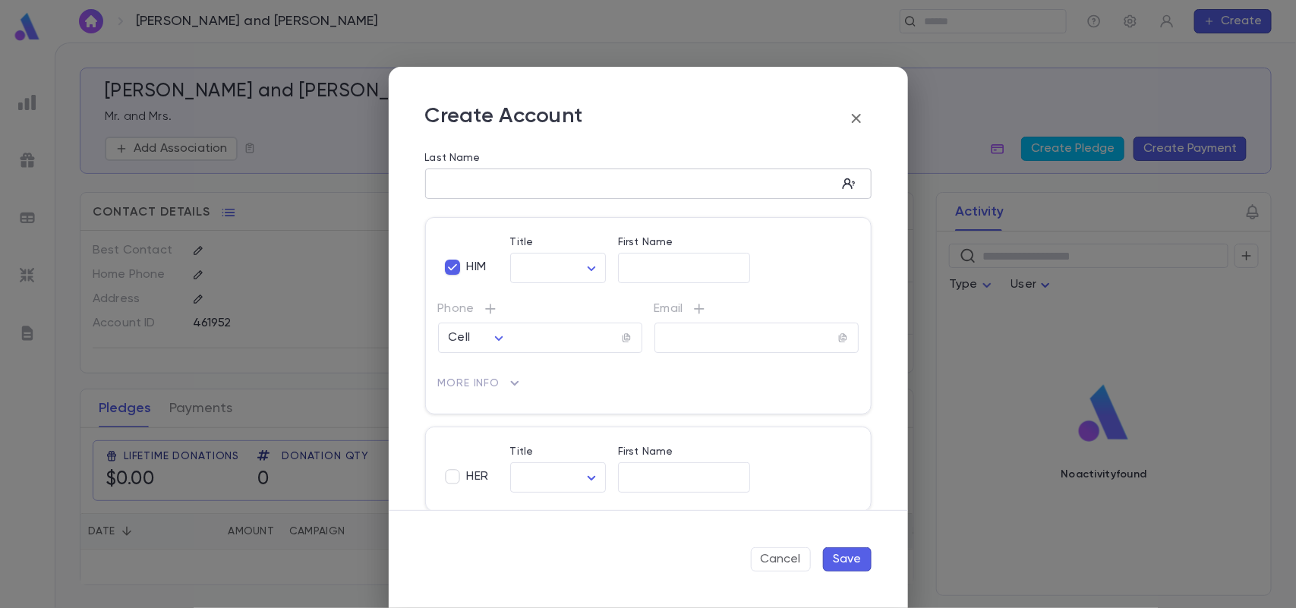
click at [505, 188] on input "Last Name" at bounding box center [630, 183] width 411 height 17
type input "*********"
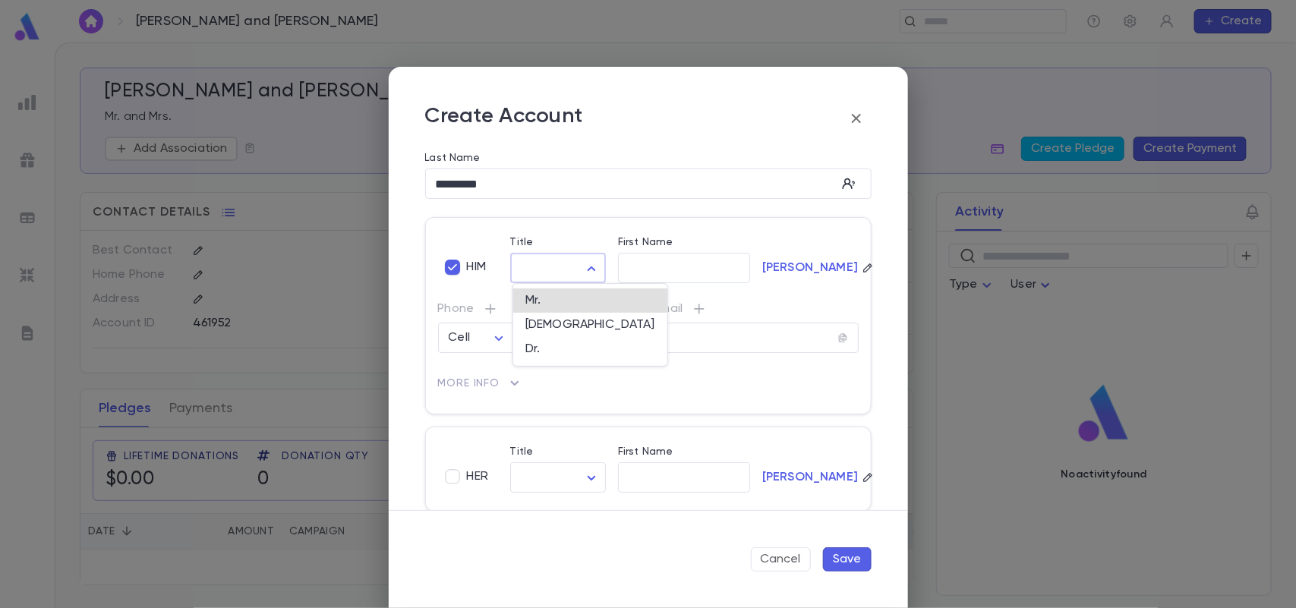
click at [544, 275] on body "Hirschman, Mordechai and Malkie ​ Create Hirschman, Mordechai and Malkie Mr. an…" at bounding box center [648, 326] width 1296 height 566
click at [547, 300] on span "Mr." at bounding box center [590, 300] width 130 height 15
type input "***"
click at [639, 263] on input "First Name" at bounding box center [684, 268] width 132 height 17
type input "******"
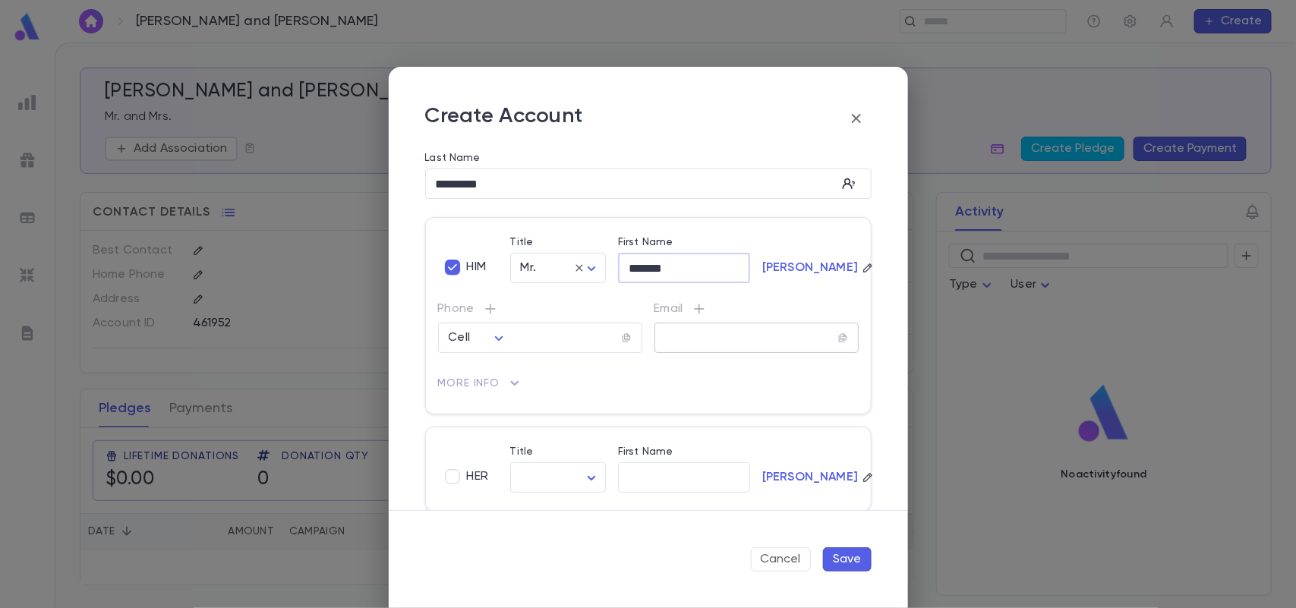
click at [712, 340] on input "text" at bounding box center [746, 337] width 184 height 17
type input "**********"
click at [839, 563] on button "Save" at bounding box center [847, 559] width 49 height 24
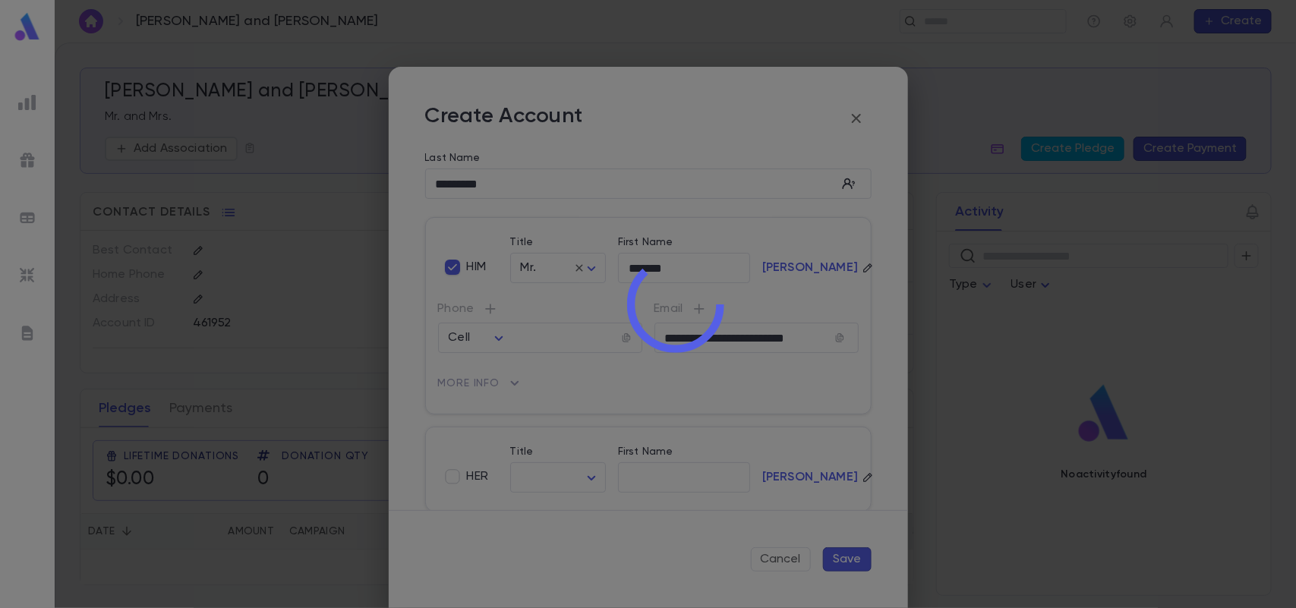
scroll to position [0, 0]
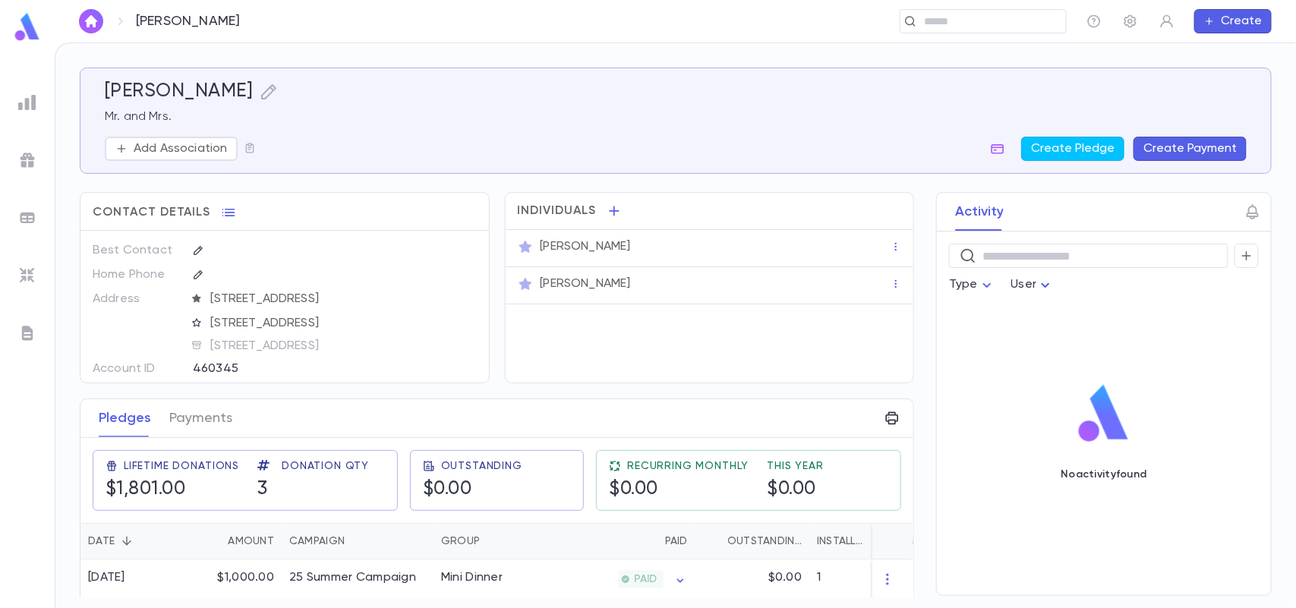
click at [563, 551] on div "Paid" at bounding box center [621, 541] width 133 height 36
